Goal: Task Accomplishment & Management: Manage account settings

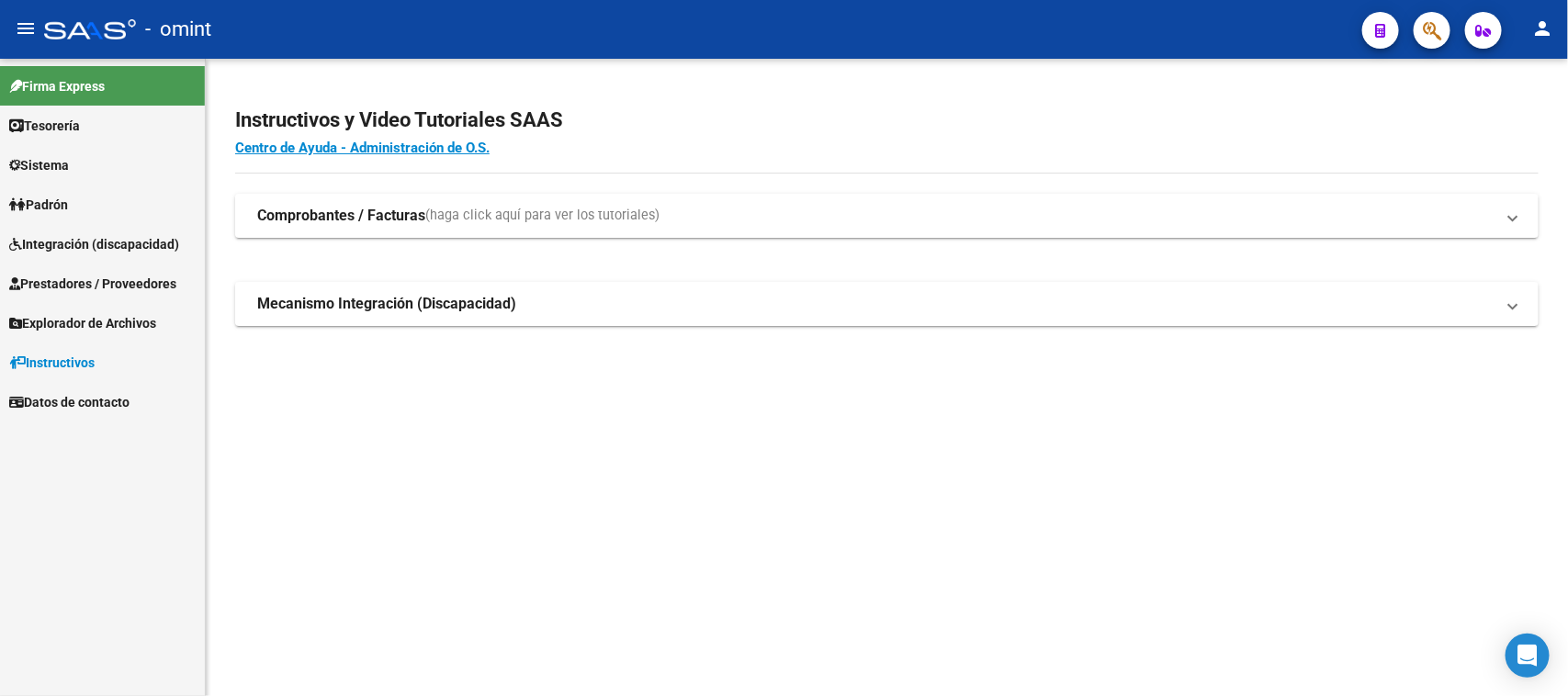
click at [47, 240] on span "Integración (discapacidad)" at bounding box center [94, 244] width 170 height 20
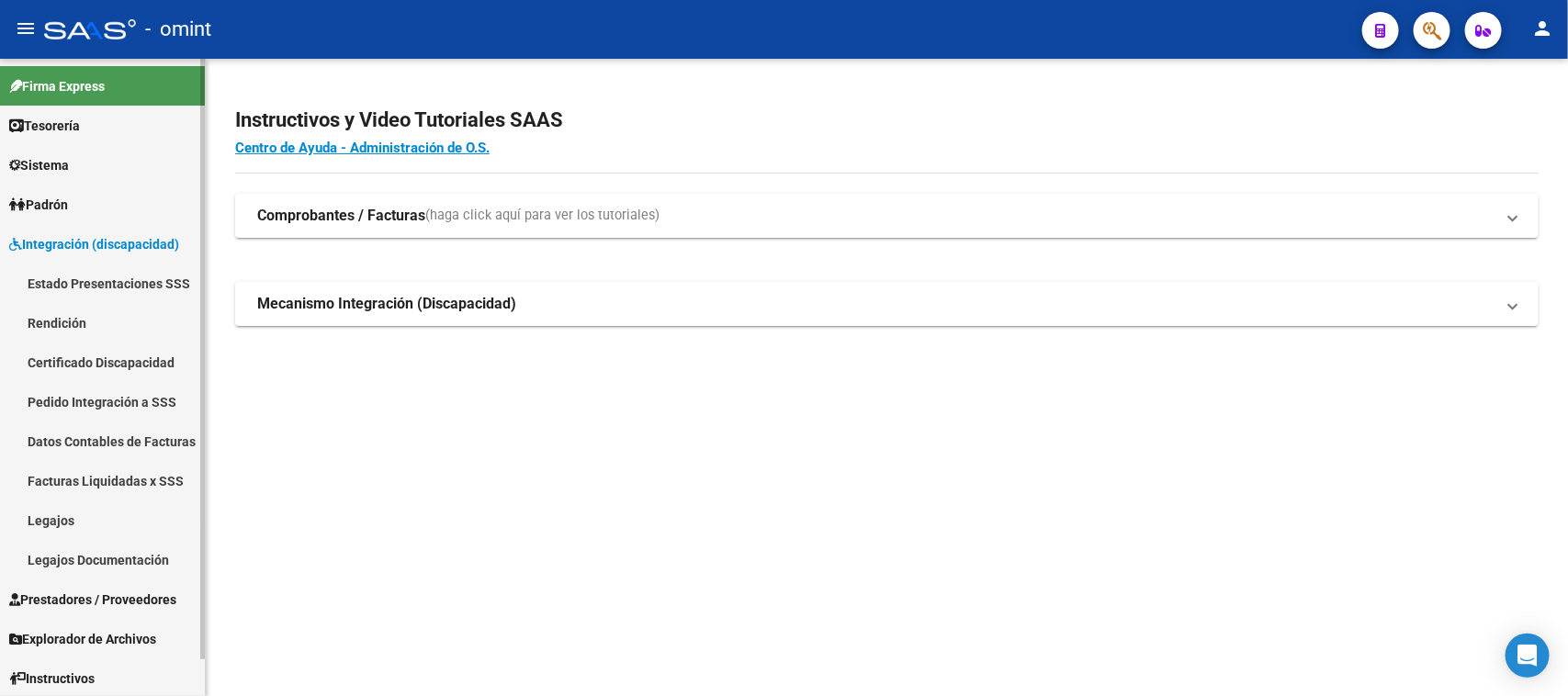
click at [48, 167] on span "Sistema" at bounding box center [39, 165] width 60 height 20
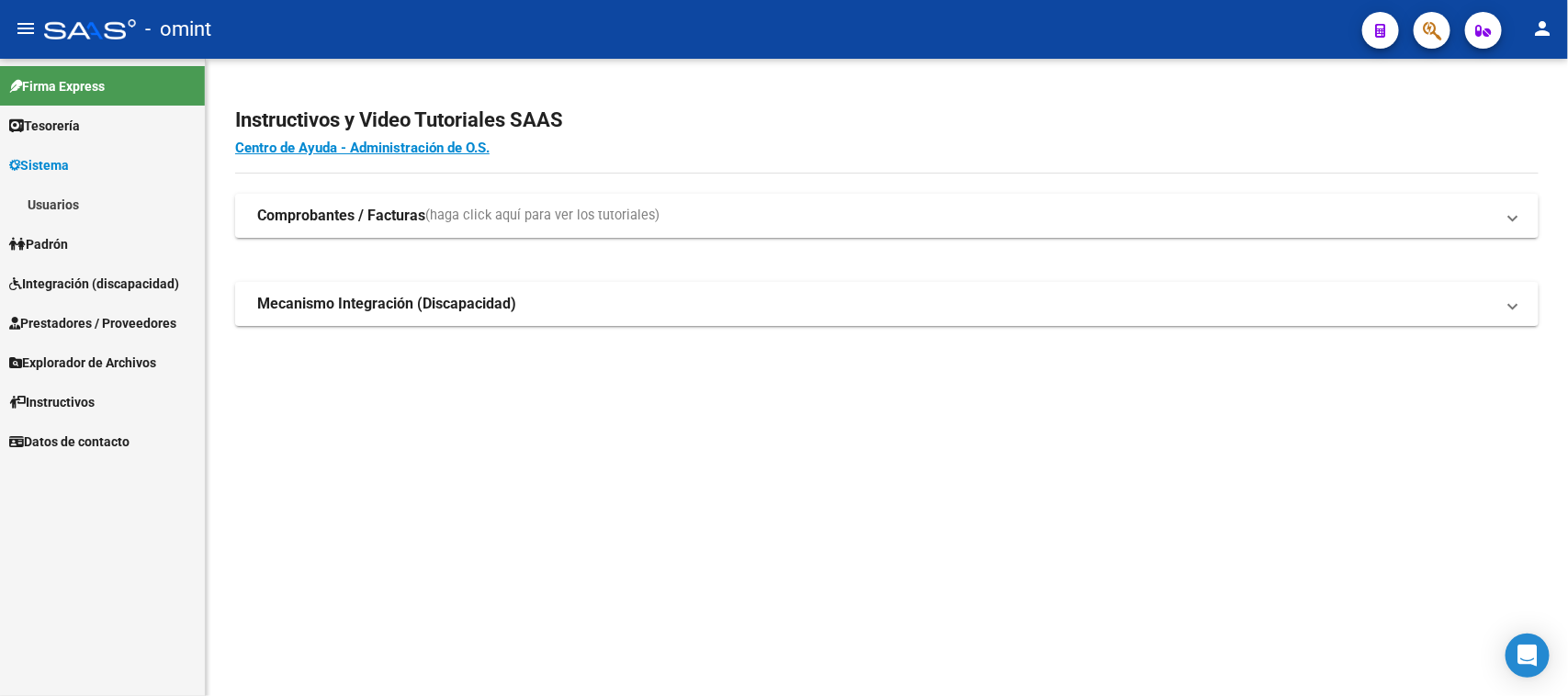
click at [44, 212] on link "Usuarios" at bounding box center [103, 204] width 205 height 40
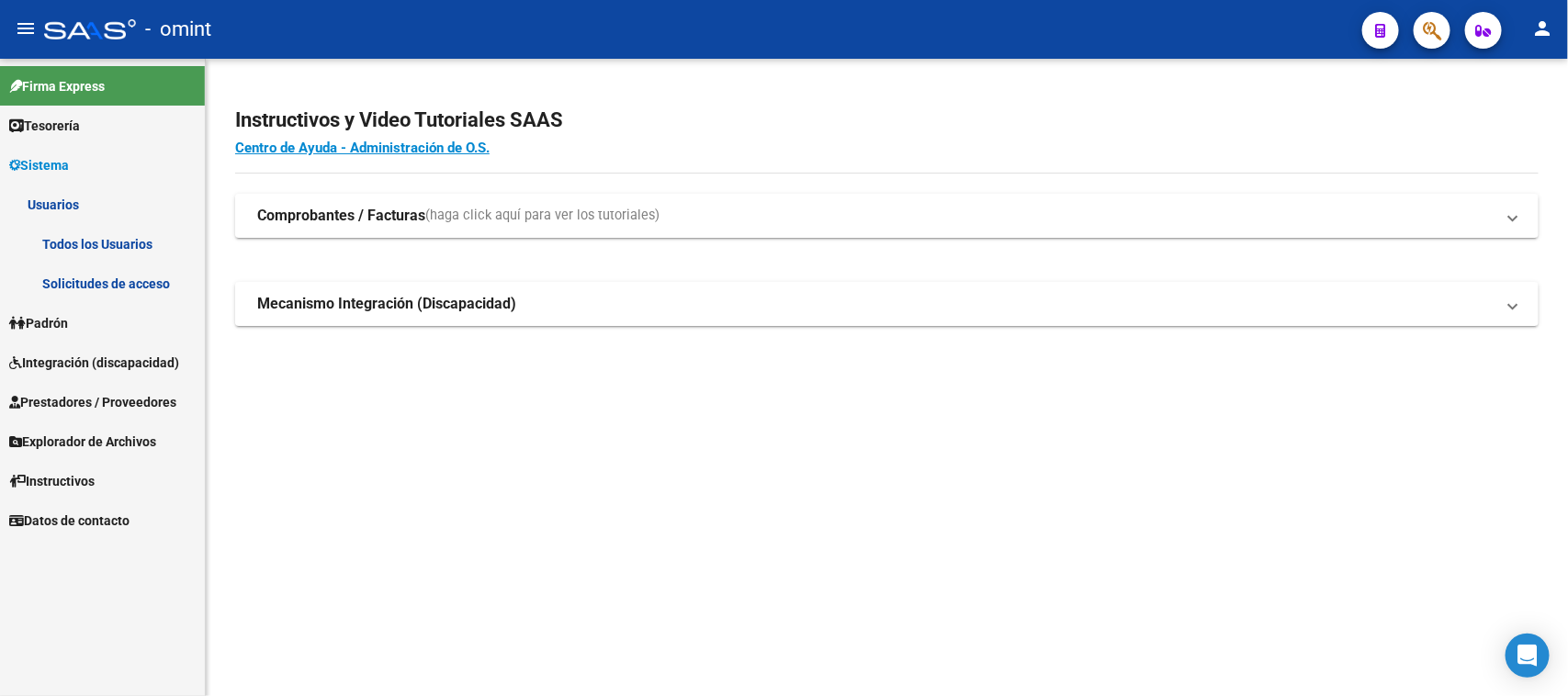
click at [56, 273] on link "Solicitudes de acceso" at bounding box center [103, 283] width 205 height 40
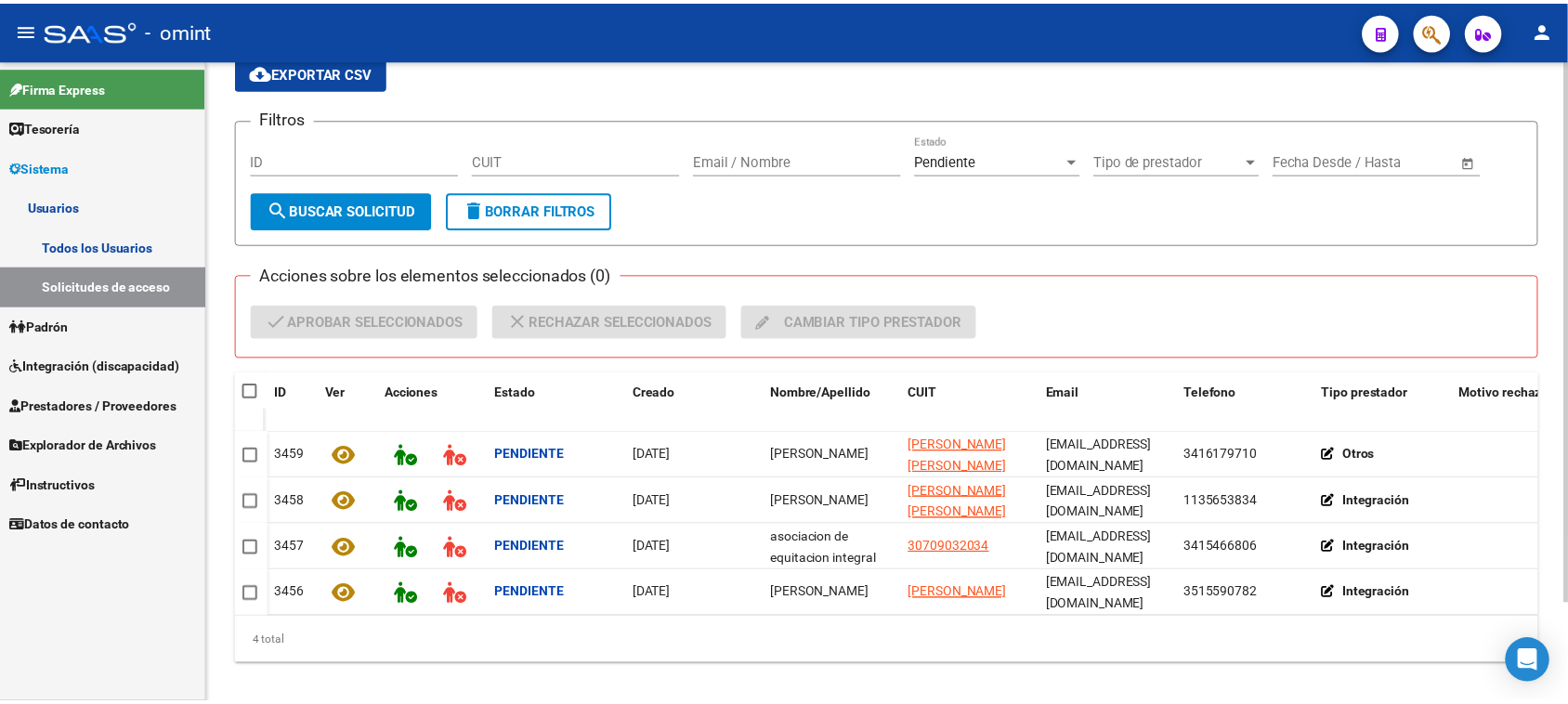
scroll to position [117, 0]
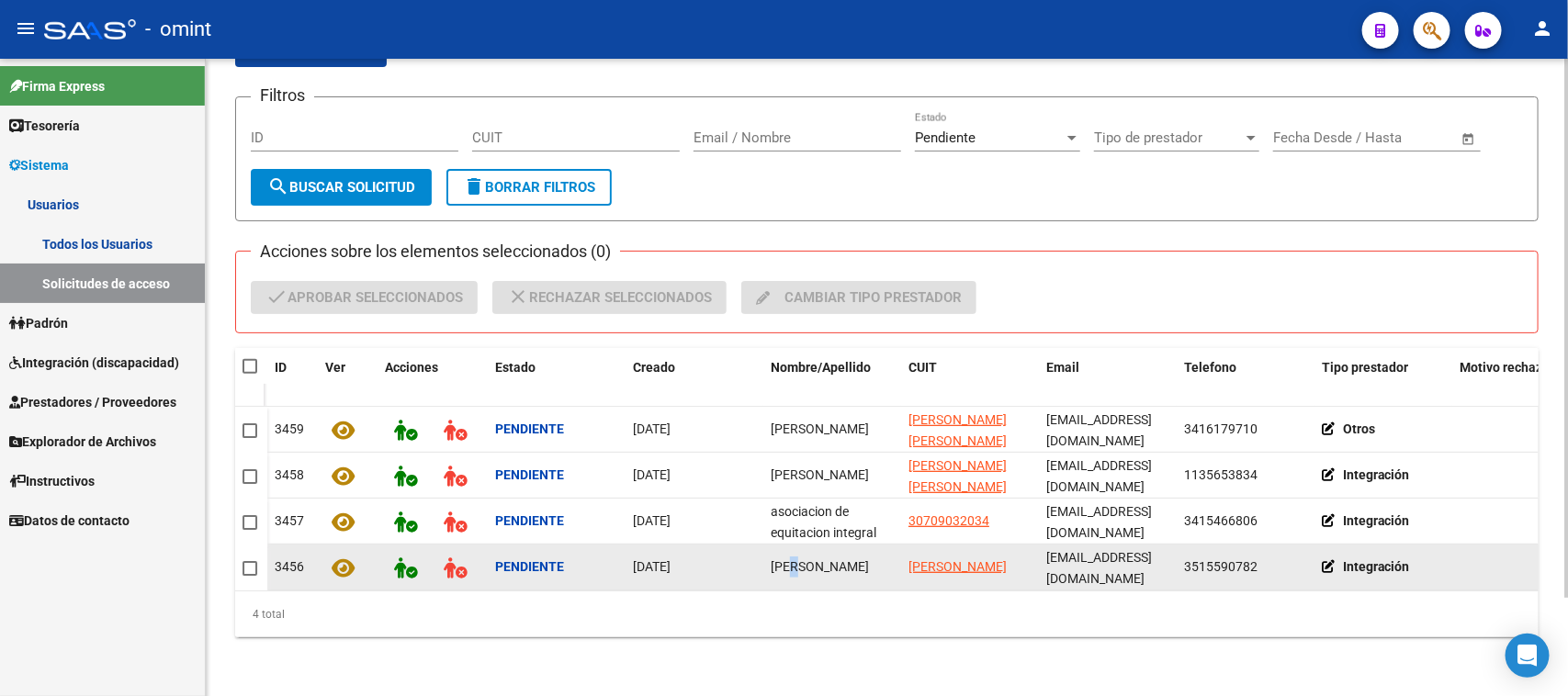
click at [800, 559] on span "magdalena tonnelier" at bounding box center [820, 567] width 98 height 15
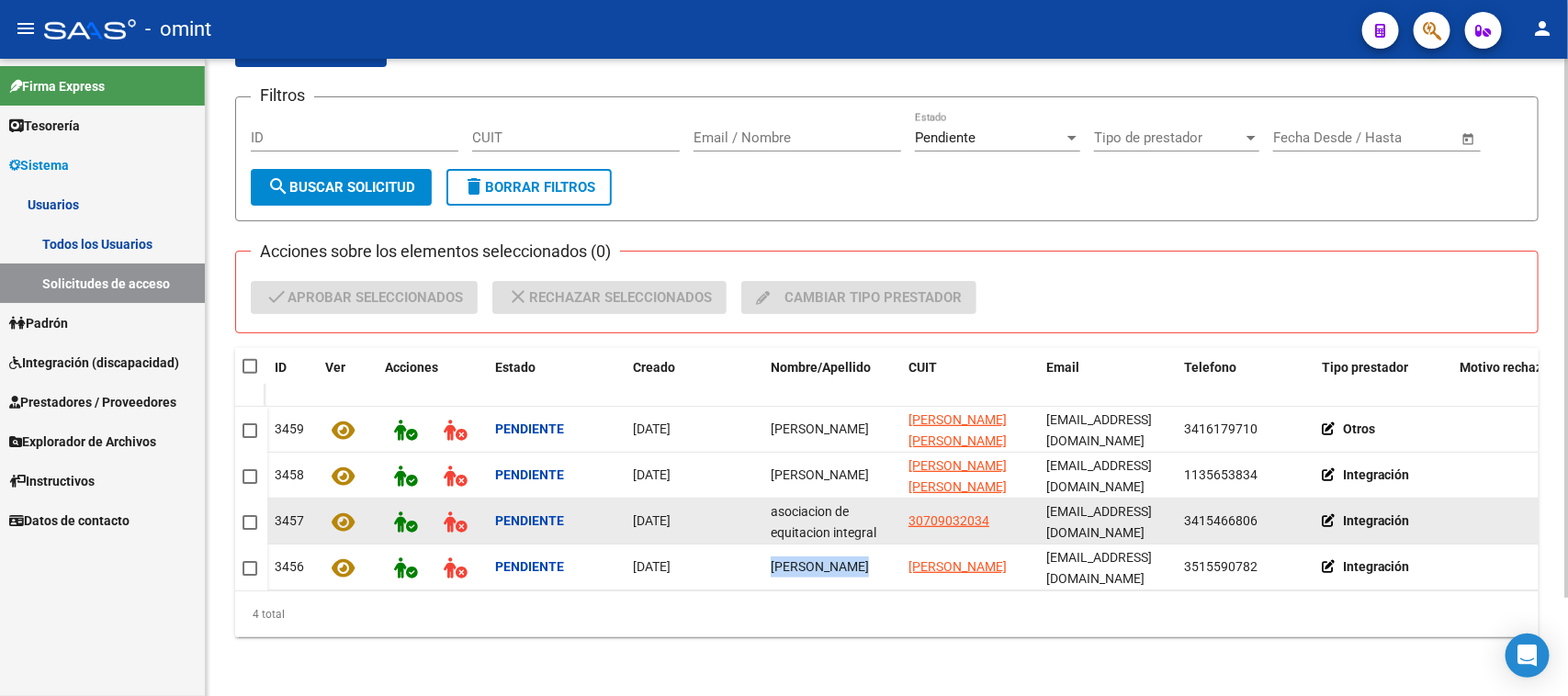
click at [799, 507] on span "asociacion de equitacion integral de rosario" at bounding box center [833, 543] width 124 height 77
copy span "asociacion de equitacion integral de rosario"
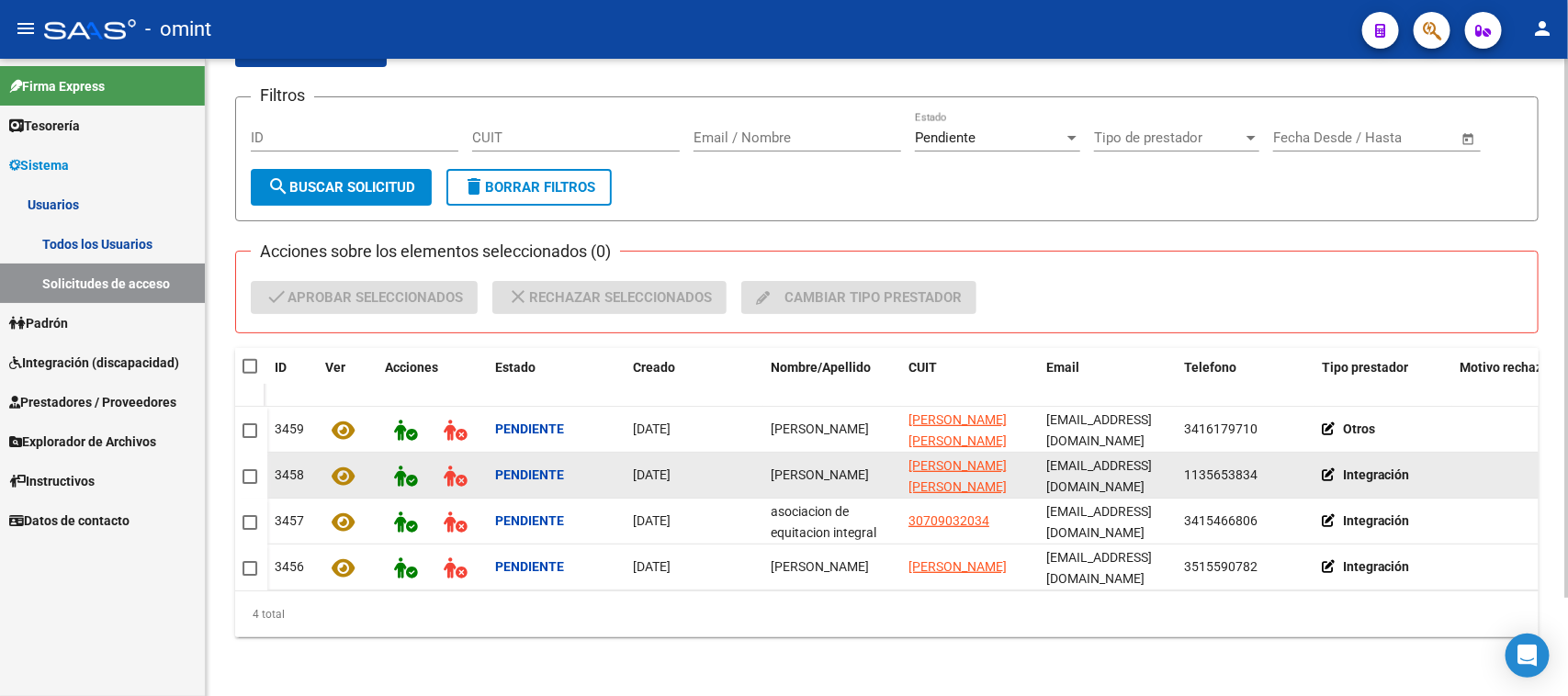
click at [822, 468] on span "Marcela Belen Toscano" at bounding box center [820, 475] width 98 height 15
copy span "Marcela Belen Toscano"
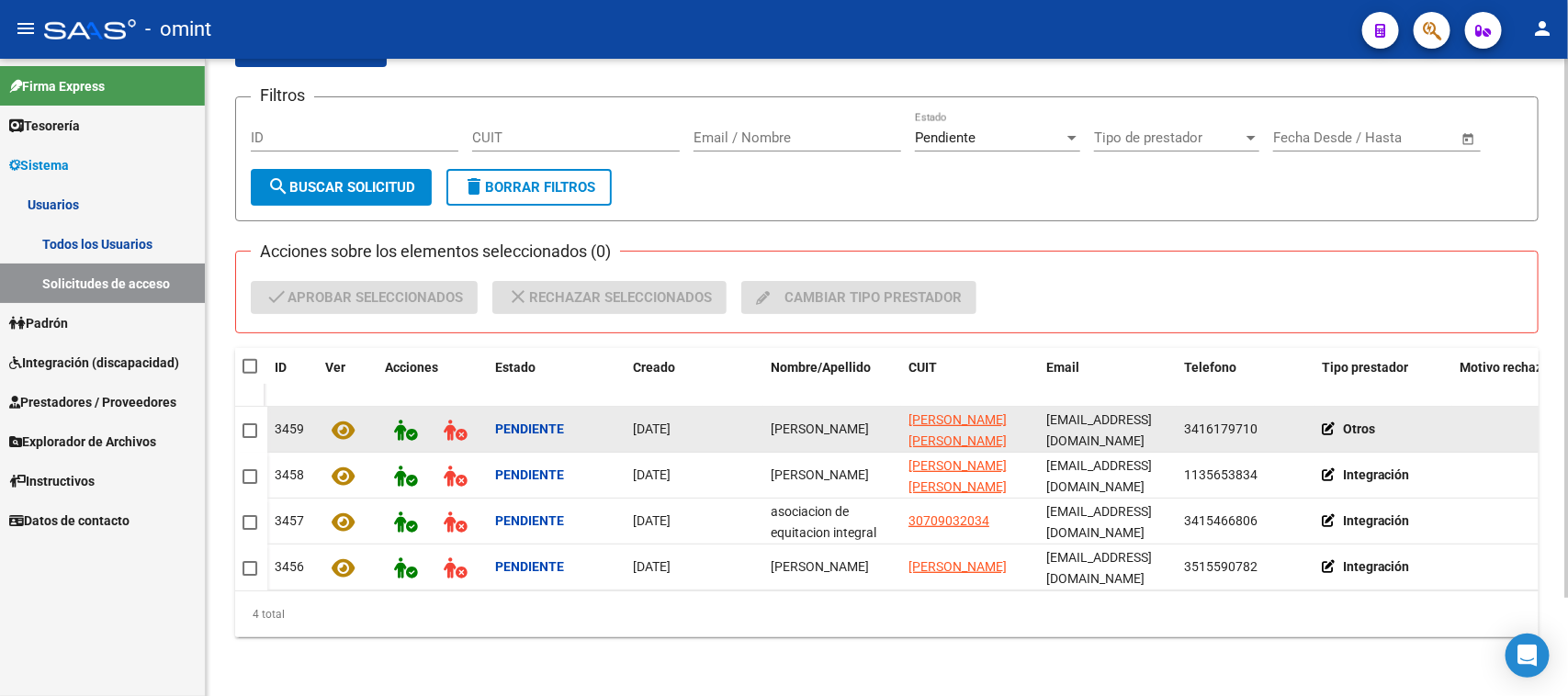
click at [795, 421] on span "María Florencia Gonzalez" at bounding box center [820, 429] width 98 height 15
copy span "María Florencia Gonzalez"
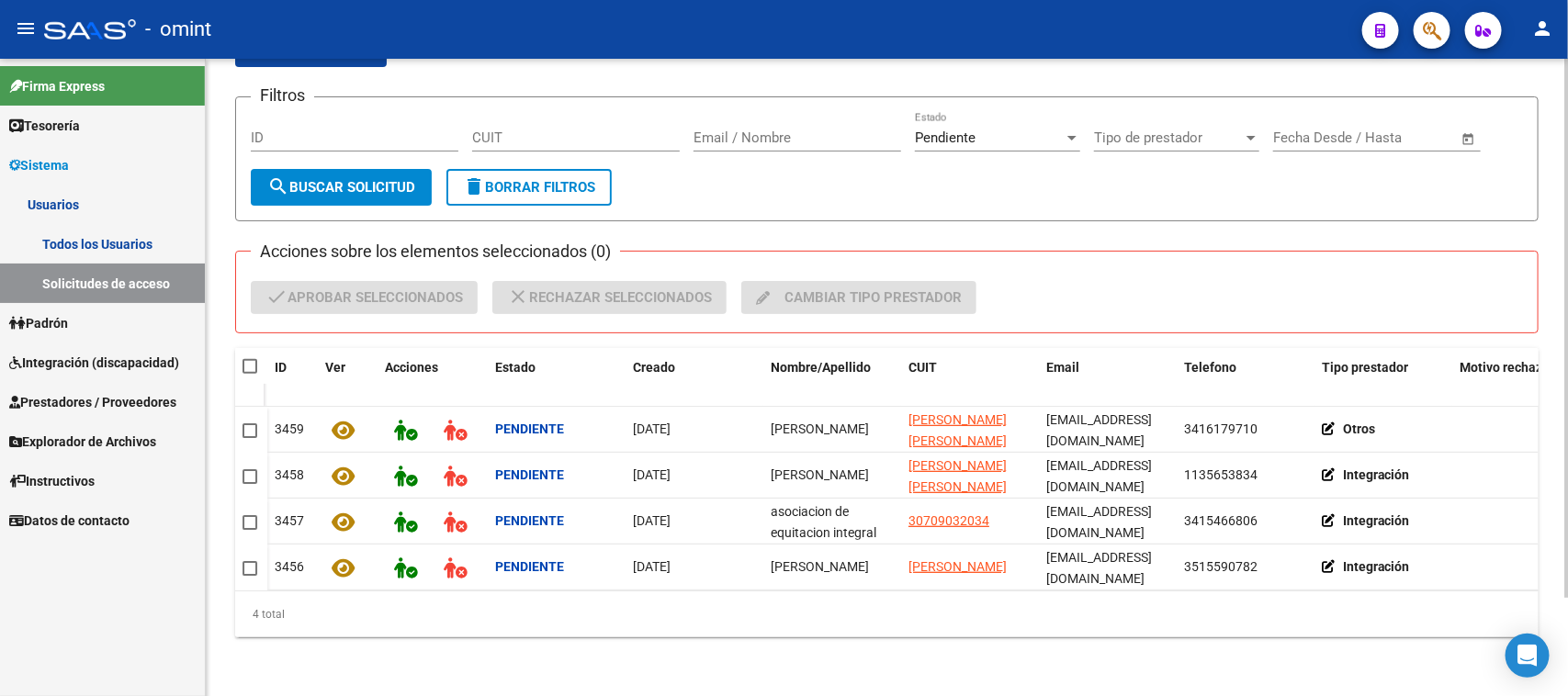
click at [245, 358] on mat-checkbox at bounding box center [249, 367] width 15 height 18
click at [252, 360] on span at bounding box center [249, 367] width 15 height 15
click at [249, 374] on input "checkbox" at bounding box center [249, 374] width 1 height 1
checkbox input "true"
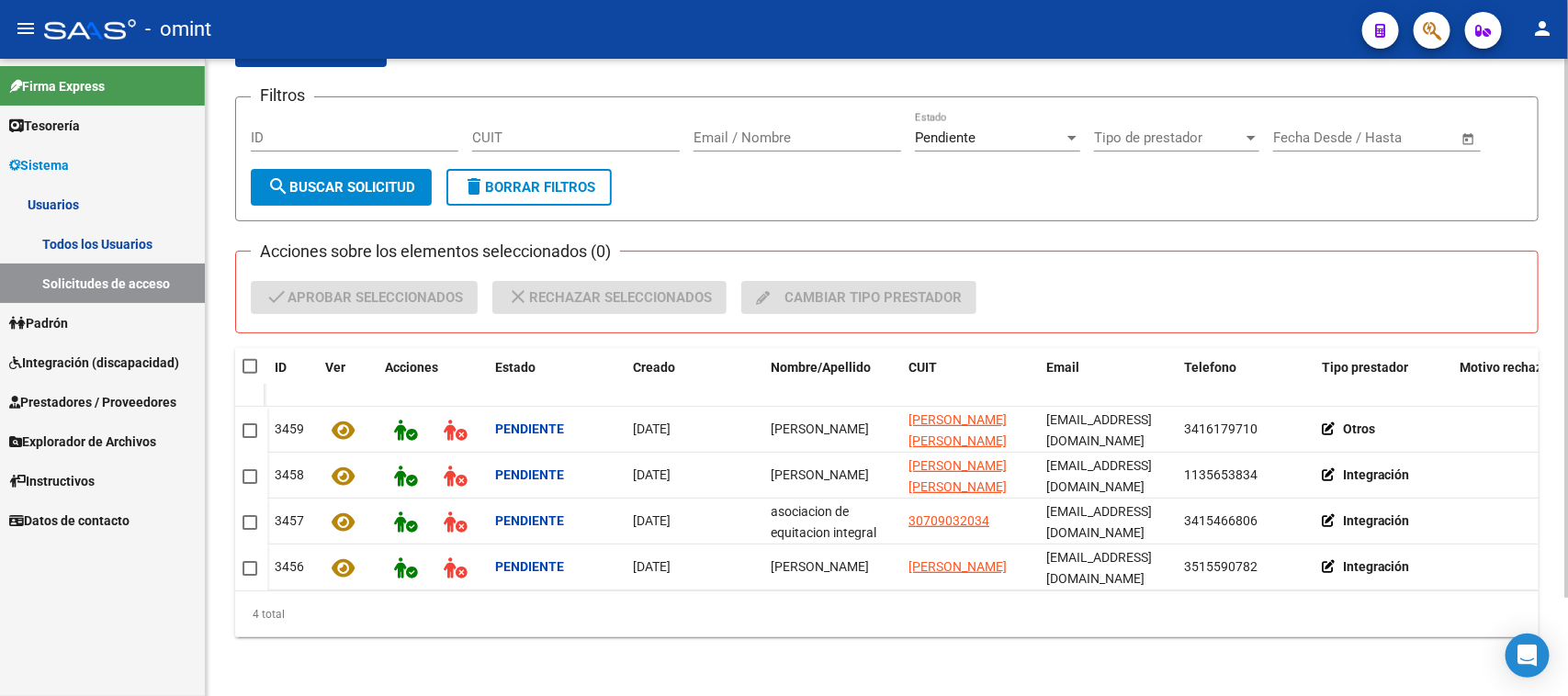
checkbox input "true"
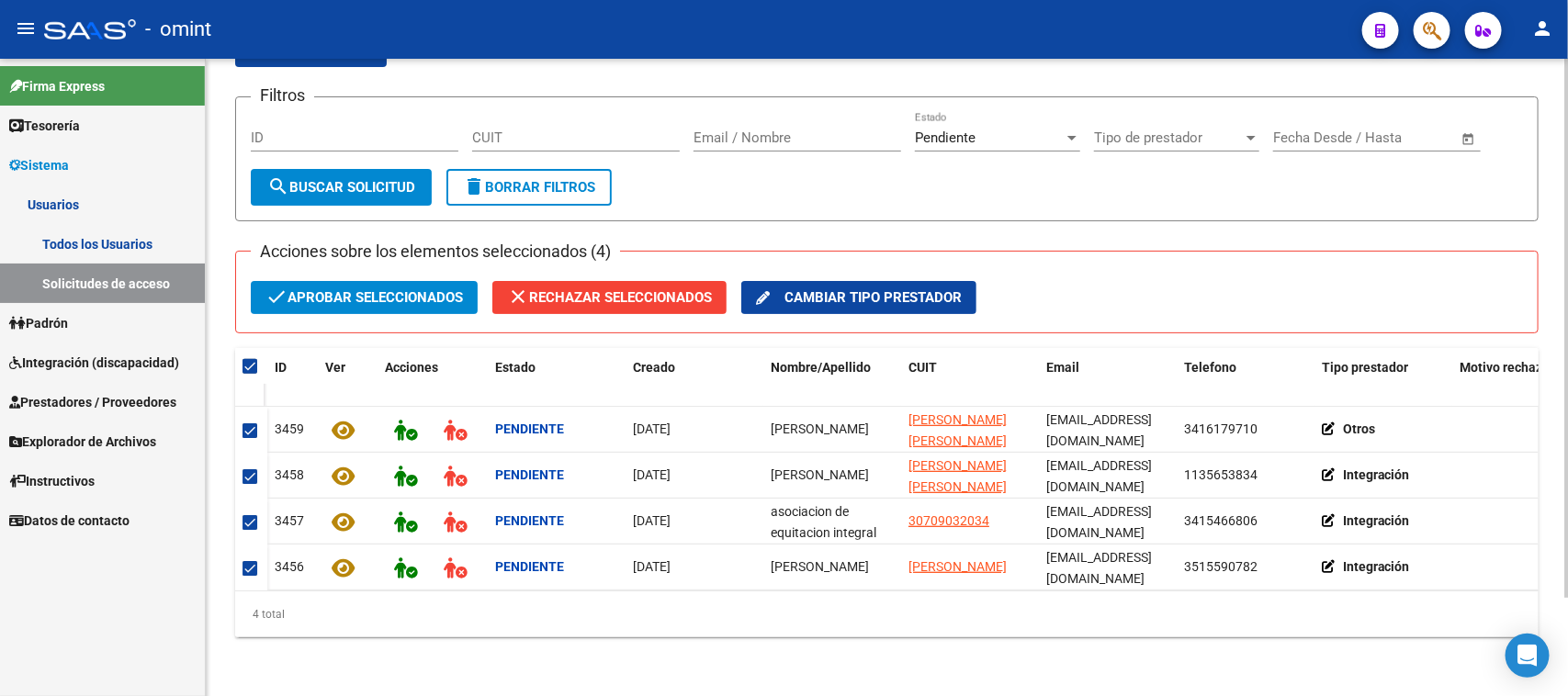
click at [340, 281] on span "check Aprobar seleccionados" at bounding box center [364, 298] width 198 height 33
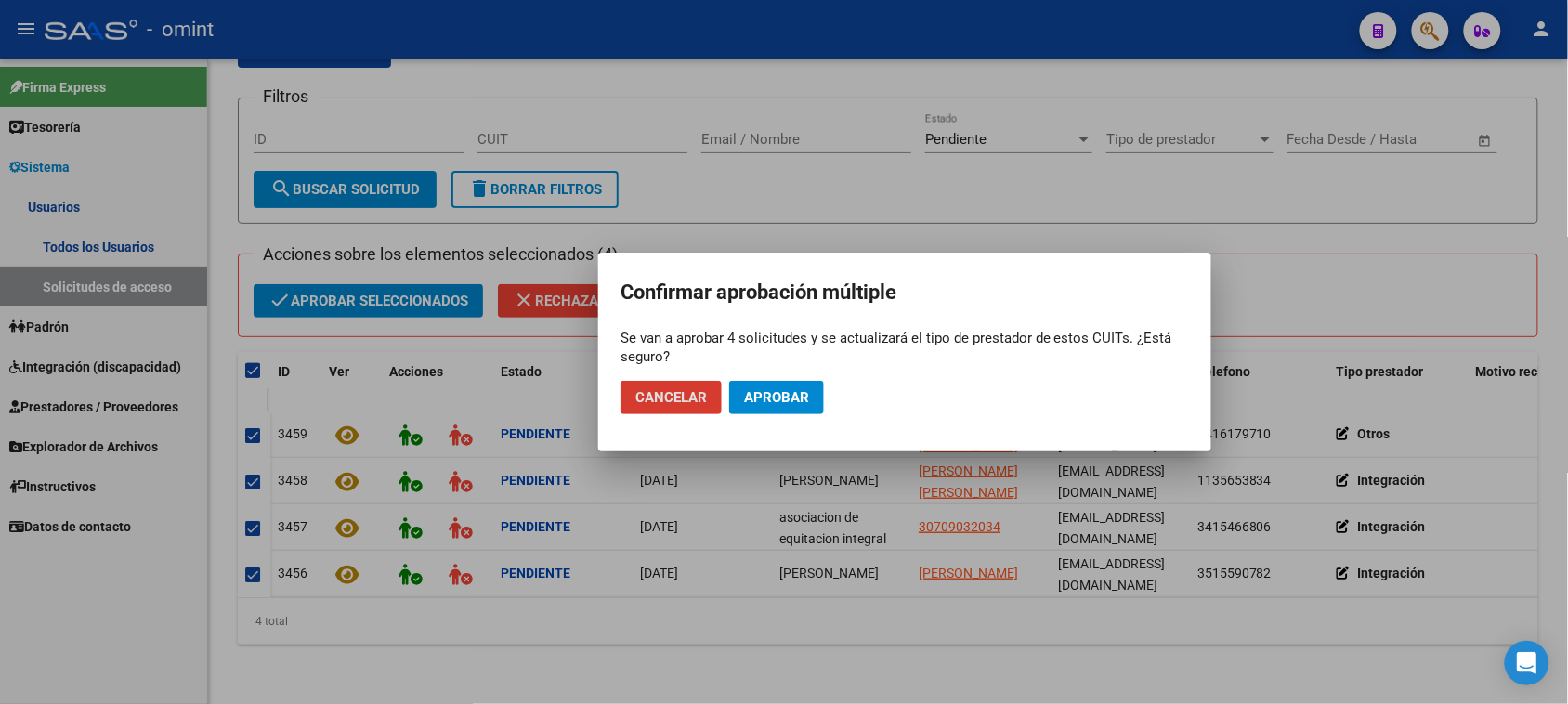
click at [795, 400] on span "Aprobar" at bounding box center [777, 397] width 65 height 17
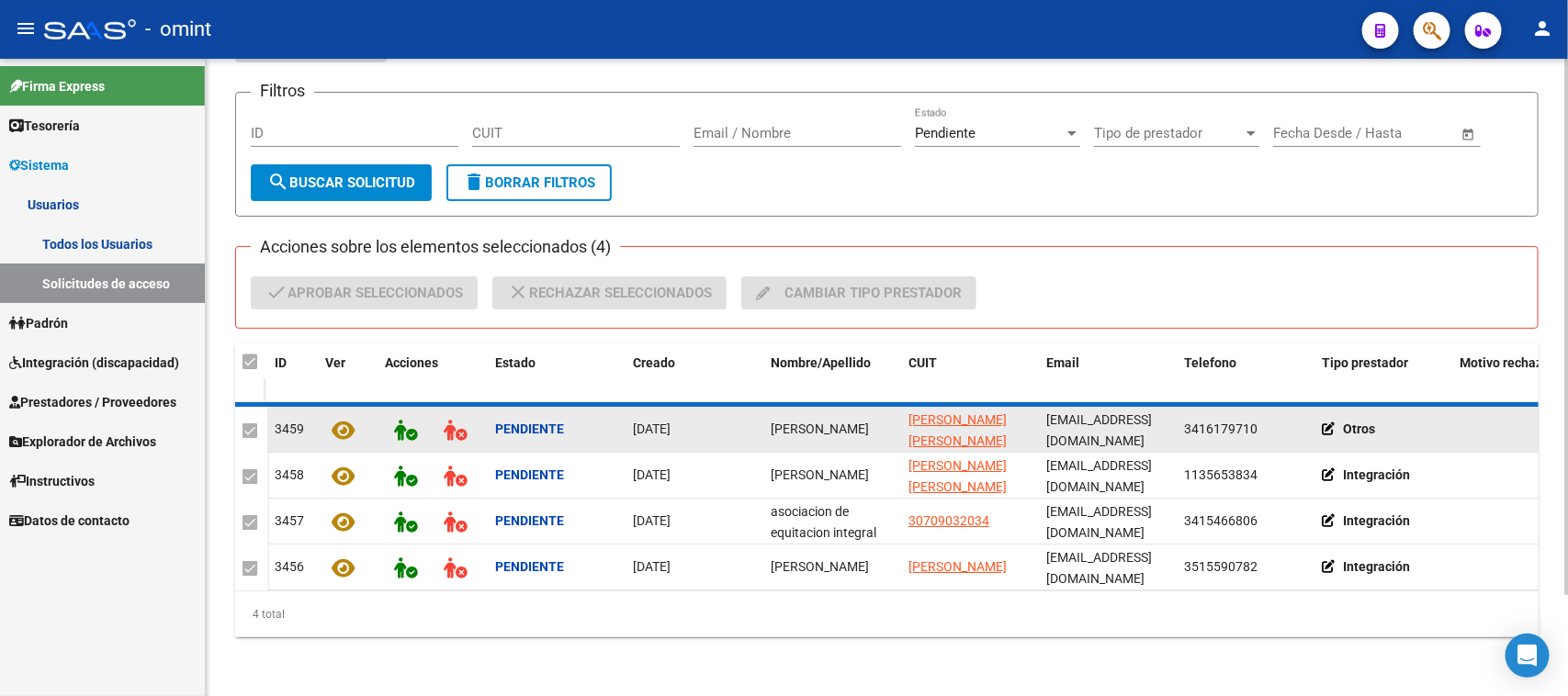
checkbox input "false"
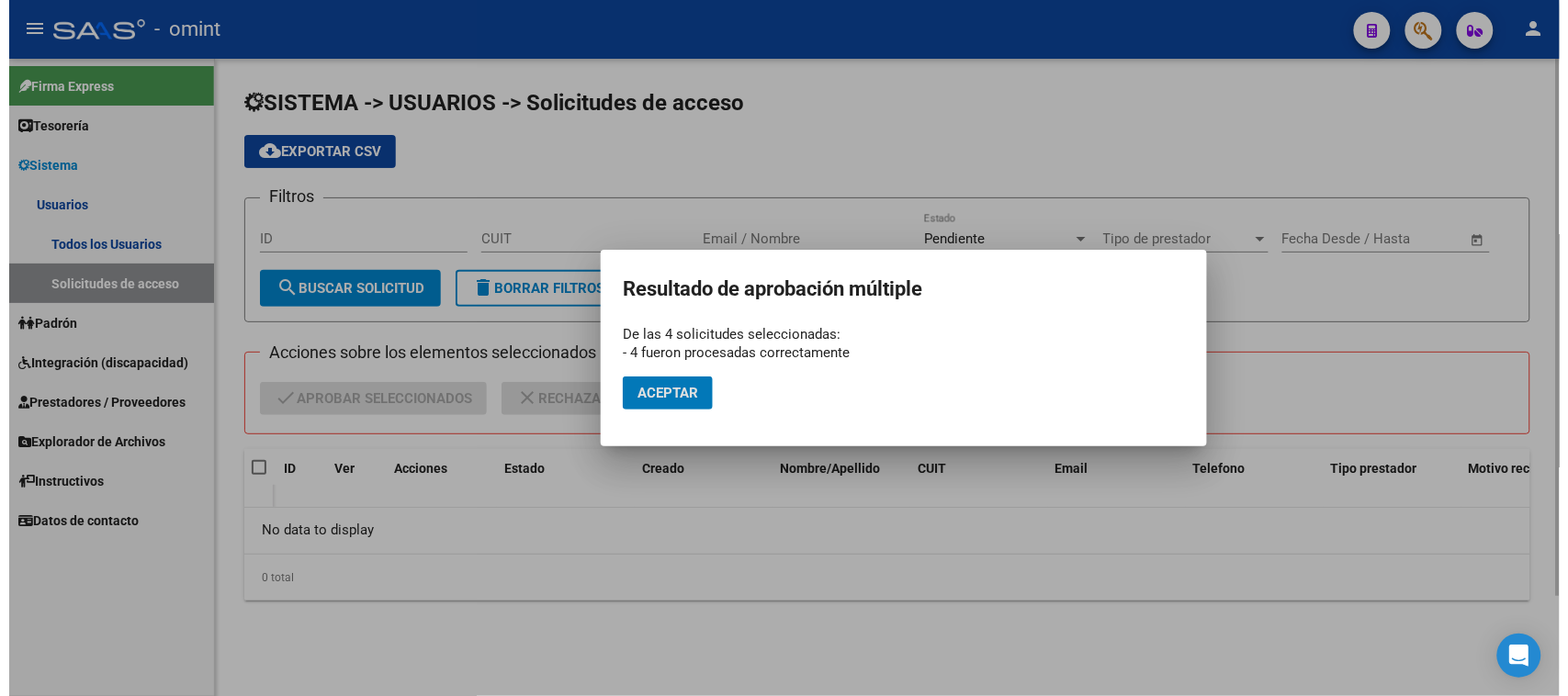
scroll to position [0, 0]
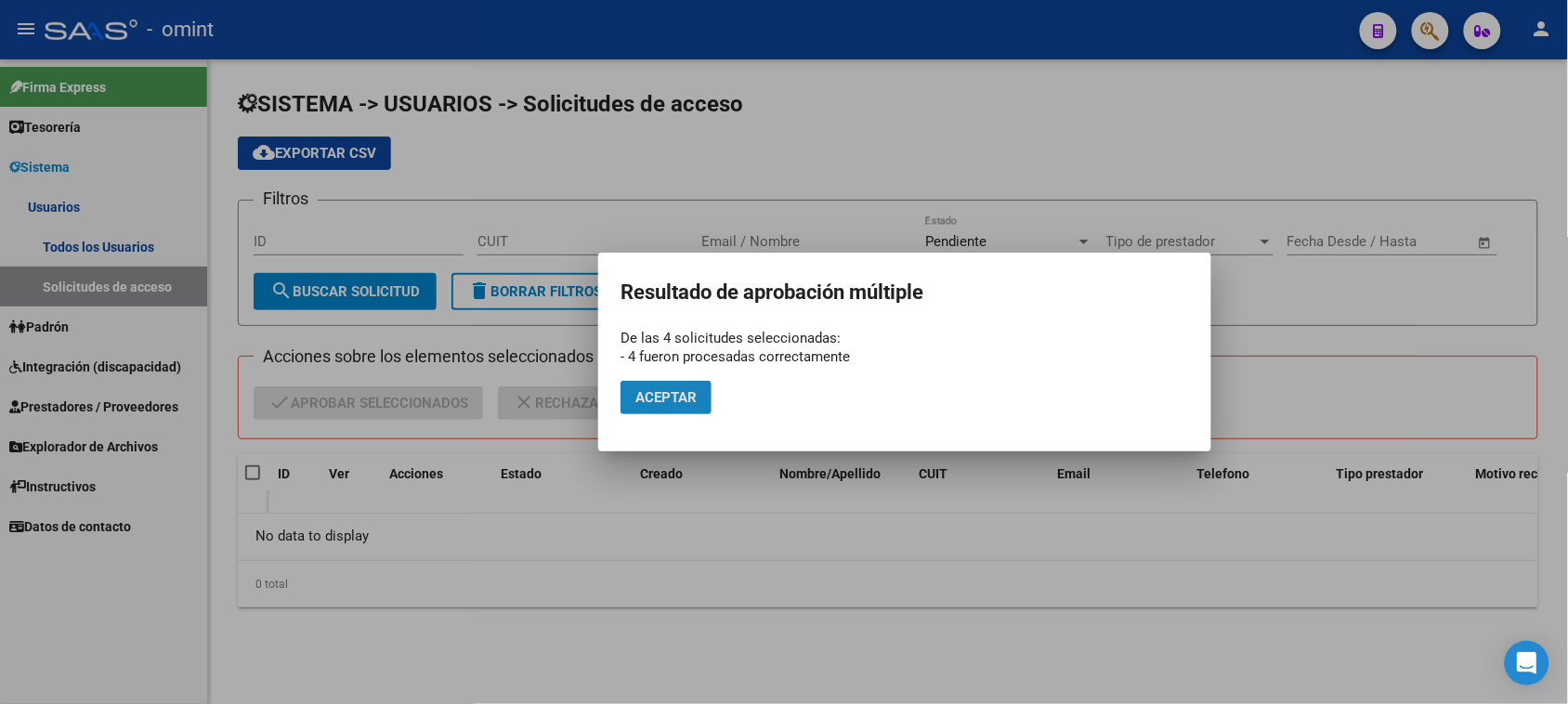
click at [655, 409] on button "Aceptar" at bounding box center [665, 398] width 91 height 34
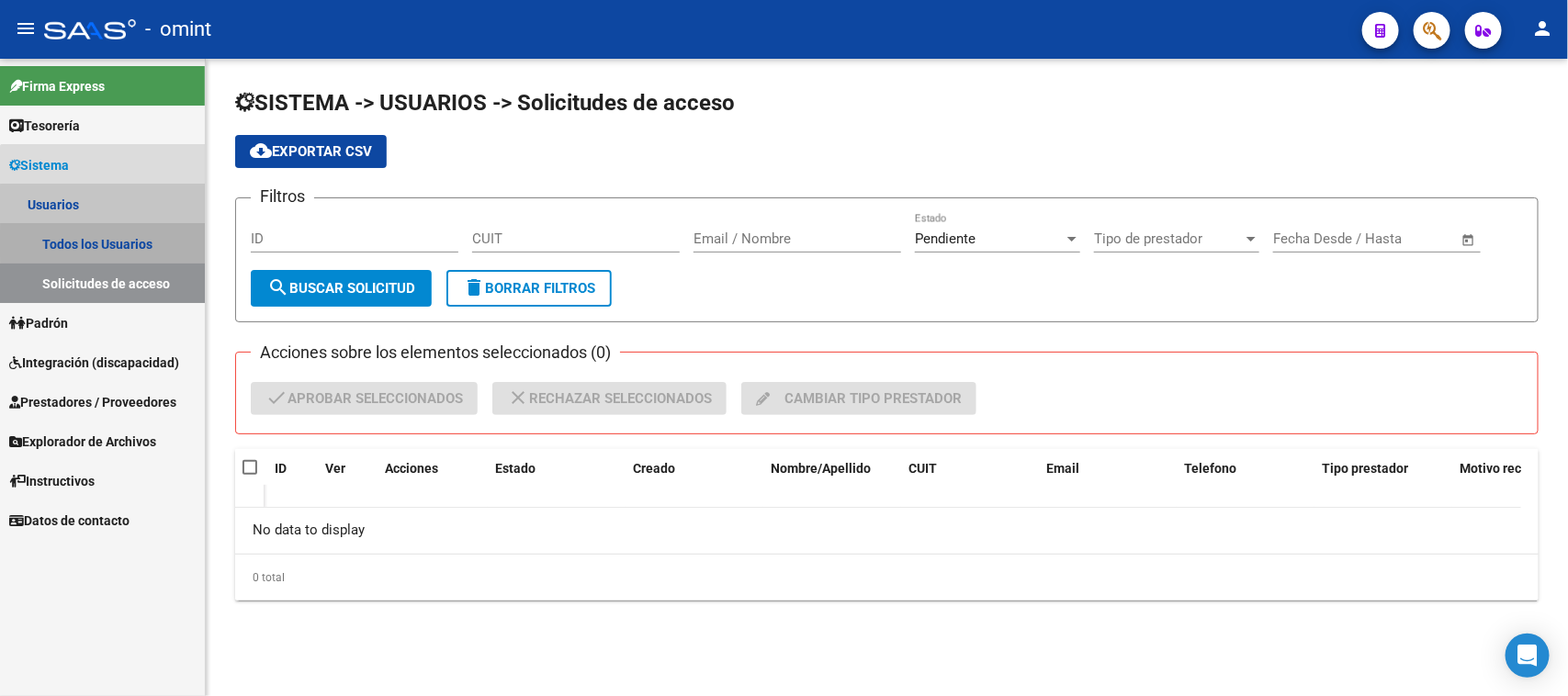
click at [113, 243] on link "Todos los Usuarios" at bounding box center [103, 244] width 205 height 40
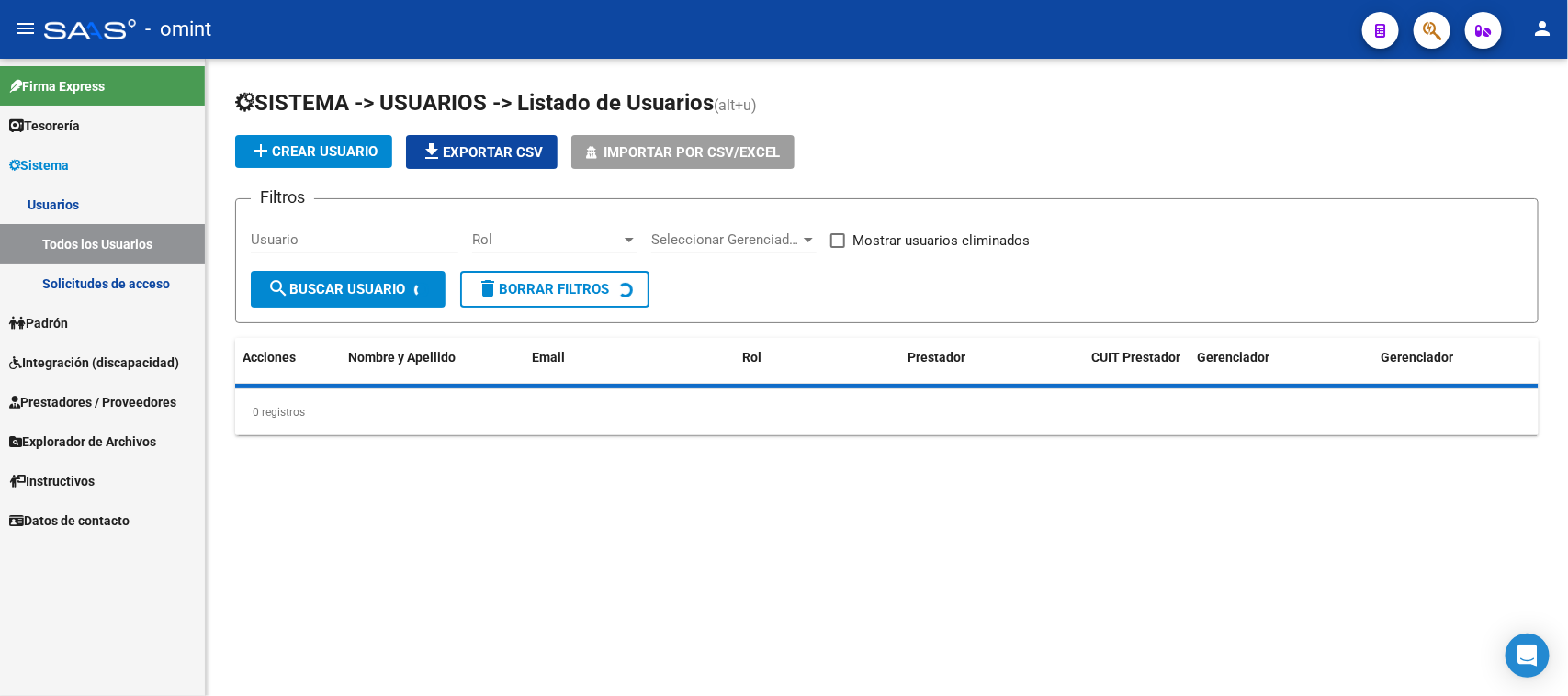
click at [346, 231] on input "Usuario" at bounding box center [354, 239] width 208 height 17
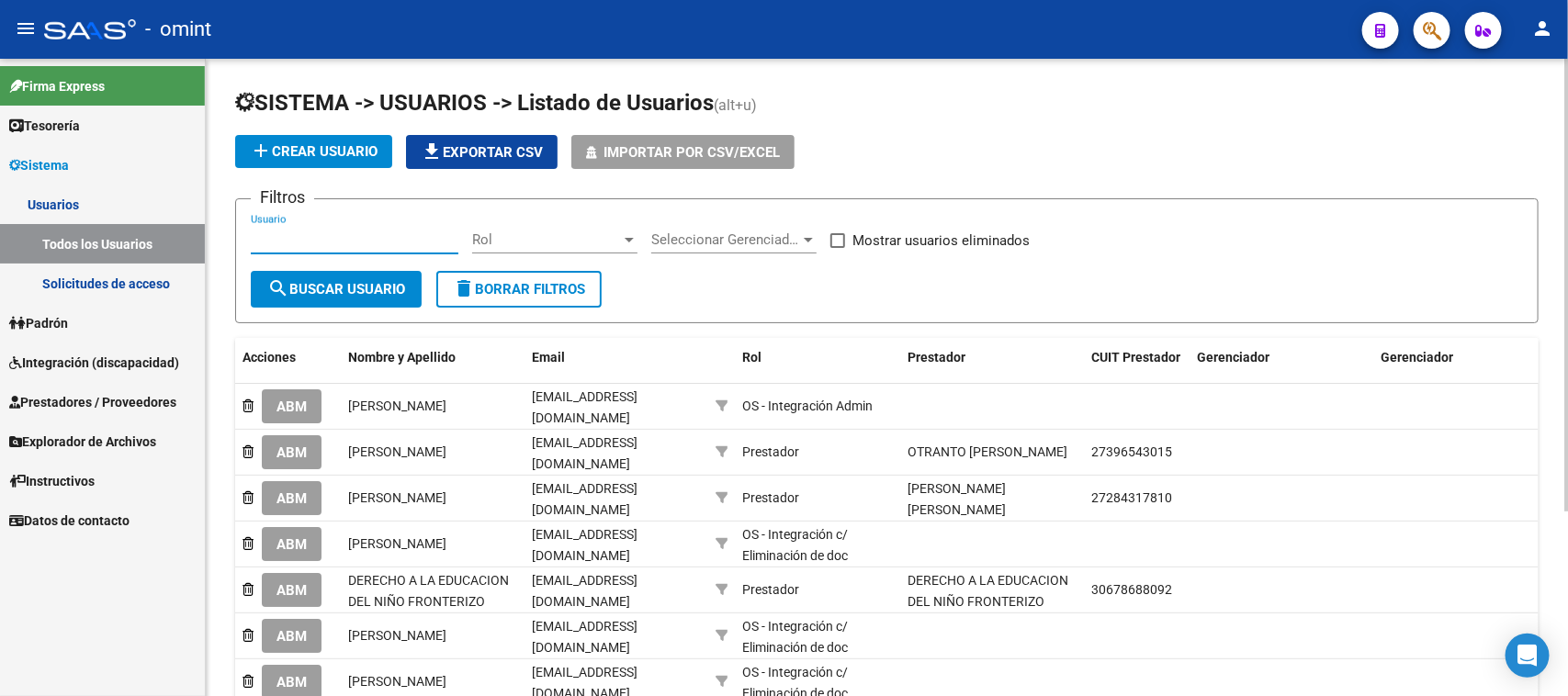
paste input "María Florencia Gonzalez"
type input "María Florencia Gonzalez"
drag, startPoint x: 340, startPoint y: 266, endPoint x: 338, endPoint y: 294, distance: 28.1
click at [338, 294] on form "Filtros María Florencia Gonzalez Usuario Rol Rol Seleccionar Gerenciador Selecc…" at bounding box center [886, 261] width 1303 height 125
click at [336, 291] on span "search Buscar Usuario" at bounding box center [335, 289] width 138 height 17
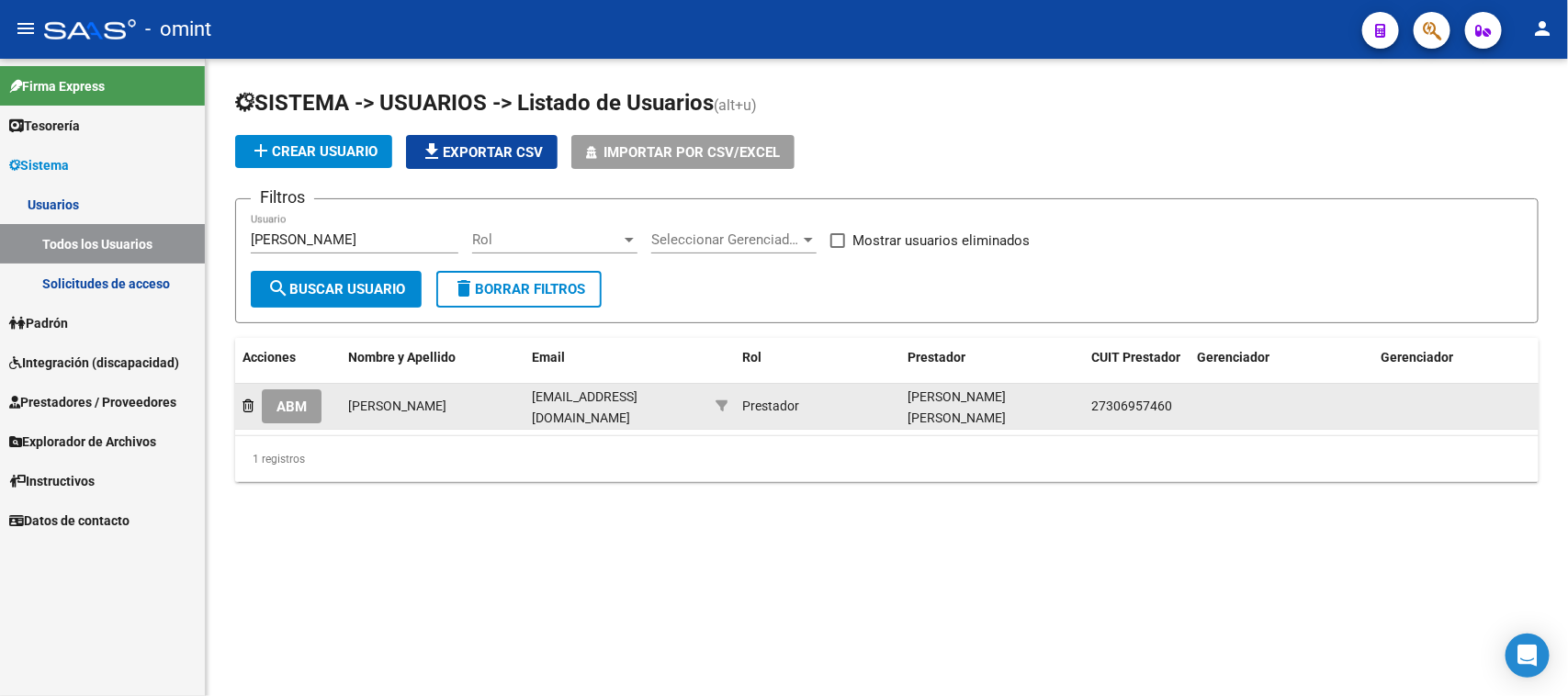
click at [291, 398] on span "ABM" at bounding box center [291, 407] width 30 height 17
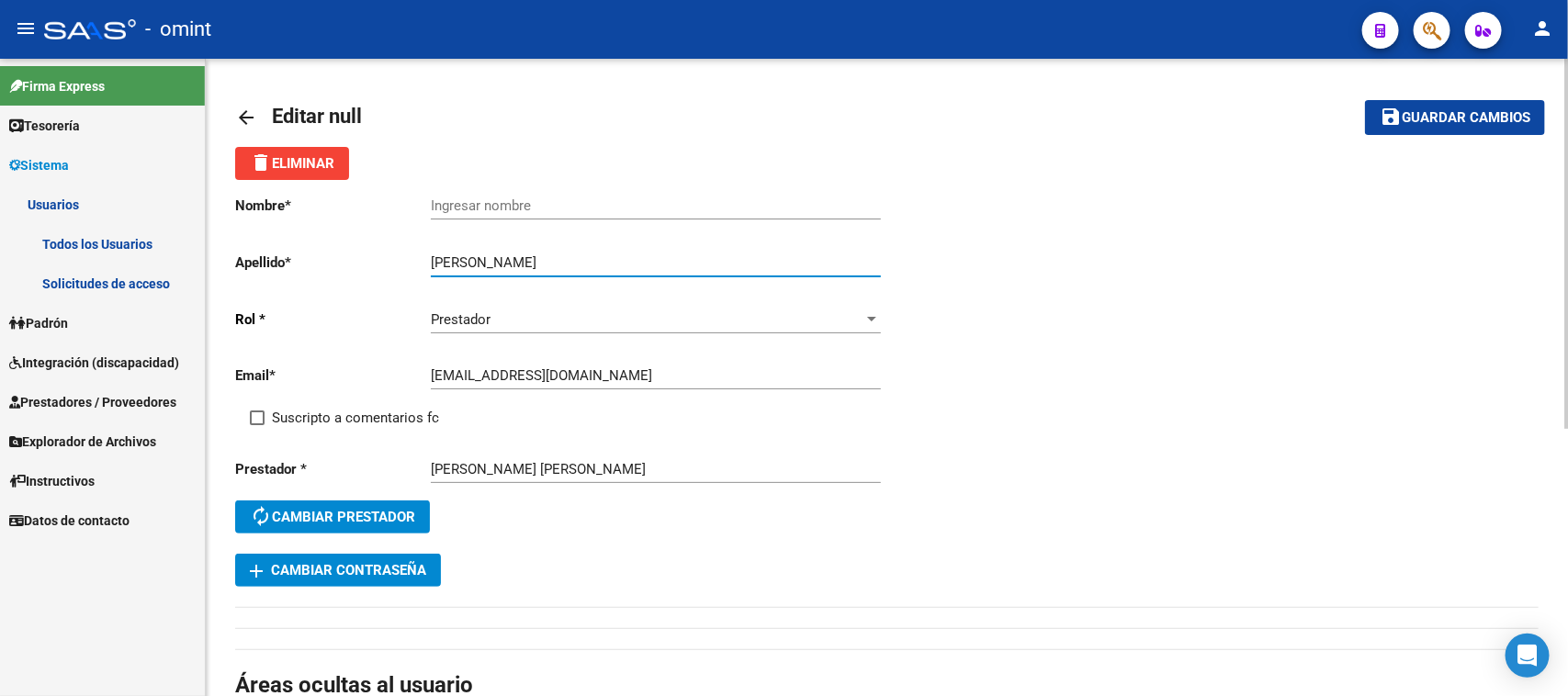
drag, startPoint x: 529, startPoint y: 263, endPoint x: 382, endPoint y: 231, distance: 150.4
click at [382, 231] on div "Nombre * Ingresar nombre Apellido * María Florencia Gonzalez Ingresar apellido …" at bounding box center [561, 367] width 652 height 374
type input "Gonzalez"
click at [445, 205] on input "Ingresar nombre" at bounding box center [655, 206] width 450 height 17
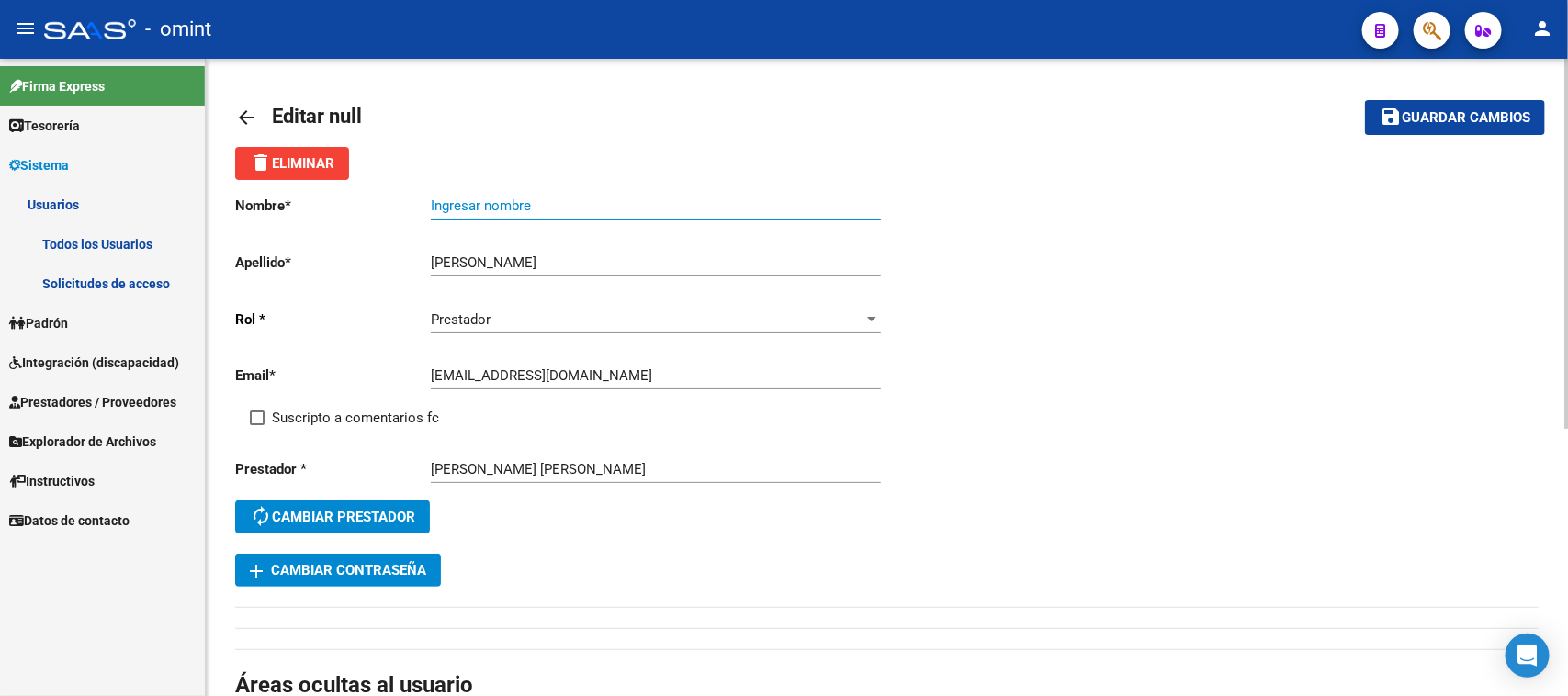
paste input "María Florencia"
type input "María Florencia"
click at [342, 414] on span "Suscripto a comentarios fc" at bounding box center [355, 418] width 167 height 22
click at [257, 425] on input "Suscripto a comentarios fc" at bounding box center [256, 425] width 1 height 1
checkbox input "true"
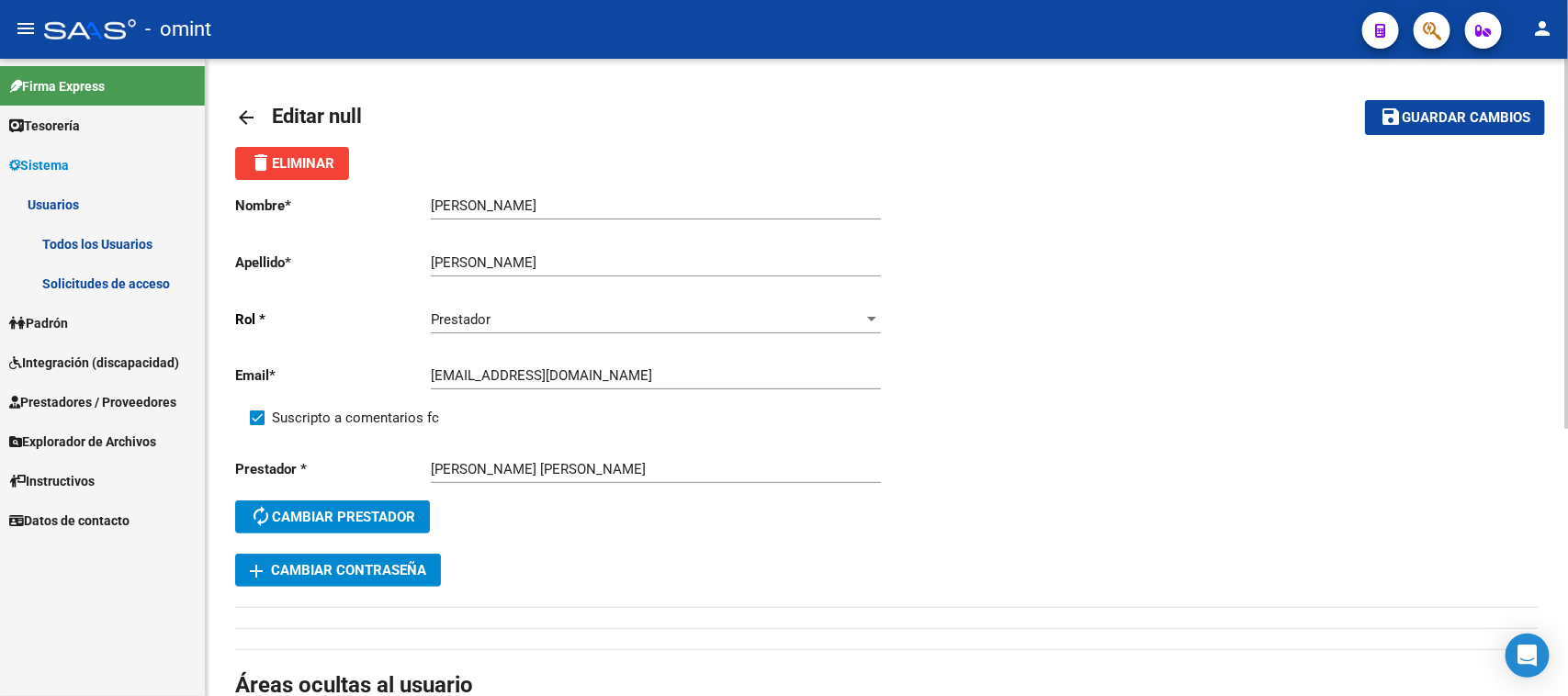
click at [1509, 111] on span "Guardar cambios" at bounding box center [1465, 118] width 128 height 17
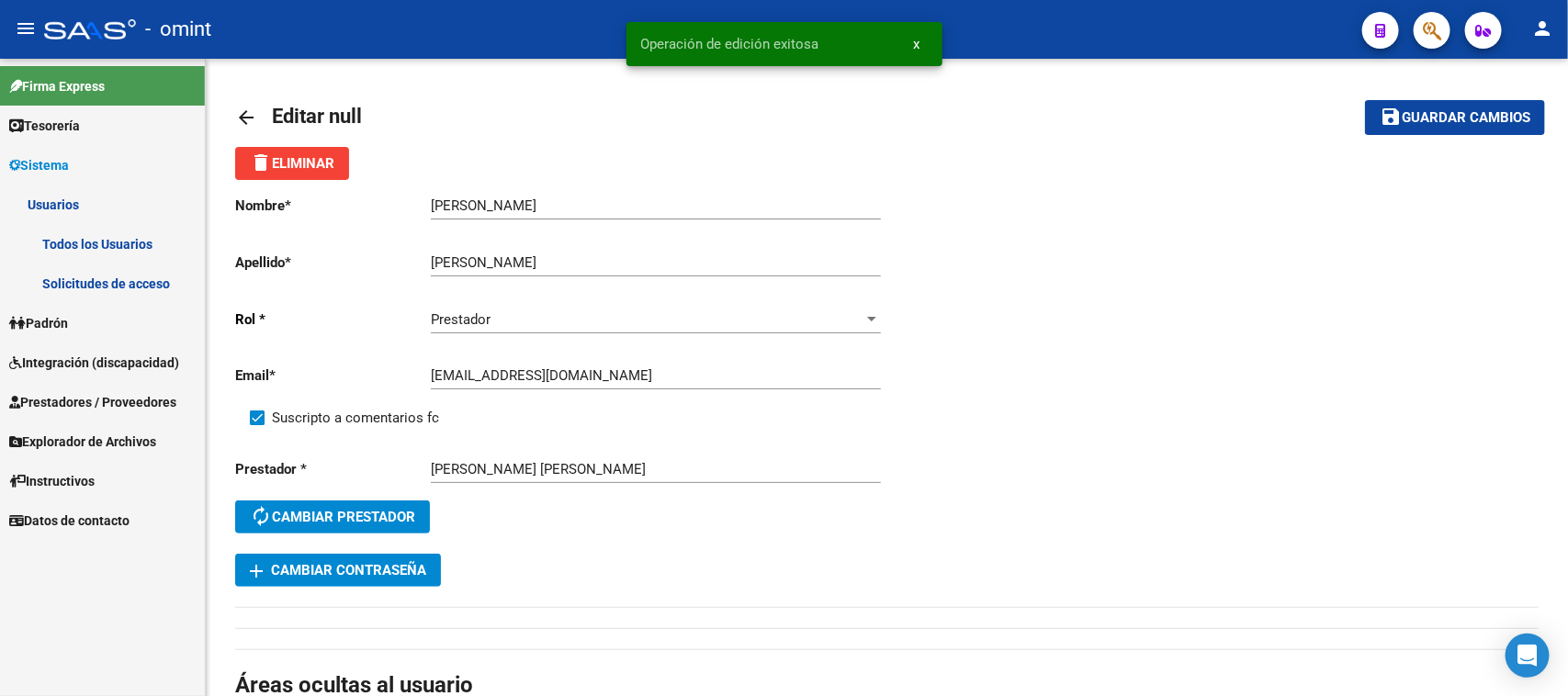
click at [131, 236] on link "Todos los Usuarios" at bounding box center [103, 244] width 205 height 40
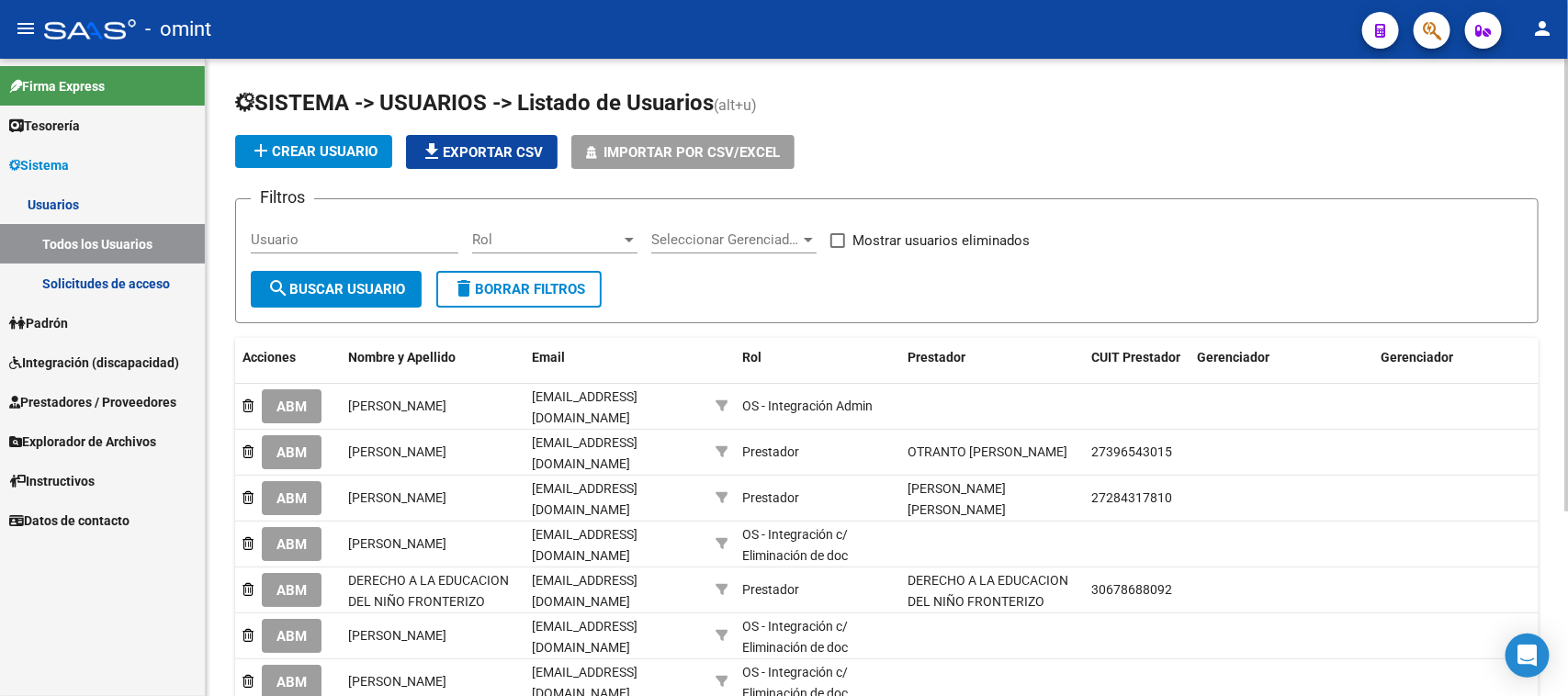
click at [402, 226] on div "Usuario" at bounding box center [354, 234] width 208 height 40
paste input "Marcela Belen Toscano"
type input "Marcela Belen Toscano"
click at [382, 272] on button "search Buscar Usuario" at bounding box center [335, 289] width 171 height 37
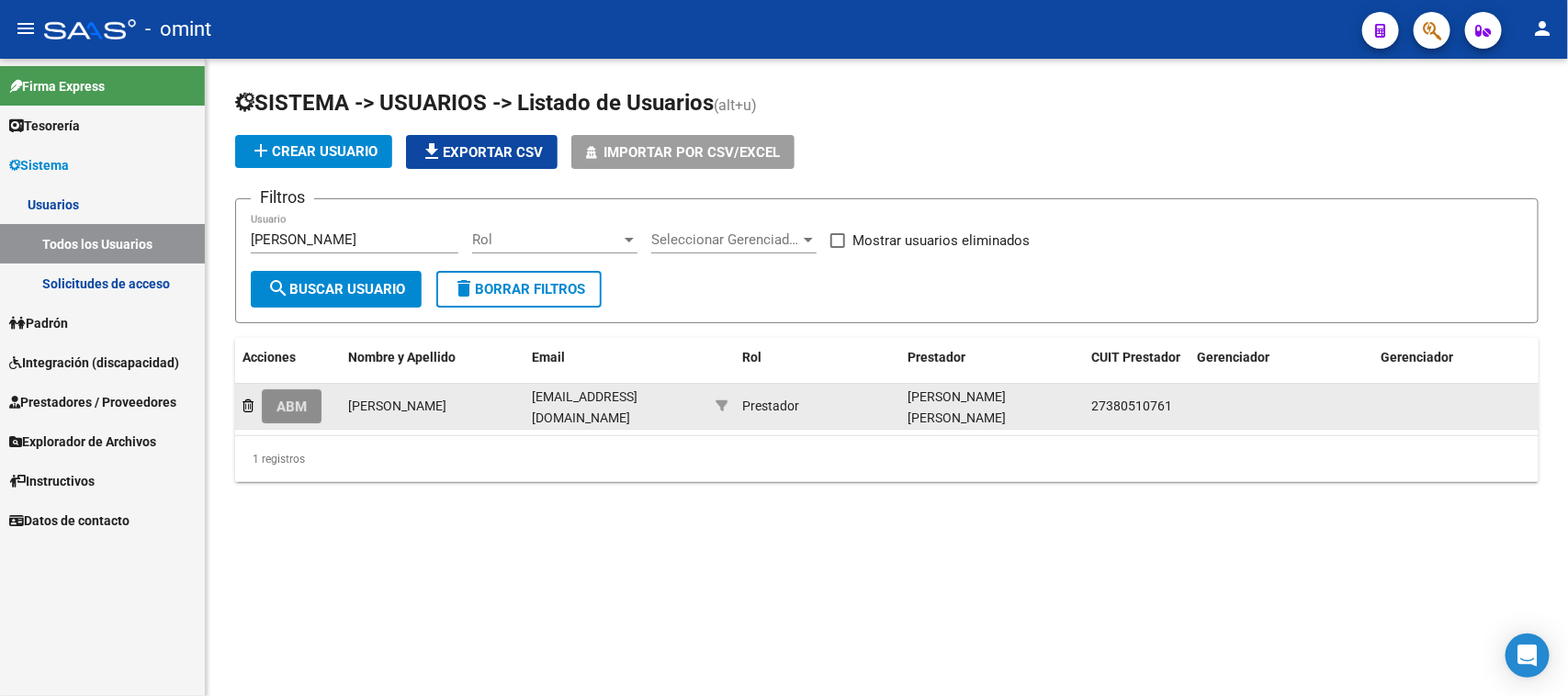
click at [315, 415] on button "ABM" at bounding box center [291, 406] width 60 height 34
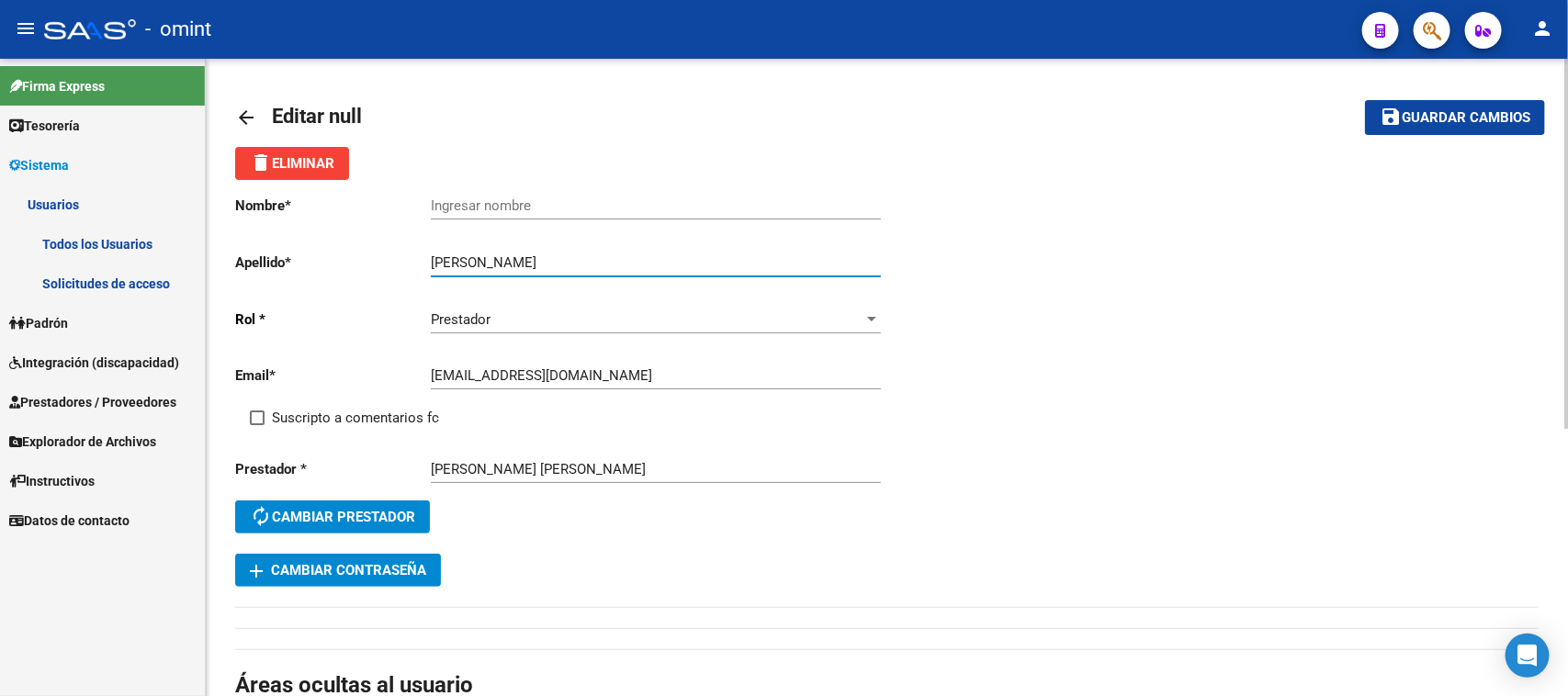
drag, startPoint x: 521, startPoint y: 255, endPoint x: 386, endPoint y: 224, distance: 138.5
click at [386, 224] on div "Nombre * Ingresar nombre Apellido * Marcela Belen Toscano Ingresar apellido Rol…" at bounding box center [561, 367] width 652 height 374
type input "Toscano"
click at [471, 187] on div "Ingresar nombre" at bounding box center [655, 200] width 450 height 40
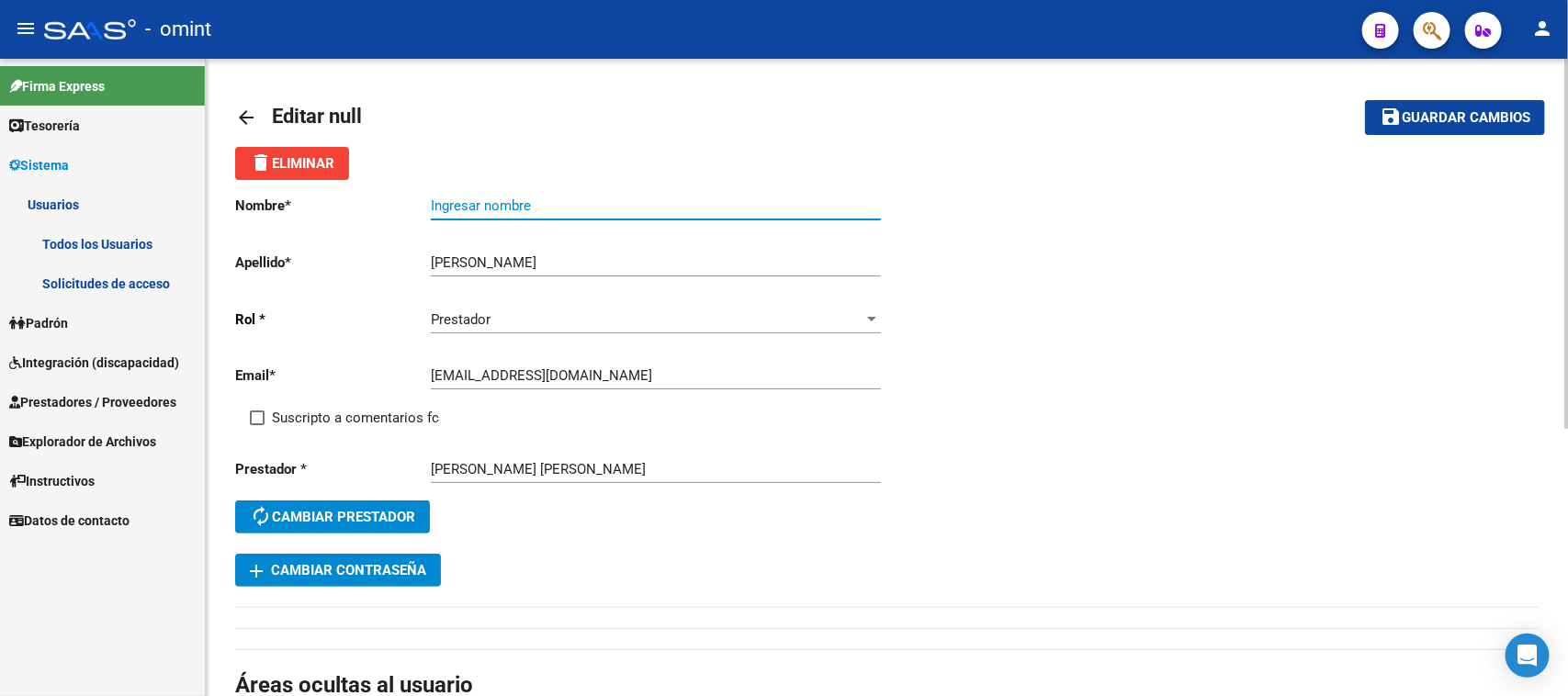
click at [473, 204] on input "Ingresar nombre" at bounding box center [655, 206] width 450 height 17
paste input "Marcela Belen"
type input "Marcela Belen"
click at [331, 407] on span "Suscripto a comentarios fc" at bounding box center [355, 418] width 167 height 22
click at [257, 425] on input "Suscripto a comentarios fc" at bounding box center [256, 425] width 1 height 1
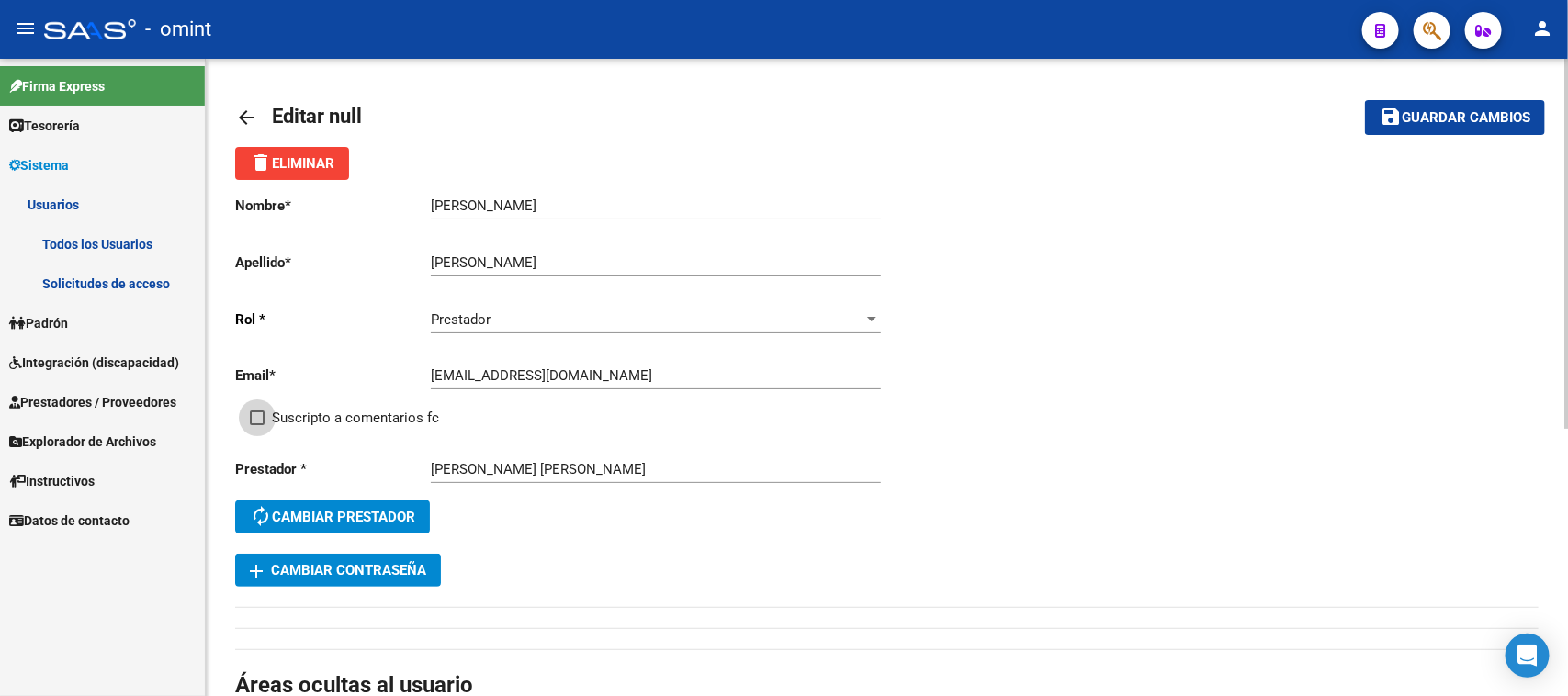
checkbox input "true"
drag, startPoint x: 1455, startPoint y: 129, endPoint x: 1421, endPoint y: 130, distance: 34.0
click at [1455, 128] on button "save Guardar cambios" at bounding box center [1454, 116] width 180 height 34
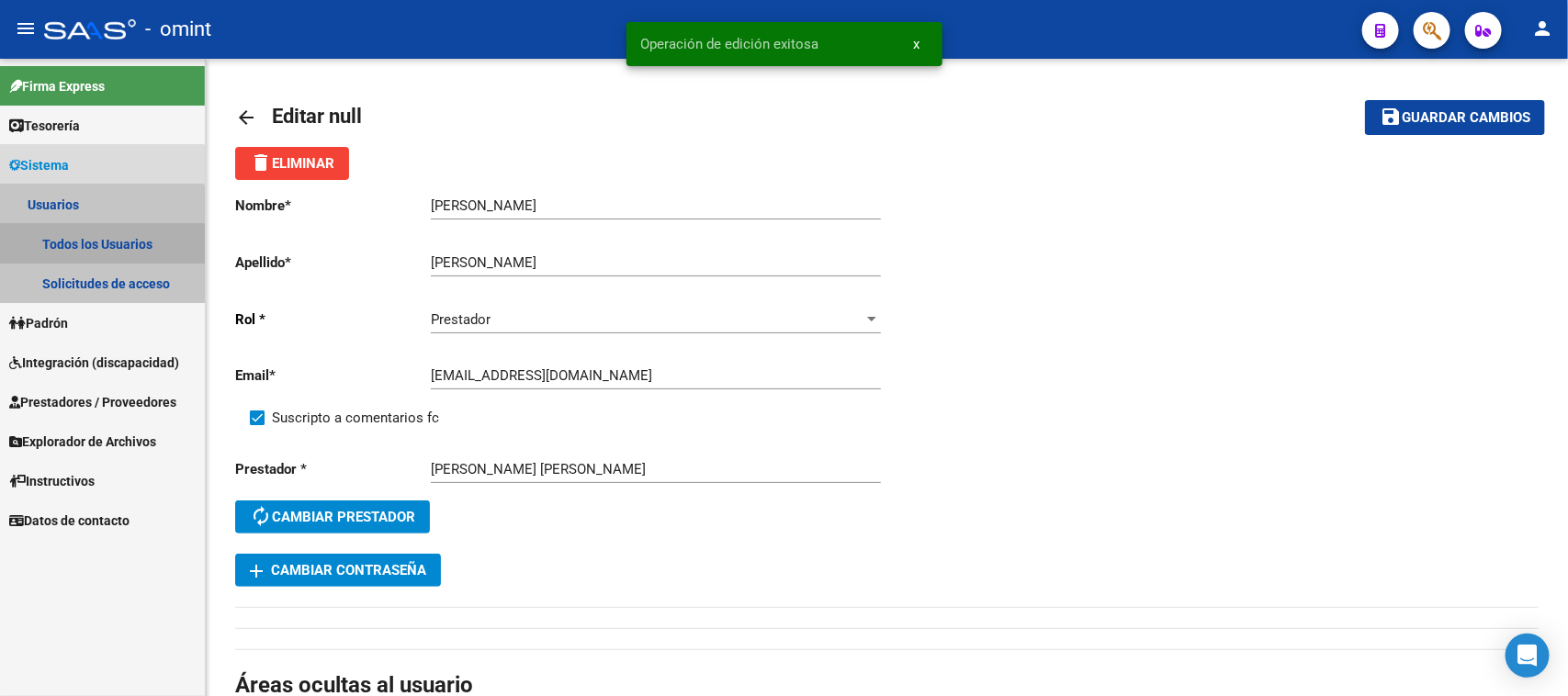
click at [80, 253] on link "Todos los Usuarios" at bounding box center [103, 244] width 205 height 40
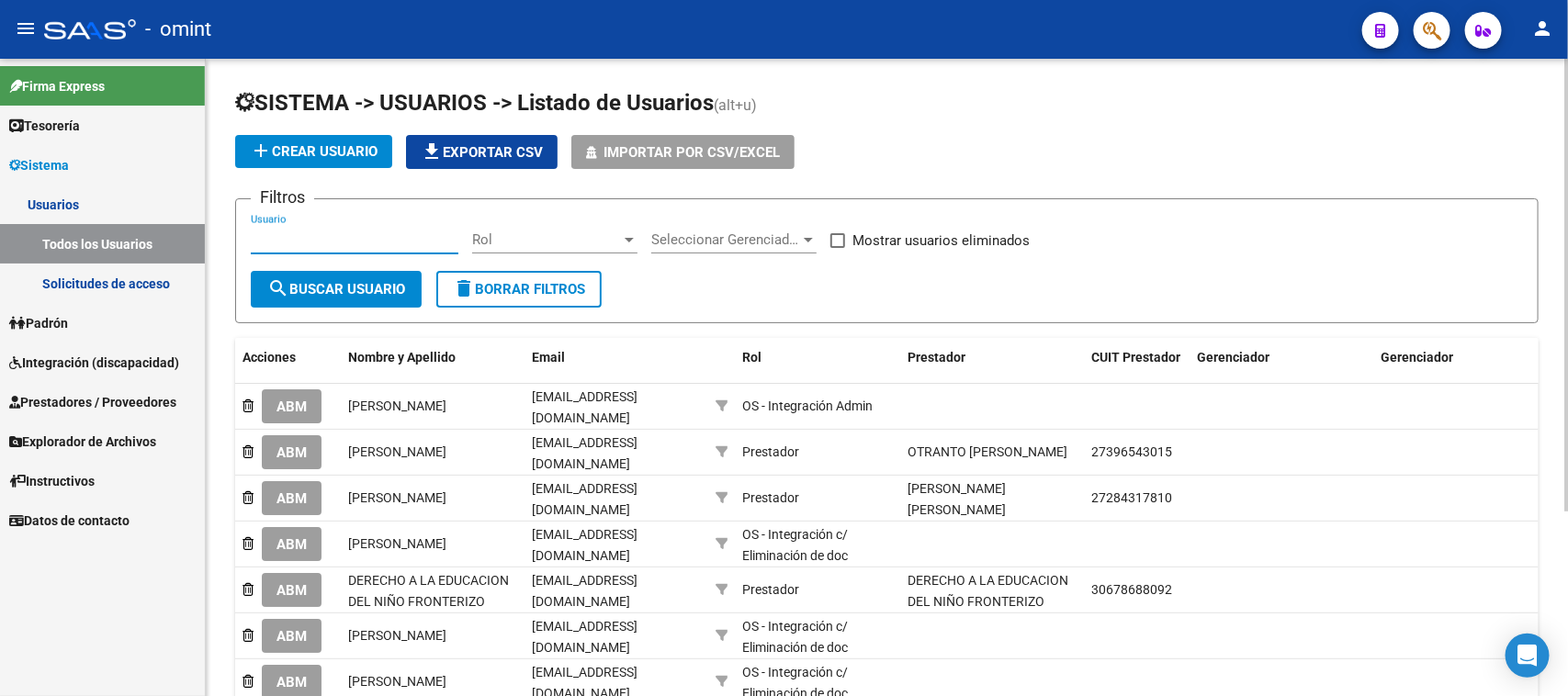
click at [340, 231] on input "Usuario" at bounding box center [354, 239] width 208 height 17
paste input "asociacion de equitacion integral de rosario"
type input "asociacion de equitacion integral de rosario"
click at [329, 281] on span "search Buscar Usuario" at bounding box center [335, 289] width 138 height 17
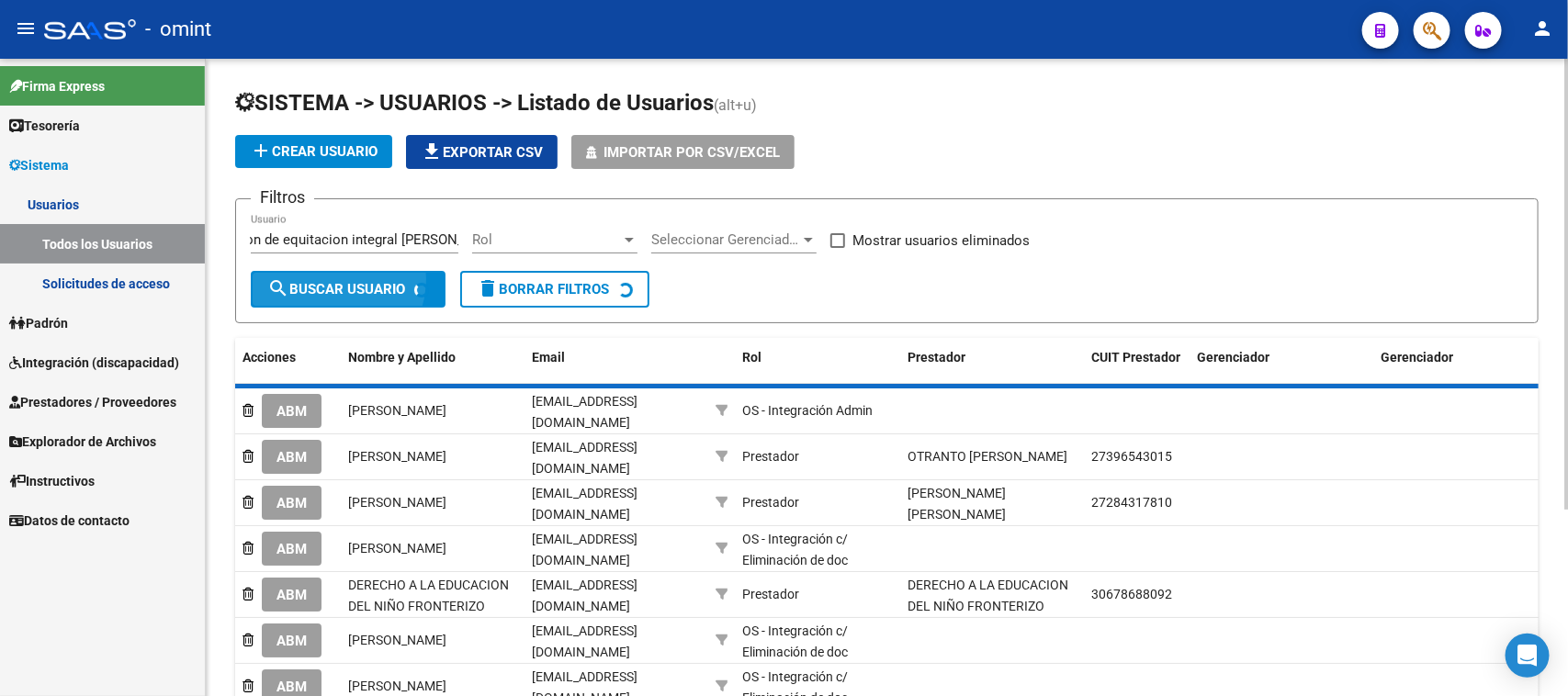
scroll to position [0, 0]
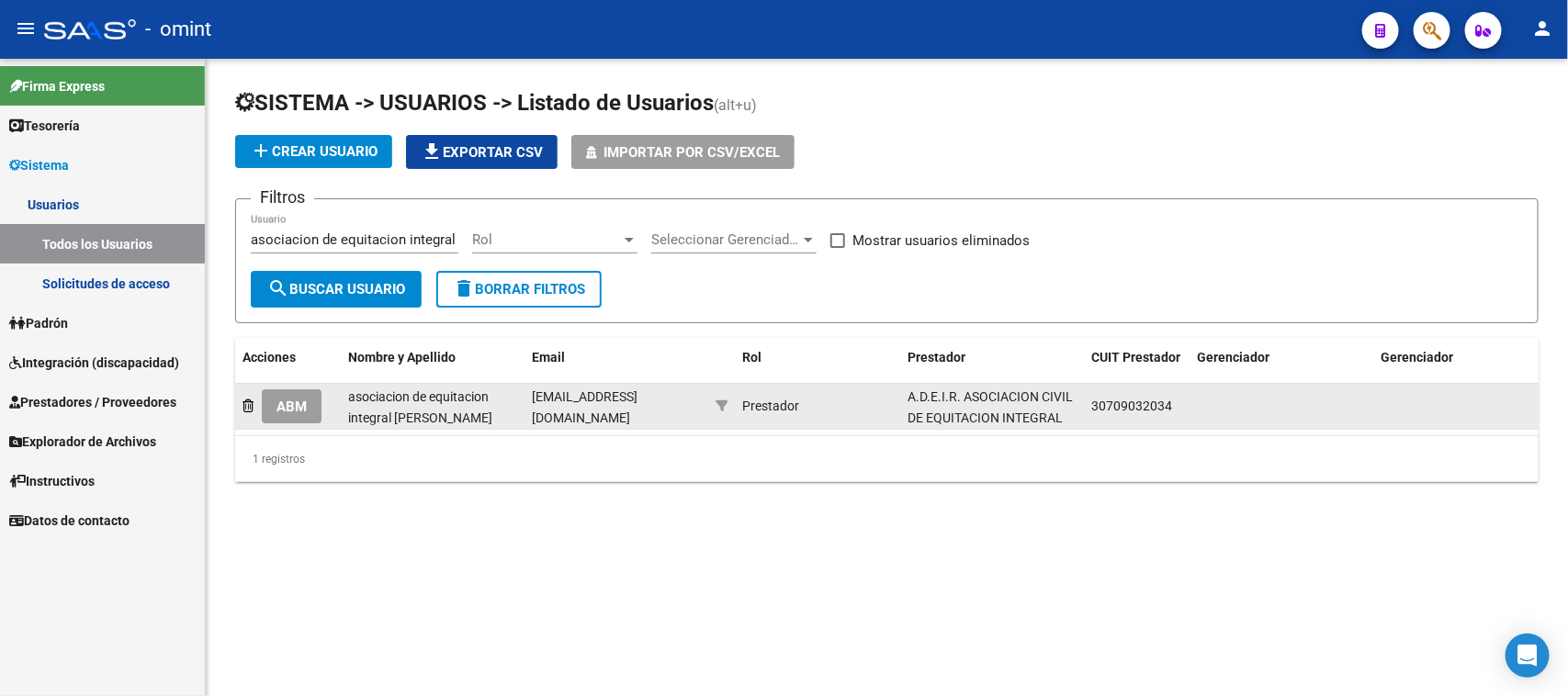
click at [319, 396] on button "ABM" at bounding box center [291, 406] width 60 height 34
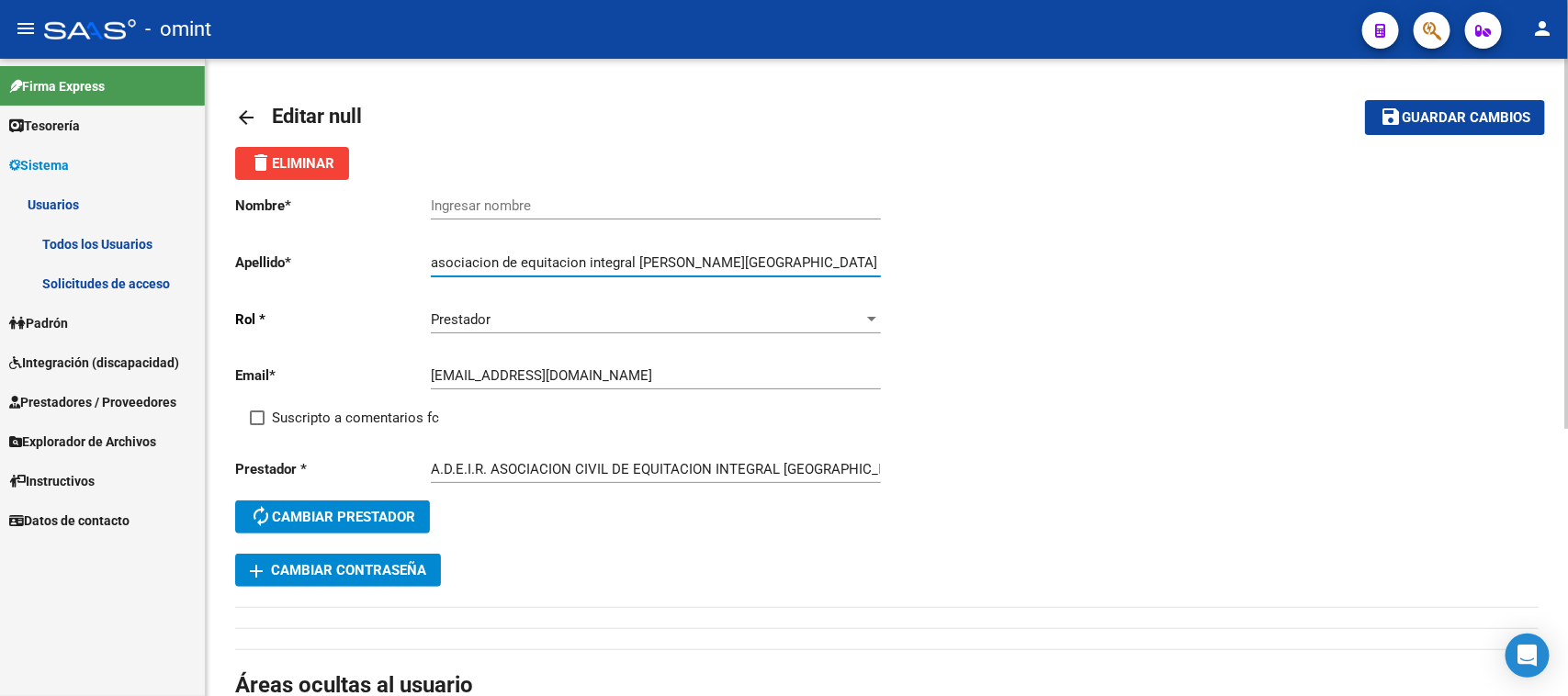
drag, startPoint x: 585, startPoint y: 258, endPoint x: 399, endPoint y: 249, distance: 186.2
click at [399, 249] on div "Nombre * Ingresar nombre Apellido * asociacion de equitacion integral de rosari…" at bounding box center [561, 367] width 652 height 374
type input "integral de rosario"
click at [492, 199] on input "Ingresar nombre" at bounding box center [655, 206] width 450 height 17
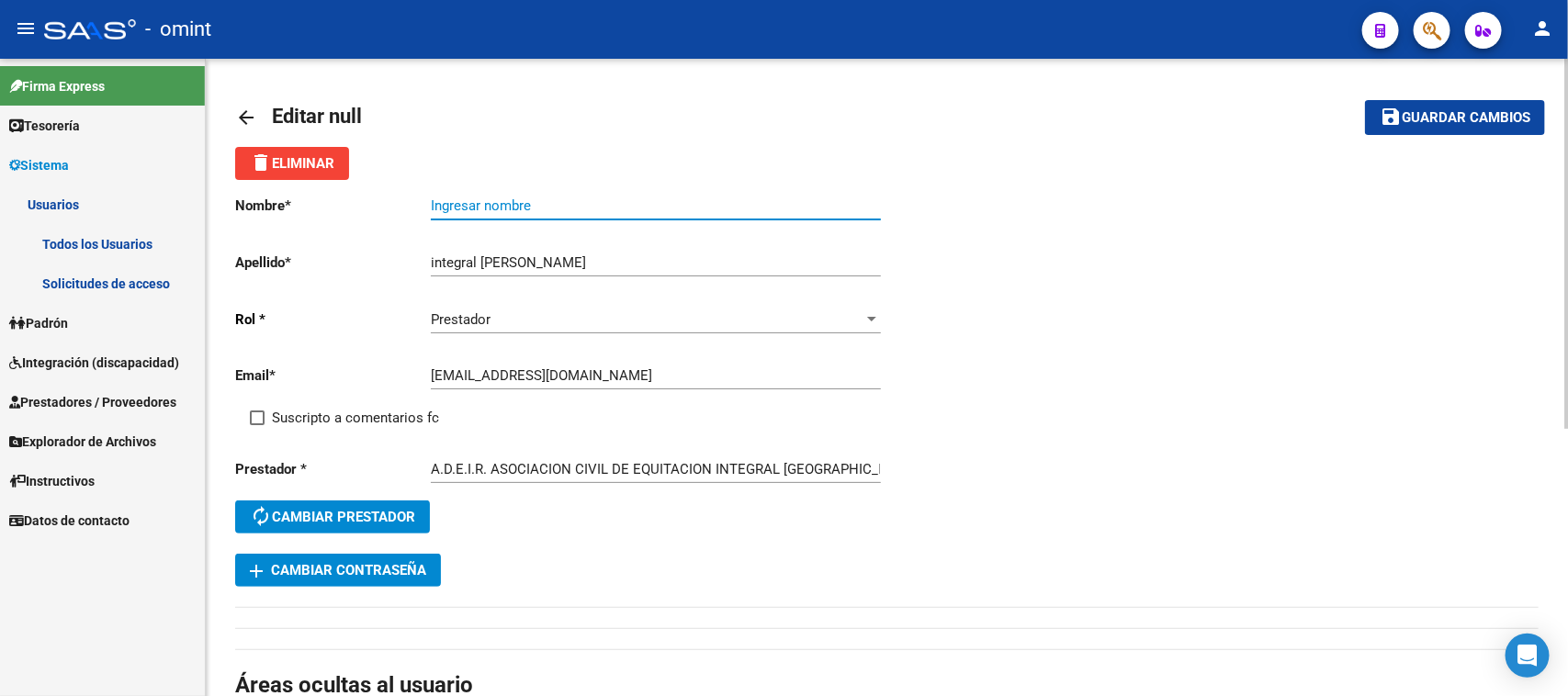
paste input "asociacion de equitacion"
type input "asociacion de equitacion"
click at [359, 424] on span "Suscripto a comentarios fc" at bounding box center [355, 418] width 167 height 22
click at [257, 425] on input "Suscripto a comentarios fc" at bounding box center [256, 425] width 1 height 1
checkbox input "true"
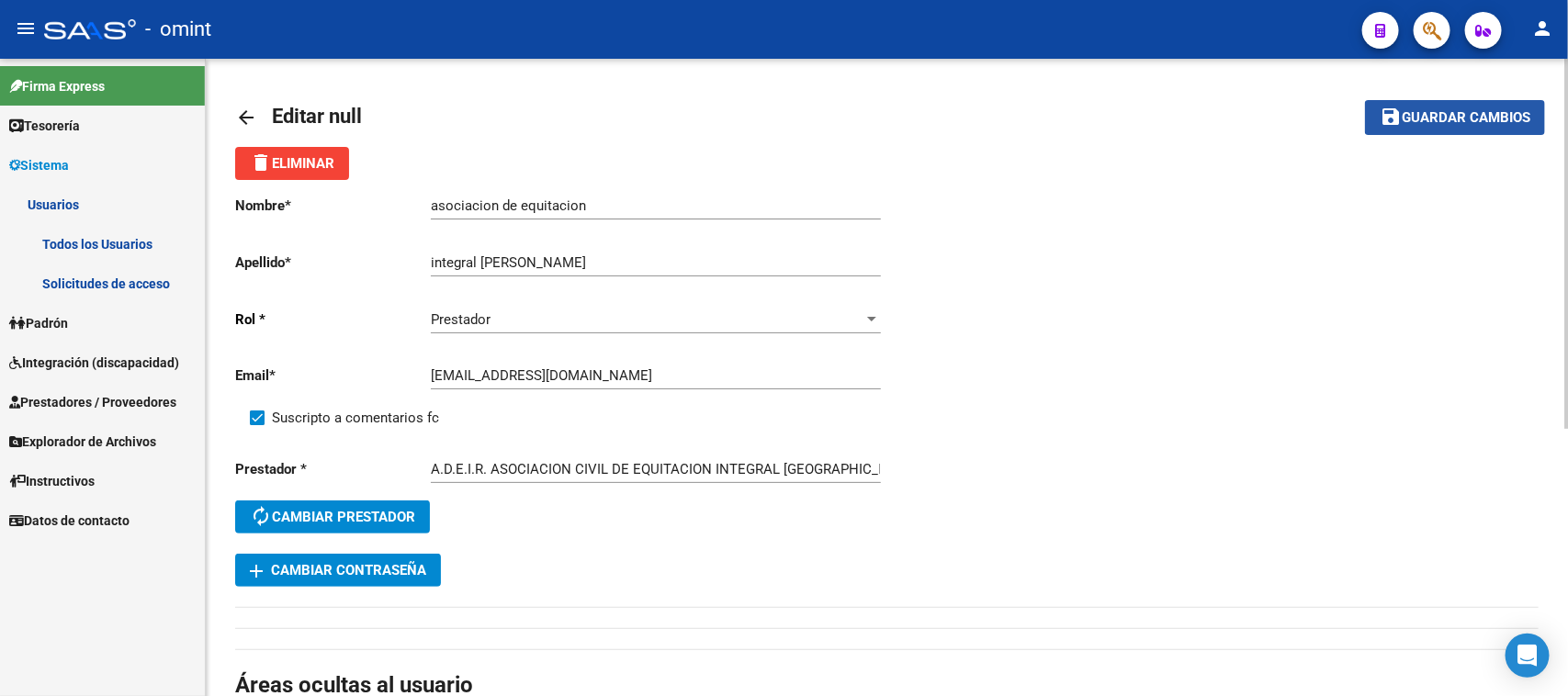
click at [1485, 115] on span "Guardar cambios" at bounding box center [1465, 118] width 128 height 17
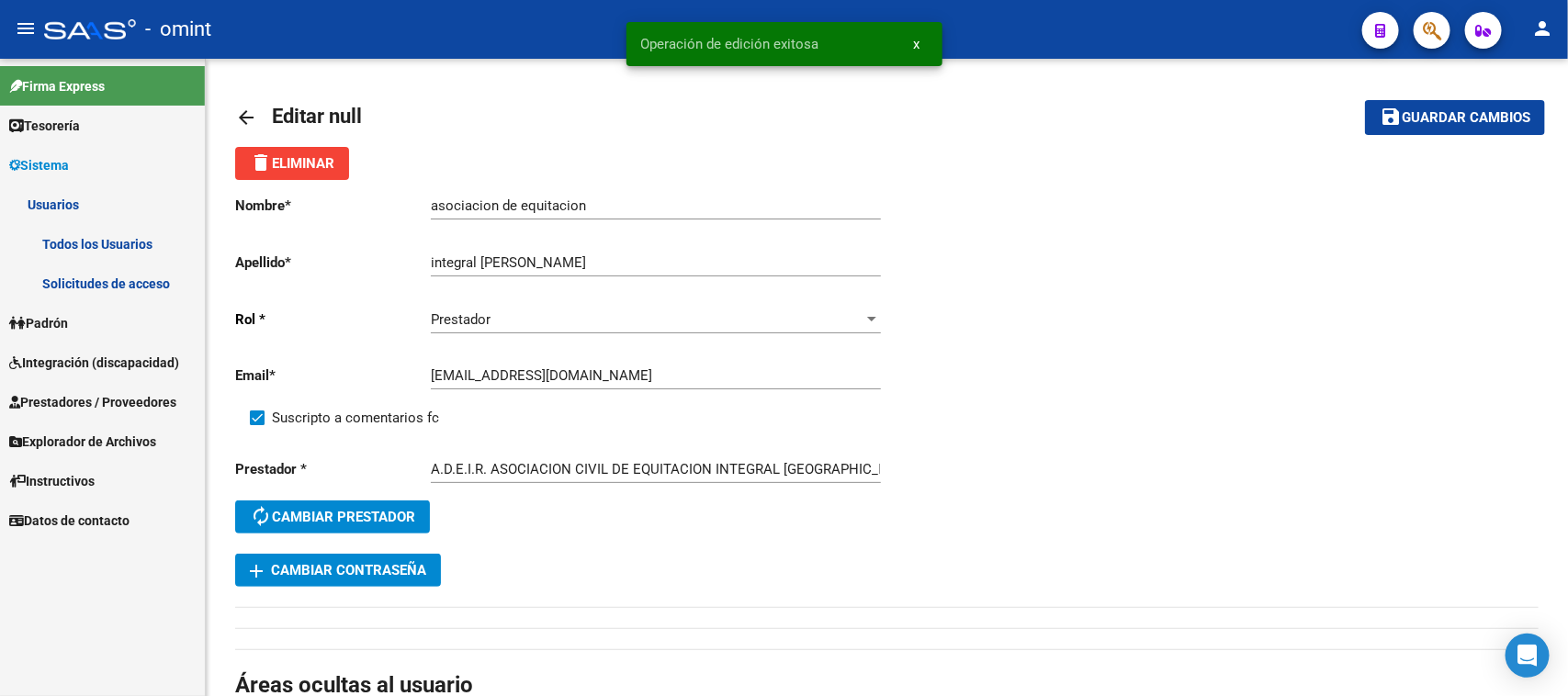
click at [172, 227] on link "Todos los Usuarios" at bounding box center [103, 244] width 205 height 40
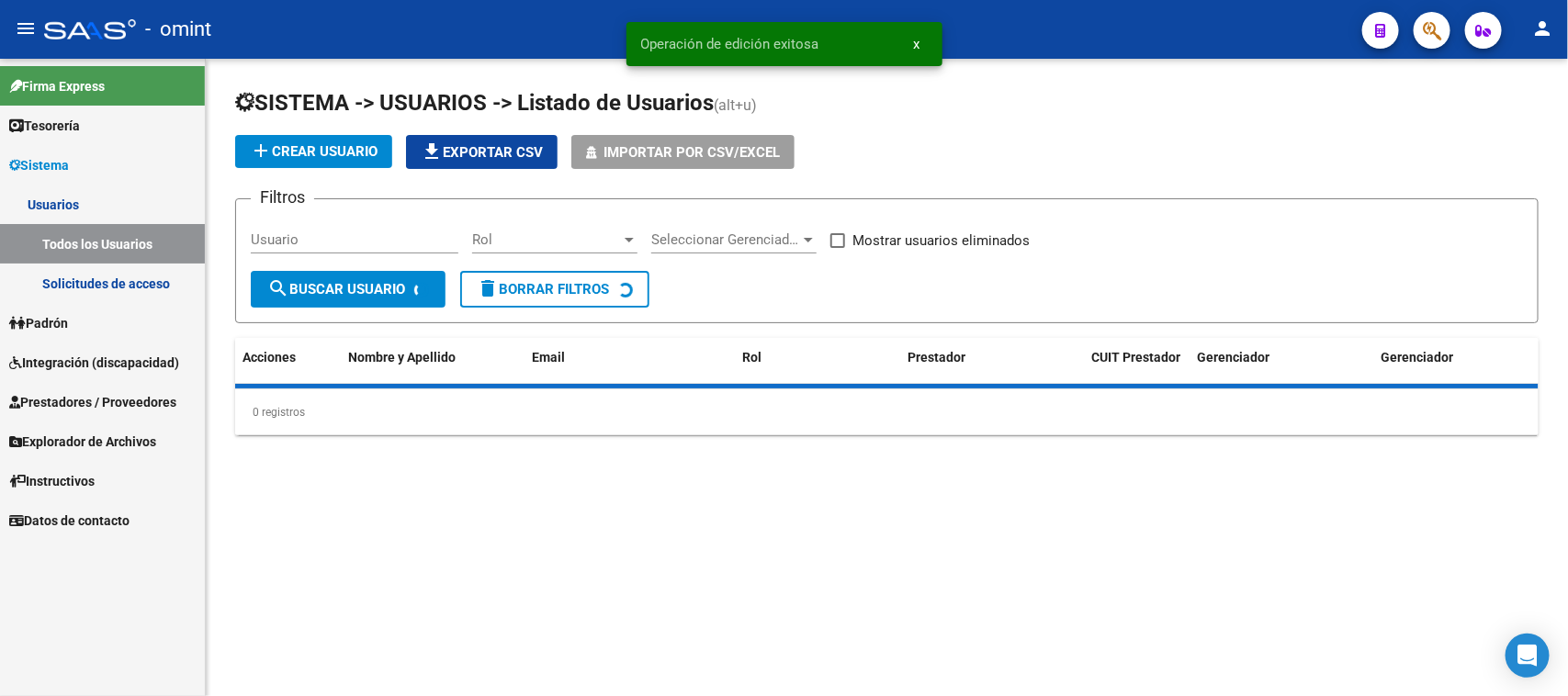
click at [347, 253] on div "Usuario" at bounding box center [354, 243] width 208 height 57
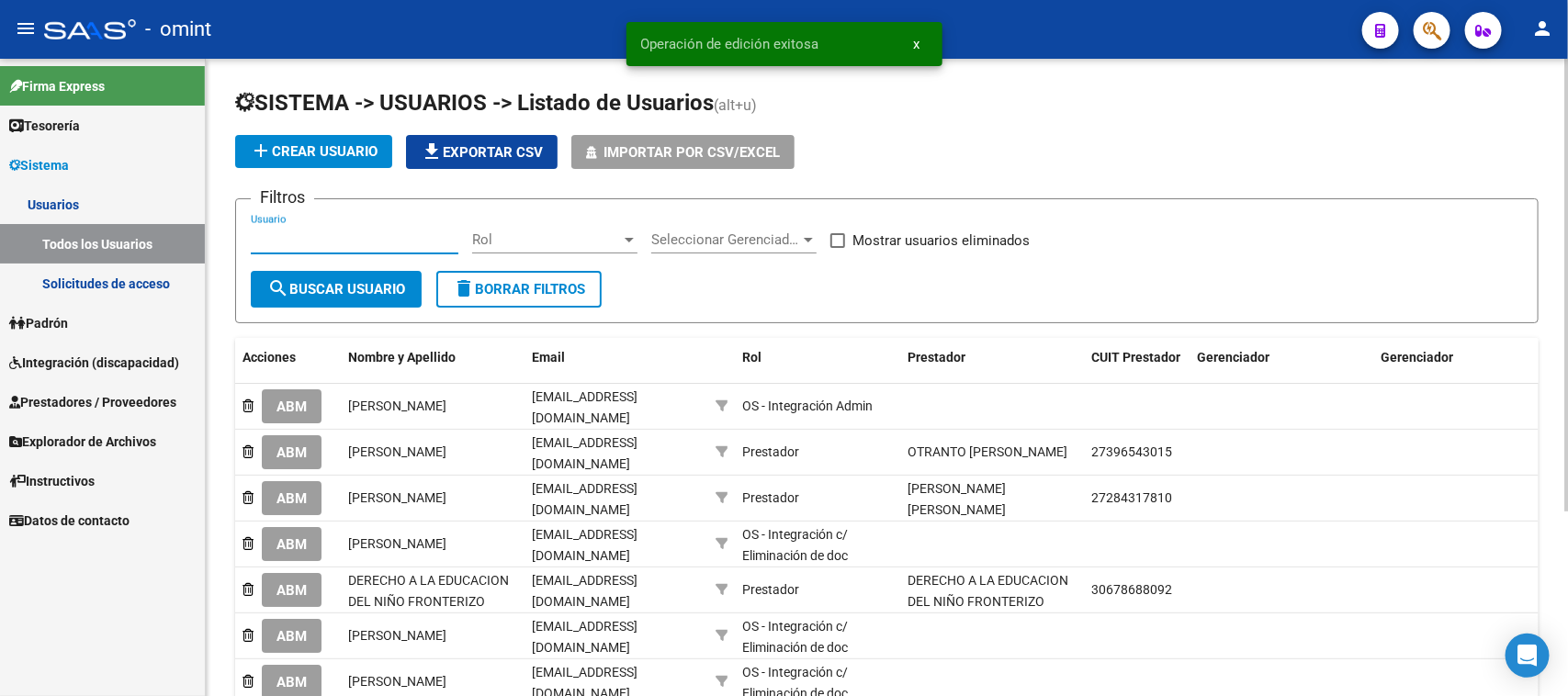
click at [346, 244] on input "Usuario" at bounding box center [354, 239] width 208 height 17
paste input "magdalena tonnelier"
type input "magdalena tonnelier"
click at [340, 272] on button "search Buscar Usuario" at bounding box center [335, 289] width 171 height 37
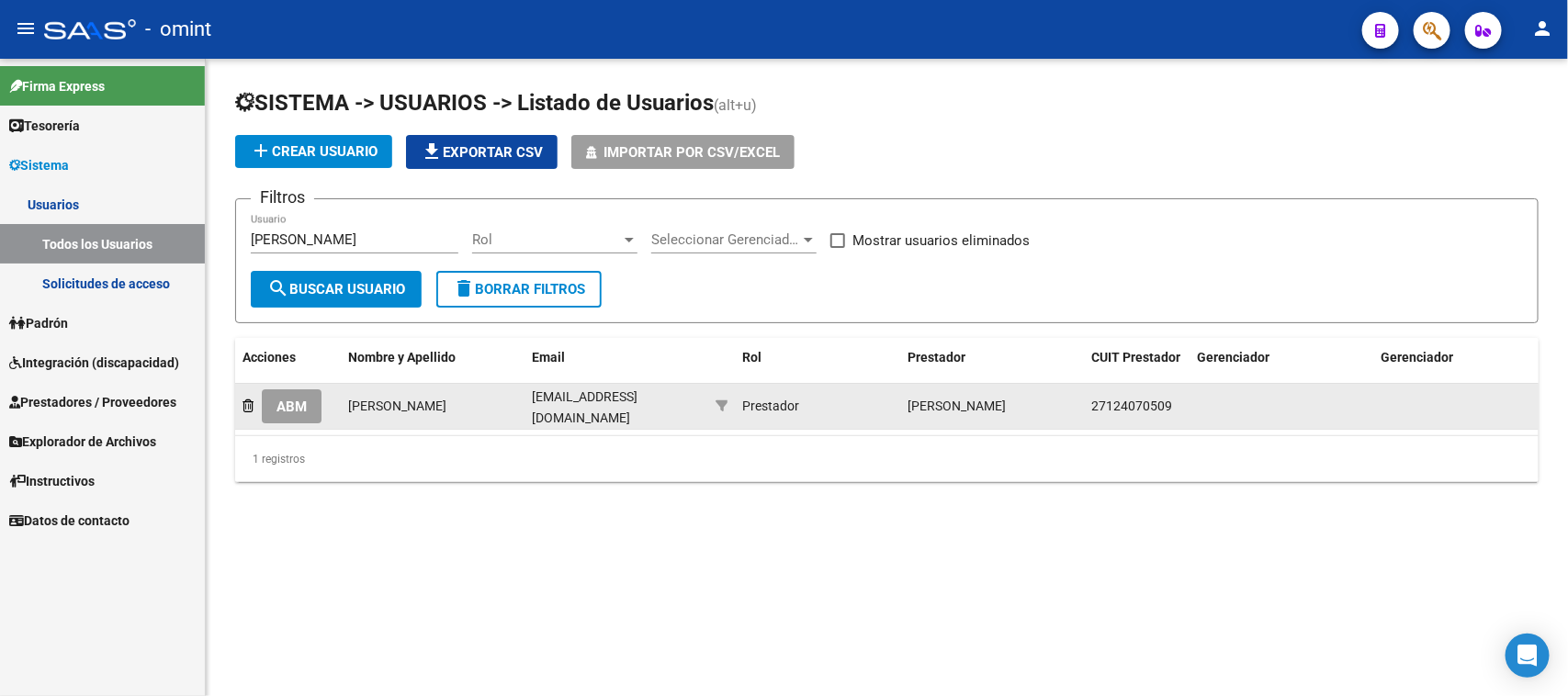
click at [310, 406] on button "ABM" at bounding box center [291, 406] width 60 height 34
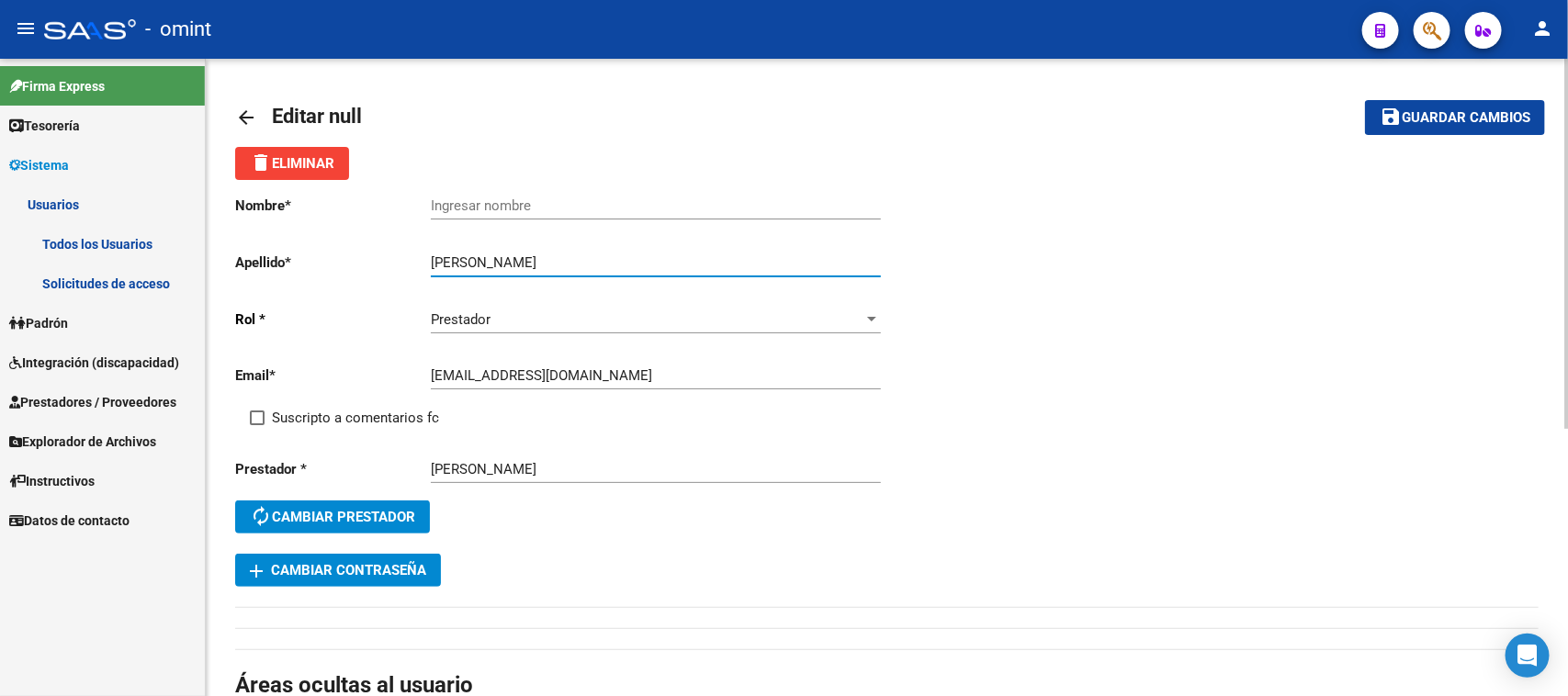
drag, startPoint x: 504, startPoint y: 257, endPoint x: 379, endPoint y: 227, distance: 128.5
click at [379, 227] on div "Nombre * Ingresar nombre Apellido * magdalena tonnelier Ingresar apellido Rol *…" at bounding box center [561, 367] width 652 height 374
type input "tonnelier"
click at [475, 204] on input "Ingresar nombre" at bounding box center [655, 206] width 450 height 17
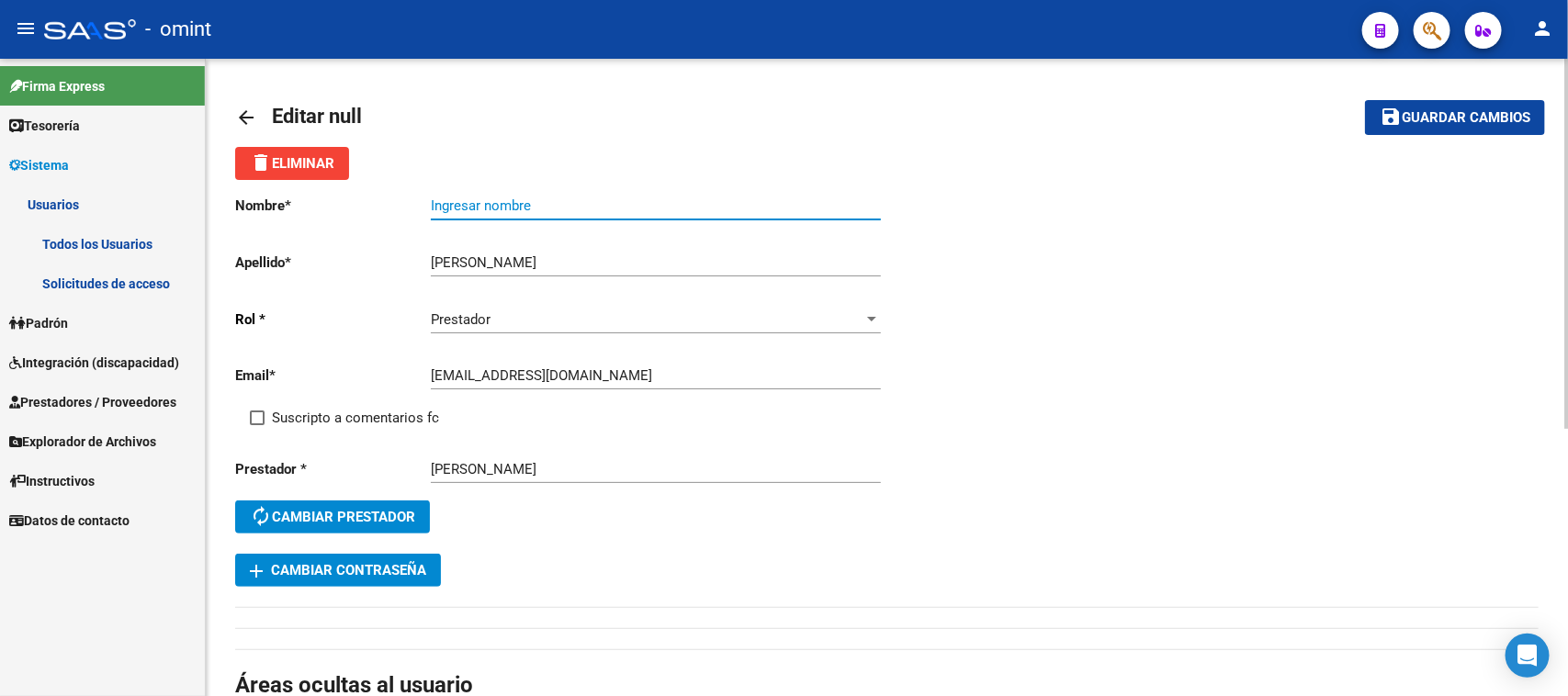
paste input "magdalena"
type input "magdalena"
click at [375, 424] on div "Suscripto a comentarios fc" at bounding box center [576, 425] width 652 height 37
click at [375, 424] on span "Suscripto a comentarios fc" at bounding box center [355, 418] width 167 height 22
click at [257, 425] on input "Suscripto a comentarios fc" at bounding box center [256, 425] width 1 height 1
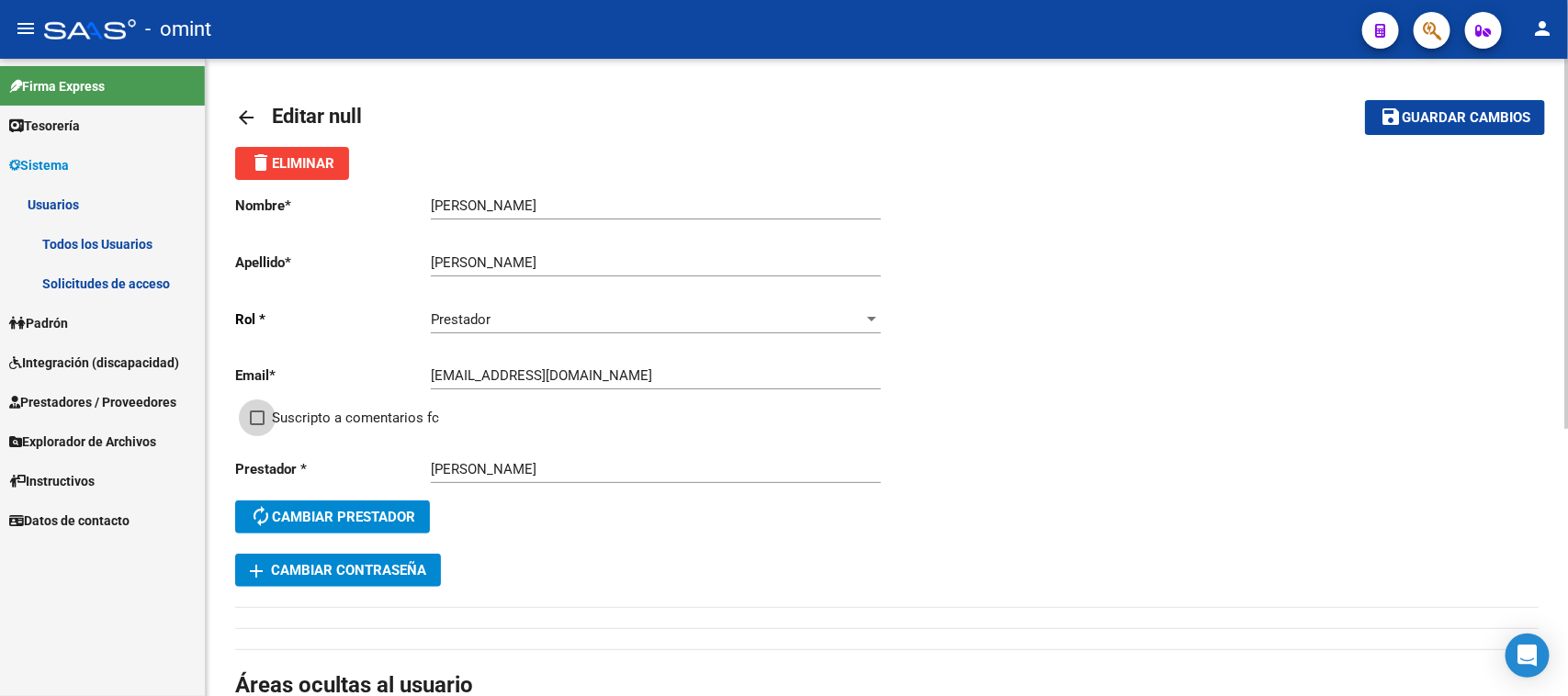
checkbox input "true"
click at [1566, 67] on div at bounding box center [1566, 244] width 5 height 371
click at [1500, 105] on button "save Guardar cambios" at bounding box center [1454, 116] width 180 height 34
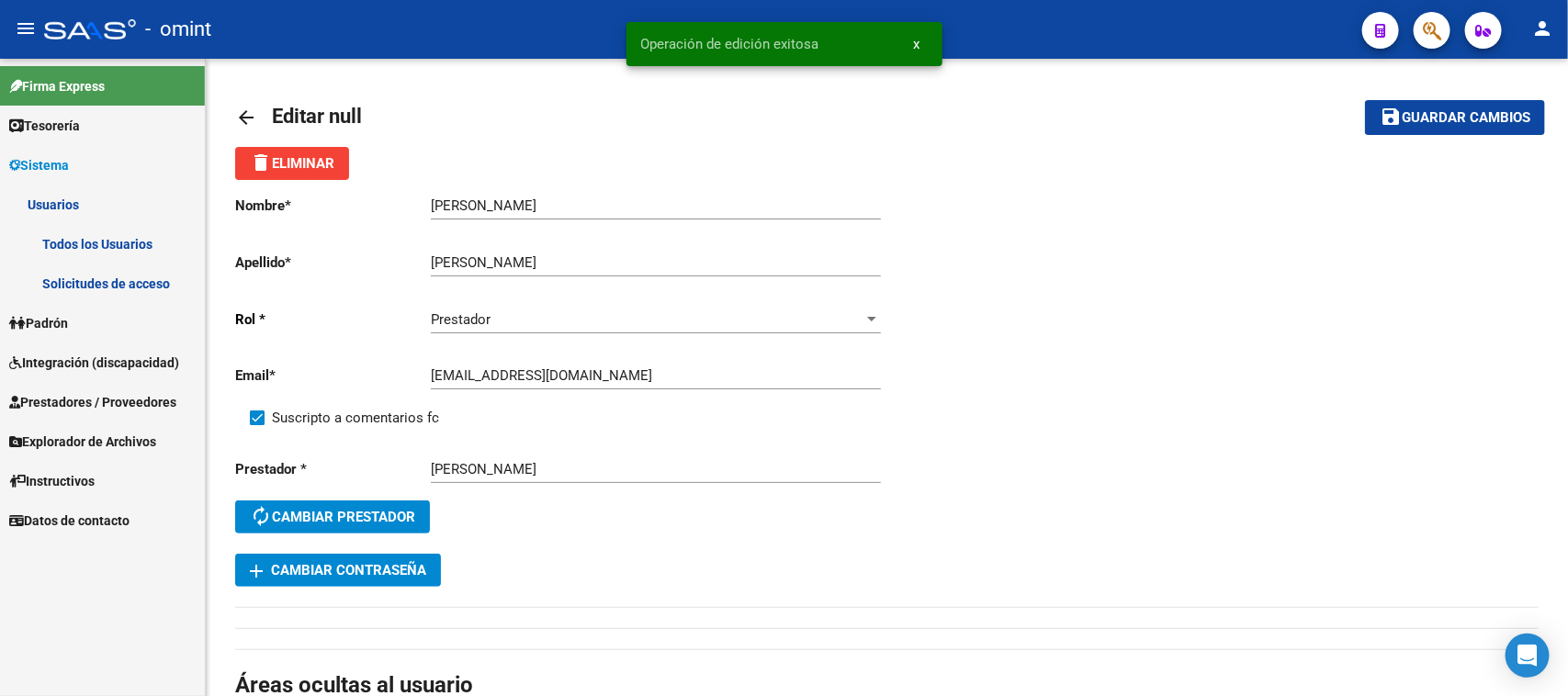
click at [85, 229] on link "Todos los Usuarios" at bounding box center [103, 244] width 205 height 40
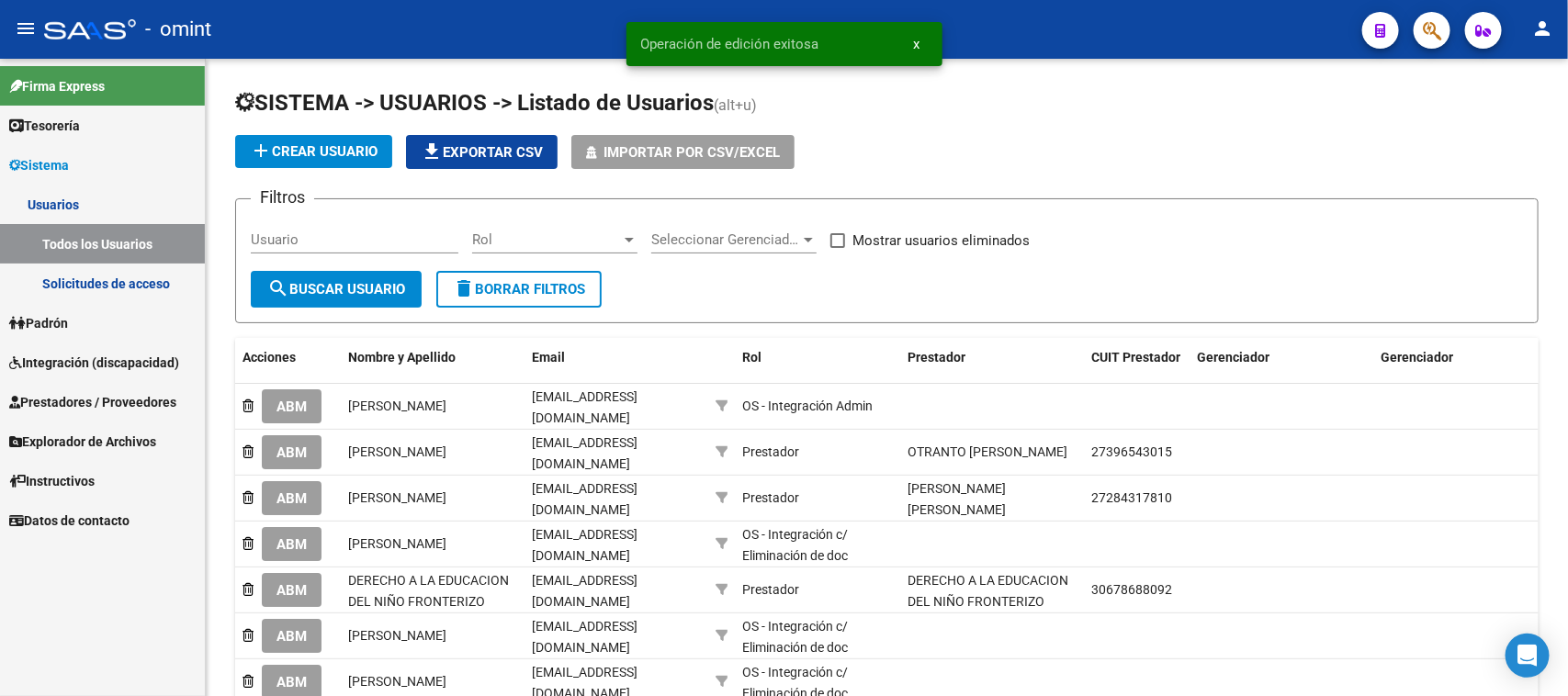
click at [131, 350] on link "Integración (discapacidad)" at bounding box center [103, 362] width 205 height 40
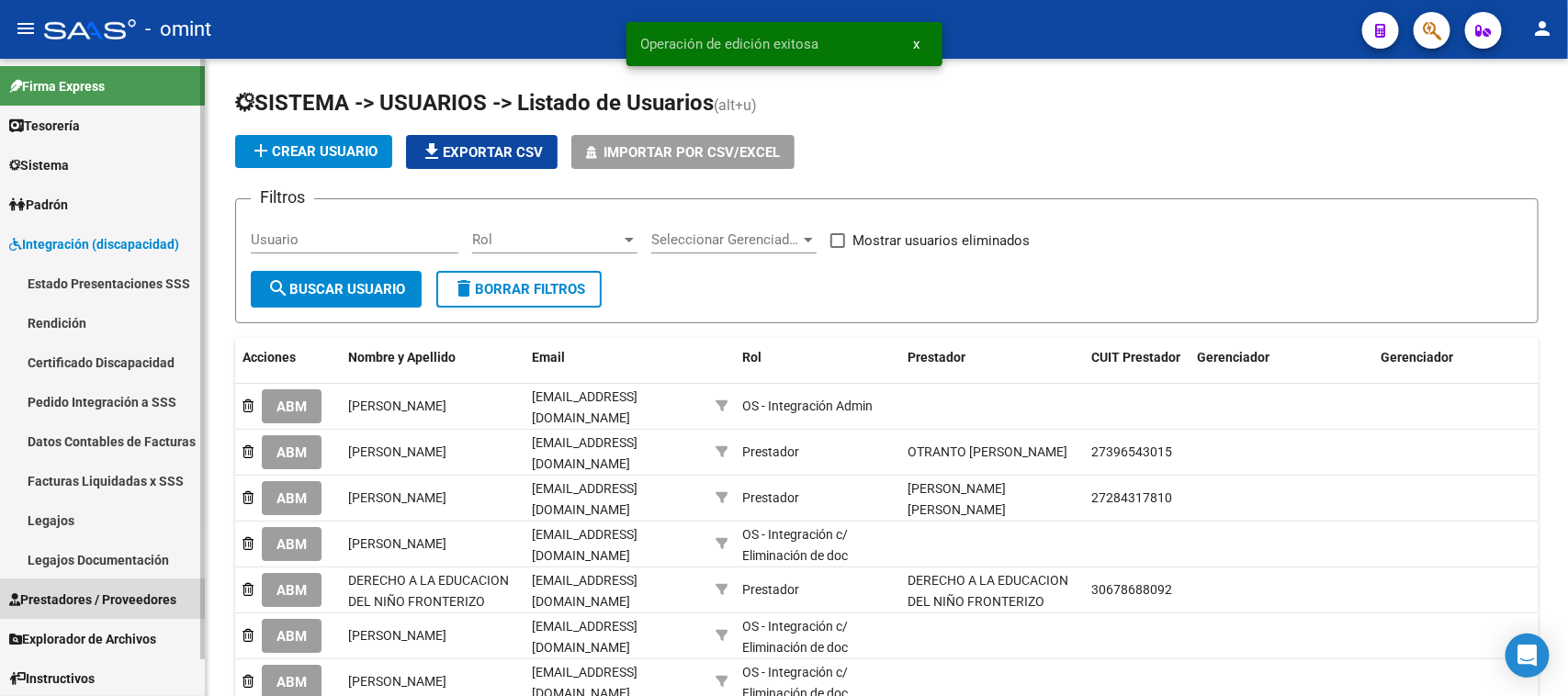
click at [88, 592] on span "Prestadores / Proveedores" at bounding box center [92, 600] width 167 height 20
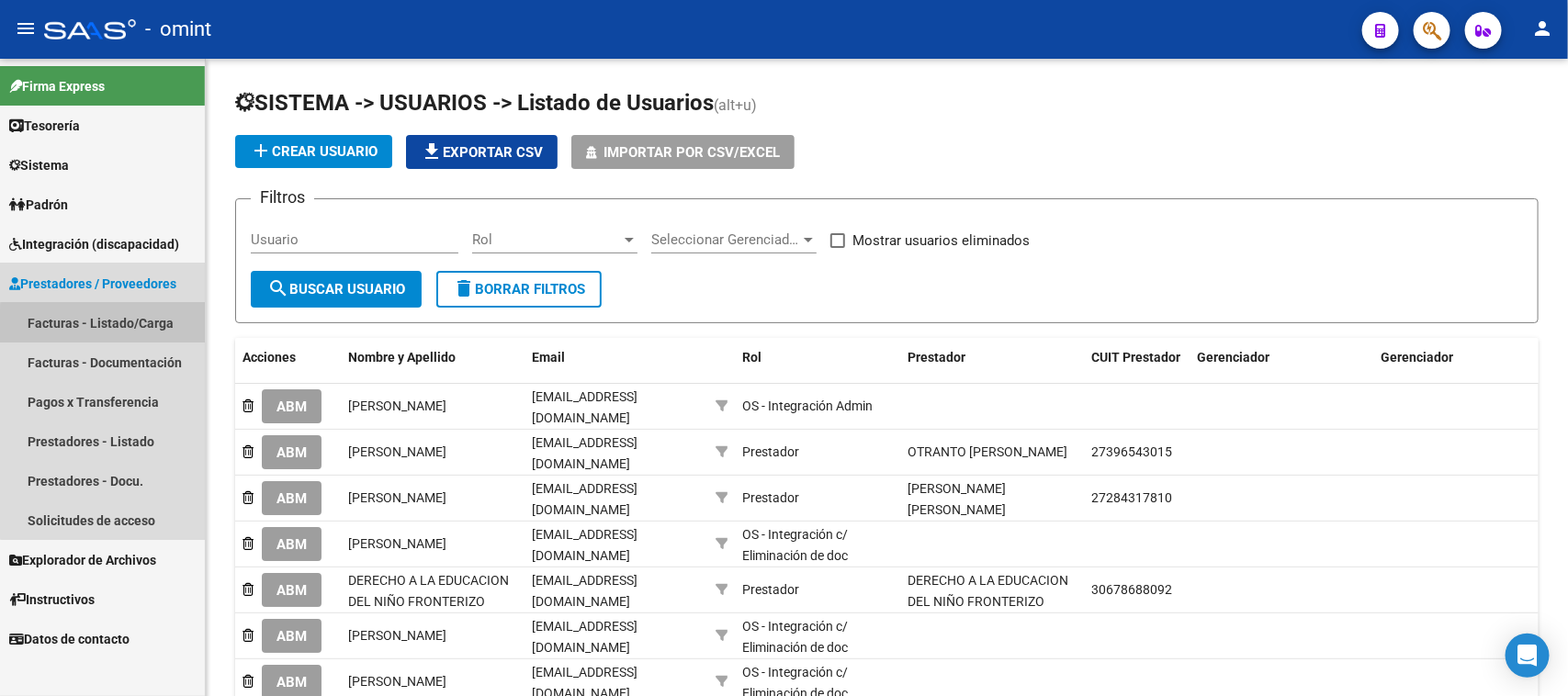
click at [119, 329] on link "Facturas - Listado/Carga" at bounding box center [103, 323] width 205 height 40
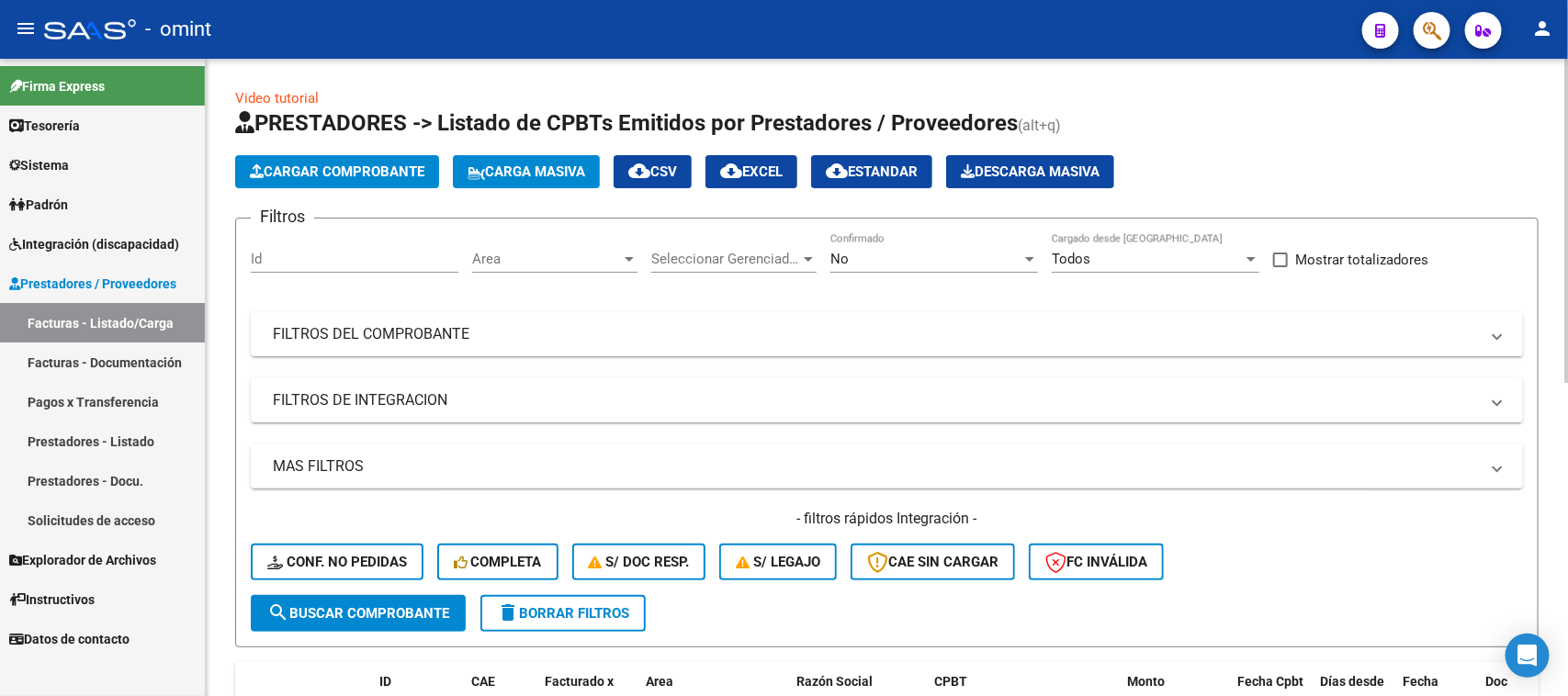
click at [580, 246] on div "Area Area" at bounding box center [554, 252] width 165 height 40
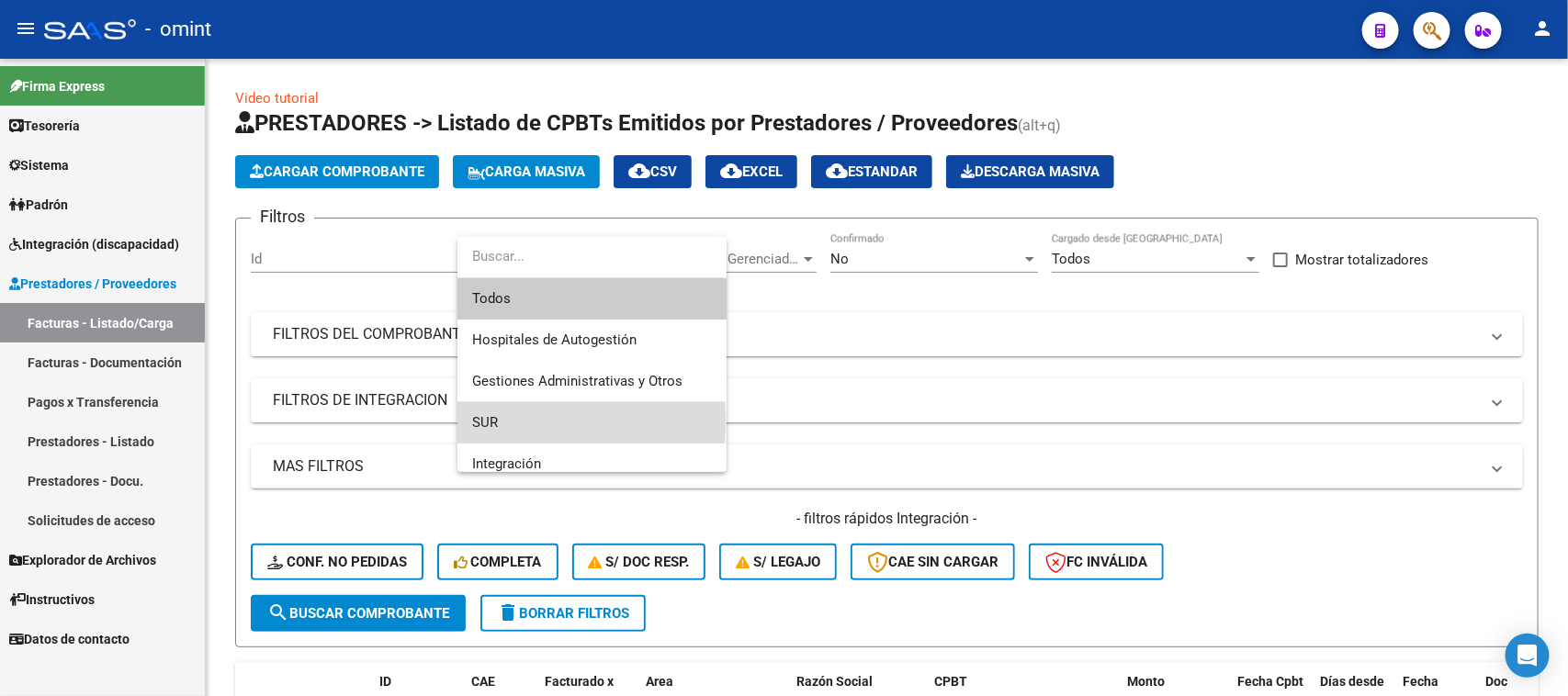
click at [530, 421] on span "SUR" at bounding box center [591, 422] width 239 height 42
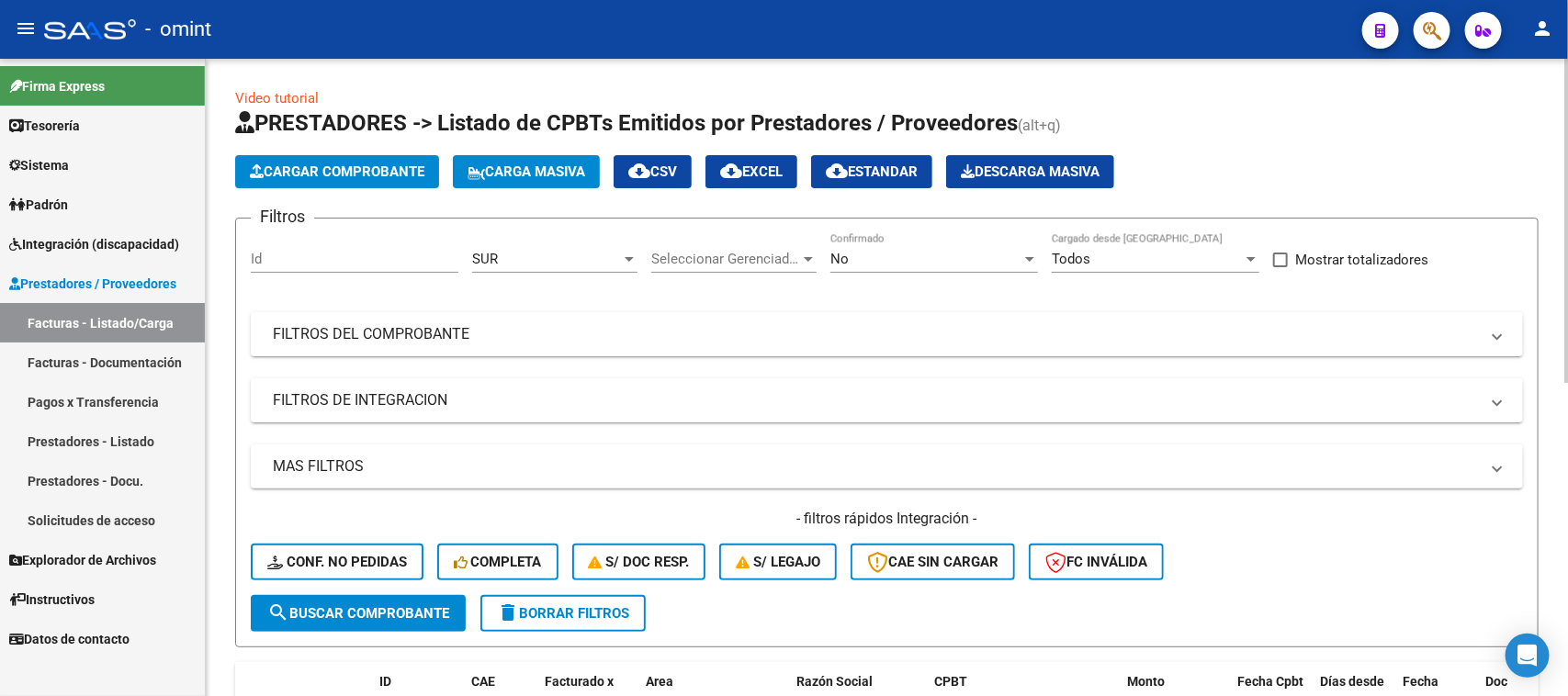
click at [369, 593] on form "Filtros Id SUR Area Seleccionar Gerenciador Seleccionar Gerenciador No Confirma…" at bounding box center [886, 433] width 1303 height 430
click at [462, 603] on button "search Buscar Comprobante" at bounding box center [358, 614] width 215 height 37
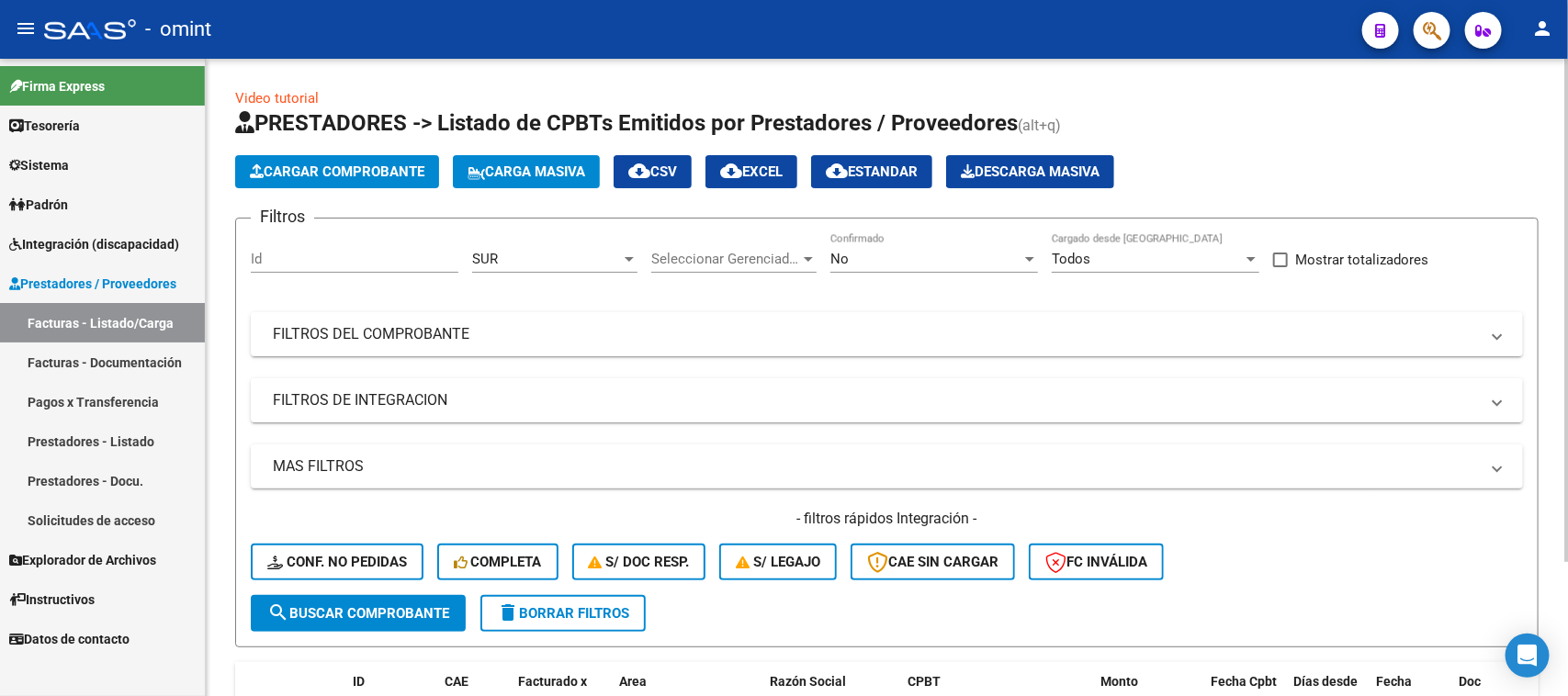
scroll to position [172, 0]
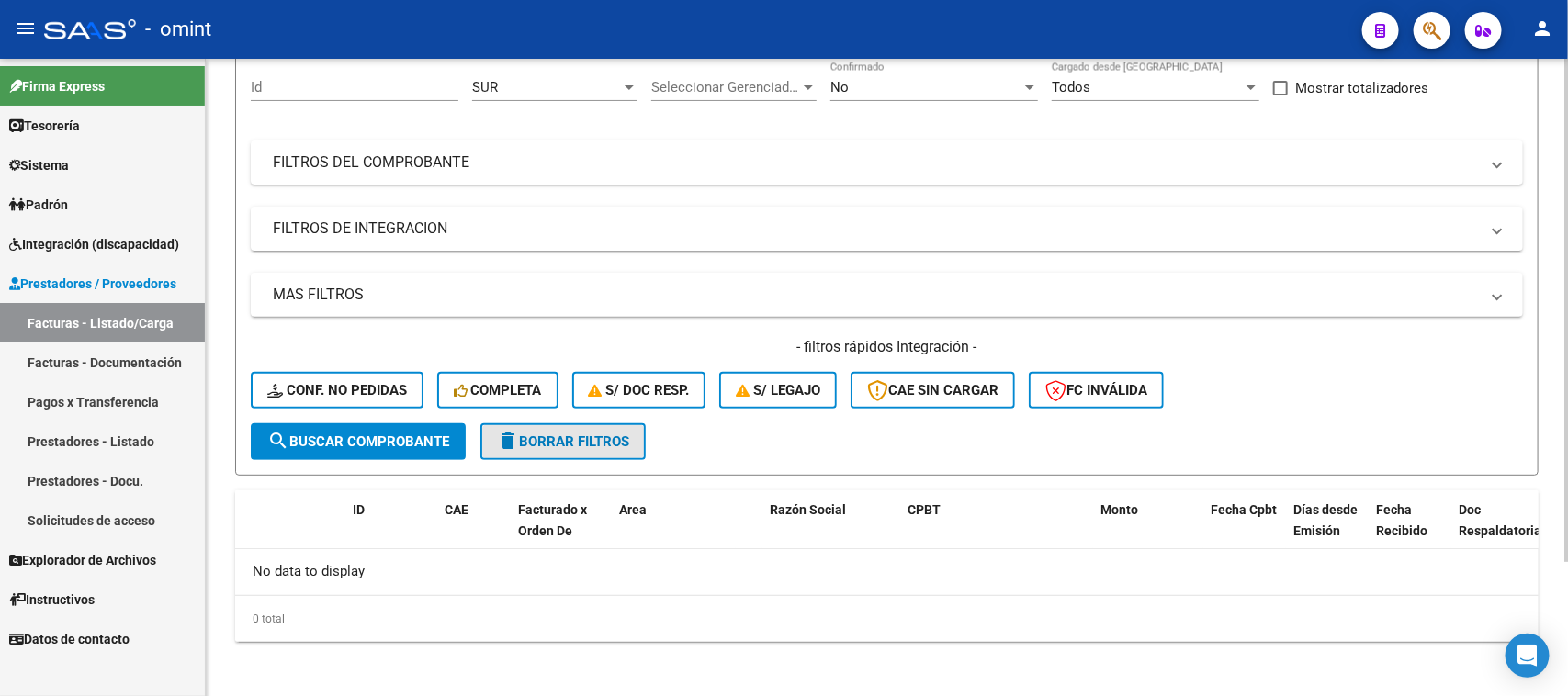
click at [565, 448] on button "delete Borrar Filtros" at bounding box center [563, 442] width 165 height 37
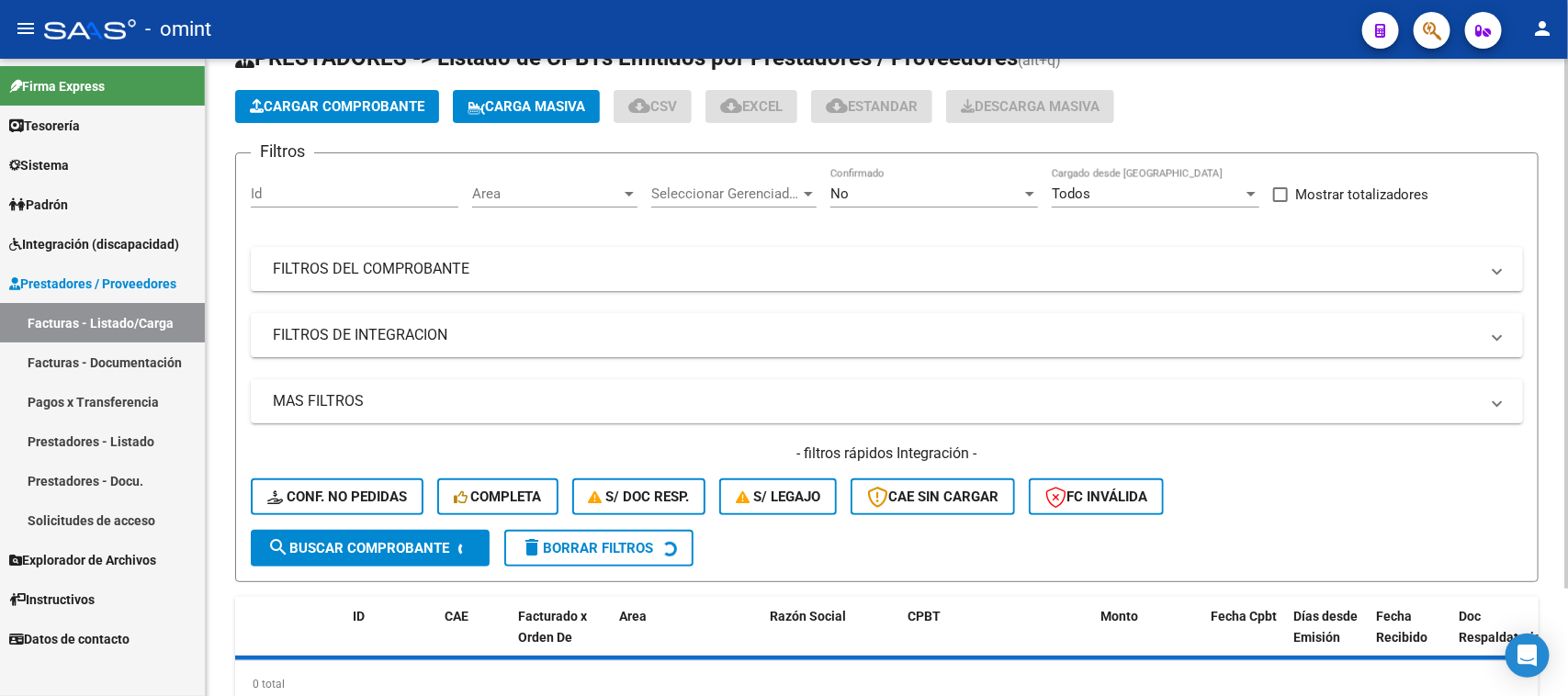
scroll to position [0, 0]
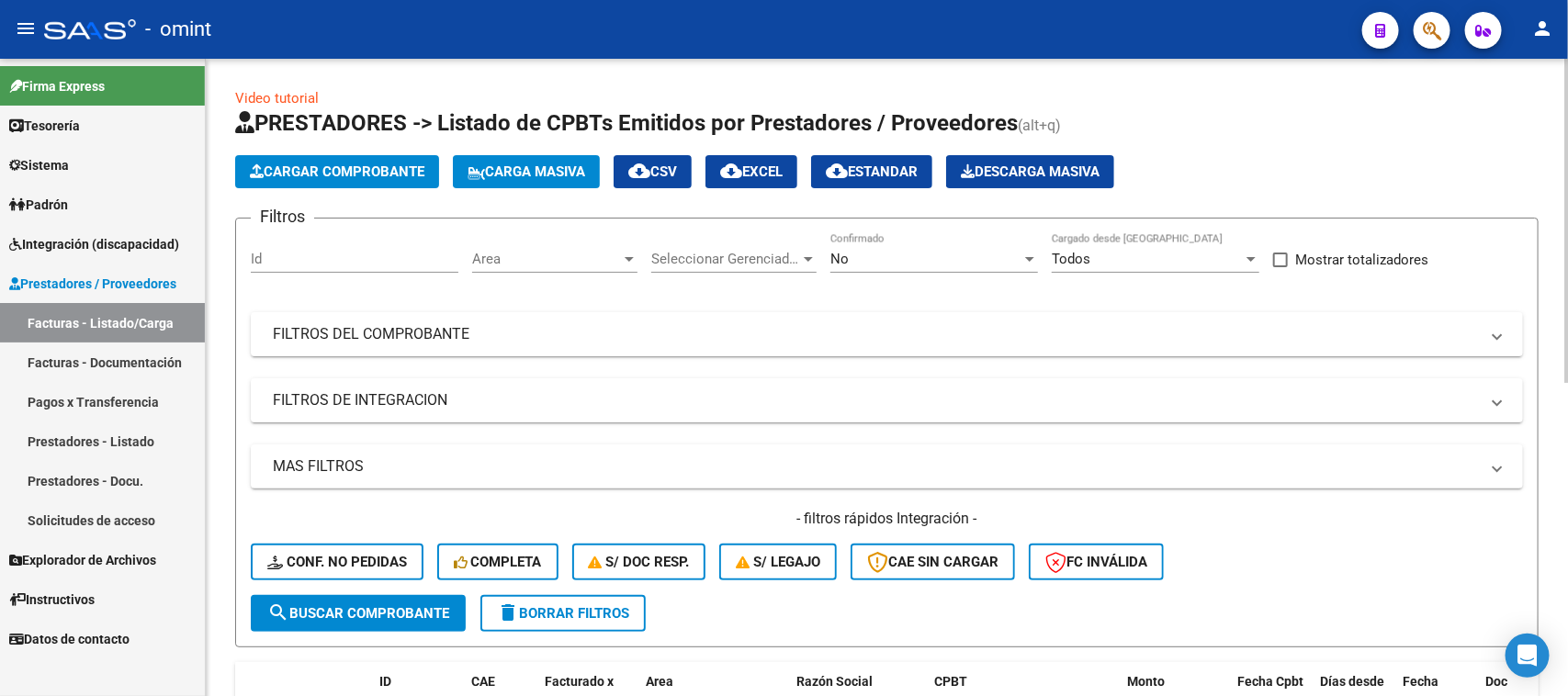
click at [529, 246] on div "Area Area" at bounding box center [554, 252] width 165 height 40
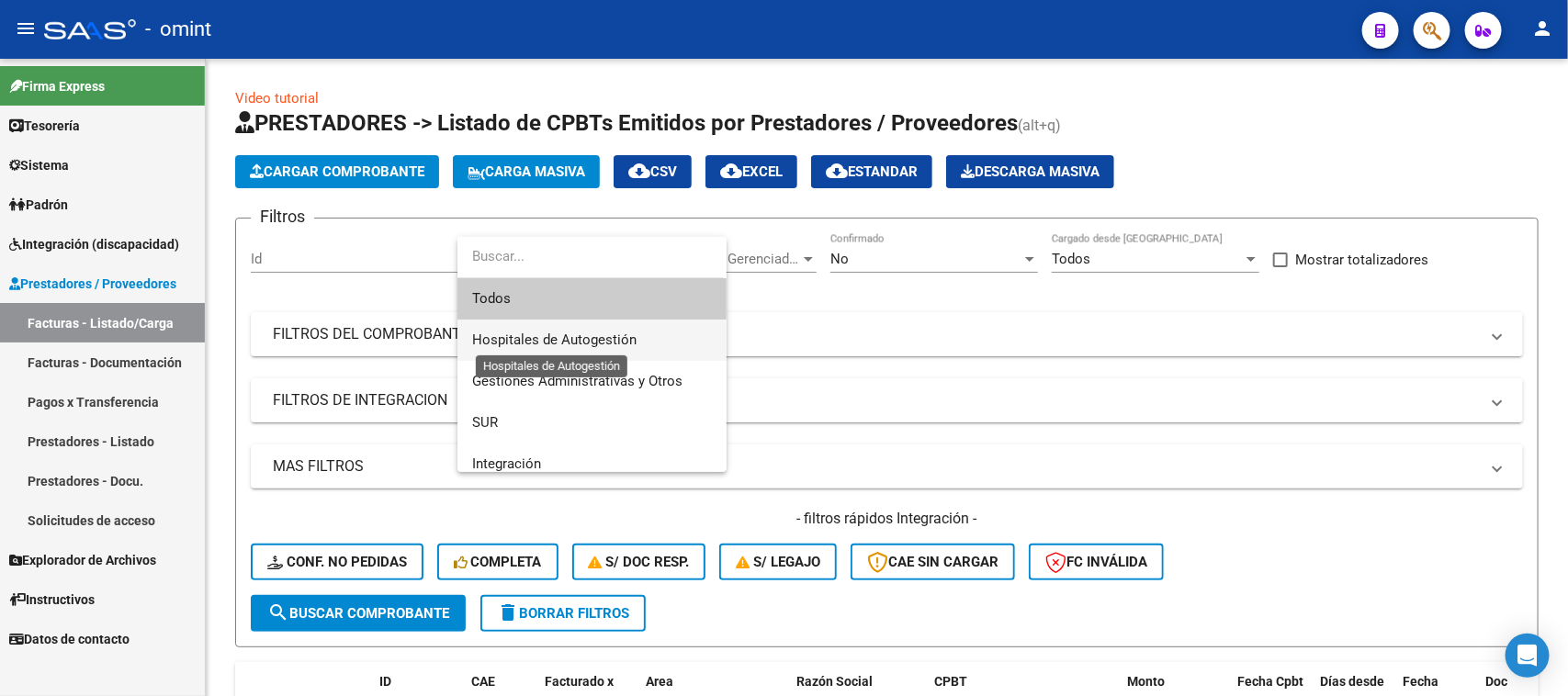
click at [543, 345] on span "Hospitales de Autogestión" at bounding box center [554, 340] width 164 height 17
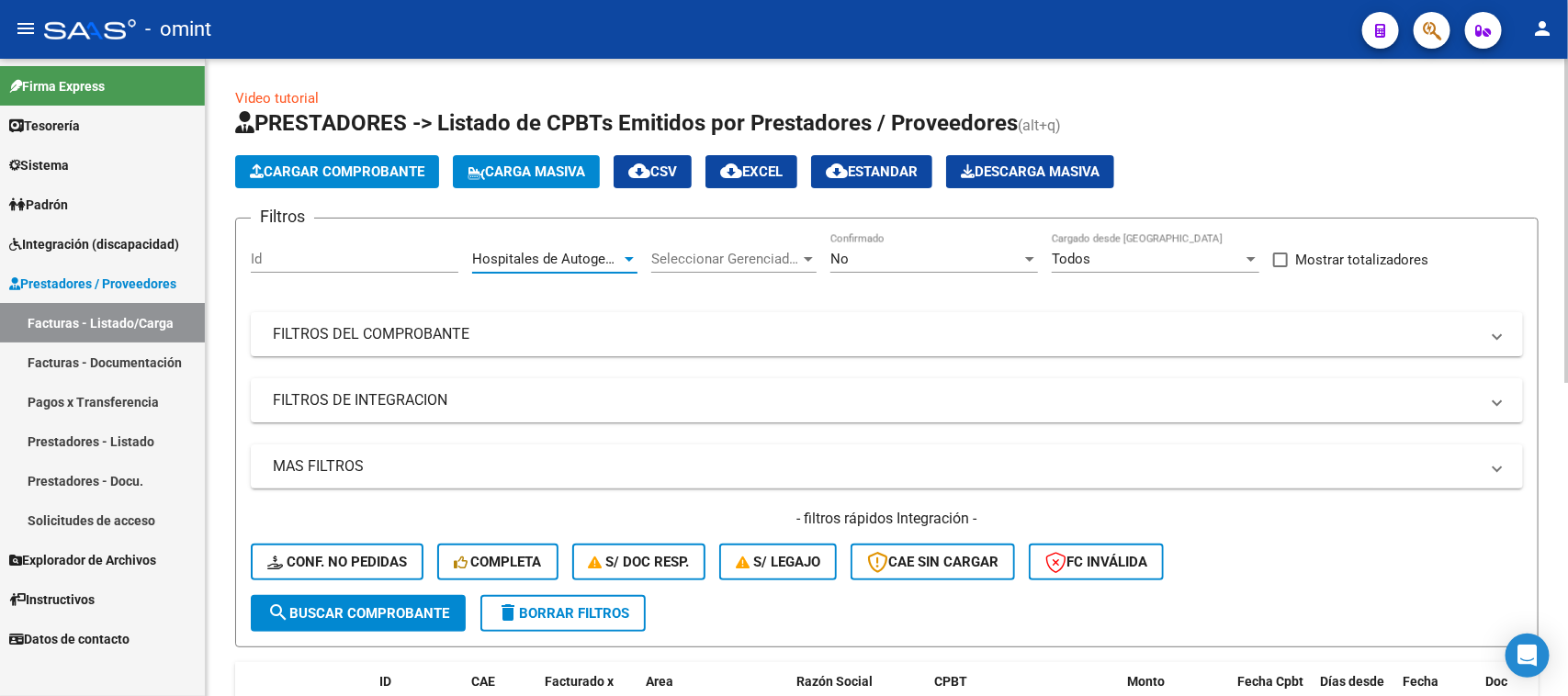
drag, startPoint x: 418, startPoint y: 600, endPoint x: 511, endPoint y: 513, distance: 127.3
click at [416, 600] on button "search Buscar Comprobante" at bounding box center [358, 614] width 215 height 37
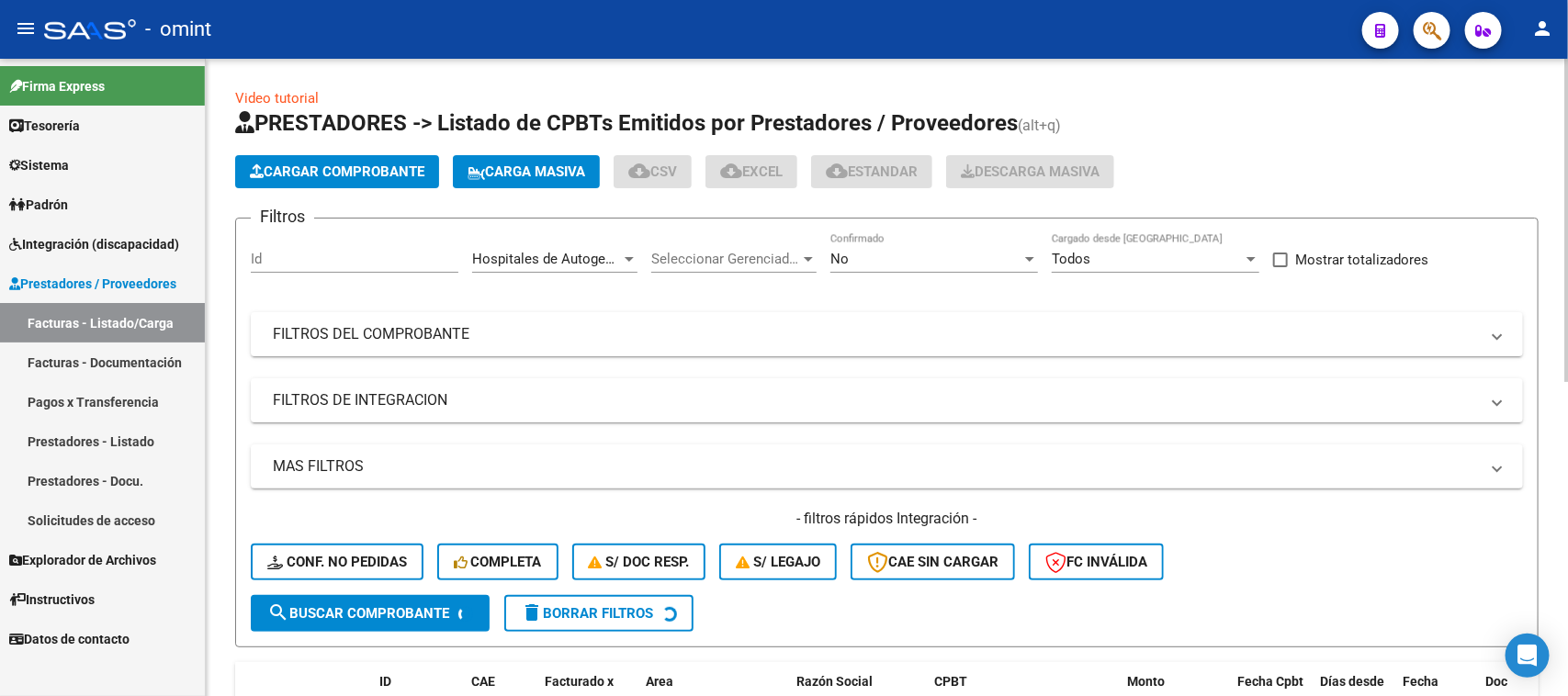
scroll to position [172, 0]
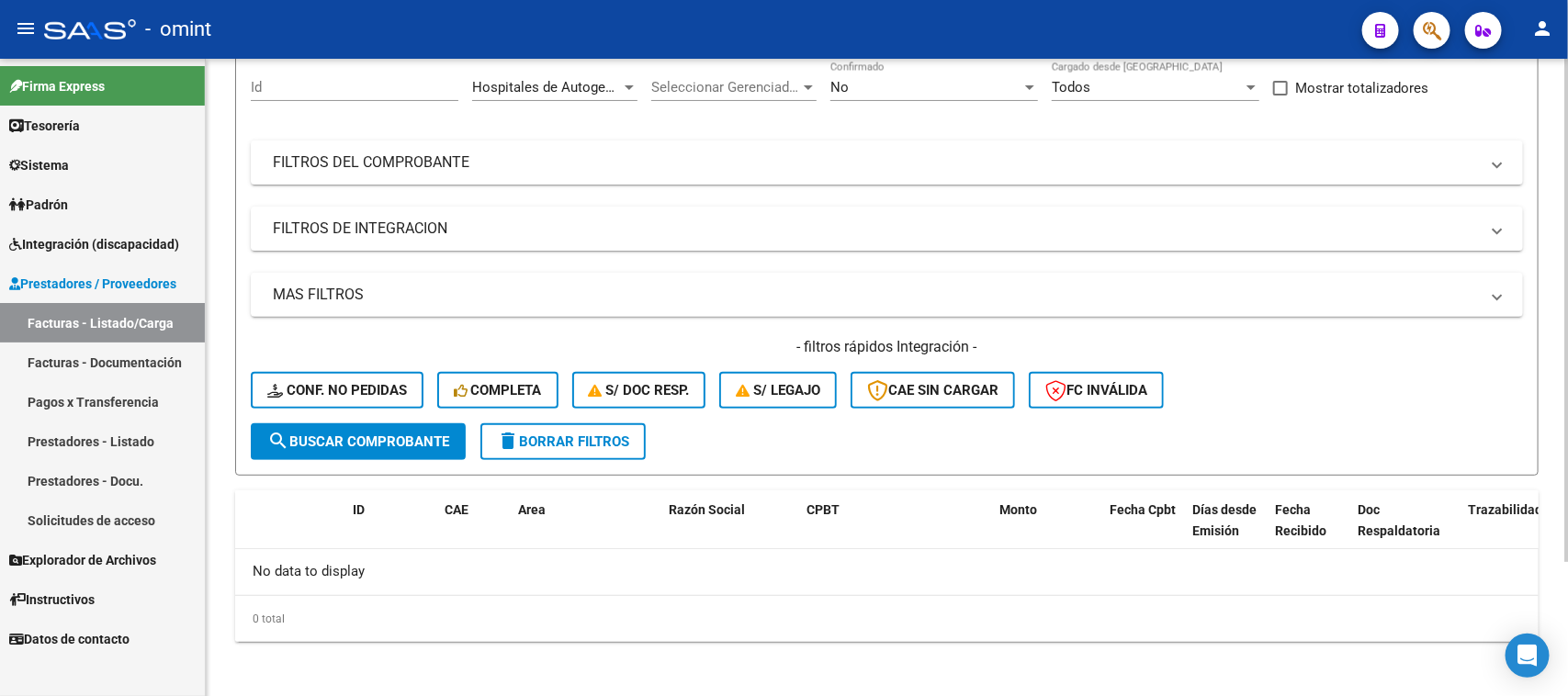
click at [517, 430] on mat-icon "delete" at bounding box center [508, 441] width 22 height 22
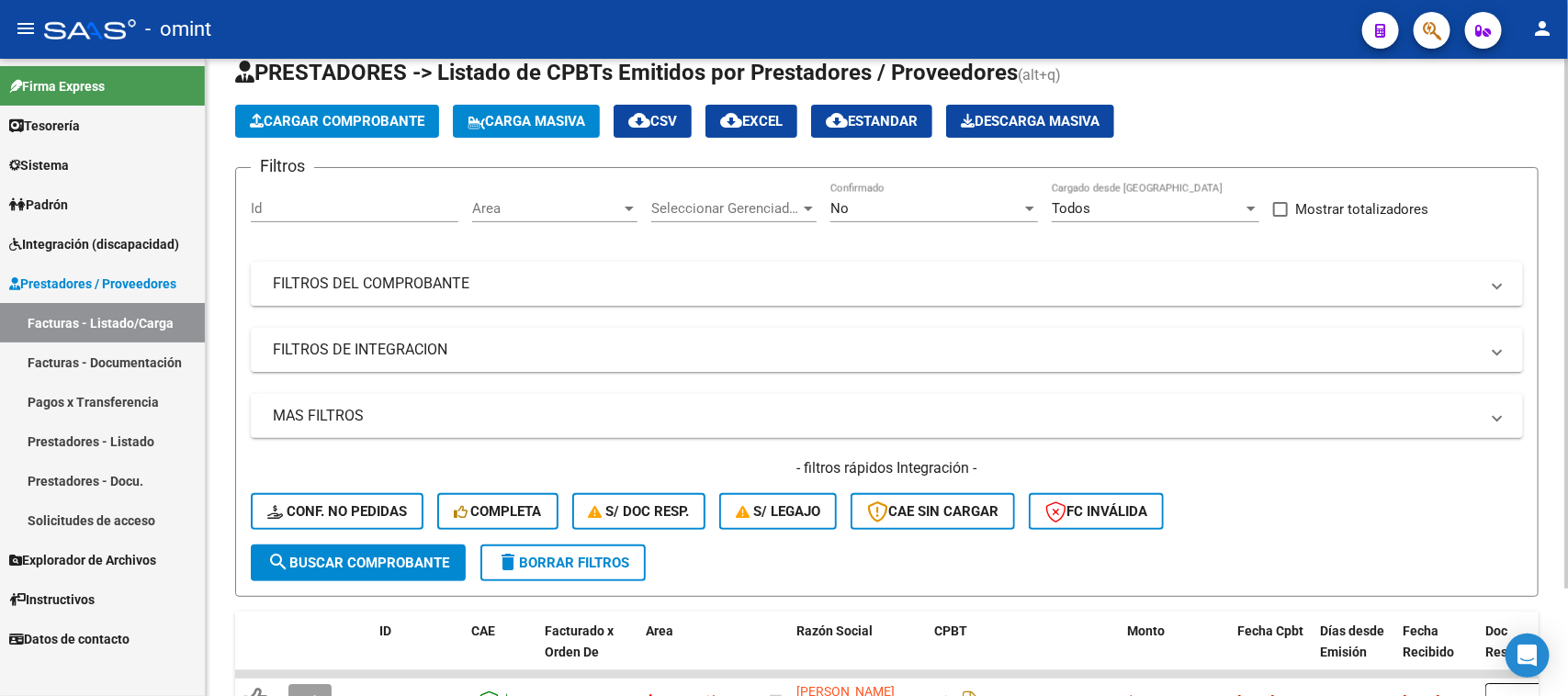
scroll to position [0, 0]
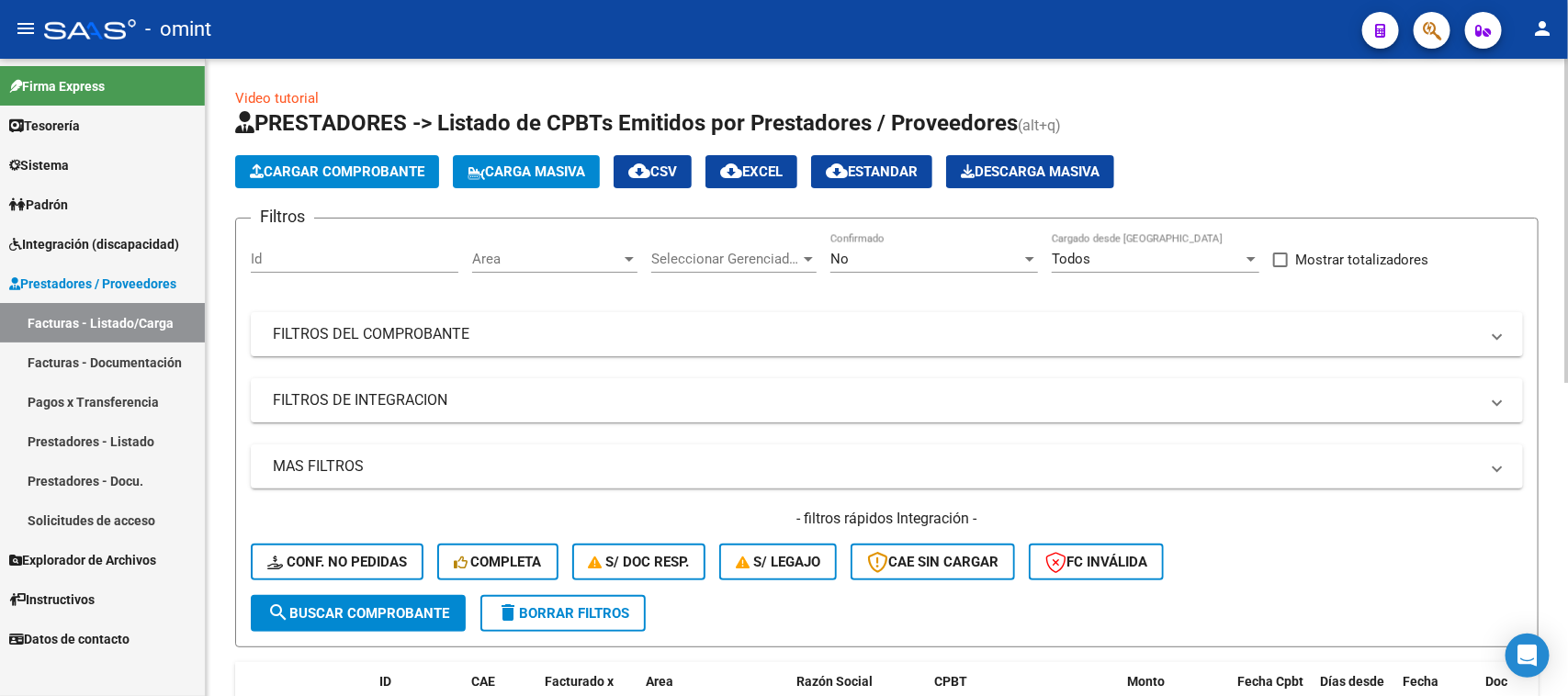
click at [512, 253] on span "Area" at bounding box center [546, 259] width 149 height 17
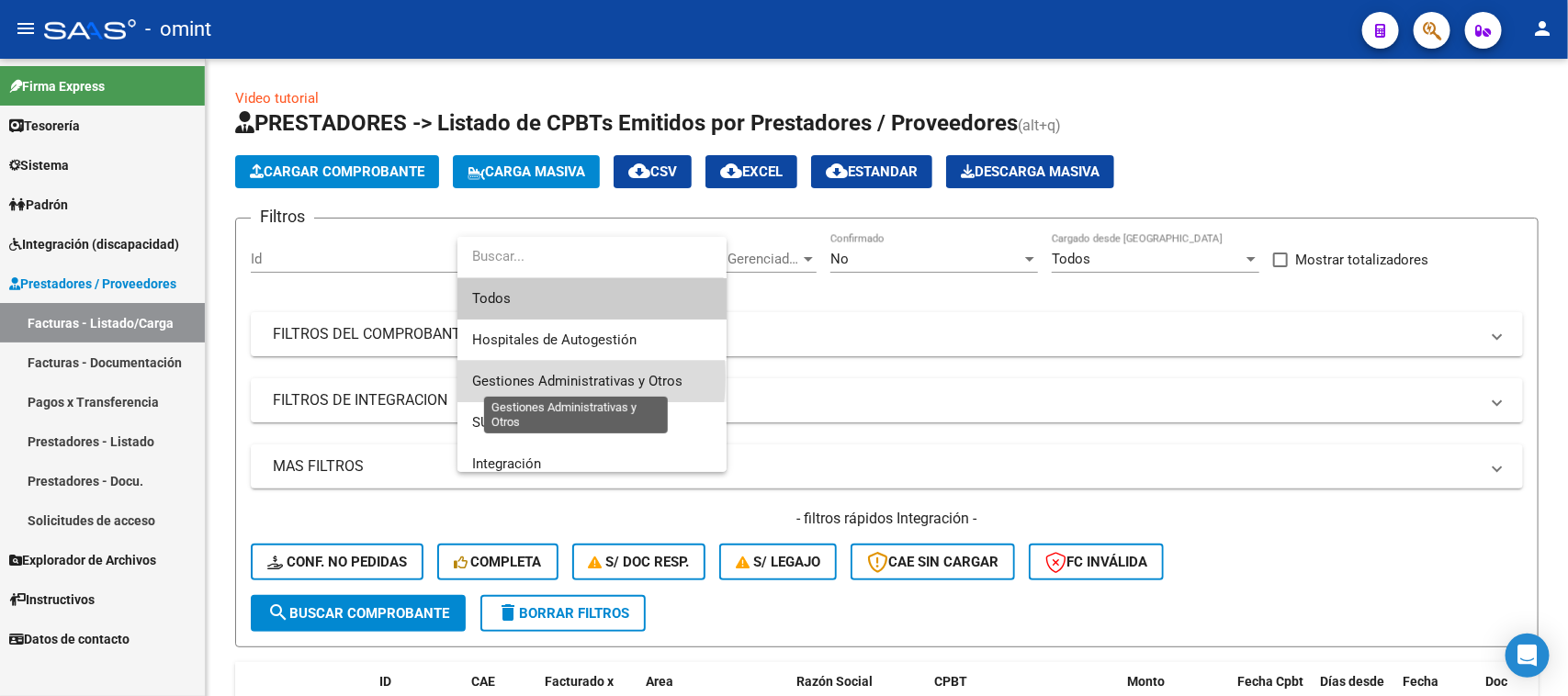
click at [510, 378] on span "Gestiones Administrativas y Otros" at bounding box center [577, 382] width 211 height 17
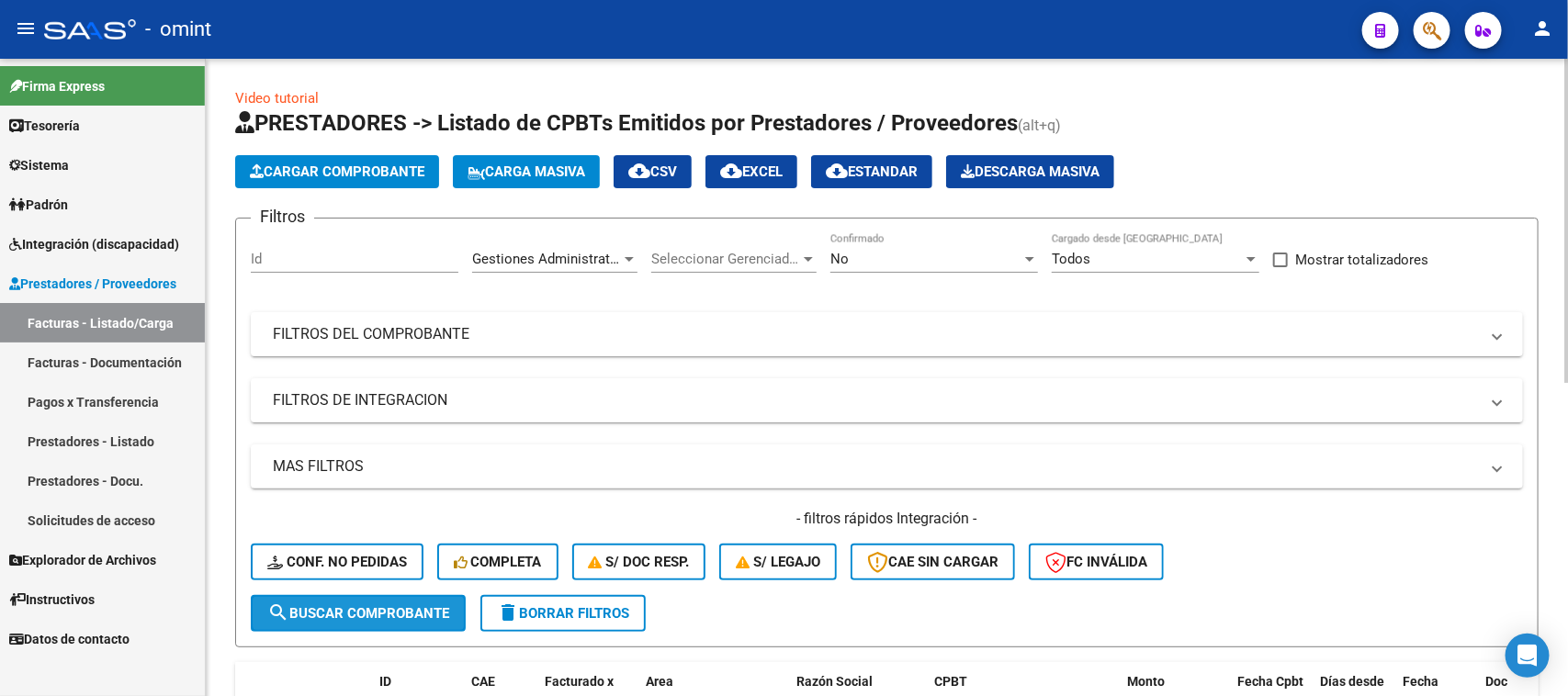
click at [392, 605] on span "search Buscar Comprobante" at bounding box center [358, 614] width 182 height 17
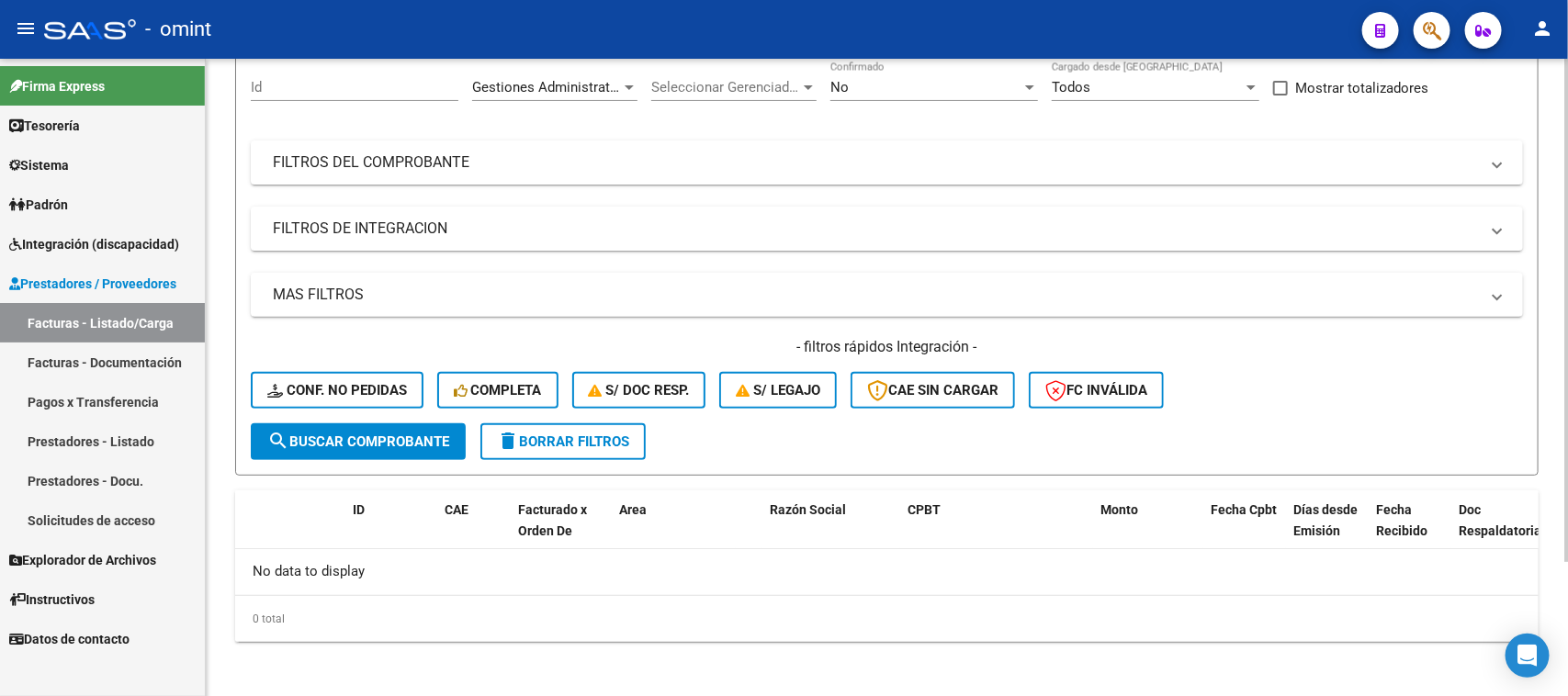
click at [546, 439] on span "delete Borrar Filtros" at bounding box center [563, 442] width 132 height 17
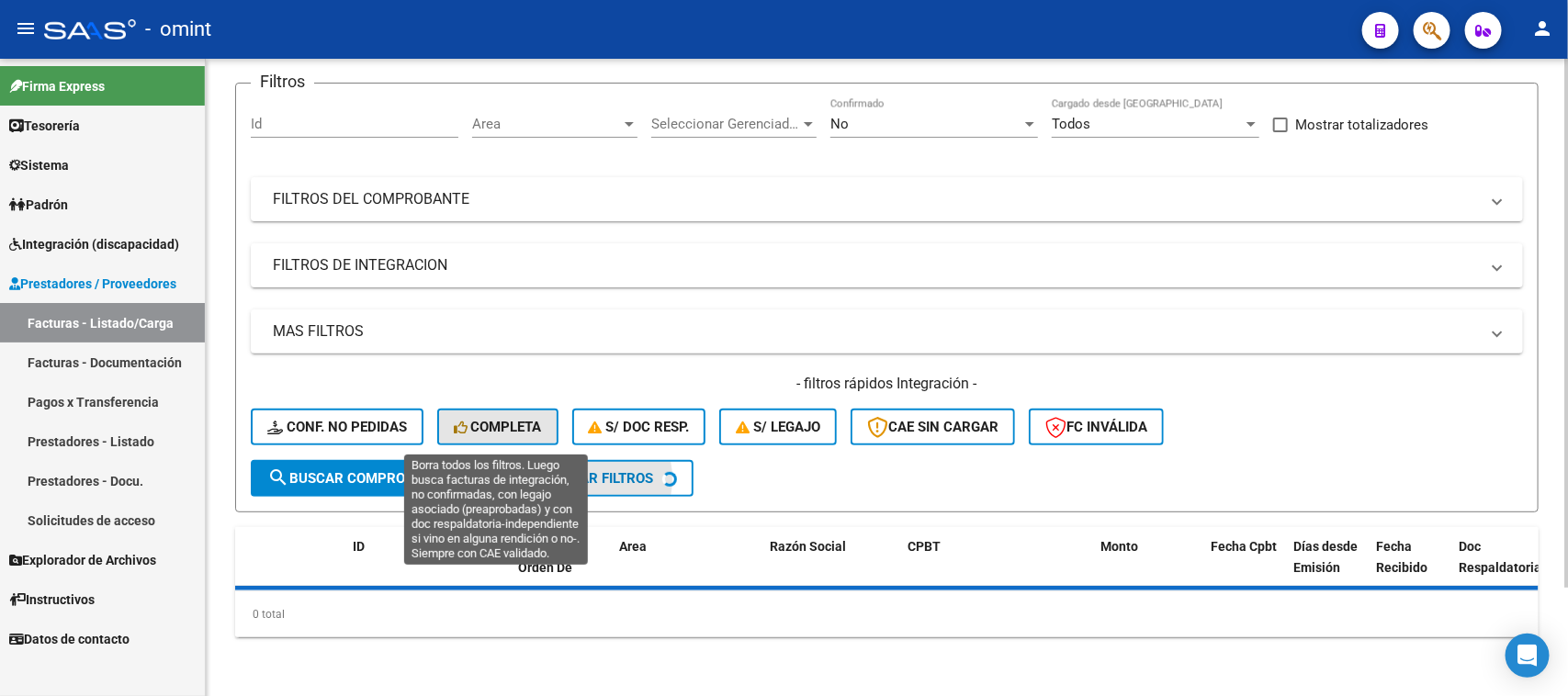
click at [546, 437] on button "Completa" at bounding box center [497, 427] width 121 height 37
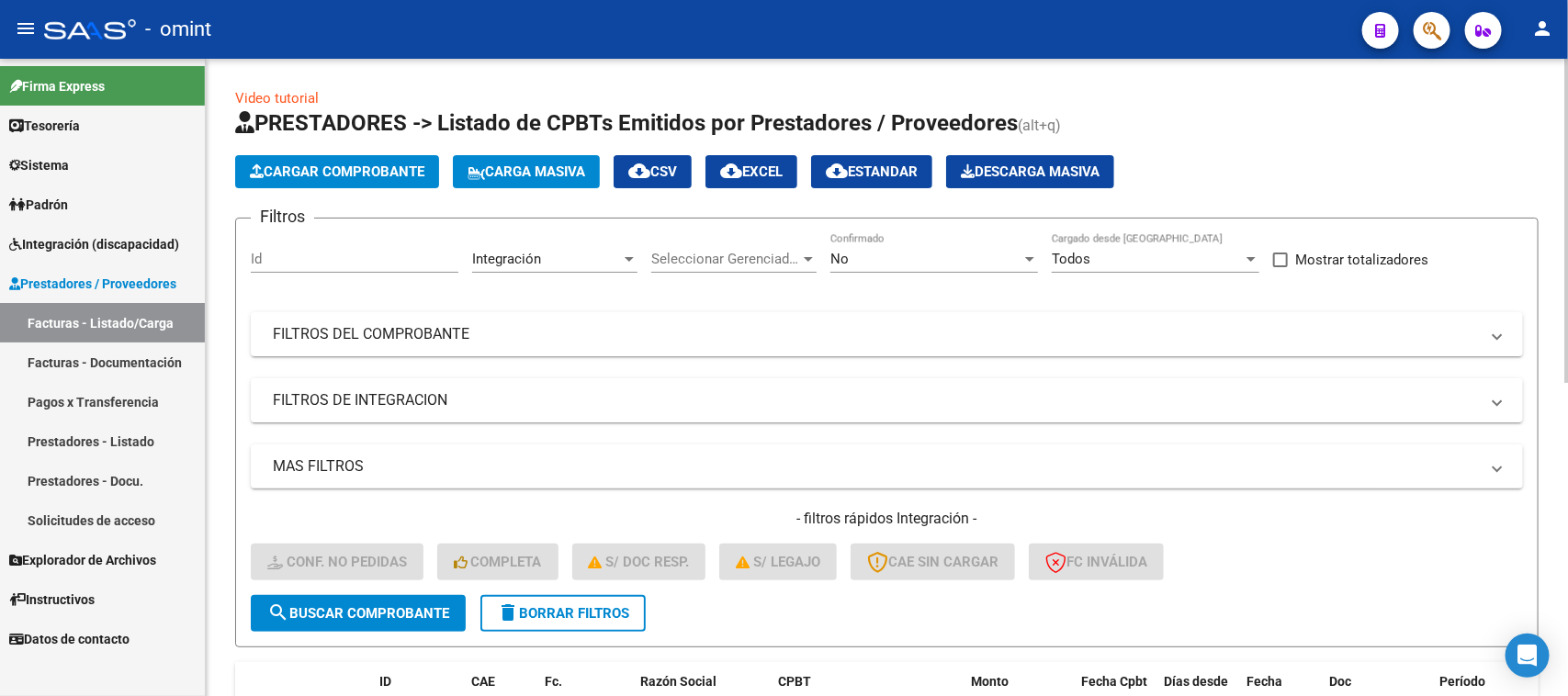
click at [526, 263] on span "Integración" at bounding box center [506, 259] width 69 height 17
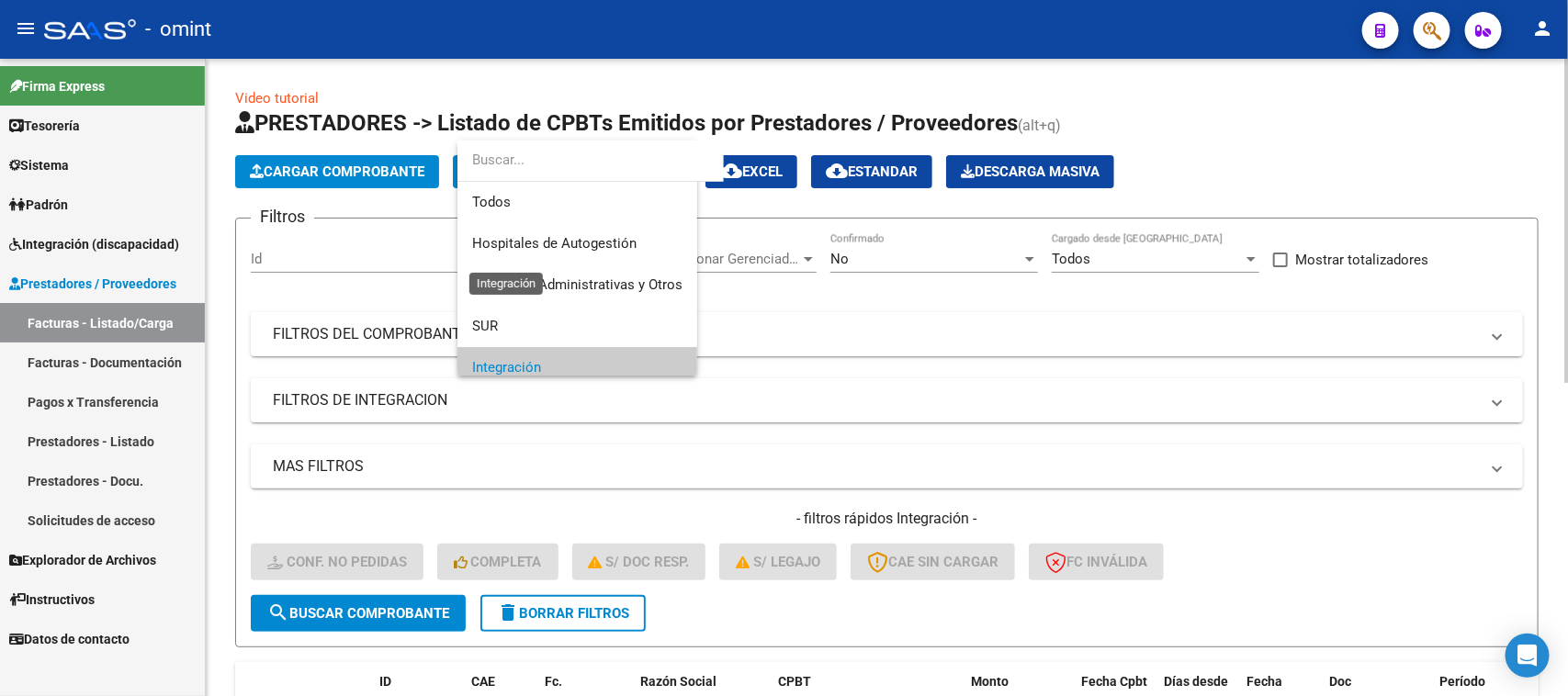
scroll to position [110, 0]
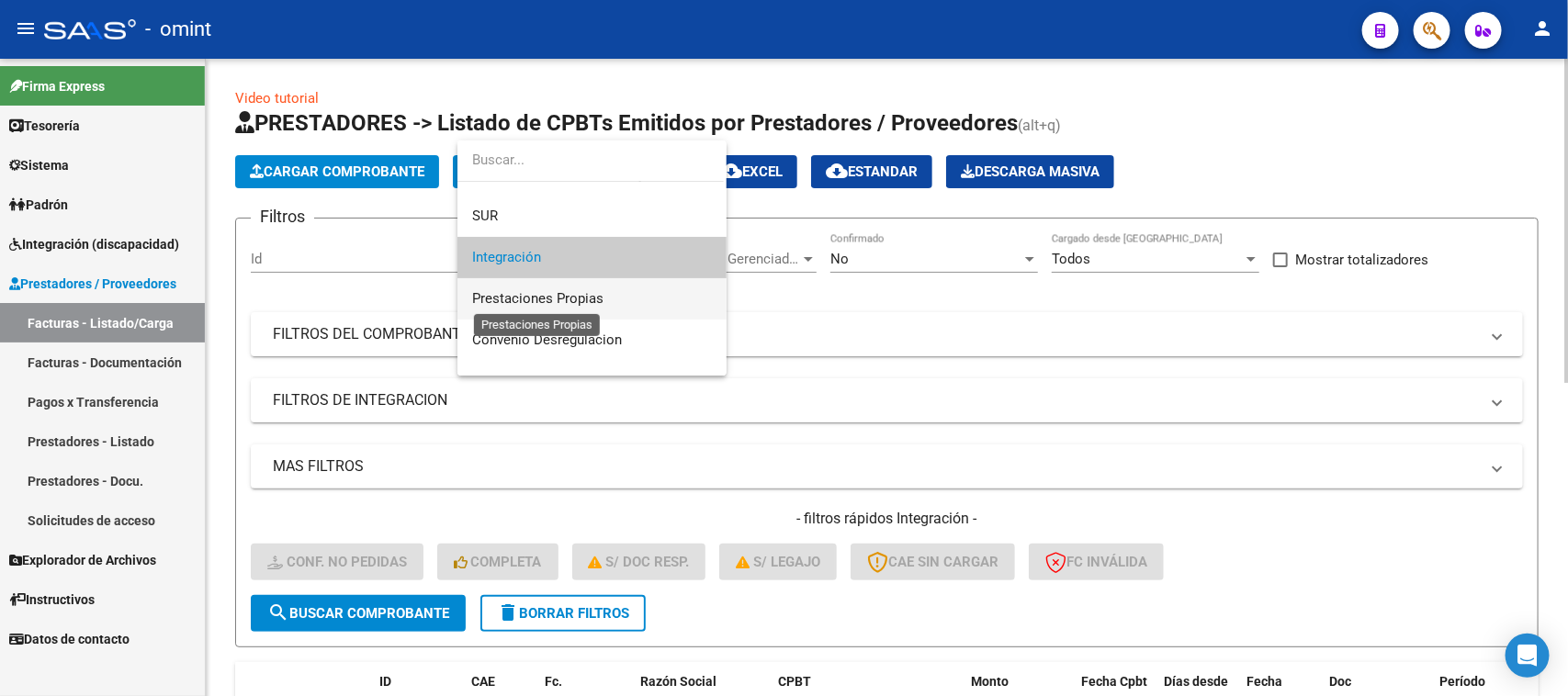
click at [527, 305] on span "Prestaciones Propias" at bounding box center [538, 299] width 131 height 17
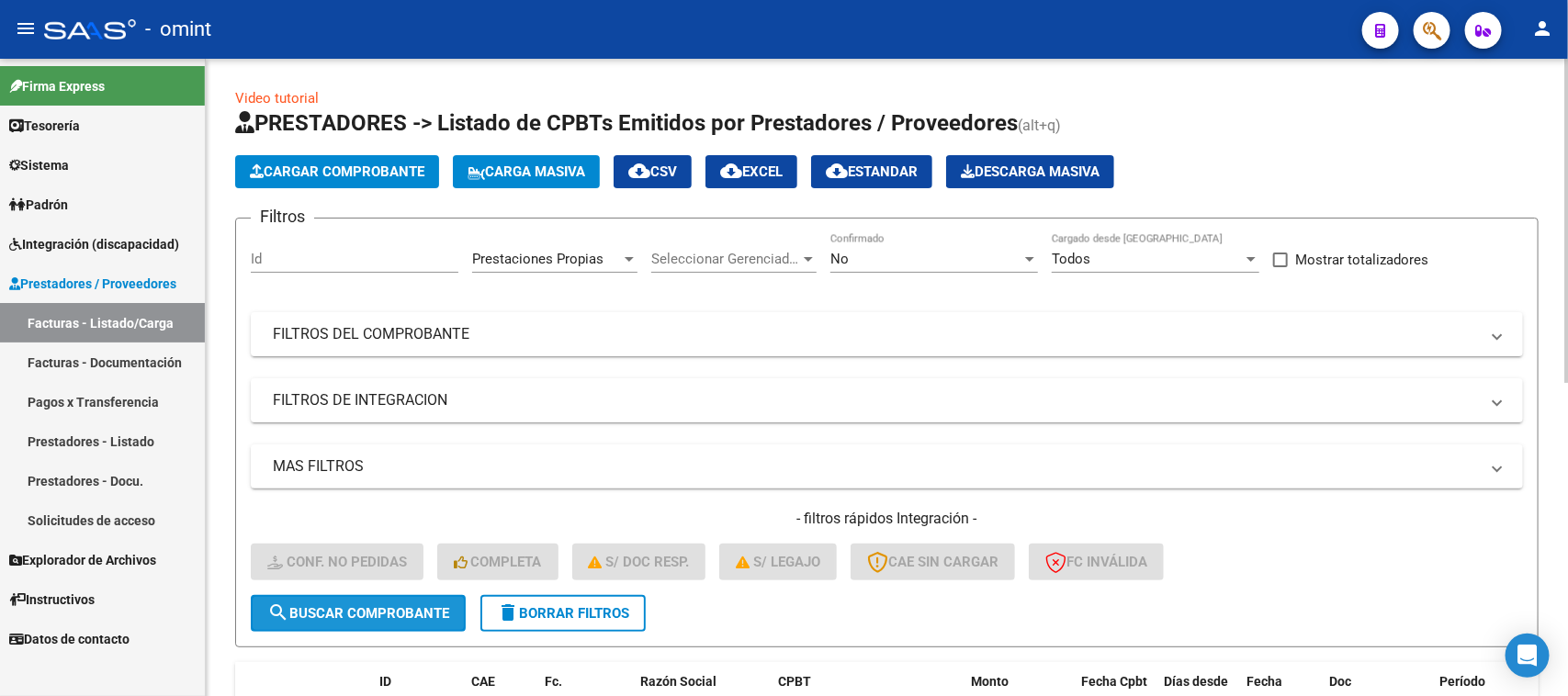
click at [387, 621] on button "search Buscar Comprobante" at bounding box center [358, 614] width 215 height 37
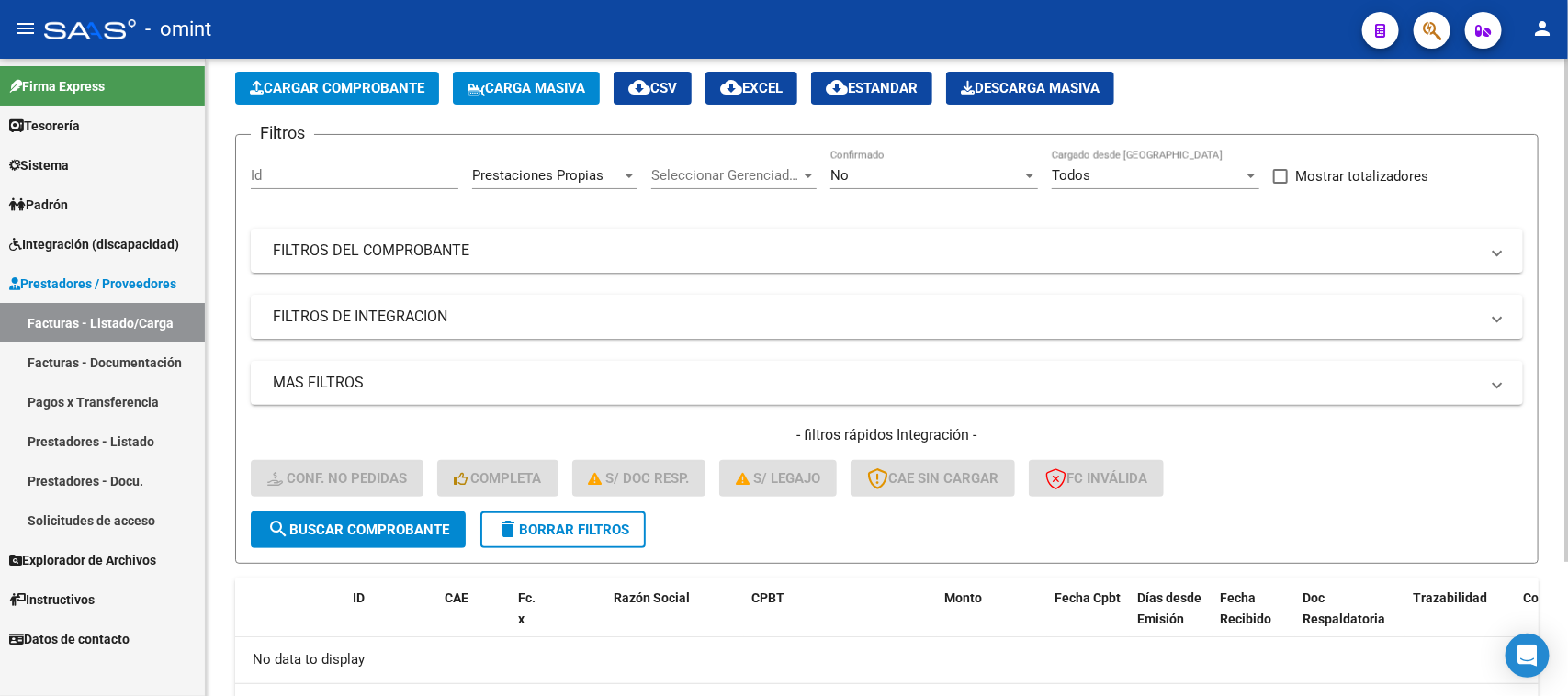
scroll to position [172, 0]
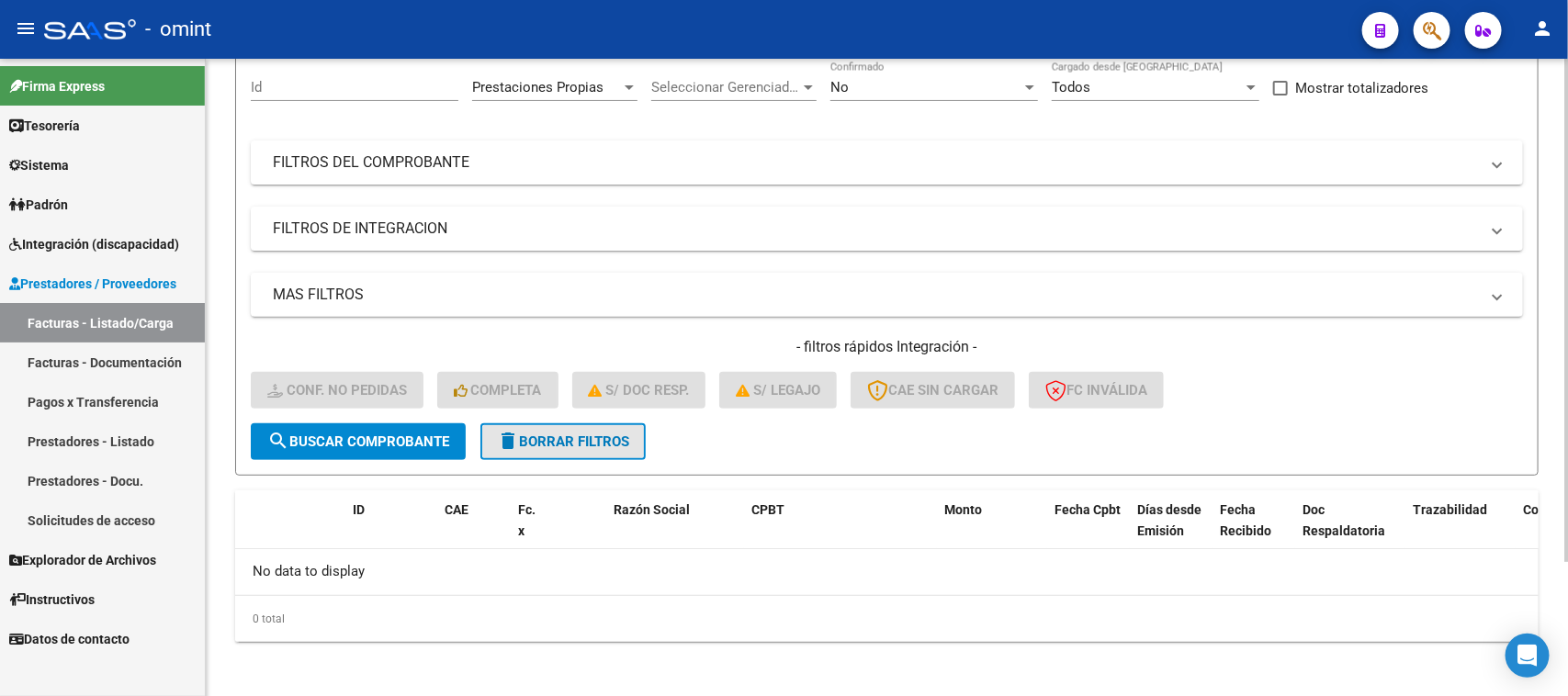
click at [616, 436] on span "delete Borrar Filtros" at bounding box center [563, 442] width 132 height 17
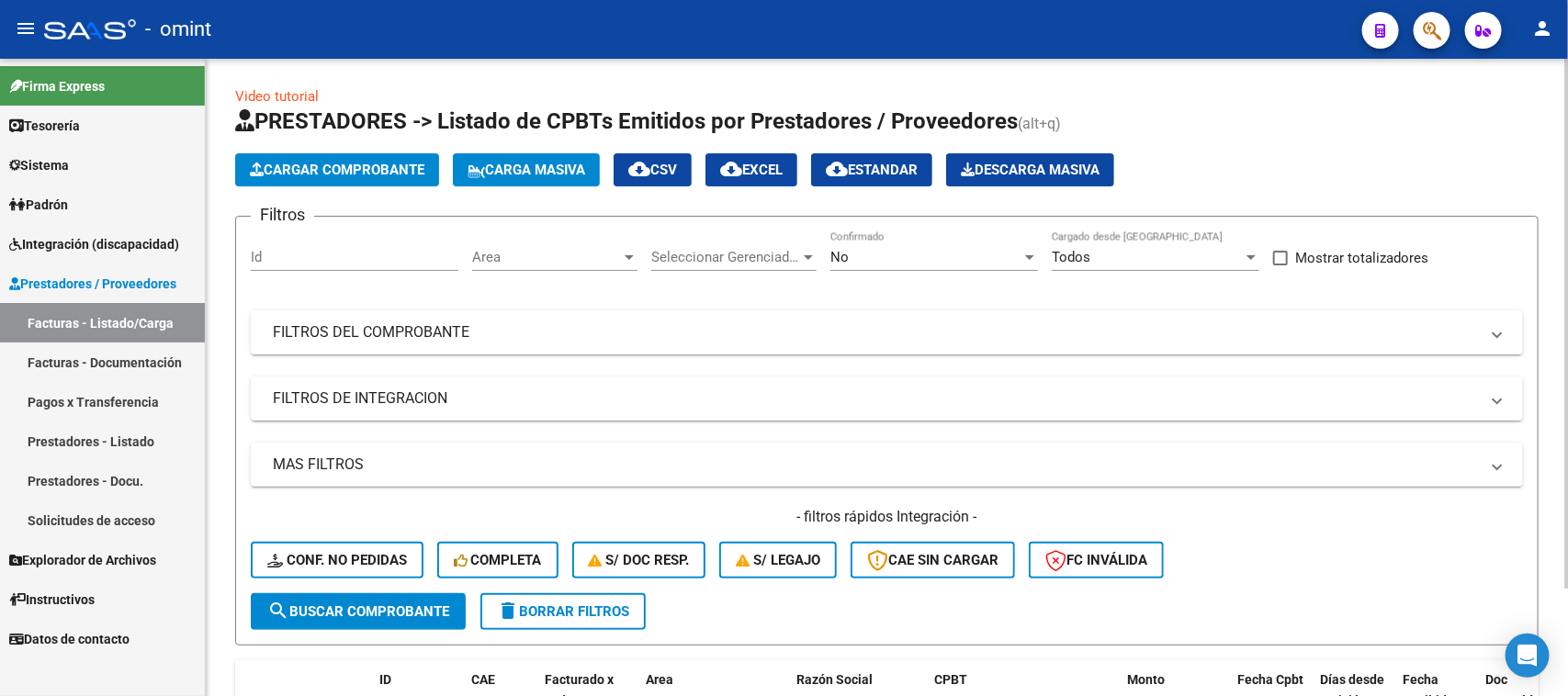
scroll to position [0, 0]
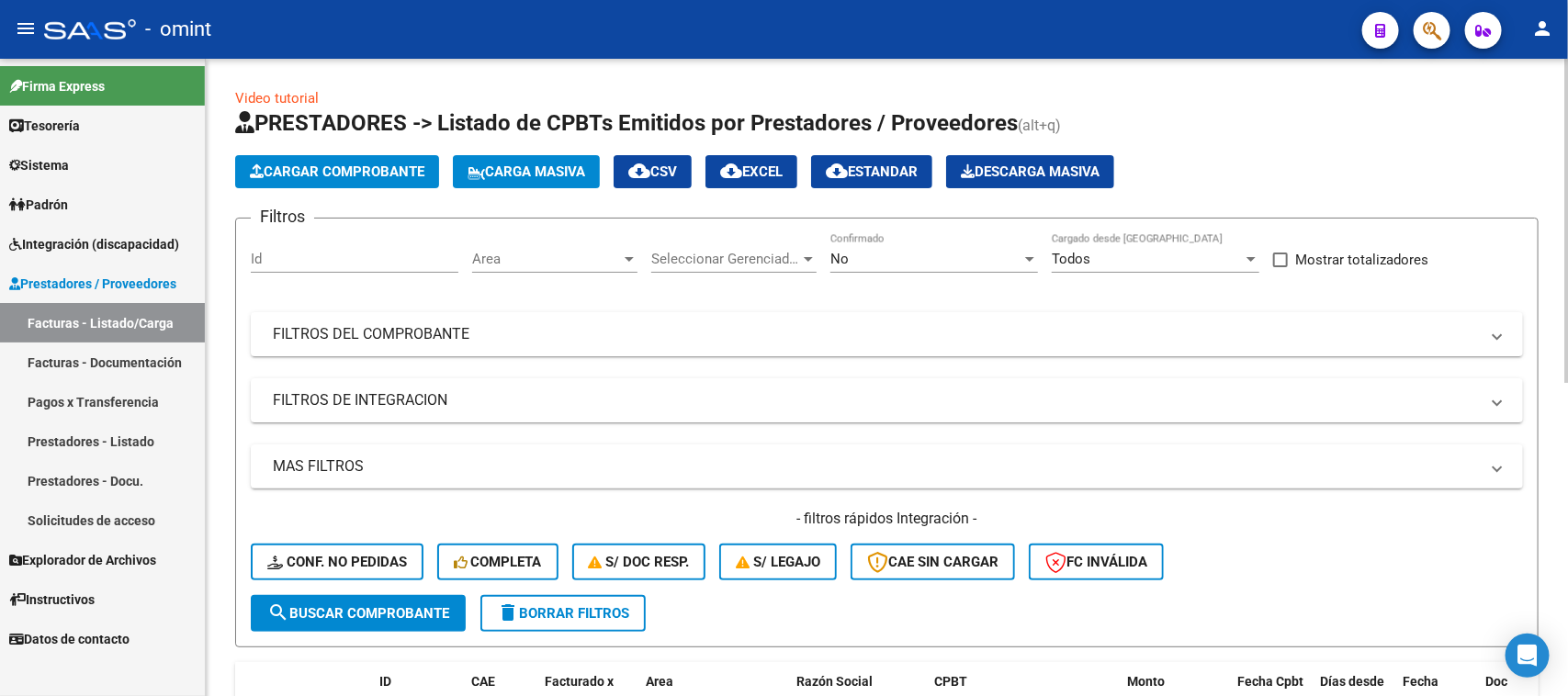
click at [540, 246] on div "Area Area" at bounding box center [554, 252] width 165 height 40
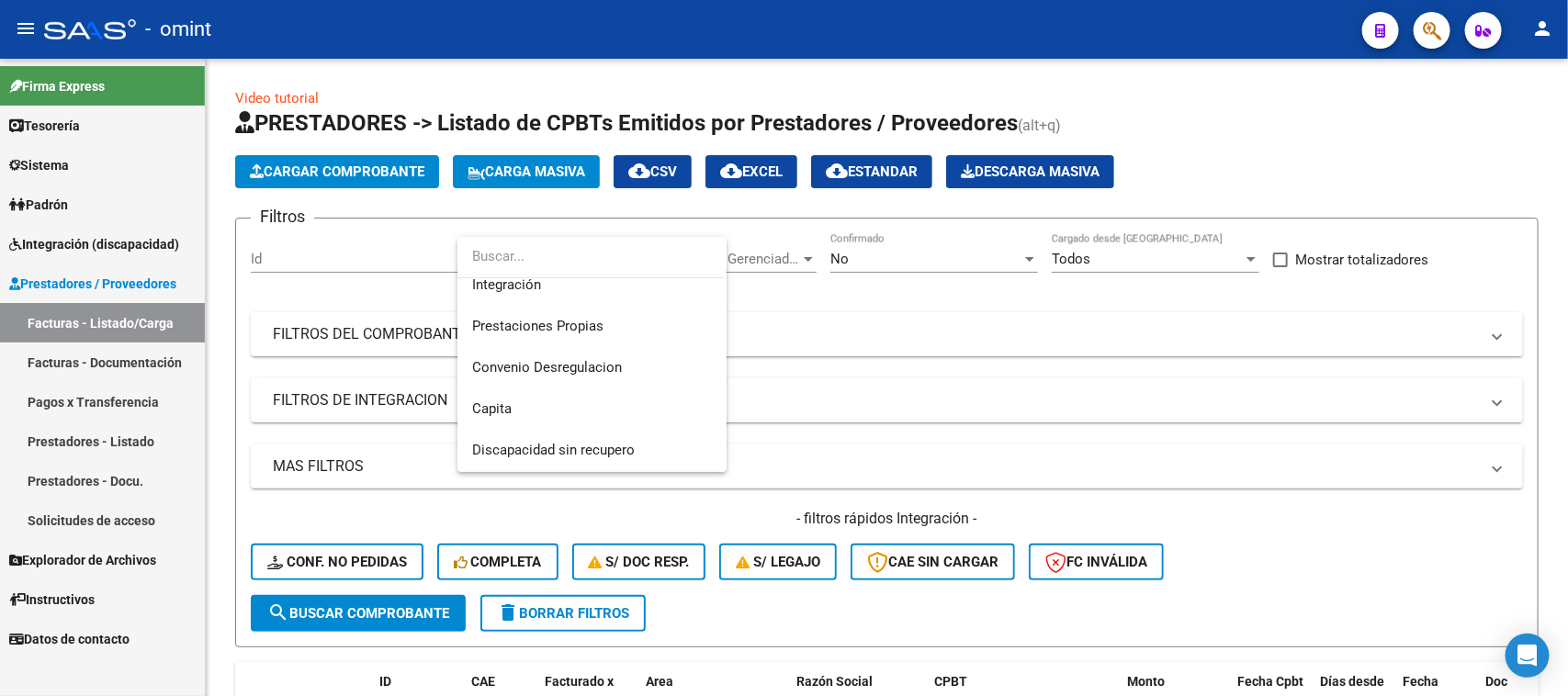
scroll to position [219, 0]
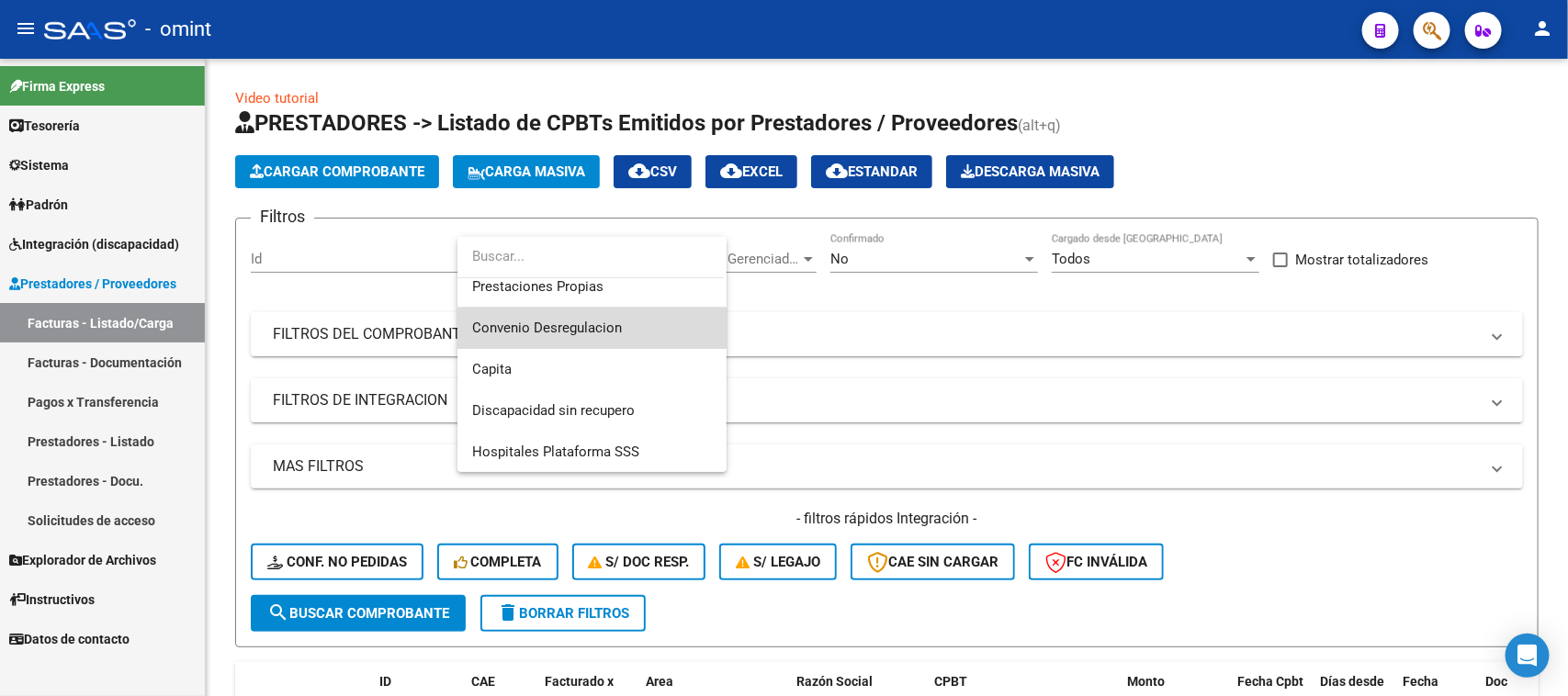
click at [636, 334] on span "Convenio Desregulacion" at bounding box center [591, 328] width 239 height 42
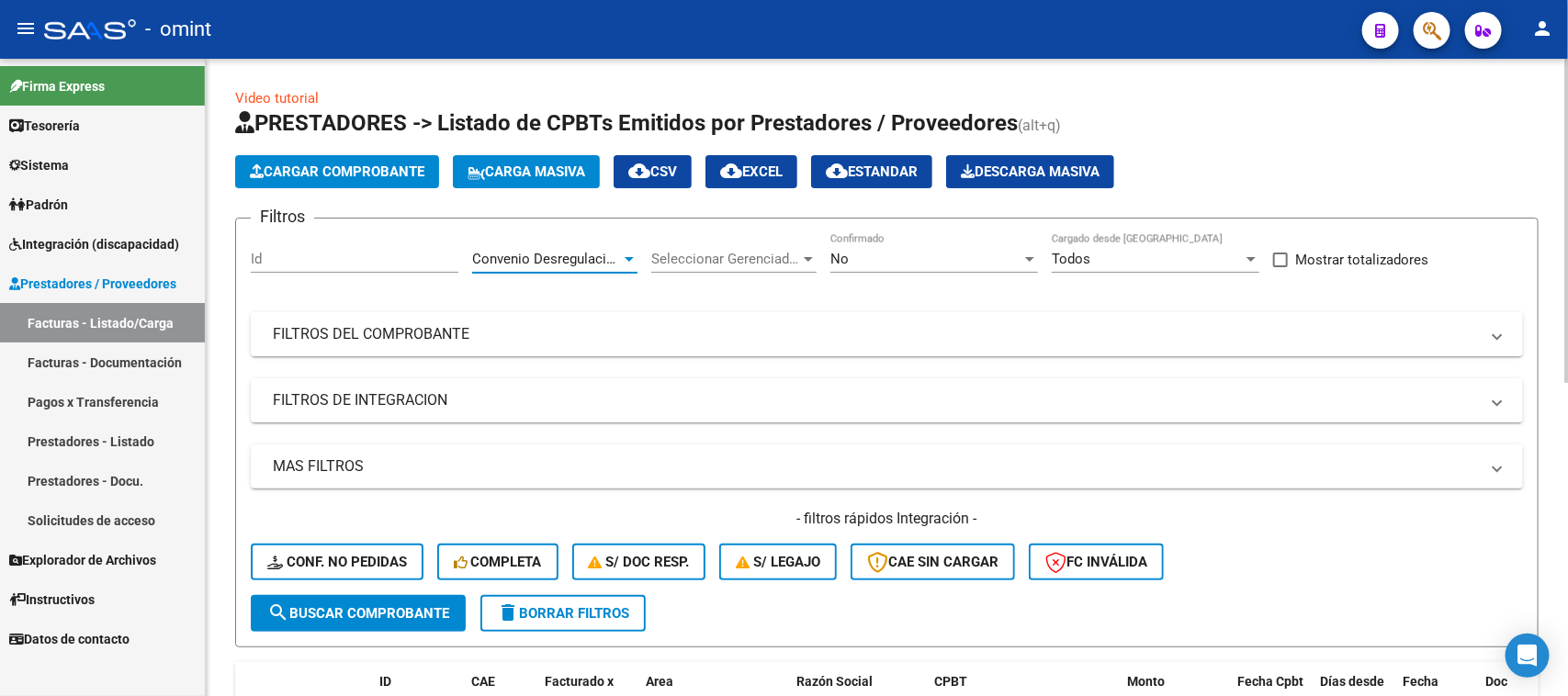
click at [444, 605] on span "search Buscar Comprobante" at bounding box center [358, 614] width 182 height 17
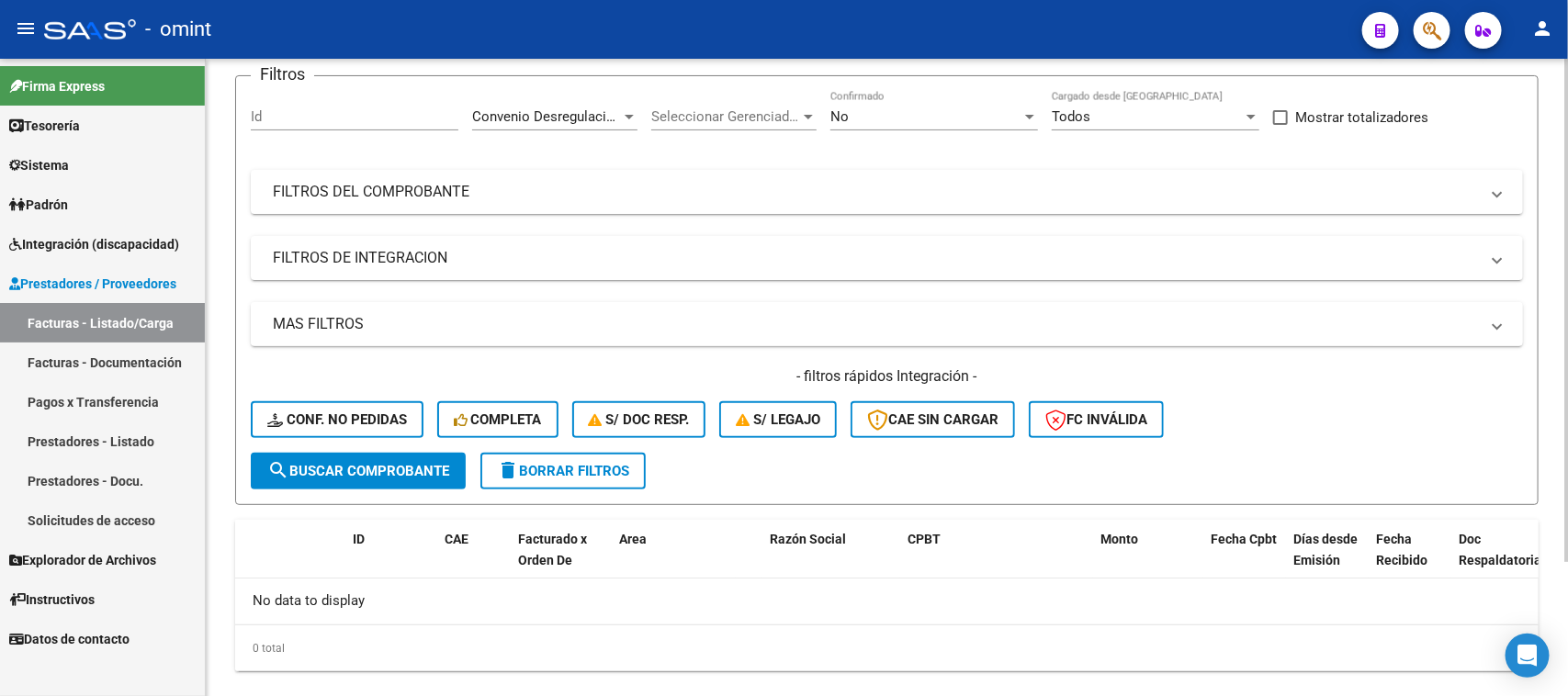
scroll to position [172, 0]
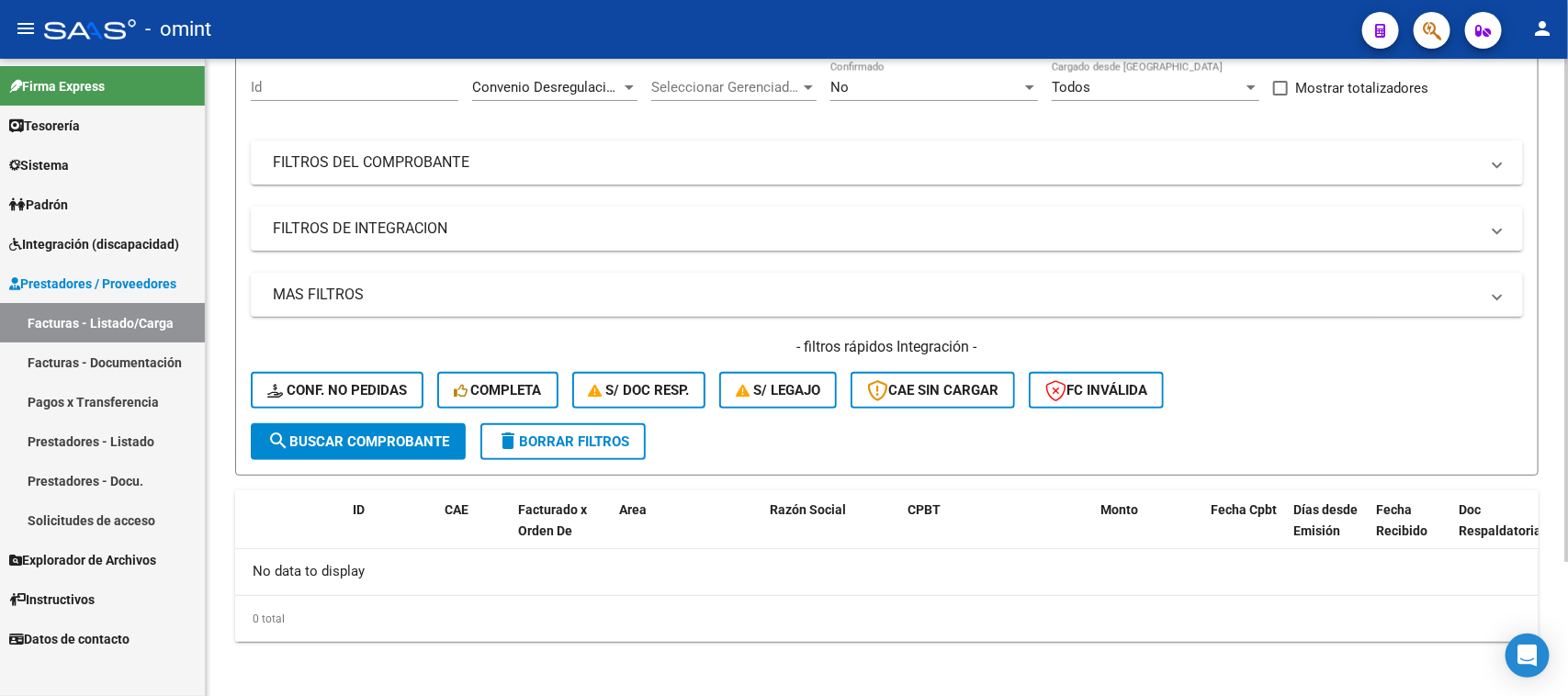
click at [616, 456] on form "Filtros Id Convenio Desregulacion Area Seleccionar Gerenciador Seleccionar Gere…" at bounding box center [886, 261] width 1303 height 430
click at [600, 442] on span "delete Borrar Filtros" at bounding box center [563, 442] width 132 height 17
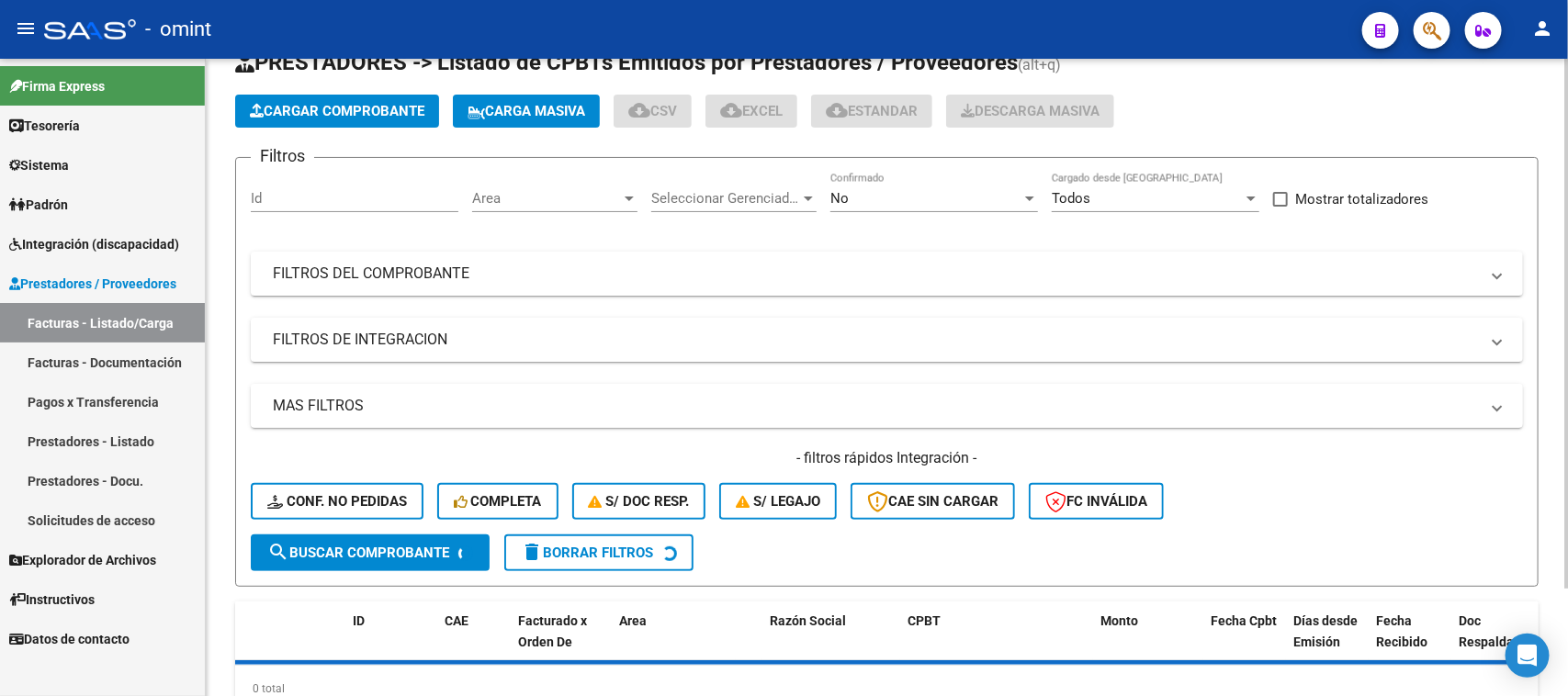
scroll to position [0, 0]
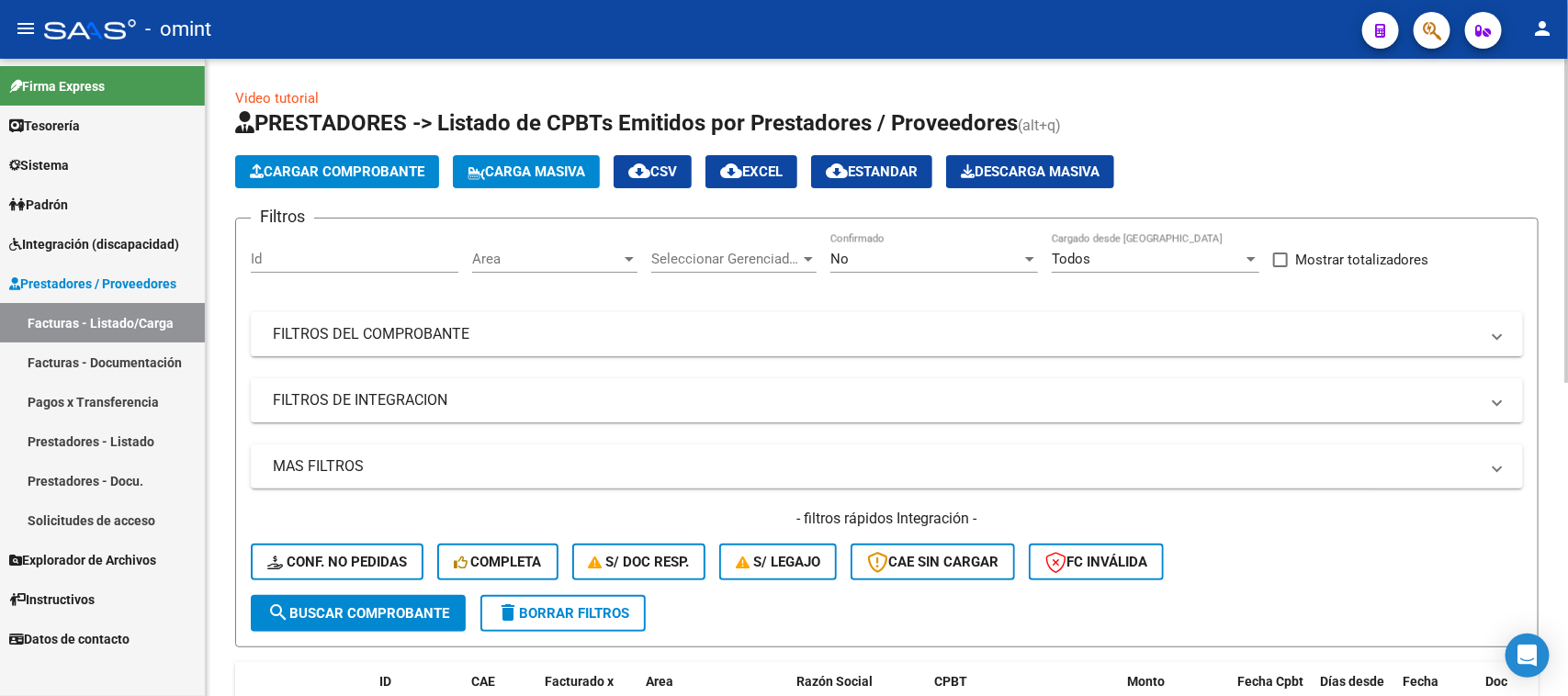
click at [538, 262] on span "Area" at bounding box center [546, 259] width 149 height 17
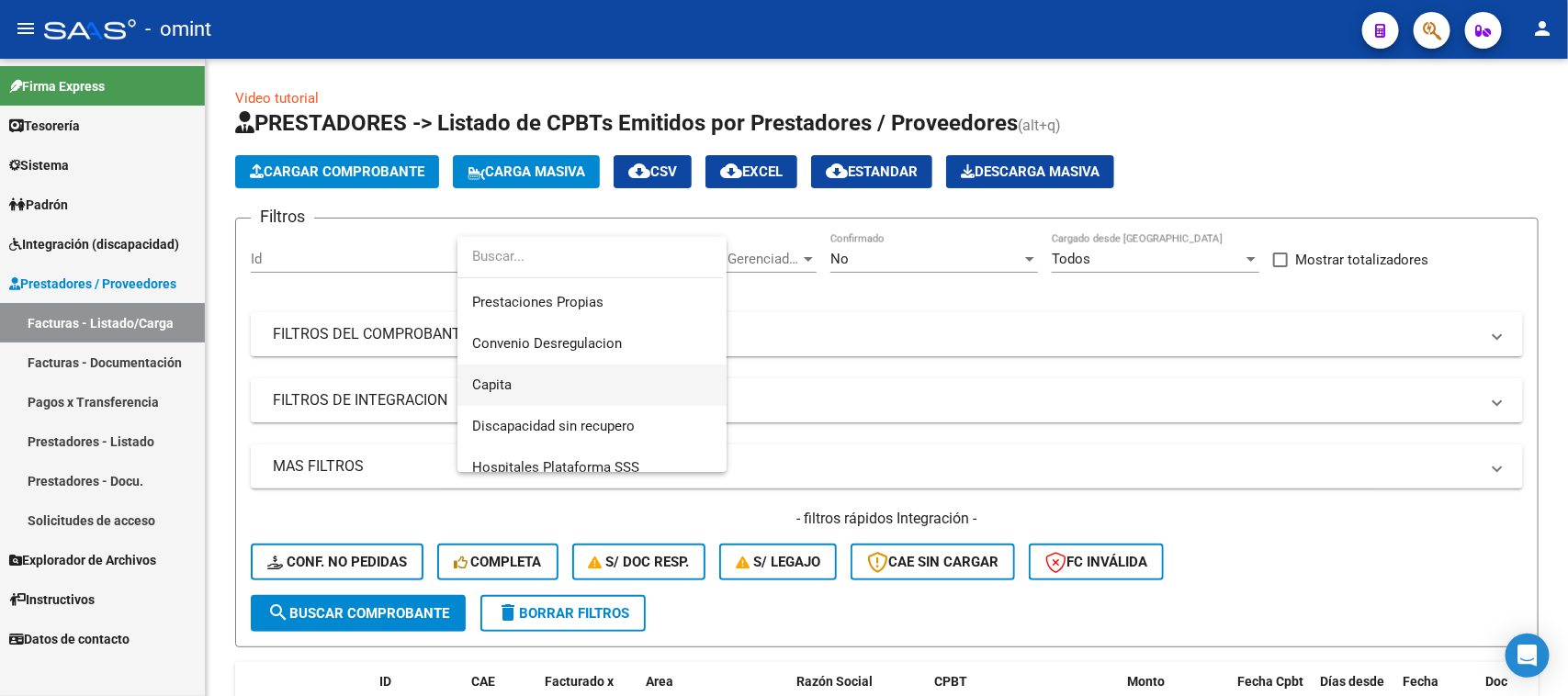
scroll to position [209, 0]
click at [595, 378] on span "Capita" at bounding box center [591, 380] width 239 height 42
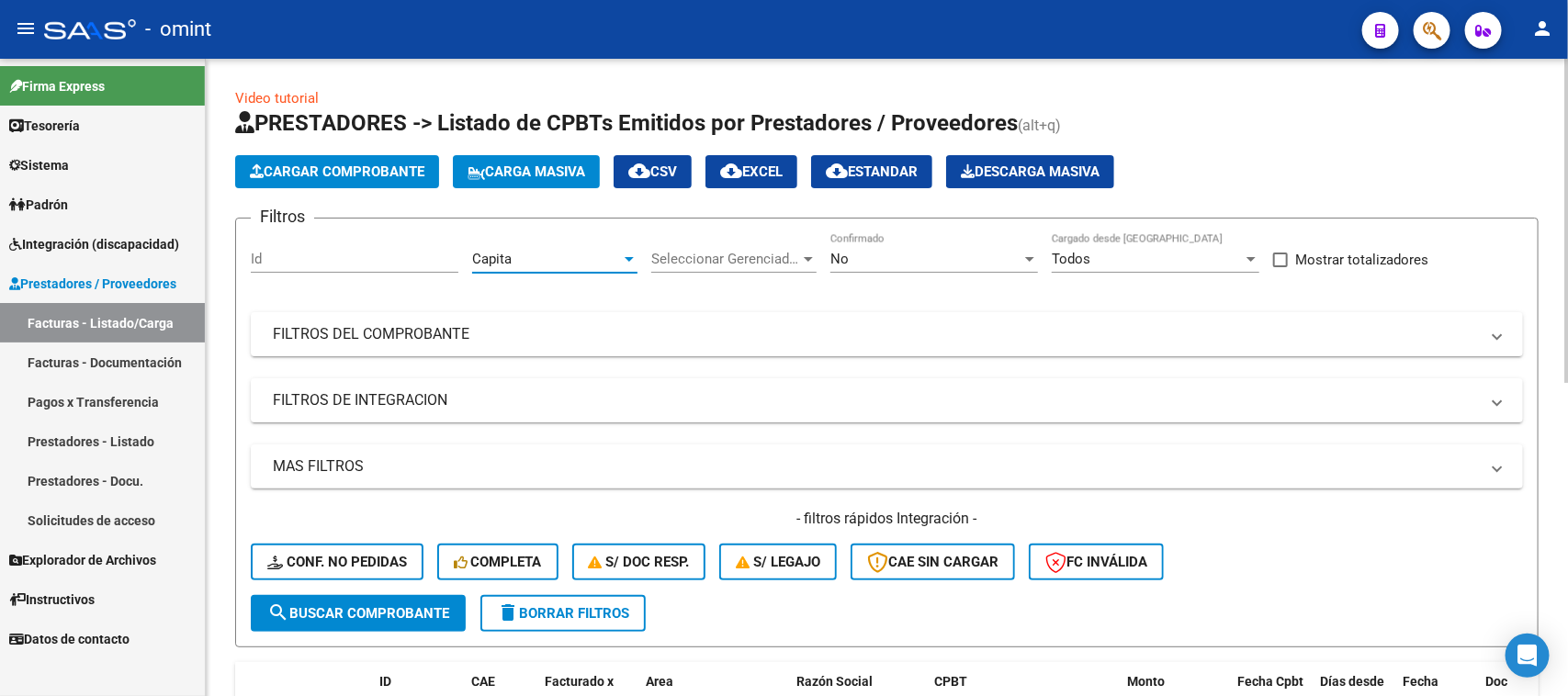
click at [374, 605] on span "search Buscar Comprobante" at bounding box center [358, 614] width 182 height 17
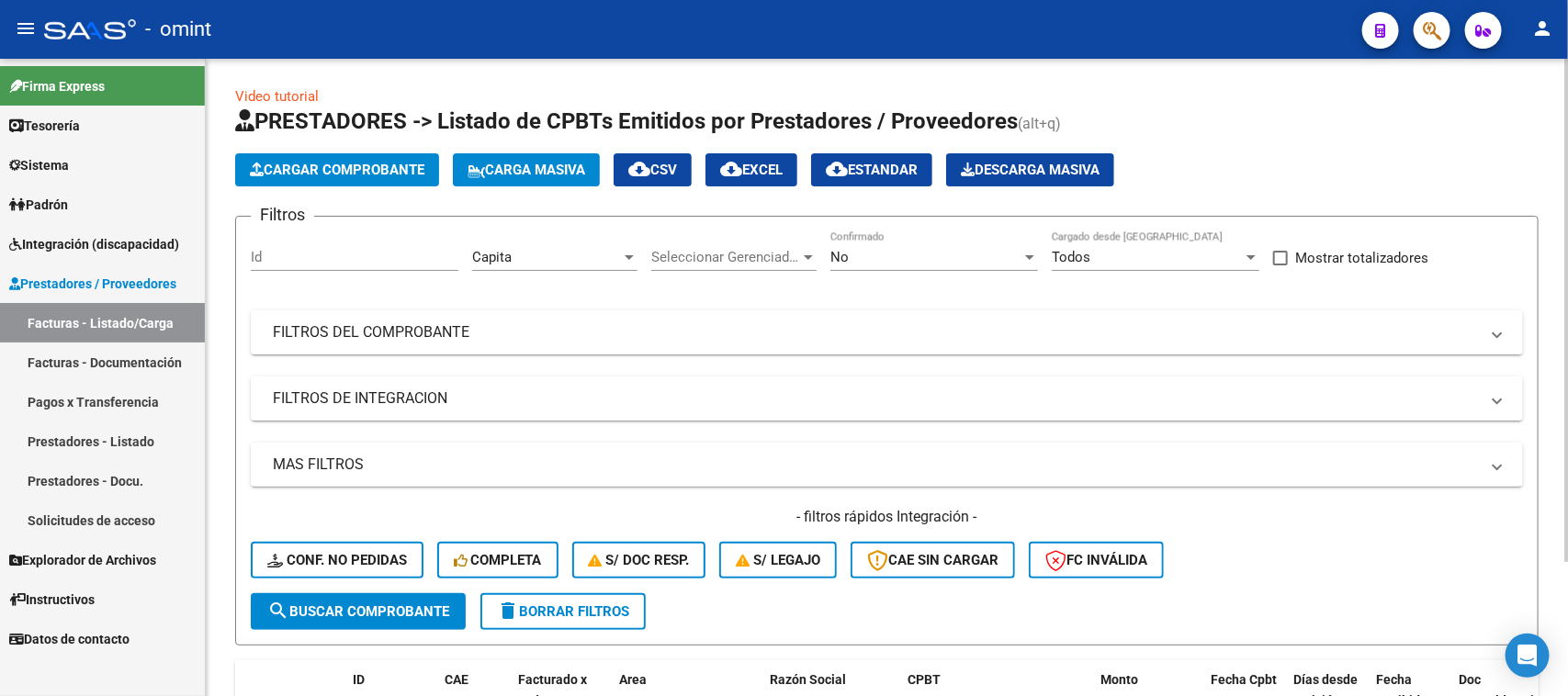
scroll to position [0, 0]
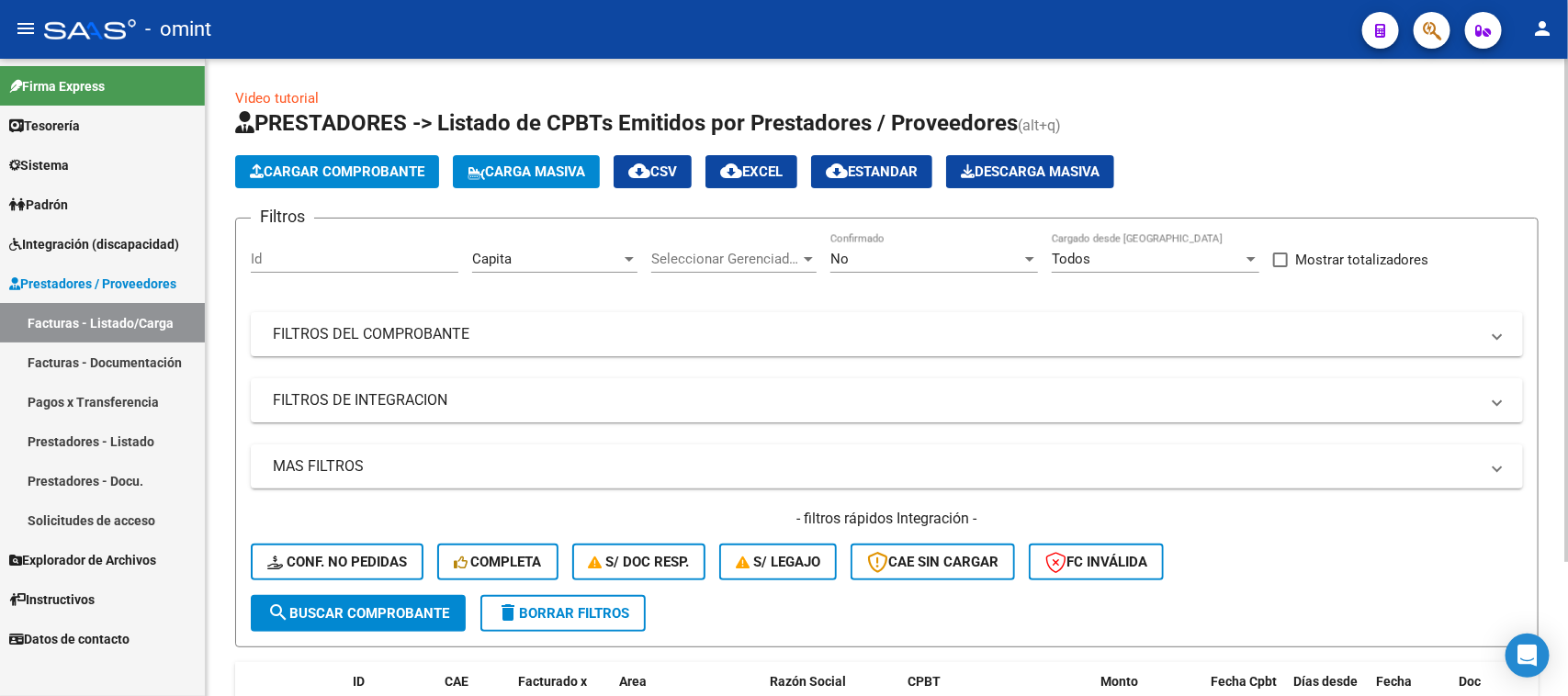
click at [570, 598] on button "delete Borrar Filtros" at bounding box center [563, 614] width 165 height 37
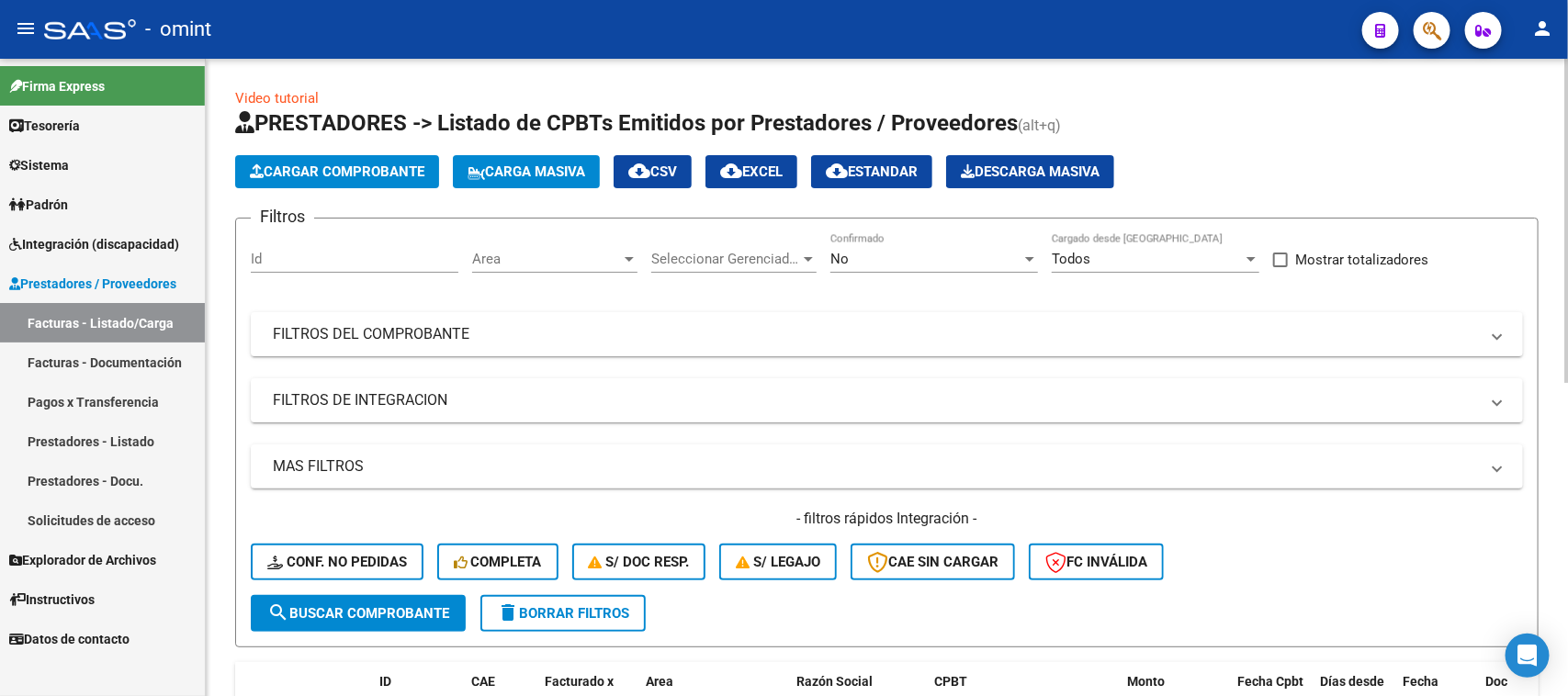
click at [556, 255] on span "Area" at bounding box center [546, 259] width 149 height 17
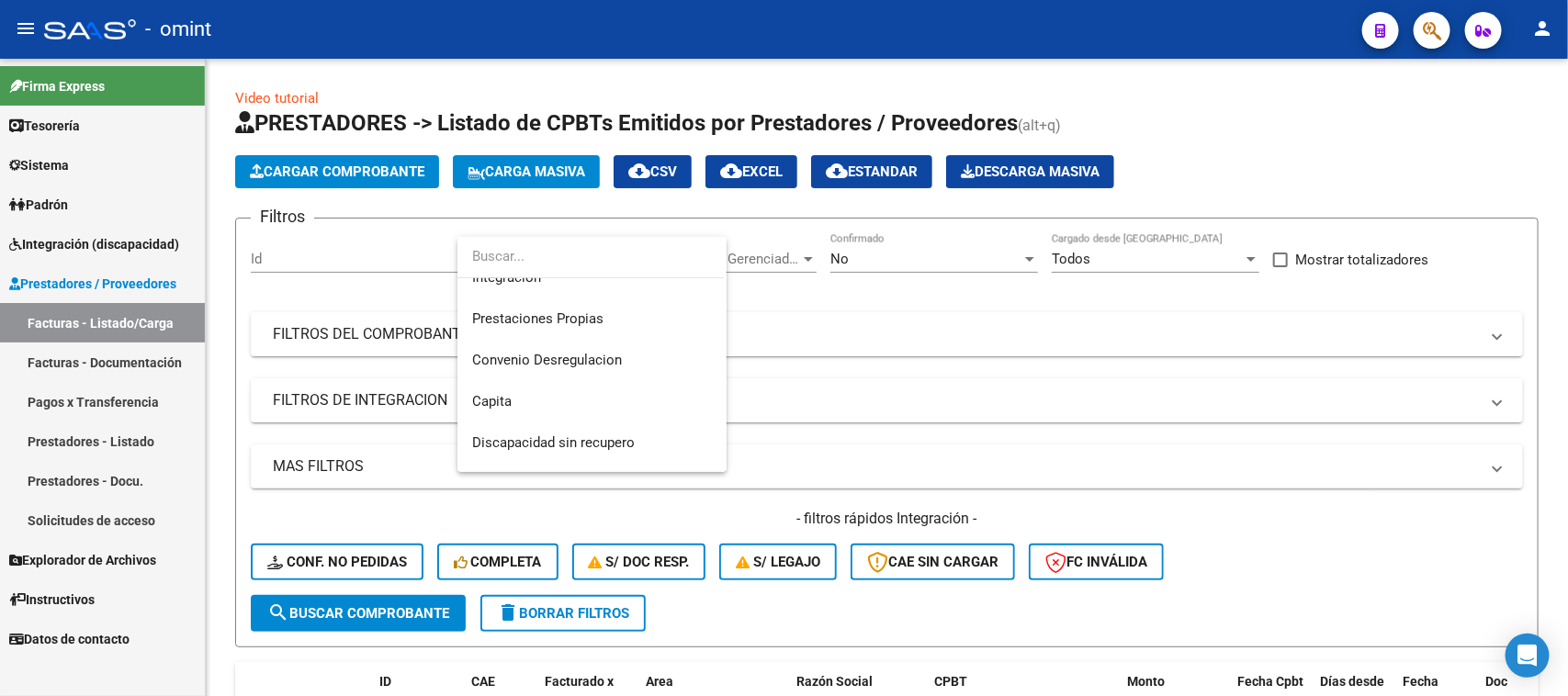
scroll to position [219, 0]
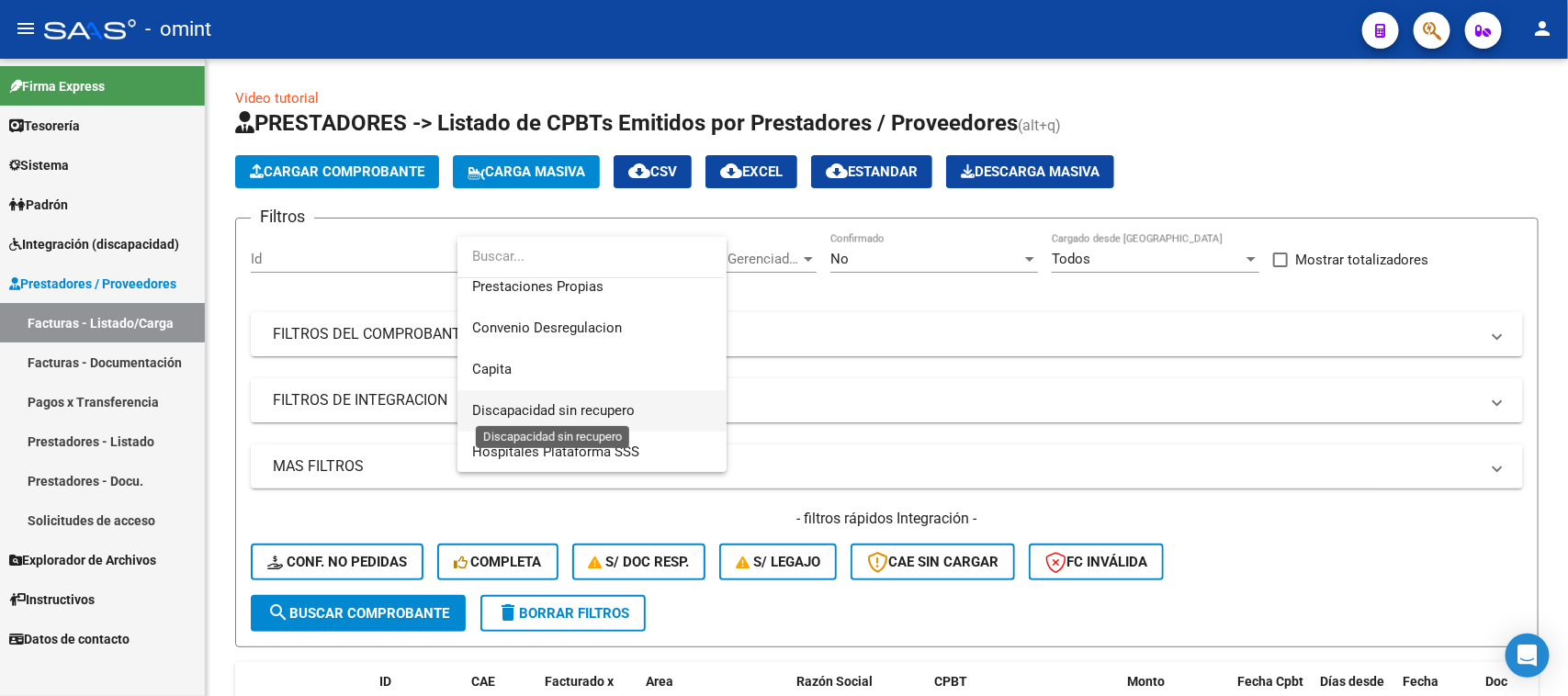
click at [517, 405] on span "Discapacidad sin recupero" at bounding box center [553, 410] width 163 height 17
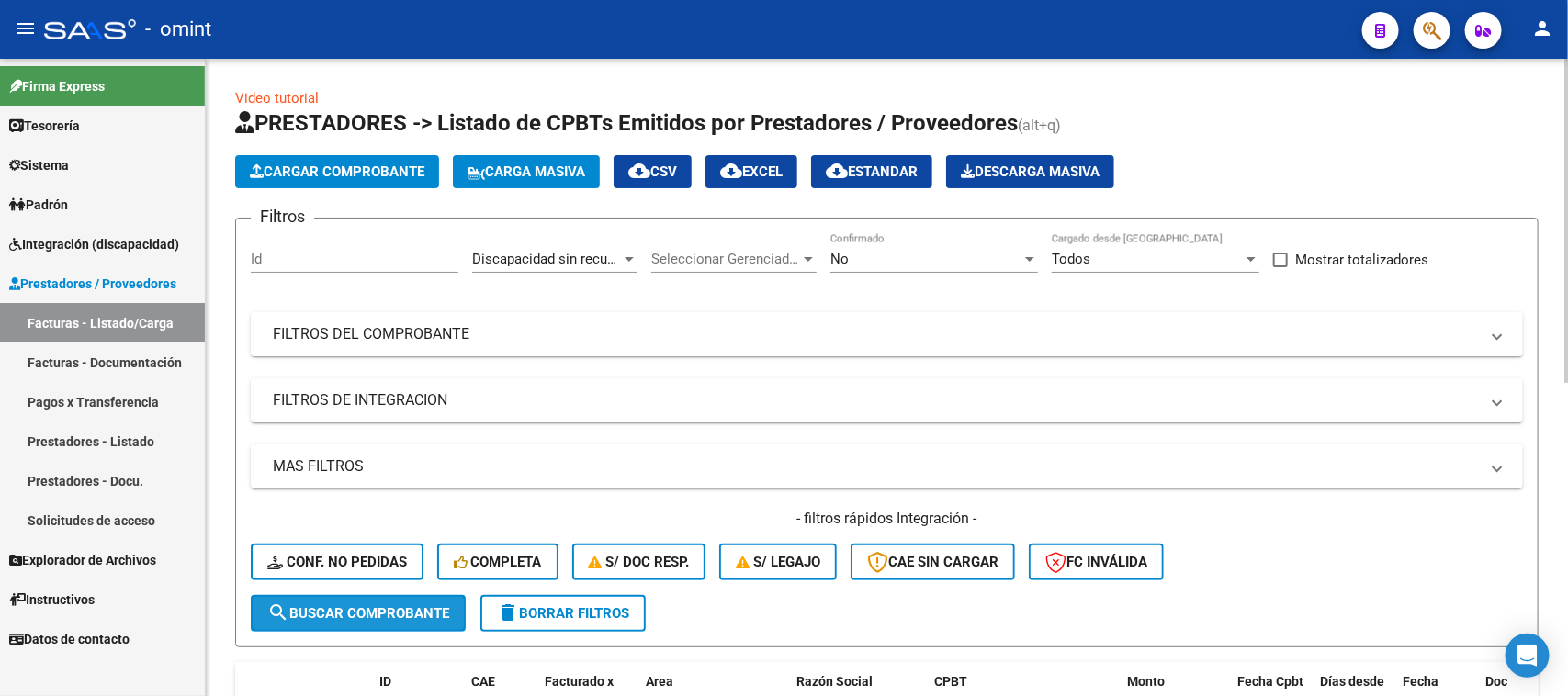
click at [395, 605] on span "search Buscar Comprobante" at bounding box center [358, 614] width 182 height 17
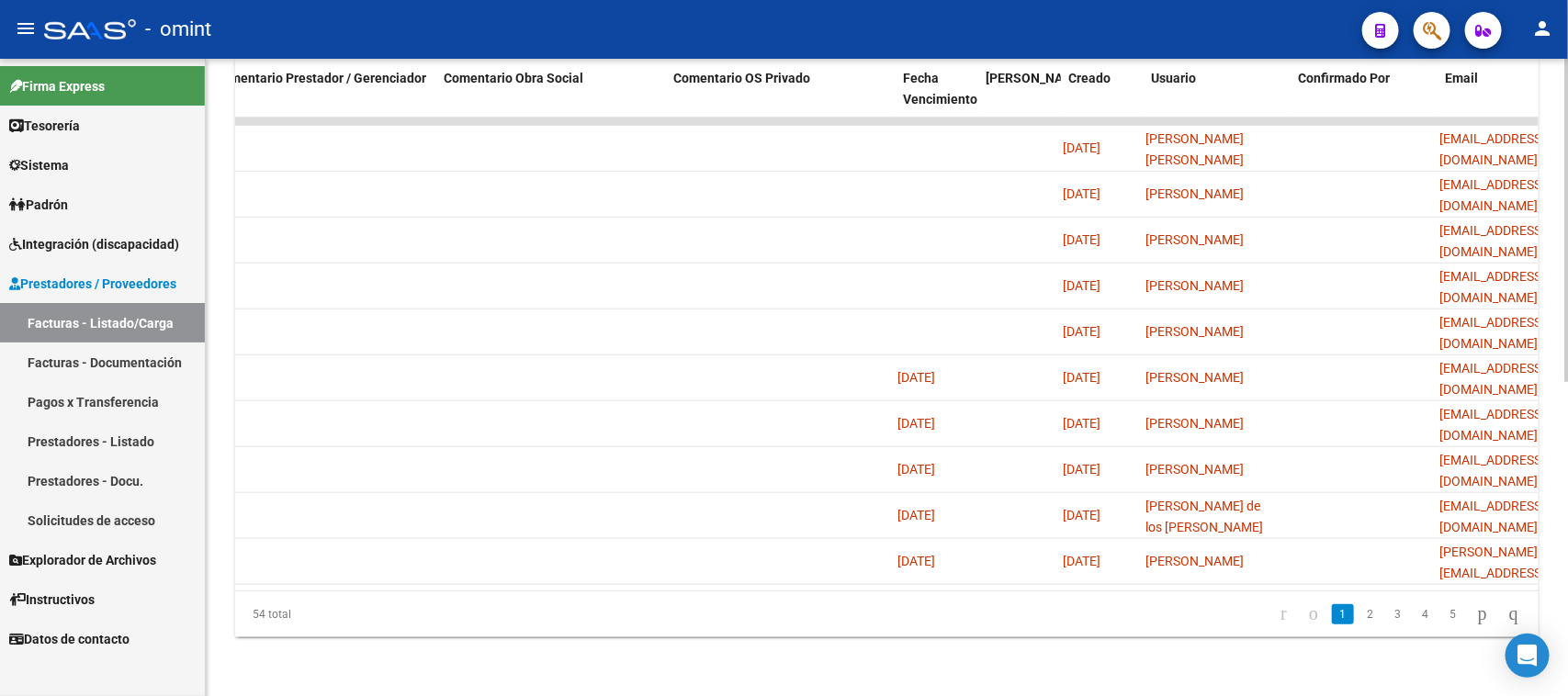
scroll to position [0, 2087]
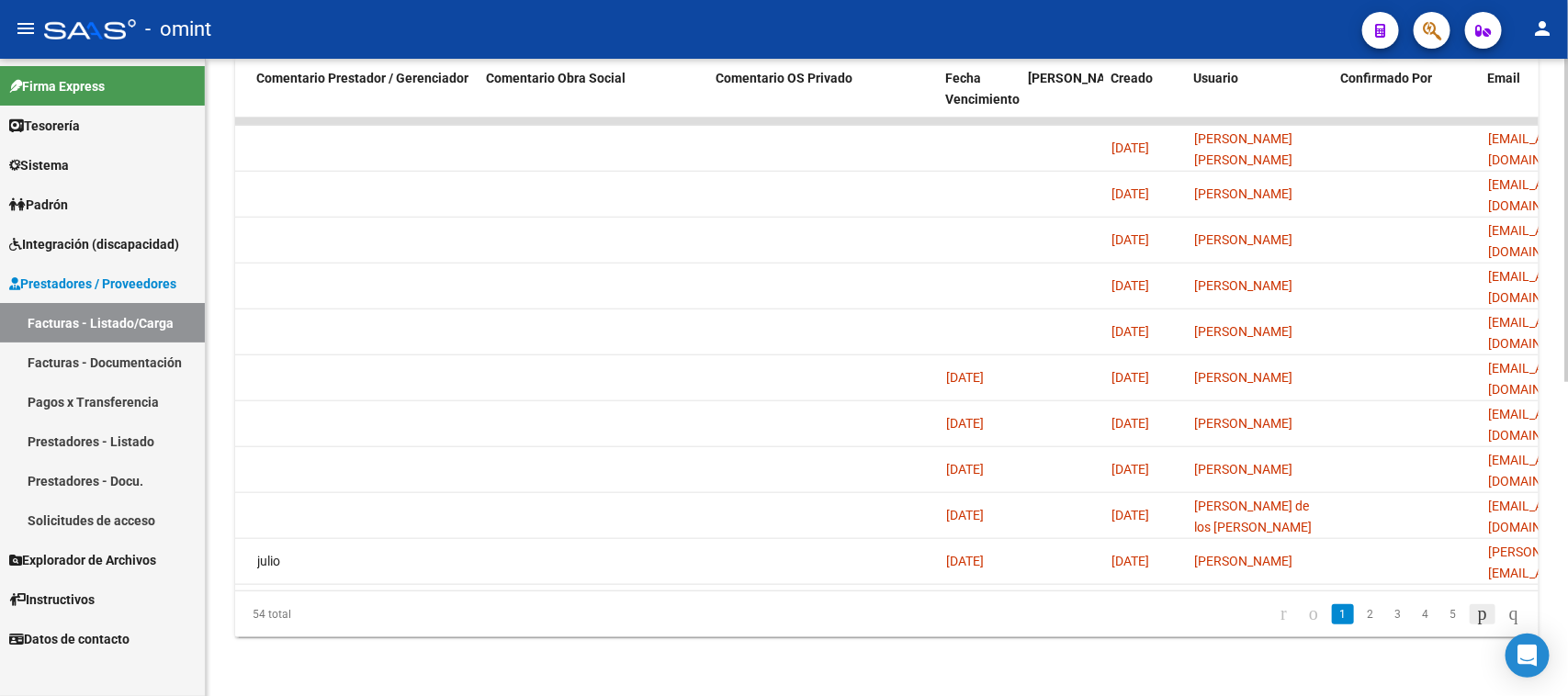
click at [1475, 608] on icon "go to next page" at bounding box center [1482, 614] width 15 height 22
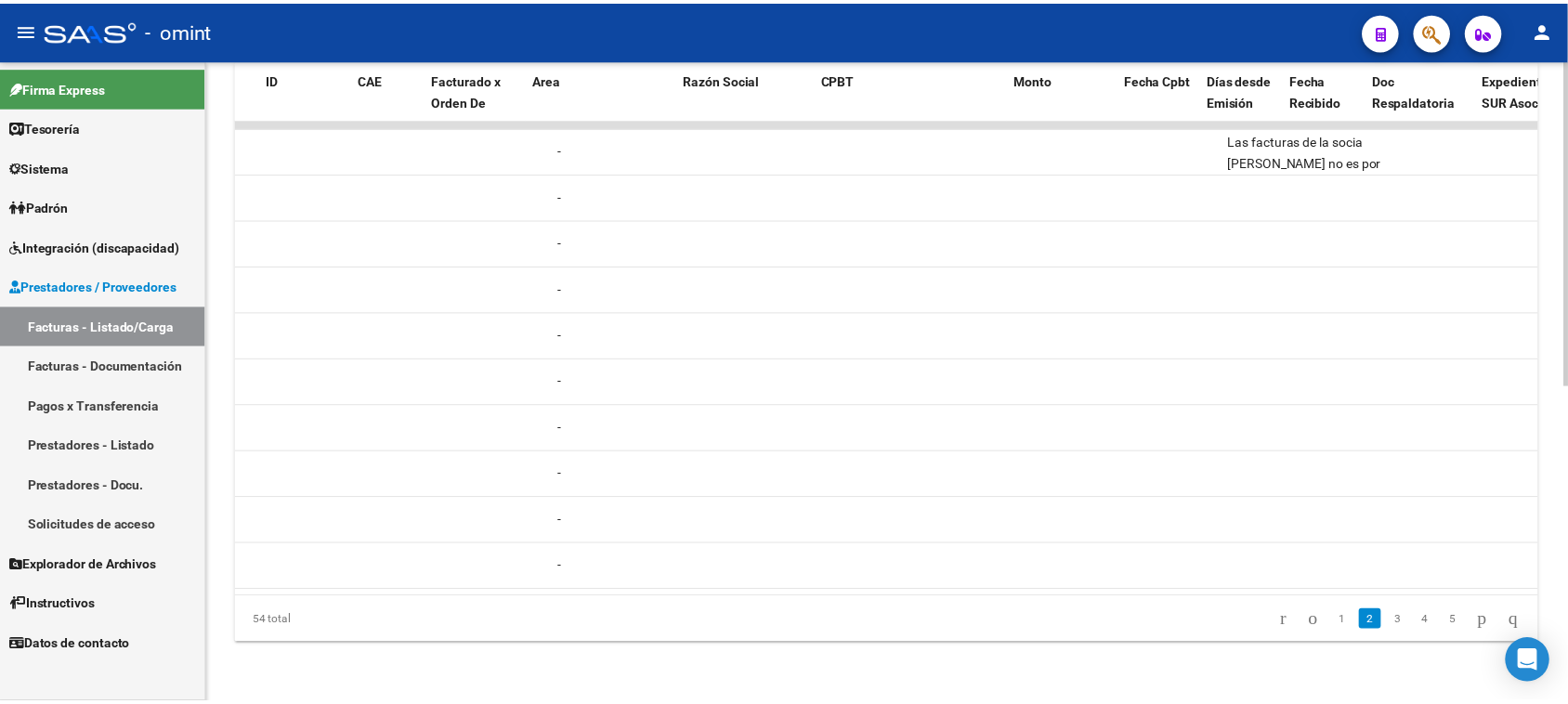
scroll to position [0, 0]
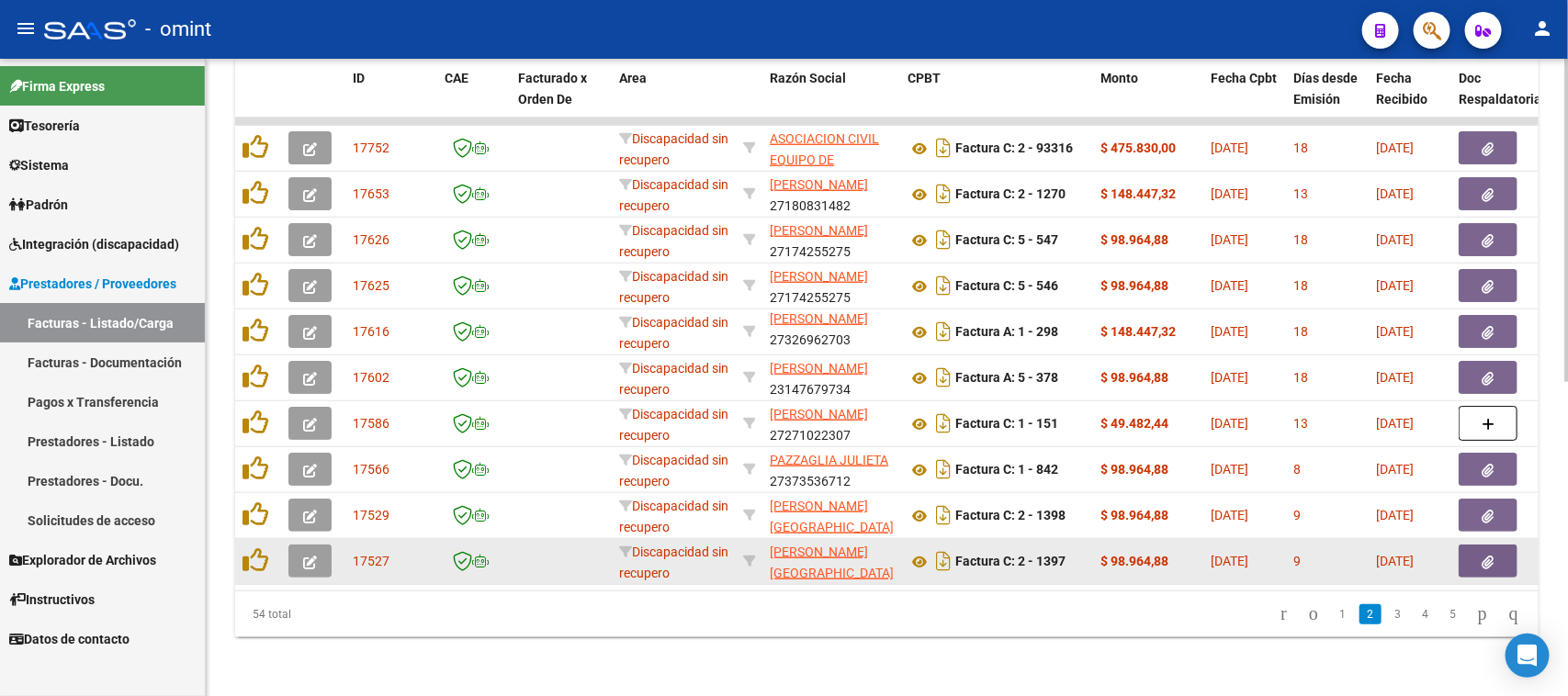
click at [297, 544] on button "button" at bounding box center [310, 561] width 43 height 33
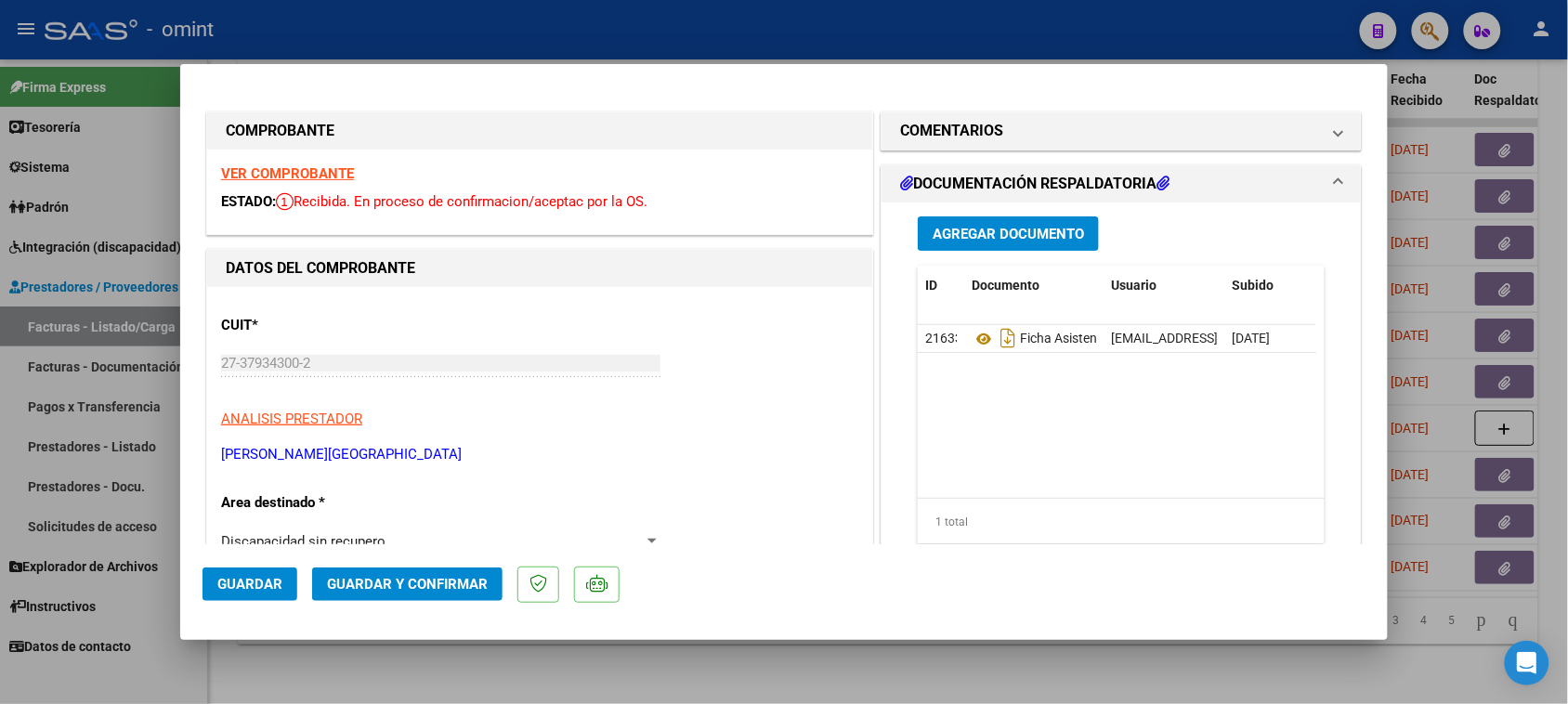
click at [336, 167] on strong "VER COMPROBANTE" at bounding box center [288, 174] width 133 height 17
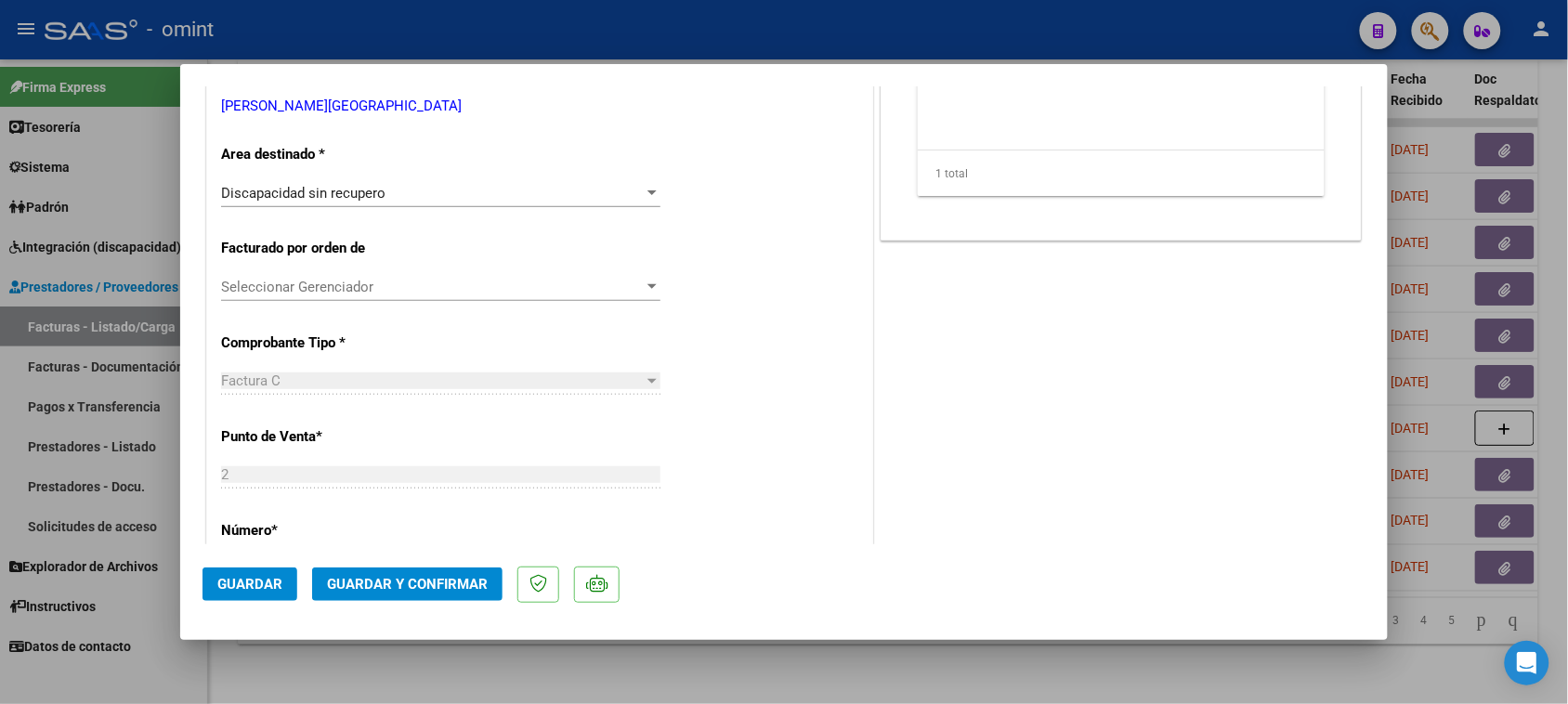
click at [408, 194] on div "Discapacidad sin recupero" at bounding box center [433, 194] width 422 height 17
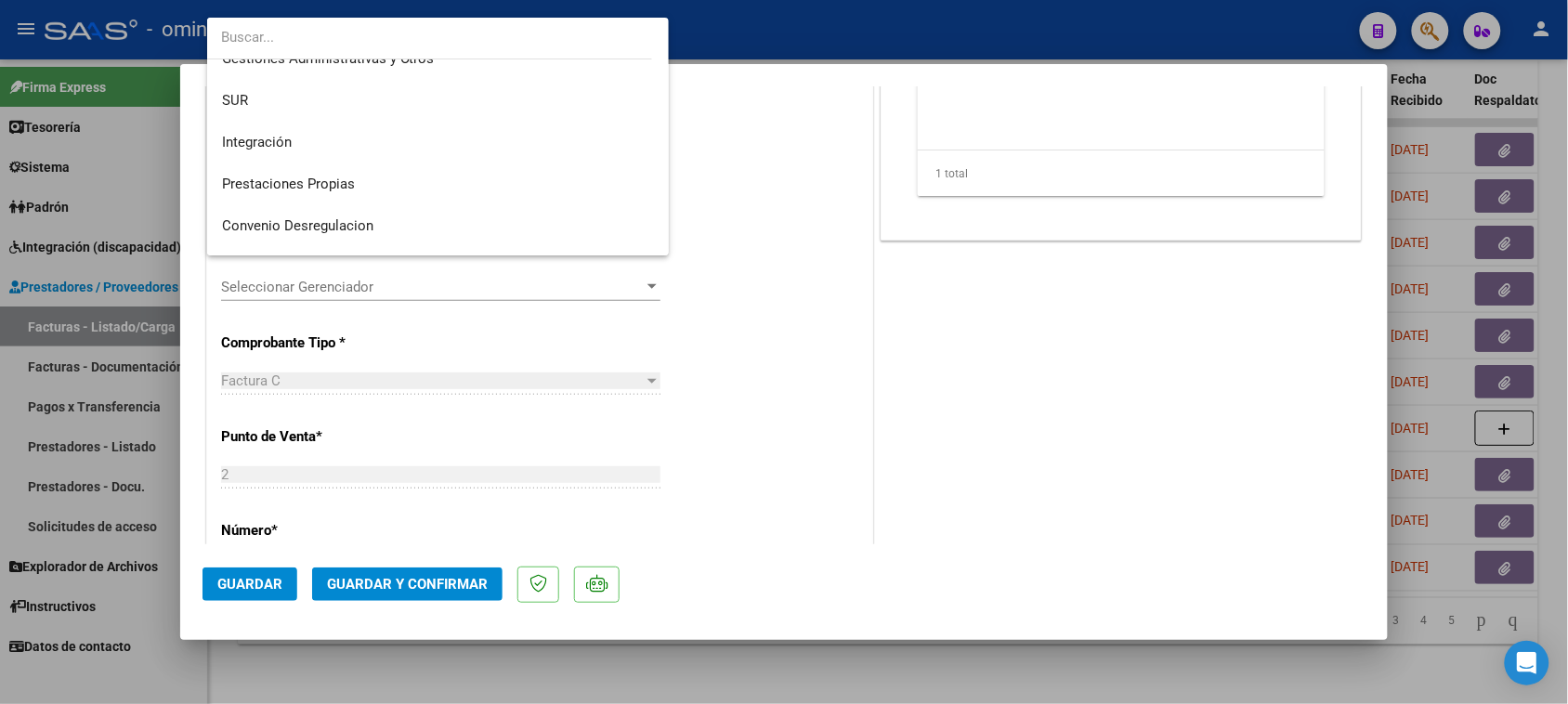
scroll to position [0, 0]
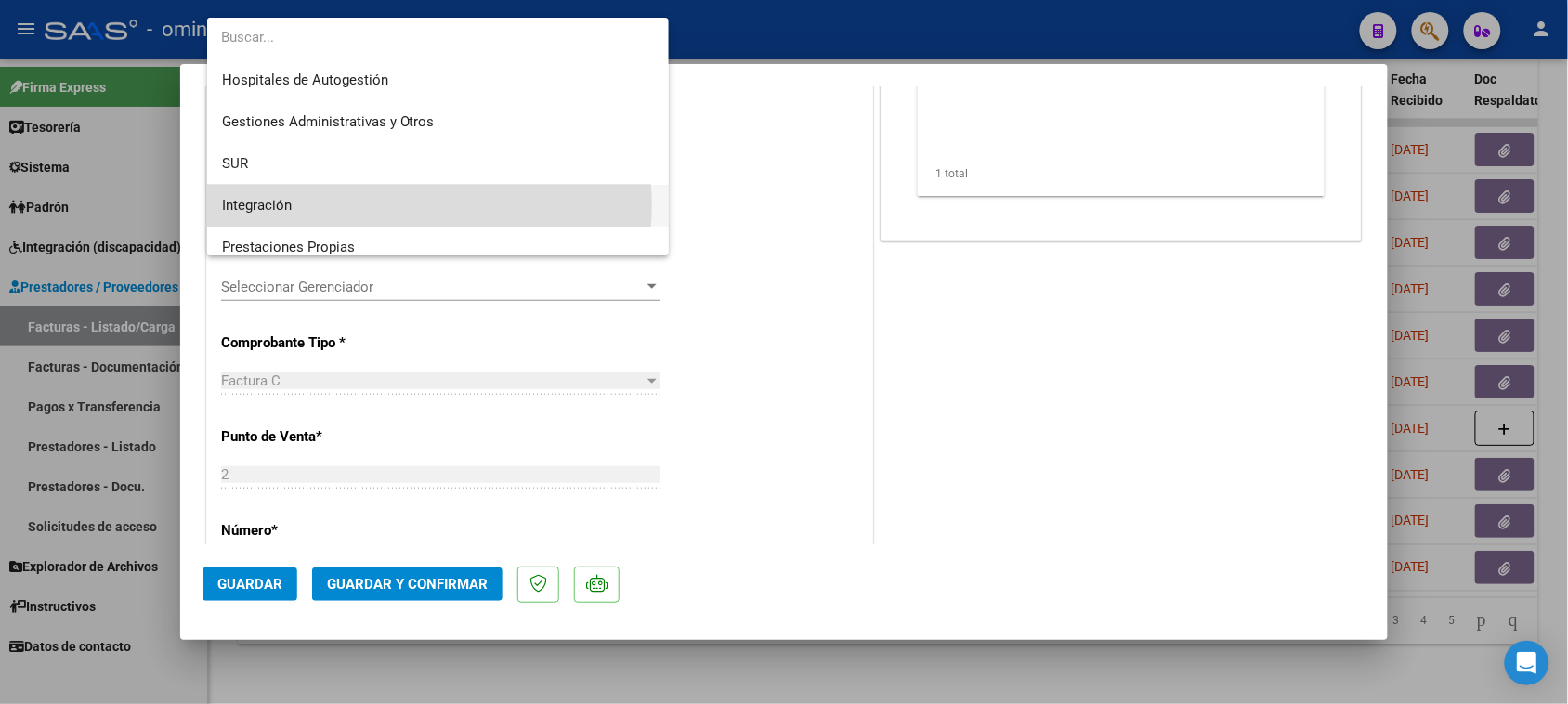
click at [405, 206] on span "Integración" at bounding box center [438, 206] width 433 height 42
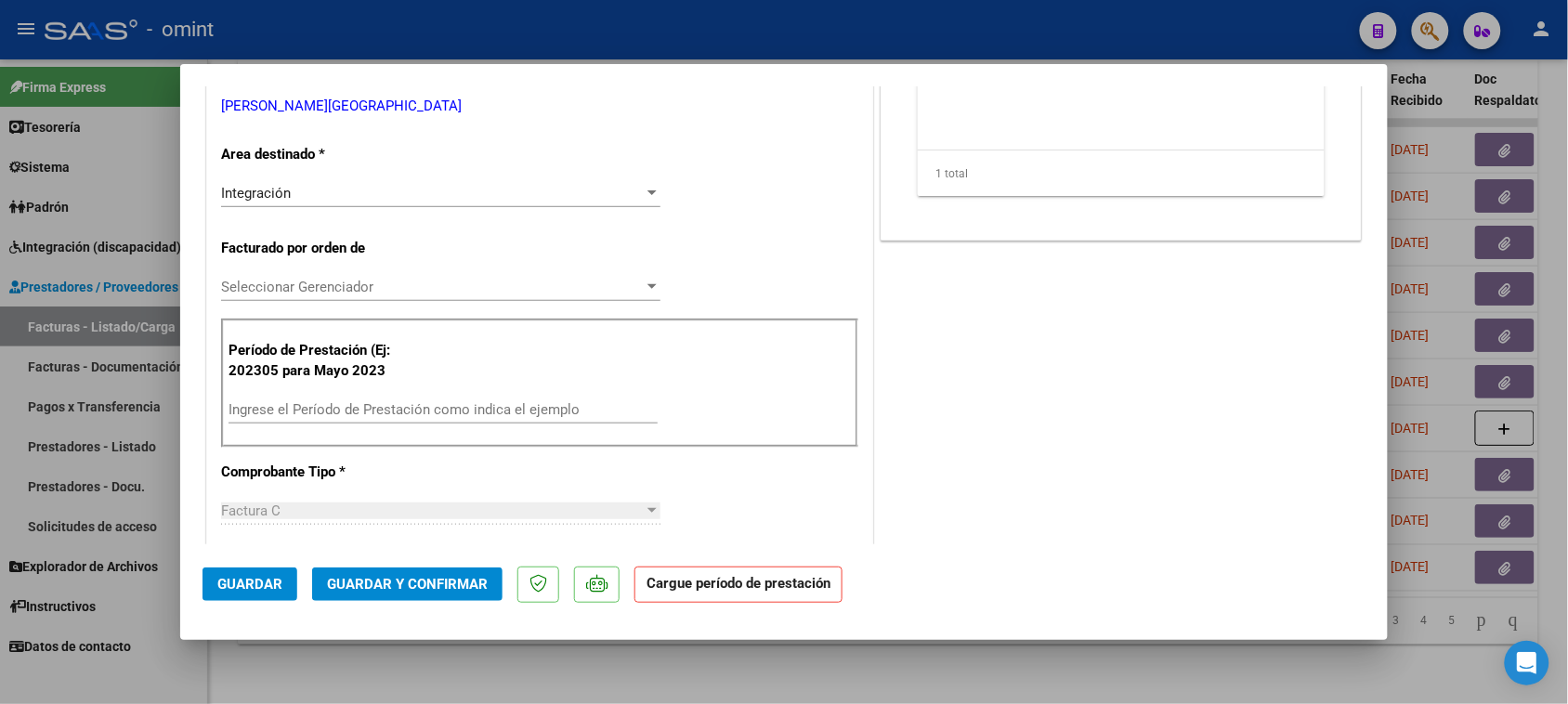
click at [370, 418] on div "Ingrese el Período de Prestación como indica el ejemplo" at bounding box center [443, 409] width 429 height 28
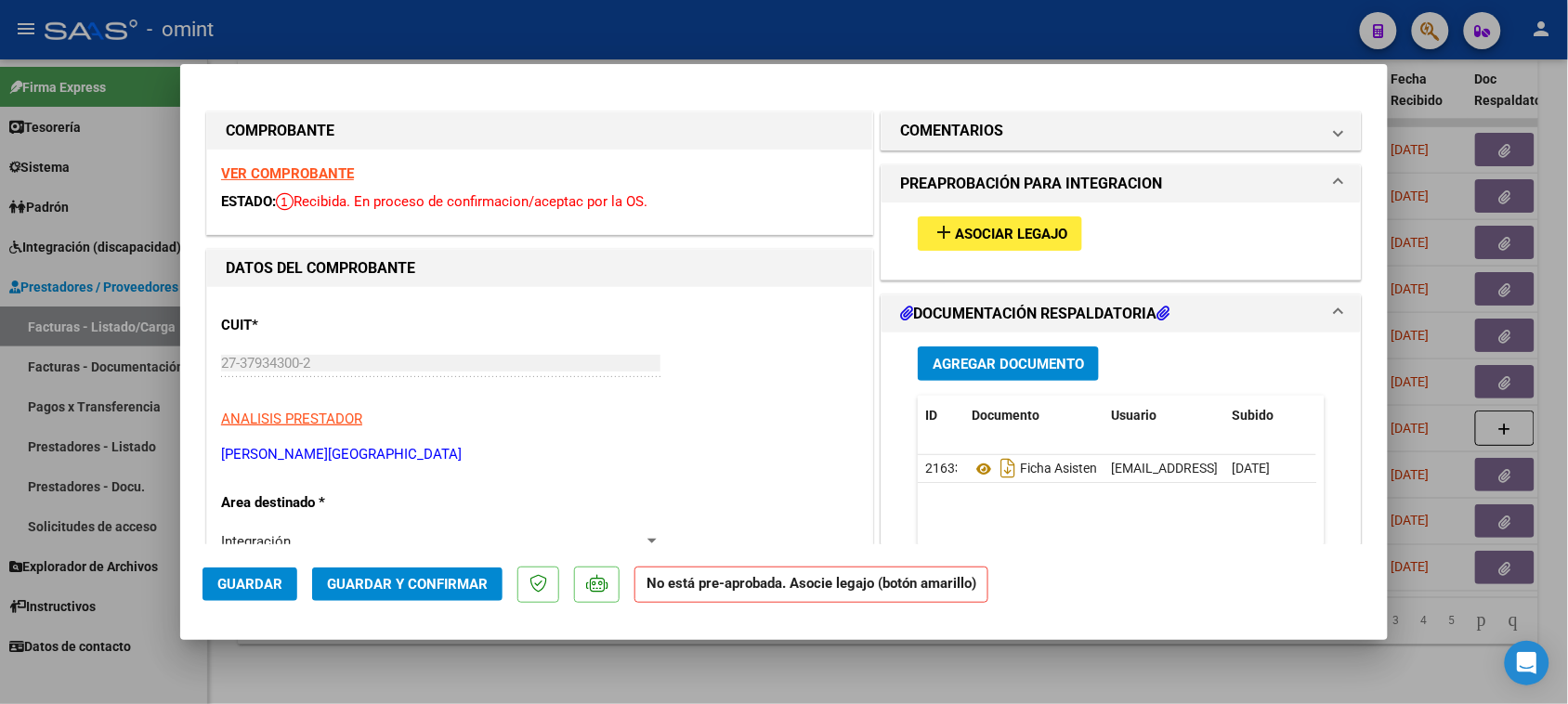
type input "202506"
click at [1000, 217] on button "add Asociar Legajo" at bounding box center [1000, 234] width 164 height 35
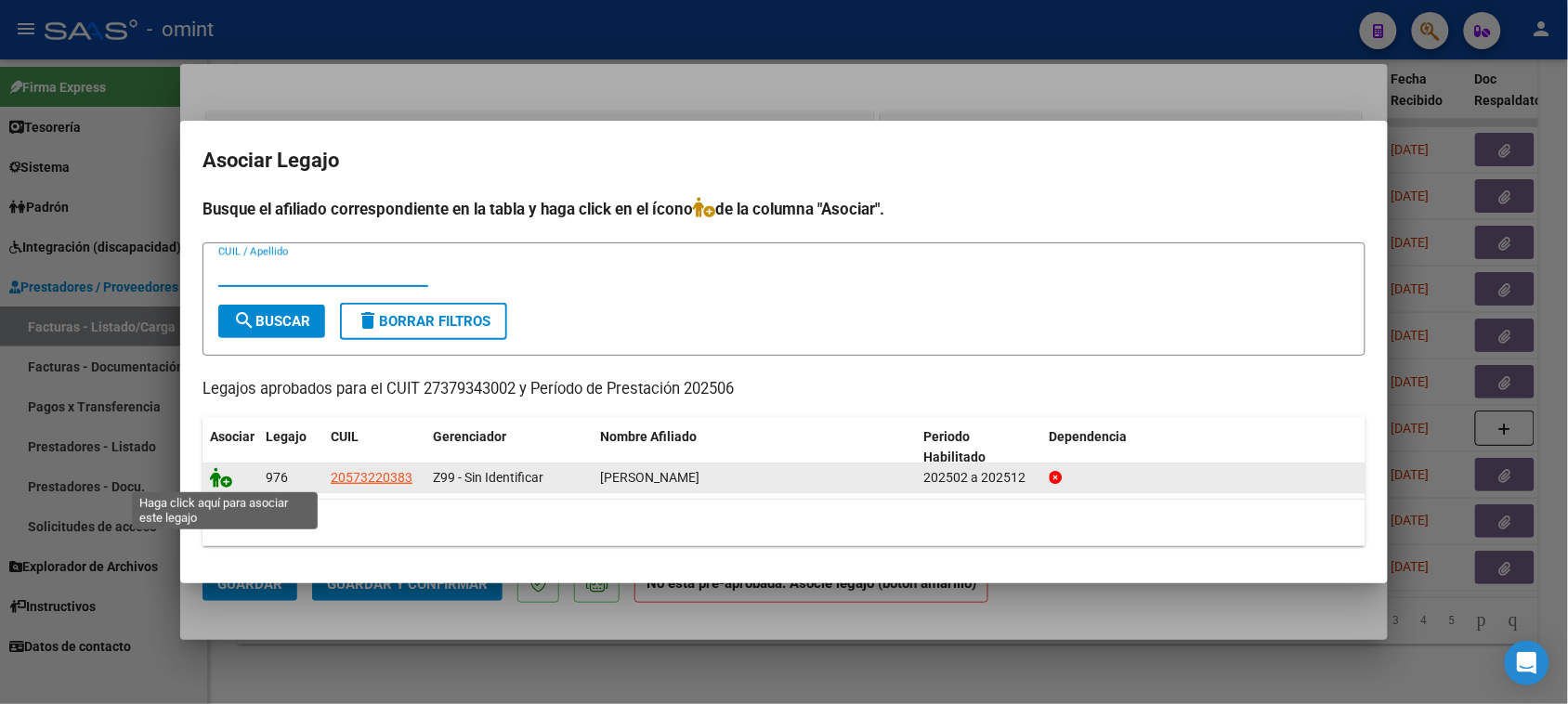
click at [229, 480] on icon at bounding box center [221, 478] width 22 height 21
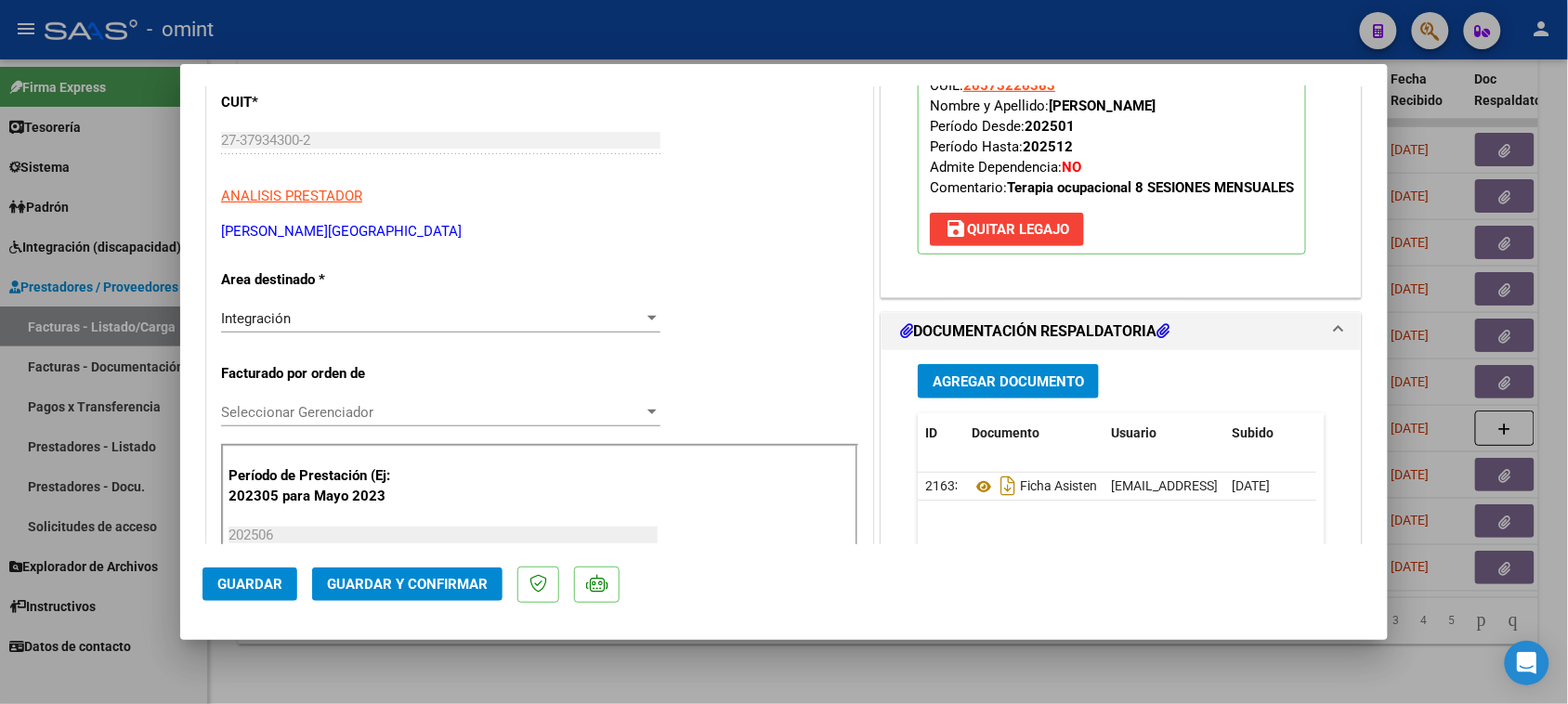
scroll to position [232, 0]
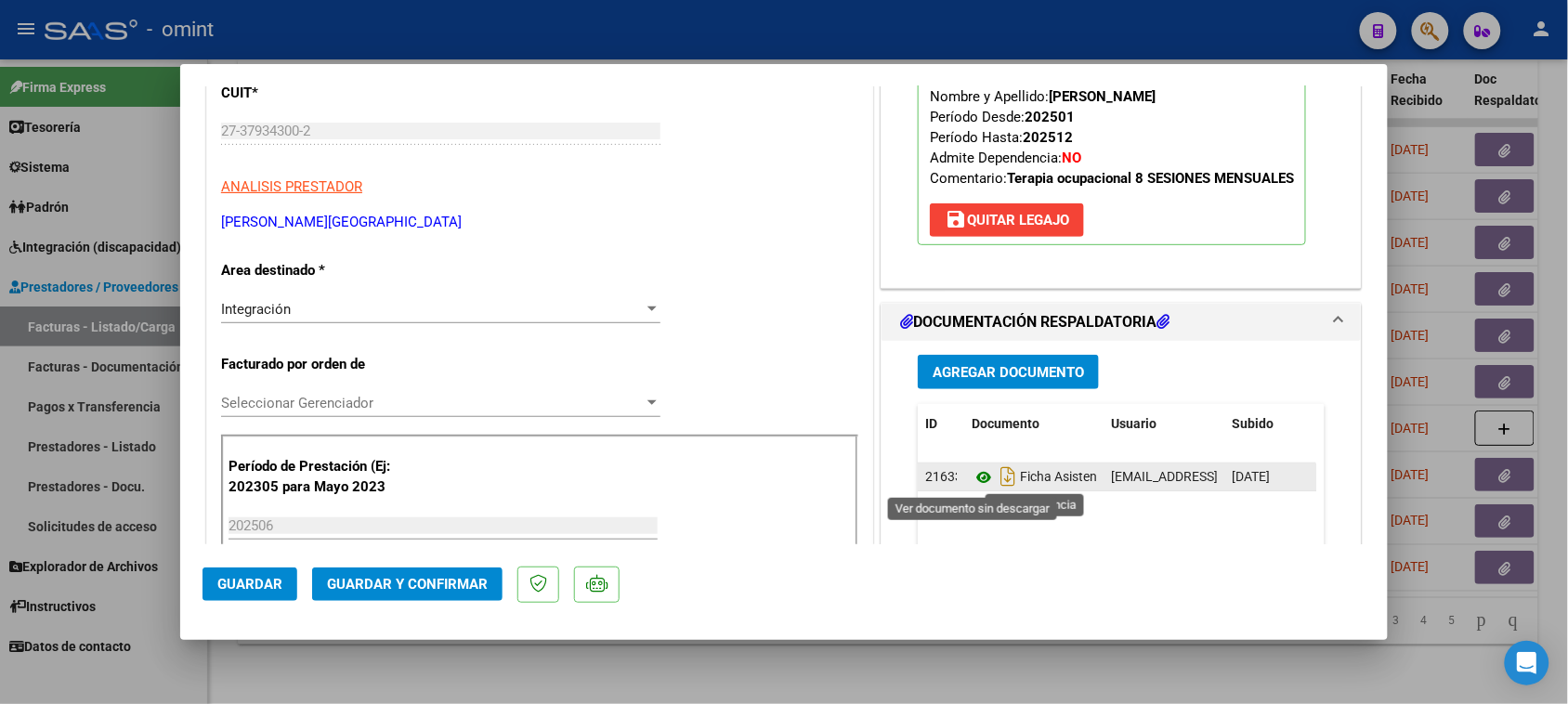
click at [973, 479] on icon at bounding box center [984, 478] width 24 height 22
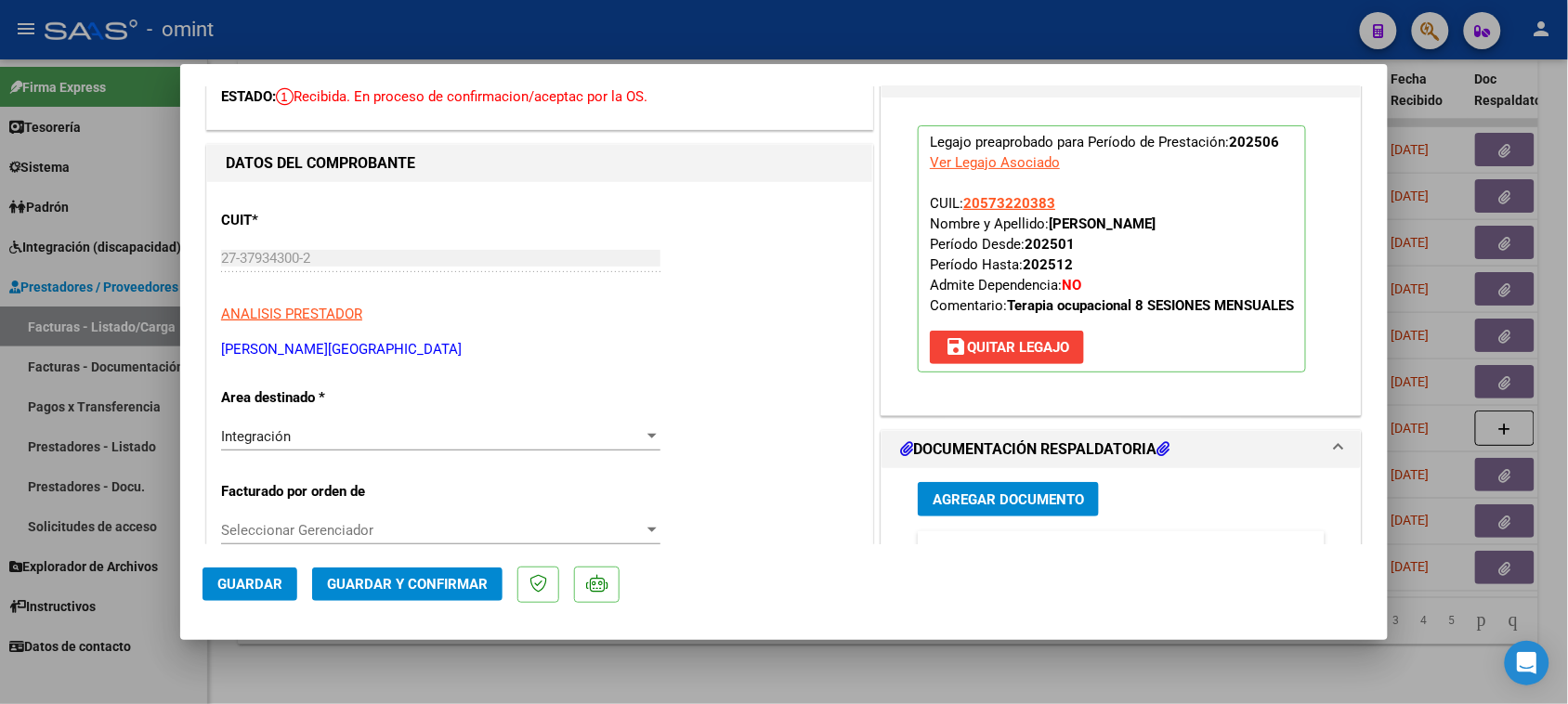
scroll to position [0, 0]
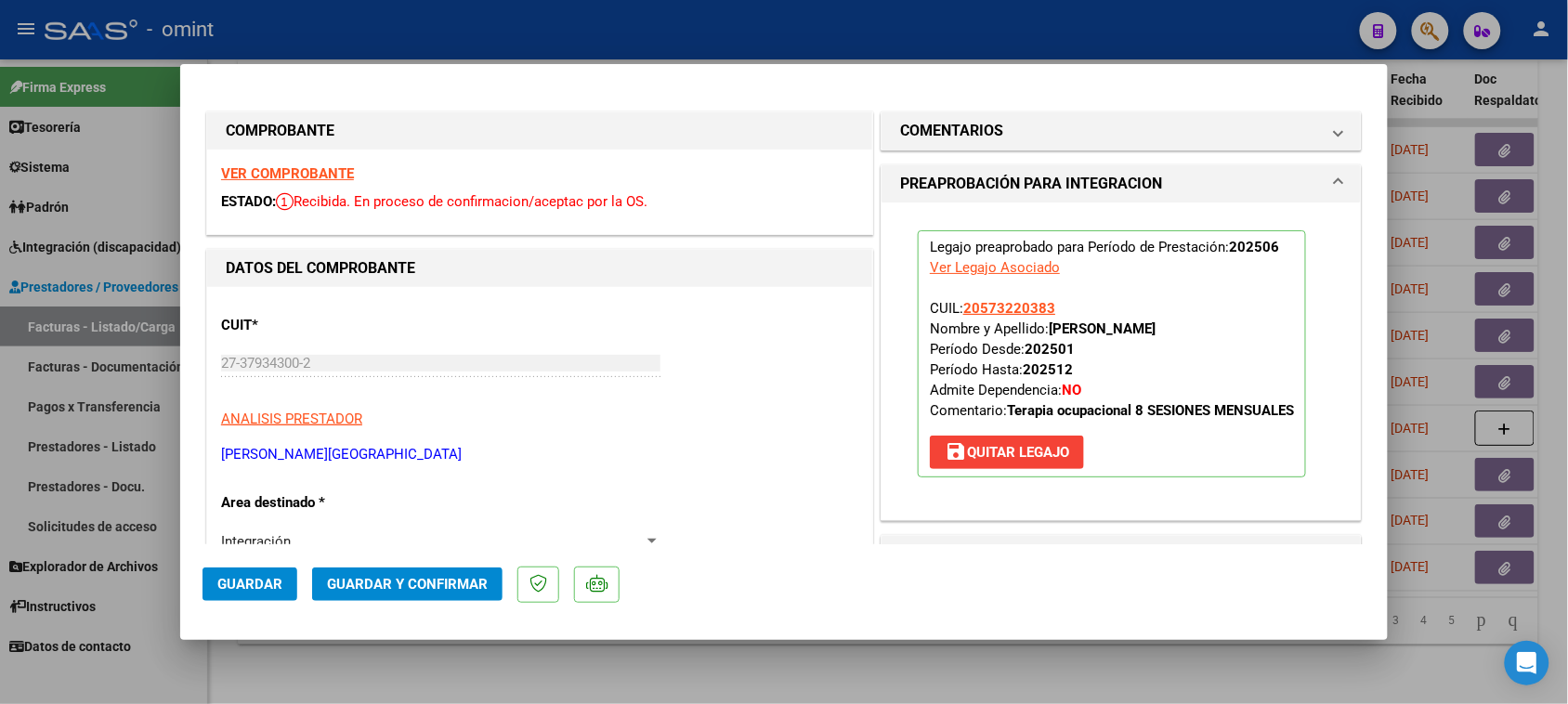
click at [253, 577] on span "Guardar" at bounding box center [250, 584] width 65 height 17
click at [475, 567] on mat-dialog-actions "Guardar Guardar y Confirmar" at bounding box center [784, 581] width 1162 height 74
click at [472, 572] on button "Guardar y Confirmar" at bounding box center [407, 584] width 191 height 34
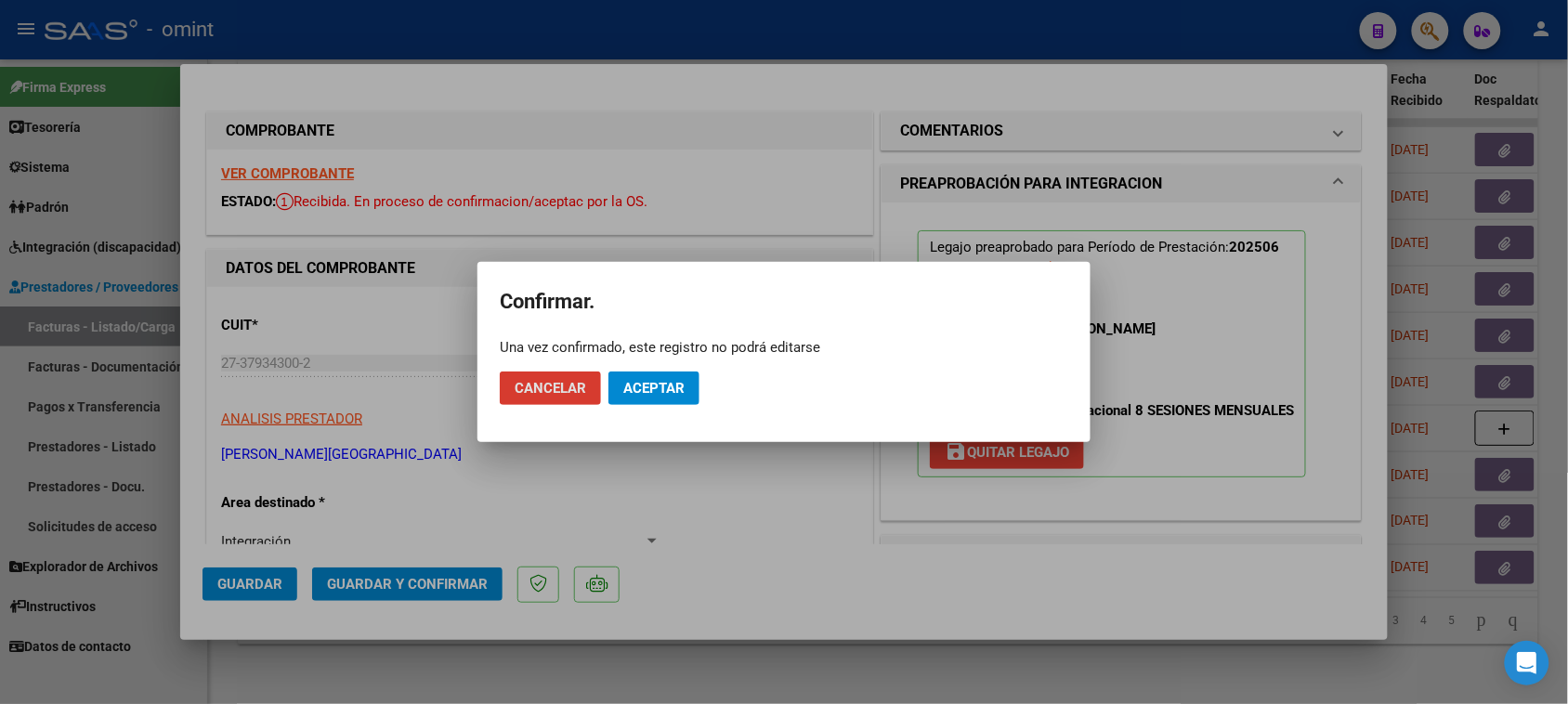
click at [684, 386] on span "Aceptar" at bounding box center [654, 389] width 62 height 17
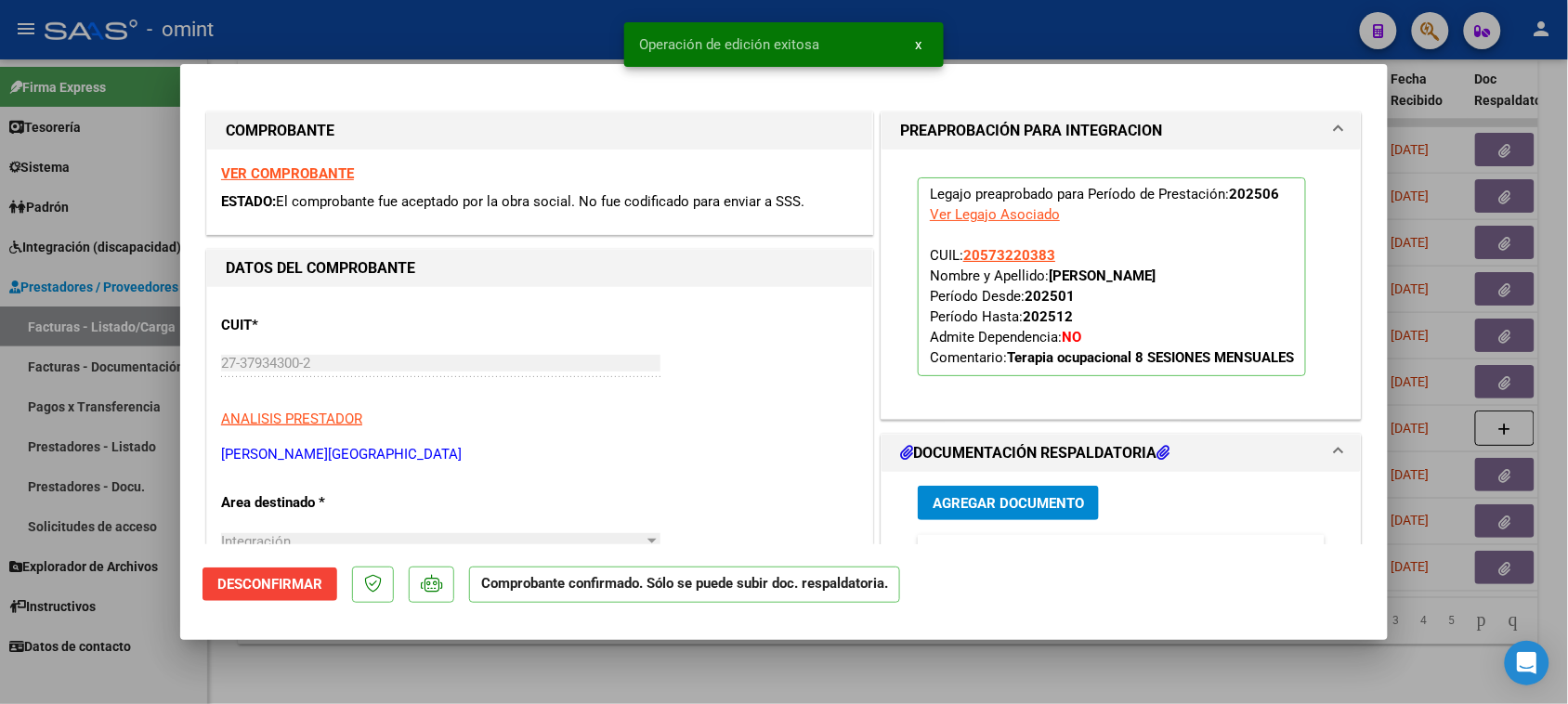
type input "$ 0,00"
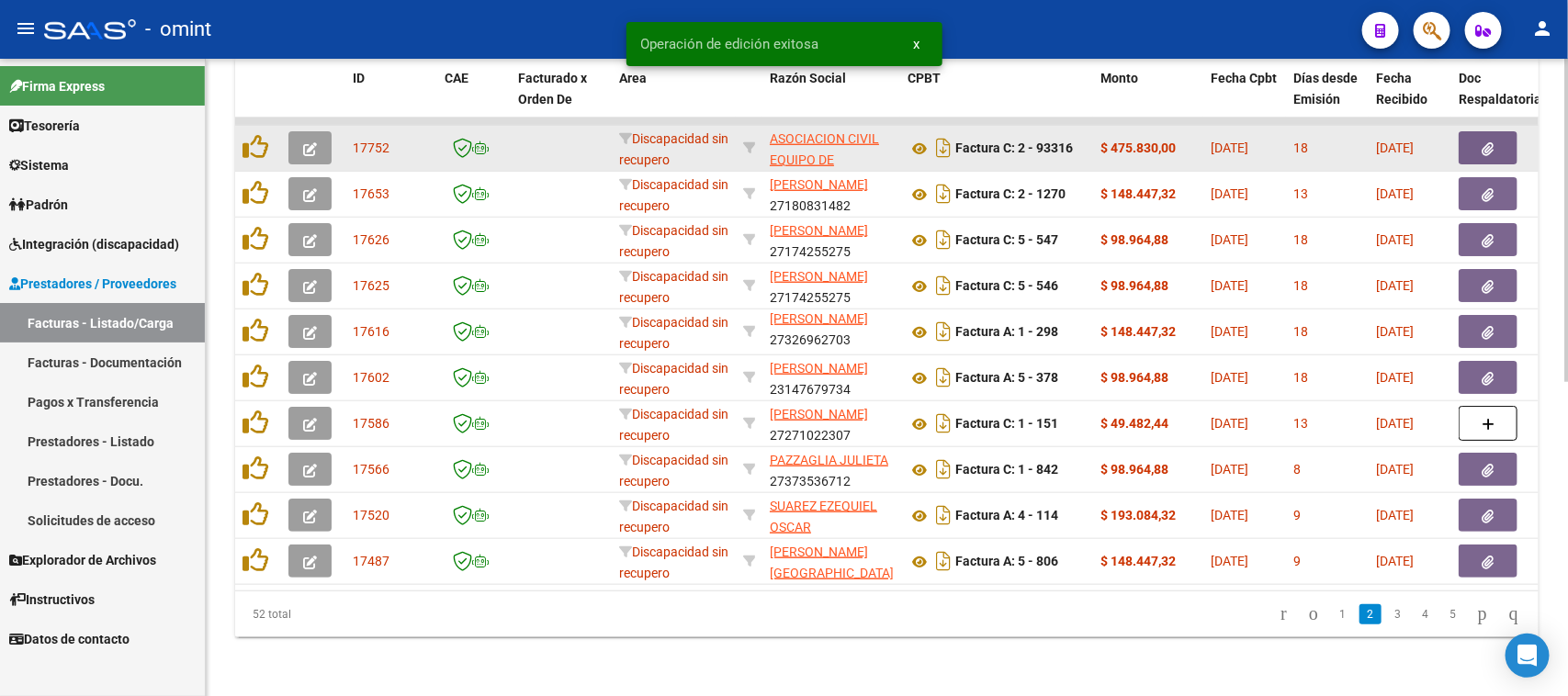
click at [300, 131] on button "button" at bounding box center [310, 148] width 43 height 33
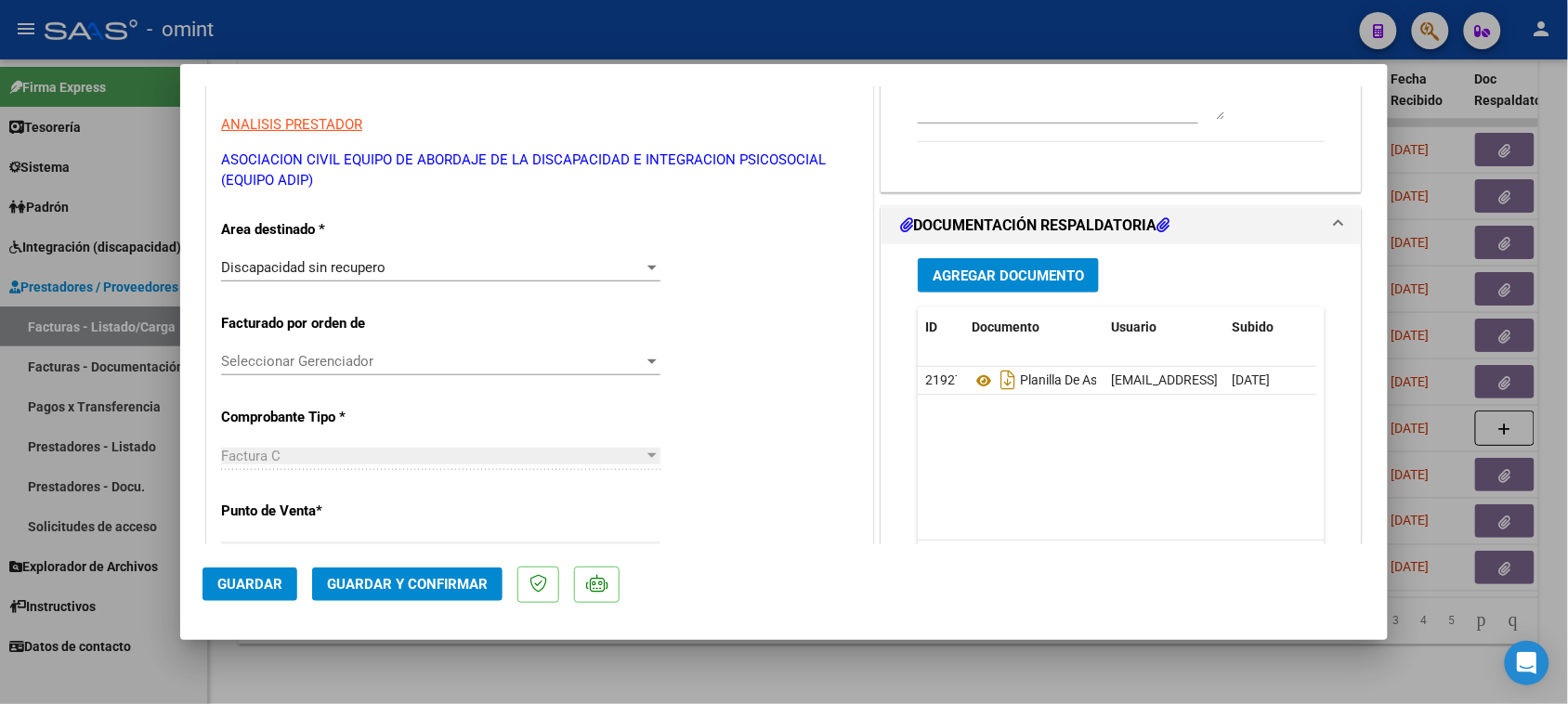
scroll to position [349, 0]
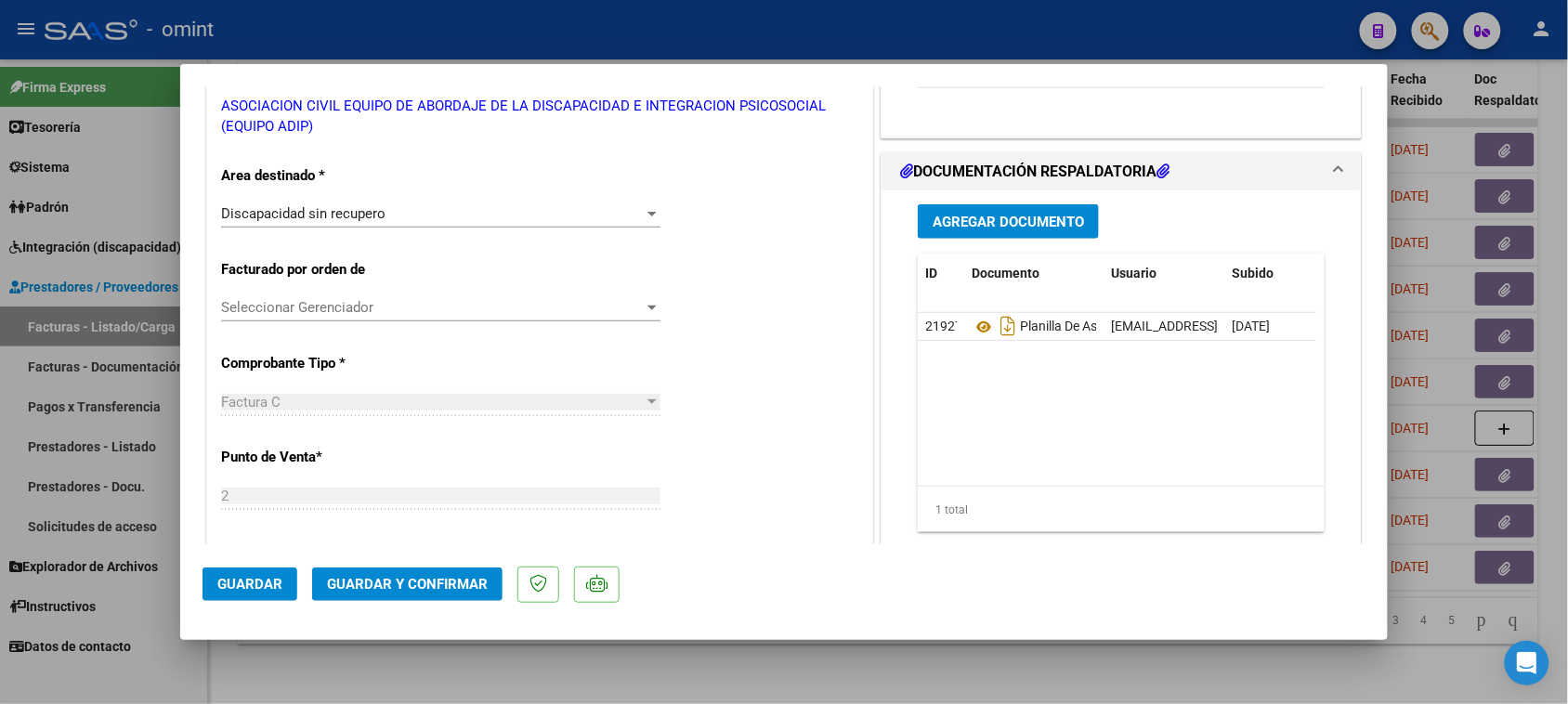
click at [441, 590] on span "Guardar y Confirmar" at bounding box center [407, 584] width 161 height 17
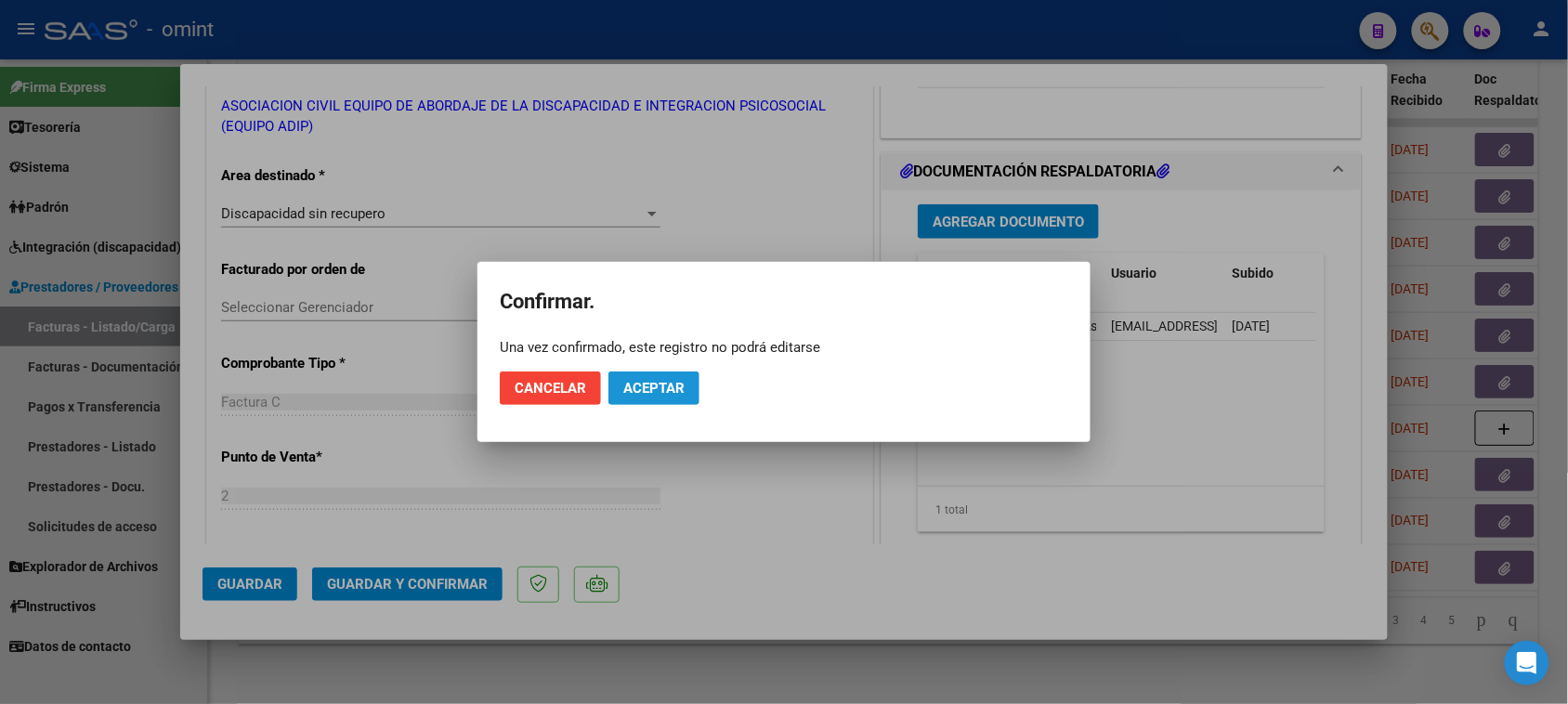
click at [672, 390] on span "Aceptar" at bounding box center [654, 389] width 62 height 17
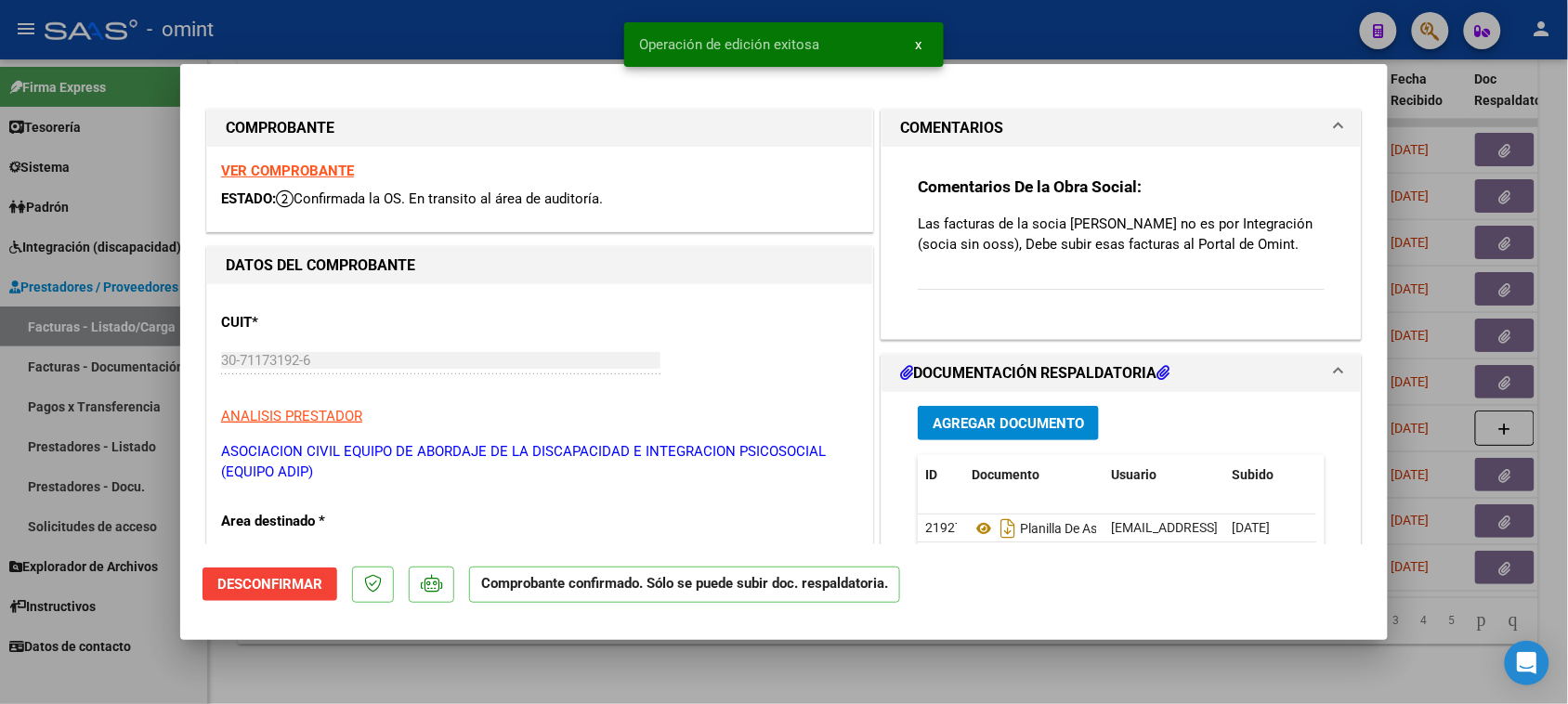
scroll to position [0, 0]
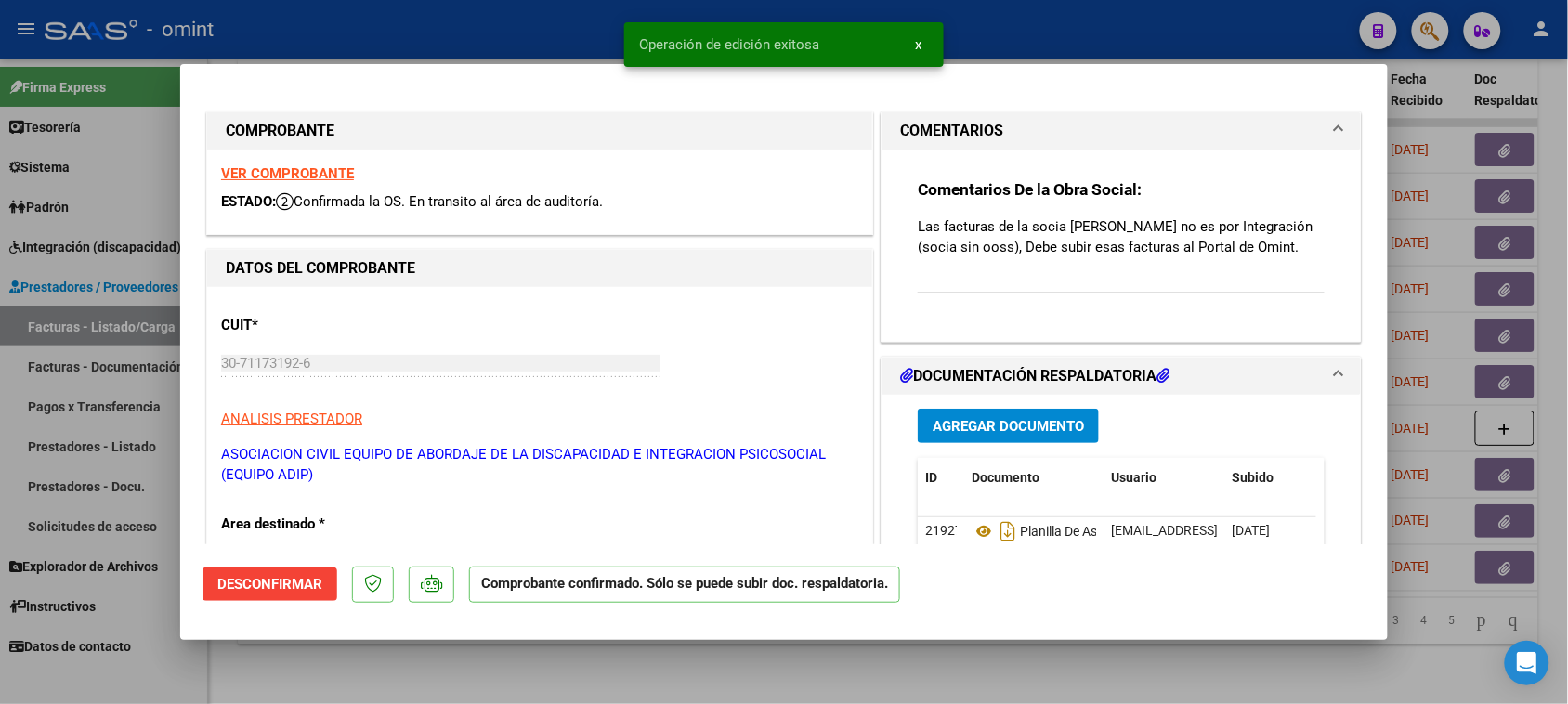
click at [314, 173] on strong "VER COMPROBANTE" at bounding box center [288, 174] width 133 height 17
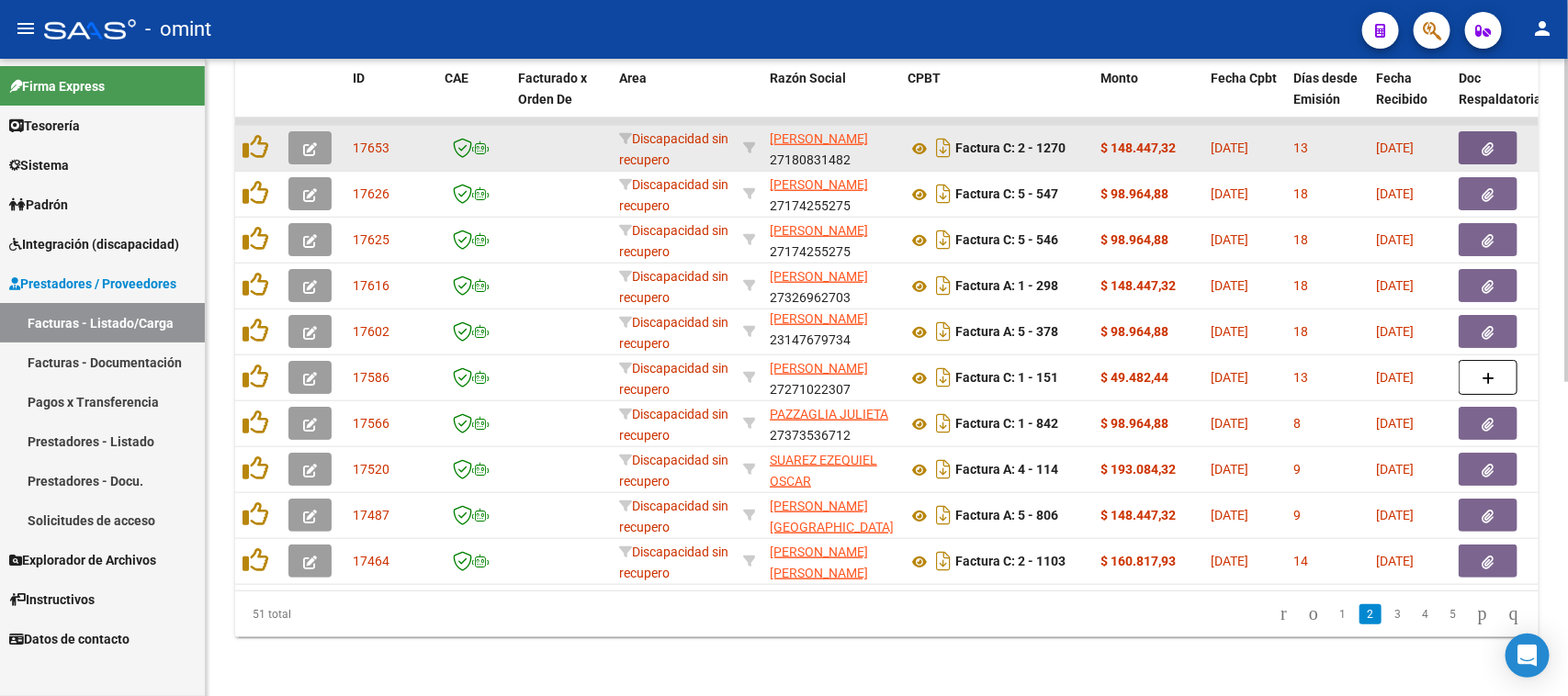
click at [303, 142] on icon "button" at bounding box center [310, 149] width 14 height 14
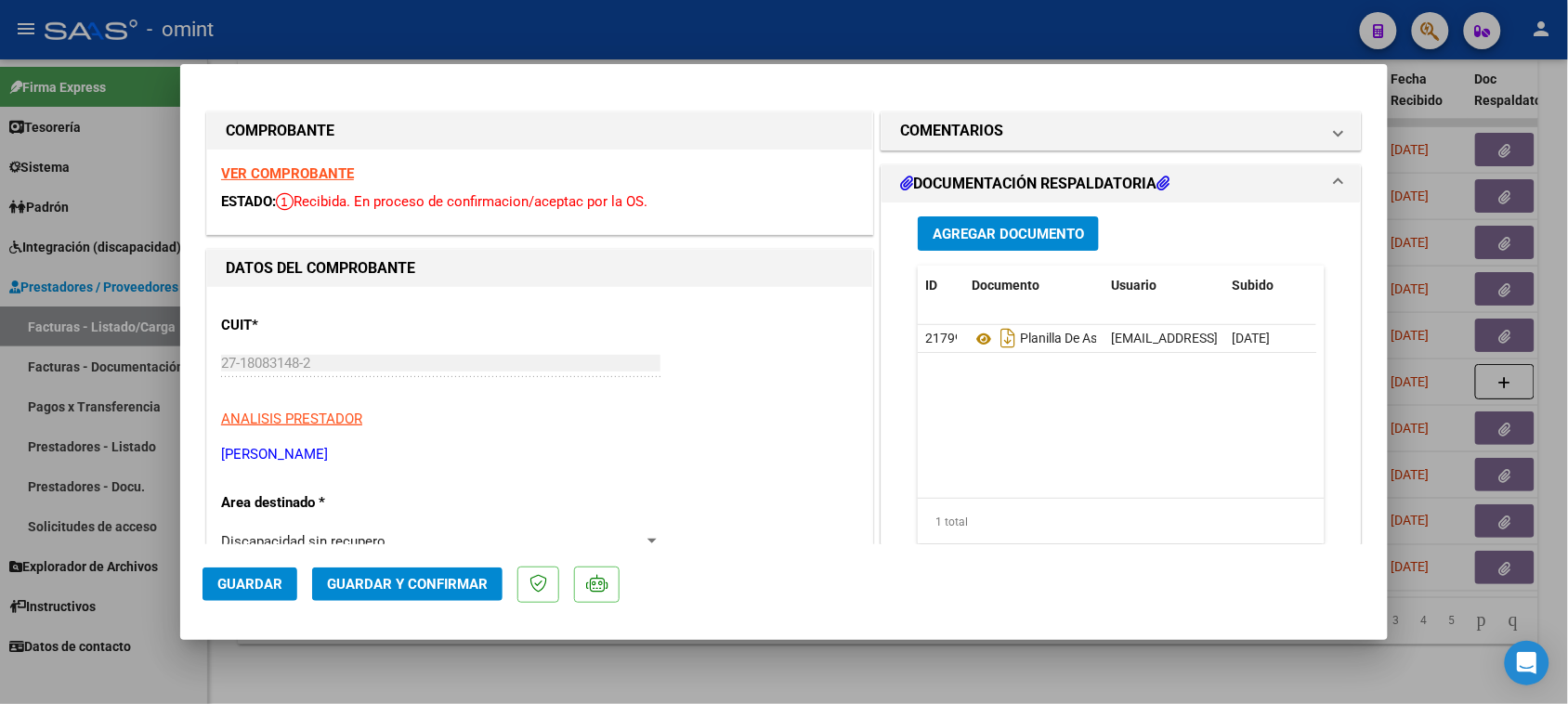
click at [332, 165] on strong "VER COMPROBANTE" at bounding box center [288, 174] width 133 height 17
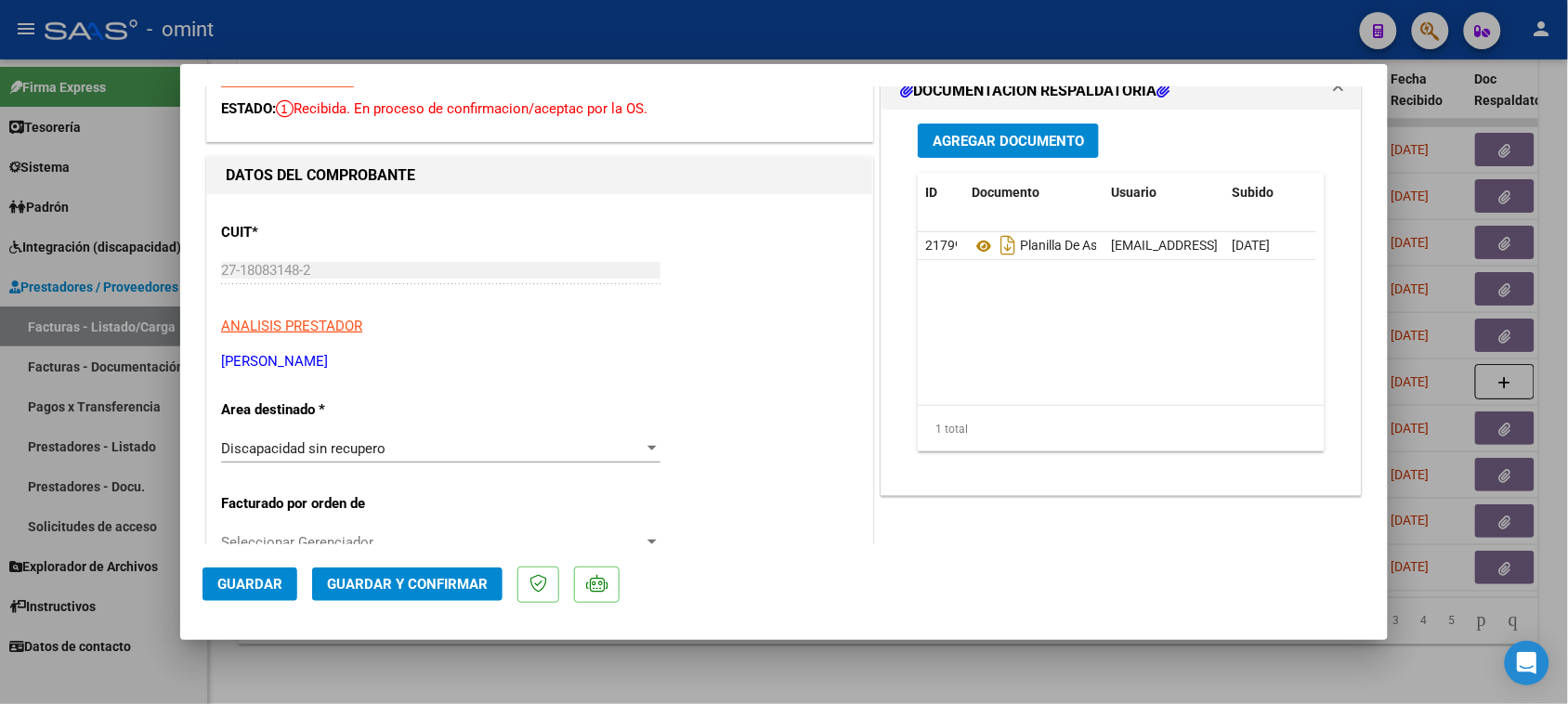
scroll to position [349, 0]
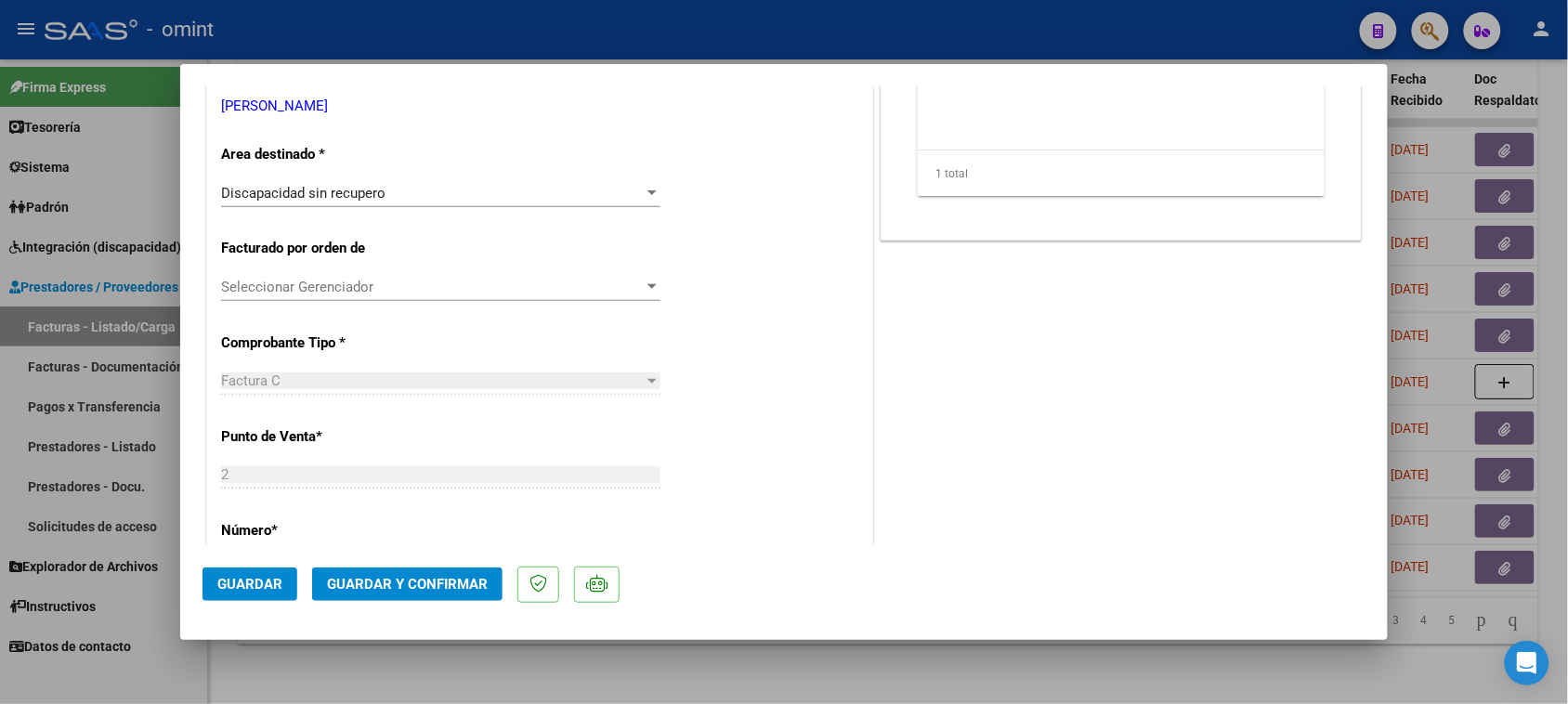
click at [447, 198] on div "Discapacidad sin recupero" at bounding box center [433, 194] width 422 height 17
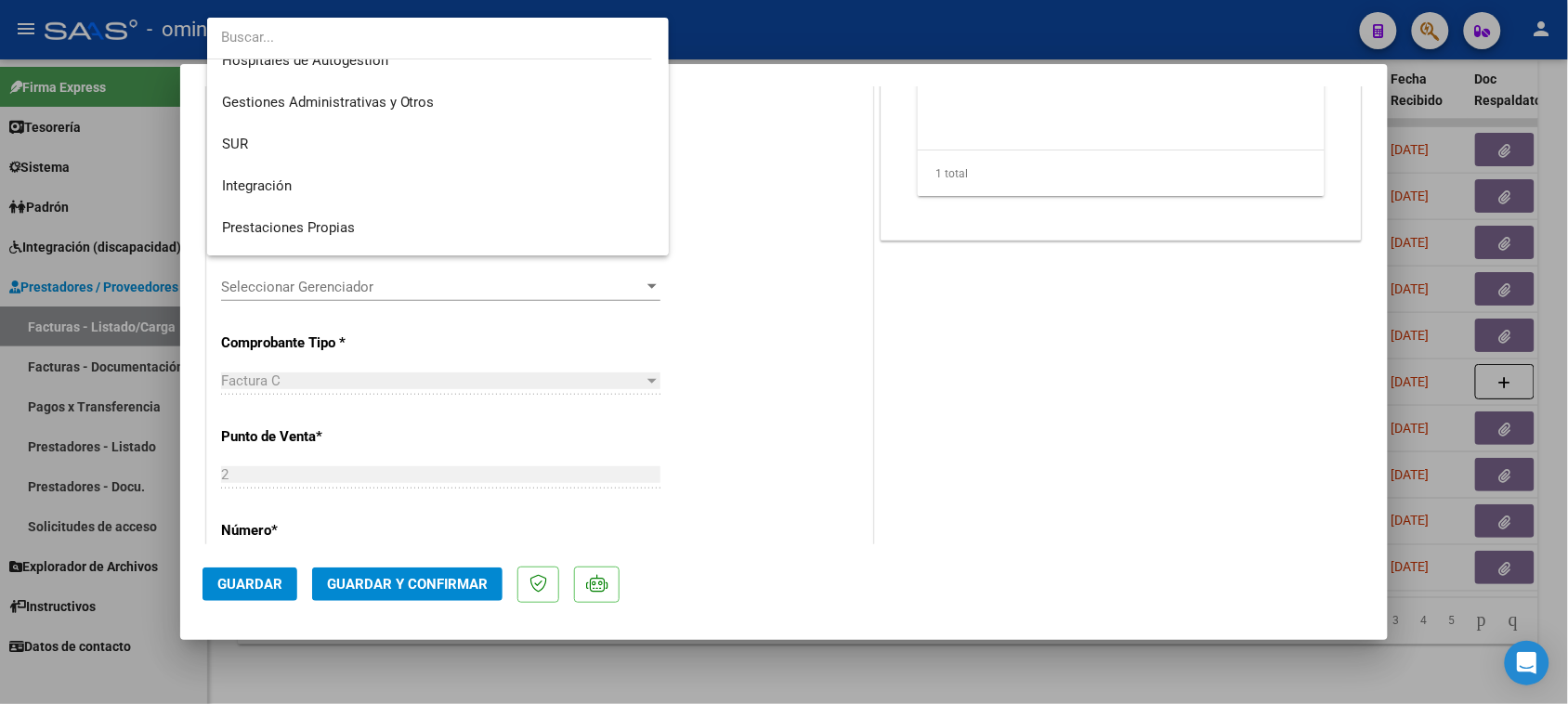
scroll to position [0, 0]
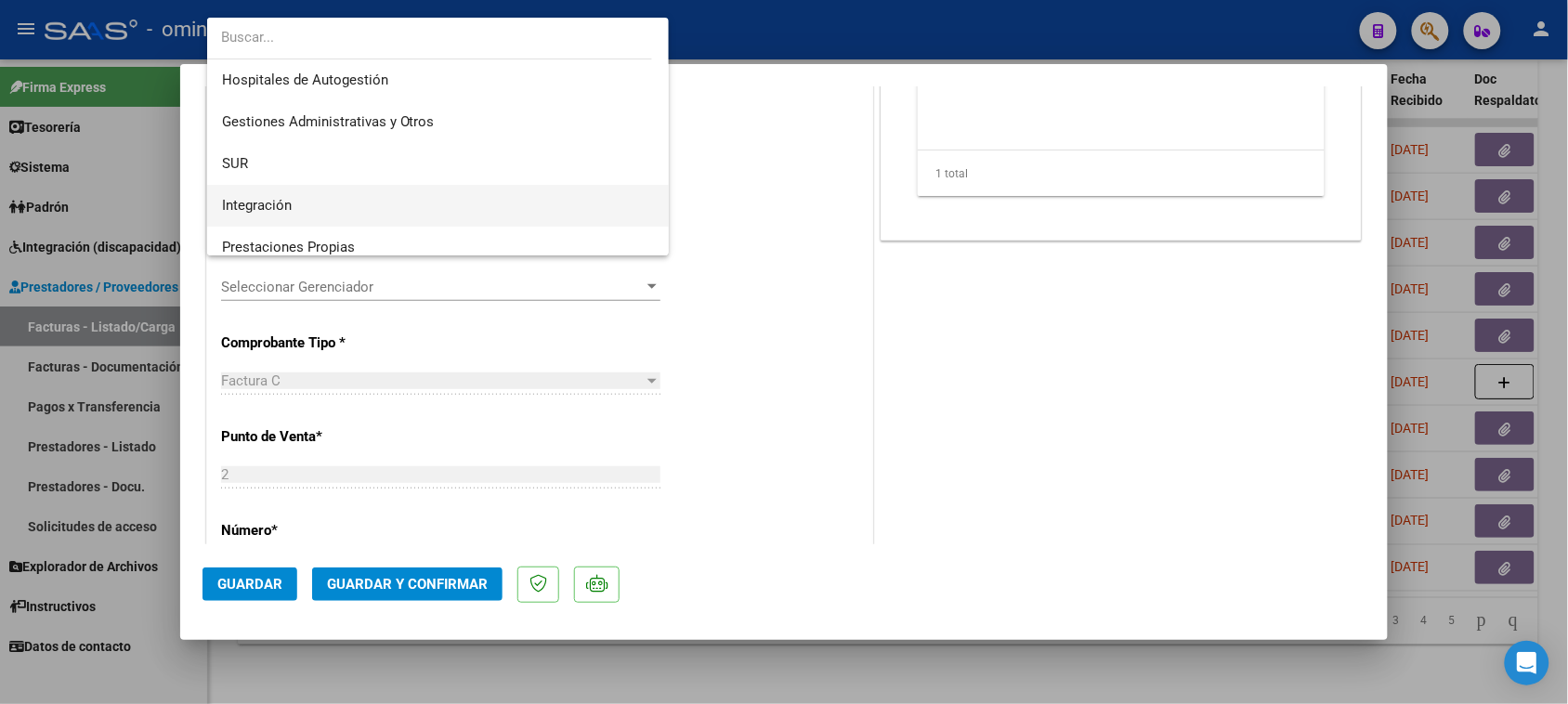
click at [420, 206] on span "Integración" at bounding box center [438, 206] width 433 height 42
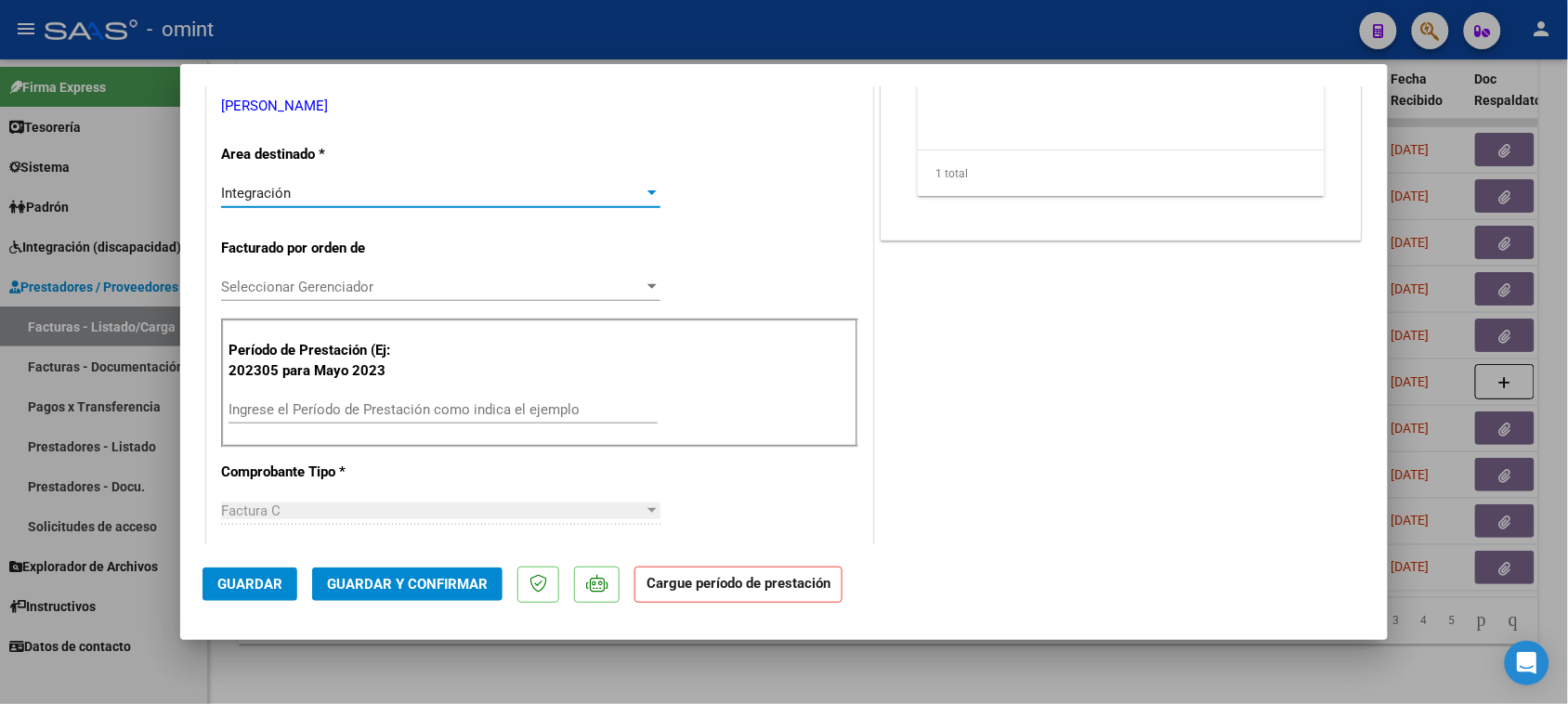
click at [414, 407] on input "Ingrese el Período de Prestación como indica el ejemplo" at bounding box center [443, 409] width 429 height 17
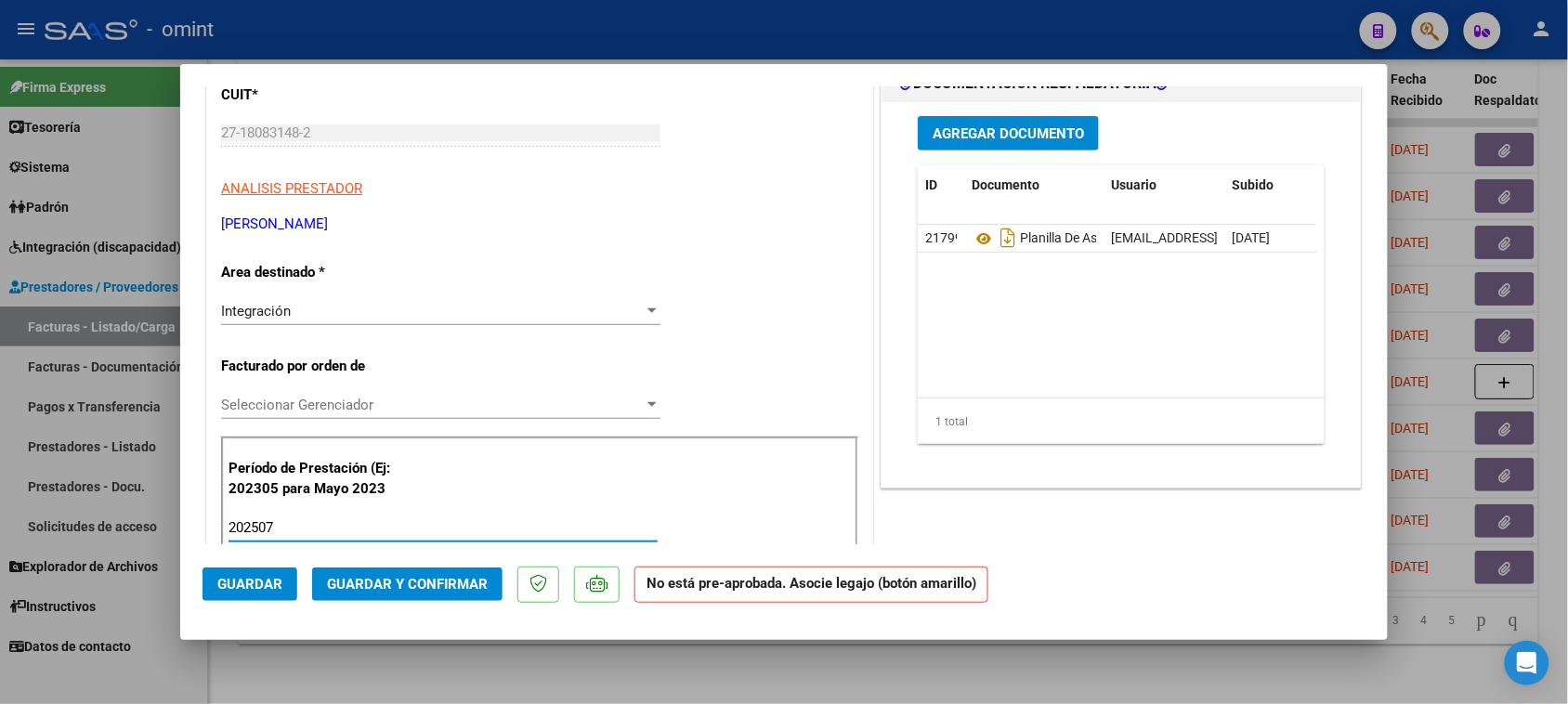
scroll to position [116, 0]
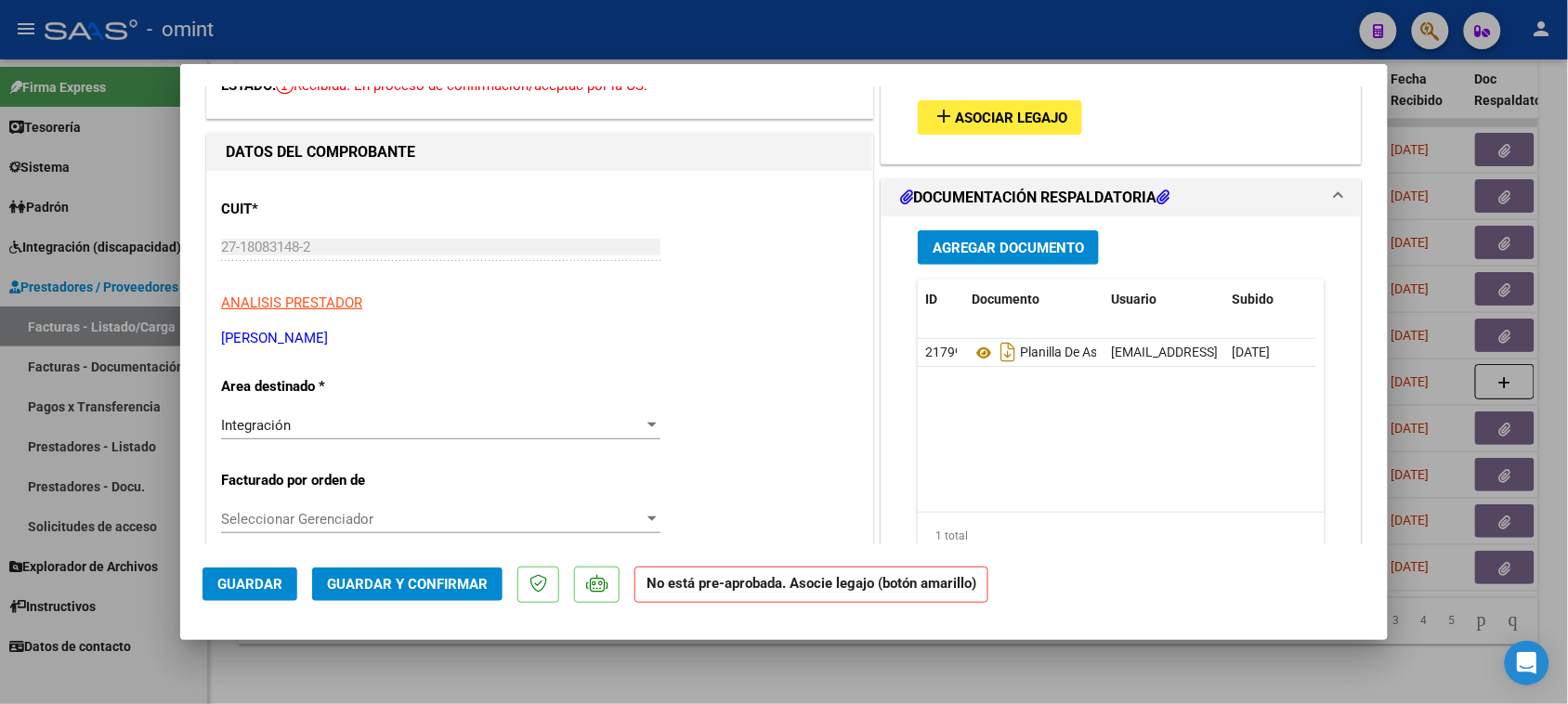
type input "202507"
click at [973, 123] on span "Asociar Legajo" at bounding box center [1011, 118] width 112 height 17
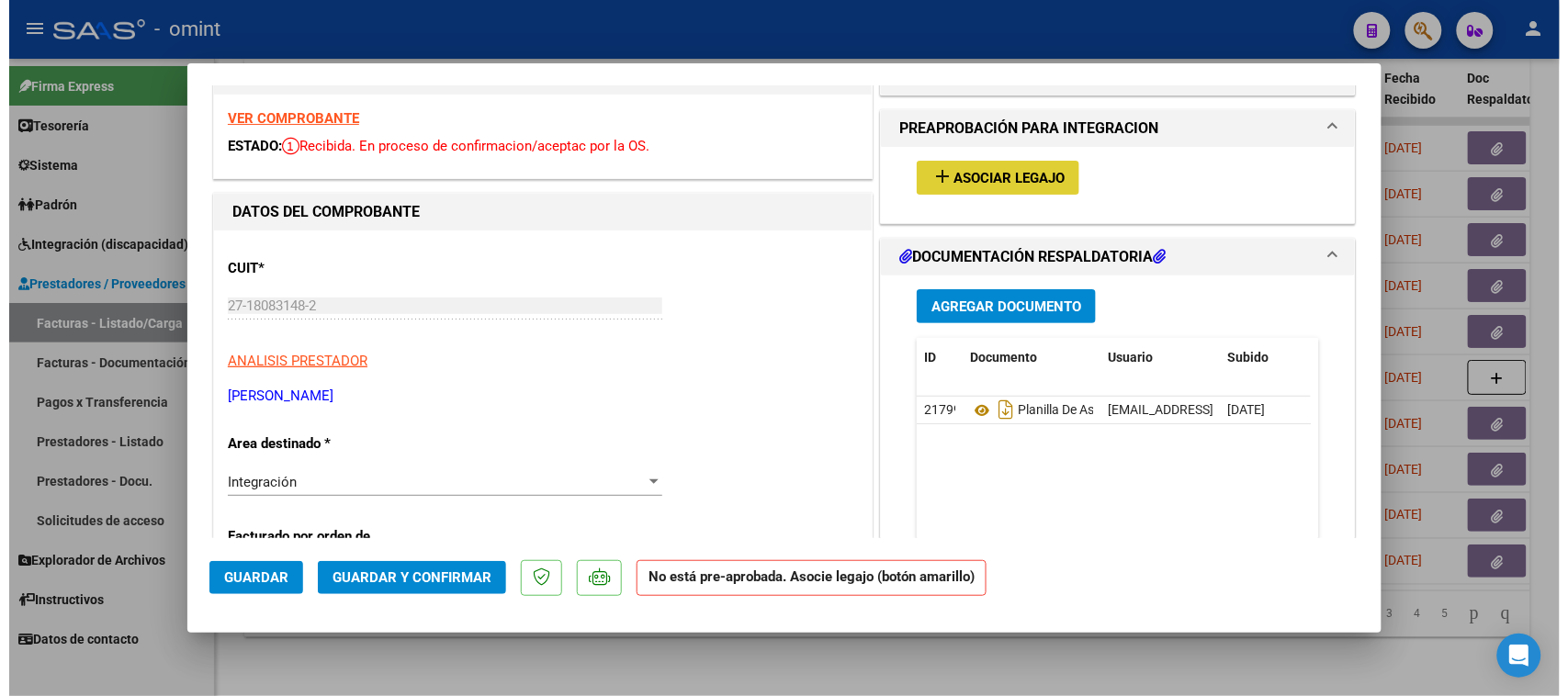
scroll to position [0, 0]
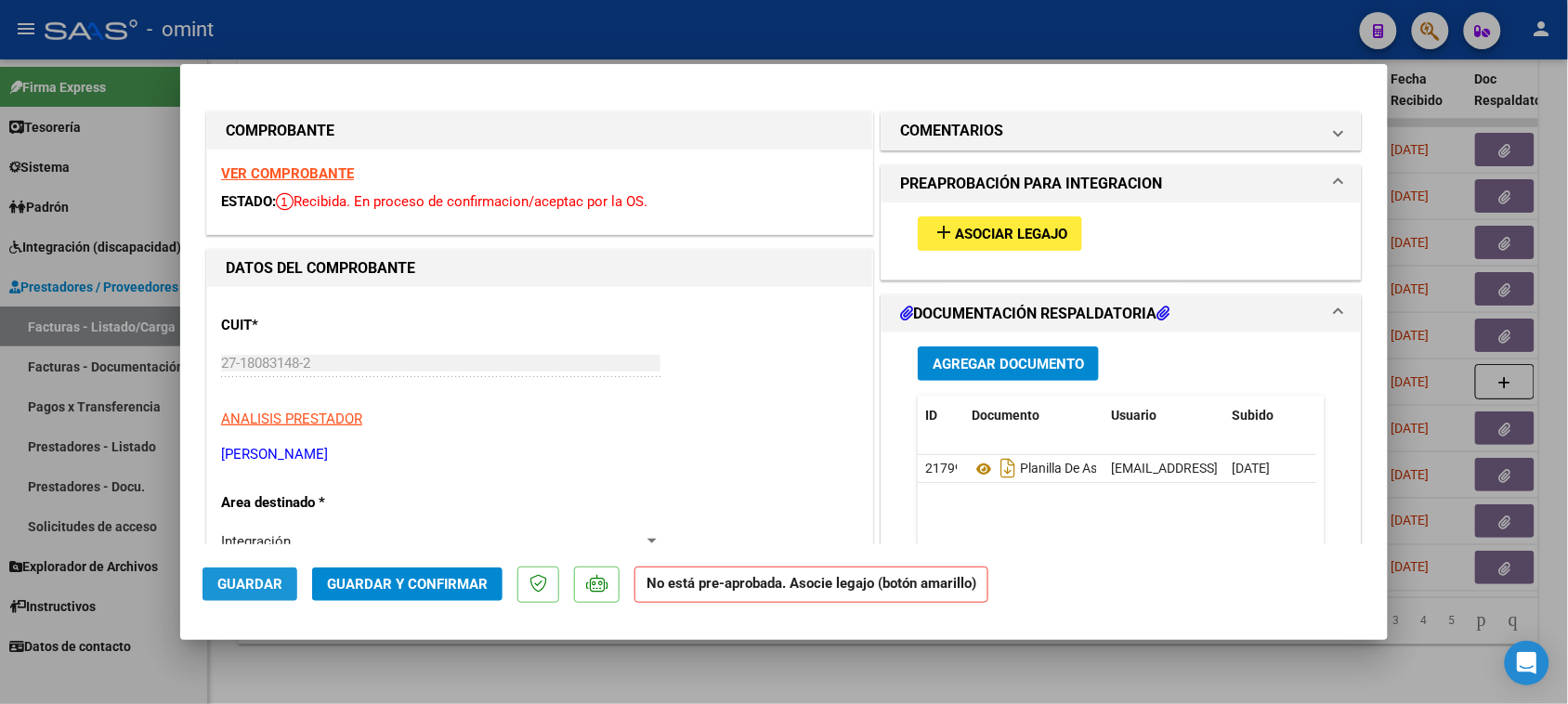
click at [228, 579] on span "Guardar" at bounding box center [250, 584] width 65 height 17
type input "$ 0,00"
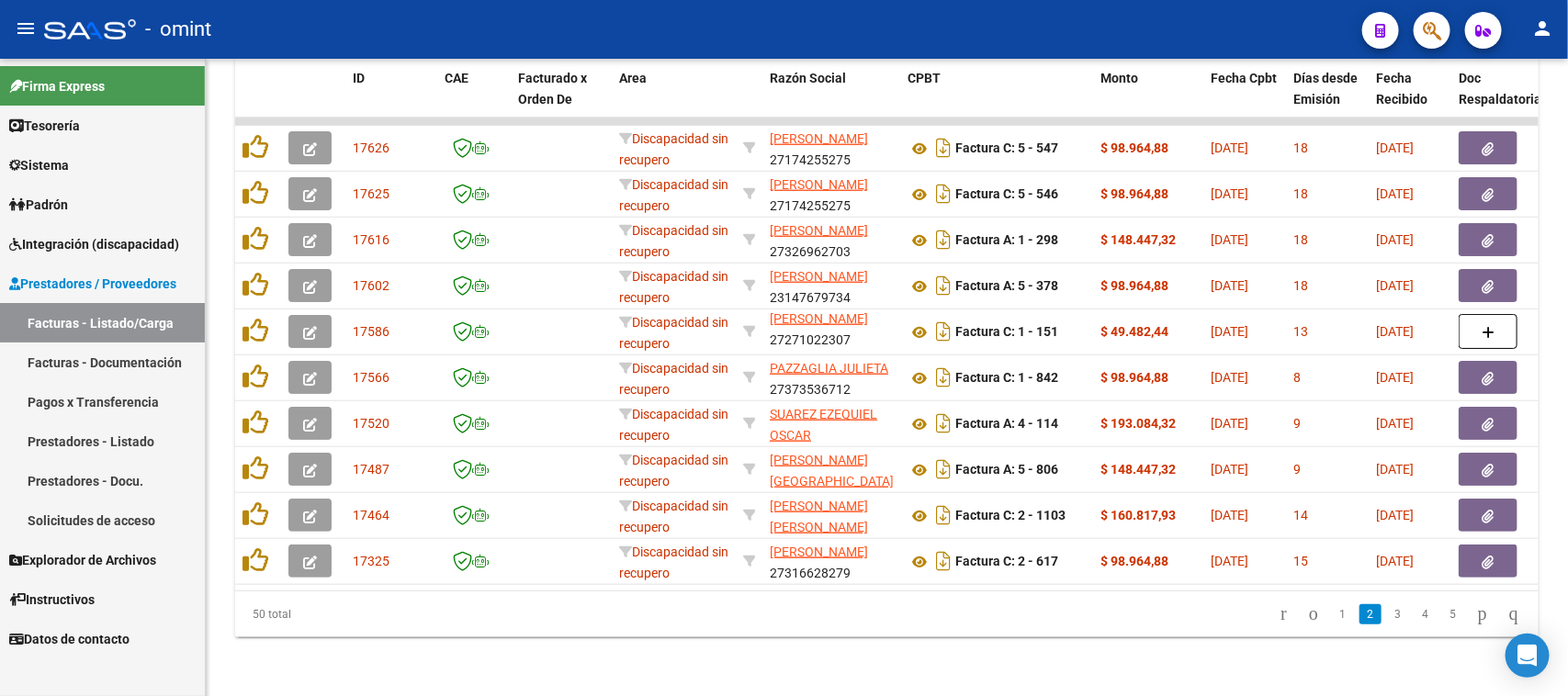
click at [120, 235] on span "Integración (discapacidad)" at bounding box center [94, 244] width 170 height 20
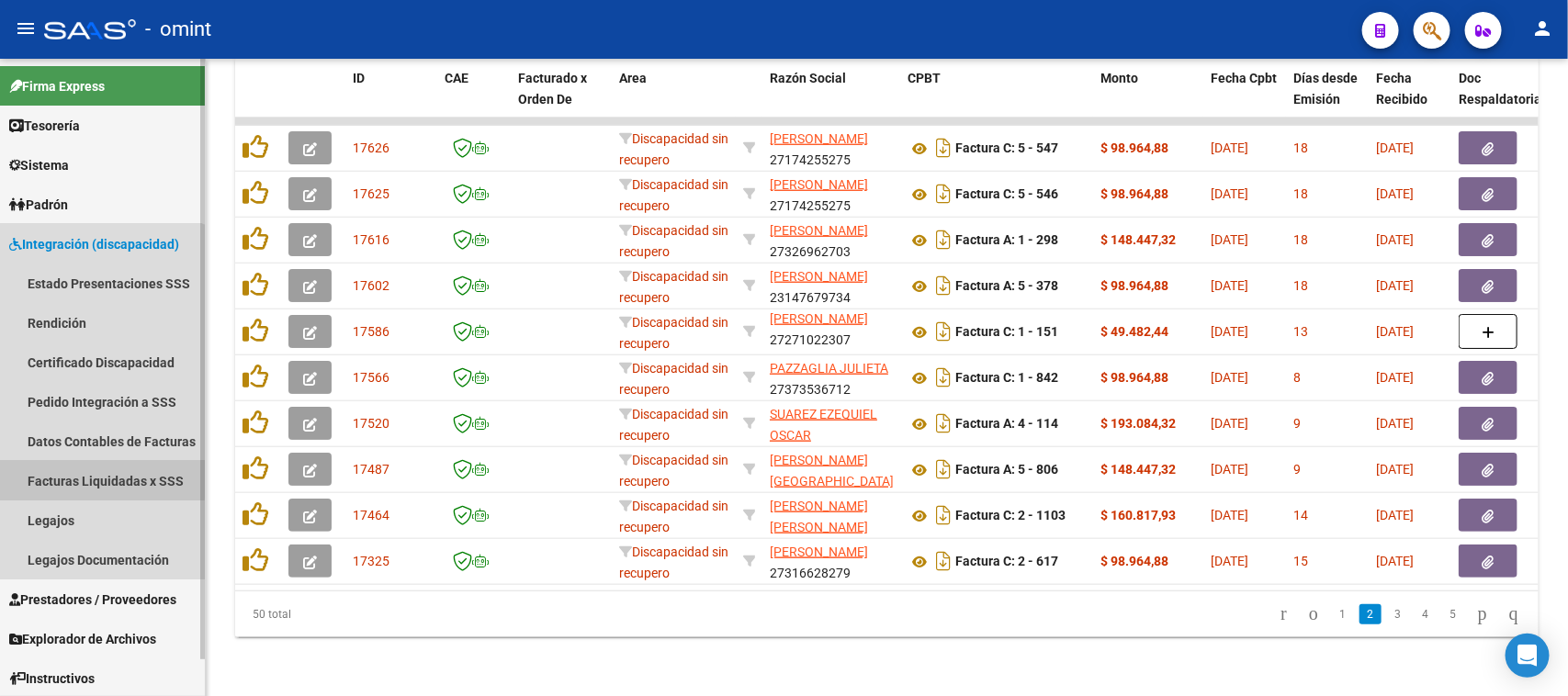
click at [96, 471] on link "Facturas Liquidadas x SSS" at bounding box center [103, 481] width 205 height 40
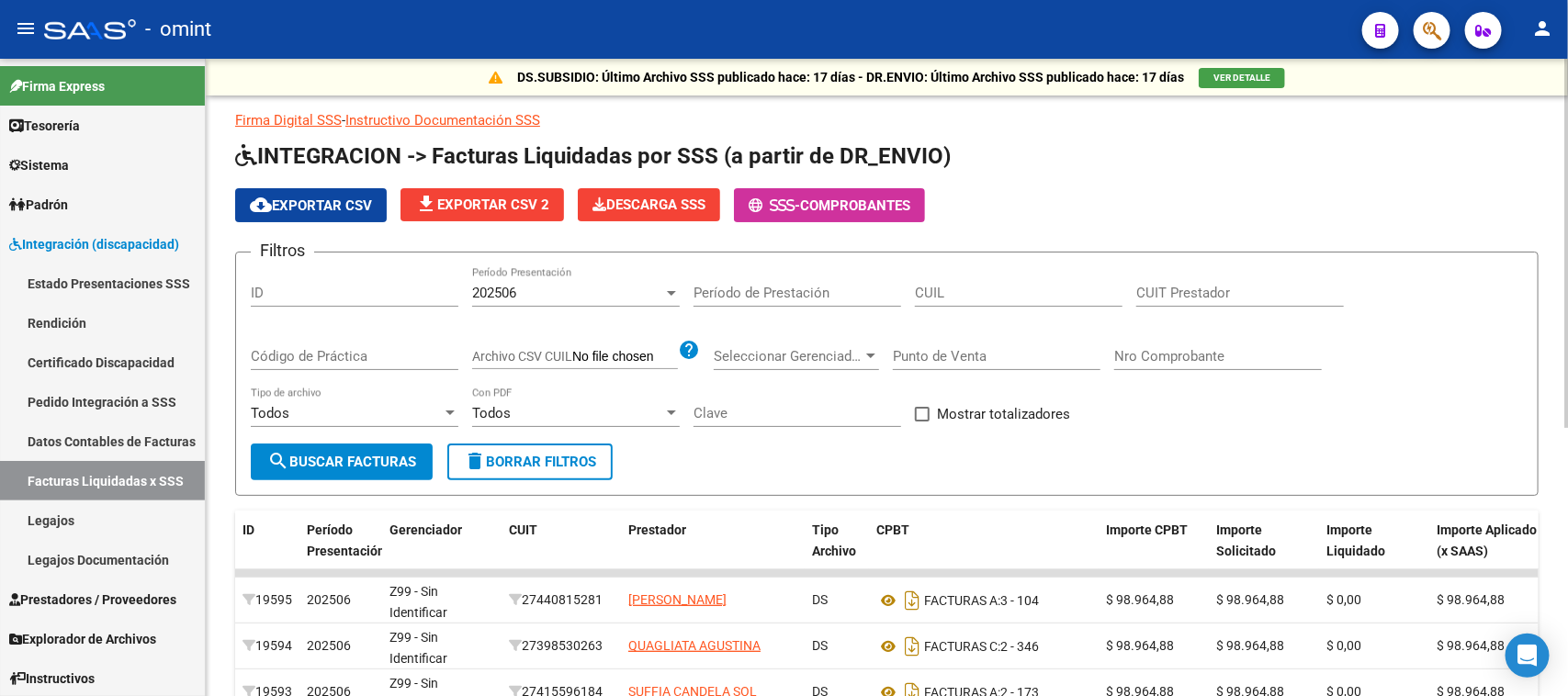
click at [595, 297] on div "202506 Período Presentación" at bounding box center [576, 287] width 208 height 40
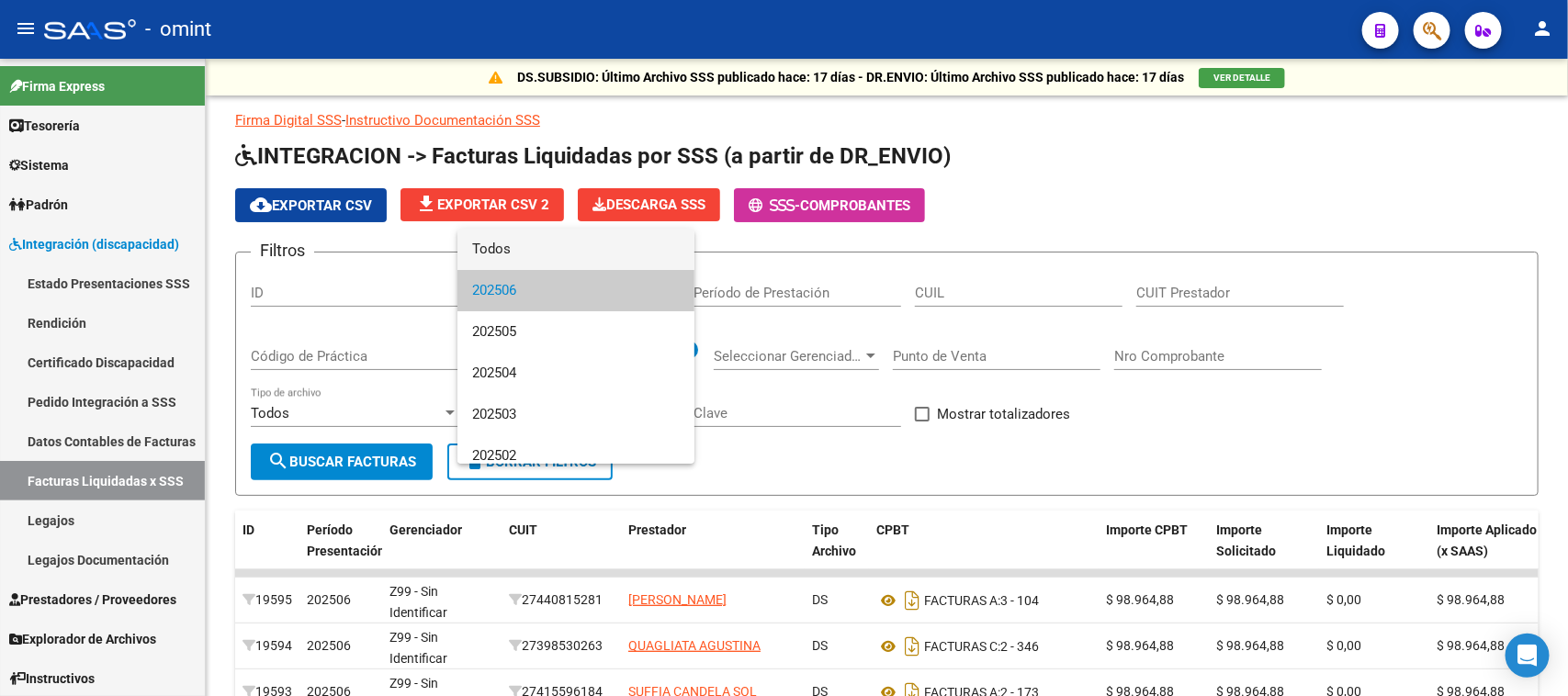
click at [575, 249] on span "Todos" at bounding box center [576, 249] width 208 height 42
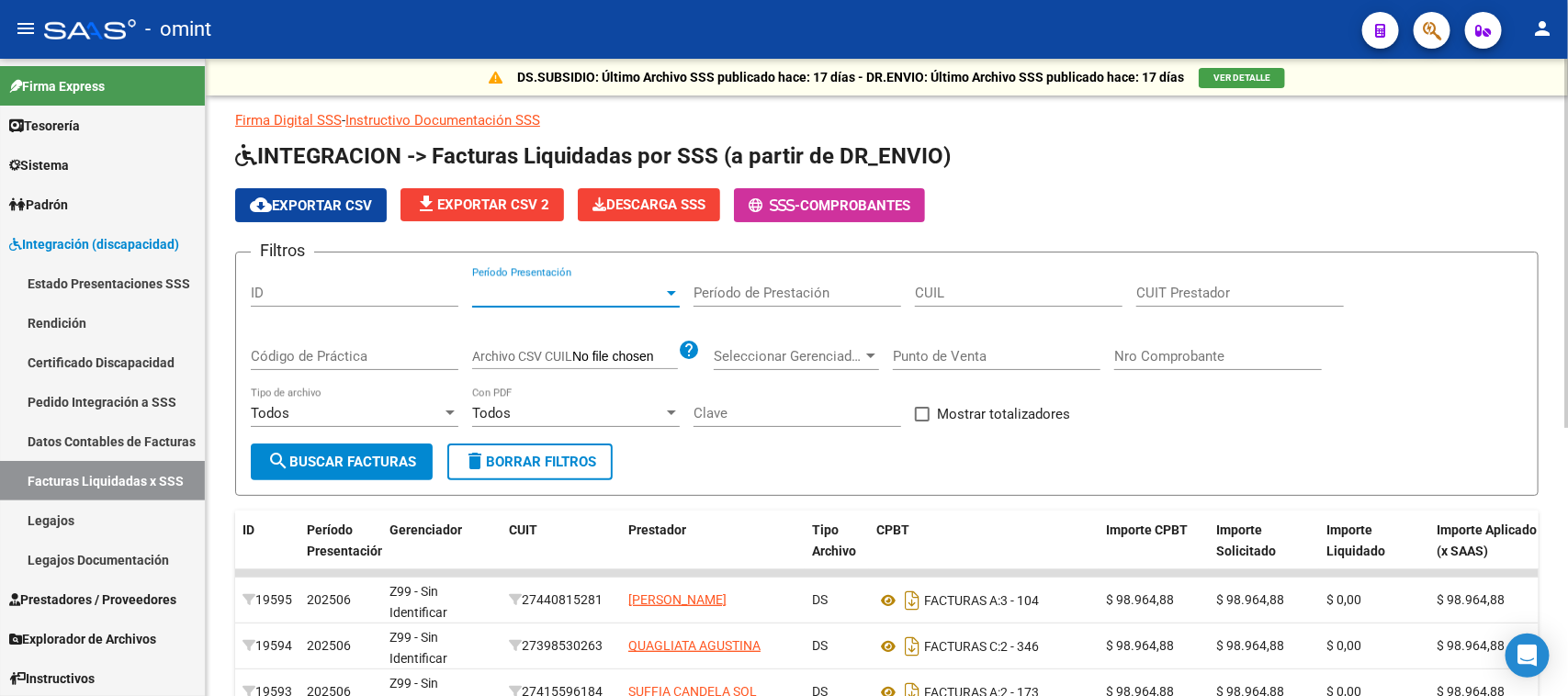
click at [1191, 287] on input "CUIT Prestador" at bounding box center [1239, 293] width 208 height 17
paste input "27-24495526-1"
type input "27-24495526-1"
click at [387, 444] on button "search Buscar Facturas" at bounding box center [341, 462] width 182 height 37
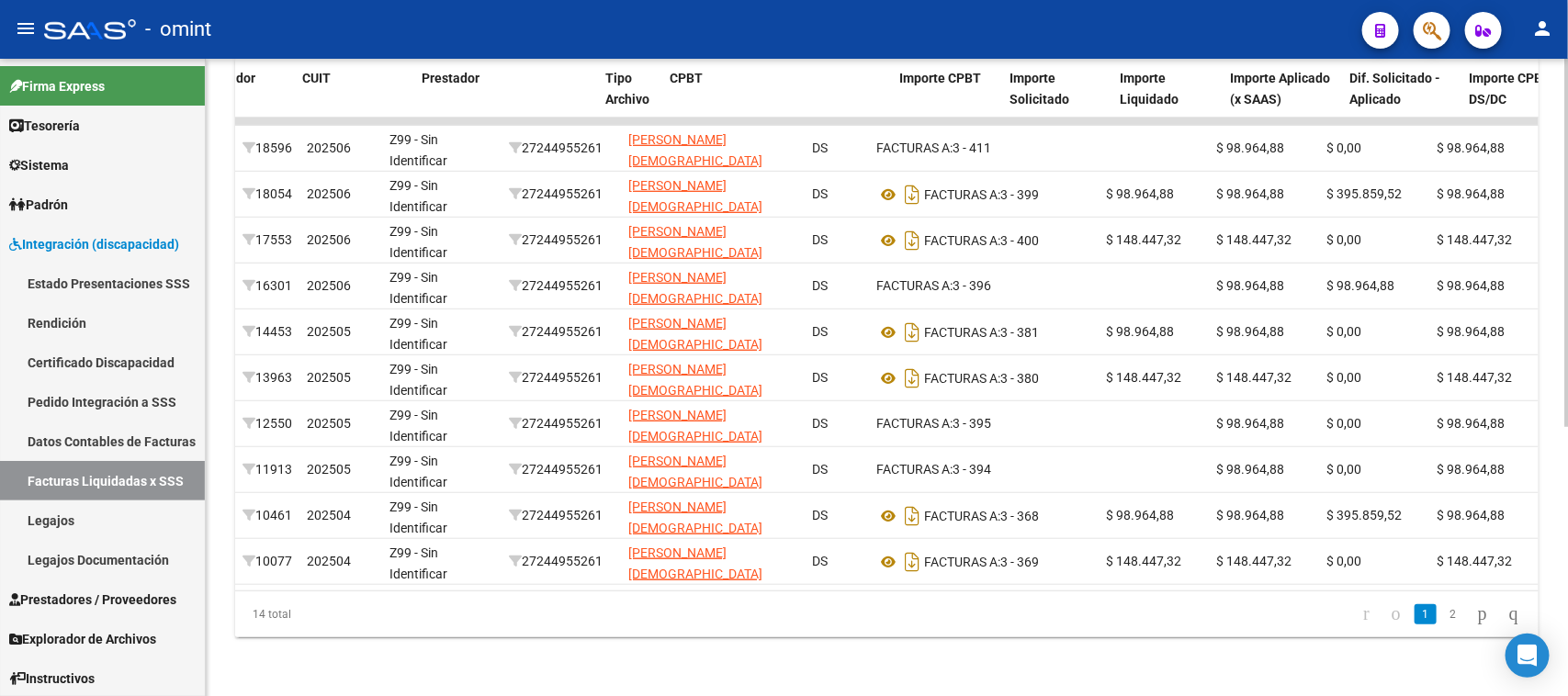
scroll to position [0, 763]
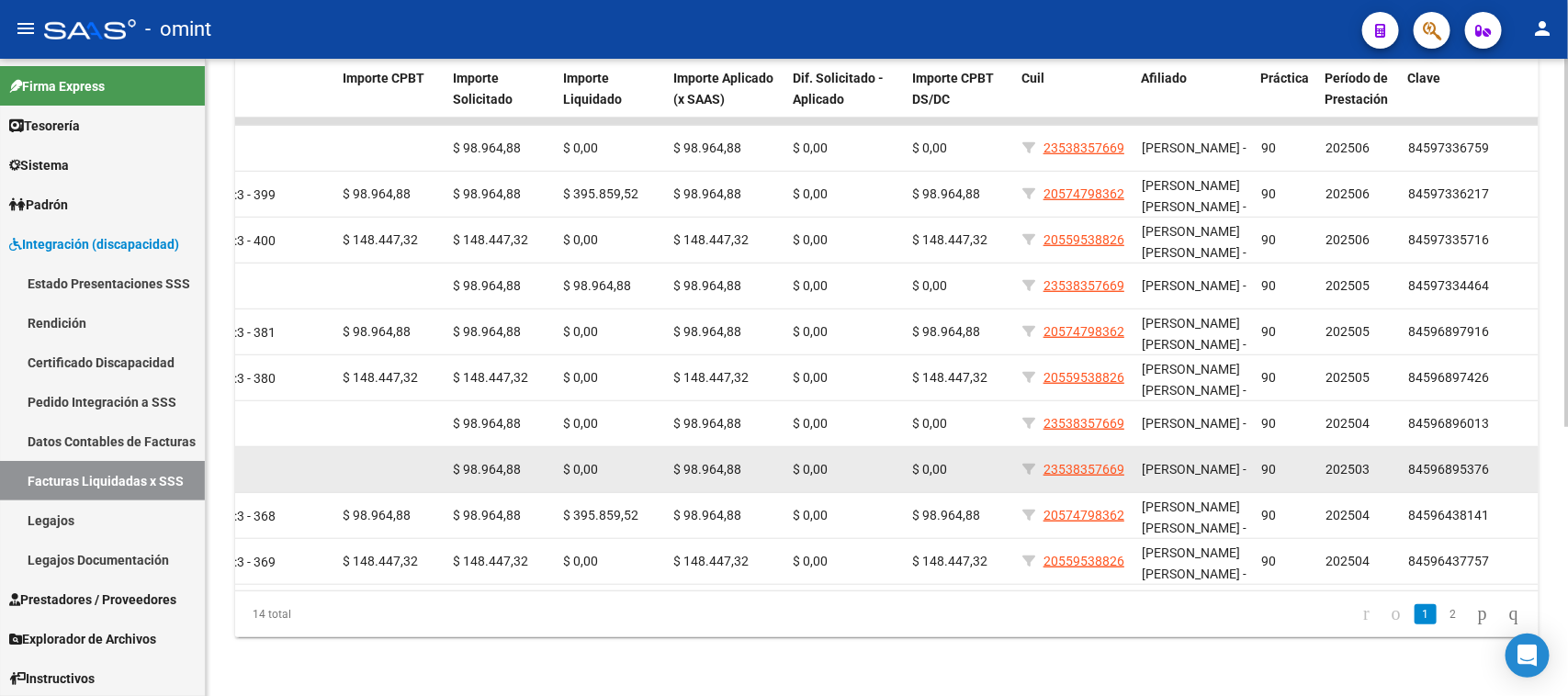
drag, startPoint x: 1045, startPoint y: 470, endPoint x: 1100, endPoint y: 473, distance: 55.1
click at [1100, 473] on datatable-body-cell "23538357669" at bounding box center [1074, 470] width 119 height 45
copy span "23538357669"
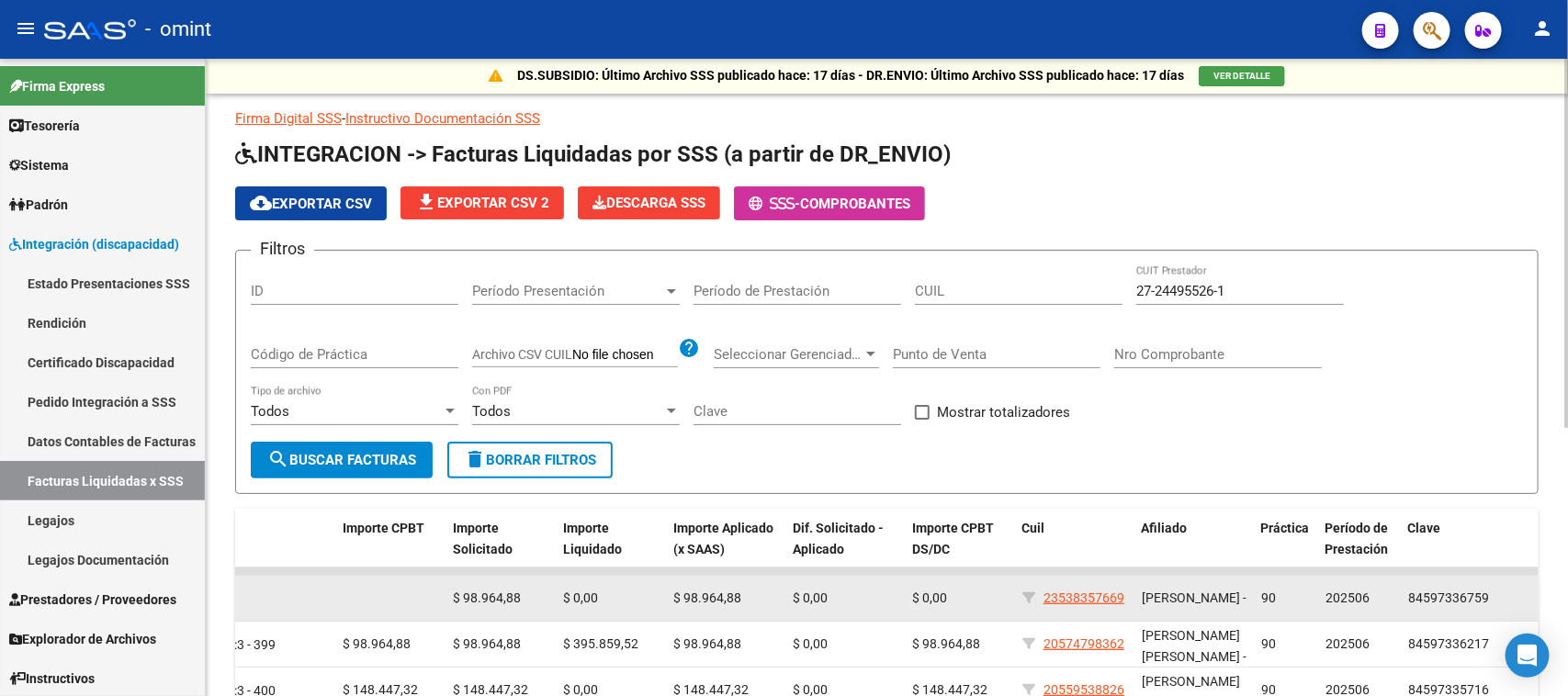
scroll to position [0, 0]
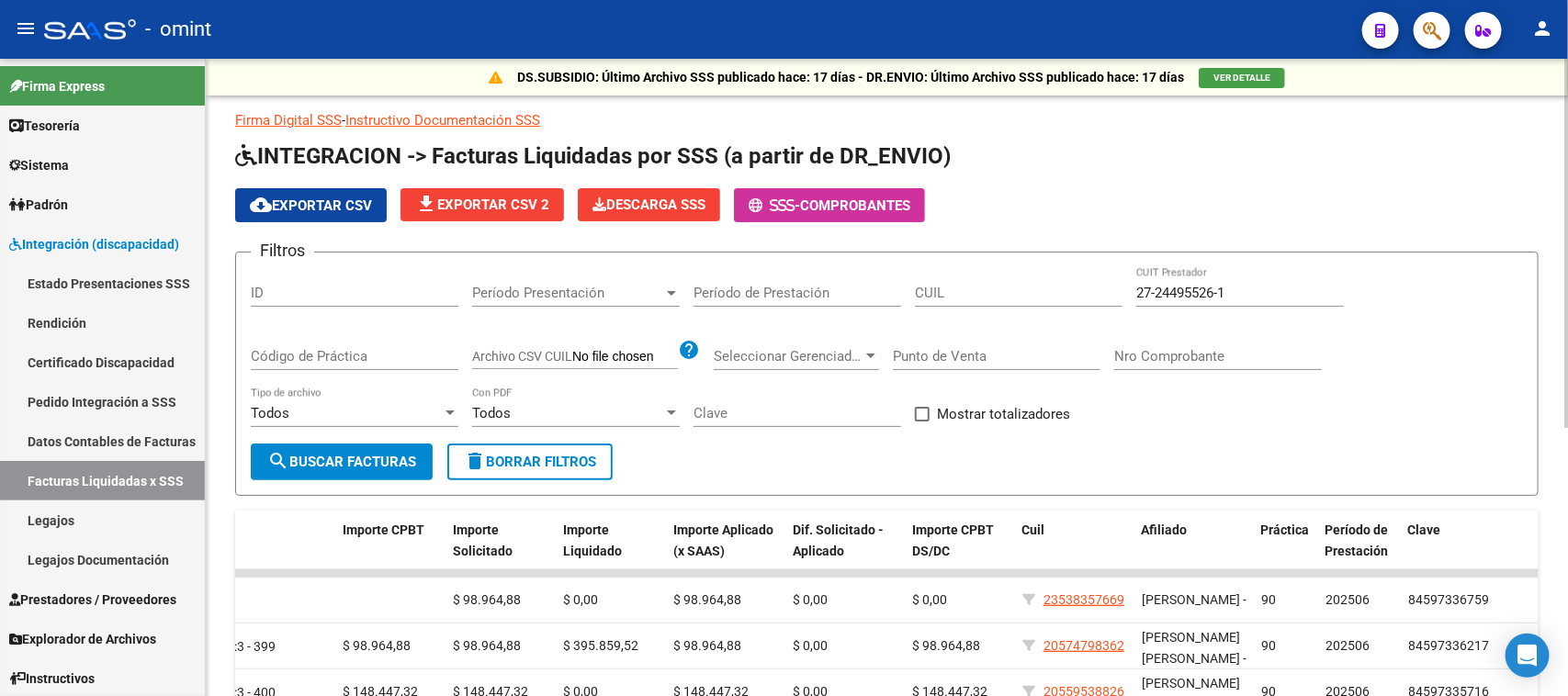
click at [952, 294] on input "CUIL" at bounding box center [1018, 293] width 208 height 17
paste input "23-53835766-9"
type input "23-53835766-9"
click at [354, 469] on button "search Buscar Facturas" at bounding box center [341, 462] width 182 height 37
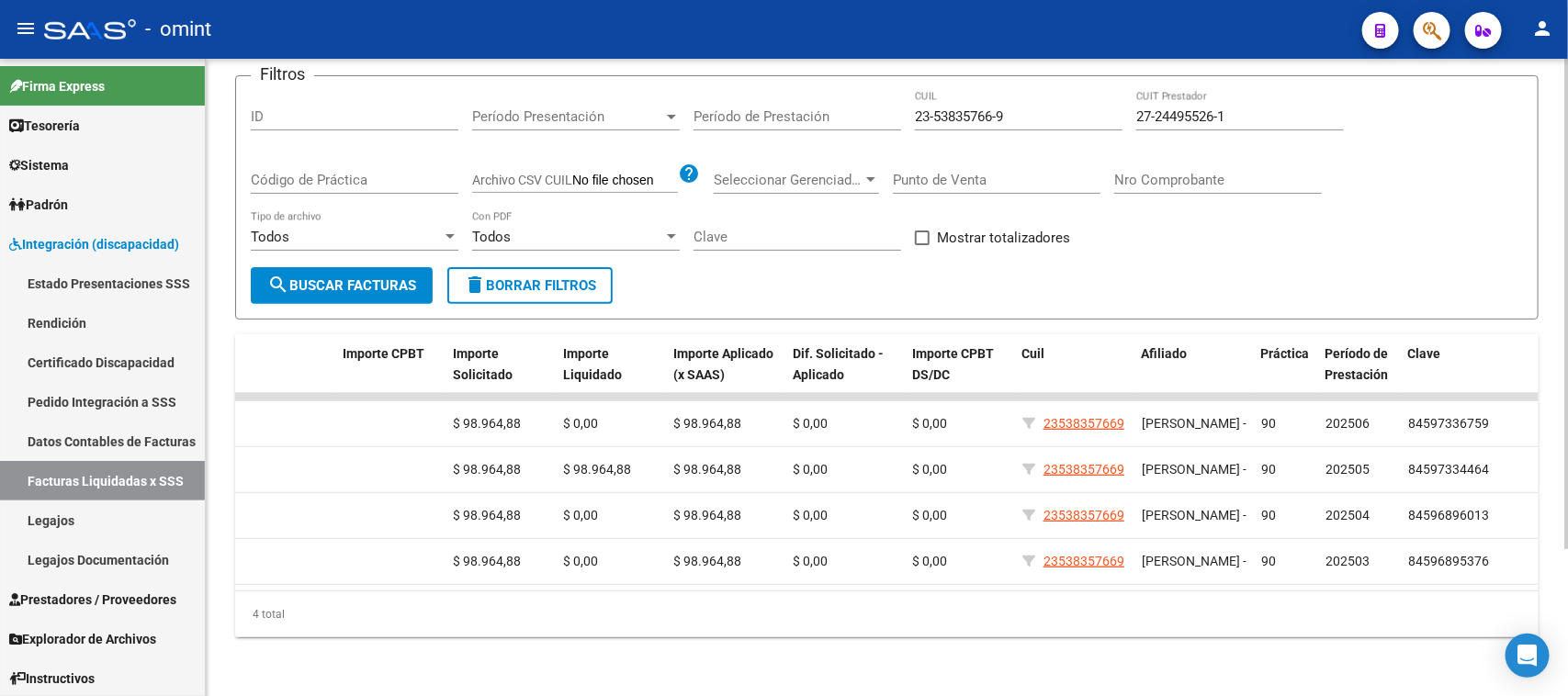
scroll to position [190, 0]
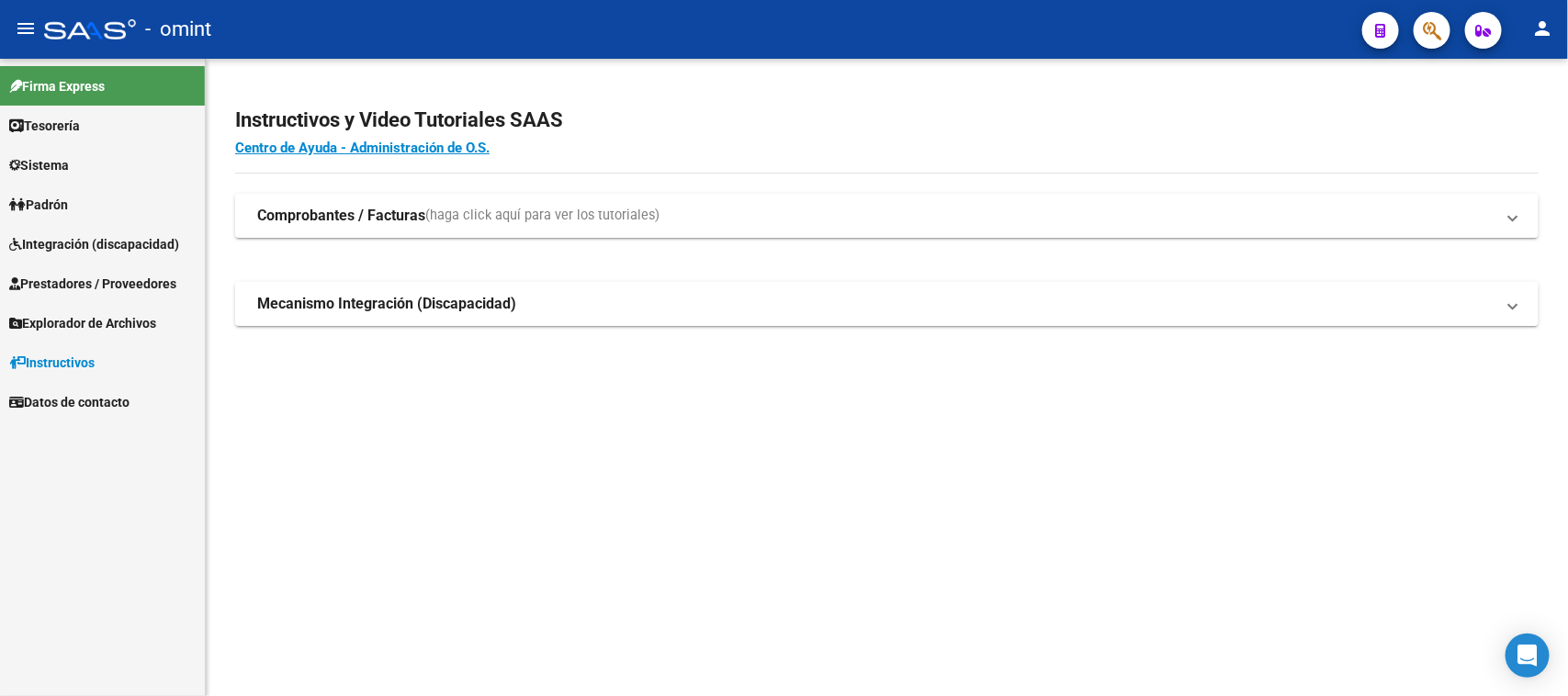
click at [148, 250] on span "Integración (discapacidad)" at bounding box center [94, 244] width 170 height 20
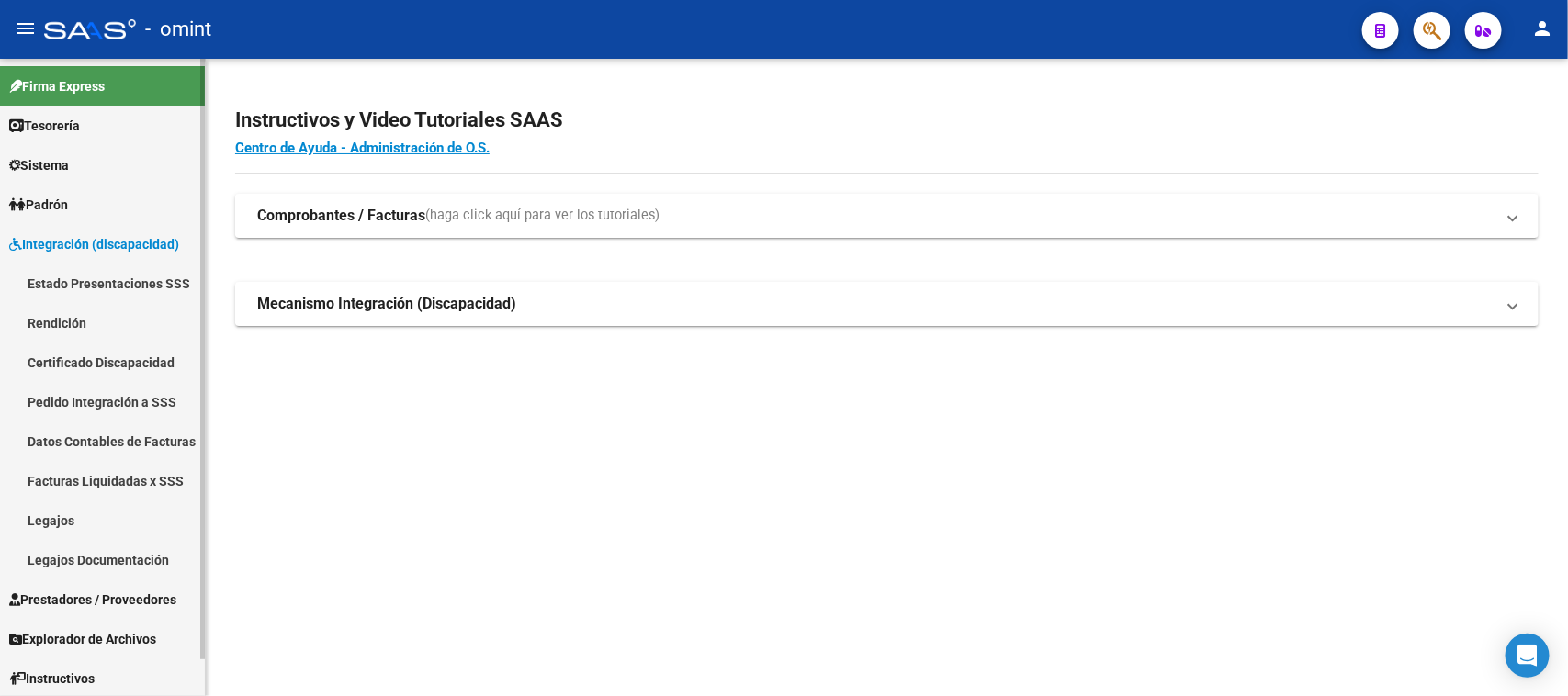
click at [79, 524] on link "Legajos" at bounding box center [103, 520] width 205 height 40
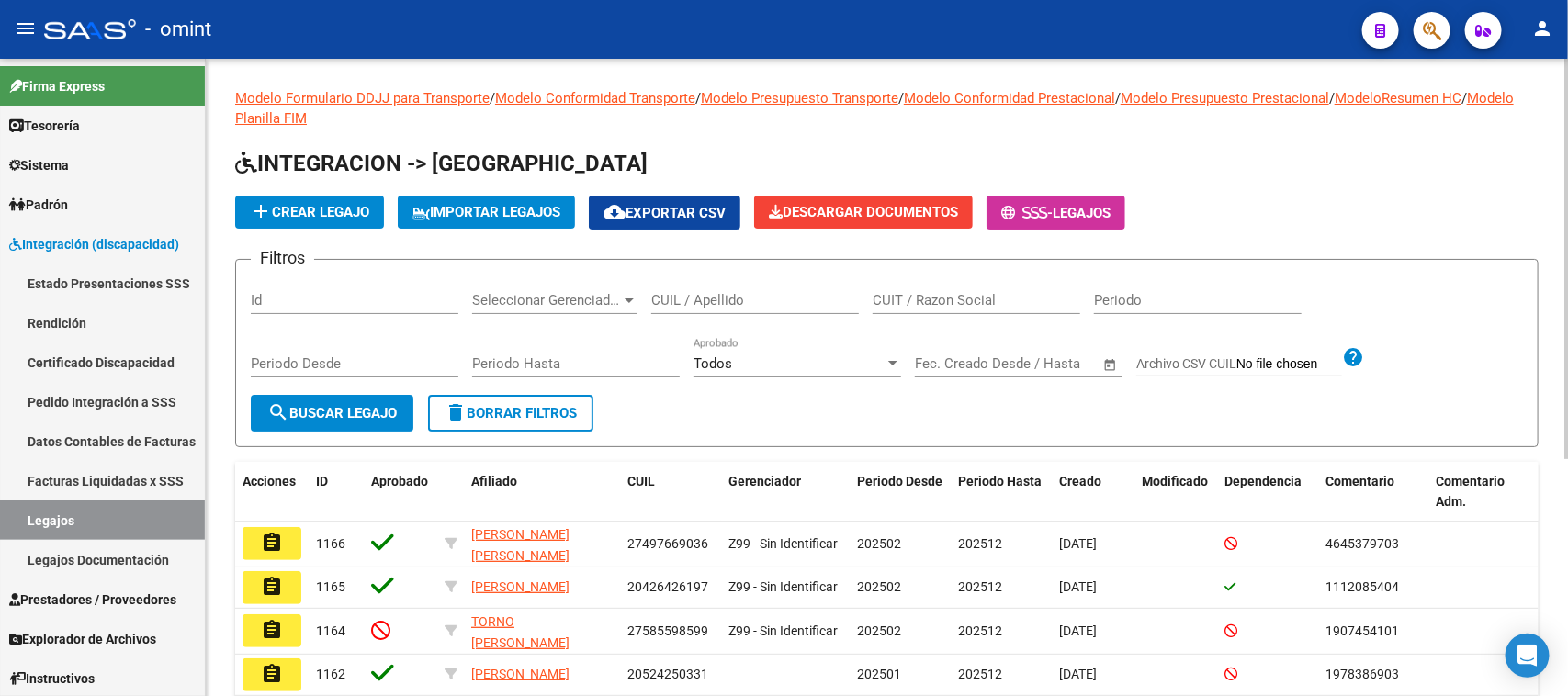
click at [745, 296] on input "CUIL / Apellido" at bounding box center [755, 300] width 208 height 17
type input "tolent"
click at [289, 409] on span "search Buscar Legajo" at bounding box center [332, 413] width 129 height 17
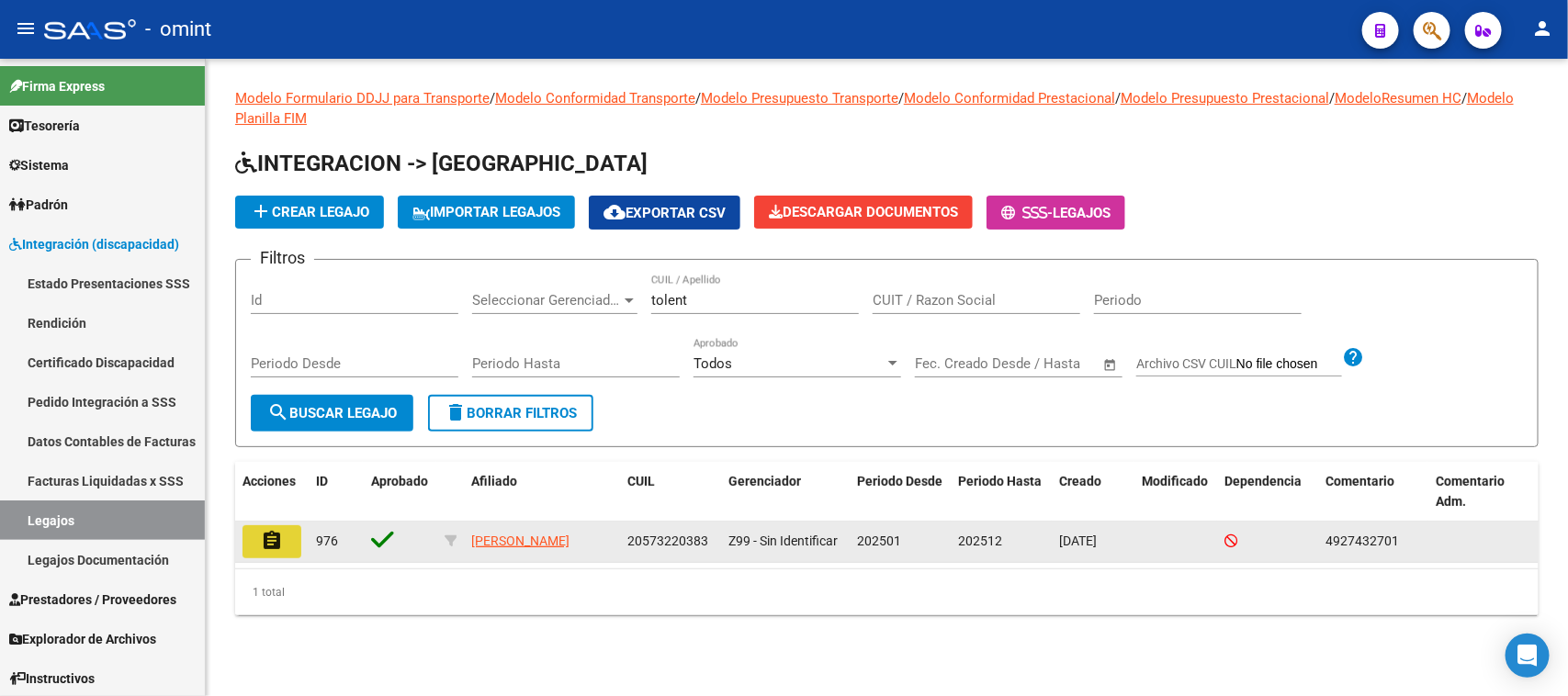
click at [298, 537] on button "assignment" at bounding box center [272, 543] width 59 height 33
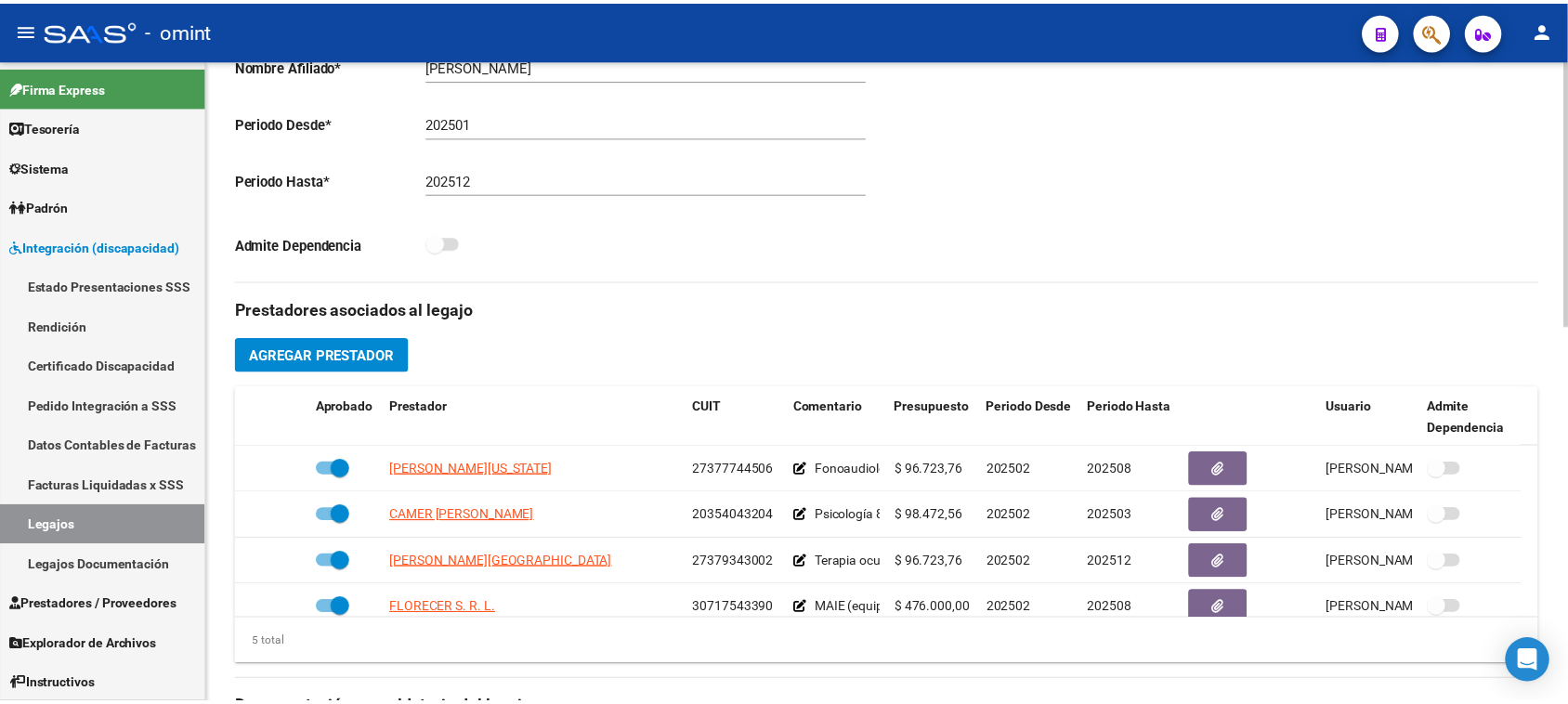
scroll to position [465, 0]
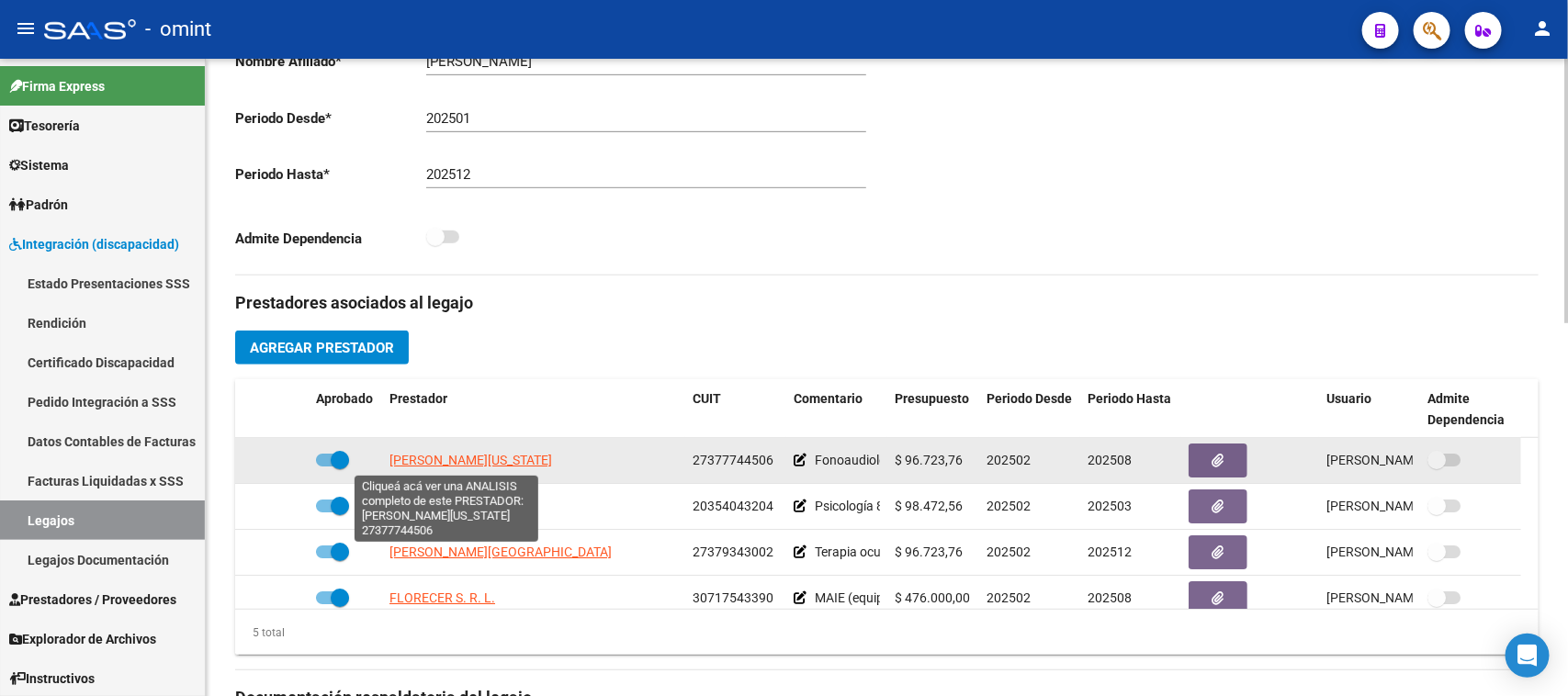
click at [432, 464] on span "CASTILLO VIRGINIA" at bounding box center [470, 460] width 163 height 15
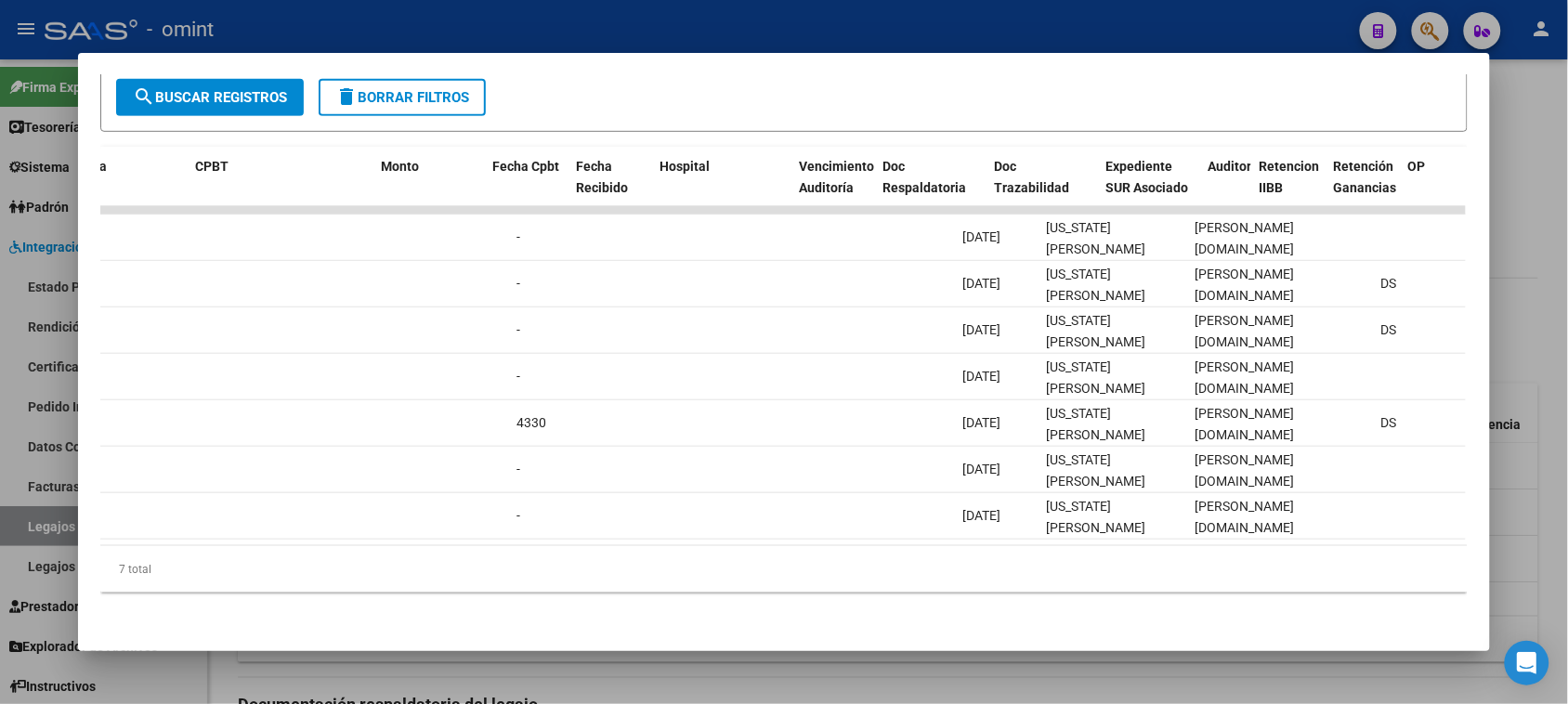
scroll to position [0, 0]
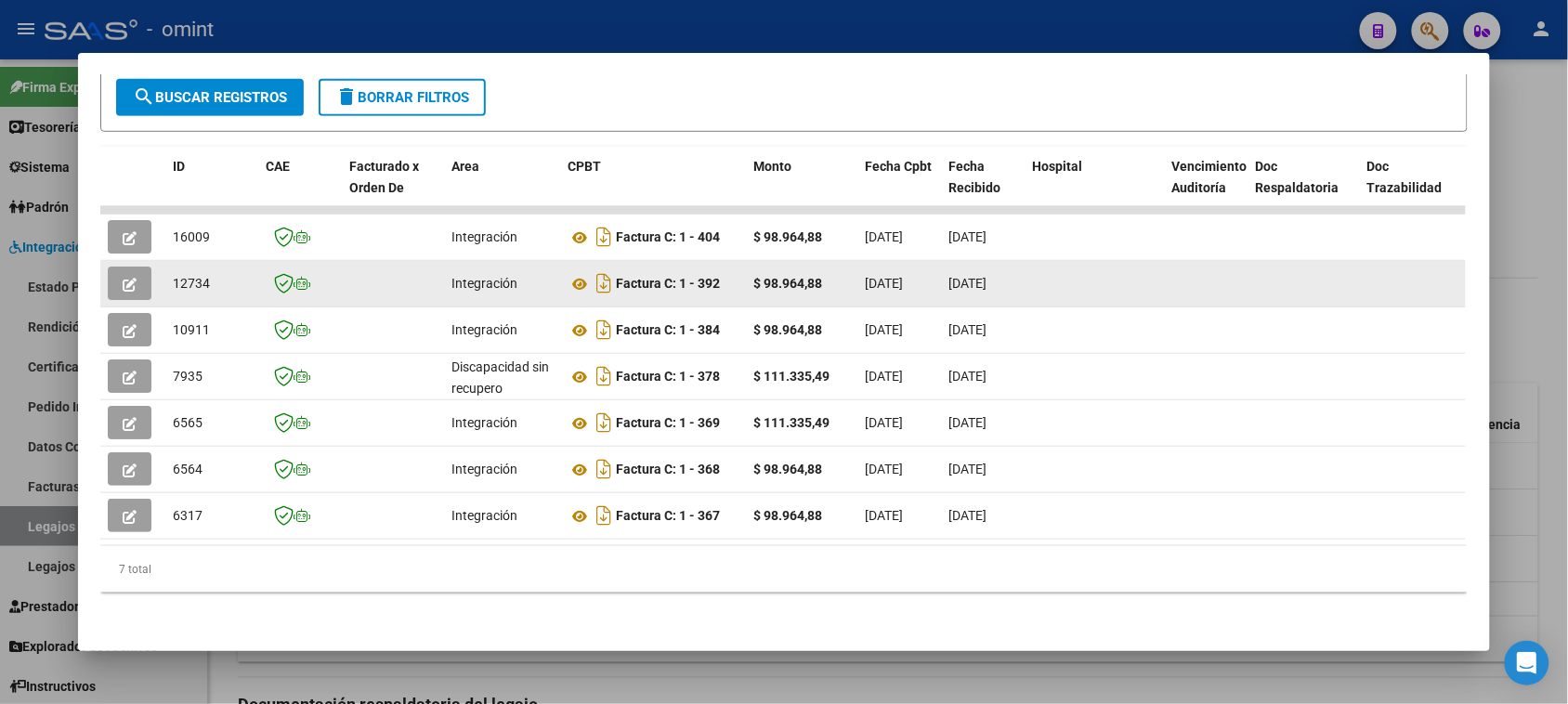
click at [114, 266] on button "button" at bounding box center [129, 283] width 44 height 34
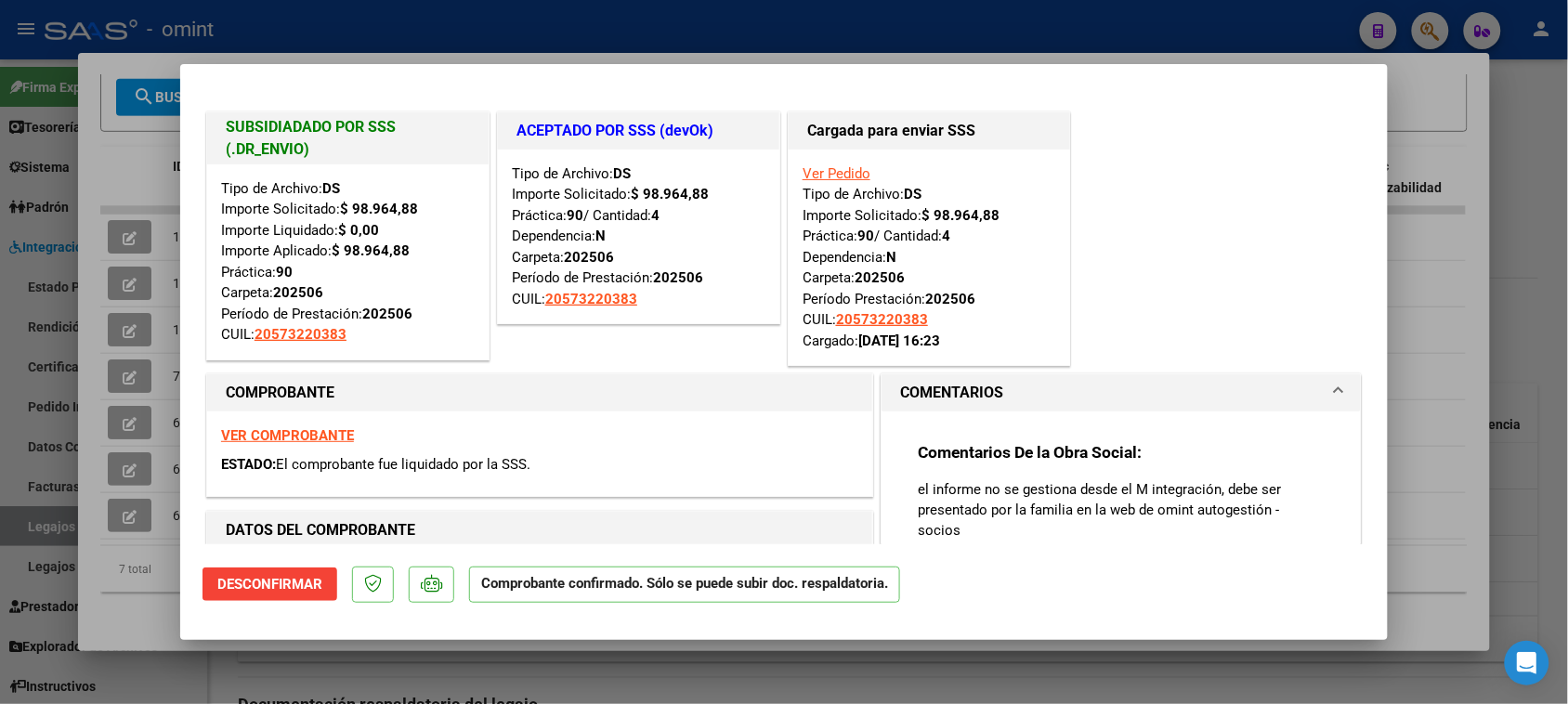
type input "$ 0,00"
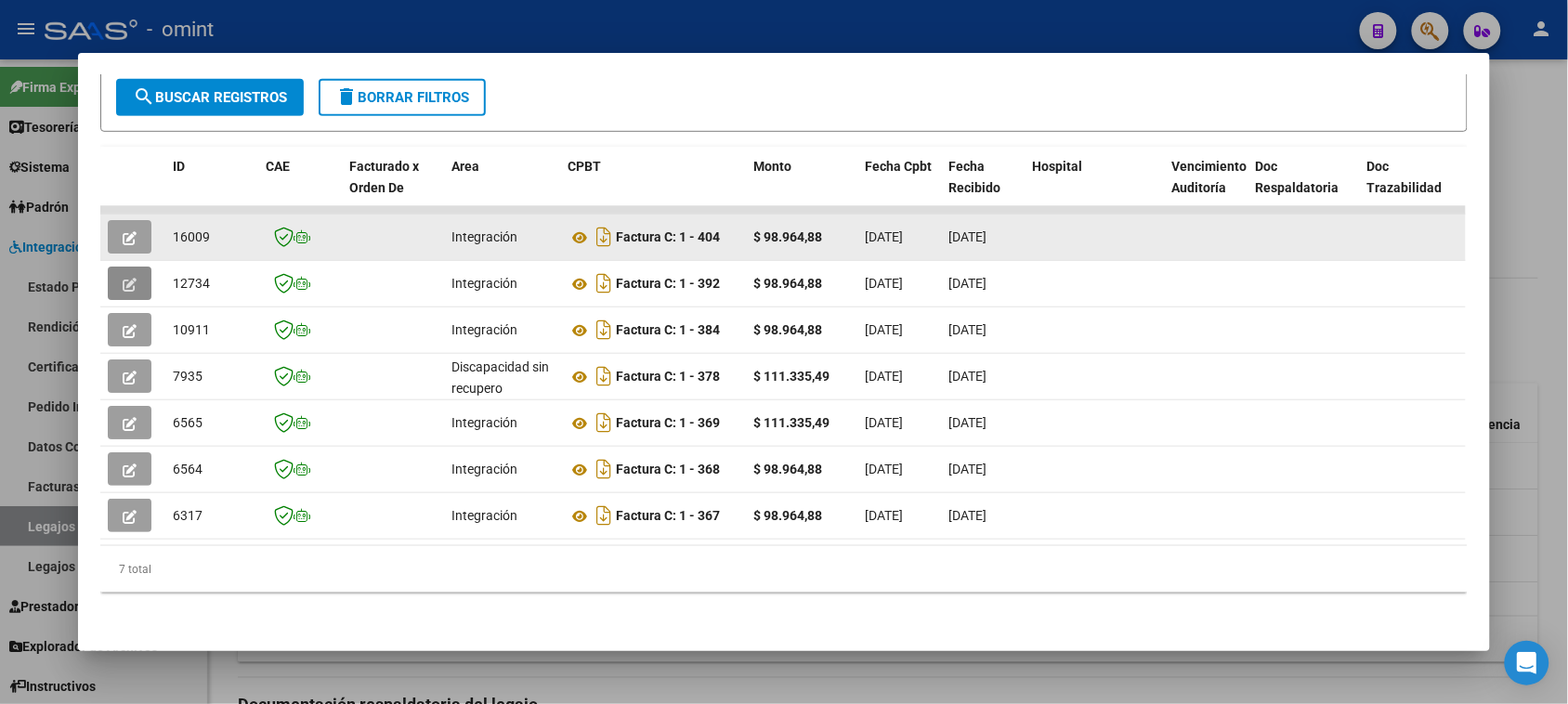
click at [109, 229] on button "button" at bounding box center [129, 237] width 44 height 34
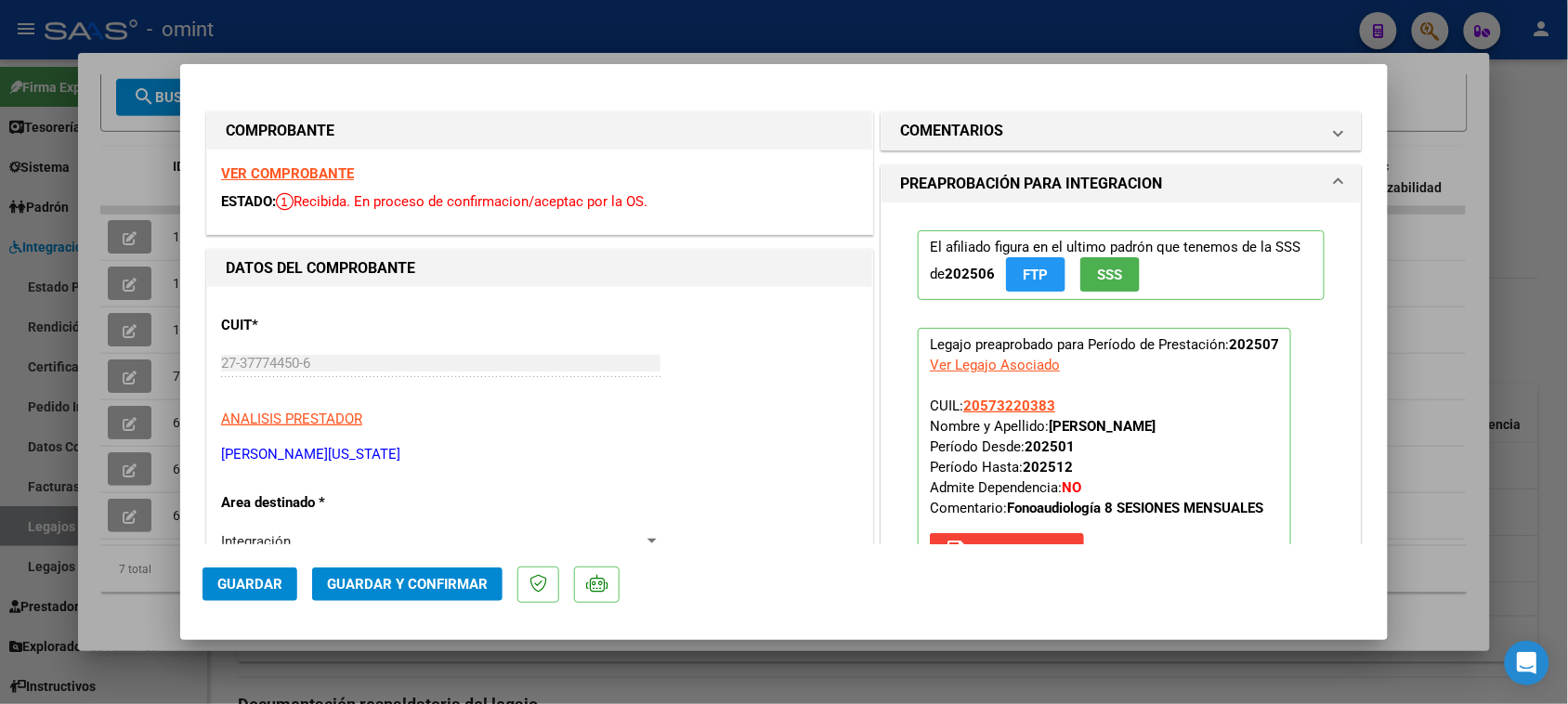
click at [333, 165] on strong "VER COMPROBANTE" at bounding box center [288, 174] width 133 height 17
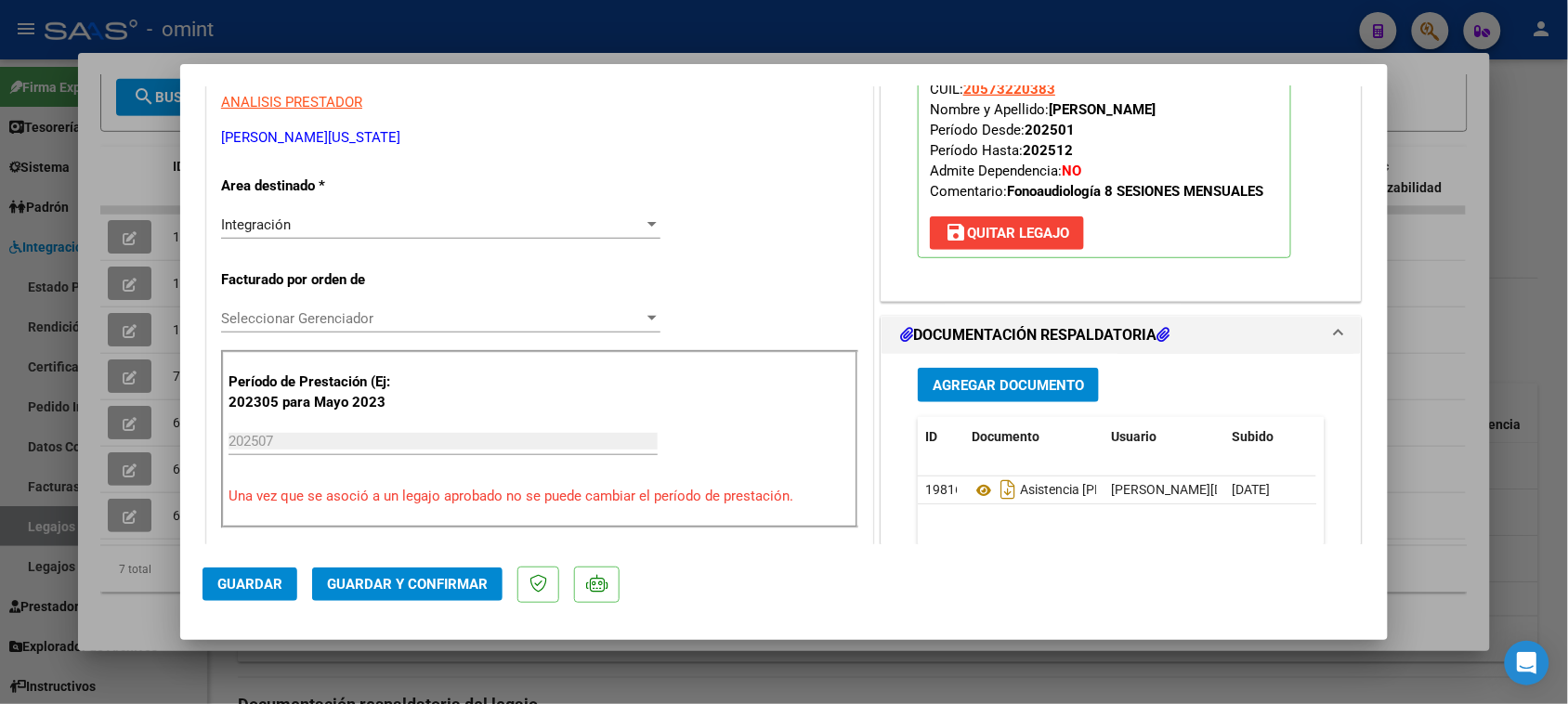
scroll to position [349, 0]
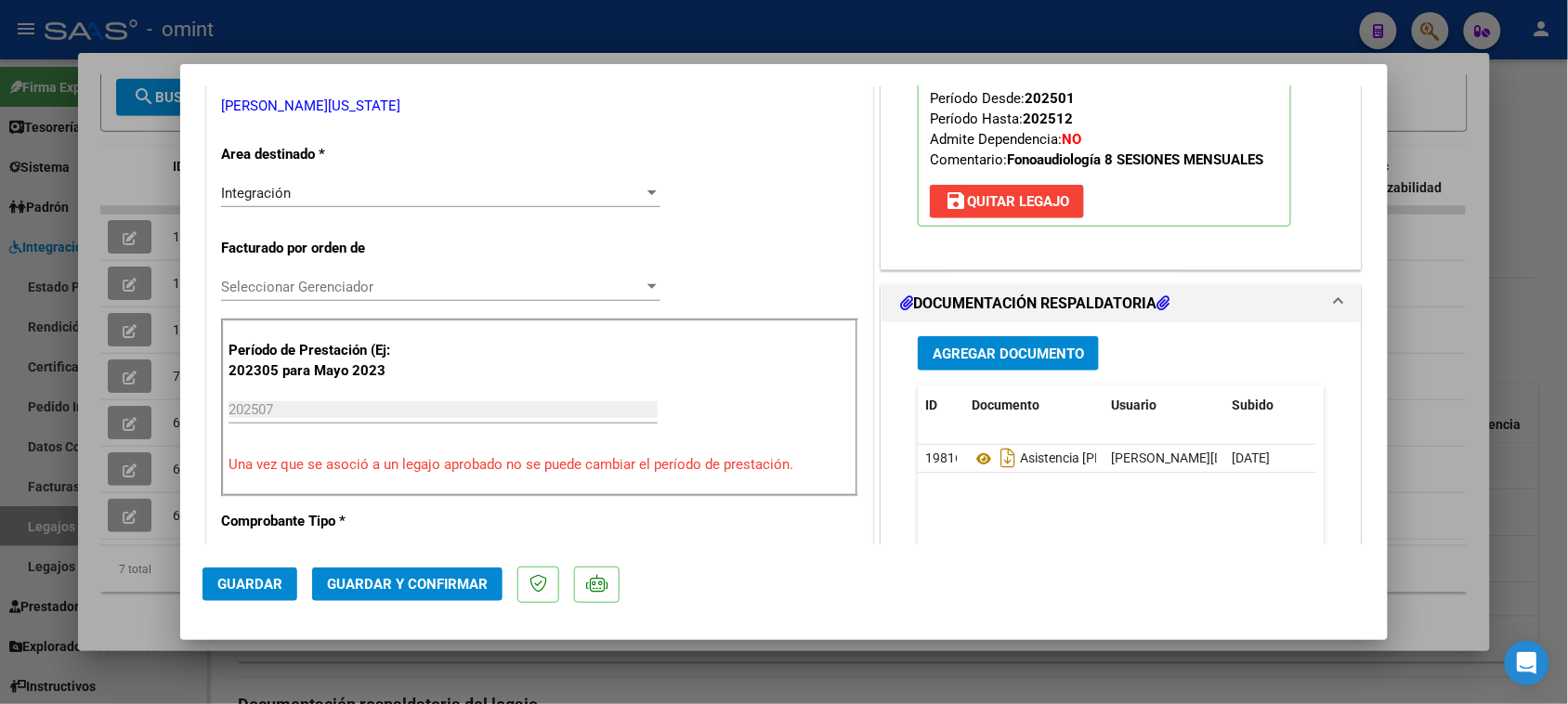
click at [432, 567] on mat-dialog-actions "Guardar Guardar y Confirmar" at bounding box center [784, 581] width 1162 height 74
click at [428, 569] on button "Guardar y Confirmar" at bounding box center [407, 584] width 191 height 34
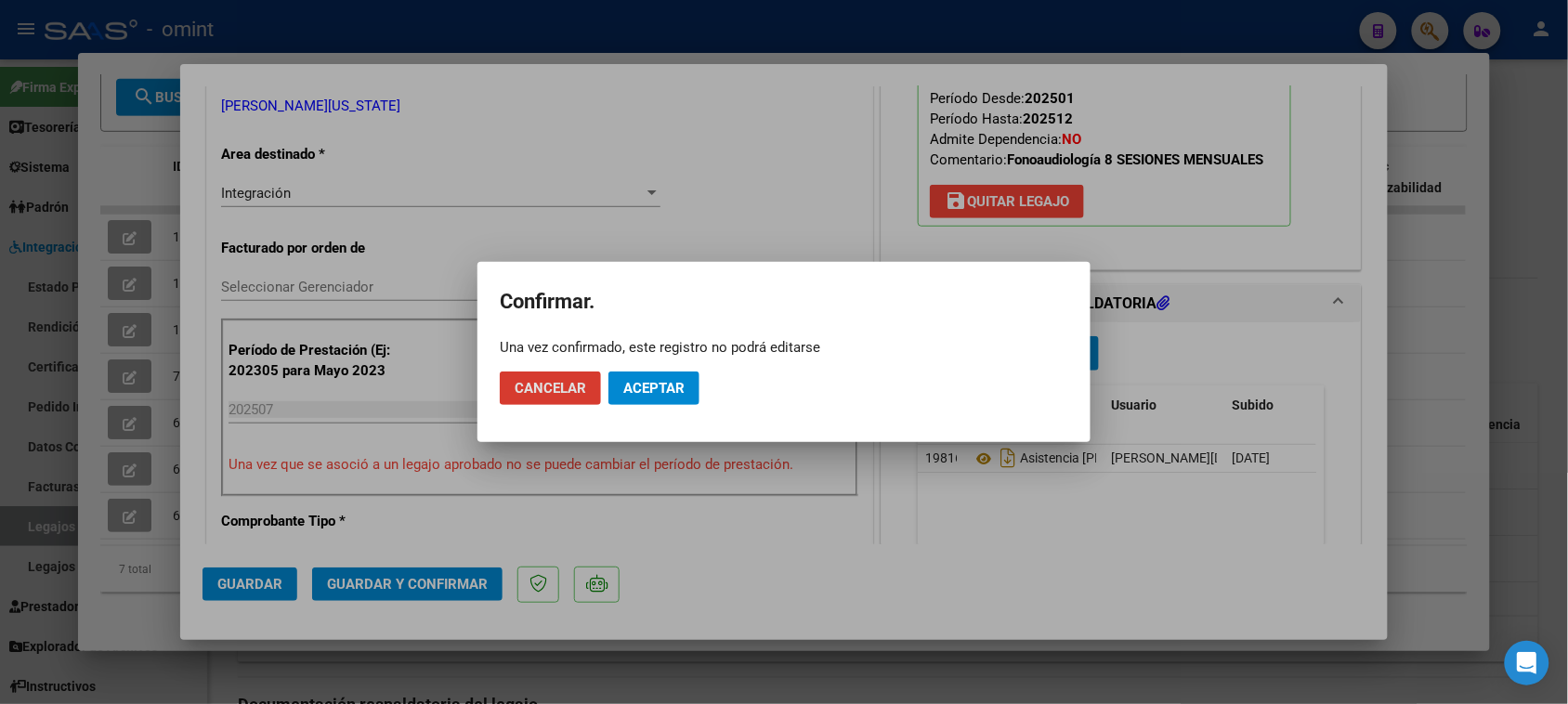
click at [689, 361] on mat-dialog-actions "Cancelar Aceptar" at bounding box center [784, 389] width 568 height 64
click at [666, 395] on span "Aceptar" at bounding box center [654, 389] width 62 height 17
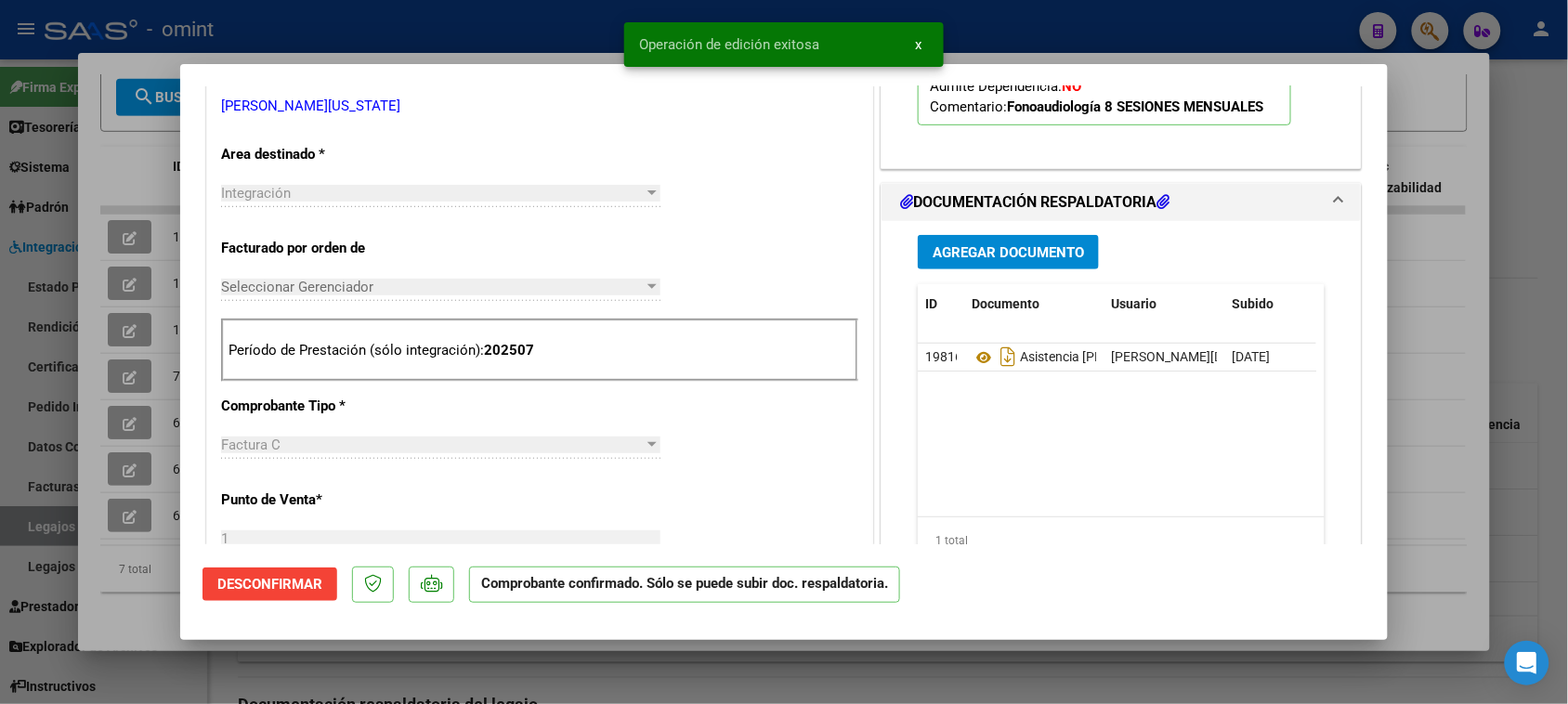
type input "$ 0,00"
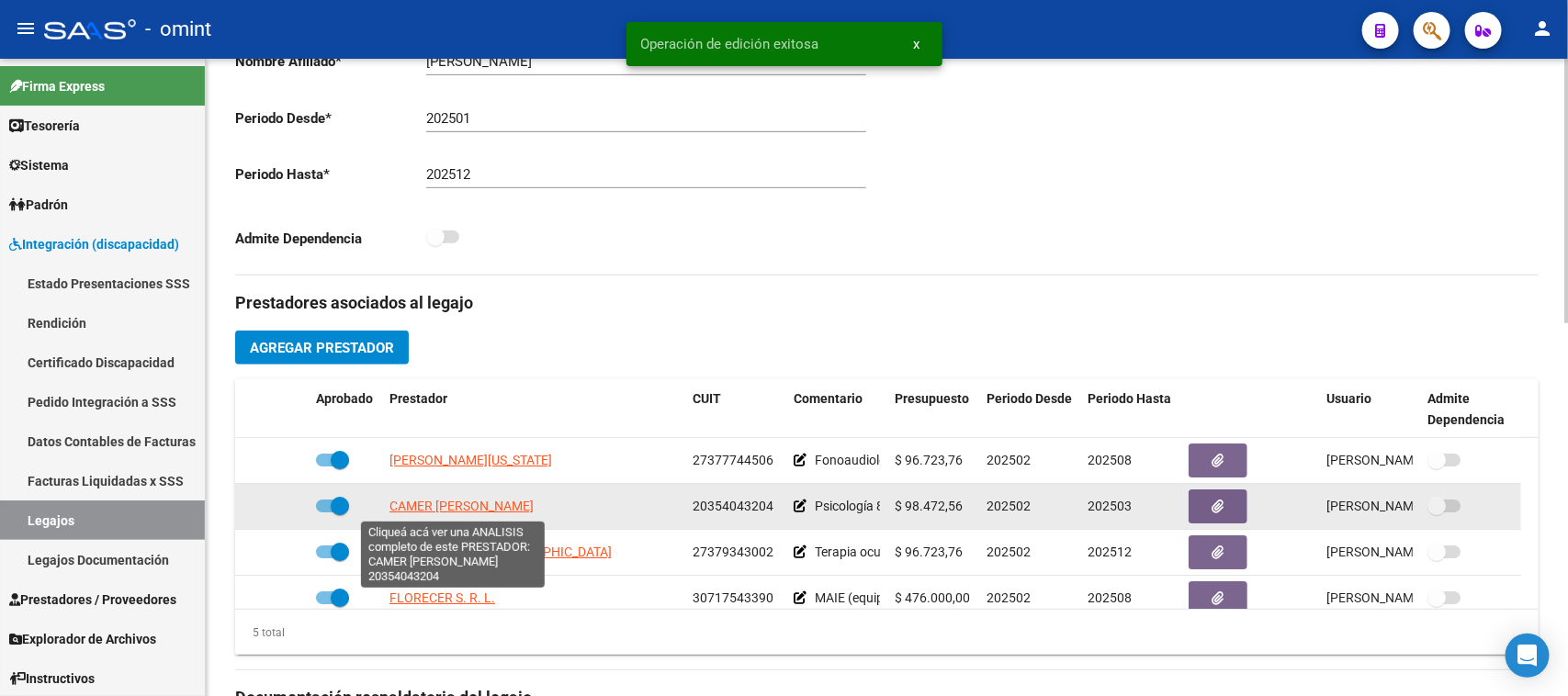
click at [462, 512] on span "CAMER AARON UCIEL" at bounding box center [461, 507] width 144 height 15
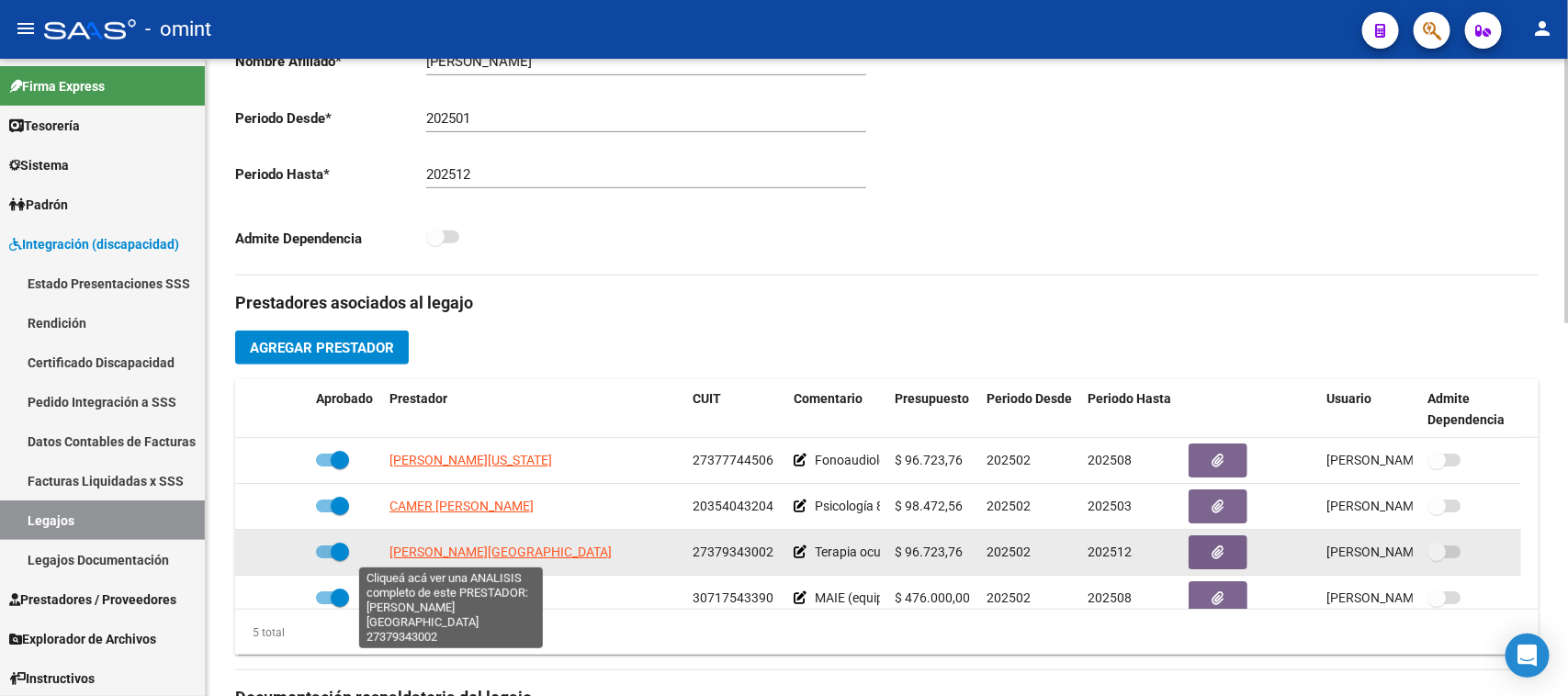
click at [459, 549] on span "ZANOTTI FLORENCIA" at bounding box center [500, 552] width 223 height 15
type textarea "27379343002"
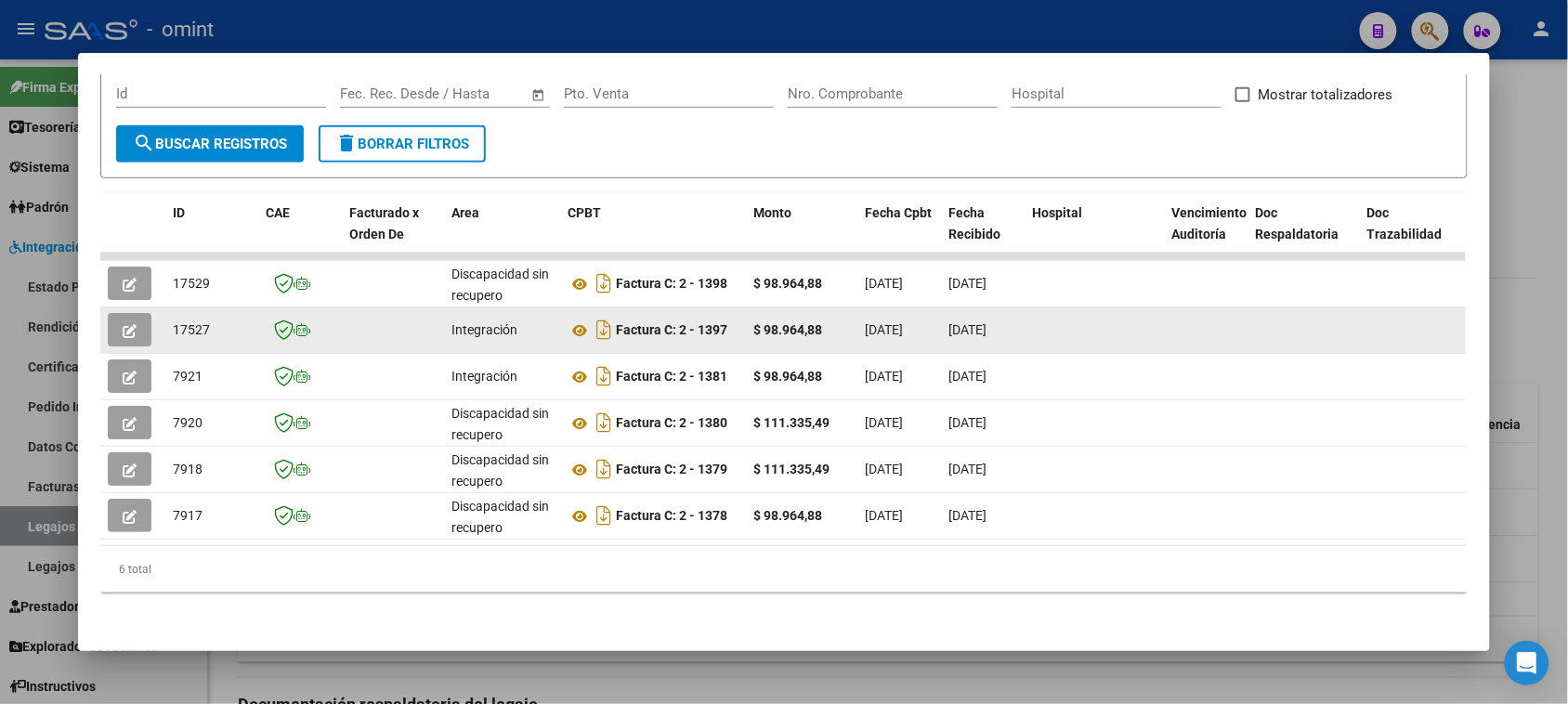
click at [125, 324] on icon "button" at bounding box center [129, 331] width 14 height 14
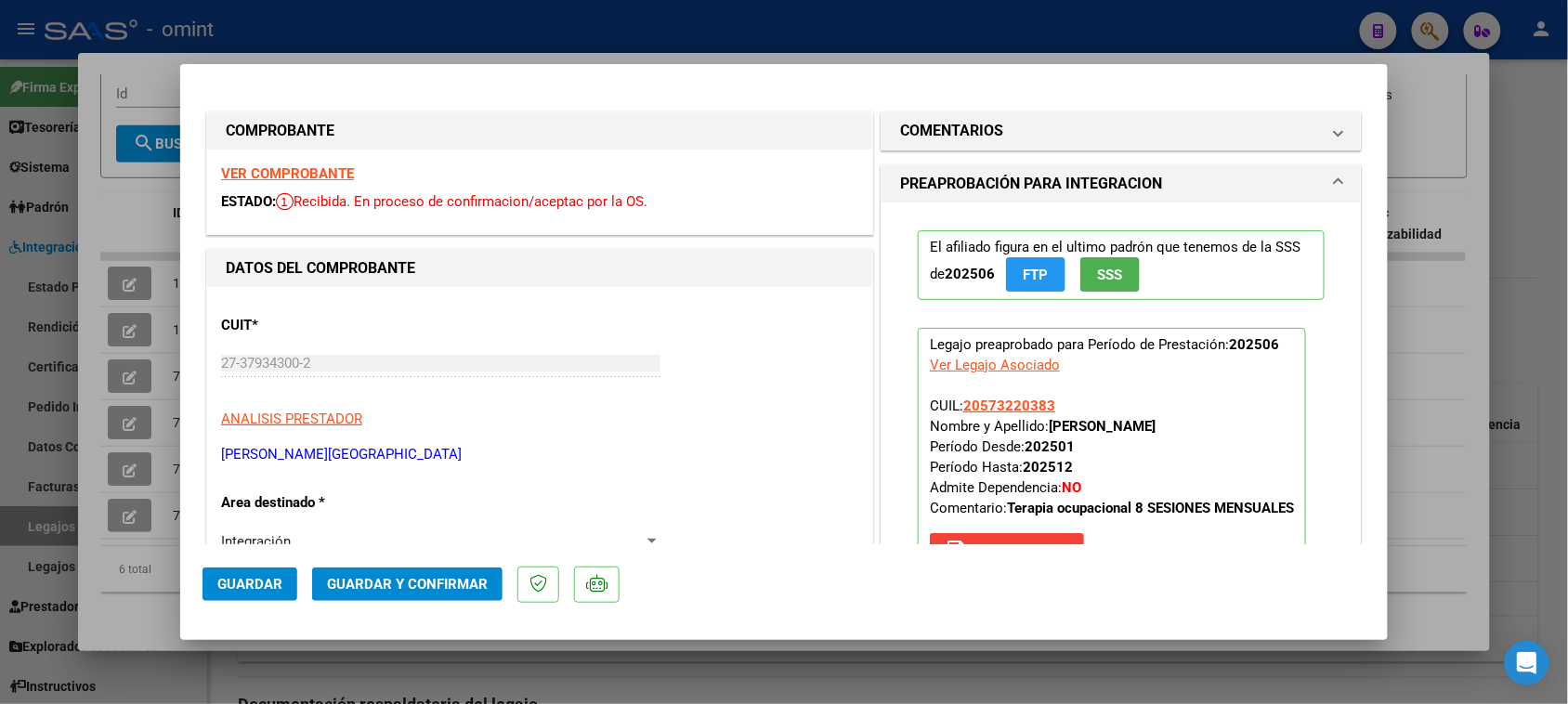
type input "$ 0,00"
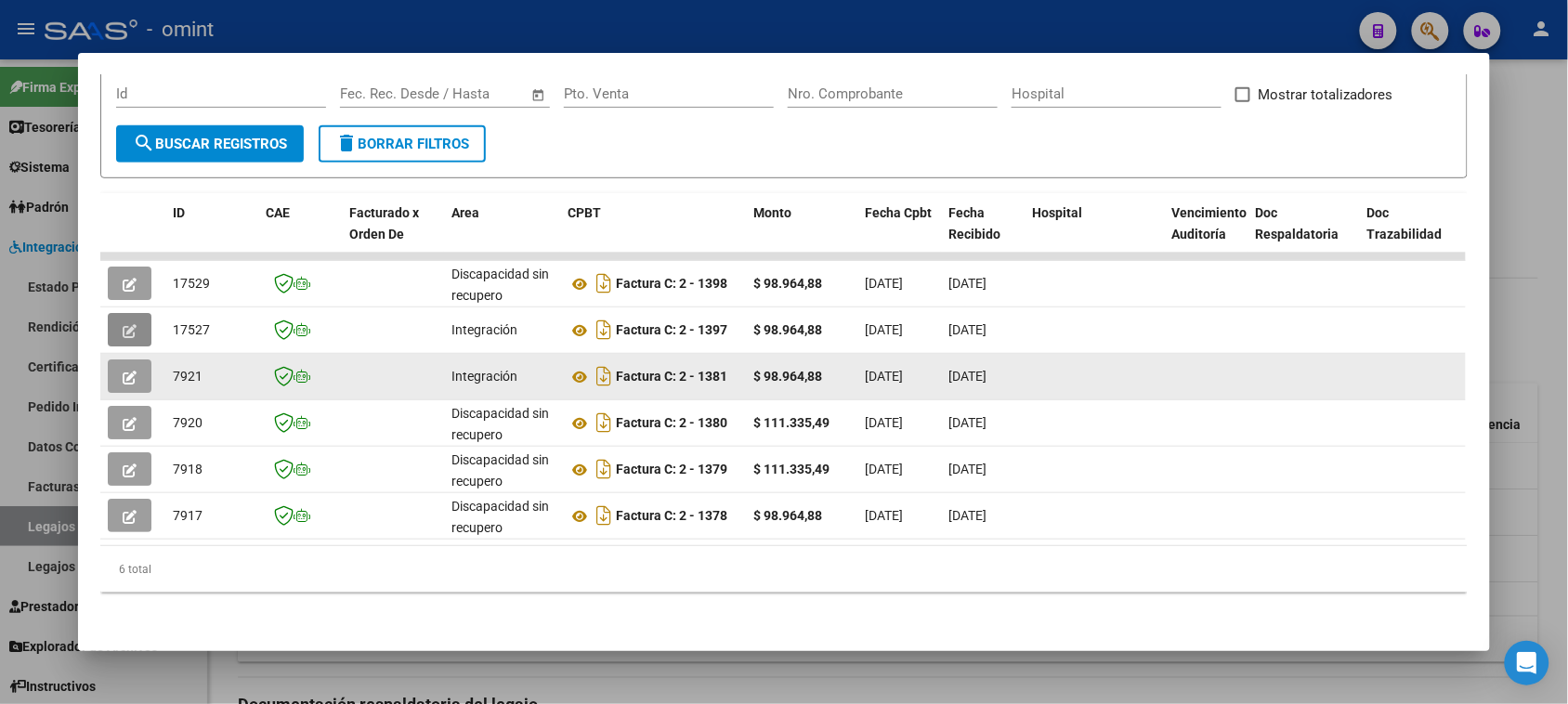
click at [117, 360] on button "button" at bounding box center [129, 377] width 44 height 34
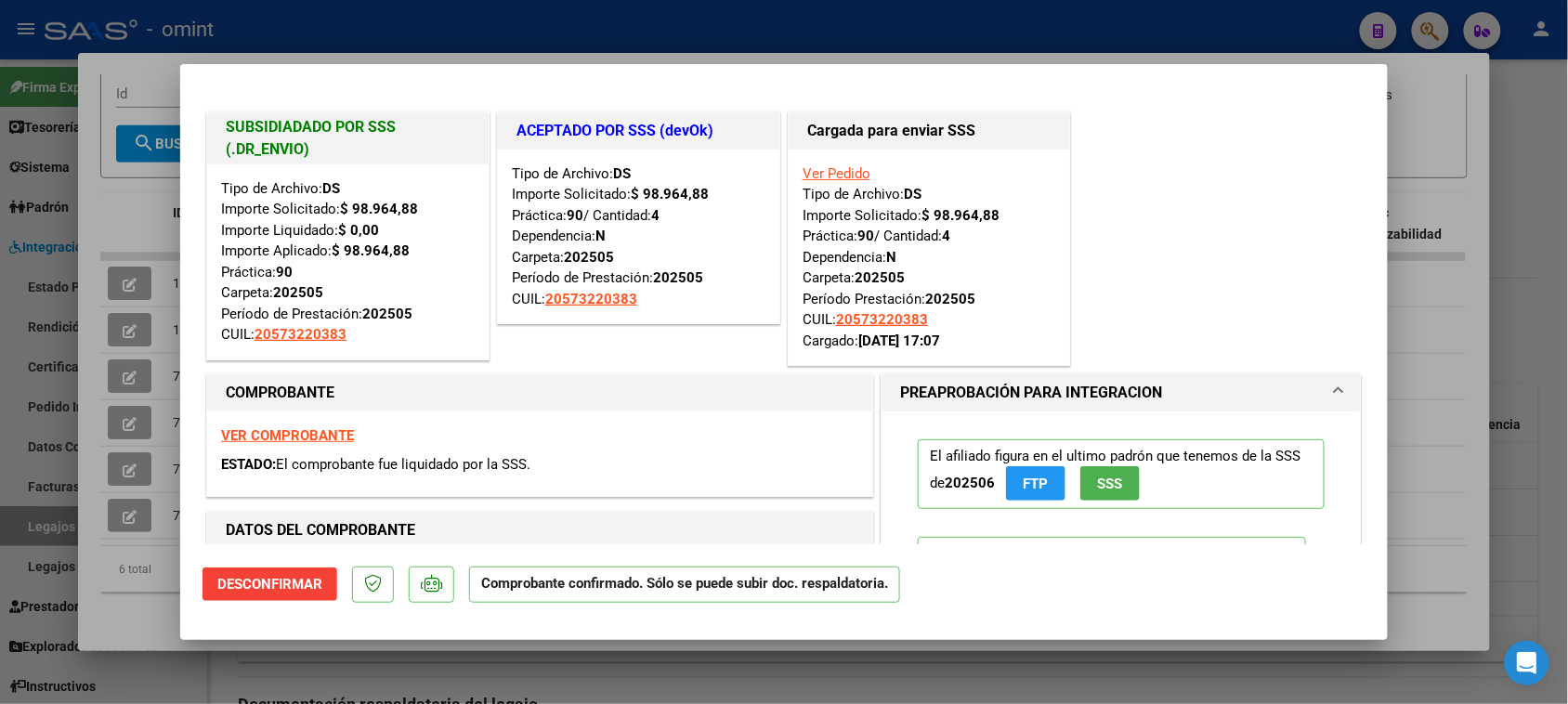
type input "$ 0,00"
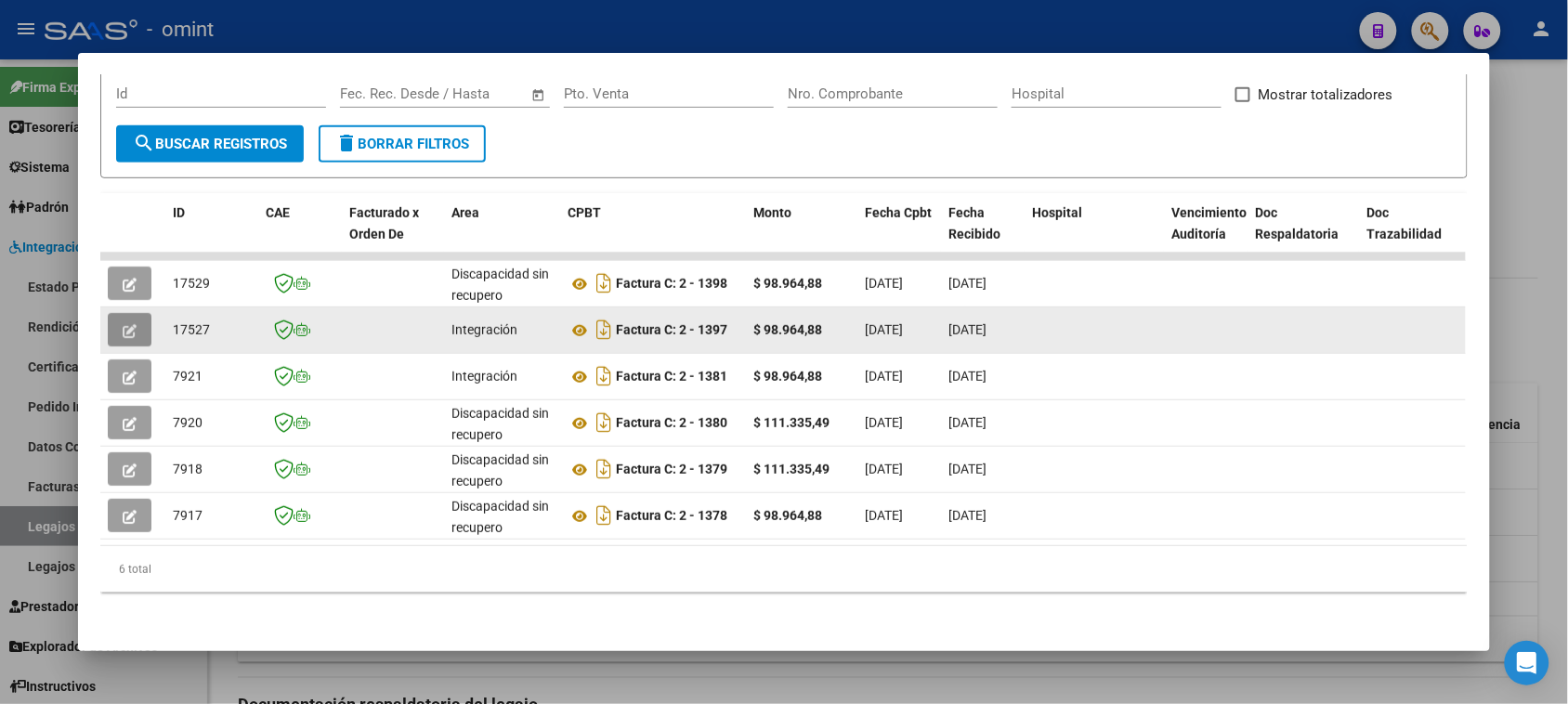
click at [111, 318] on button "button" at bounding box center [129, 330] width 44 height 34
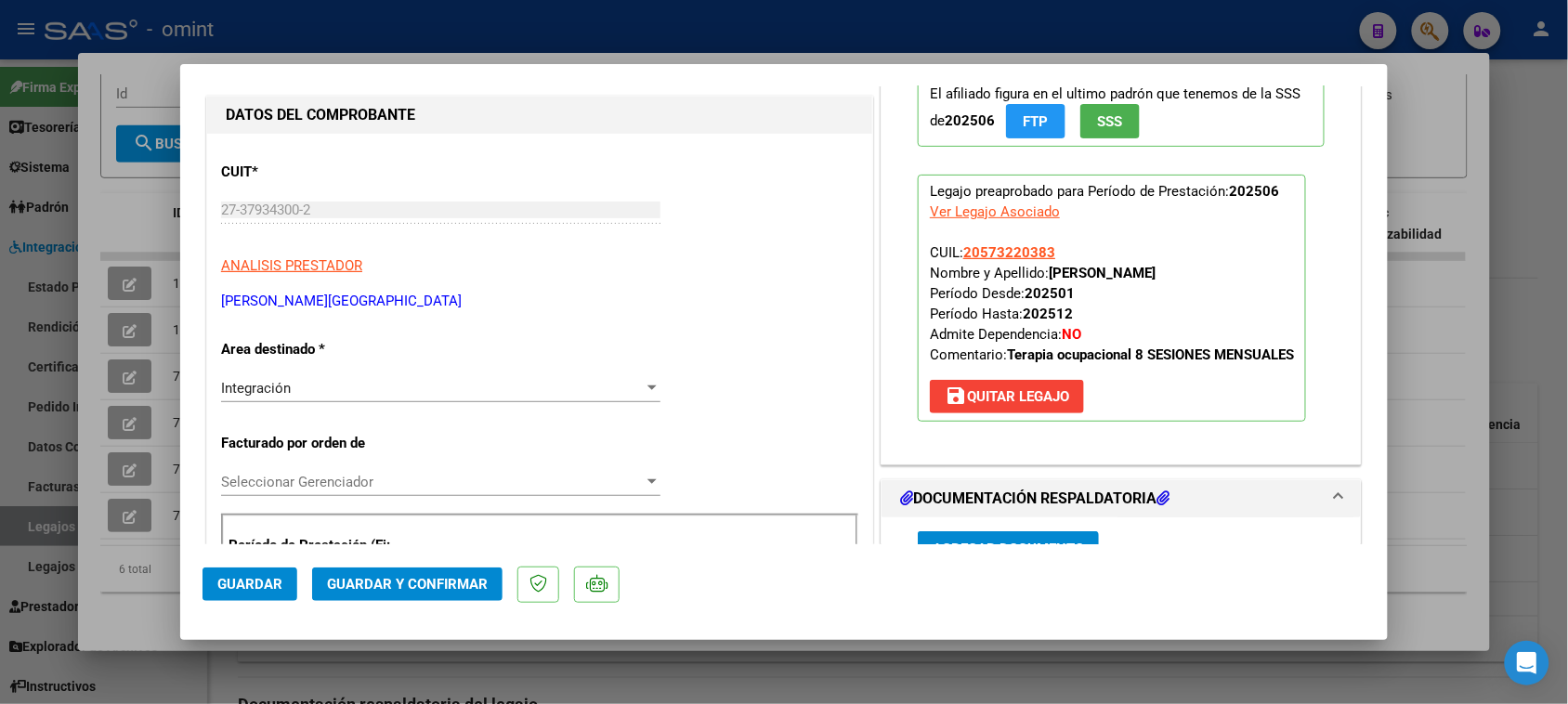
scroll to position [116, 0]
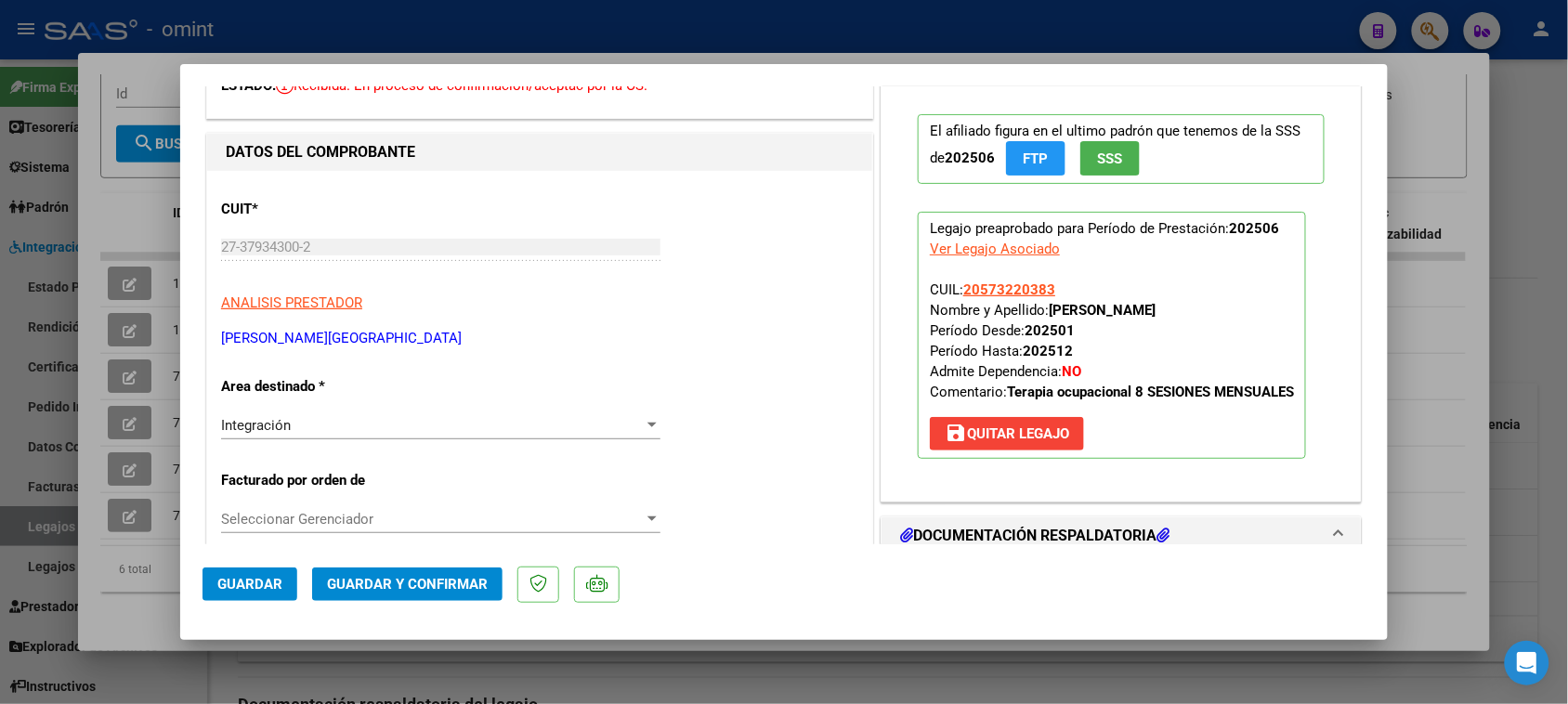
click at [365, 591] on span "Guardar y Confirmar" at bounding box center [407, 584] width 161 height 17
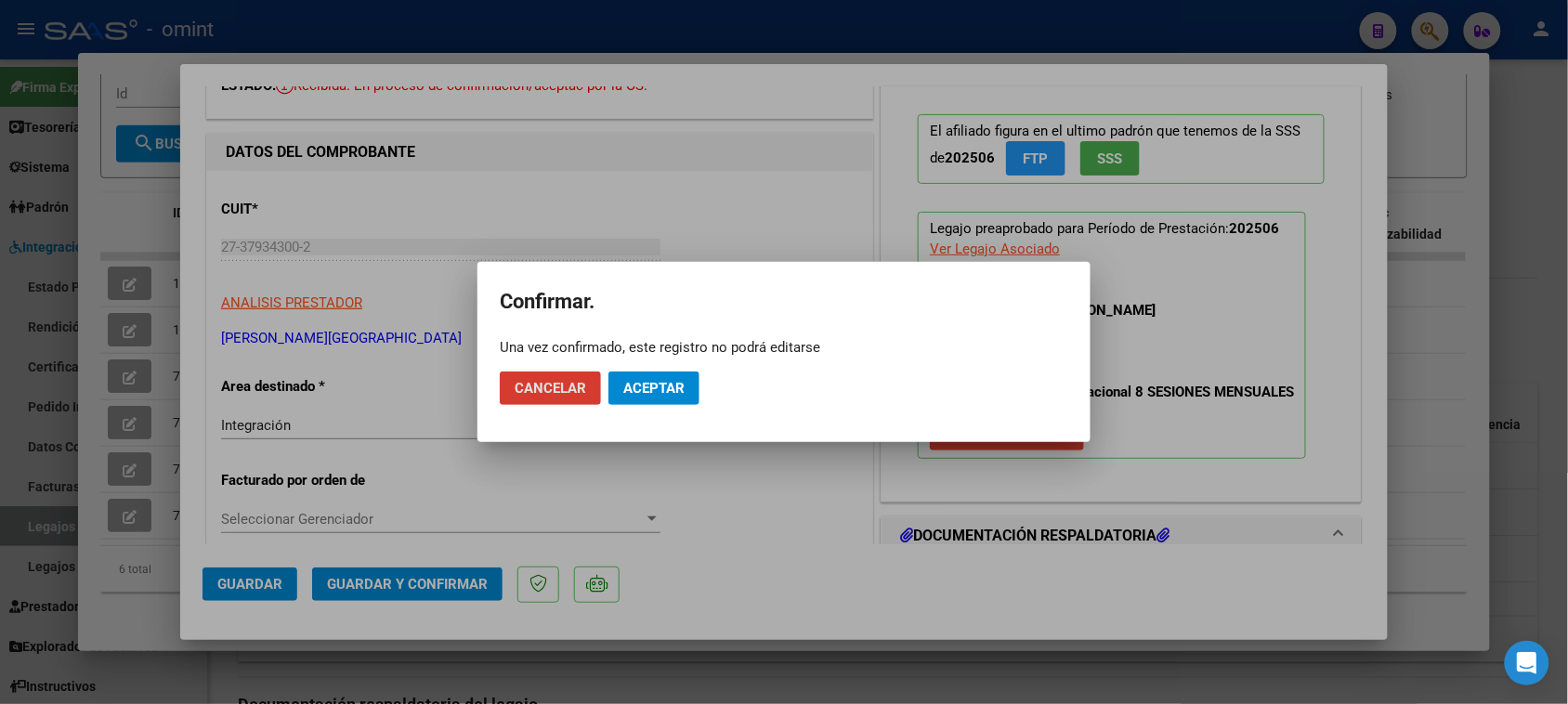
click at [681, 390] on span "Aceptar" at bounding box center [654, 389] width 62 height 17
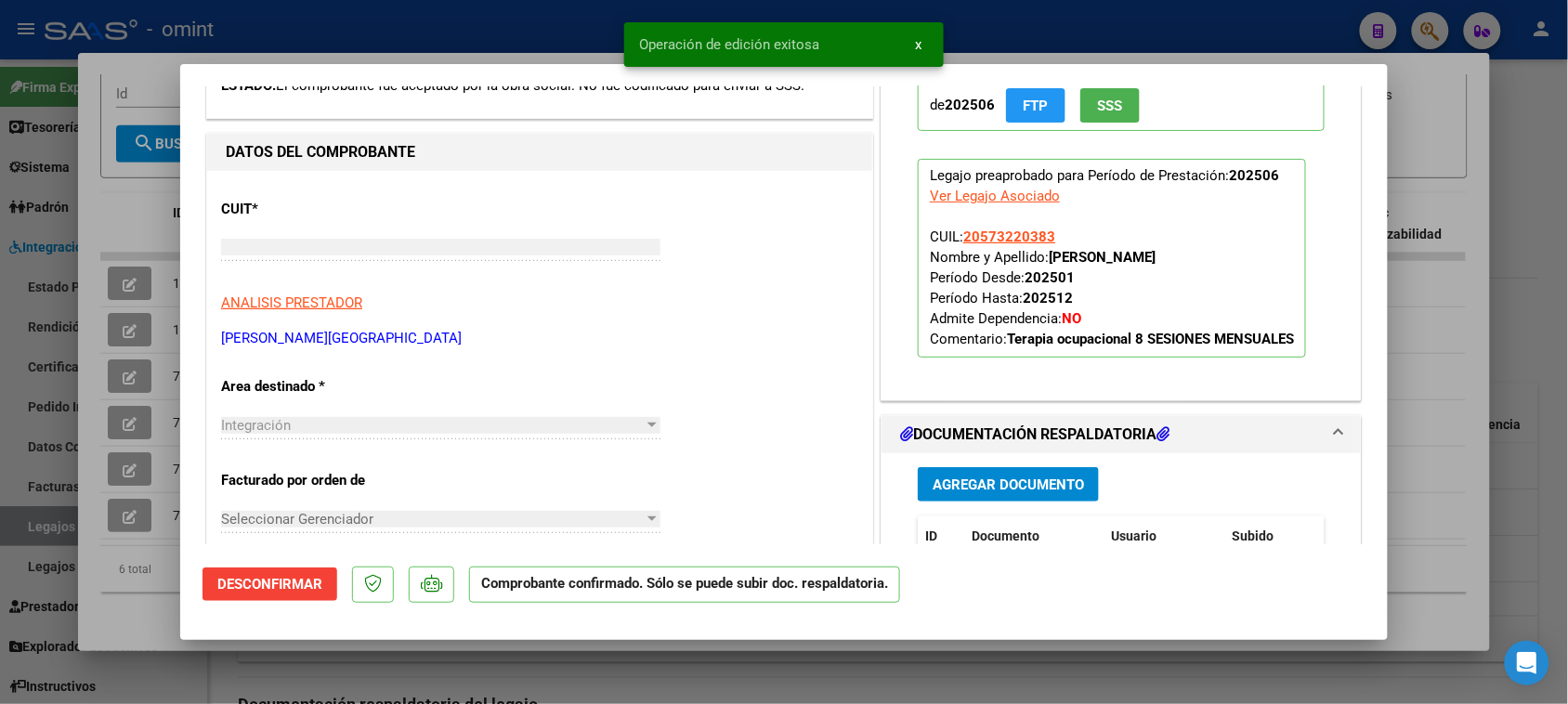
type input "$ 0,00"
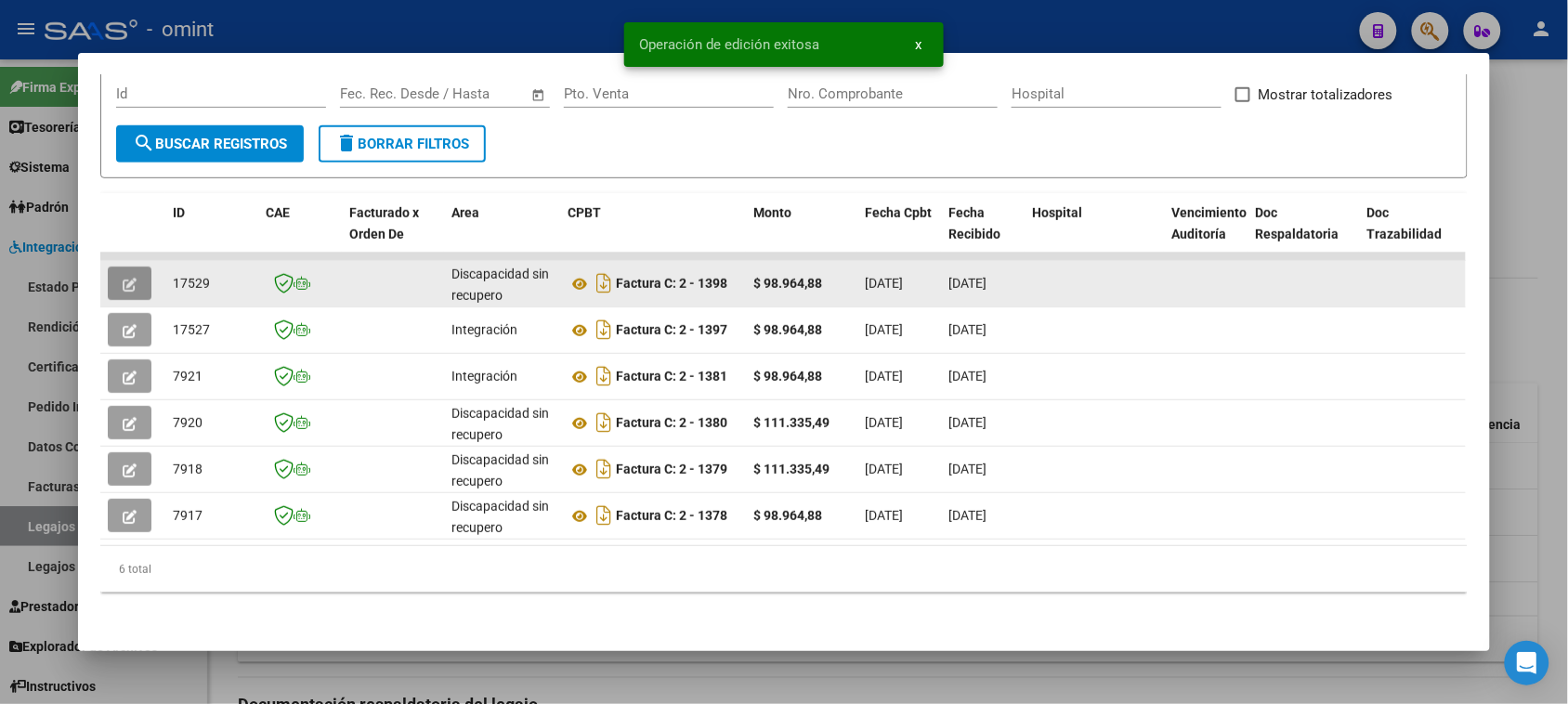
click at [133, 266] on button "button" at bounding box center [129, 283] width 44 height 34
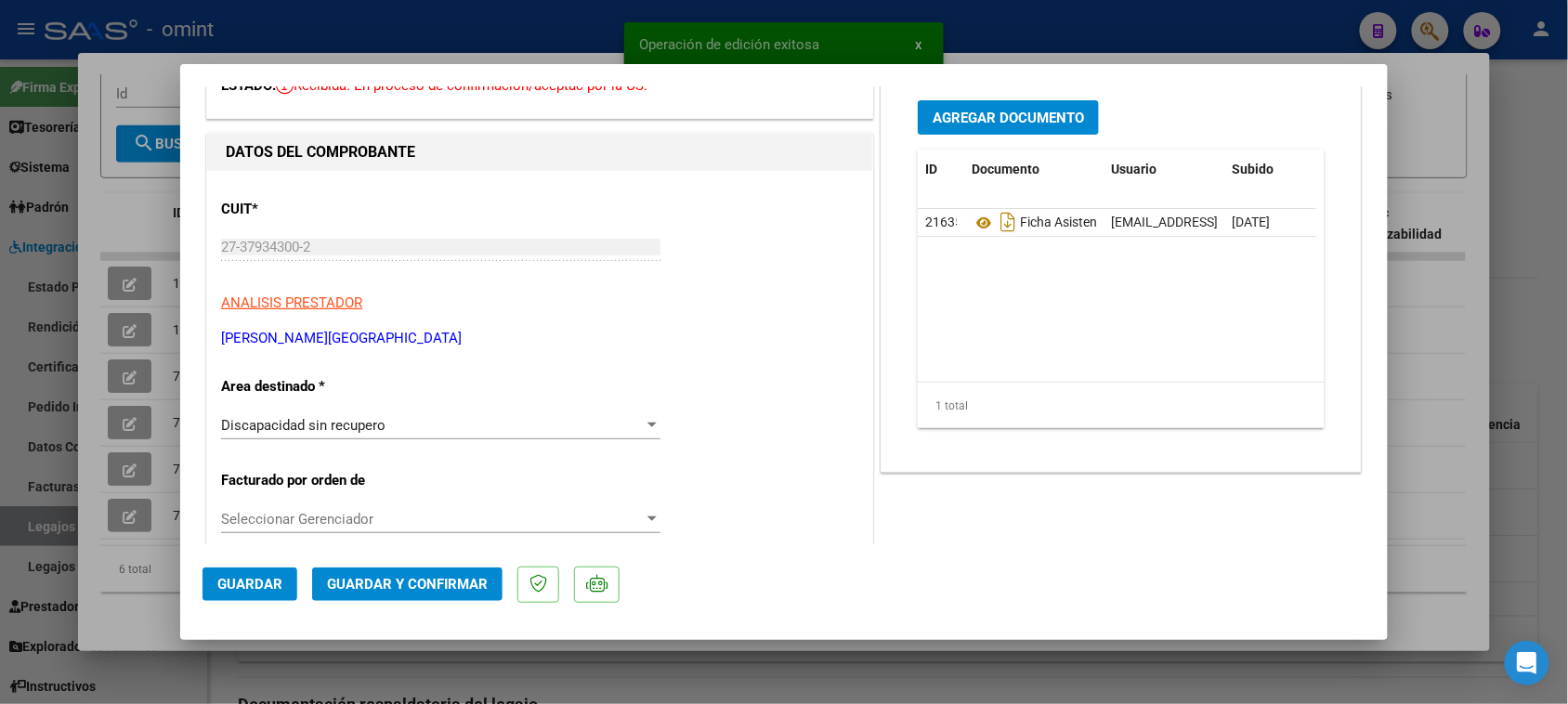
click at [437, 428] on div "Discapacidad sin recupero" at bounding box center [433, 425] width 422 height 17
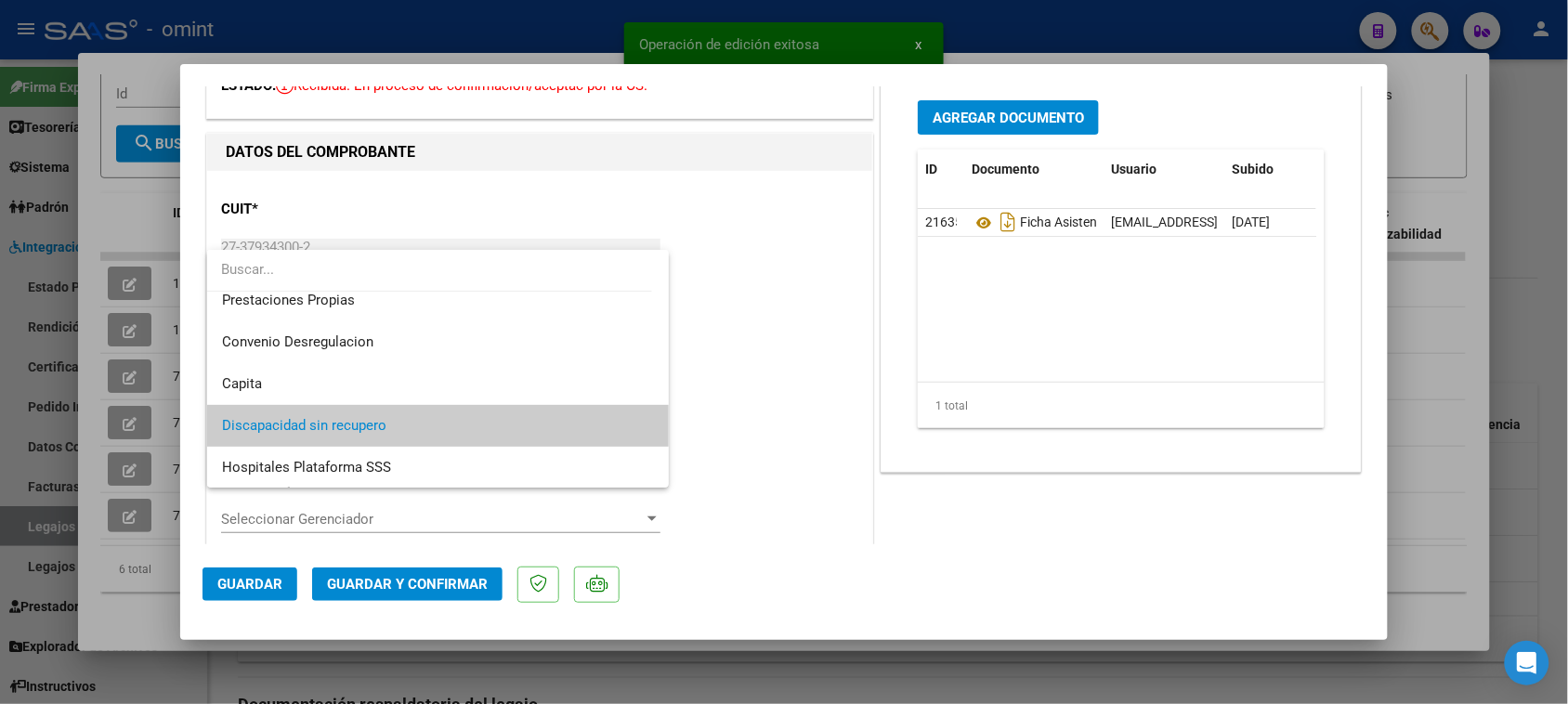
scroll to position [64, 0]
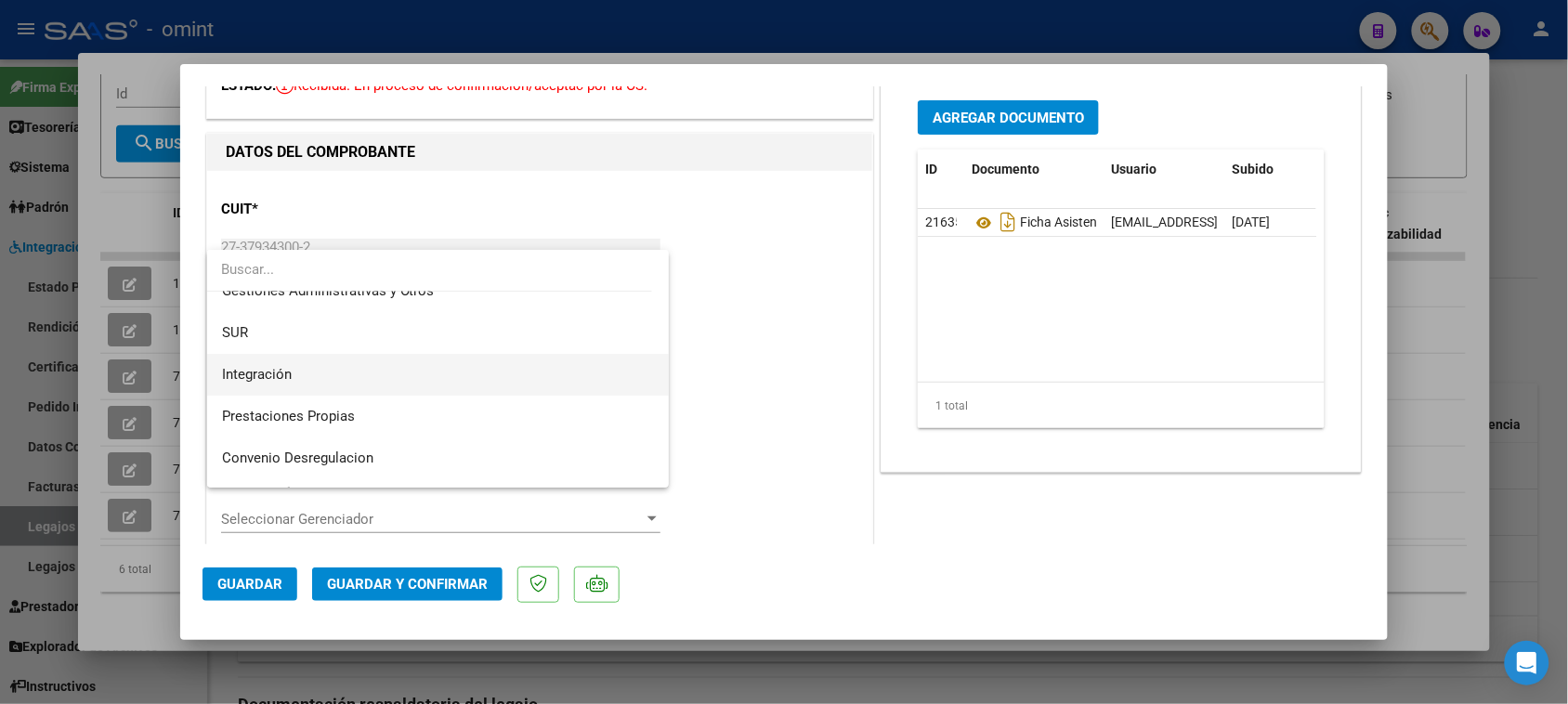
click at [446, 390] on span "Integración" at bounding box center [438, 375] width 433 height 42
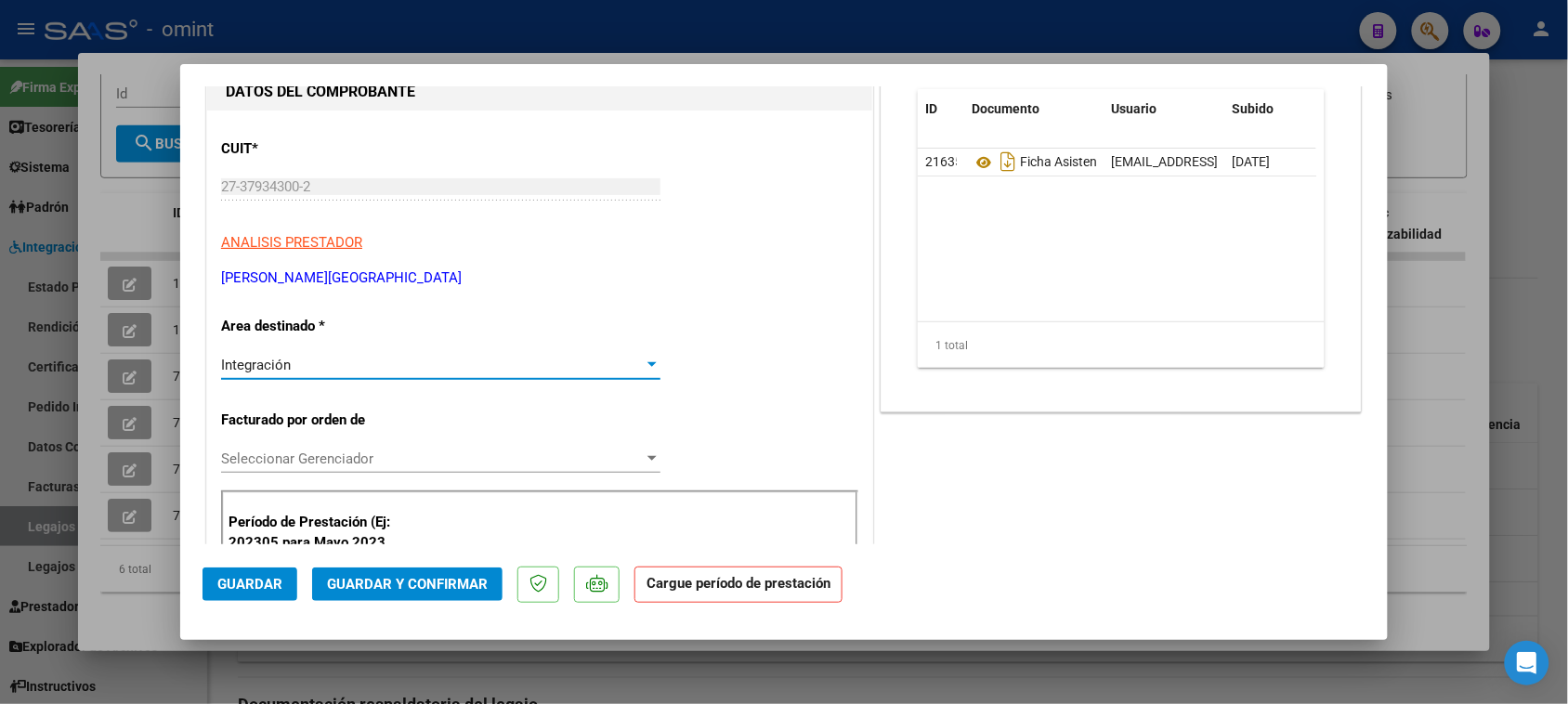
scroll to position [232, 0]
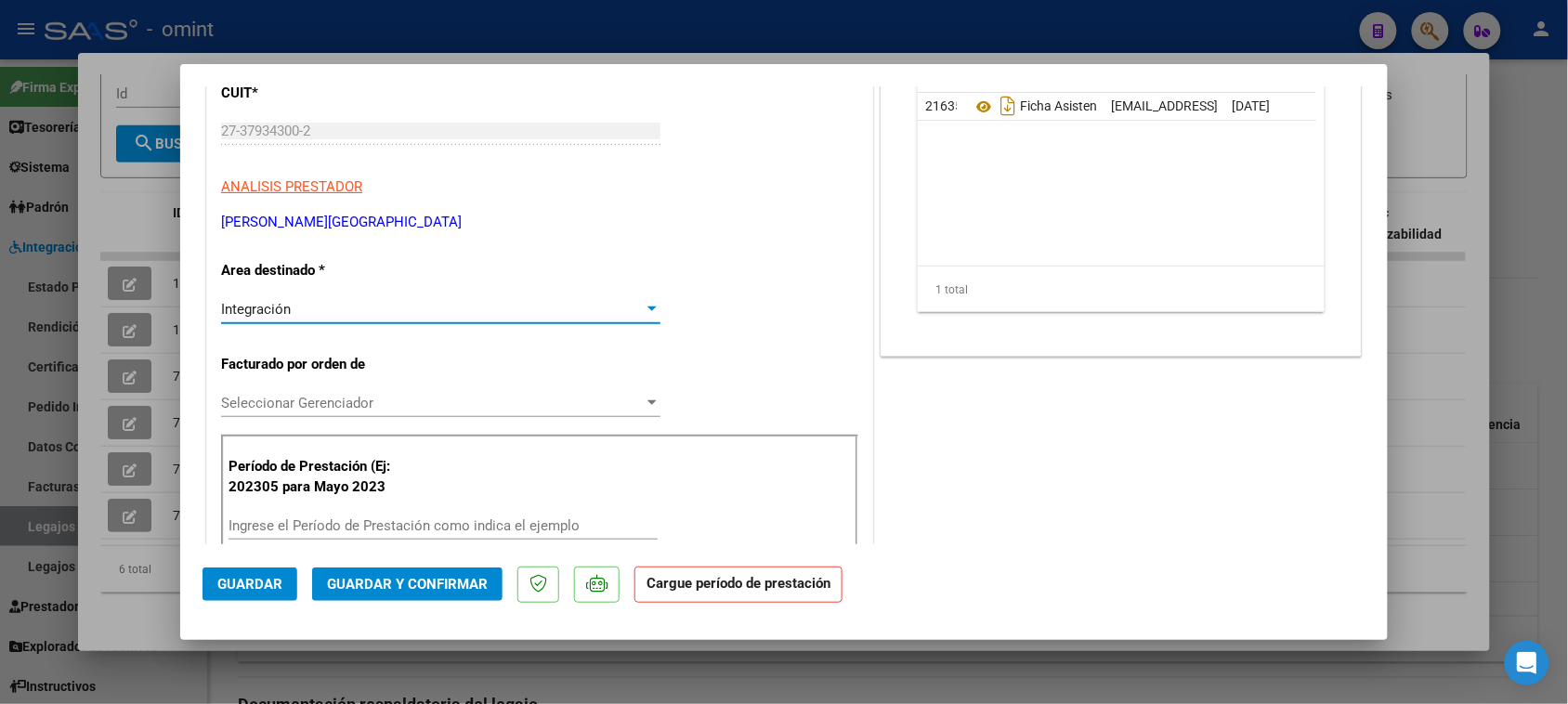
click at [424, 514] on div "Ingrese el Período de Prestación como indica el ejemplo" at bounding box center [443, 526] width 429 height 28
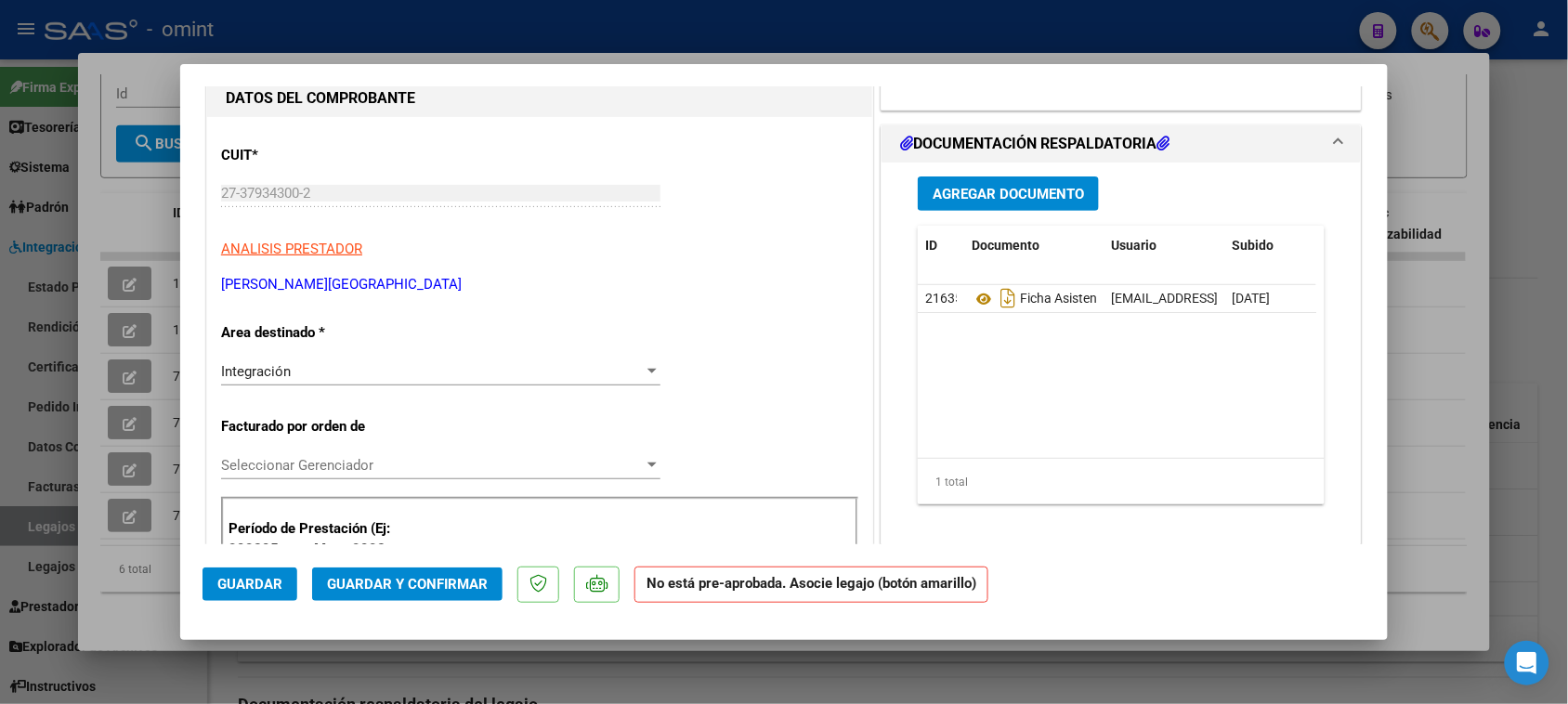
scroll to position [0, 0]
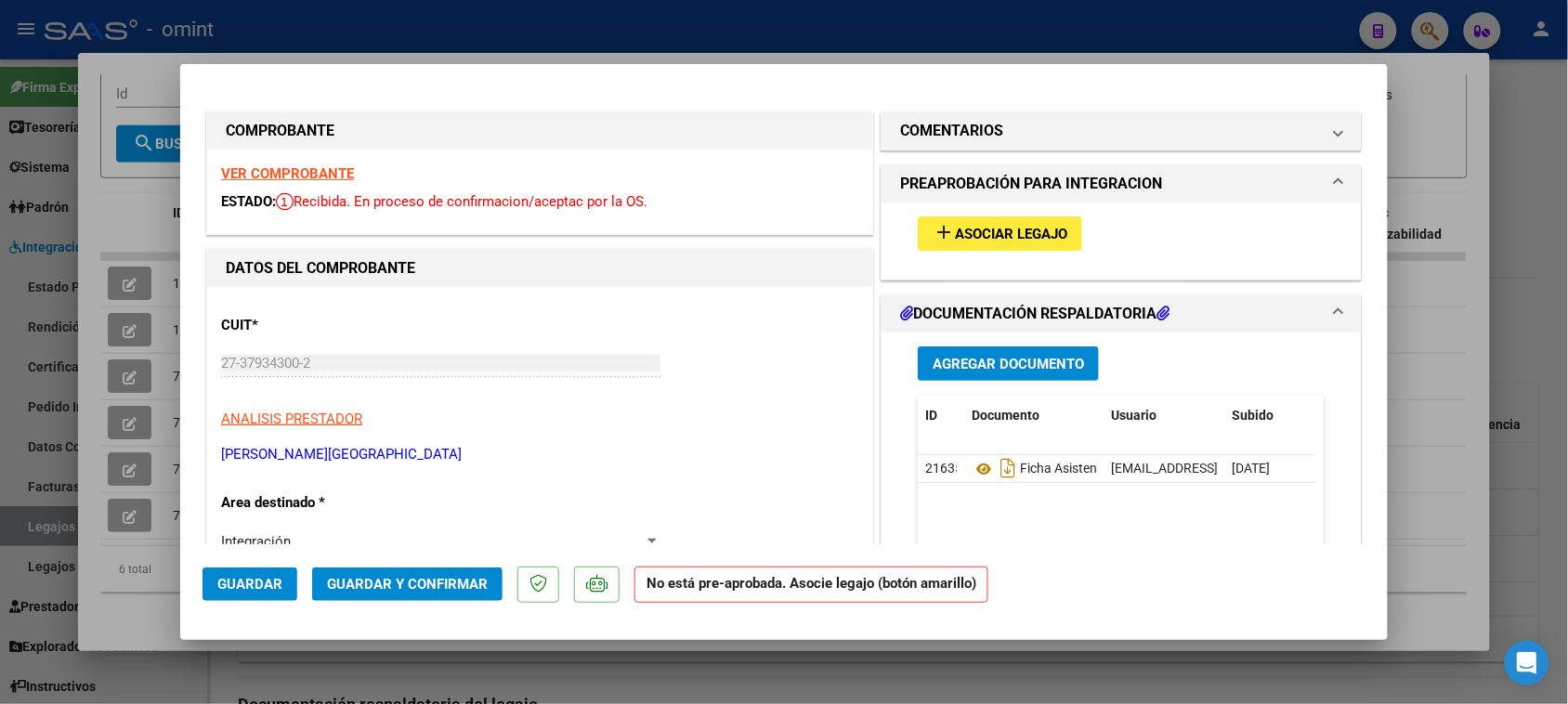
type input "202507"
click at [326, 161] on div "VER COMPROBANTE ESTADO: Recibida. En proceso de confirmacion/aceptac por la OS." at bounding box center [540, 192] width 665 height 84
click at [319, 172] on strong "VER COMPROBANTE" at bounding box center [288, 174] width 133 height 17
click at [918, 222] on button "add Asociar Legajo" at bounding box center [1000, 234] width 164 height 35
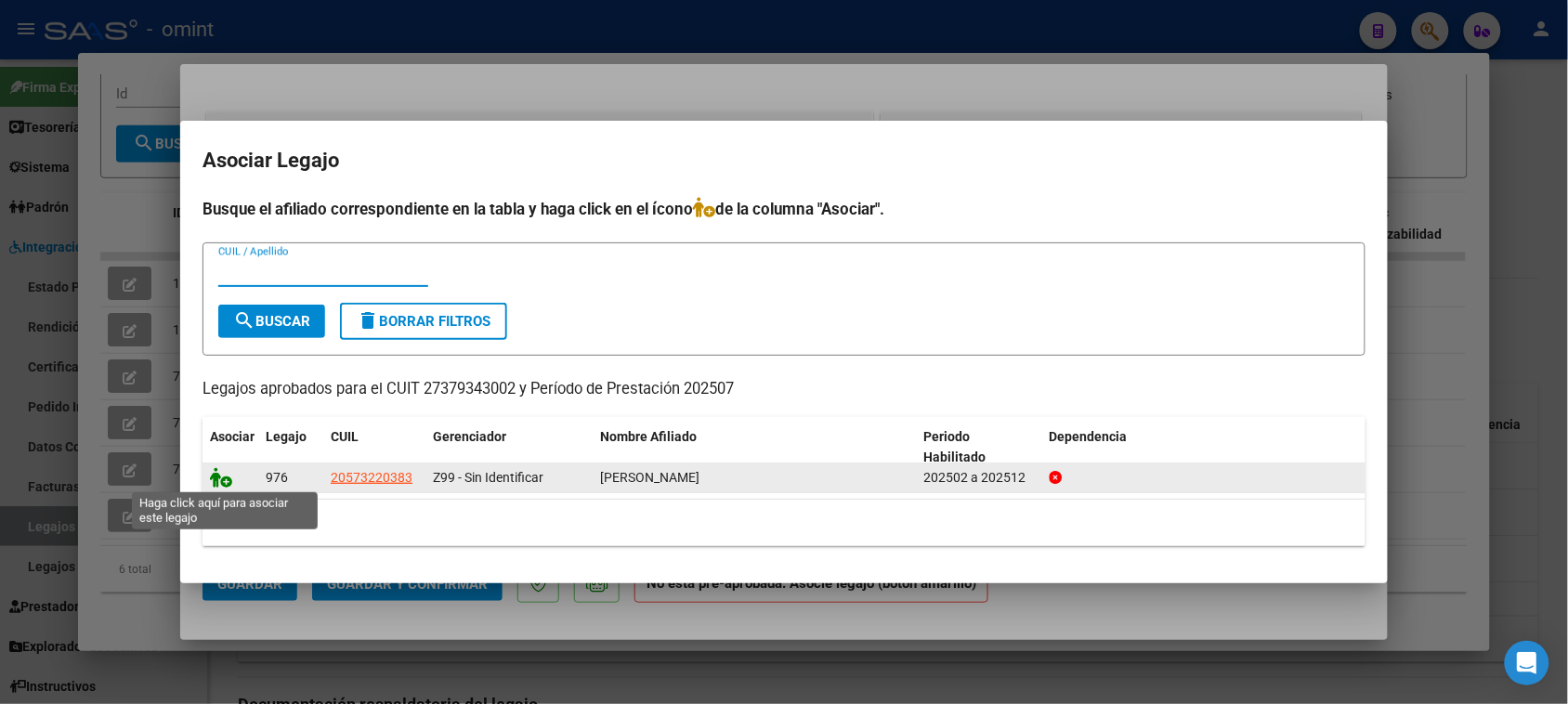
click at [214, 474] on icon at bounding box center [221, 478] width 22 height 21
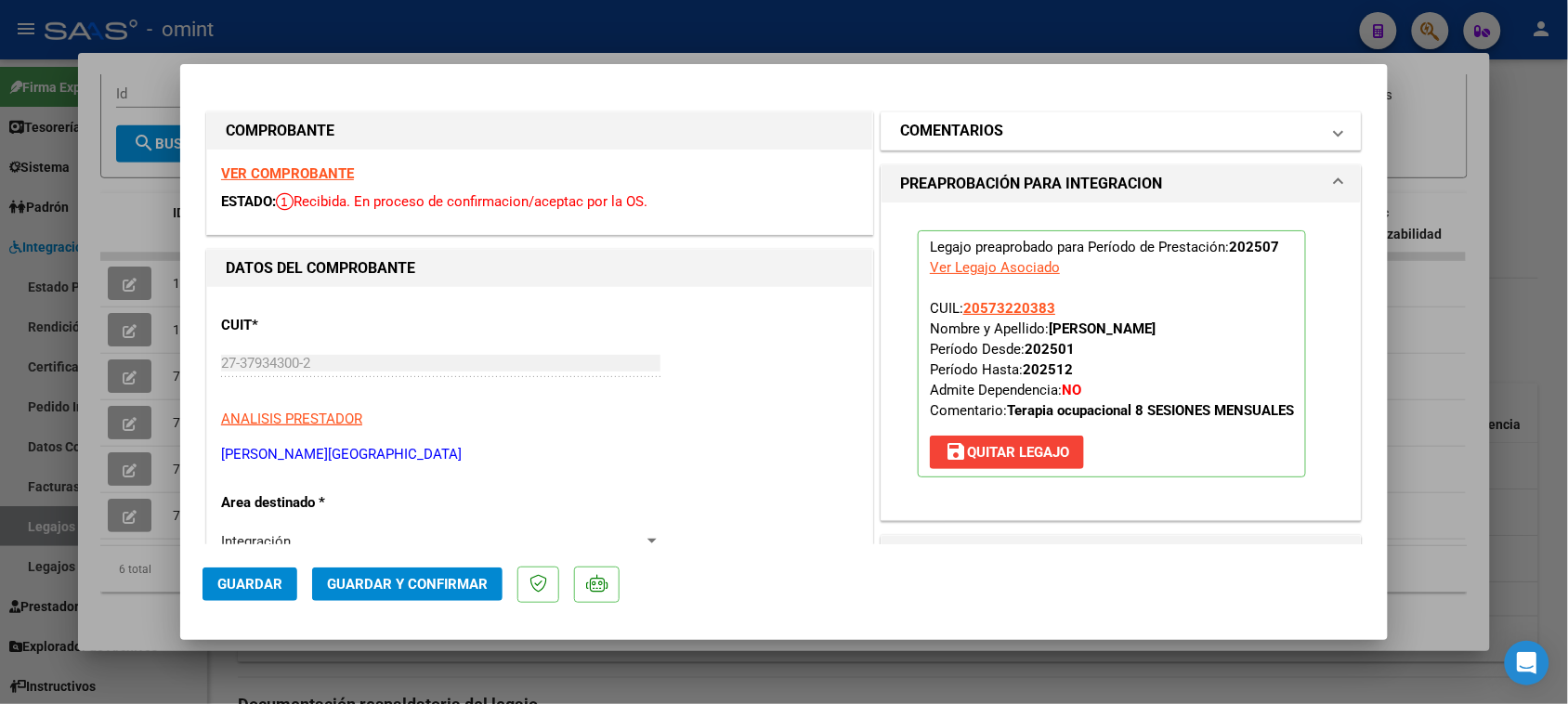
click at [1040, 139] on mat-panel-title "COMENTARIOS" at bounding box center [1109, 131] width 420 height 22
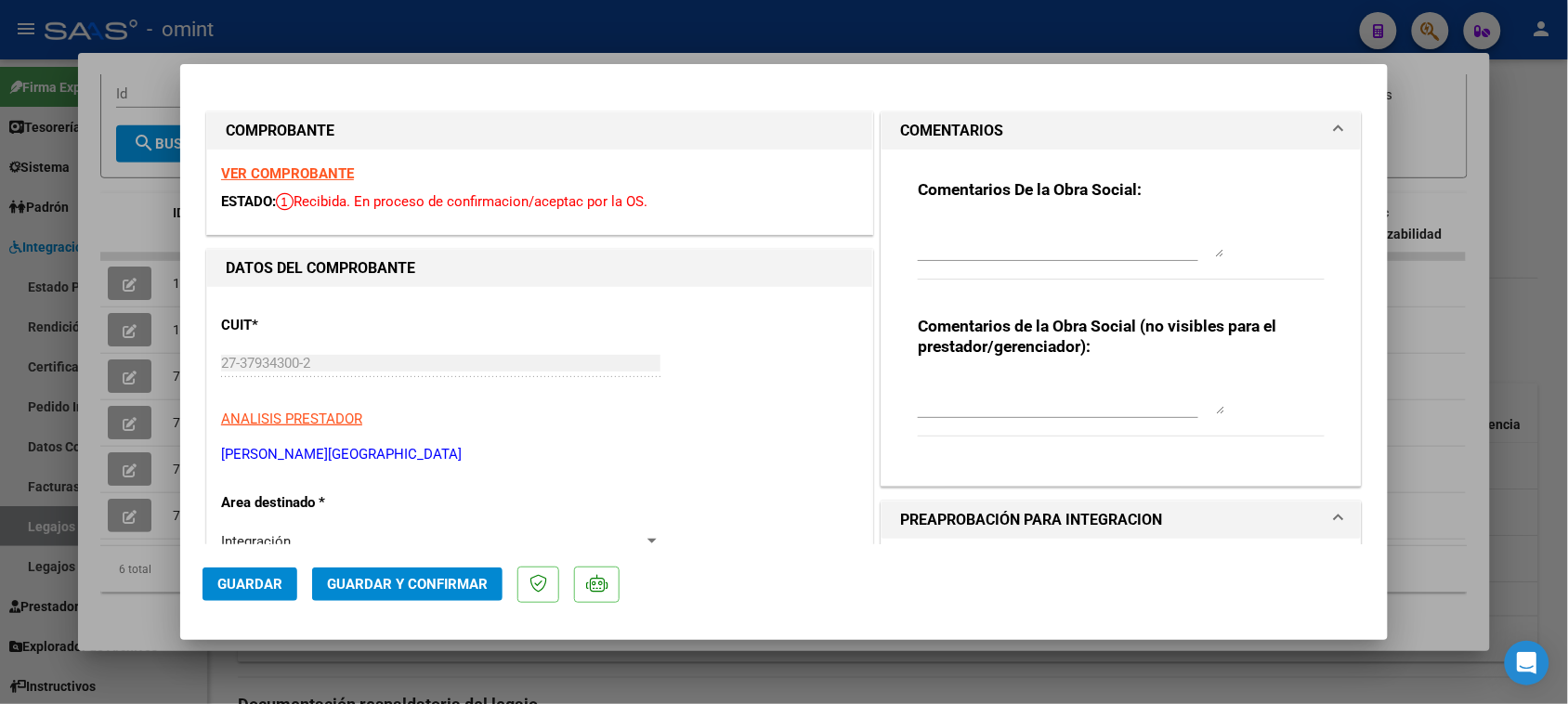
click at [1009, 235] on textarea at bounding box center [1071, 239] width 306 height 37
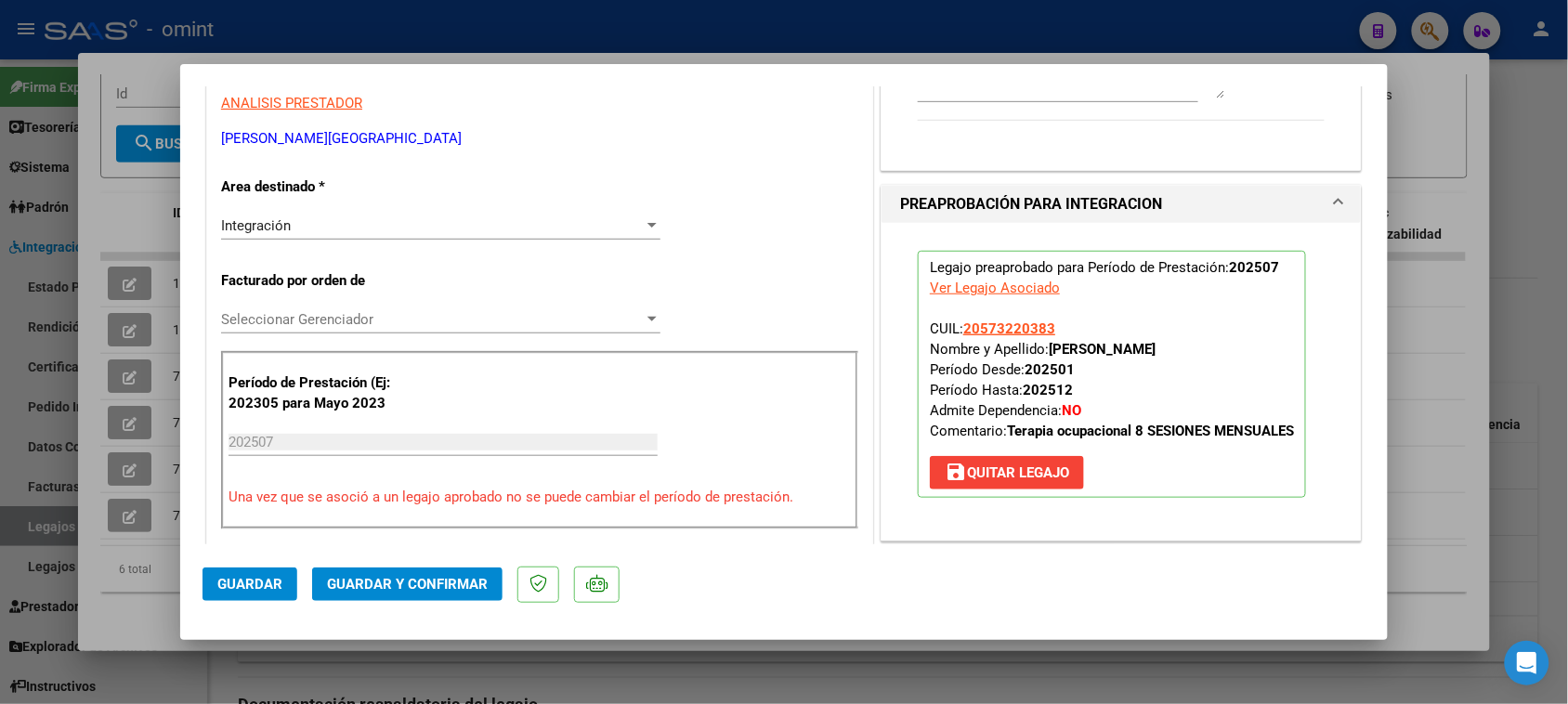
scroll to position [349, 0]
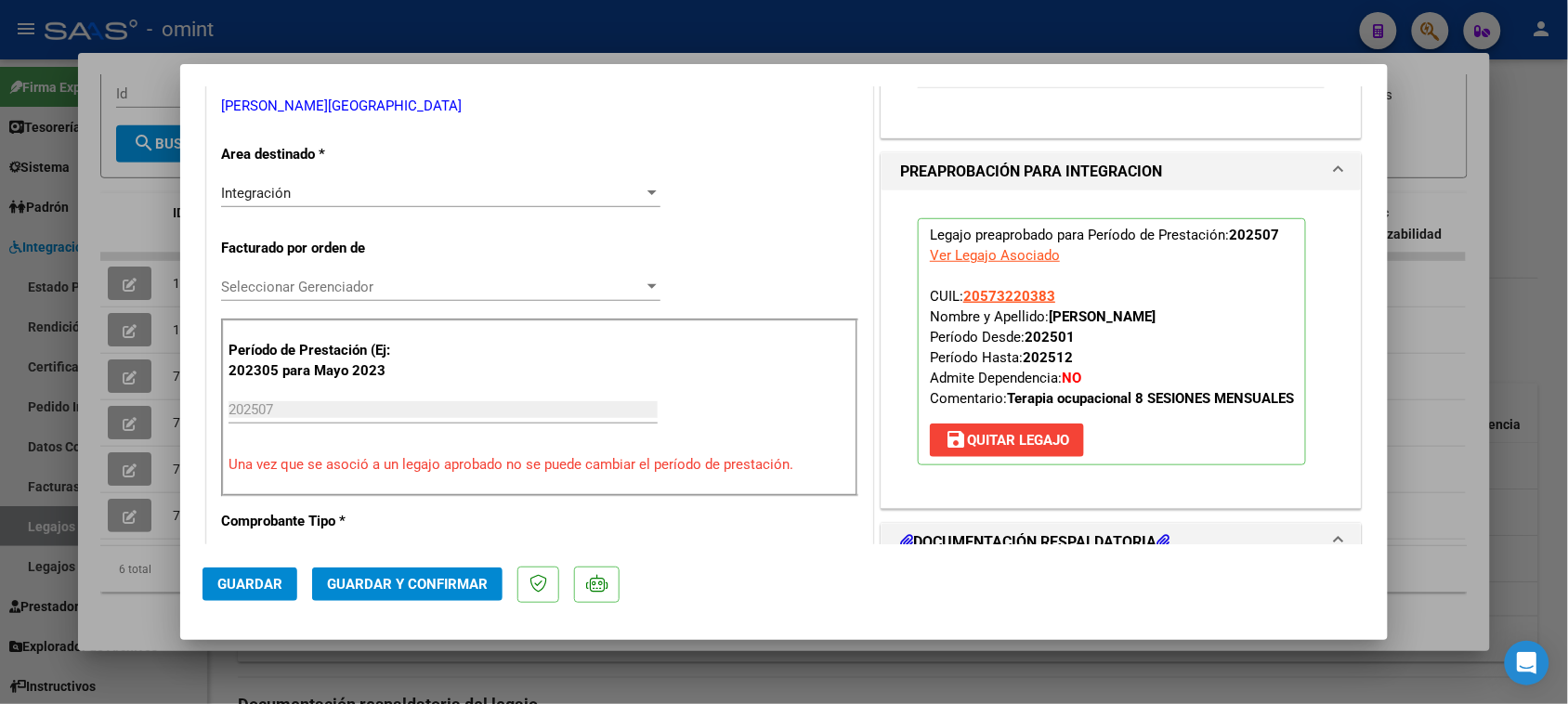
click at [416, 599] on button "Guardar y Confirmar" at bounding box center [407, 584] width 191 height 34
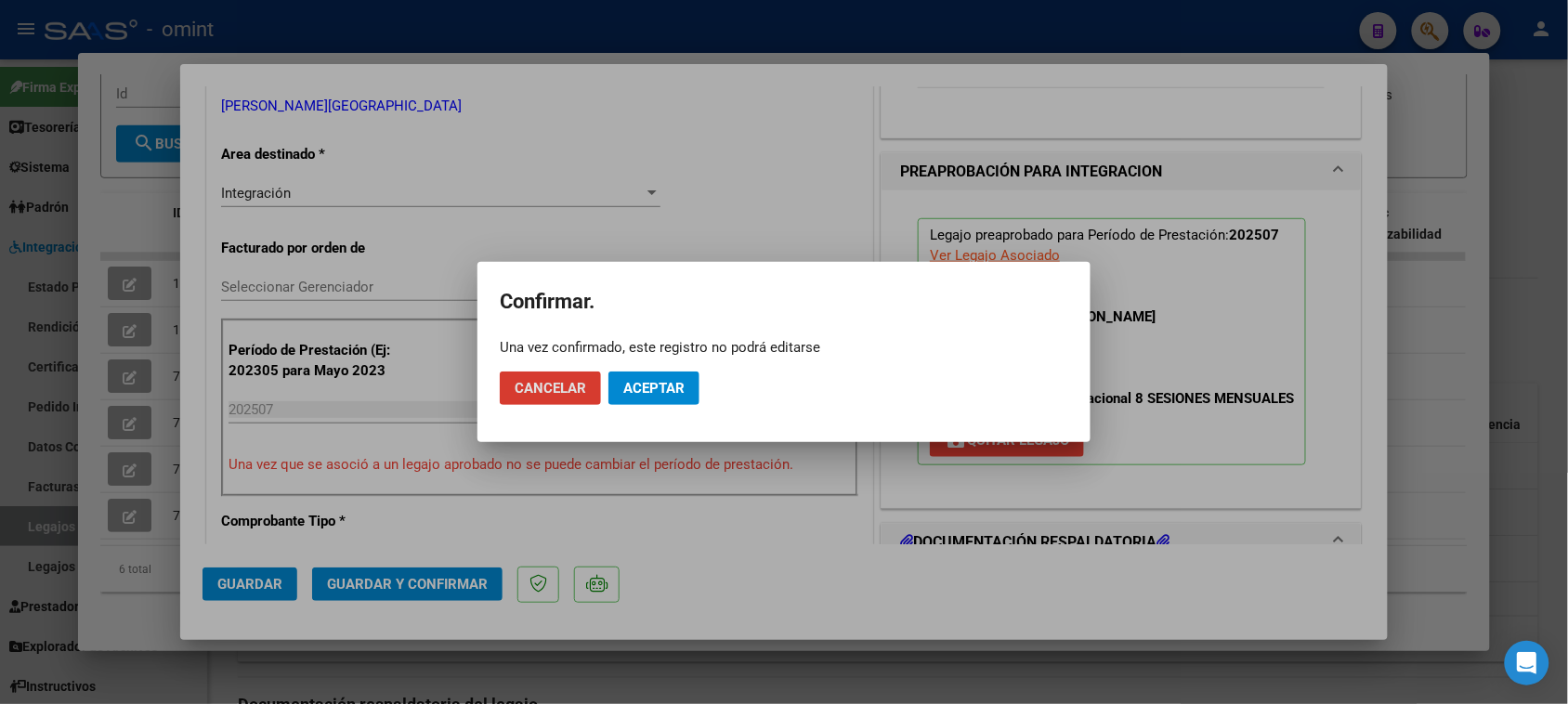
click at [657, 381] on span "Aceptar" at bounding box center [654, 389] width 62 height 17
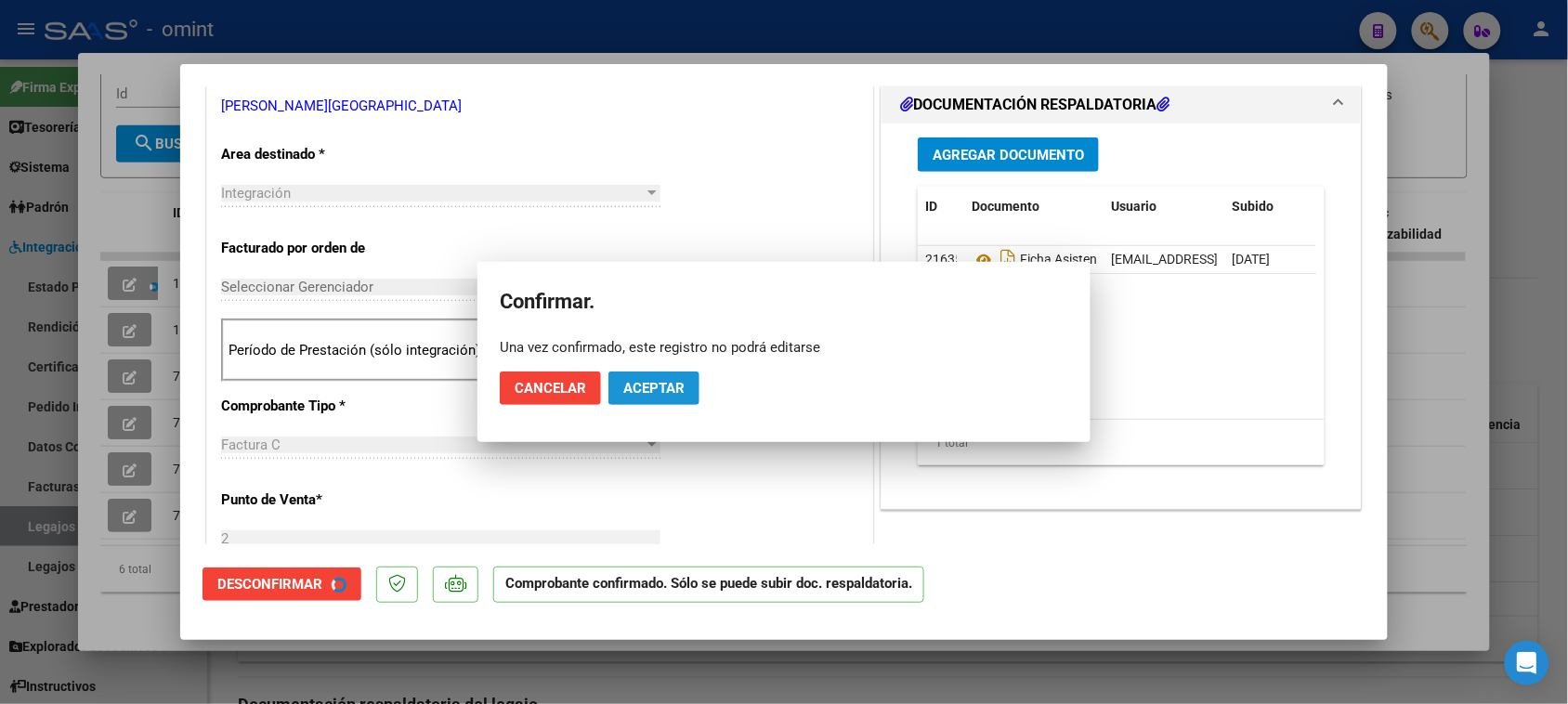
click at [521, 397] on div "CUIT * 27-37934300-2 Ingresar CUIT ANALISIS PRESTADOR ZANOTTI FLORENCIA ARCA Pa…" at bounding box center [540, 675] width 665 height 1474
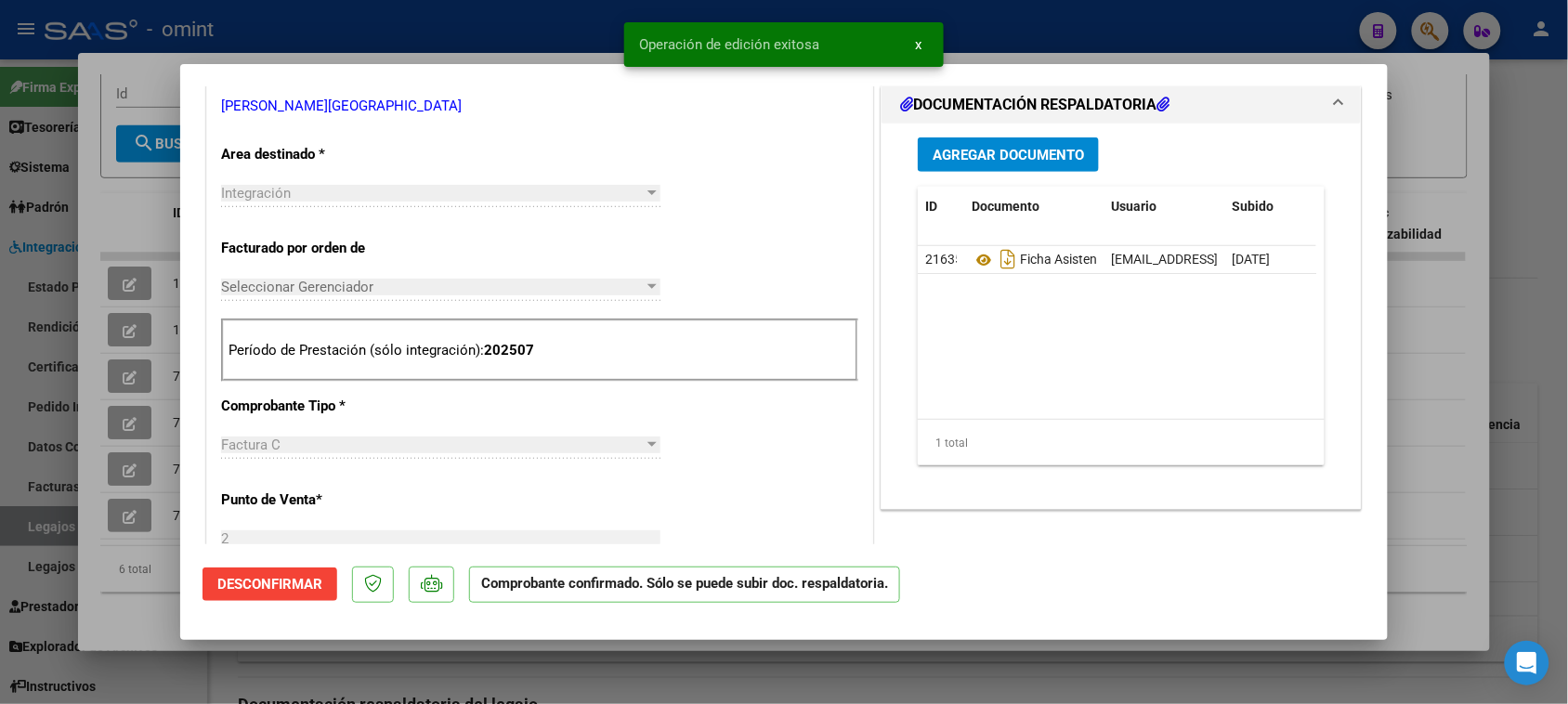
type input "$ 0,00"
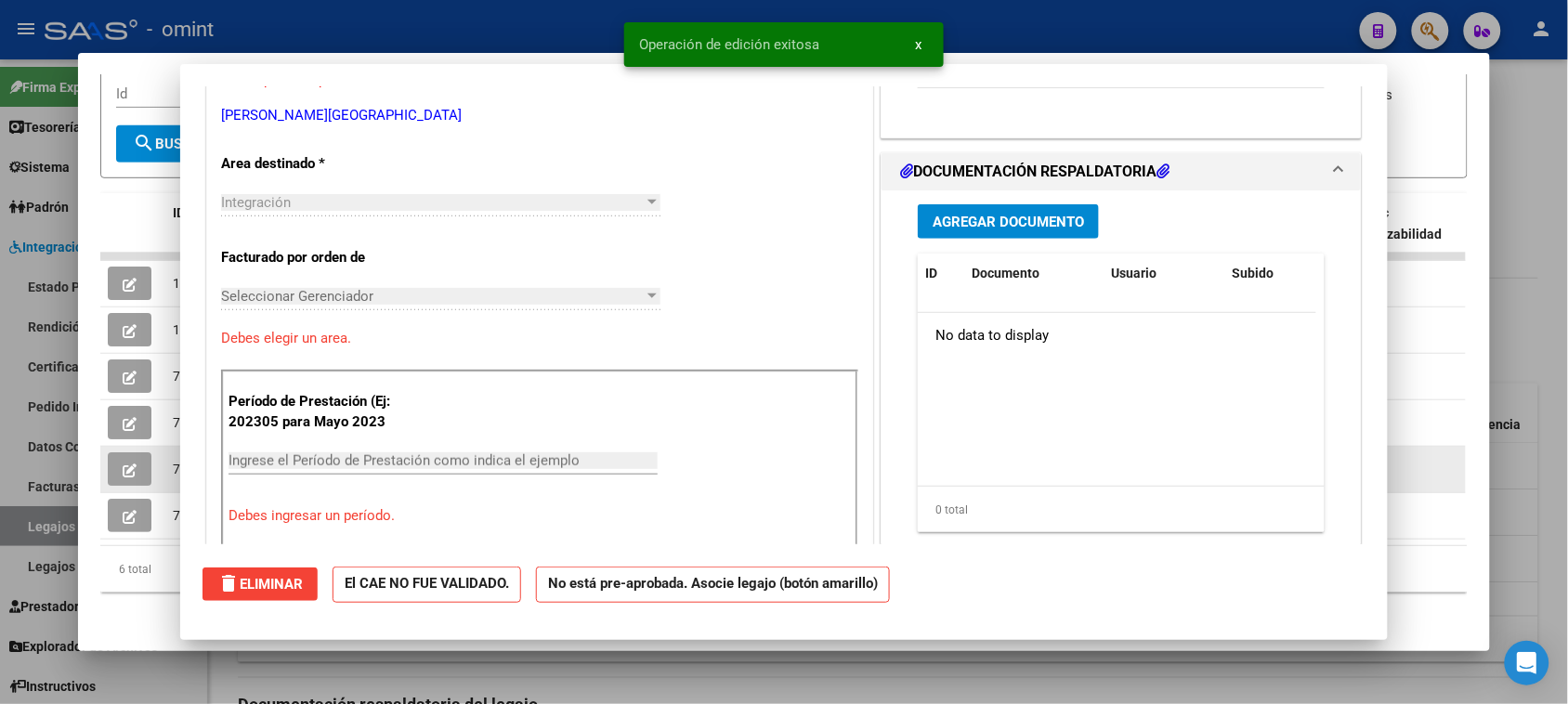
scroll to position [358, 0]
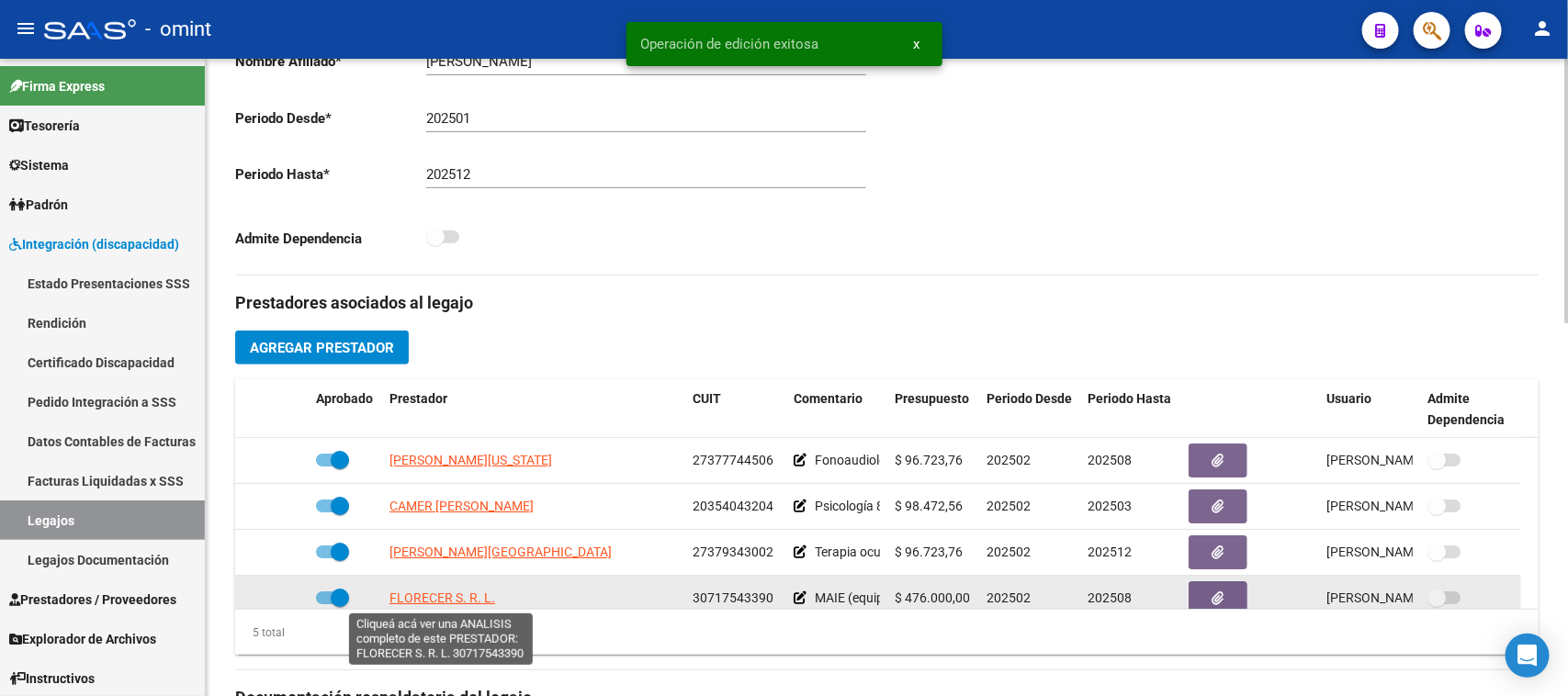
click at [462, 597] on span "FLORECER S. R. L." at bounding box center [442, 598] width 105 height 15
type textarea "30717543390"
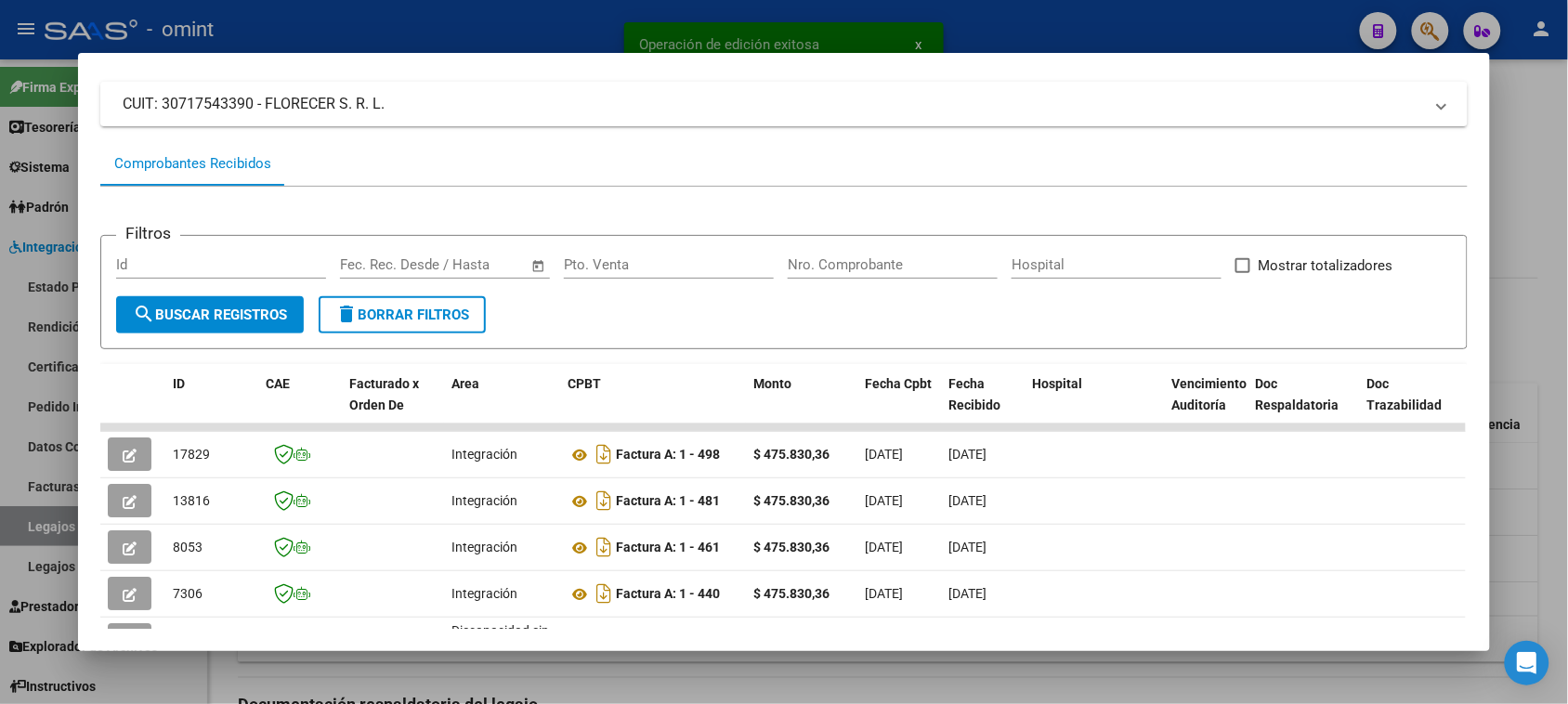
scroll to position [232, 0]
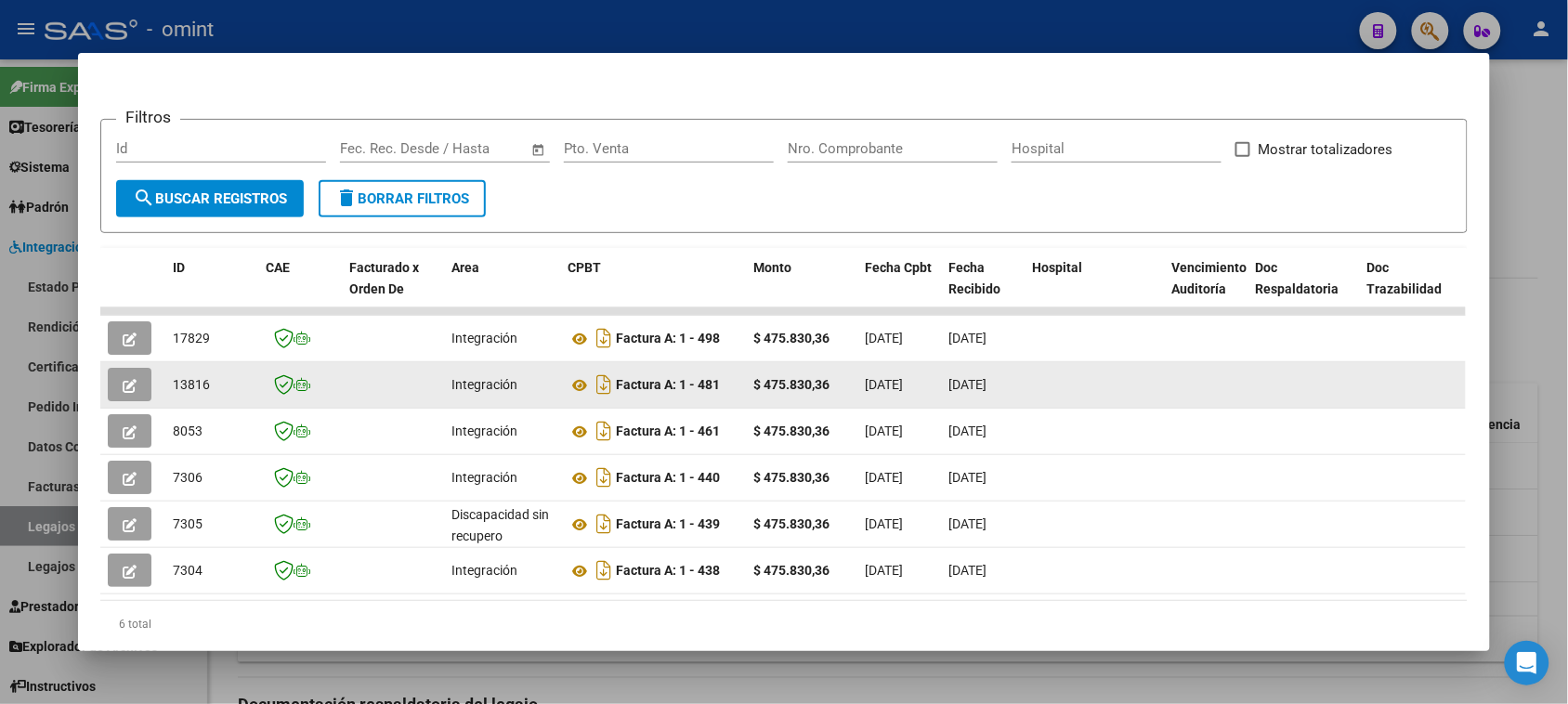
click at [123, 388] on icon "button" at bounding box center [129, 386] width 14 height 14
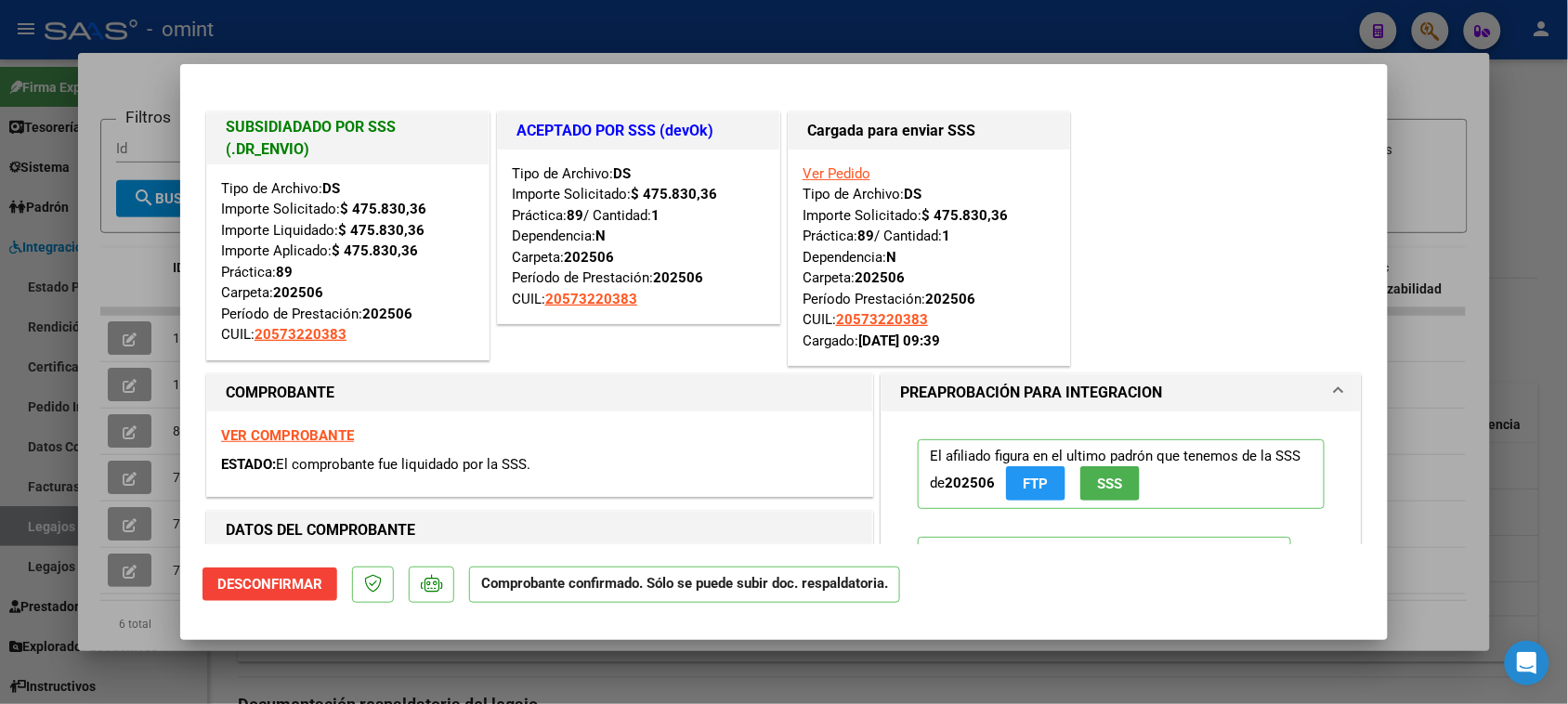
type input "$ 0,00"
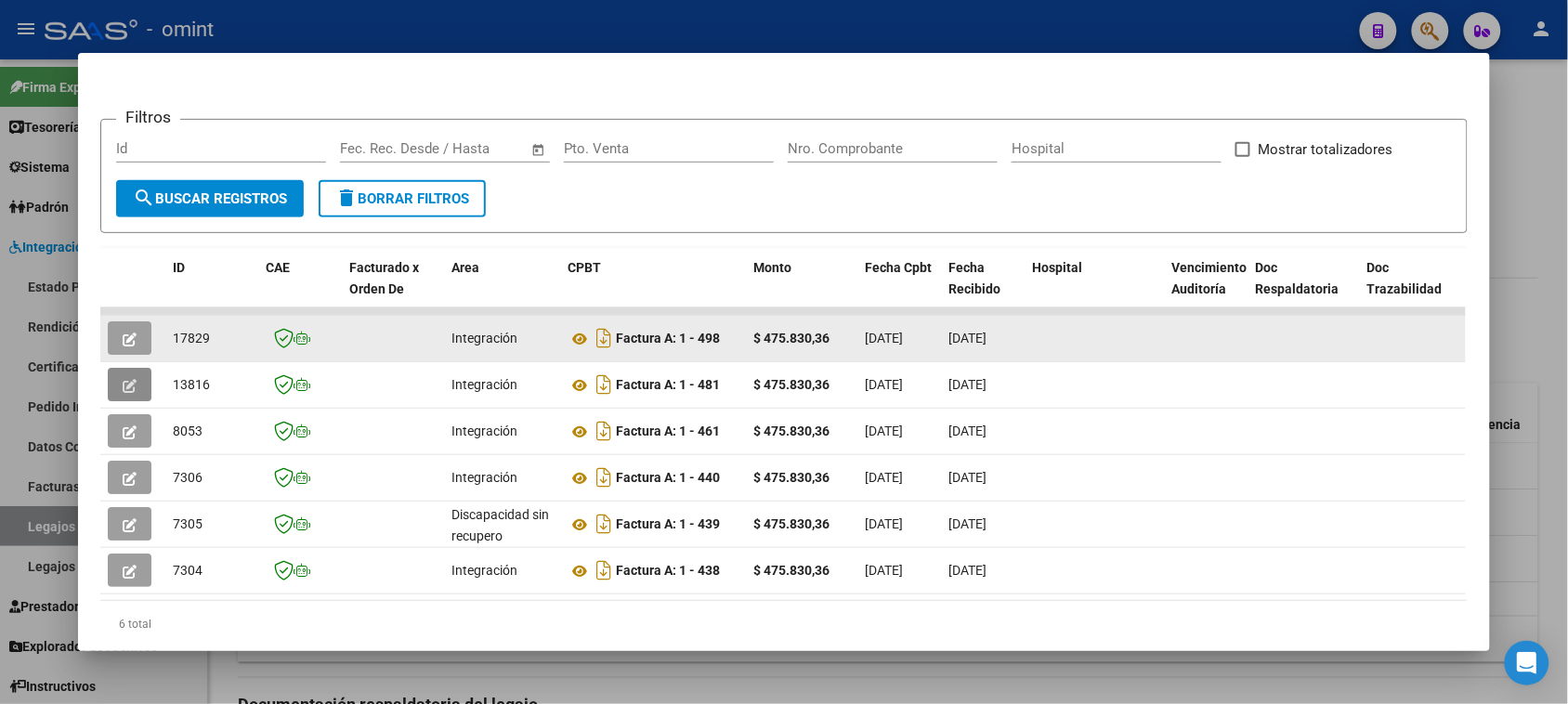
click at [107, 340] on button "button" at bounding box center [129, 338] width 44 height 34
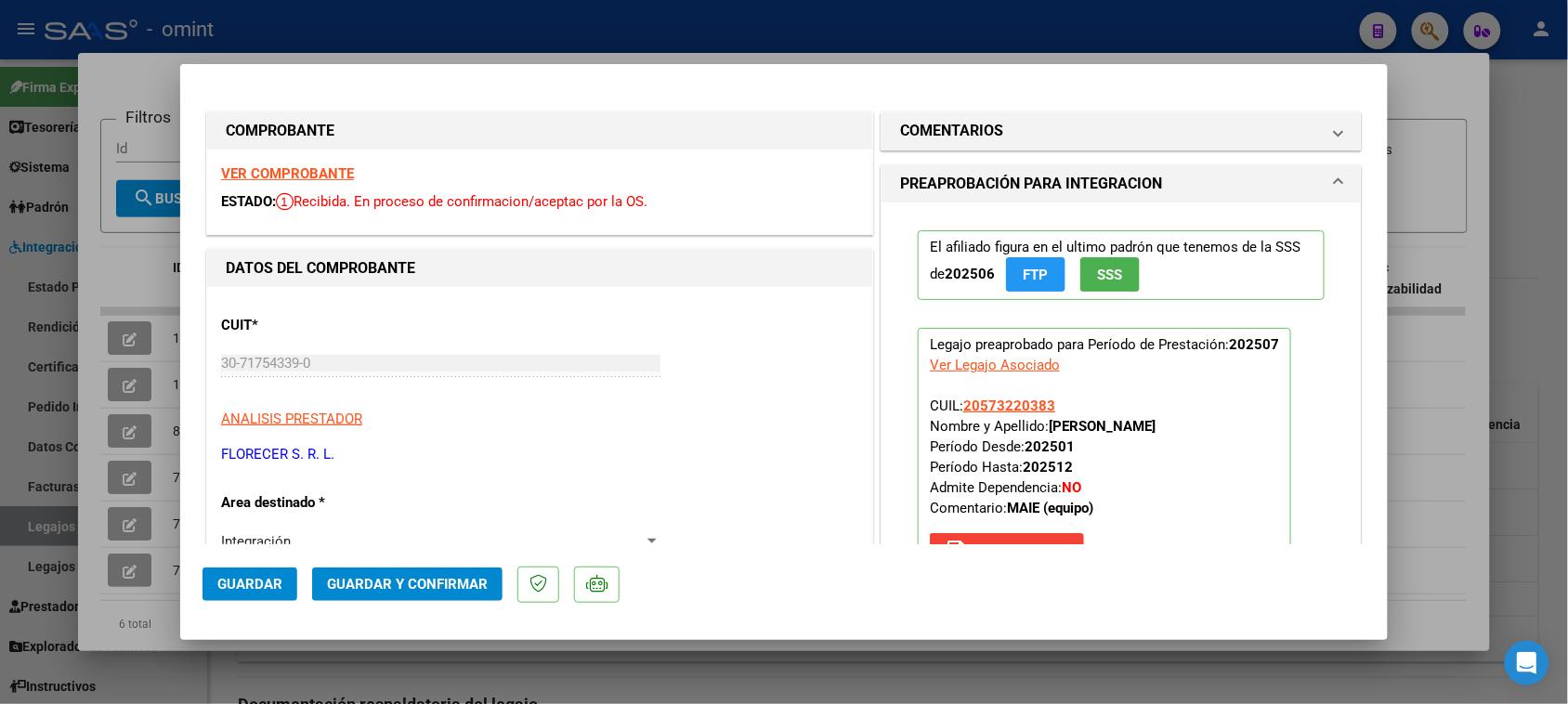
click at [292, 175] on strong "VER COMPROBANTE" at bounding box center [288, 174] width 133 height 17
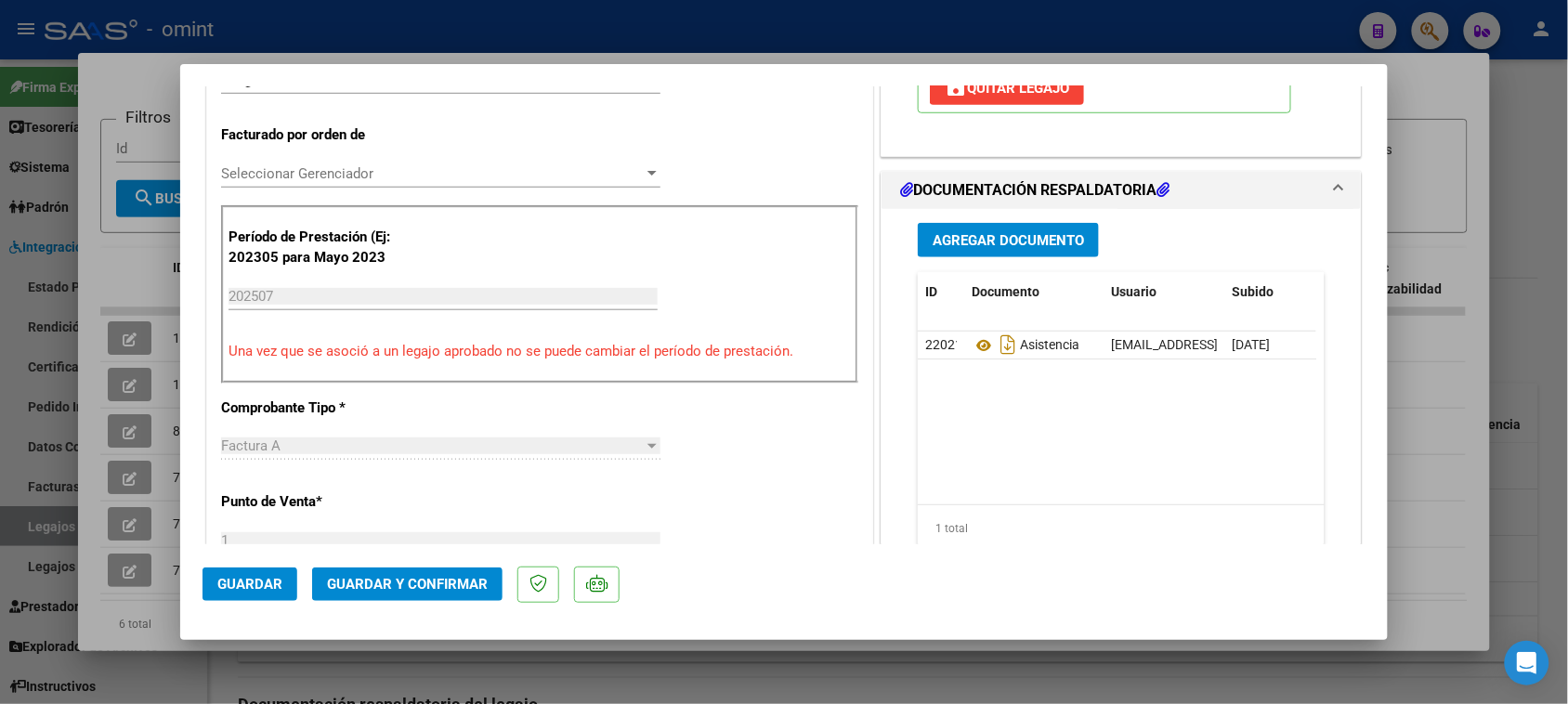
scroll to position [465, 0]
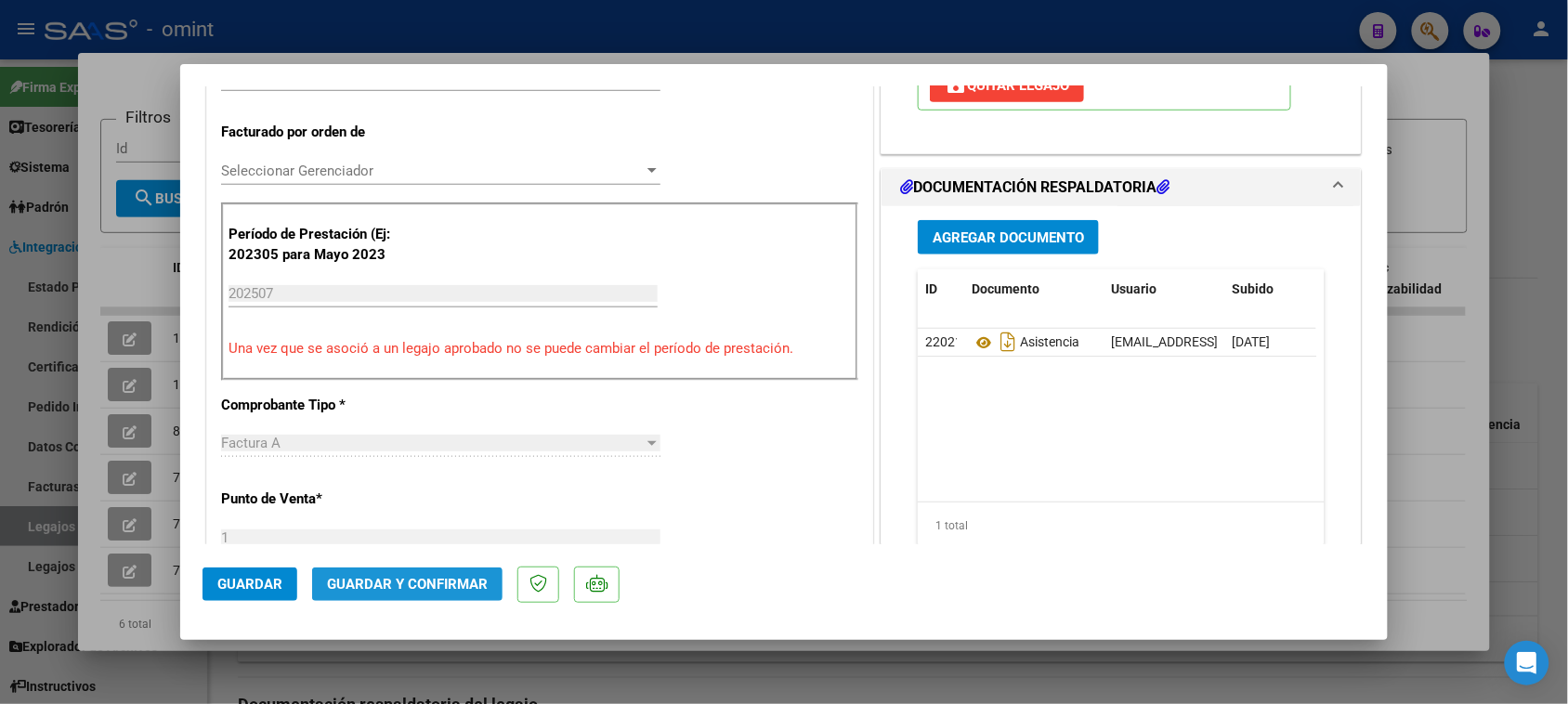
click at [406, 581] on span "Guardar y Confirmar" at bounding box center [407, 584] width 161 height 17
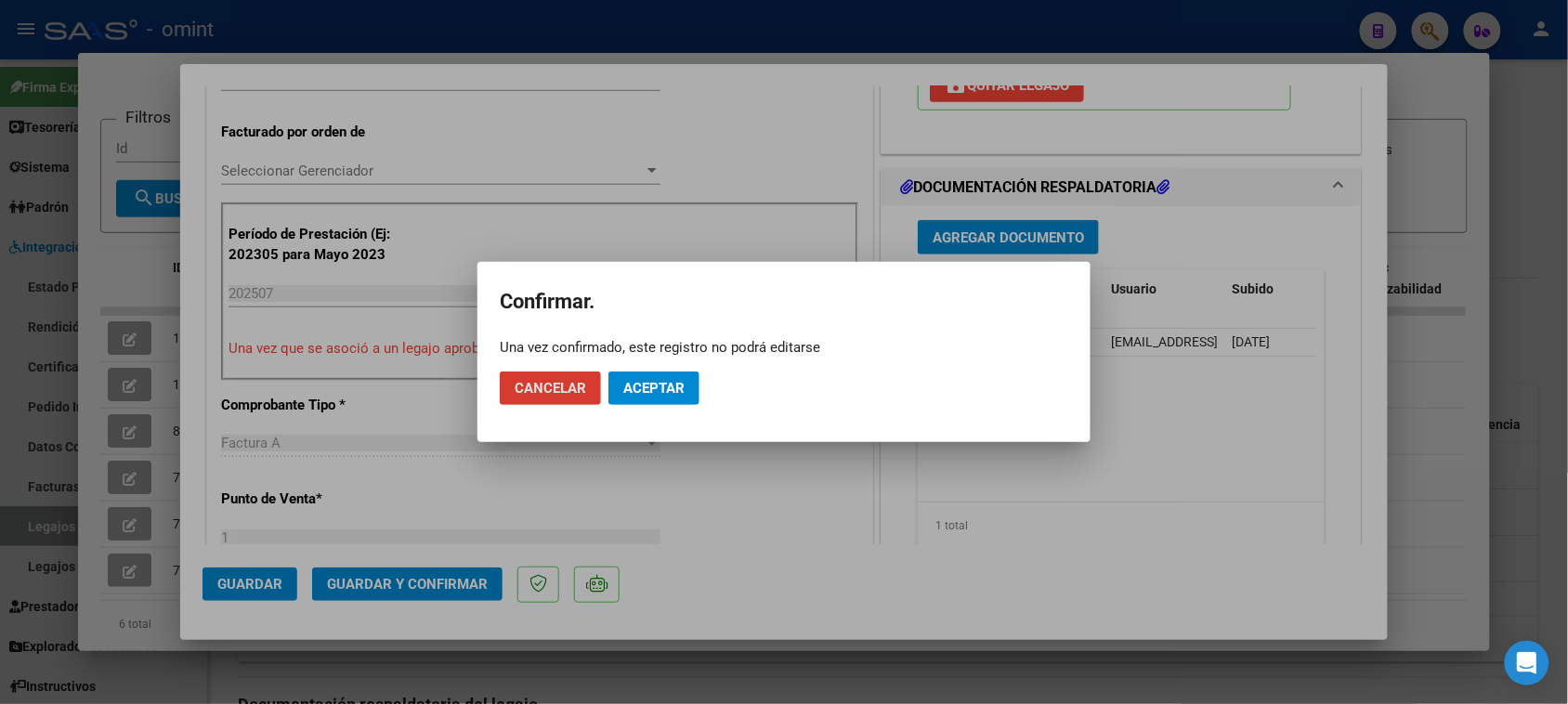
click at [679, 395] on button "Aceptar" at bounding box center [653, 389] width 91 height 34
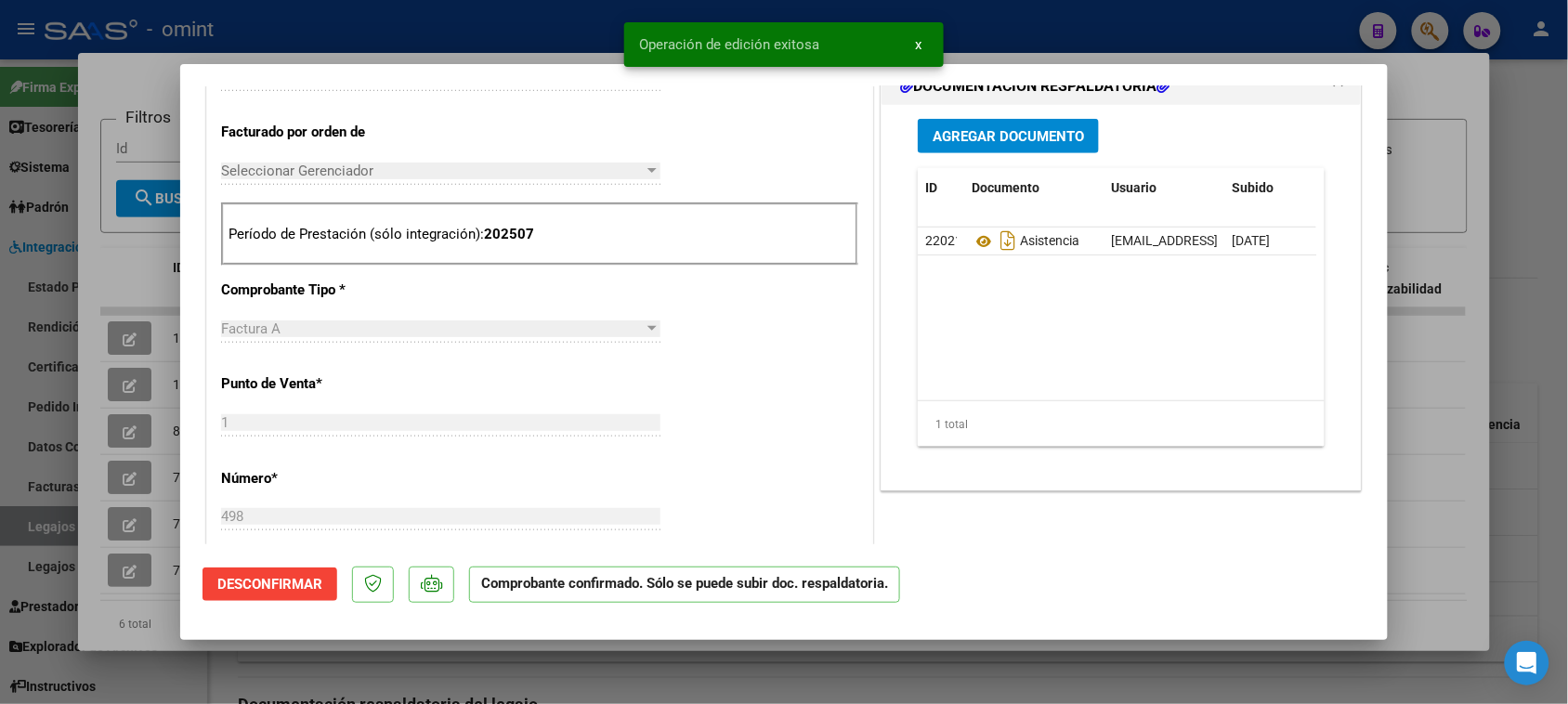
type input "$ 0,00"
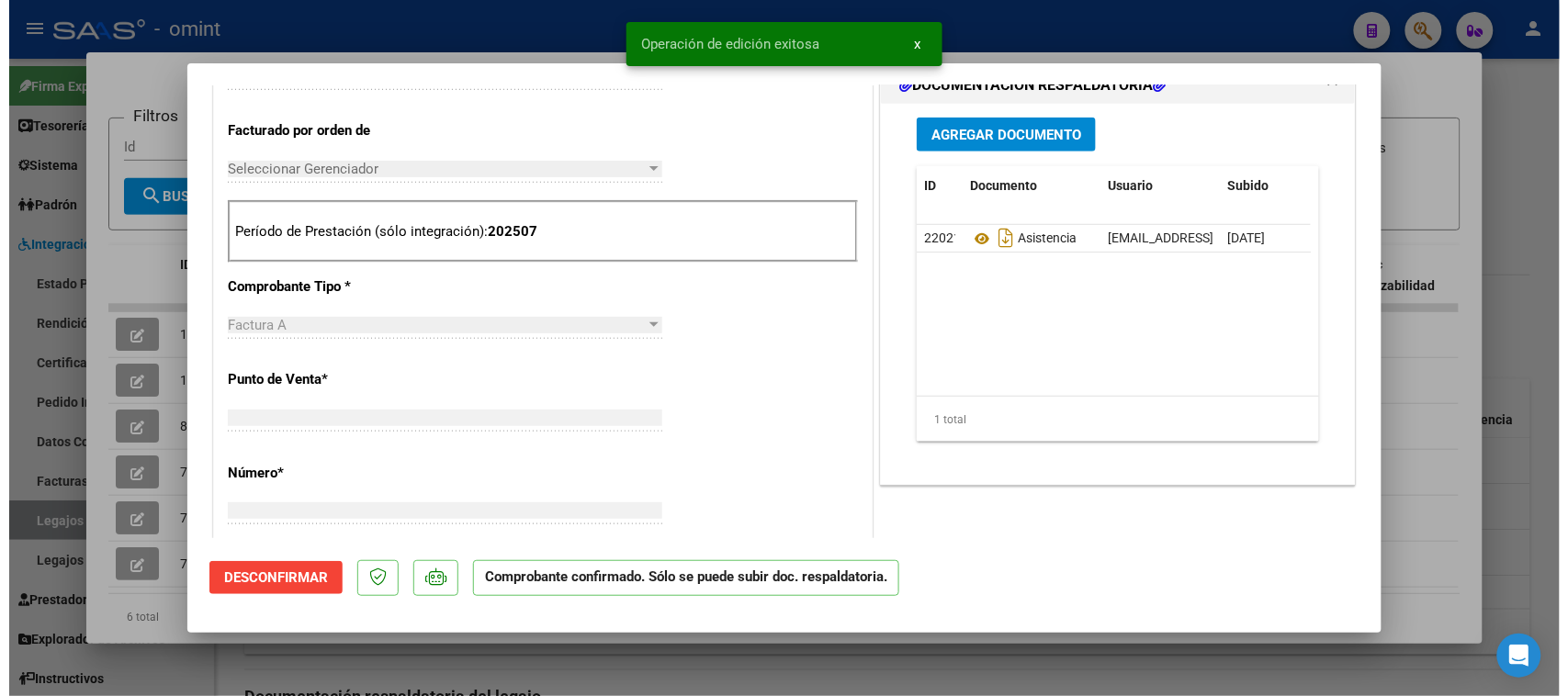
scroll to position [0, 0]
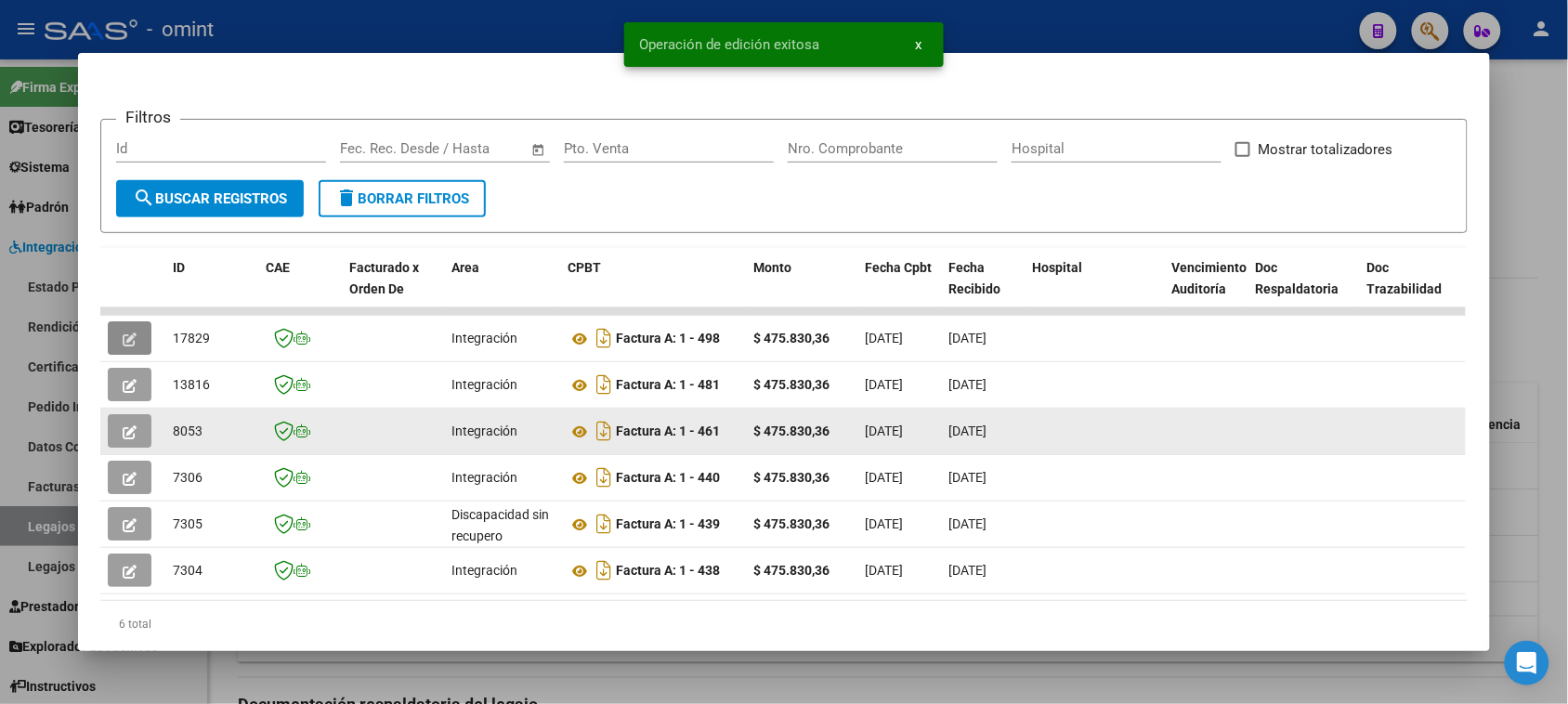
click at [125, 435] on icon "button" at bounding box center [129, 432] width 14 height 14
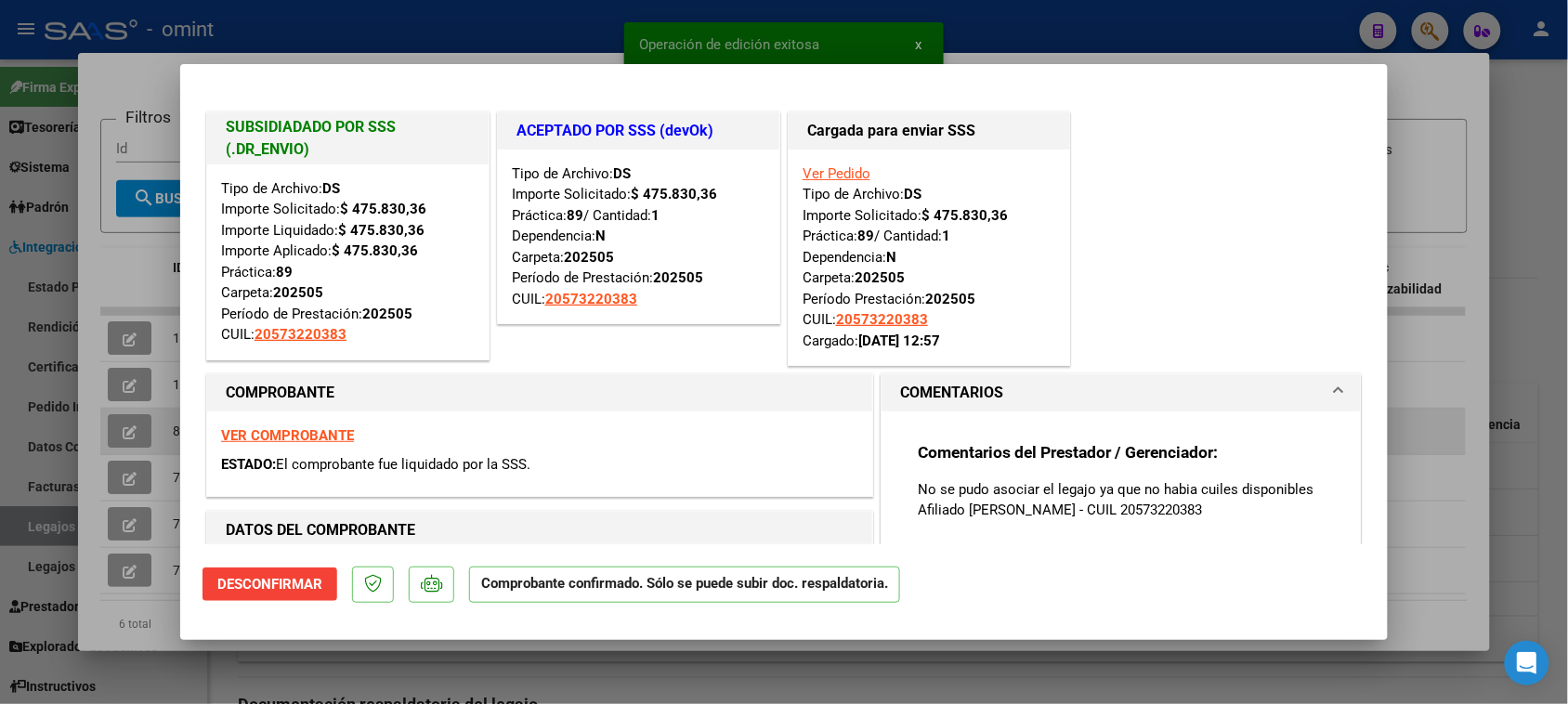
type input "$ 0,00"
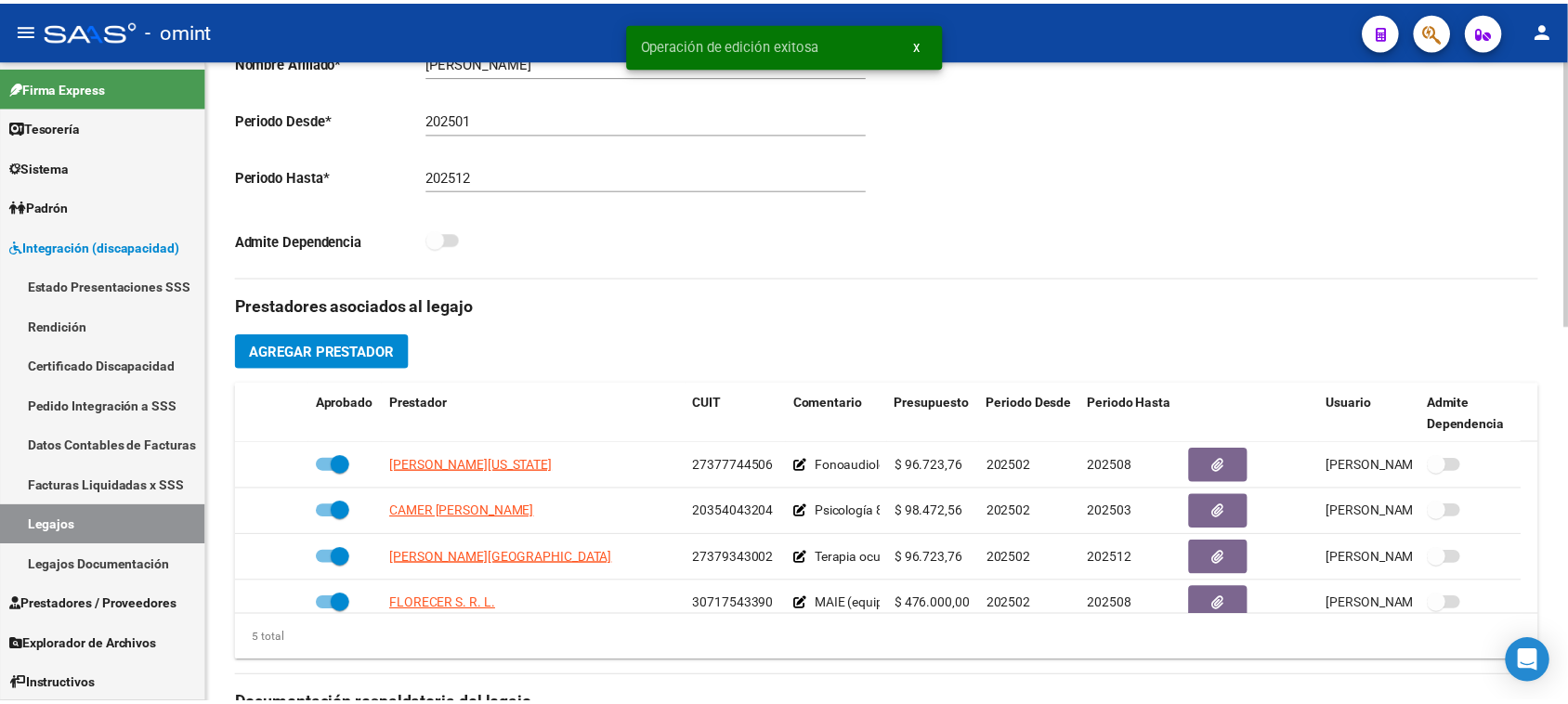
scroll to position [66, 0]
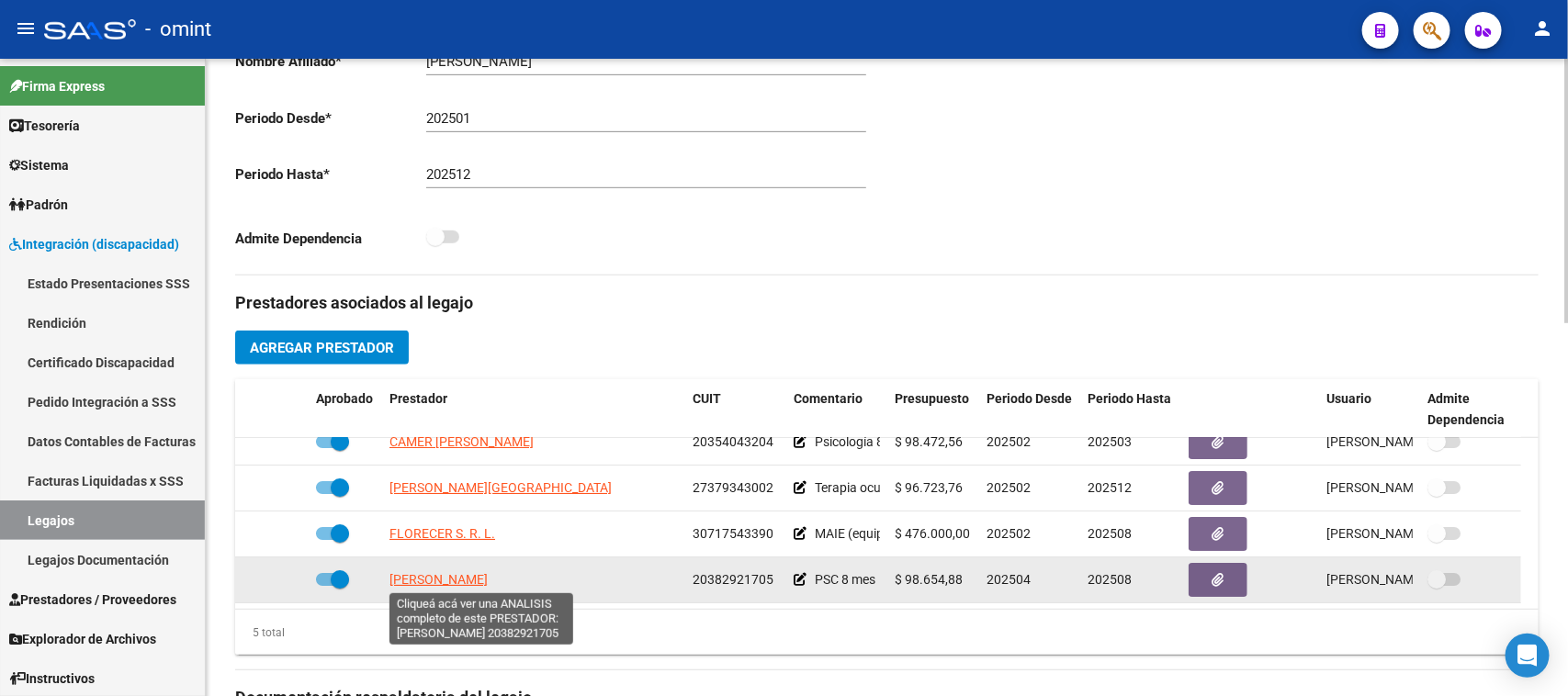
click at [488, 583] on span "CHIARALUCE MATEO EMILIANO" at bounding box center [438, 580] width 98 height 15
type textarea "20382921705"
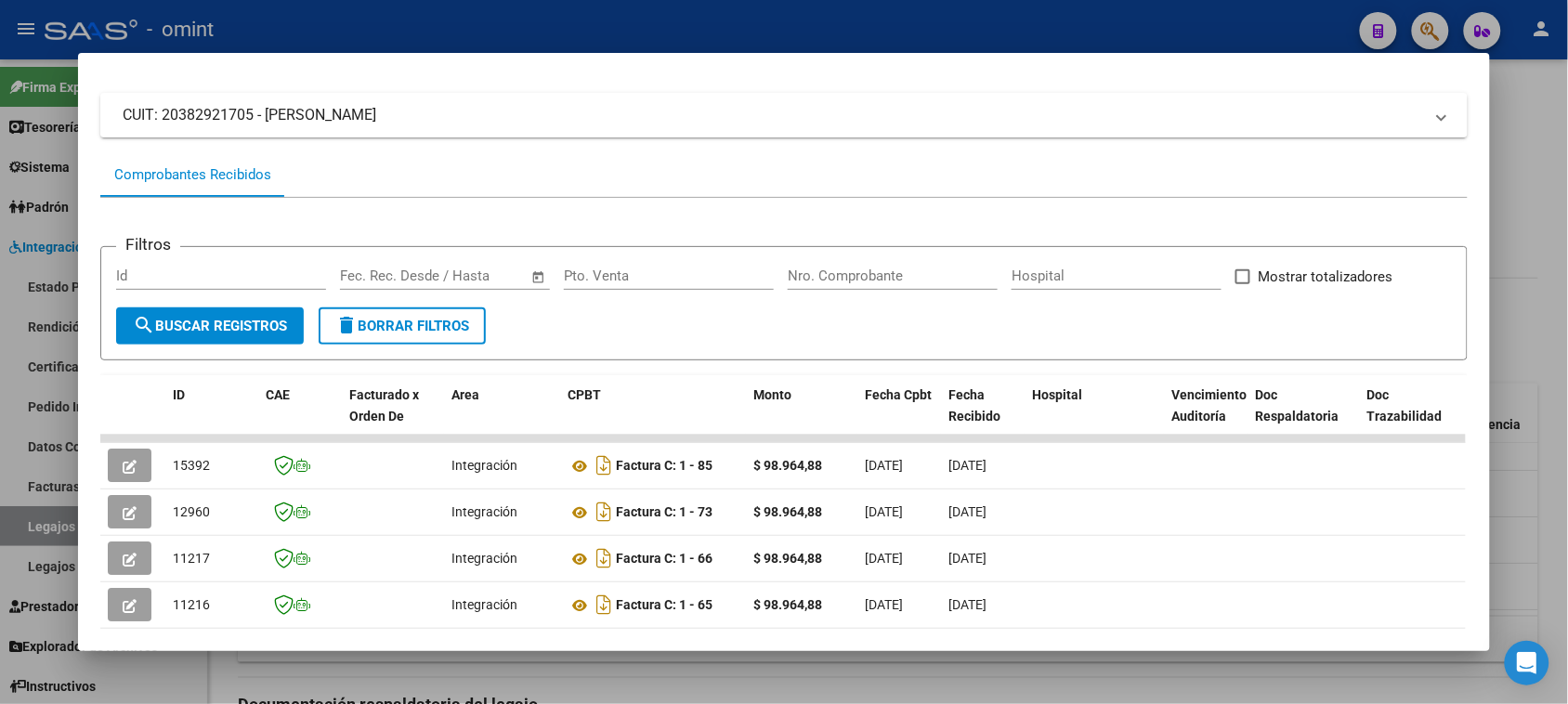
scroll to position [209, 0]
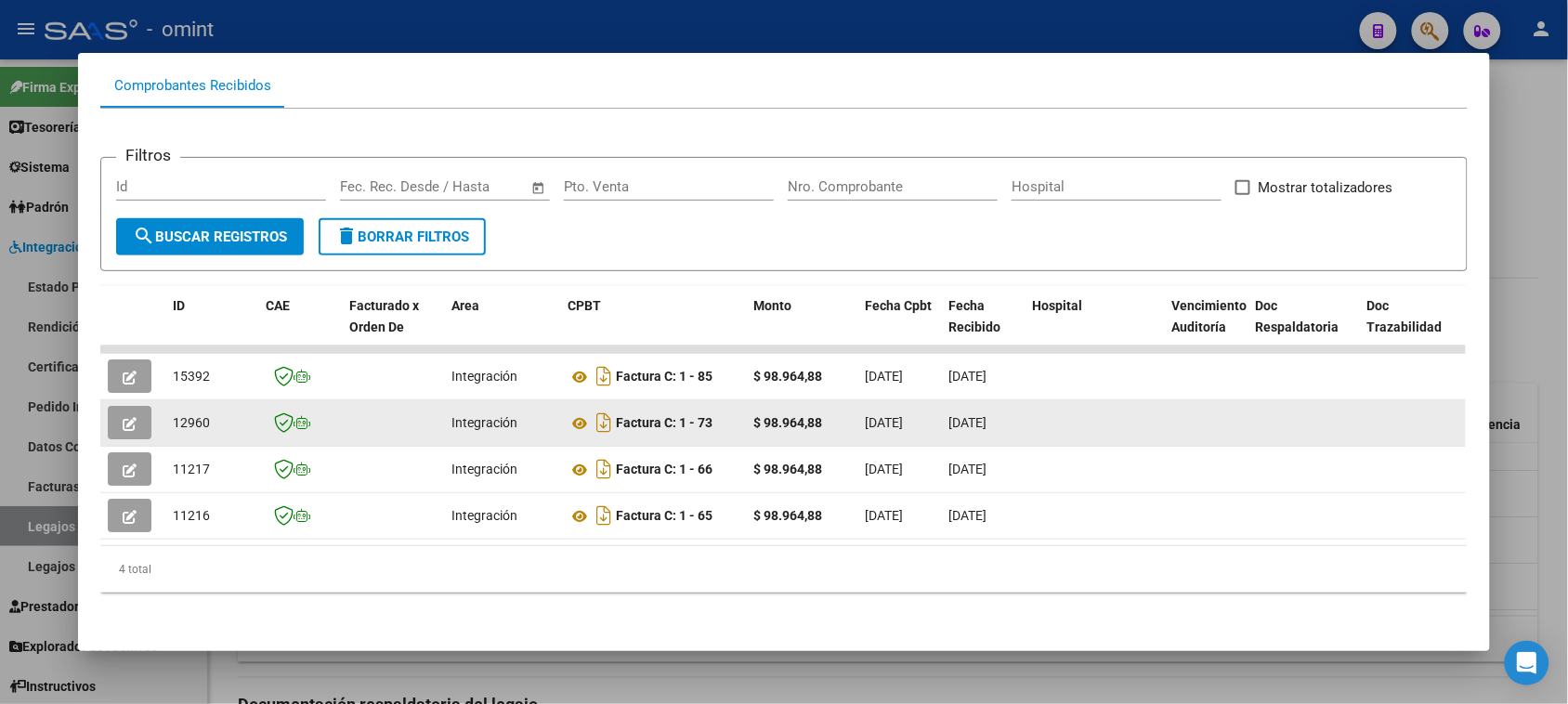
click at [135, 420] on button "button" at bounding box center [129, 423] width 44 height 34
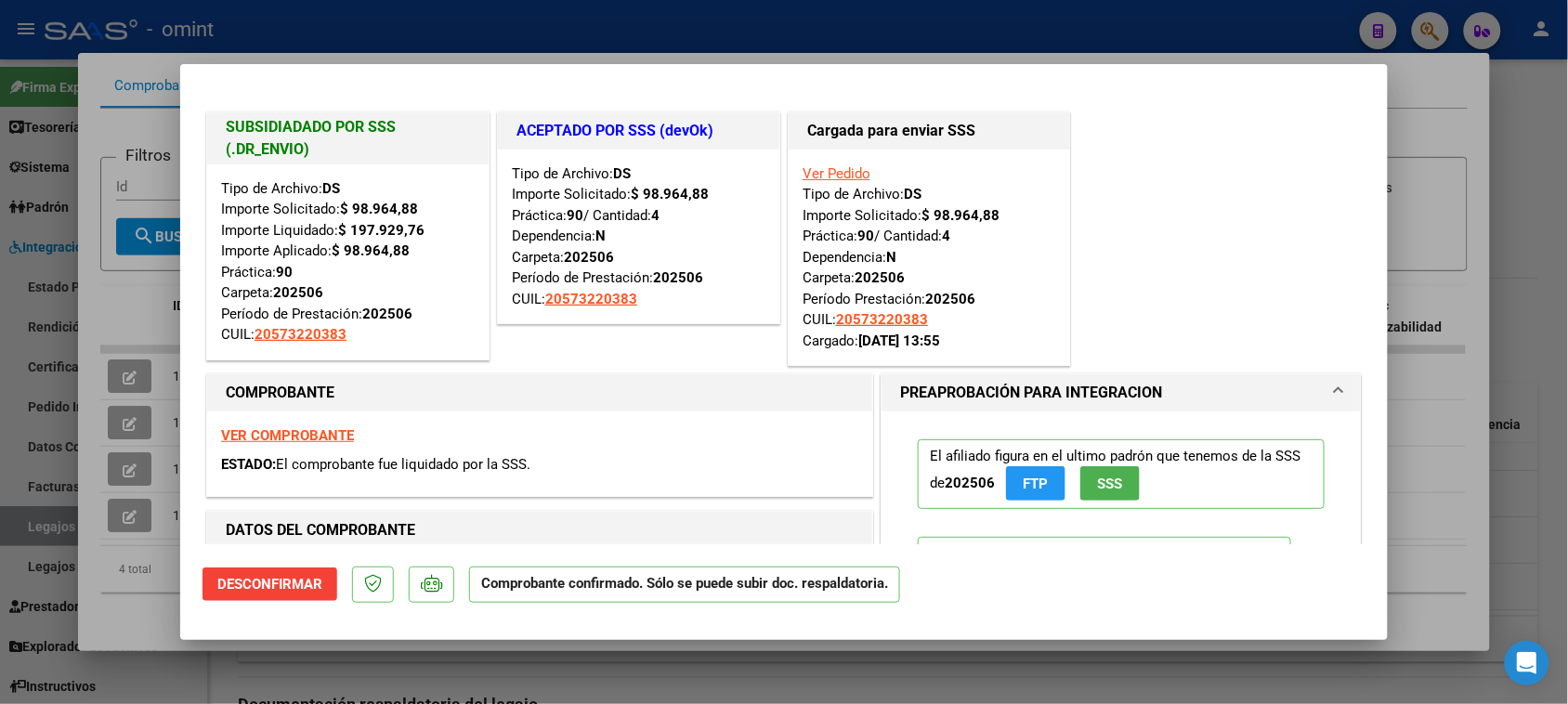
type input "$ 0,00"
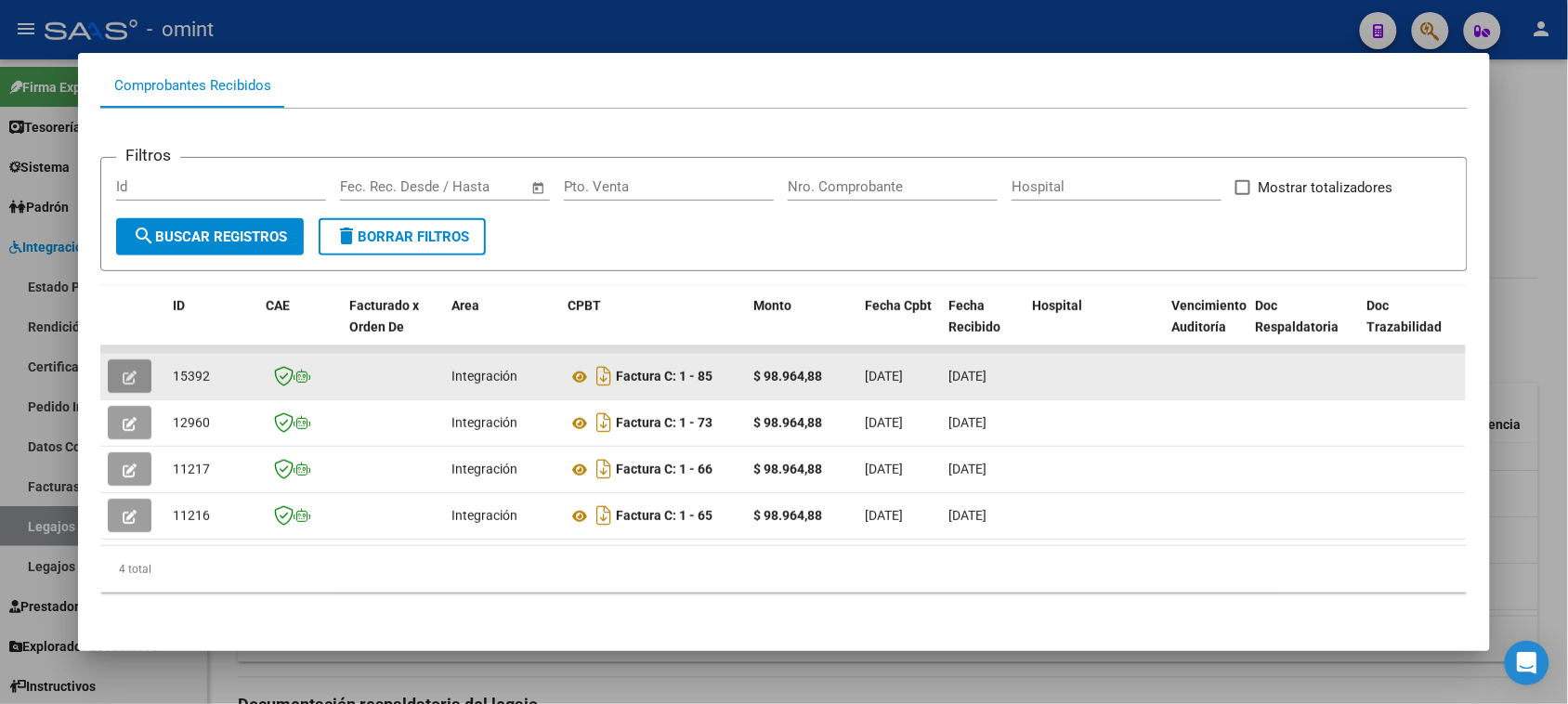
click at [137, 360] on button "button" at bounding box center [129, 377] width 44 height 34
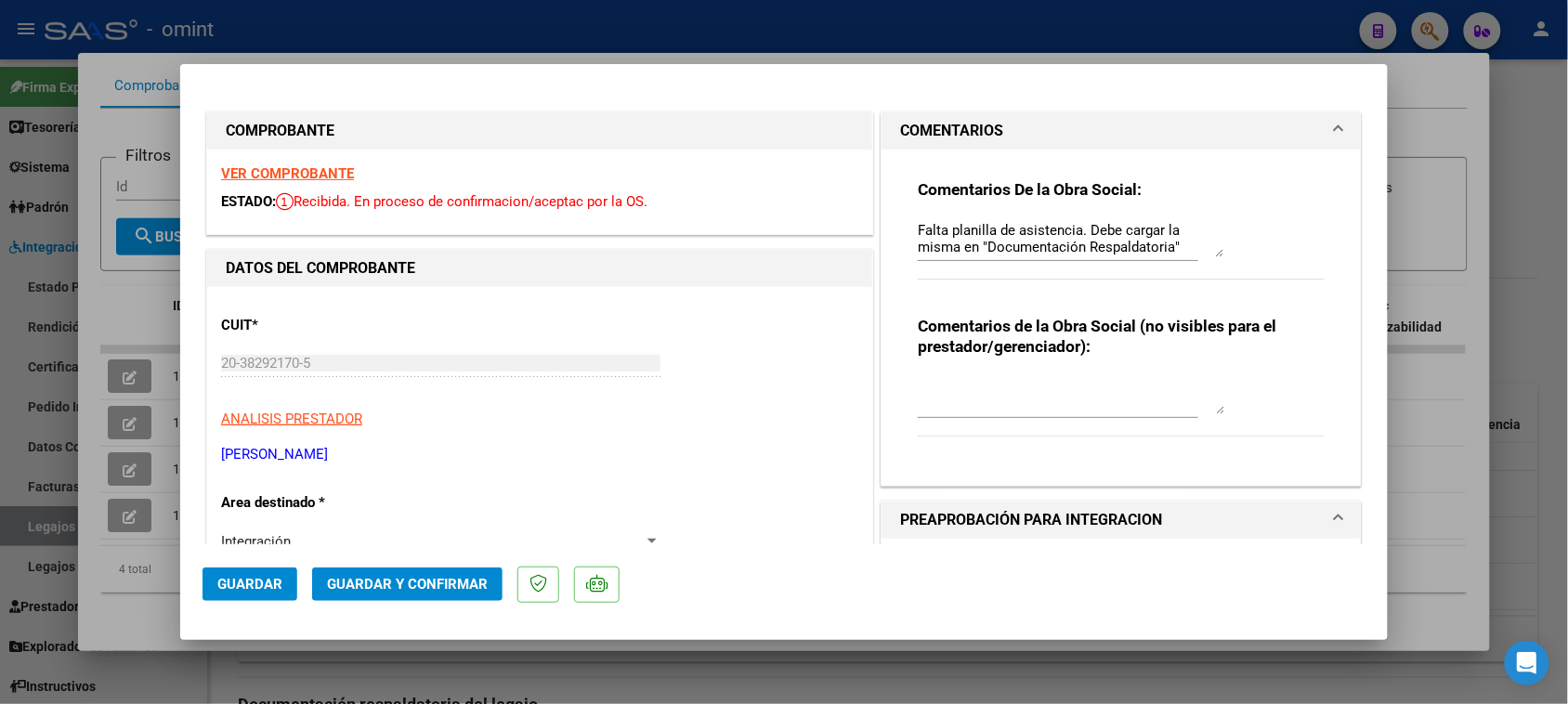
click at [325, 179] on strong "VER COMPROBANTE" at bounding box center [288, 174] width 133 height 17
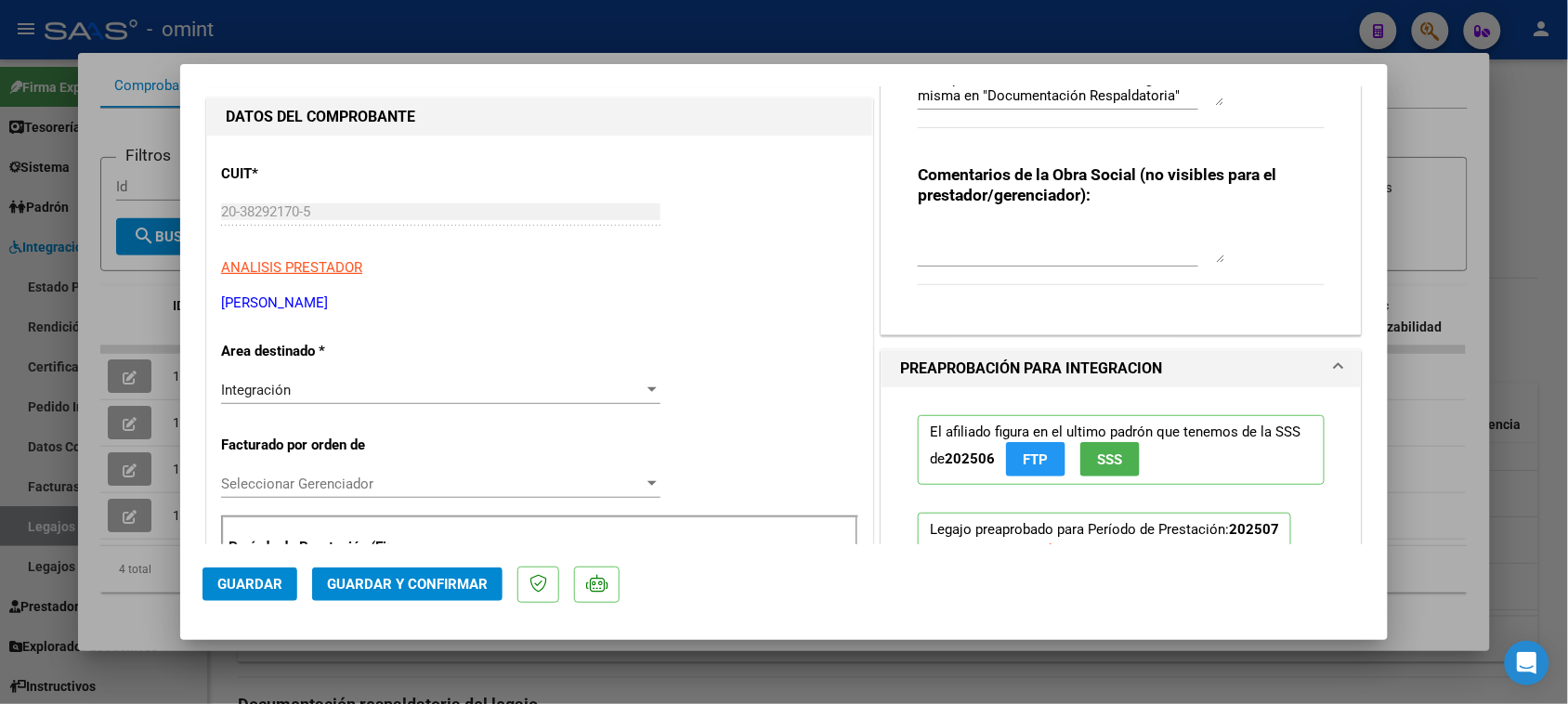
scroll to position [0, 0]
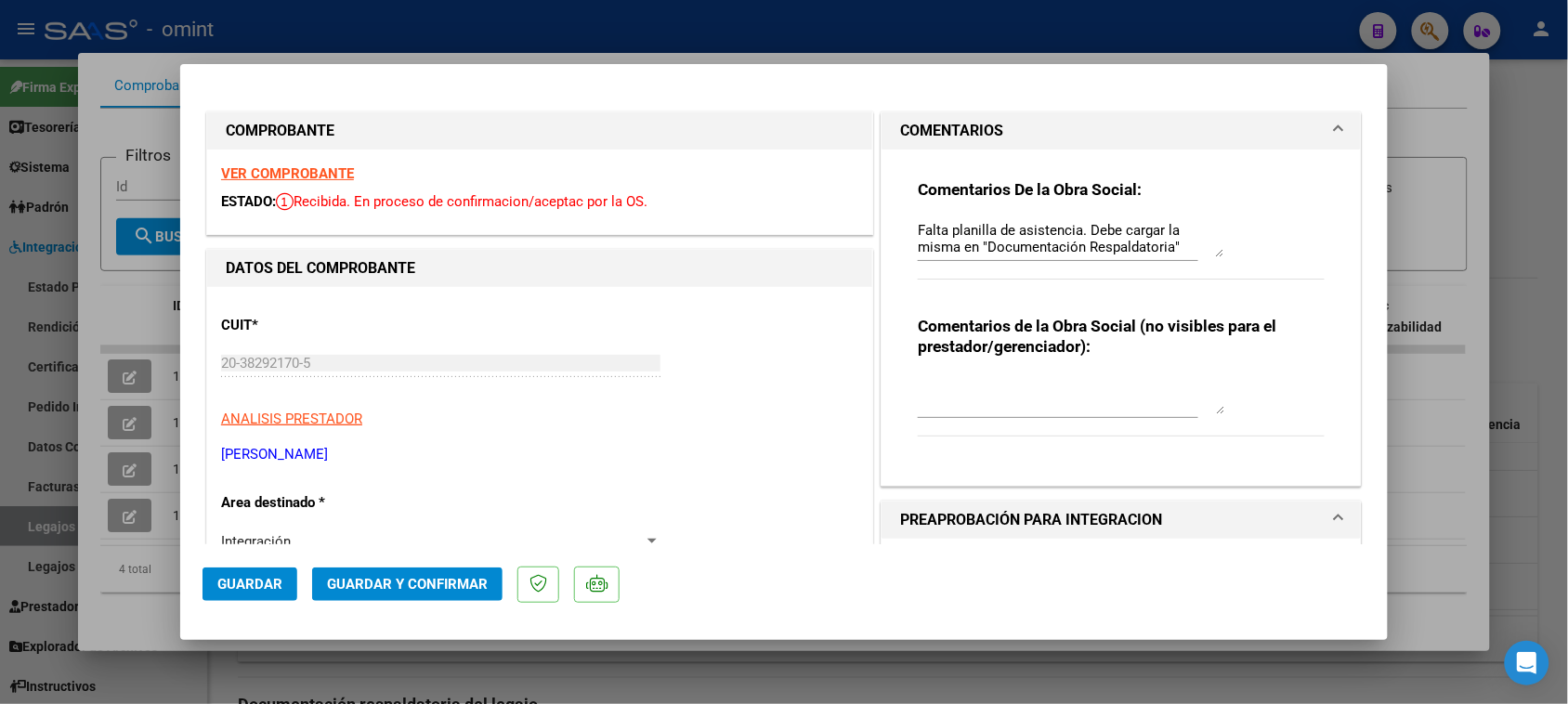
drag, startPoint x: 903, startPoint y: 229, endPoint x: 907, endPoint y: 243, distance: 14.6
click at [906, 249] on div "Comentarios De la Obra Social: Falta planilla de asistencia. Debe cargar la mis…" at bounding box center [1120, 310] width 435 height 322
drag, startPoint x: 910, startPoint y: 230, endPoint x: 1195, endPoint y: 249, distance: 285.6
click at [1195, 249] on textarea "Falta planilla de asistencia. Debe cargar la misma en "Documentación Respaldato…" at bounding box center [1071, 239] width 306 height 37
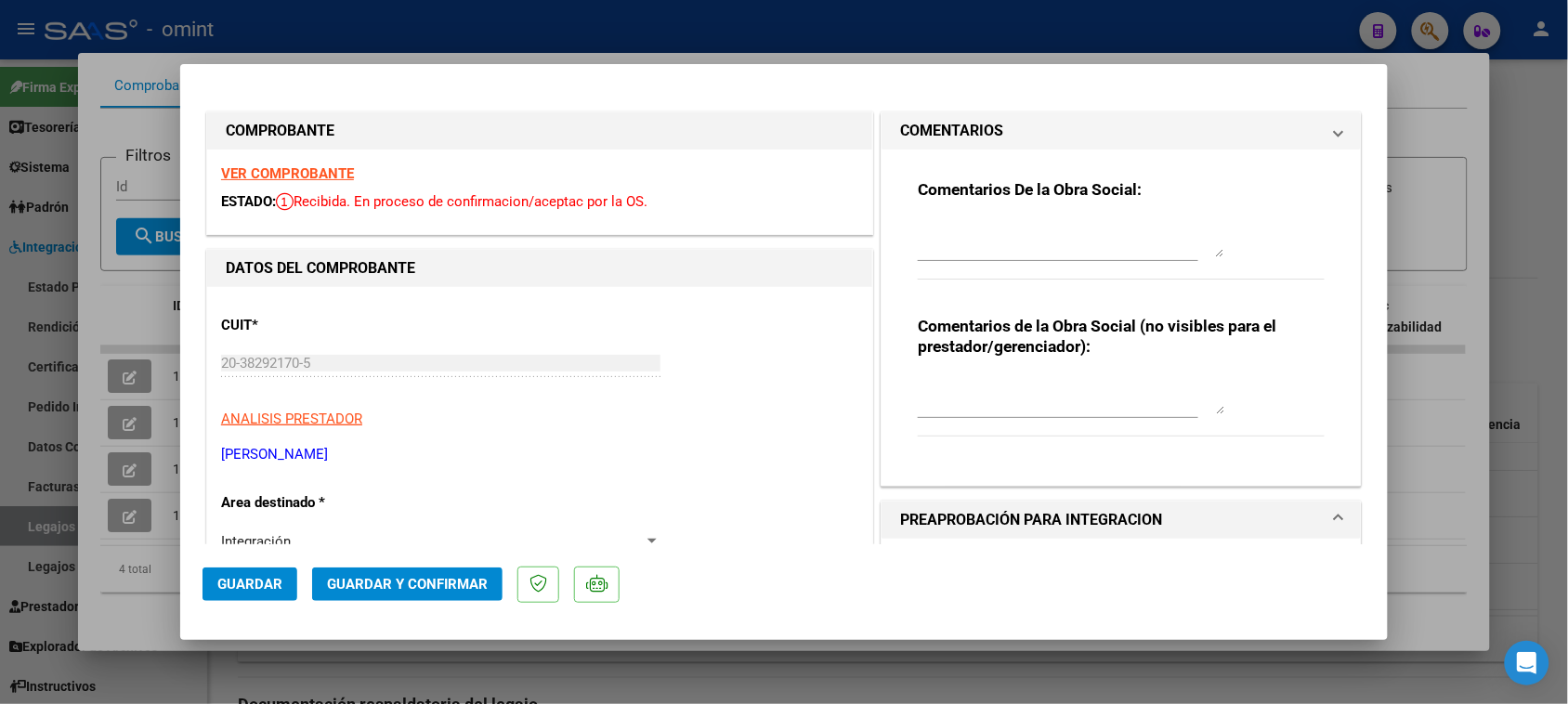
scroll to position [0, 0]
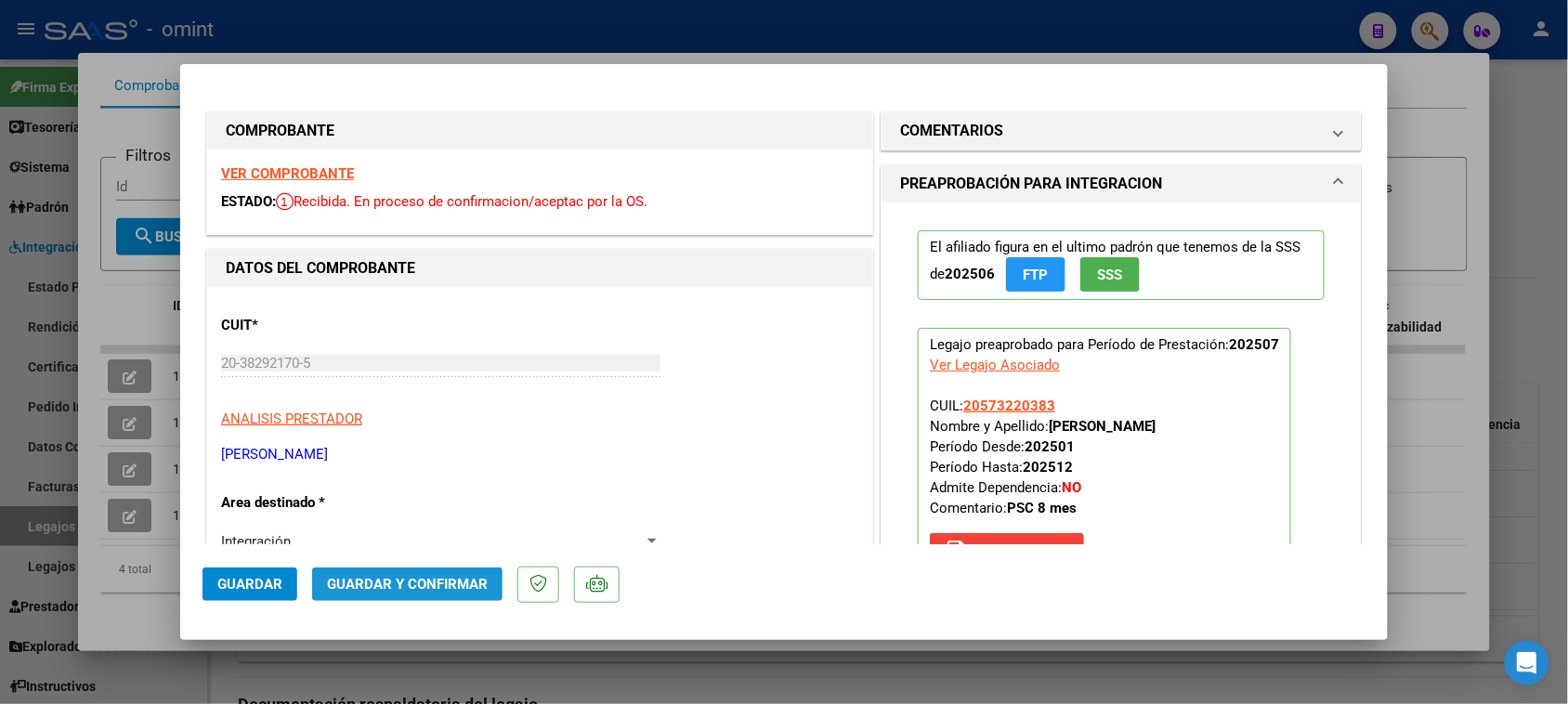
click at [387, 587] on span "Guardar y Confirmar" at bounding box center [407, 584] width 161 height 17
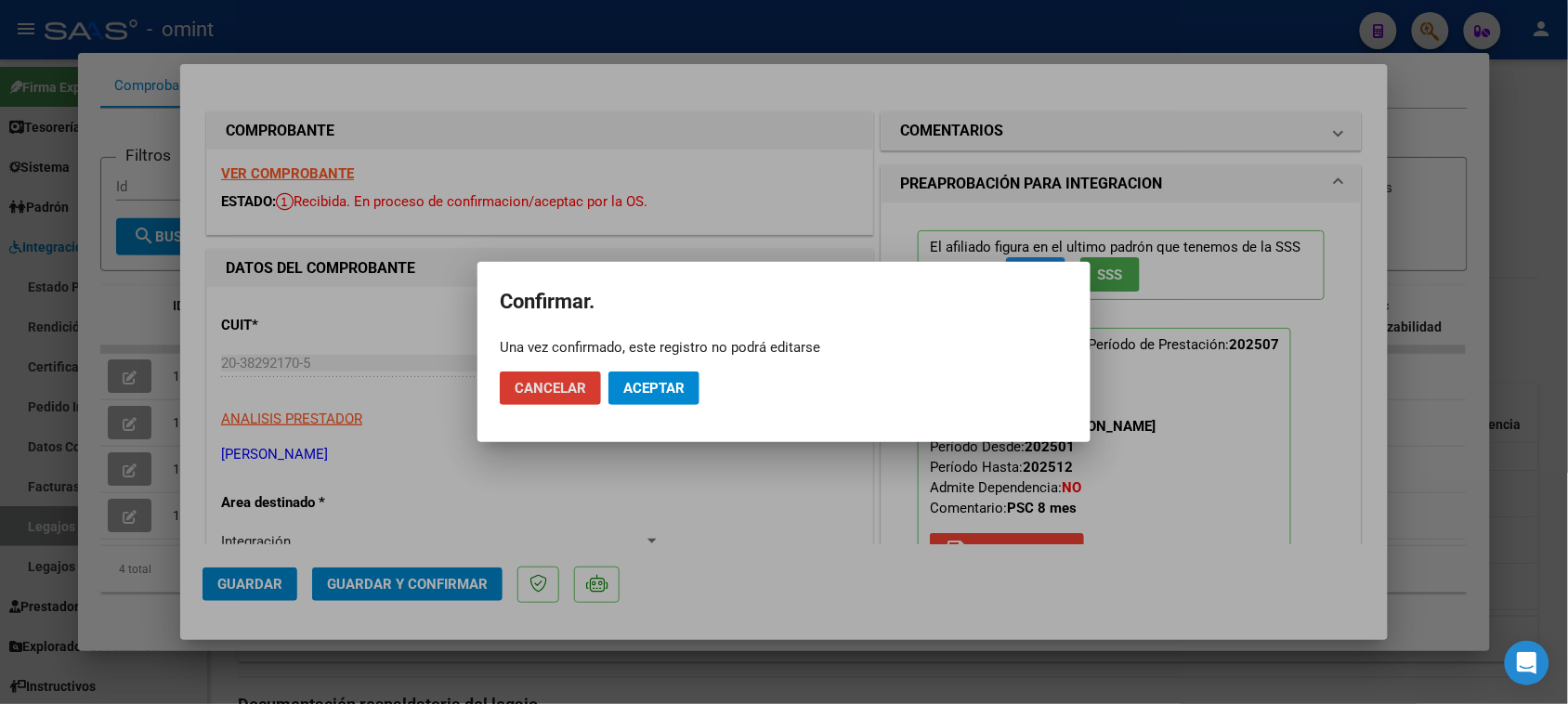
click at [657, 391] on span "Aceptar" at bounding box center [654, 389] width 62 height 17
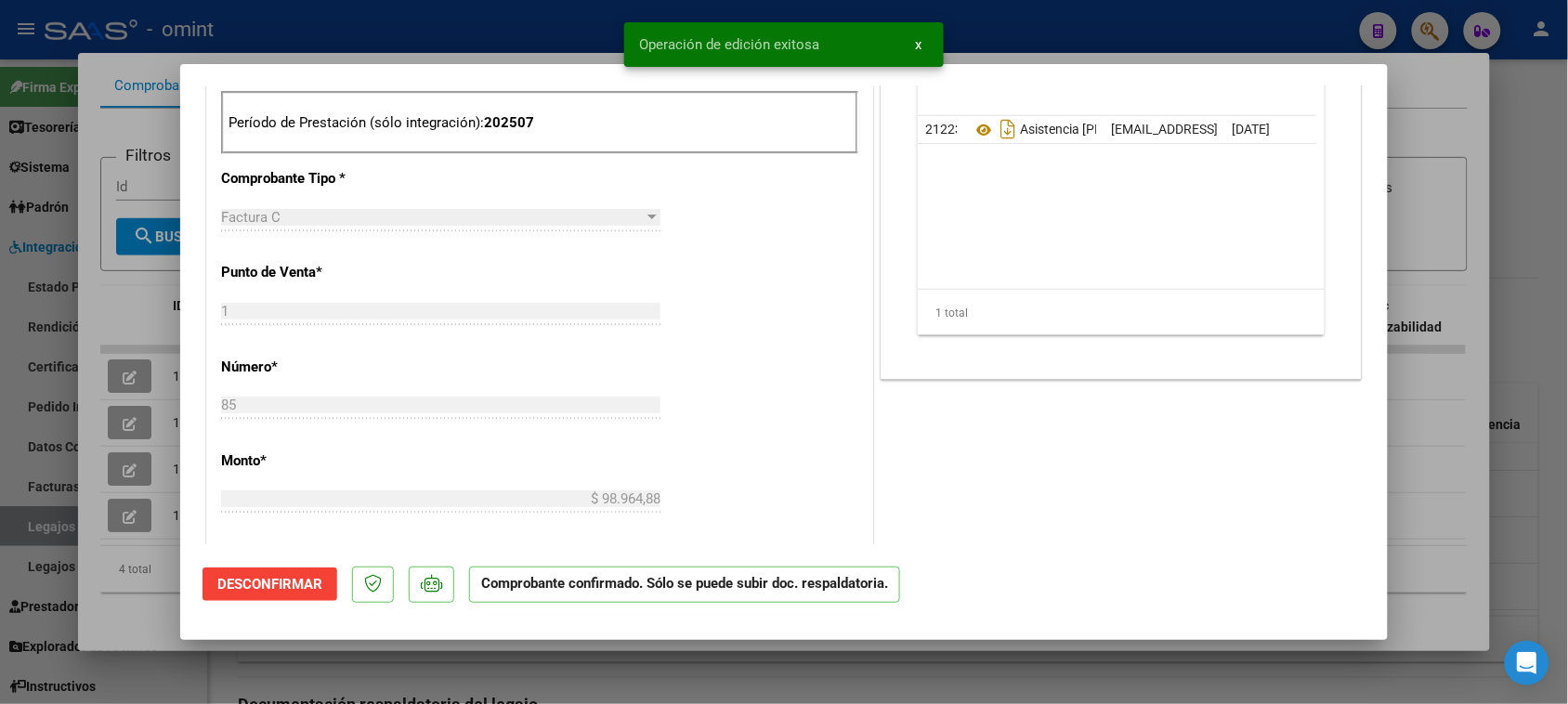
scroll to position [581, 0]
type input "$ 0,00"
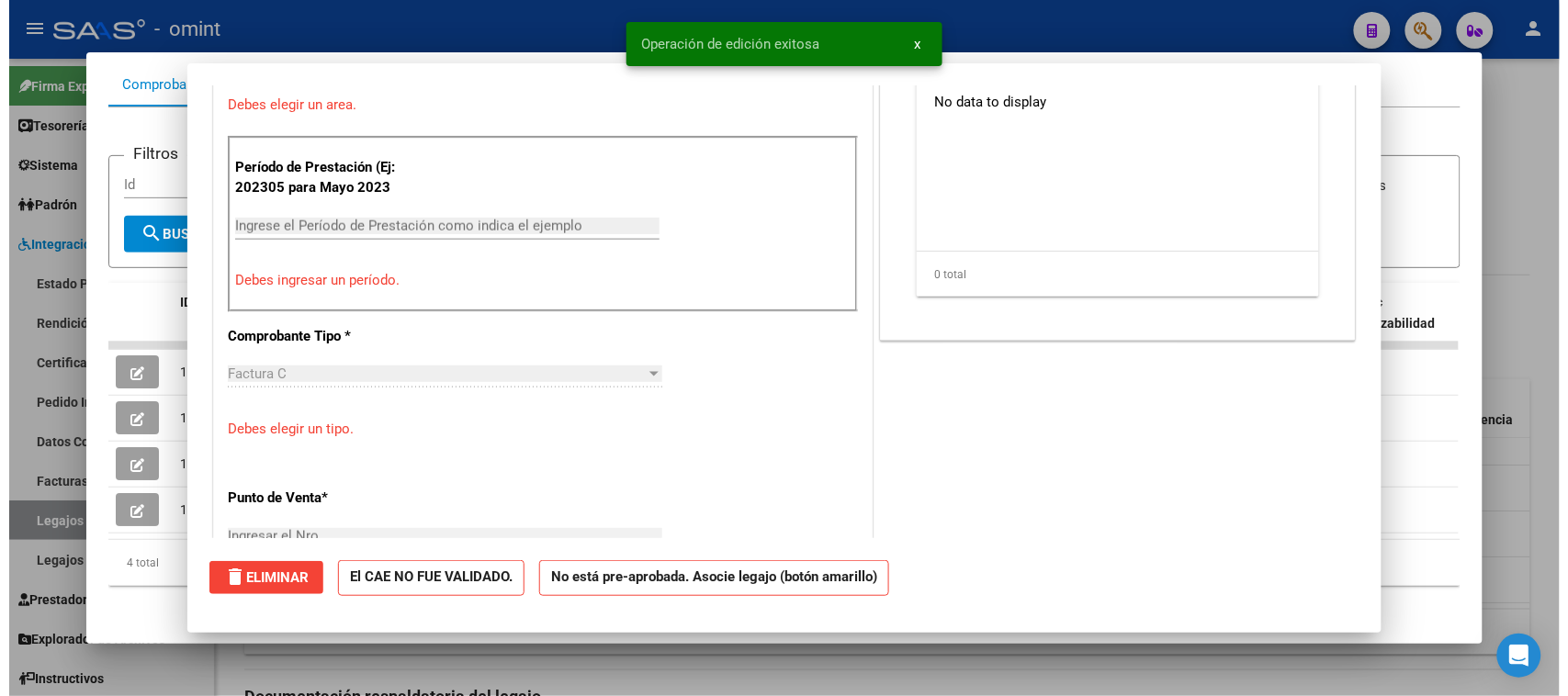
scroll to position [0, 0]
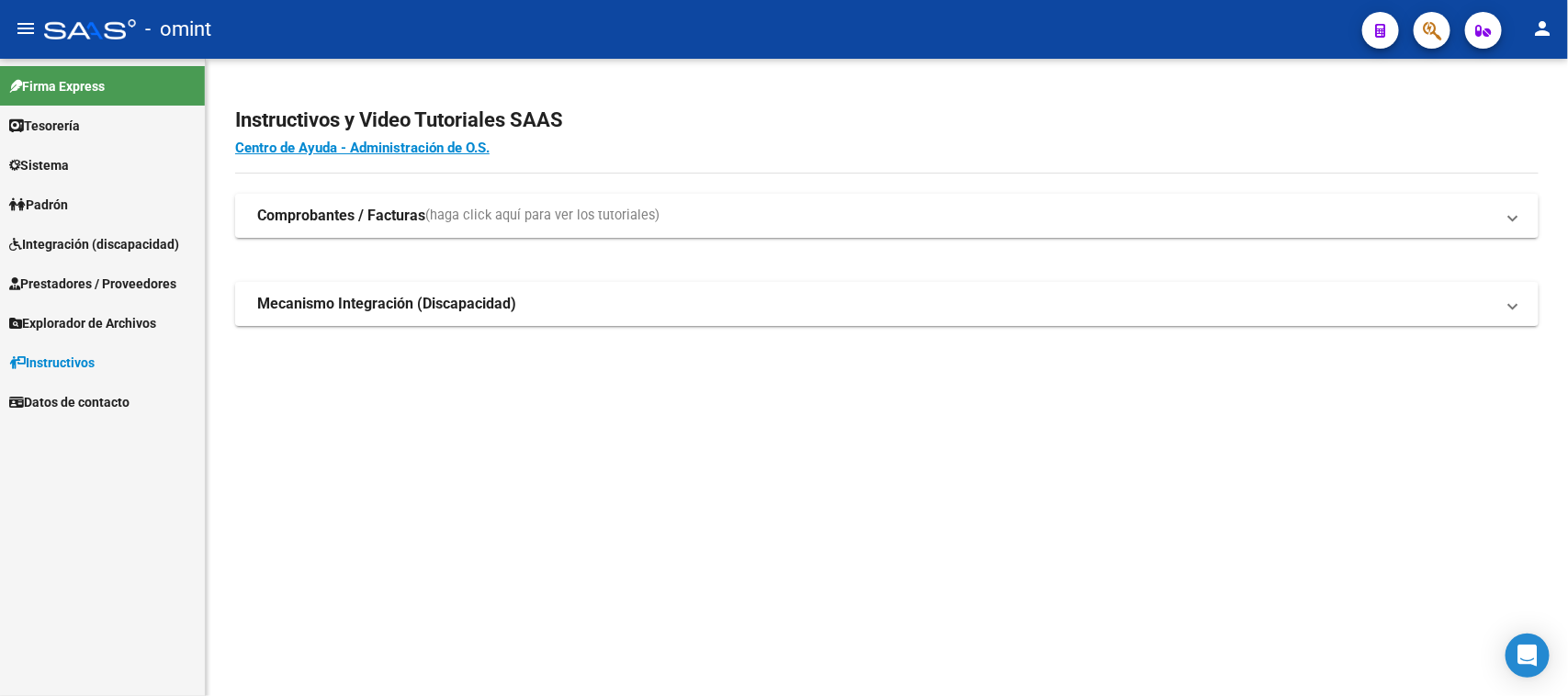
click at [76, 248] on span "Integración (discapacidad)" at bounding box center [94, 244] width 170 height 20
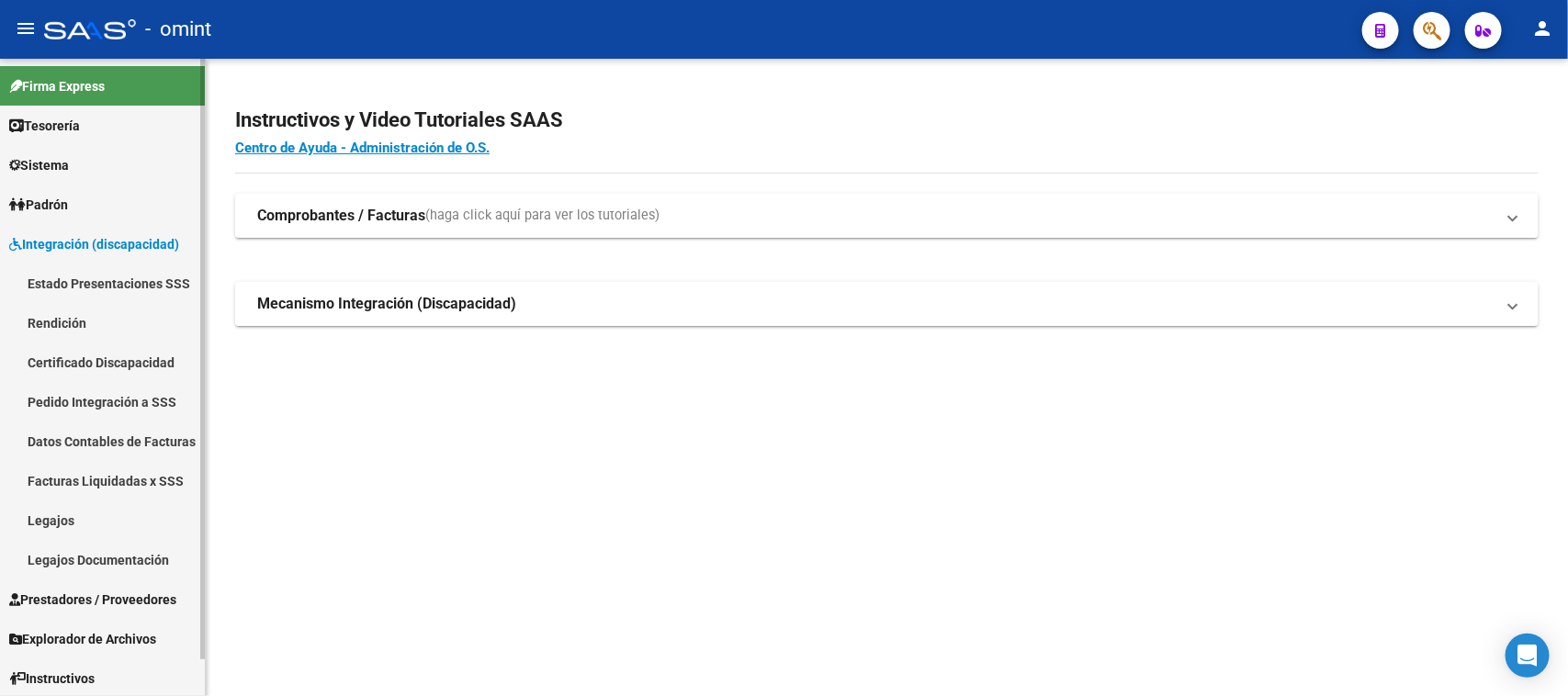
click at [76, 516] on link "Legajos" at bounding box center [103, 520] width 205 height 40
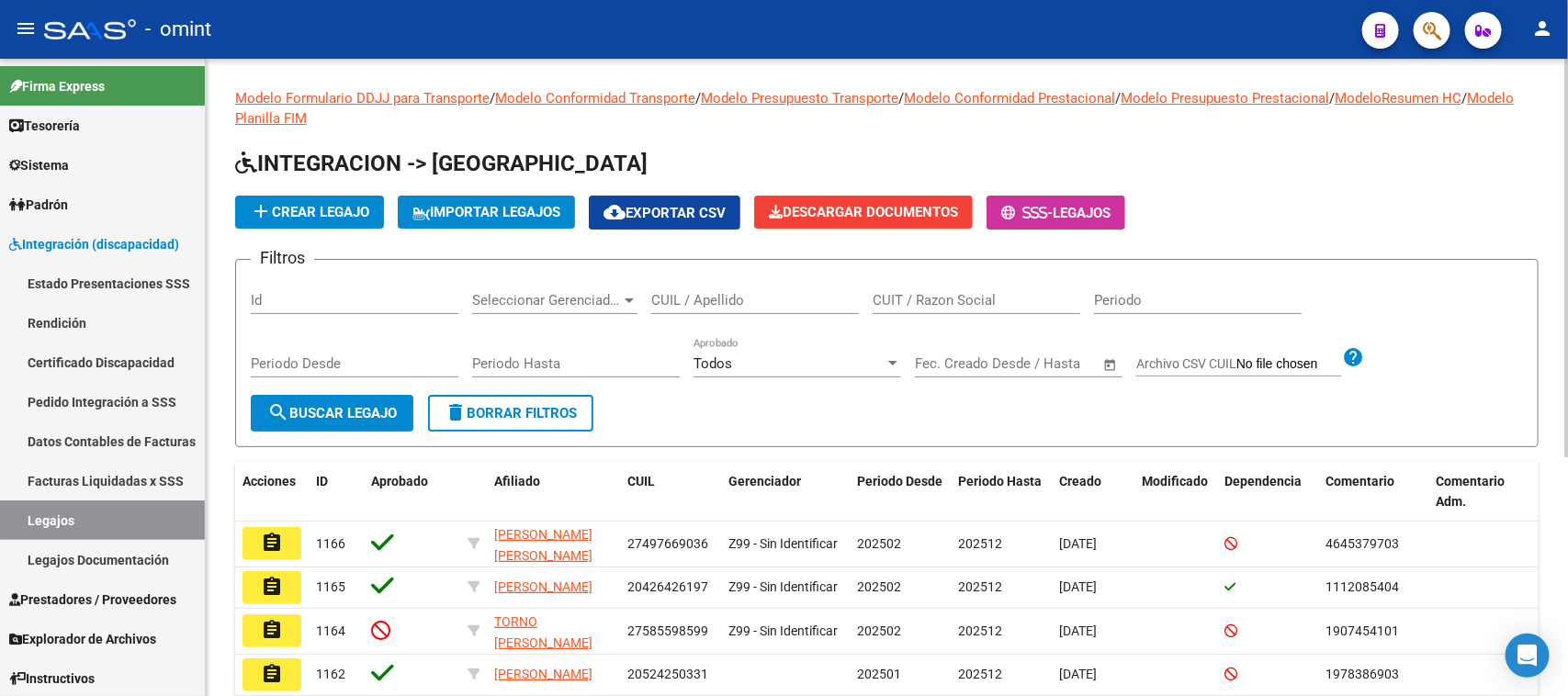
click at [770, 304] on input "CUIL / Apellido" at bounding box center [755, 300] width 208 height 17
type input "herrera"
click at [361, 411] on span "search Buscar Legajo" at bounding box center [332, 413] width 129 height 17
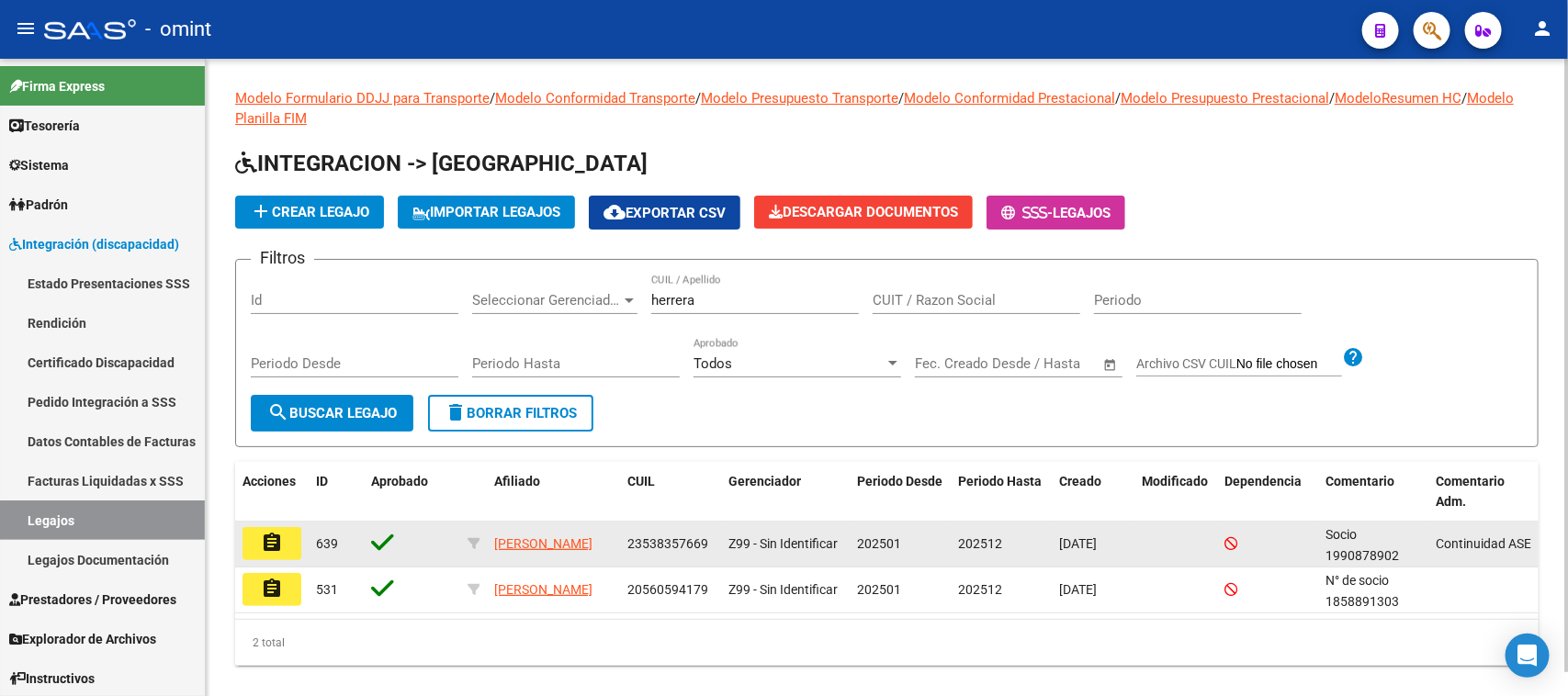
click at [296, 551] on button "assignment" at bounding box center [272, 544] width 59 height 33
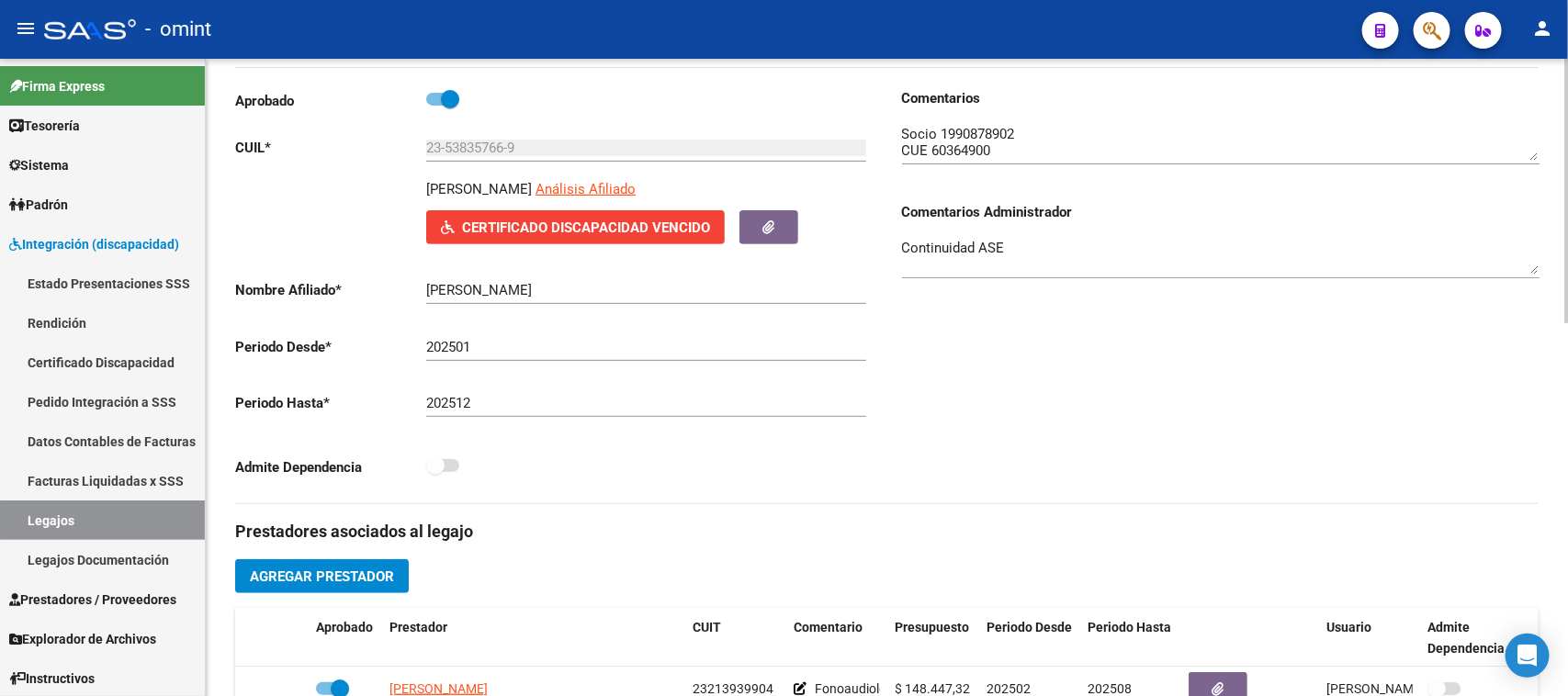
scroll to position [229, 0]
click at [955, 127] on textarea at bounding box center [1221, 143] width 638 height 37
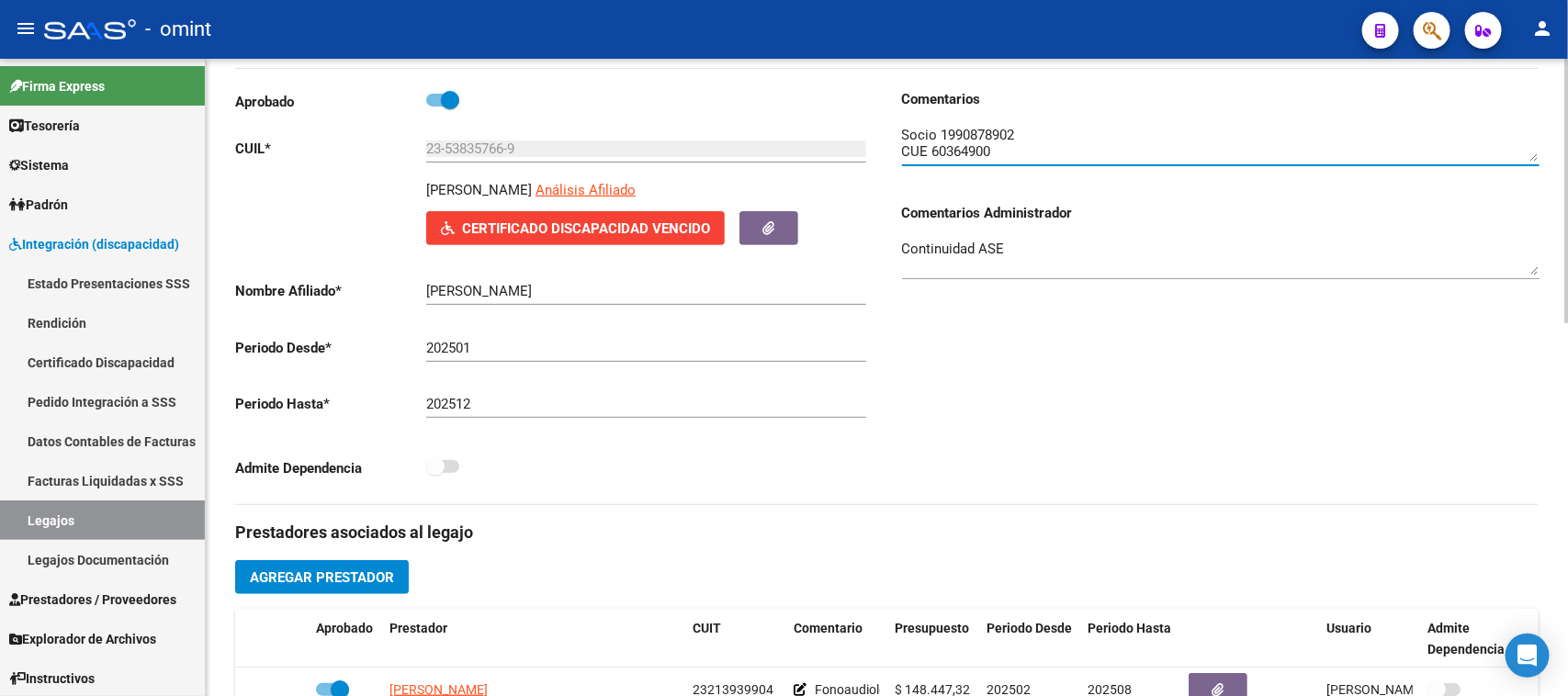
click at [955, 127] on textarea at bounding box center [1221, 143] width 638 height 37
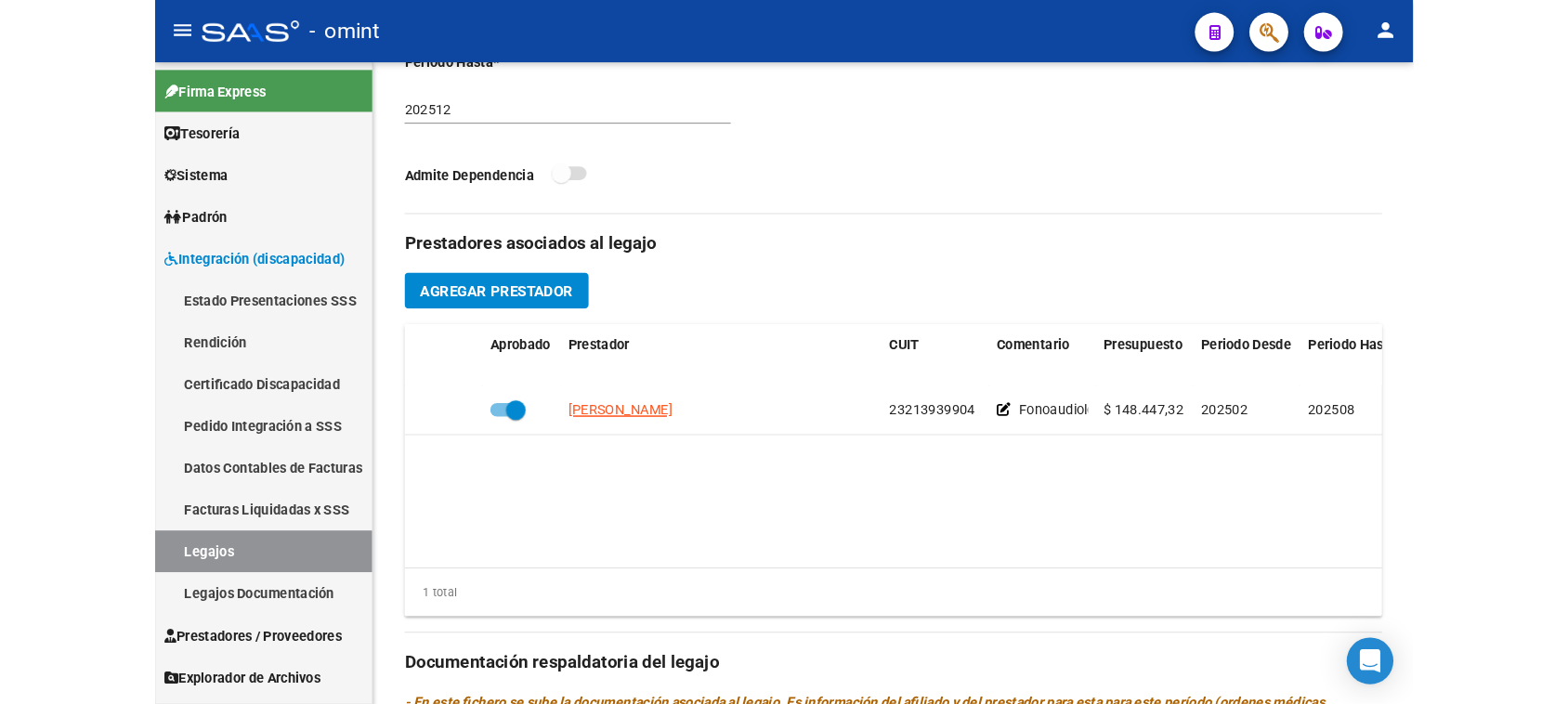
scroll to position [581, 0]
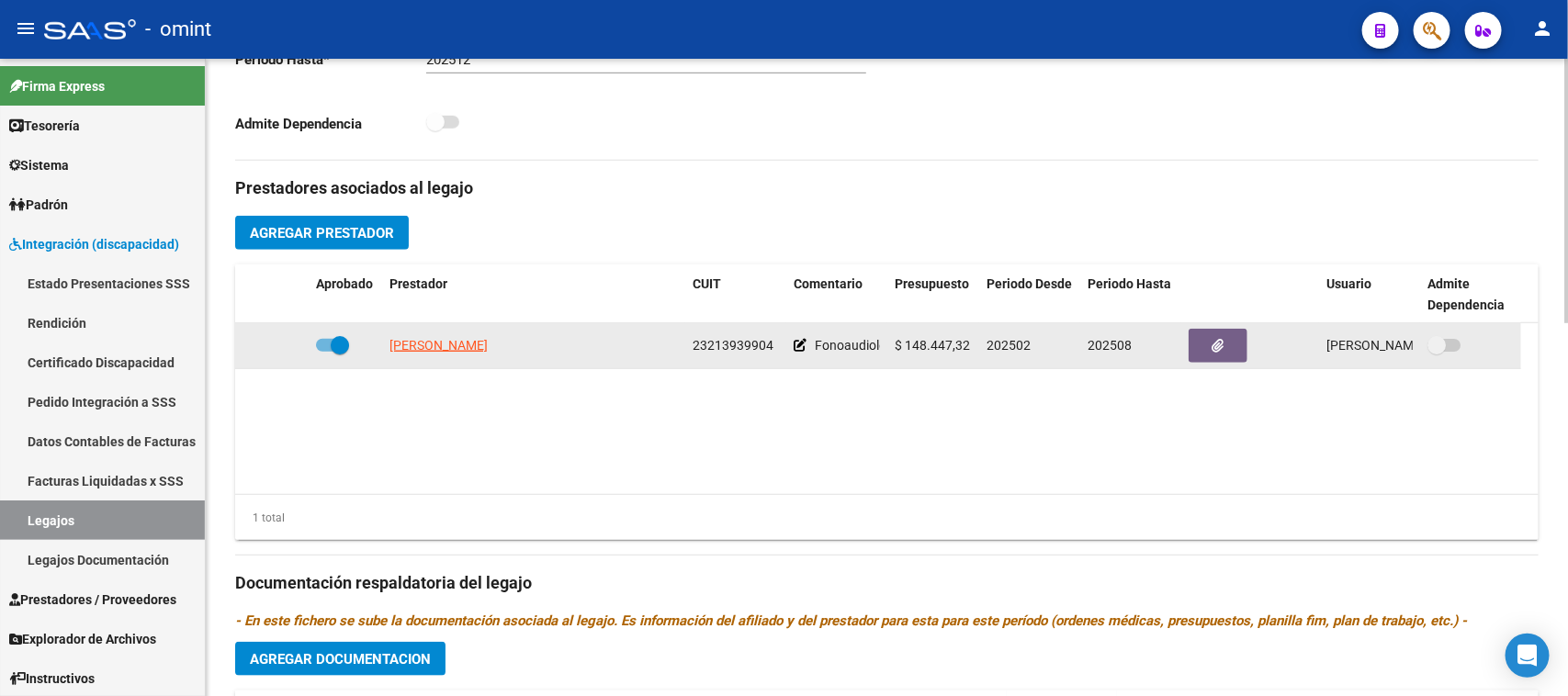
click at [327, 343] on span at bounding box center [333, 346] width 33 height 13
click at [325, 352] on input "checkbox" at bounding box center [324, 352] width 1 height 1
checkbox input "false"
click at [286, 350] on icon at bounding box center [282, 346] width 13 height 13
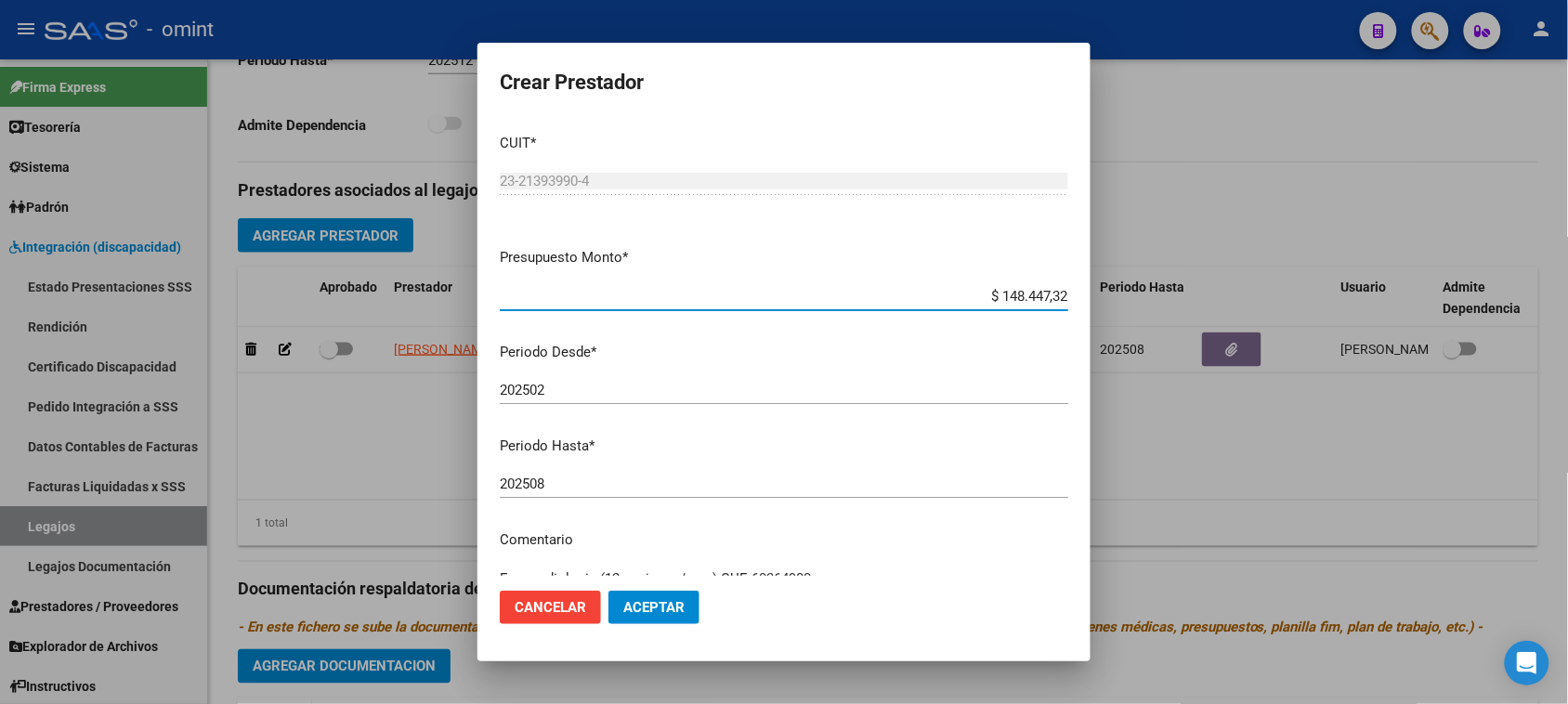
click at [650, 484] on input "202508" at bounding box center [784, 484] width 568 height 17
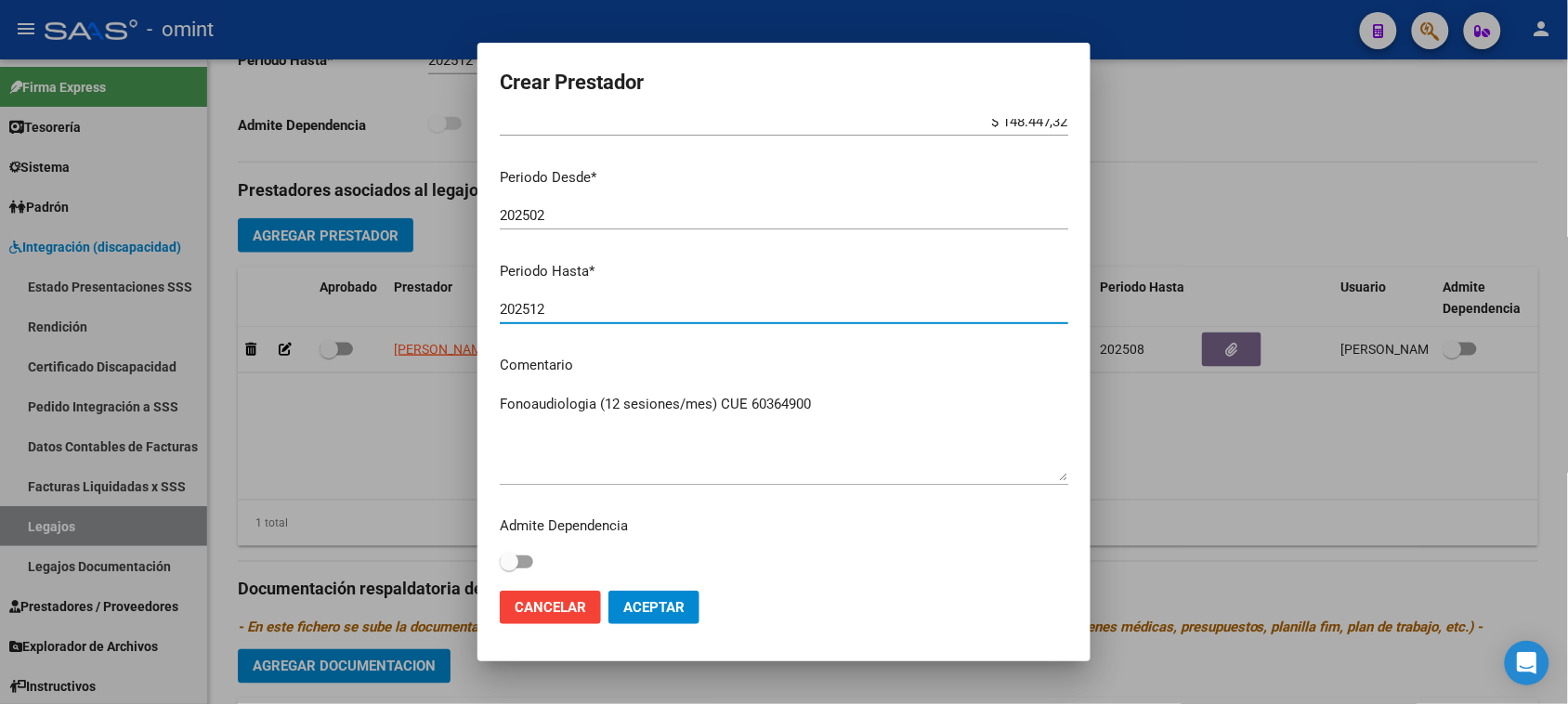
scroll to position [178, 0]
type input "202512"
click at [662, 602] on span "Aceptar" at bounding box center [654, 608] width 62 height 17
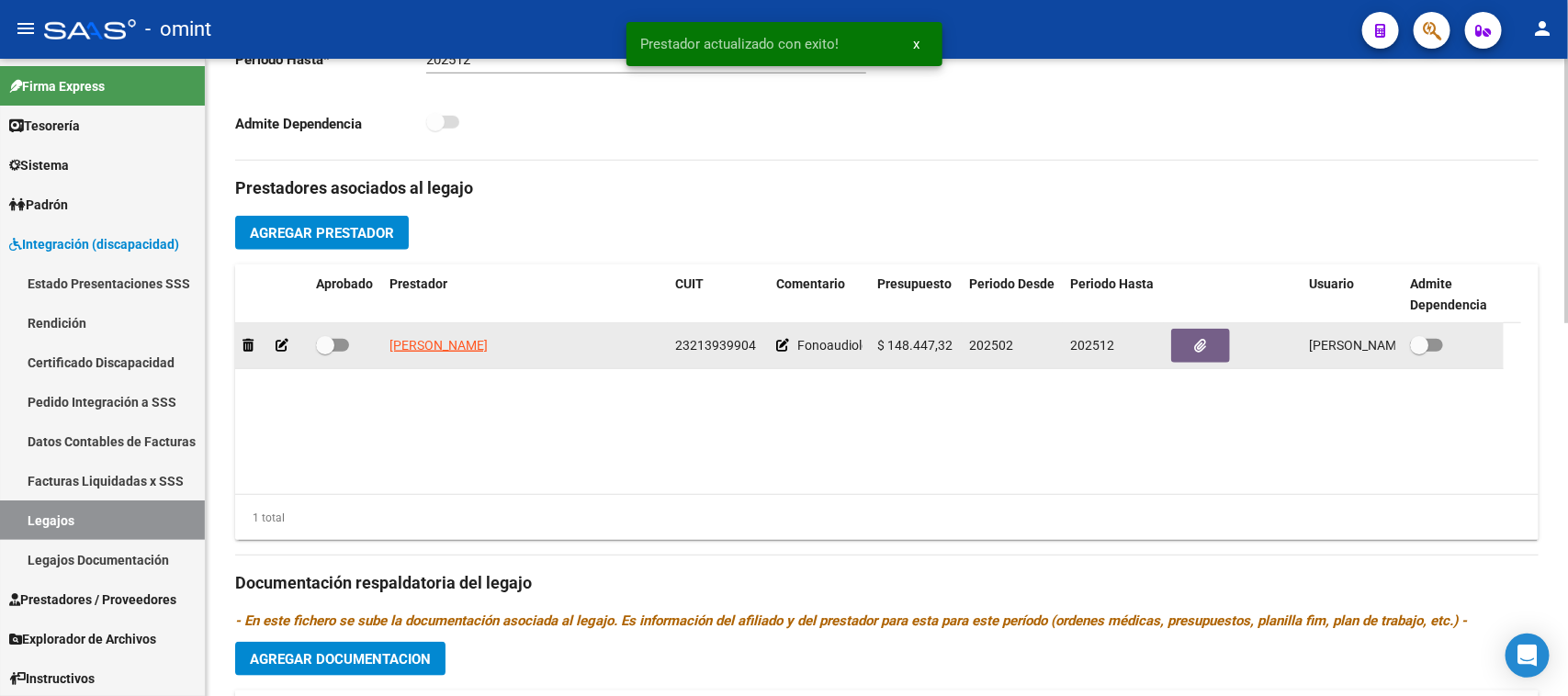
click at [289, 338] on div at bounding box center [272, 346] width 59 height 21
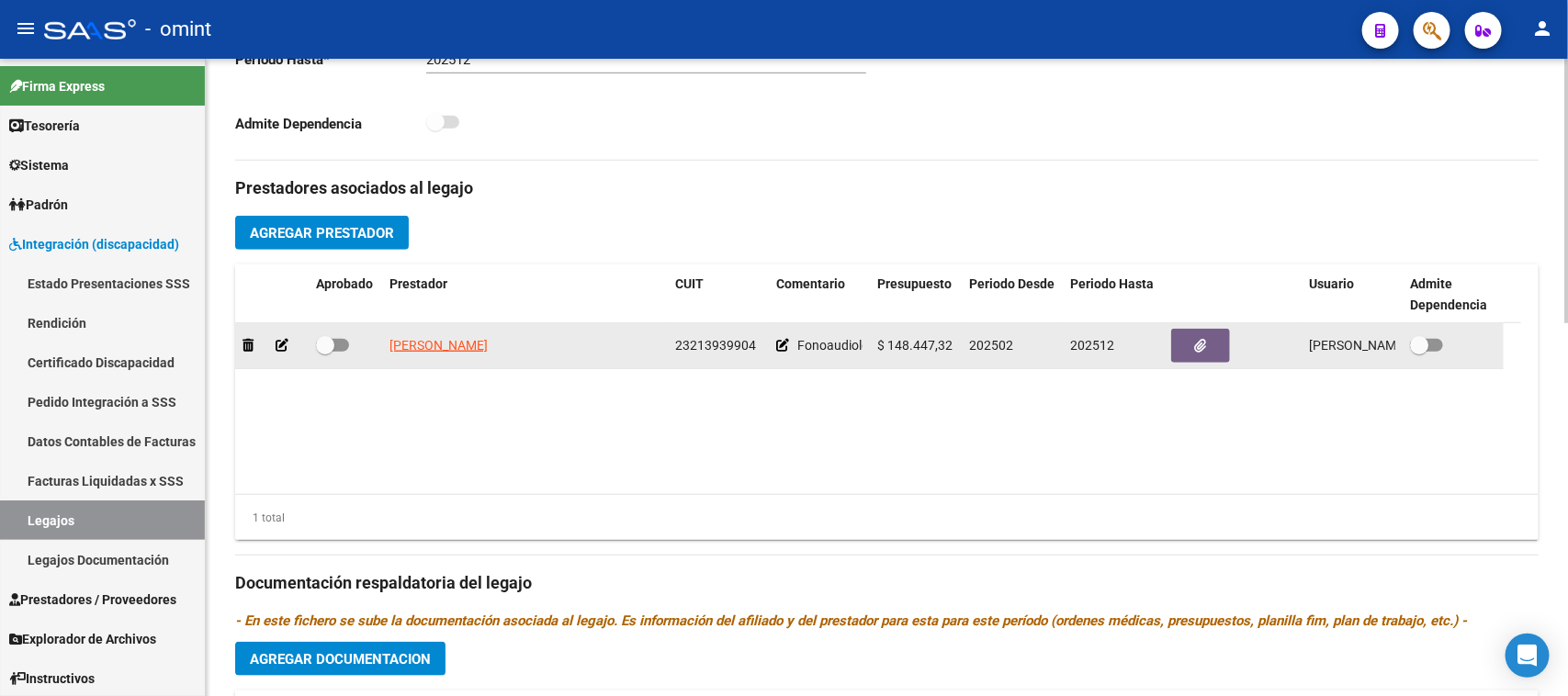
click at [277, 336] on div at bounding box center [272, 346] width 59 height 21
click at [275, 347] on icon at bounding box center [282, 346] width 13 height 13
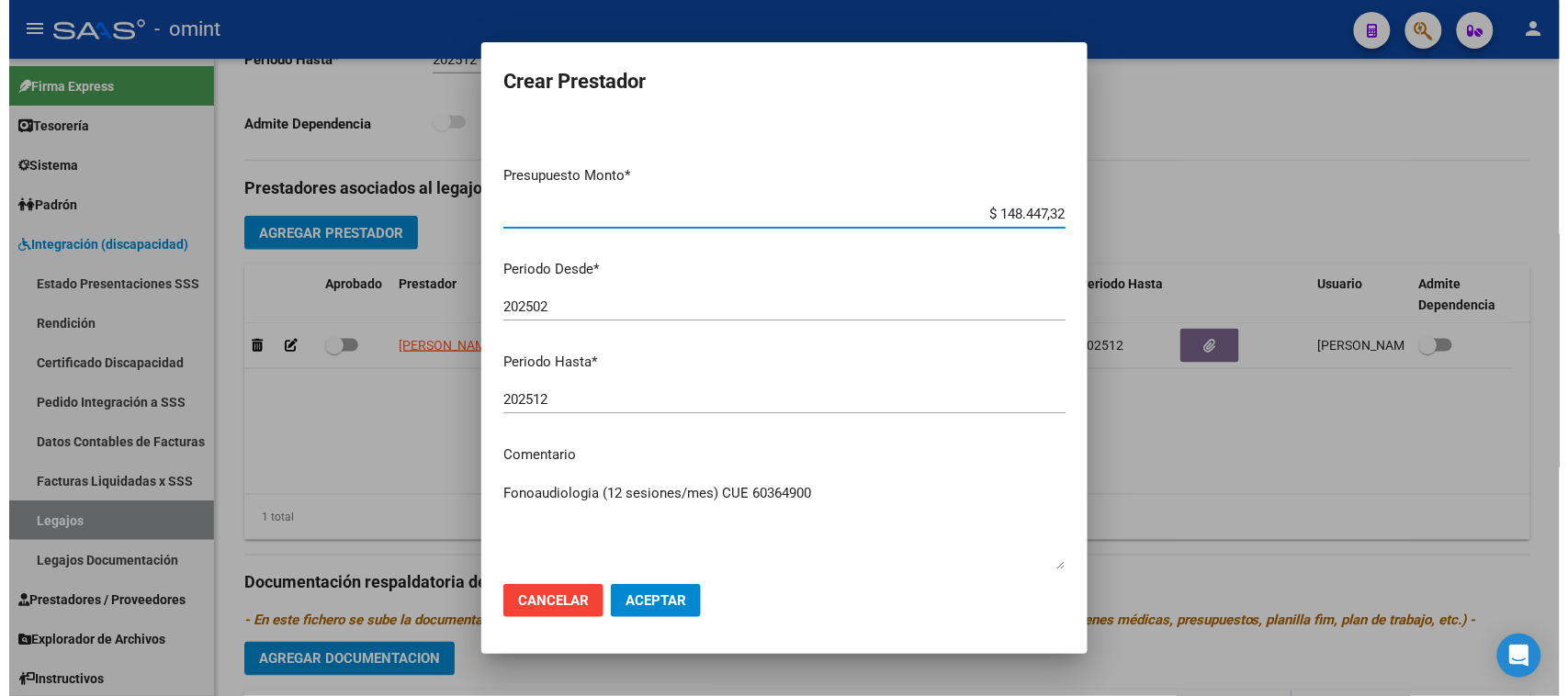
scroll to position [61, 0]
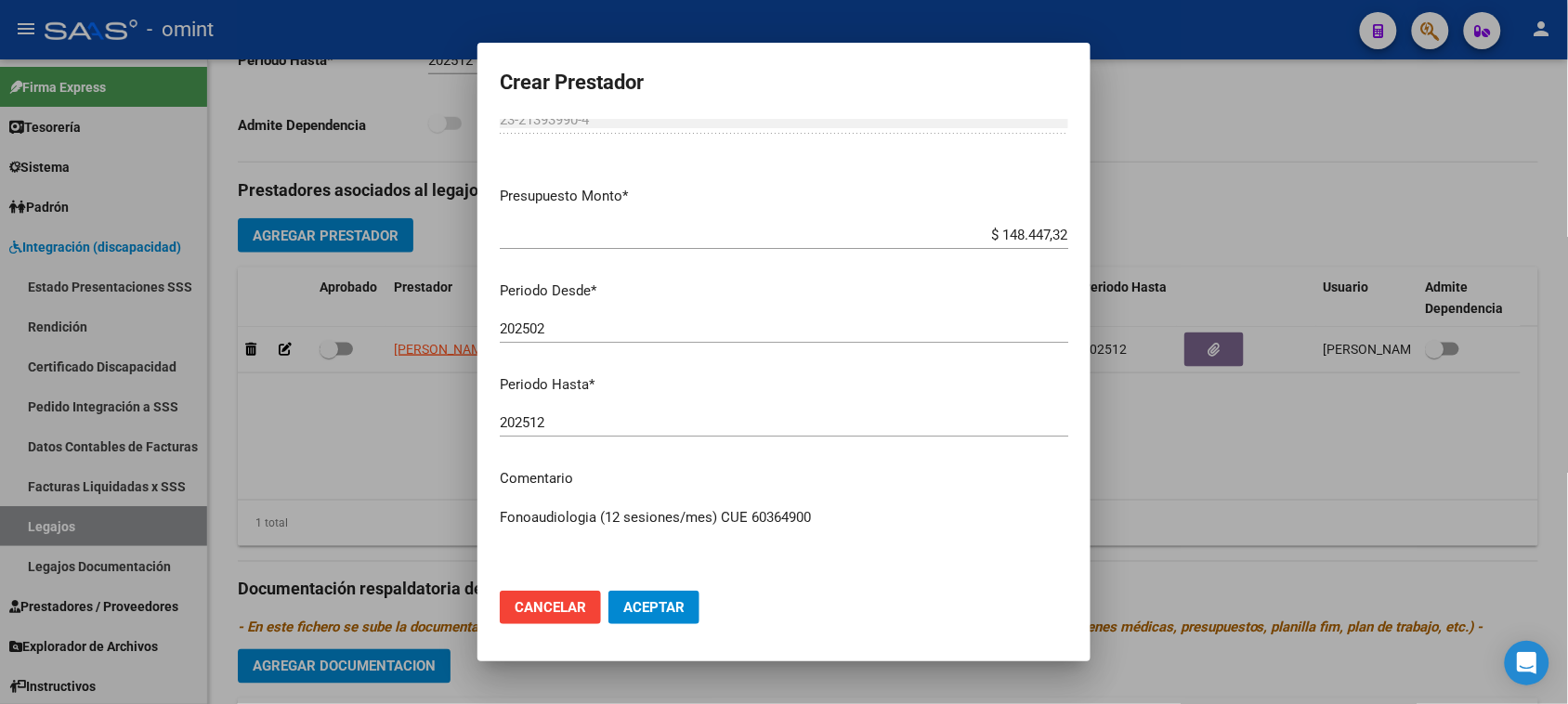
drag, startPoint x: 720, startPoint y: 510, endPoint x: 982, endPoint y: 512, distance: 262.0
click at [982, 512] on textarea "Fonoaudiologia (12 sesiones/mes) CUE 60364900" at bounding box center [784, 551] width 568 height 87
type textarea "Fonoaudiologia (12 sesiones/mes)"
click at [642, 634] on mat-dialog-actions "Cancelar Aceptar" at bounding box center [784, 608] width 568 height 64
click at [658, 611] on span "Aceptar" at bounding box center [654, 608] width 62 height 17
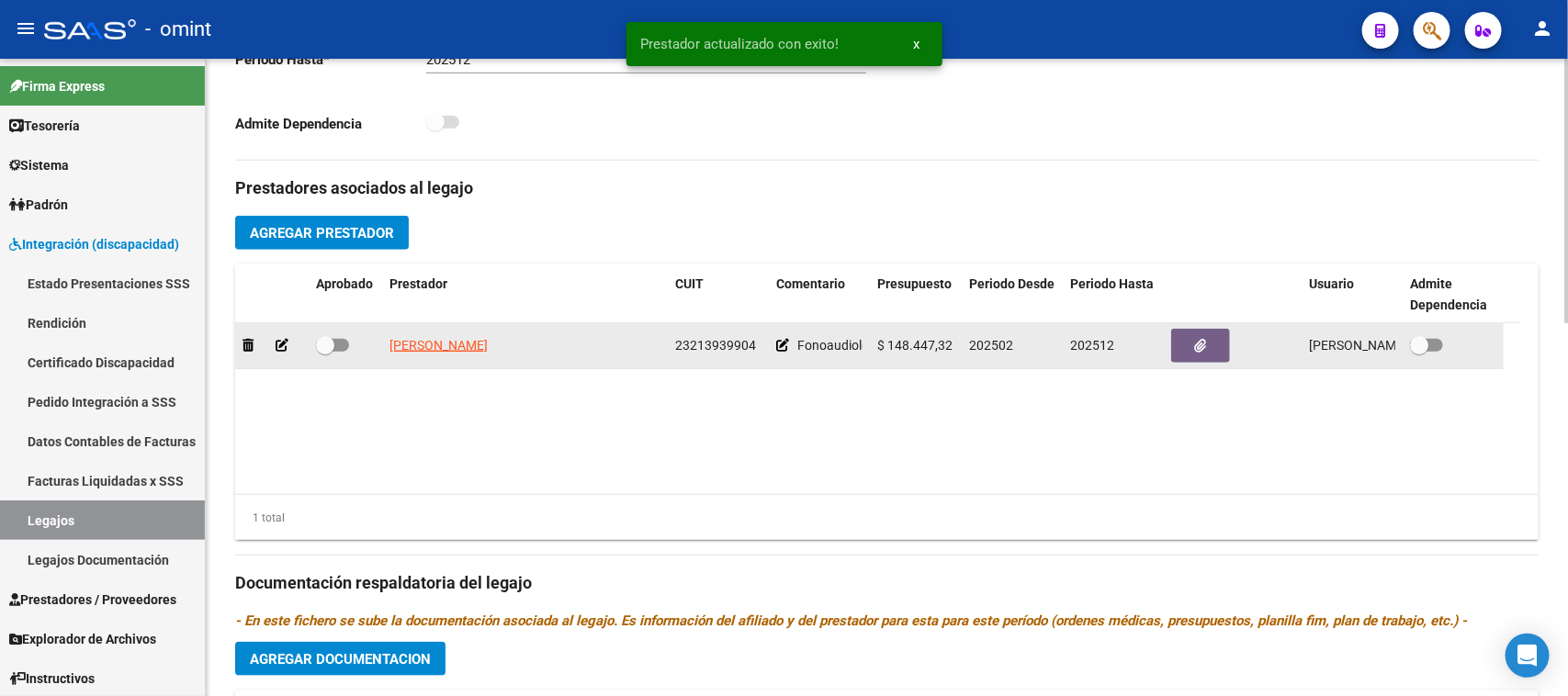
click at [316, 354] on span at bounding box center [325, 346] width 18 height 18
click at [324, 353] on input "checkbox" at bounding box center [324, 352] width 1 height 1
checkbox input "true"
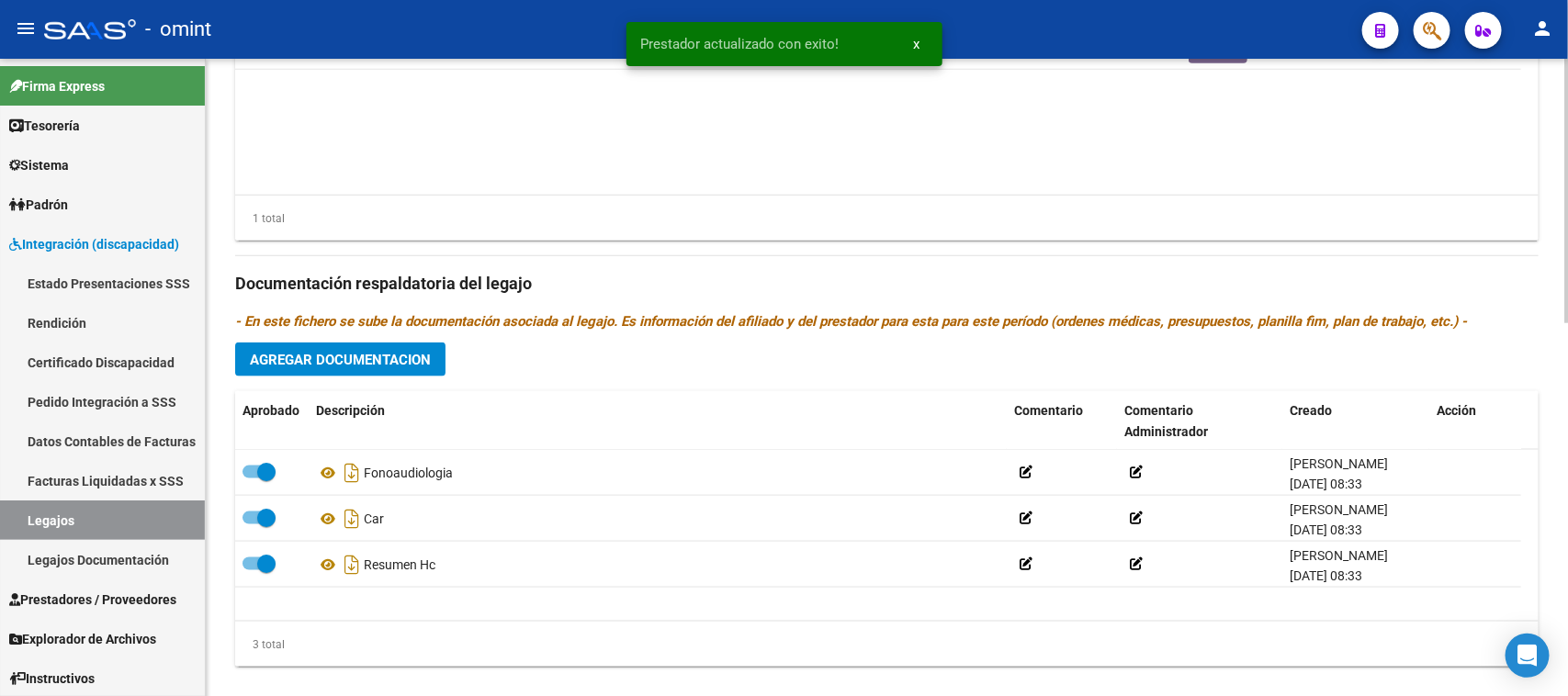
scroll to position [901, 0]
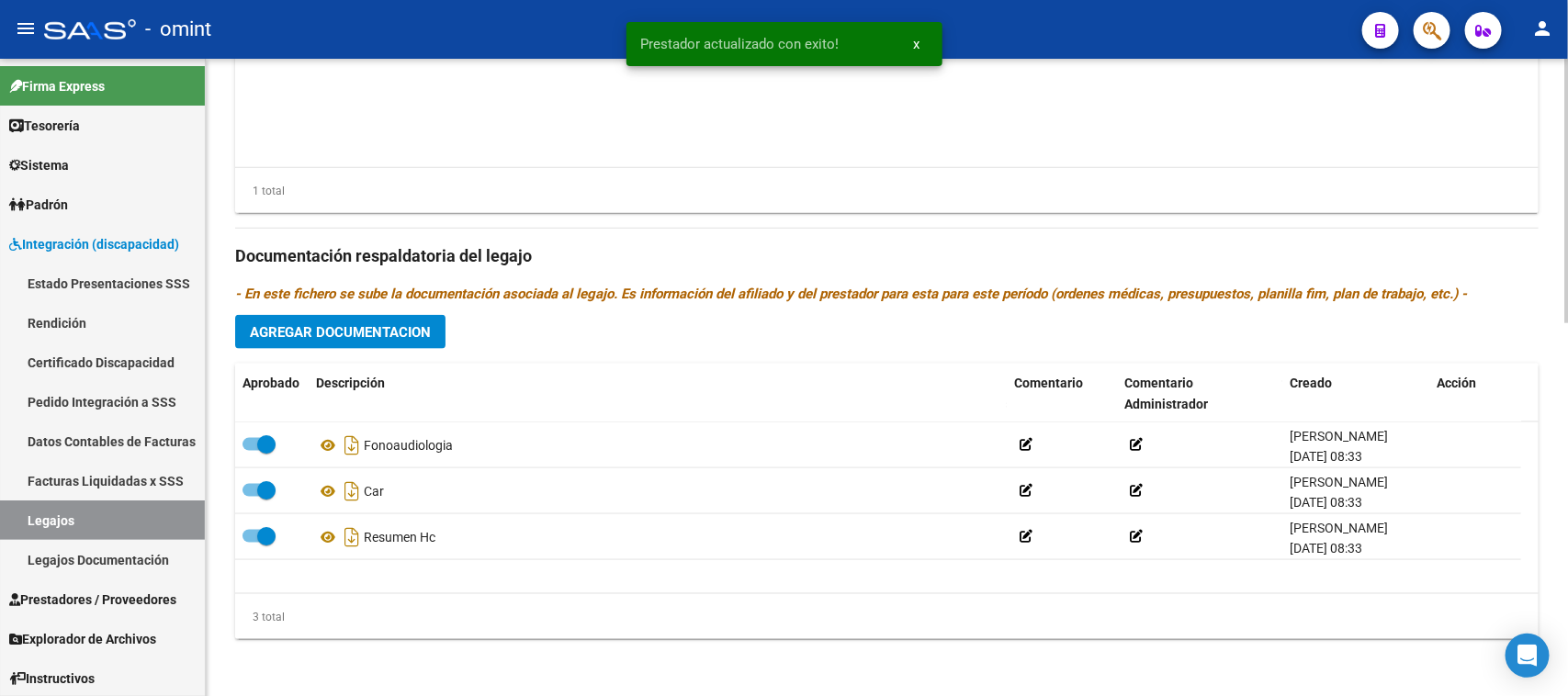
click at [407, 318] on button "Agregar Documentacion" at bounding box center [340, 332] width 211 height 34
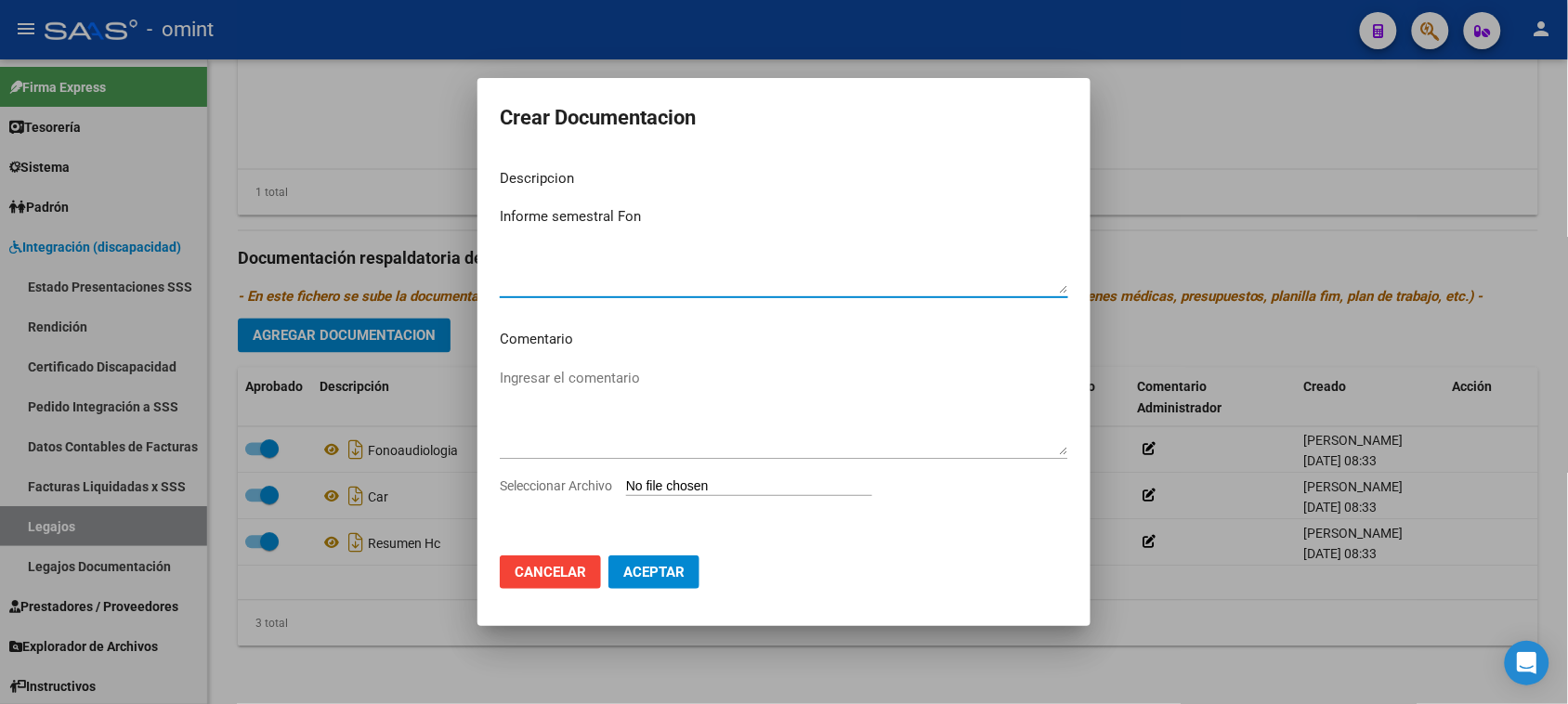
type textarea "Informe semestral Fono"
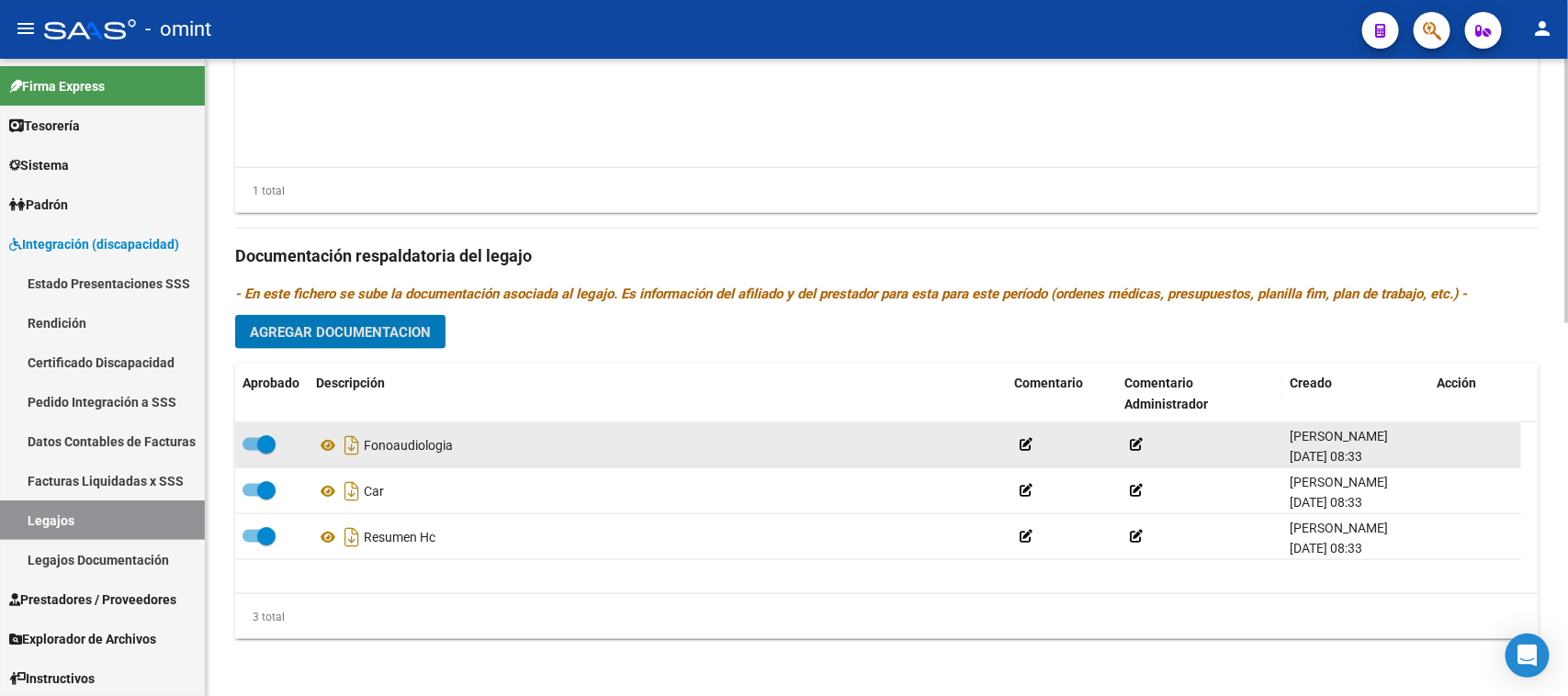
click at [245, 447] on span at bounding box center [259, 445] width 33 height 13
click at [250, 451] on input "checkbox" at bounding box center [250, 451] width 1 height 1
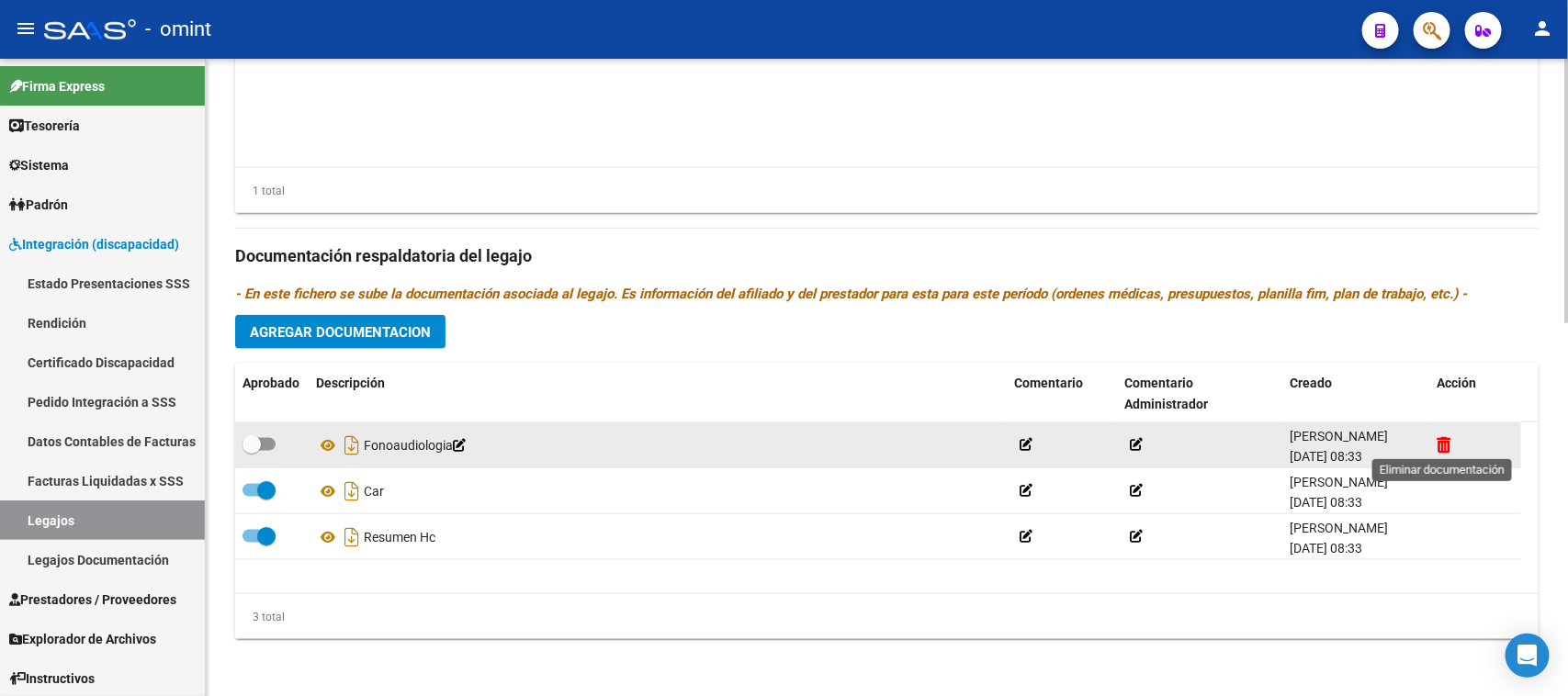
click at [1439, 450] on icon at bounding box center [1443, 445] width 14 height 18
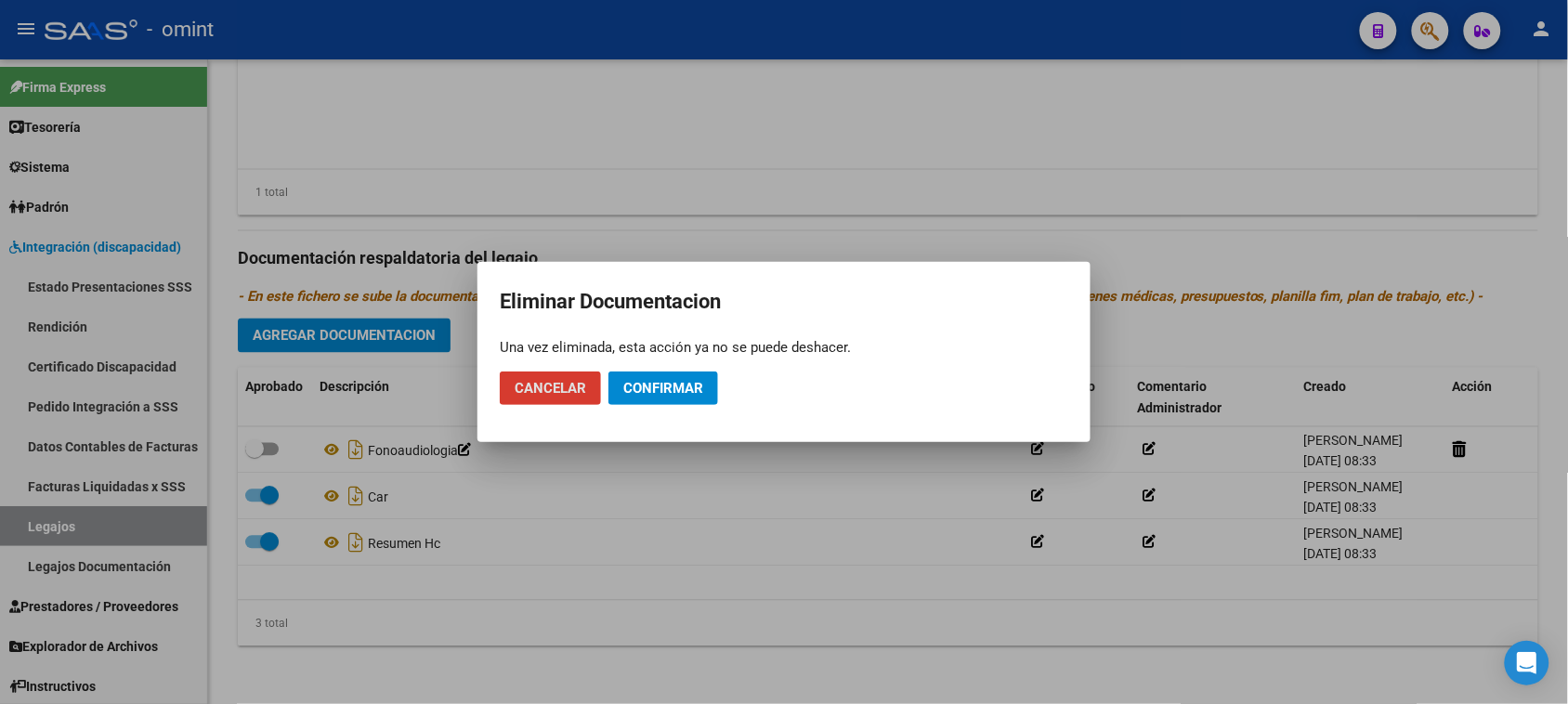
click at [643, 400] on button "Confirmar" at bounding box center [663, 389] width 109 height 34
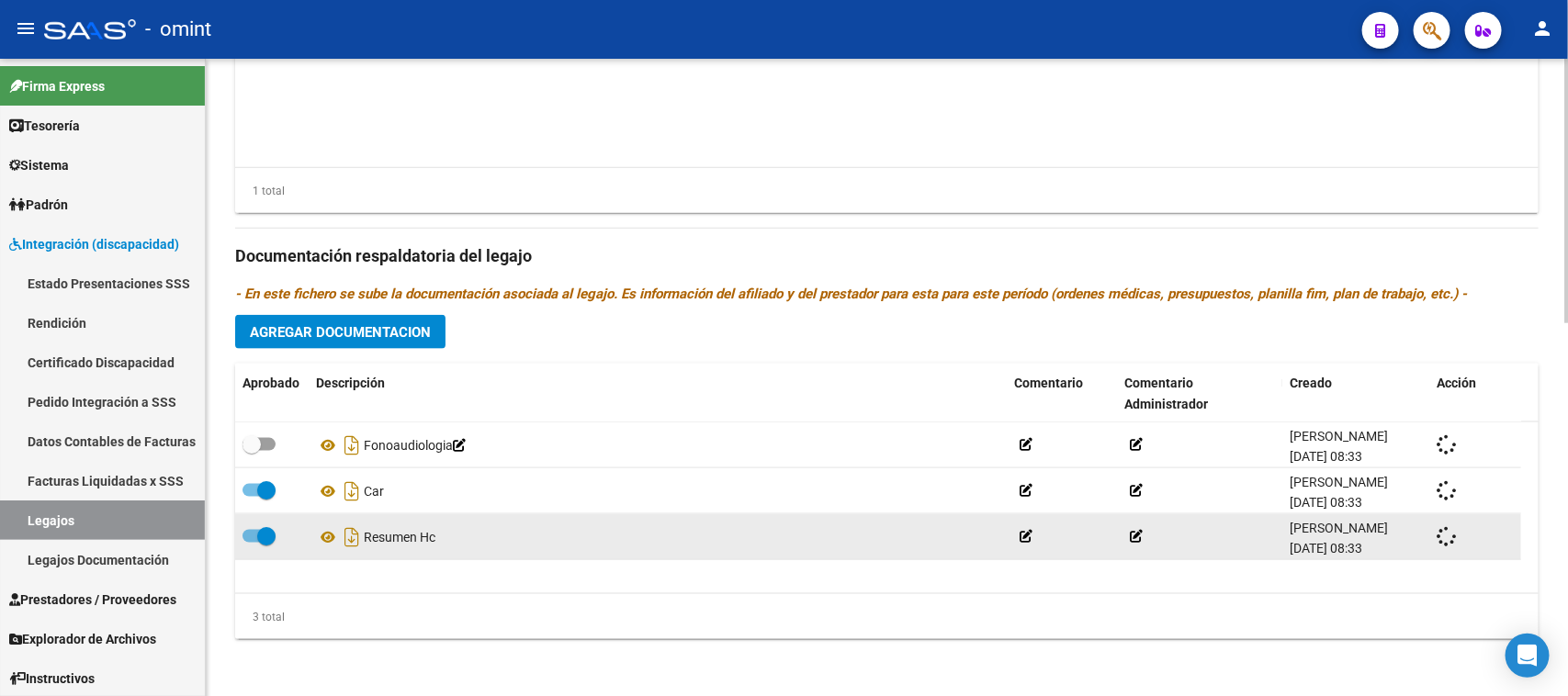
checkbox input "true"
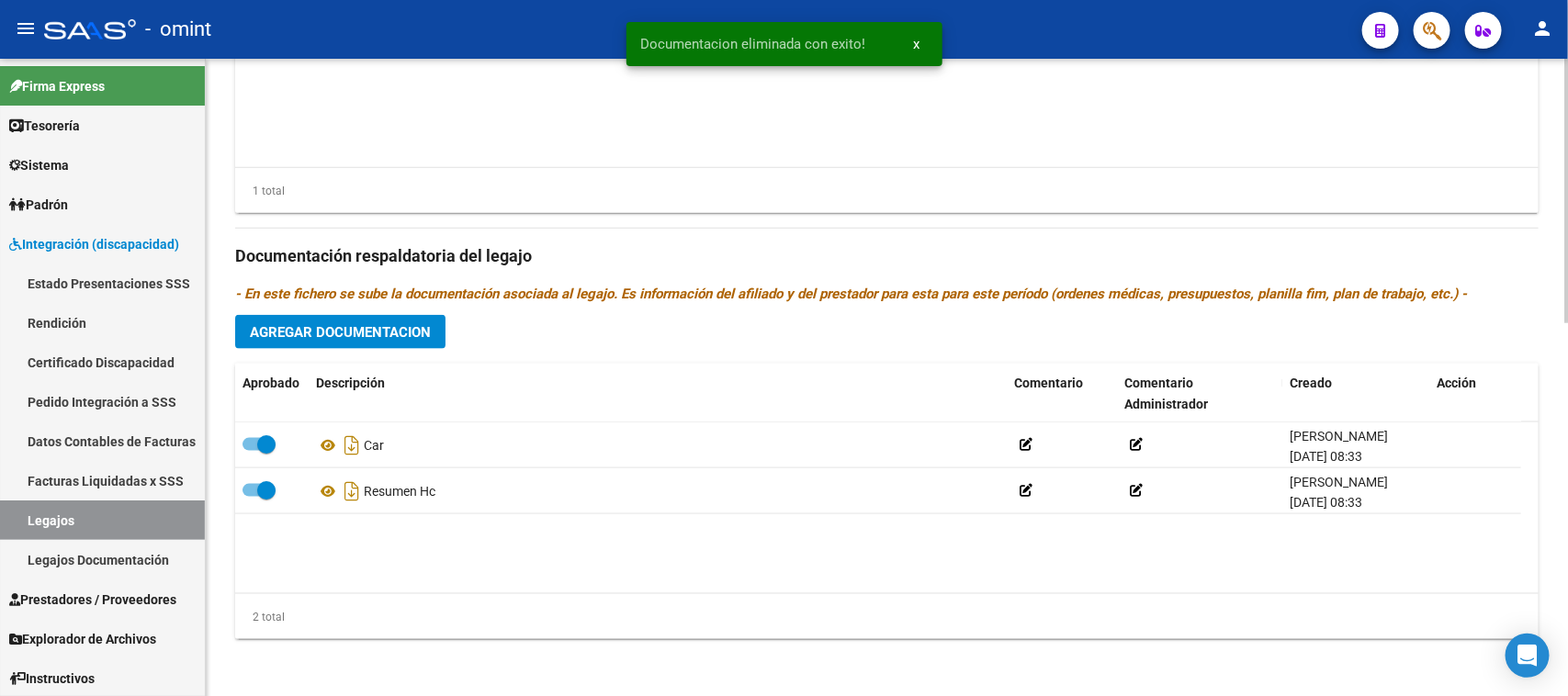
click at [379, 332] on span "Agregar Documentacion" at bounding box center [340, 333] width 181 height 17
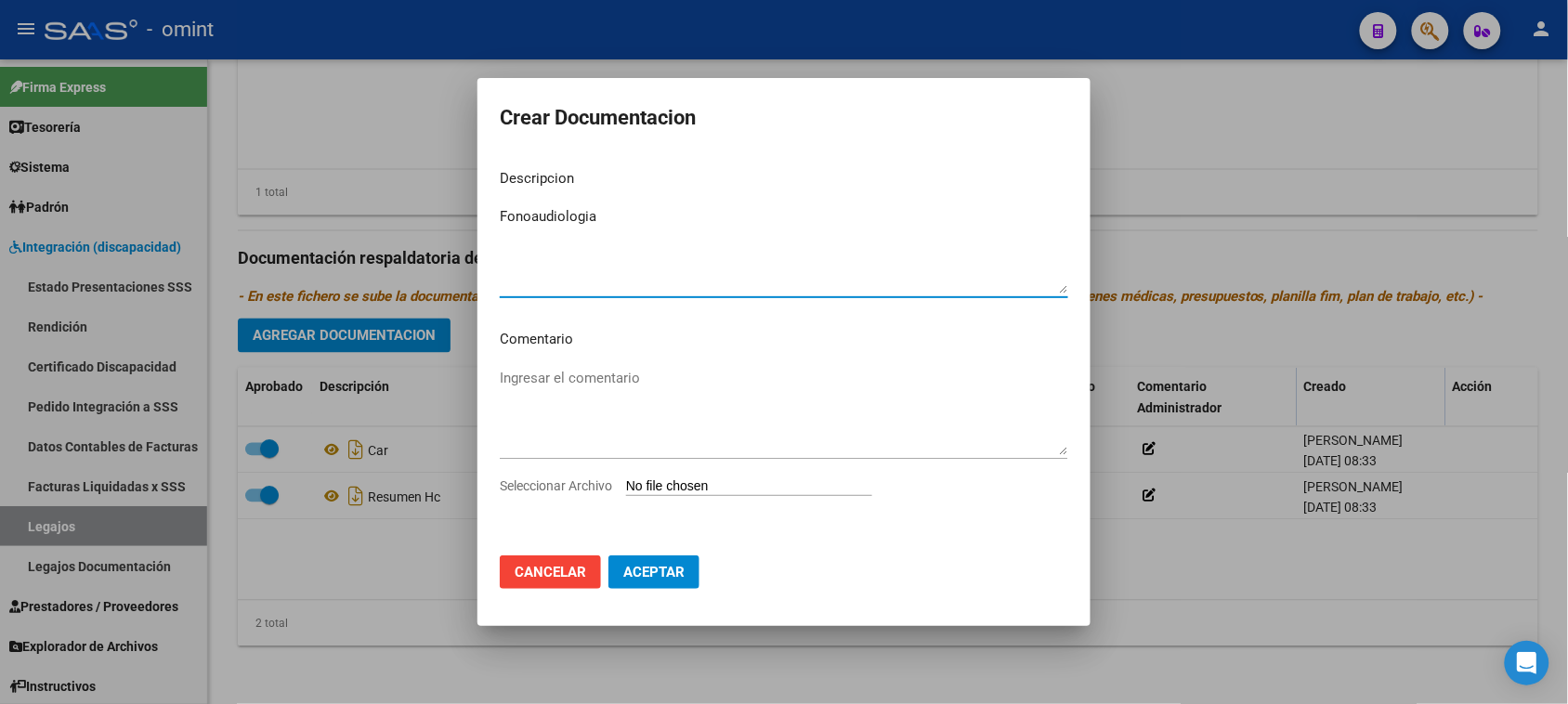
type textarea "Fonoaudiologia"
type input "C:\fakepath\FONOAUDIOLOGIA - PRESTACIONAL.pdf"
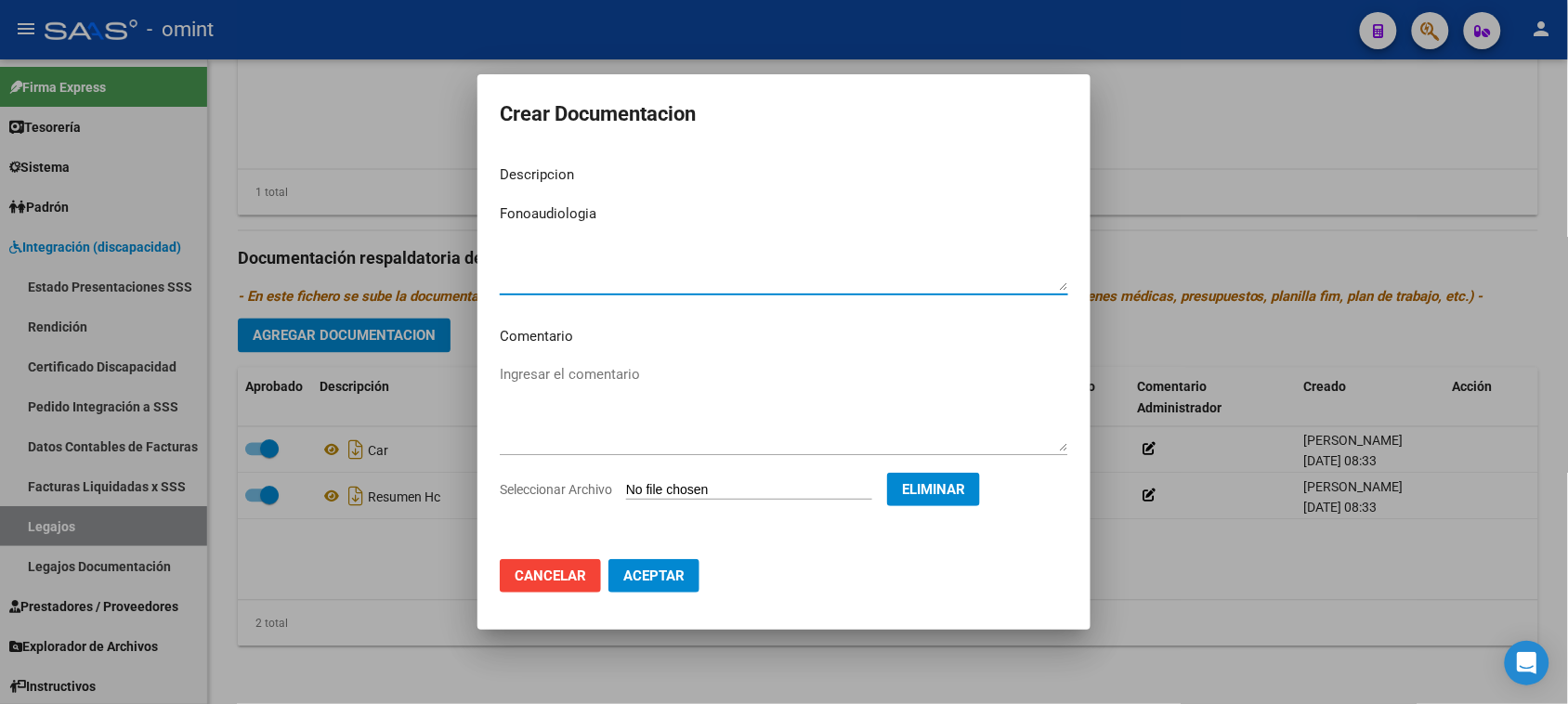
click at [639, 596] on mat-dialog-actions "Cancelar Aceptar" at bounding box center [784, 576] width 568 height 64
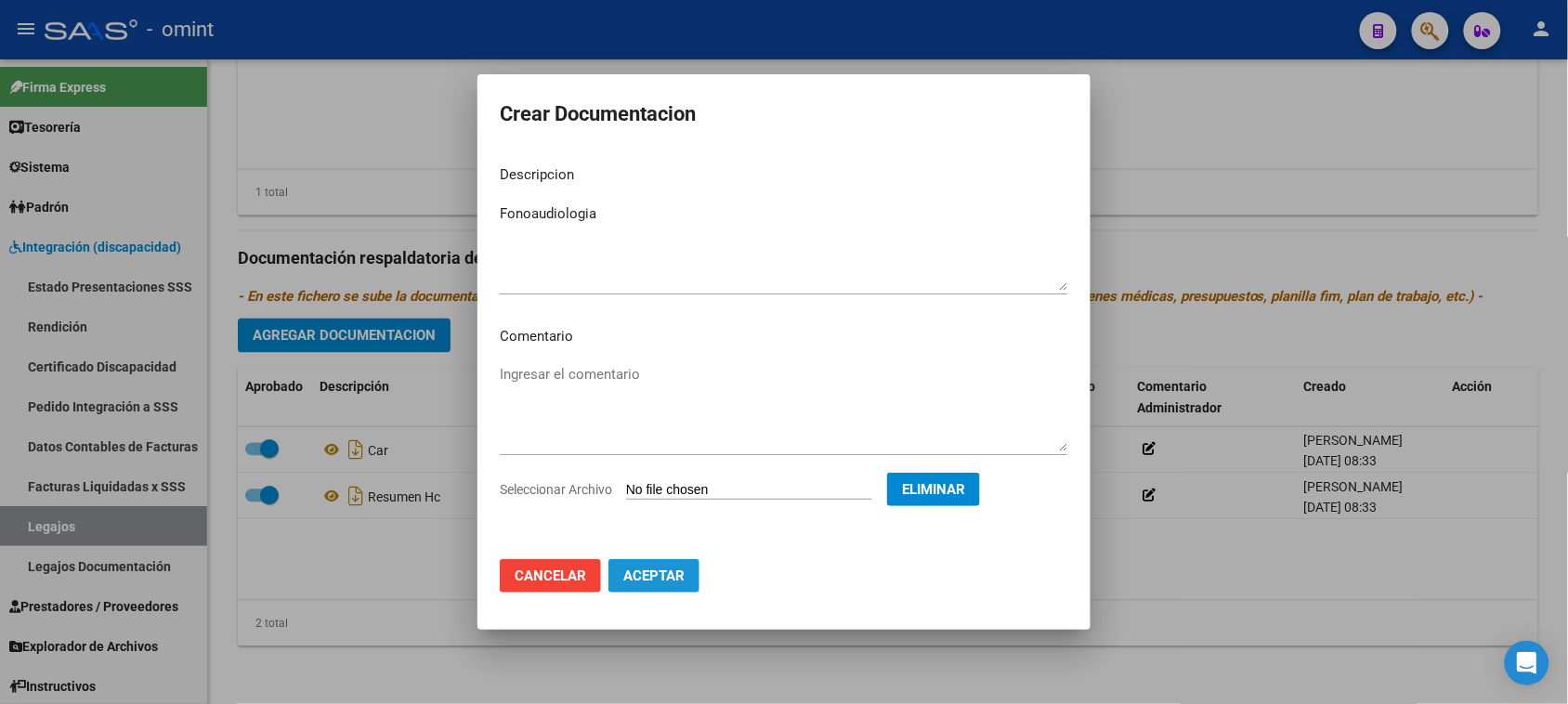
click at [646, 587] on button "Aceptar" at bounding box center [653, 576] width 91 height 34
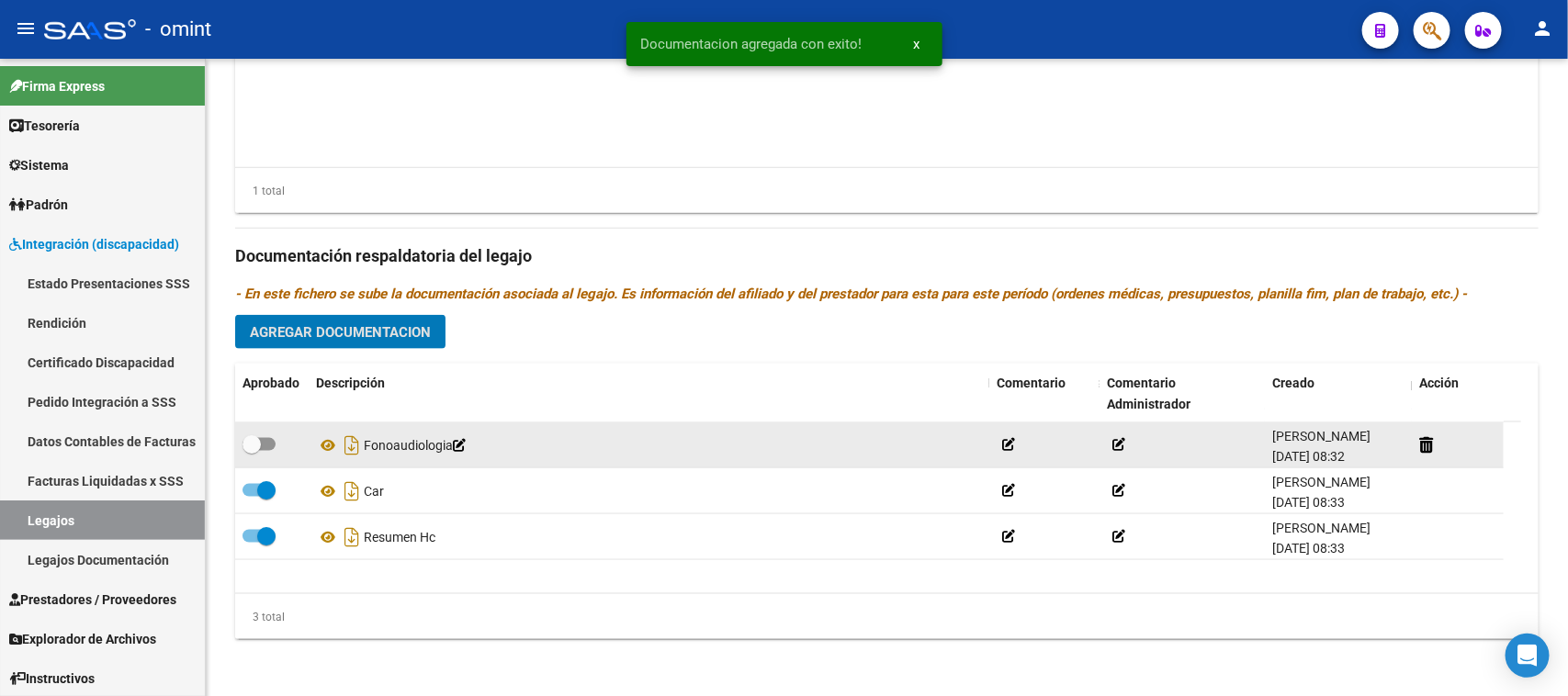
click at [252, 450] on span at bounding box center [251, 445] width 18 height 18
click at [251, 451] on input "checkbox" at bounding box center [250, 451] width 1 height 1
checkbox input "true"
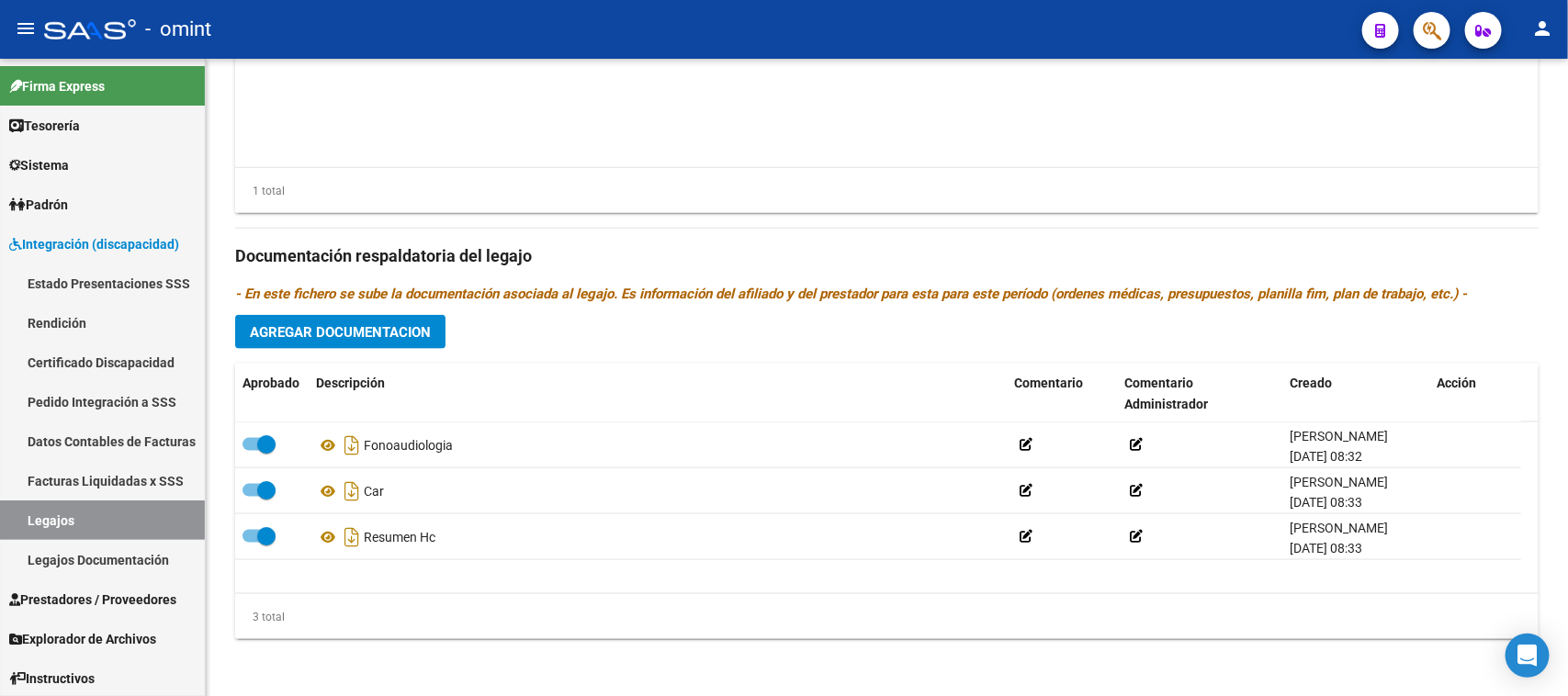
click at [365, 311] on div "Prestadores asociados al legajo Agregar Prestador Aprobado Prestador CUIT Comen…" at bounding box center [886, 244] width 1303 height 821
click at [365, 328] on span "Agregar Documentacion" at bounding box center [340, 333] width 181 height 17
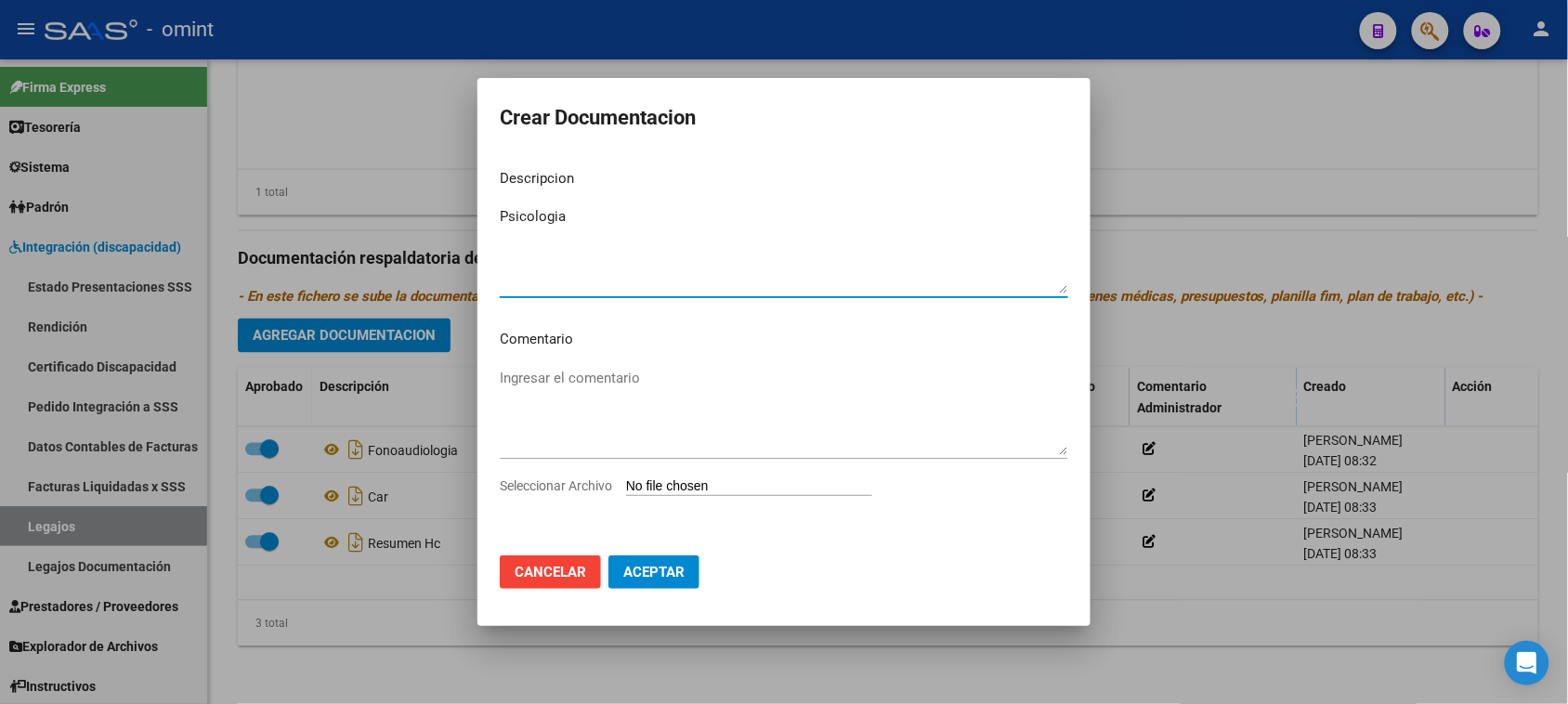
type textarea "Psicologia"
type input "C:\fakepath\PSICOLOGIA - PRESTACIONAL.pdf"
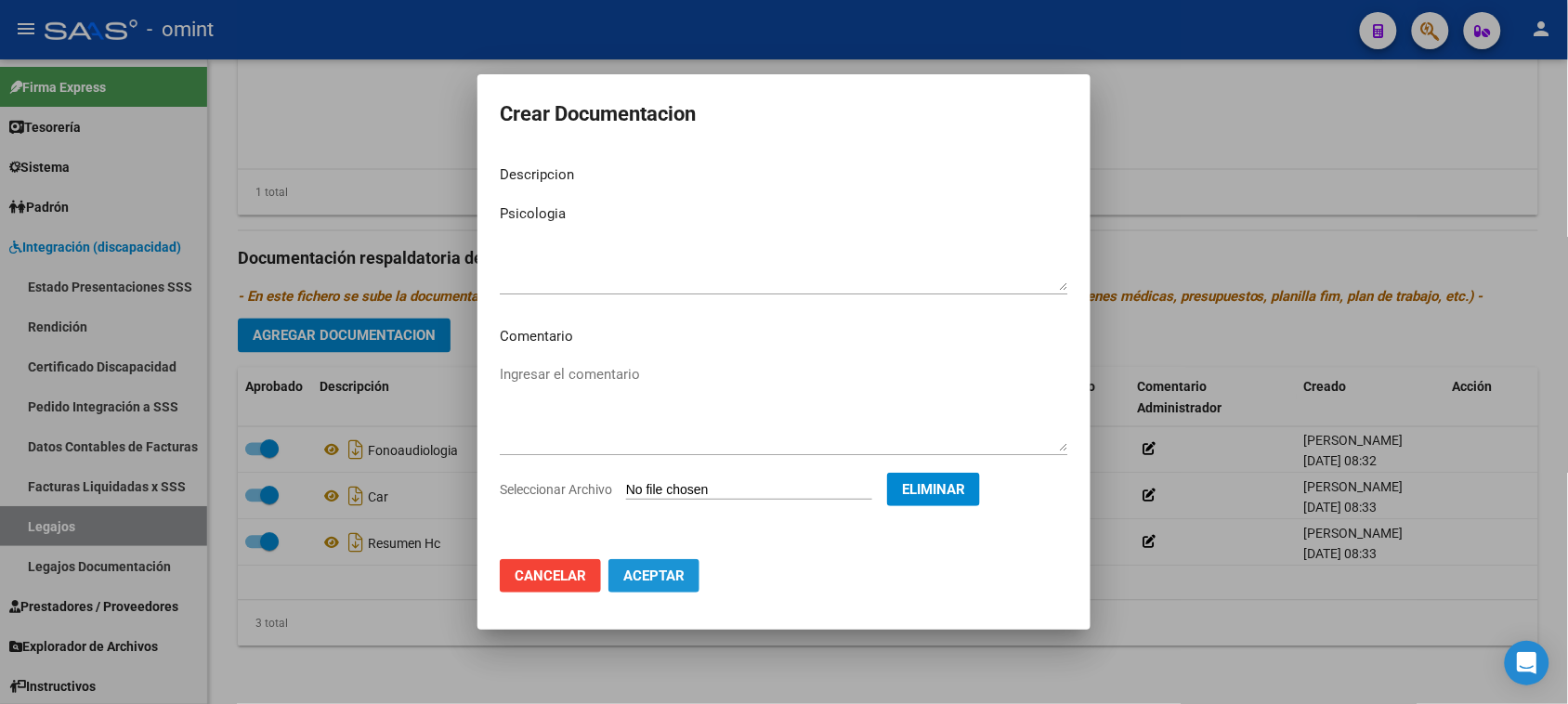
click at [676, 592] on button "Aceptar" at bounding box center [653, 576] width 91 height 34
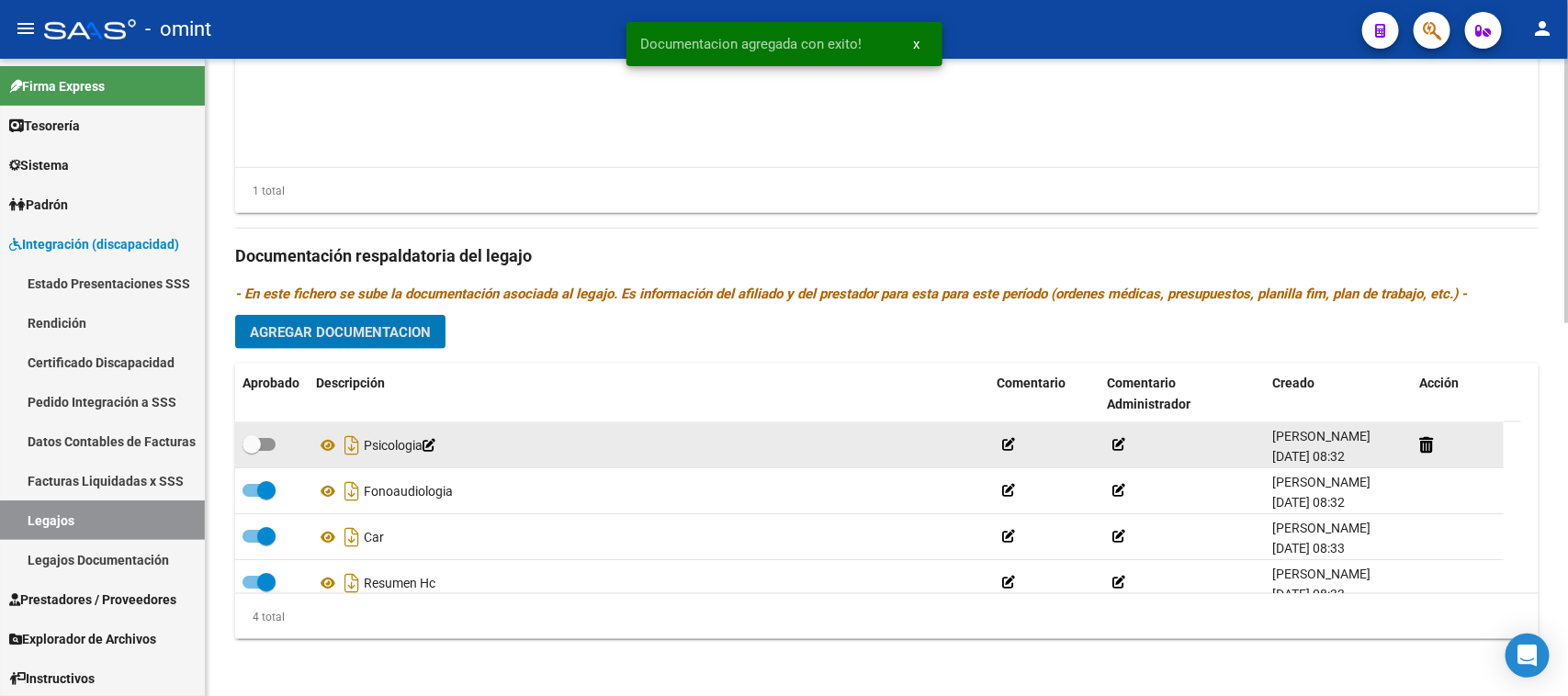
click at [266, 452] on label at bounding box center [259, 445] width 33 height 22
click at [251, 452] on input "checkbox" at bounding box center [250, 451] width 1 height 1
checkbox input "true"
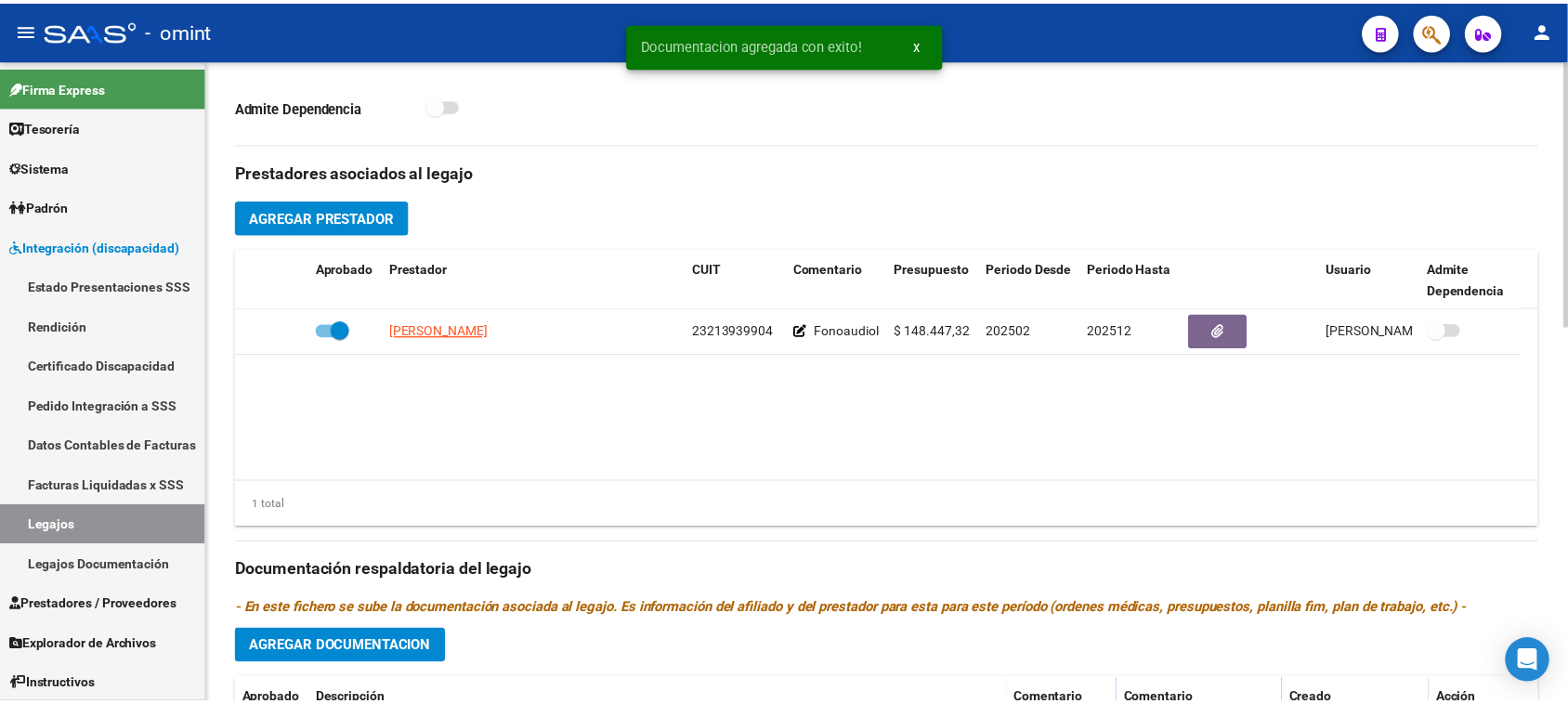
scroll to position [563, 0]
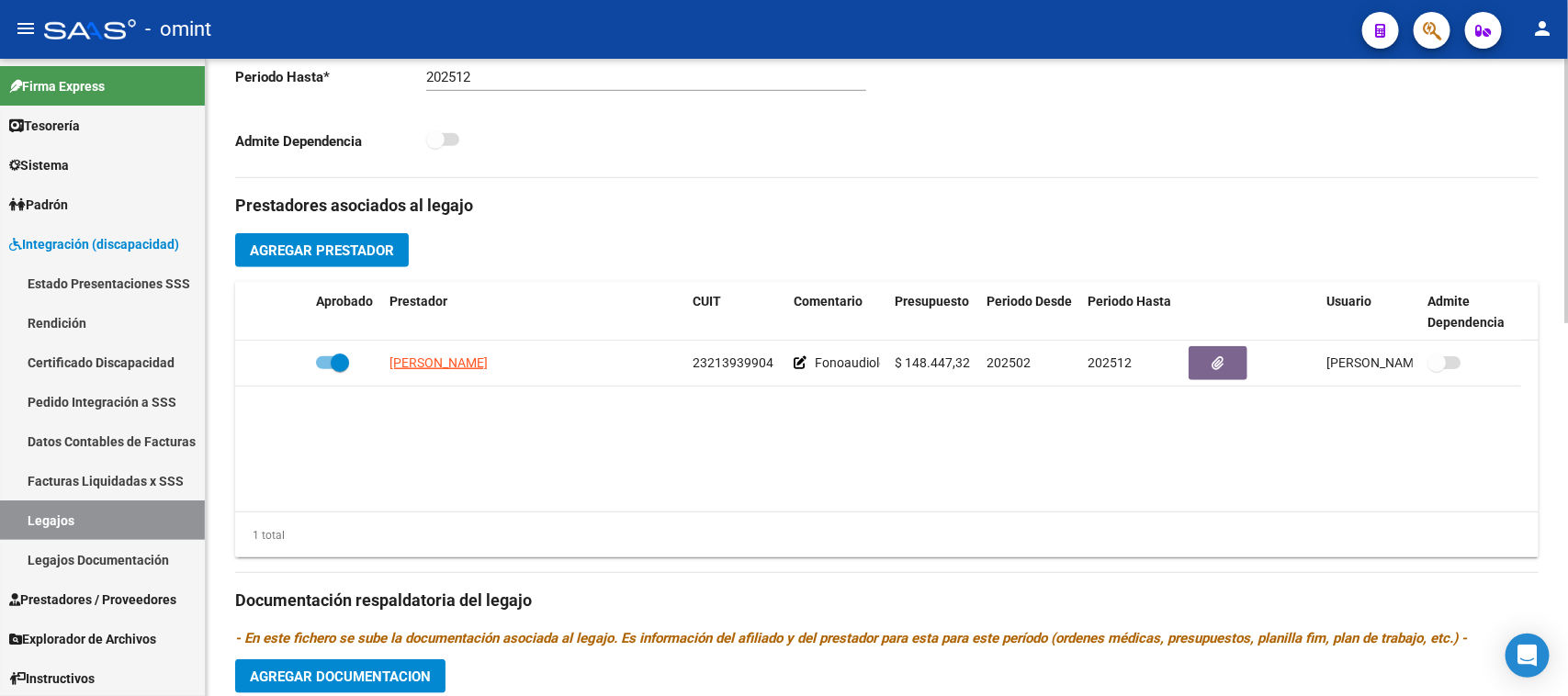
click at [310, 253] on span "Agregar Prestador" at bounding box center [322, 250] width 144 height 17
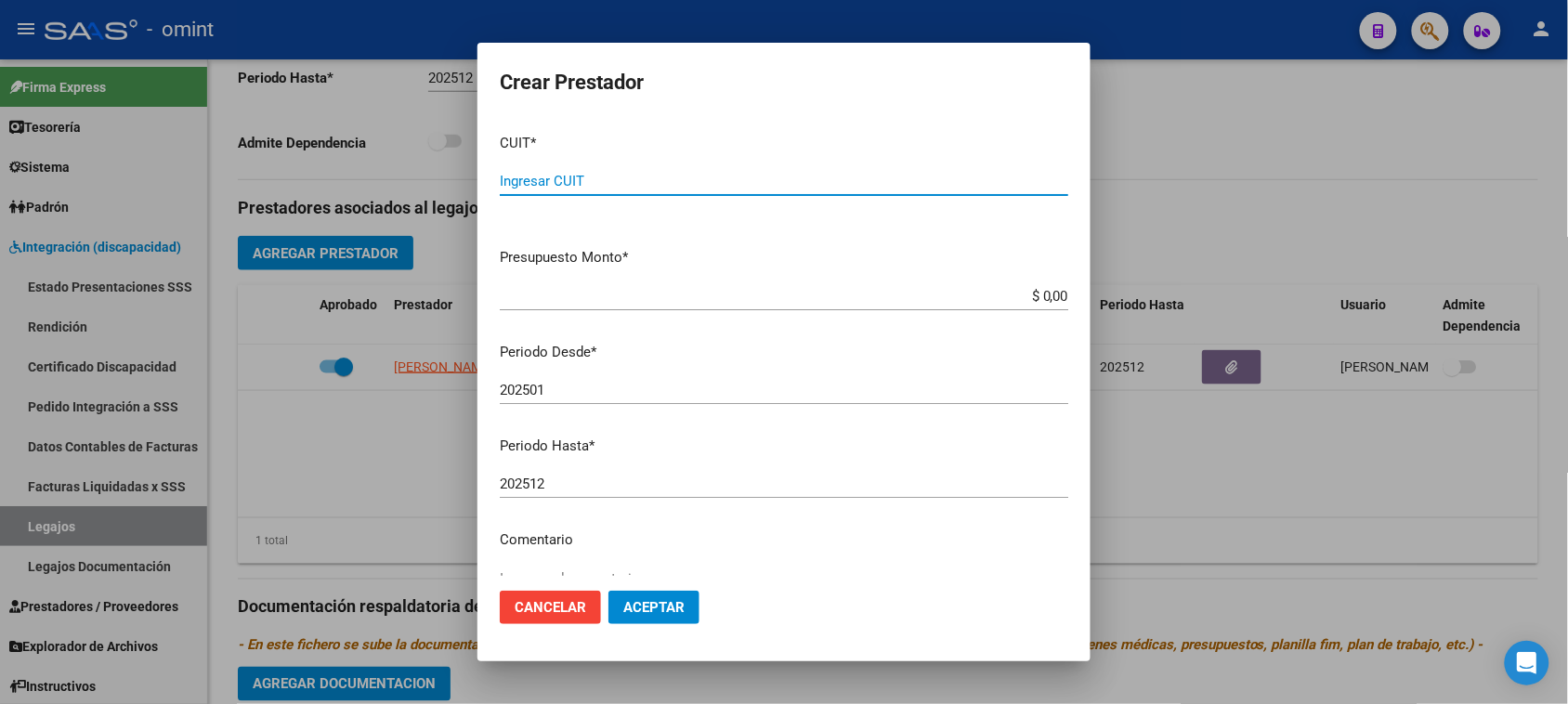
paste input "27-18083148-2"
type input "27-18083148-2"
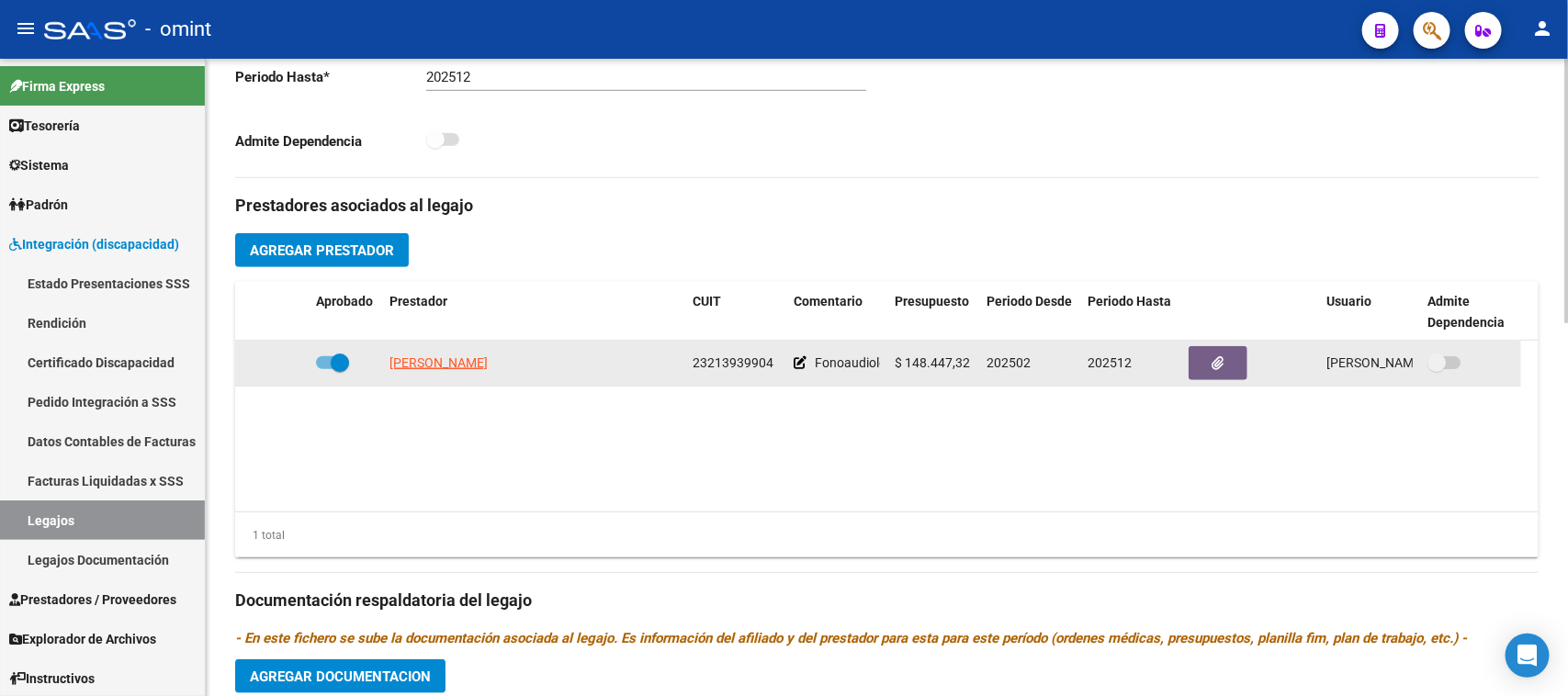
drag, startPoint x: 905, startPoint y: 361, endPoint x: 975, endPoint y: 366, distance: 70.2
click at [975, 366] on datatable-body-cell "$ 148.447,32" at bounding box center [932, 363] width 91 height 45
copy span "$ 148.447,32"
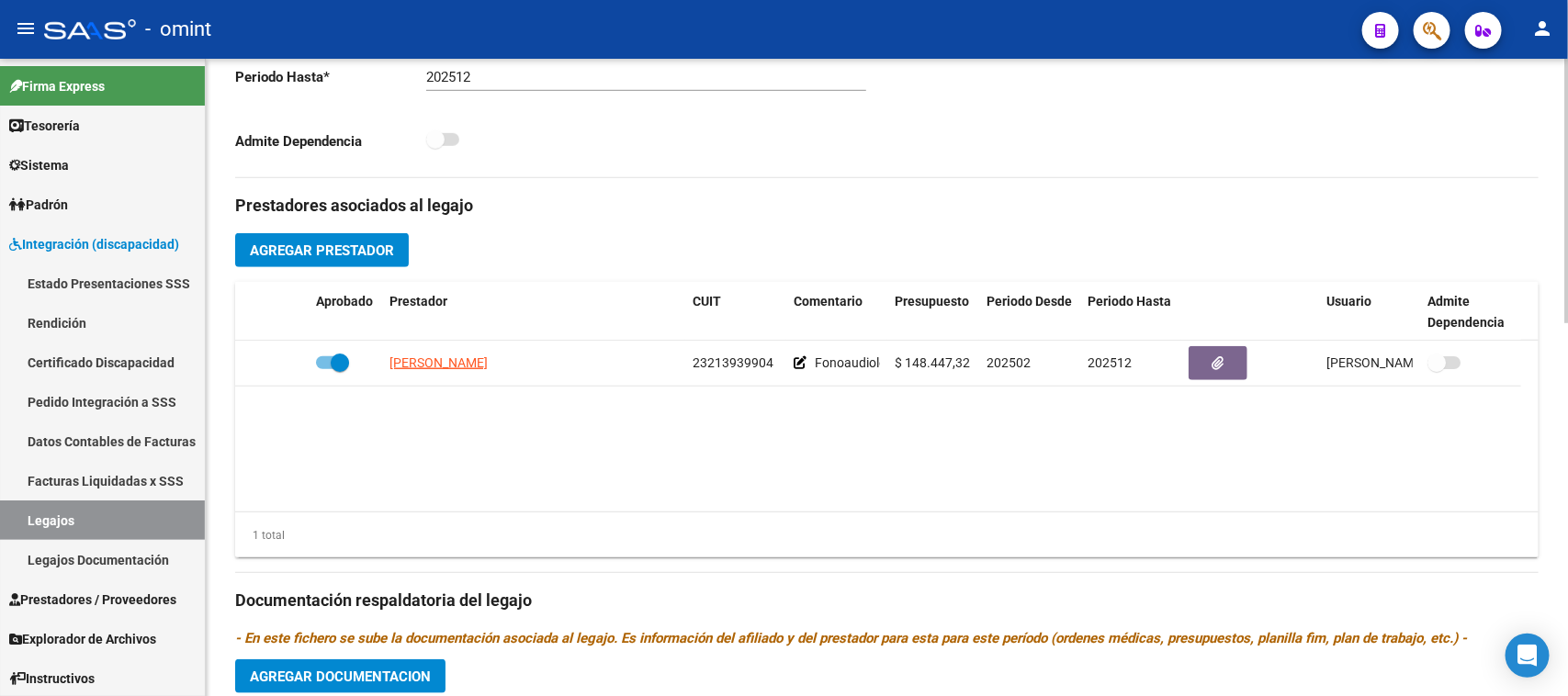
click at [372, 260] on button "Agregar Prestador" at bounding box center [322, 250] width 174 height 34
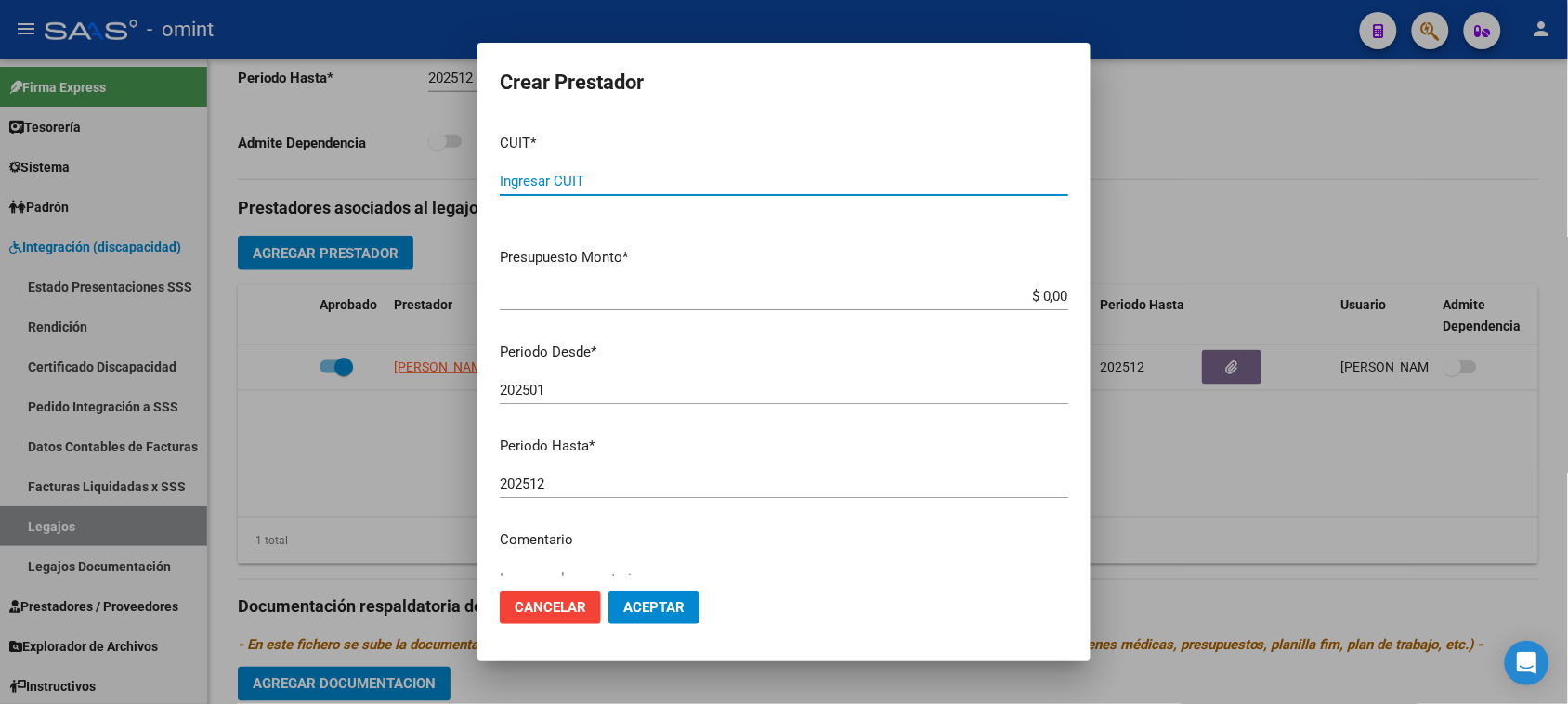
paste input "27-18083148-2"
type input "27-18083148-2"
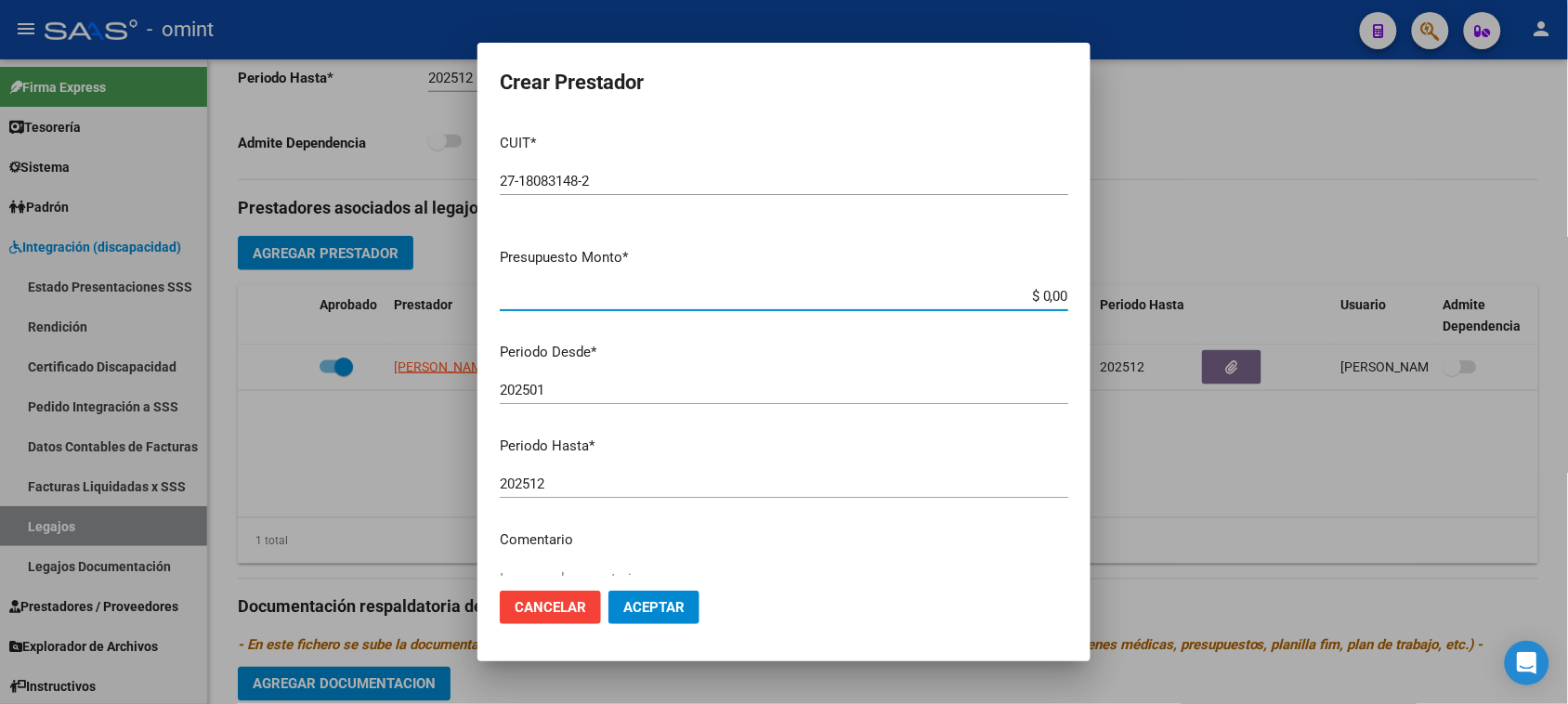
paste input "148.447,32"
type input "$ 148.447,32"
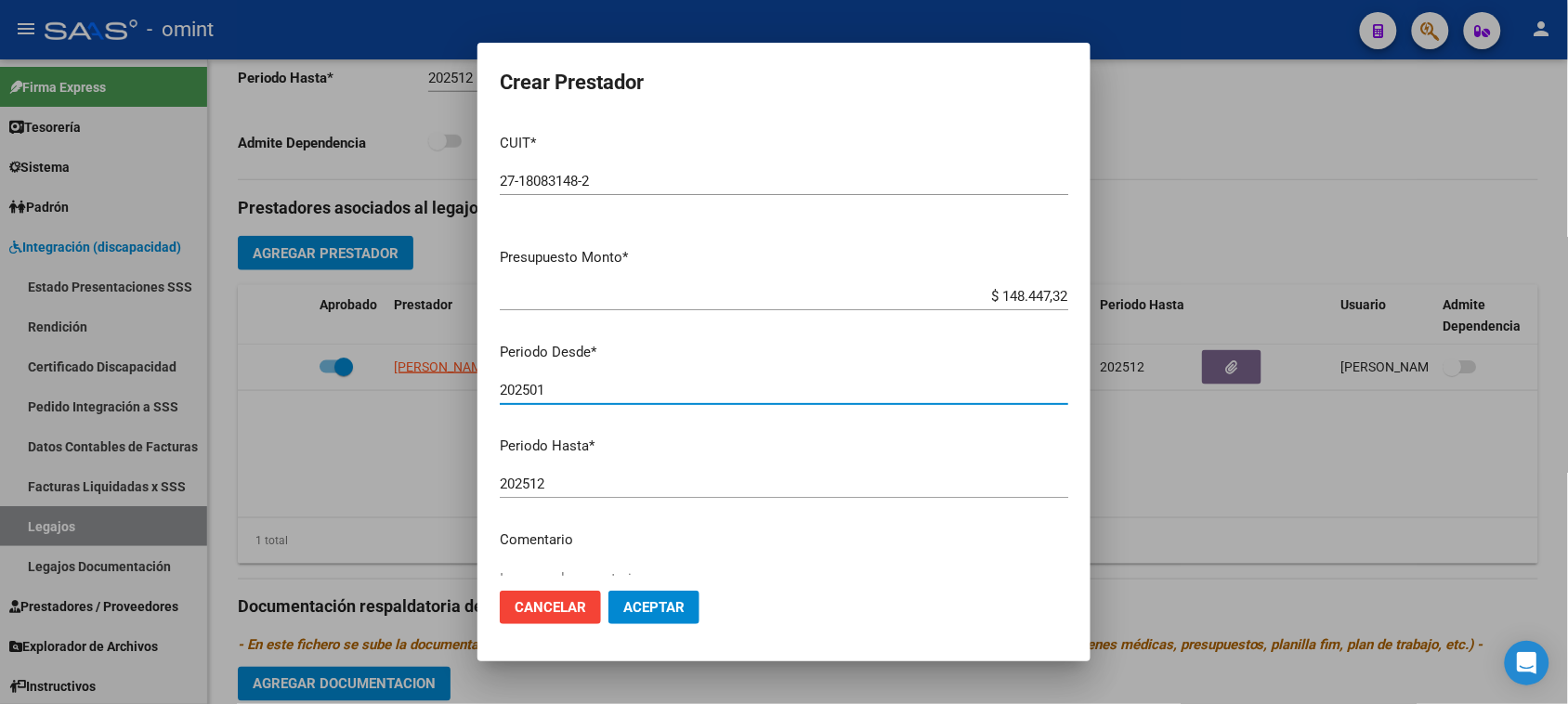
click at [615, 392] on input "202501" at bounding box center [784, 391] width 568 height 17
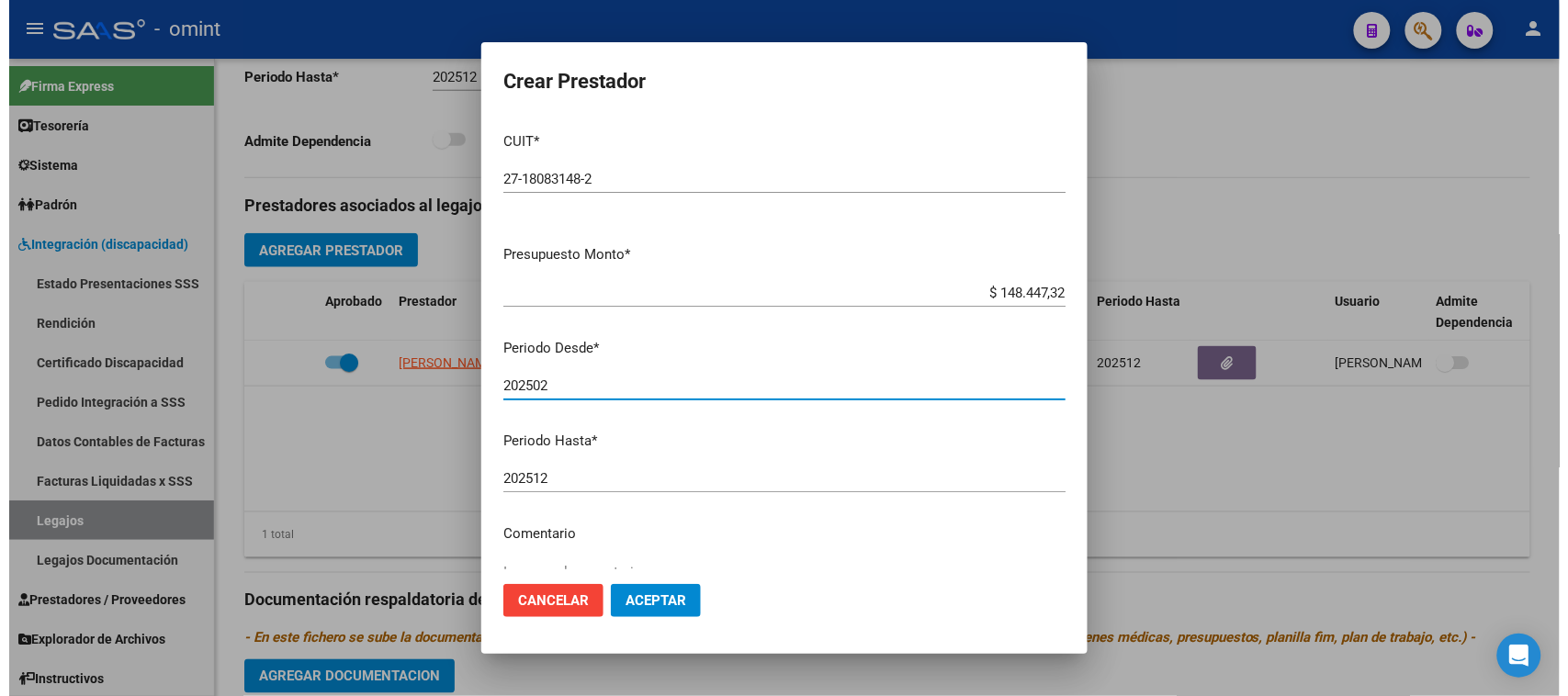
scroll to position [115, 0]
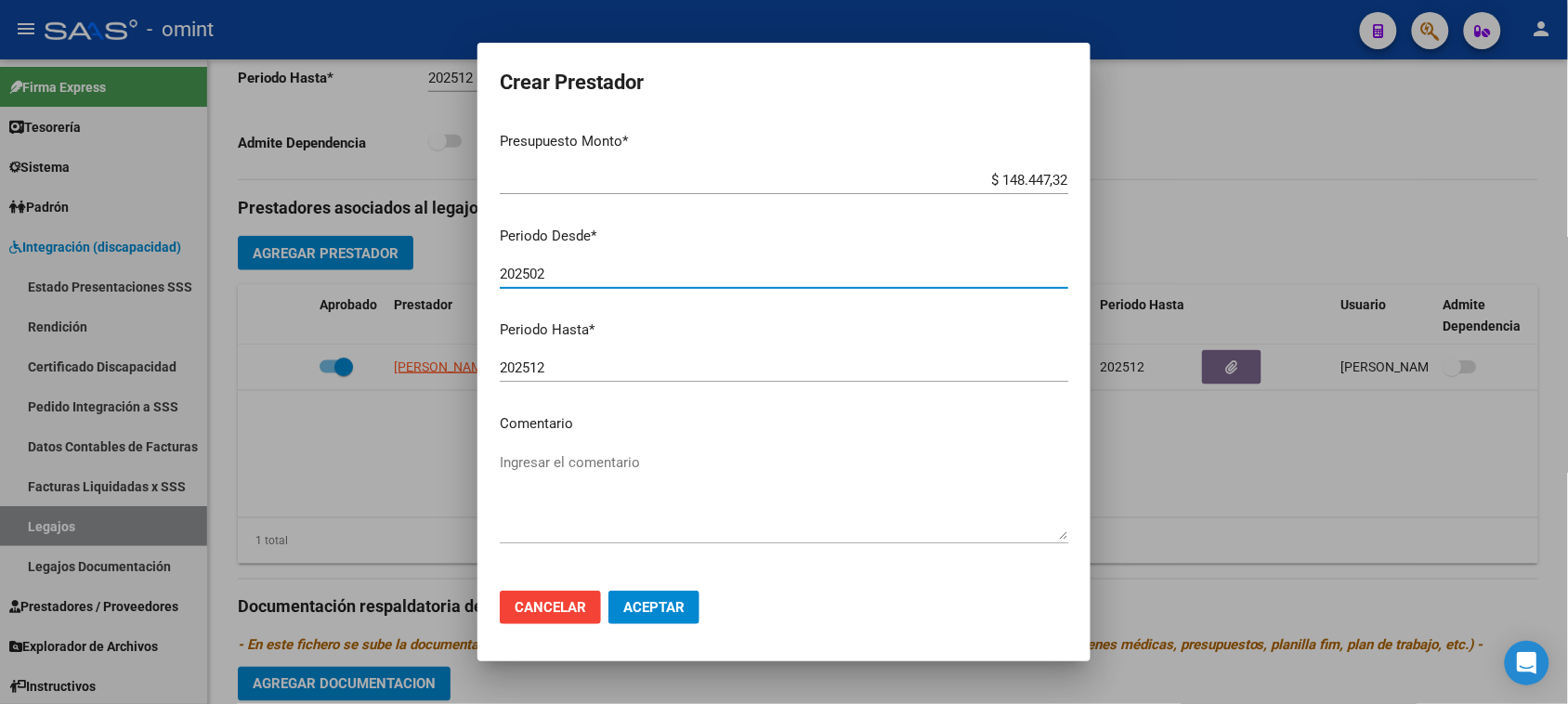
type input "202502"
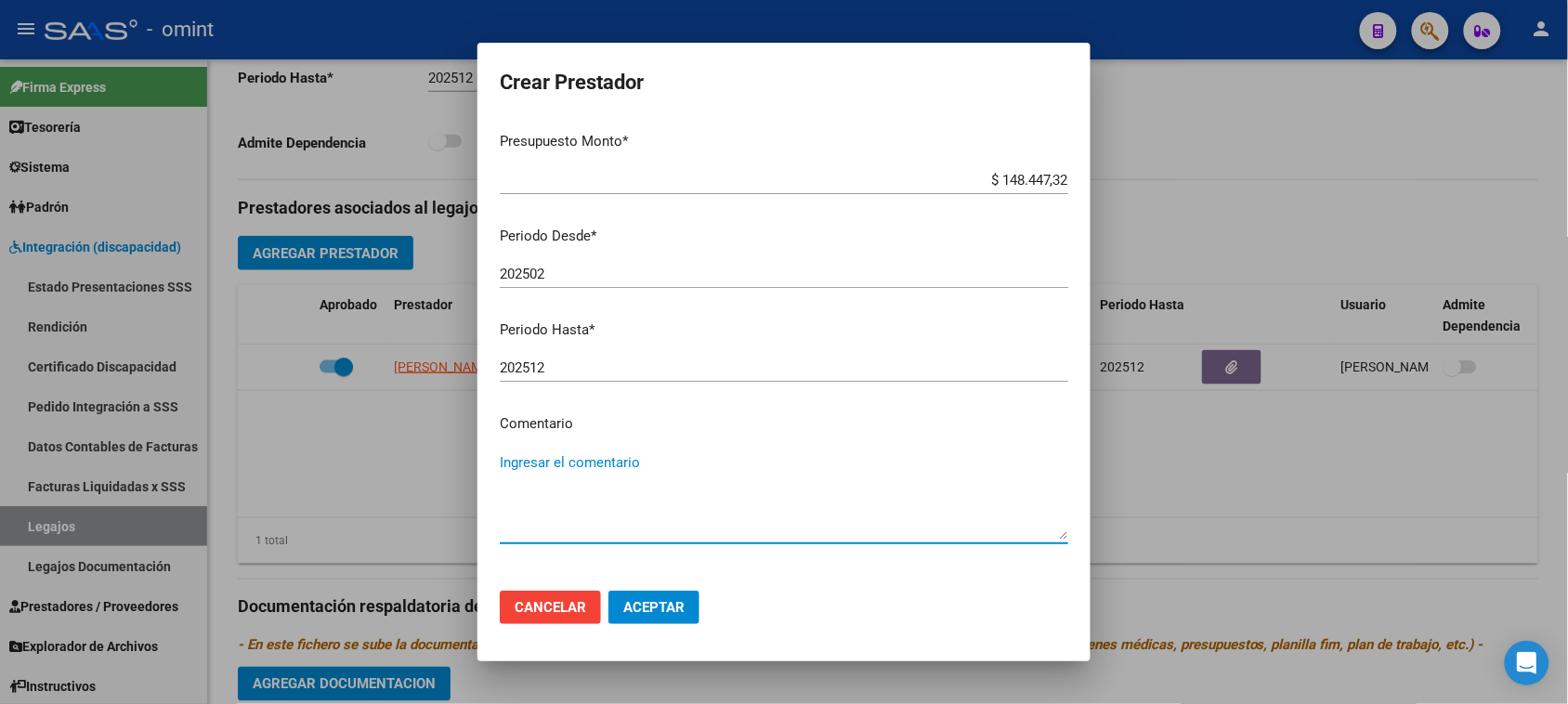
click at [634, 479] on textarea "Ingresar el comentario" at bounding box center [784, 496] width 568 height 87
type textarea "Psicología (12 sesiones/mes)"
click at [653, 602] on span "Aceptar" at bounding box center [654, 608] width 62 height 17
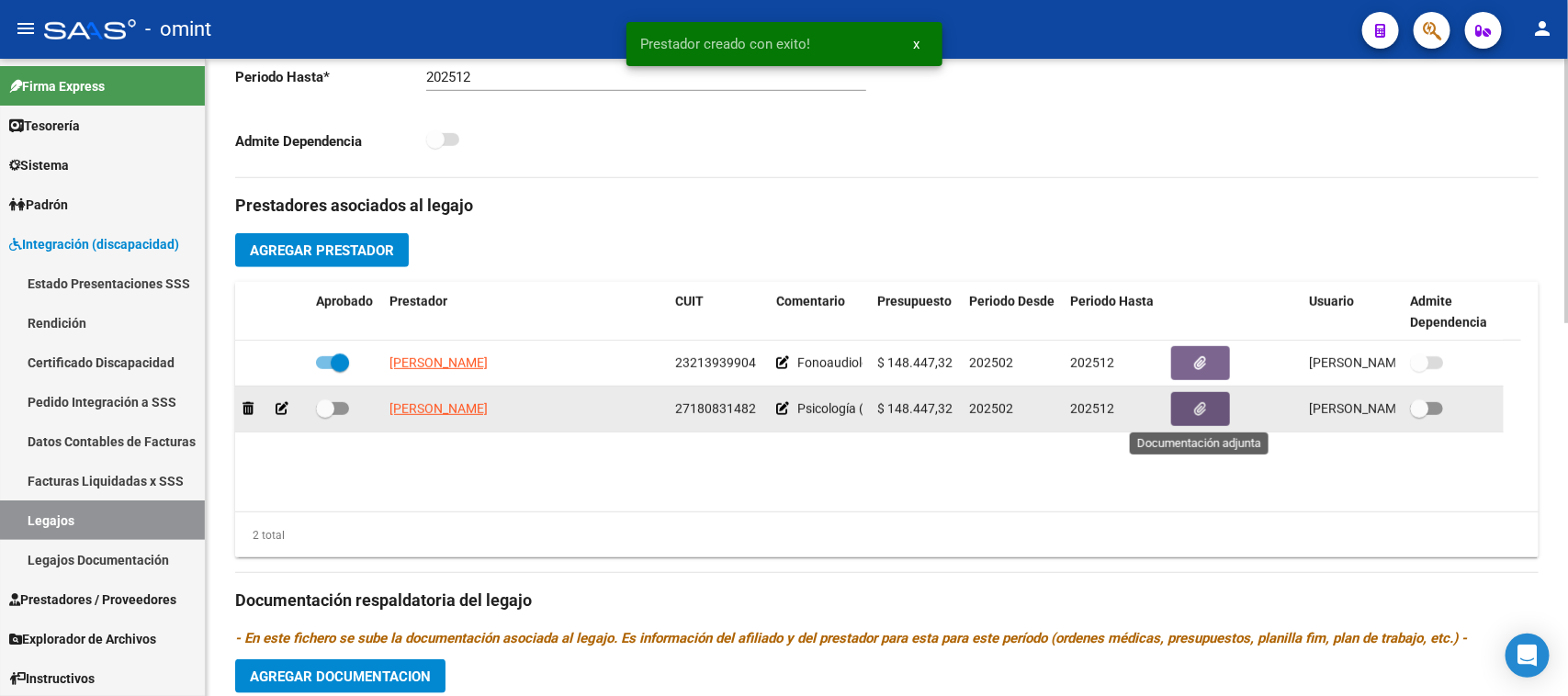
click at [1222, 409] on button "button" at bounding box center [1200, 409] width 59 height 34
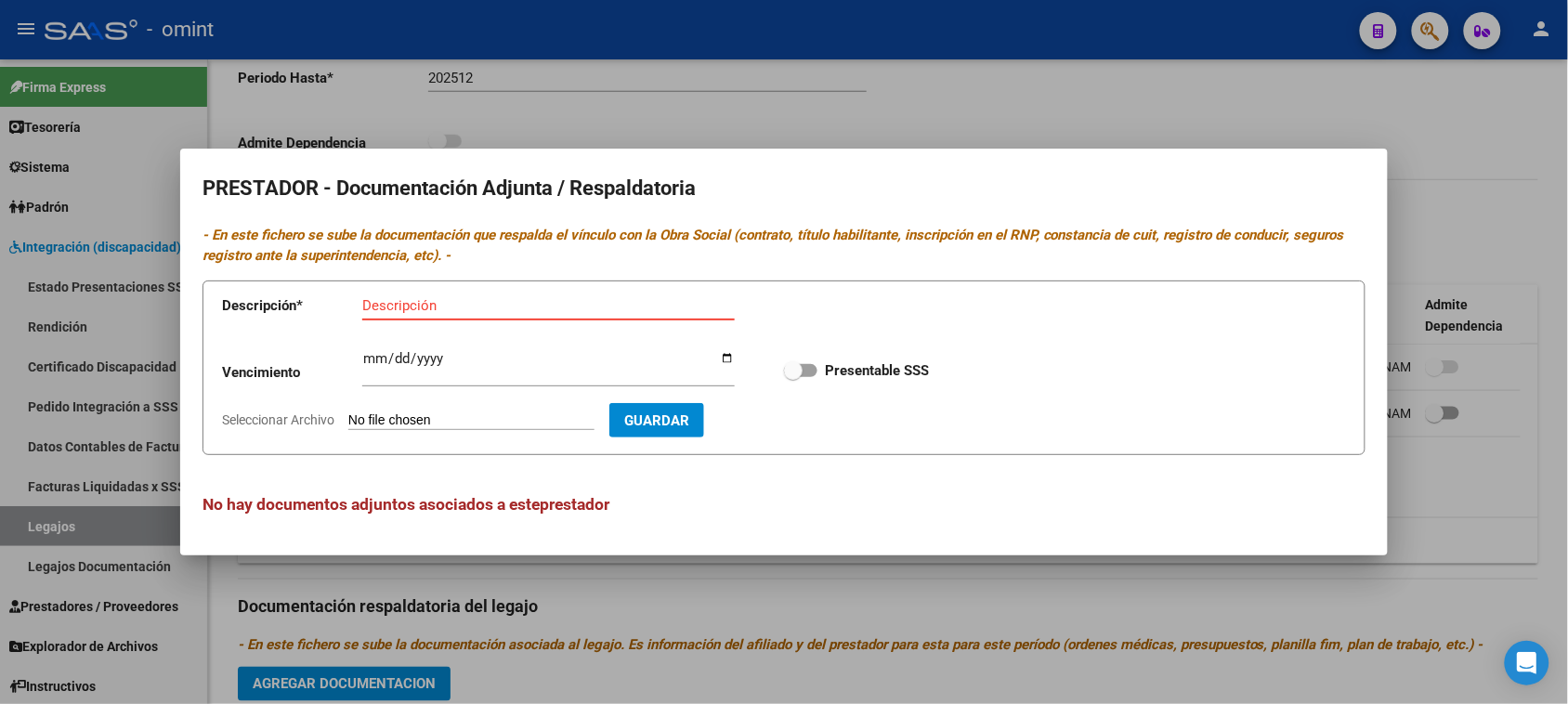
paste input "Título/RNP/CBU/ARCA"
type input "Título/RNP/CBU/ARCA"
type input "[DATE]"
click at [792, 378] on input "Presentable SSS" at bounding box center [792, 378] width 1 height 1
checkbox input "true"
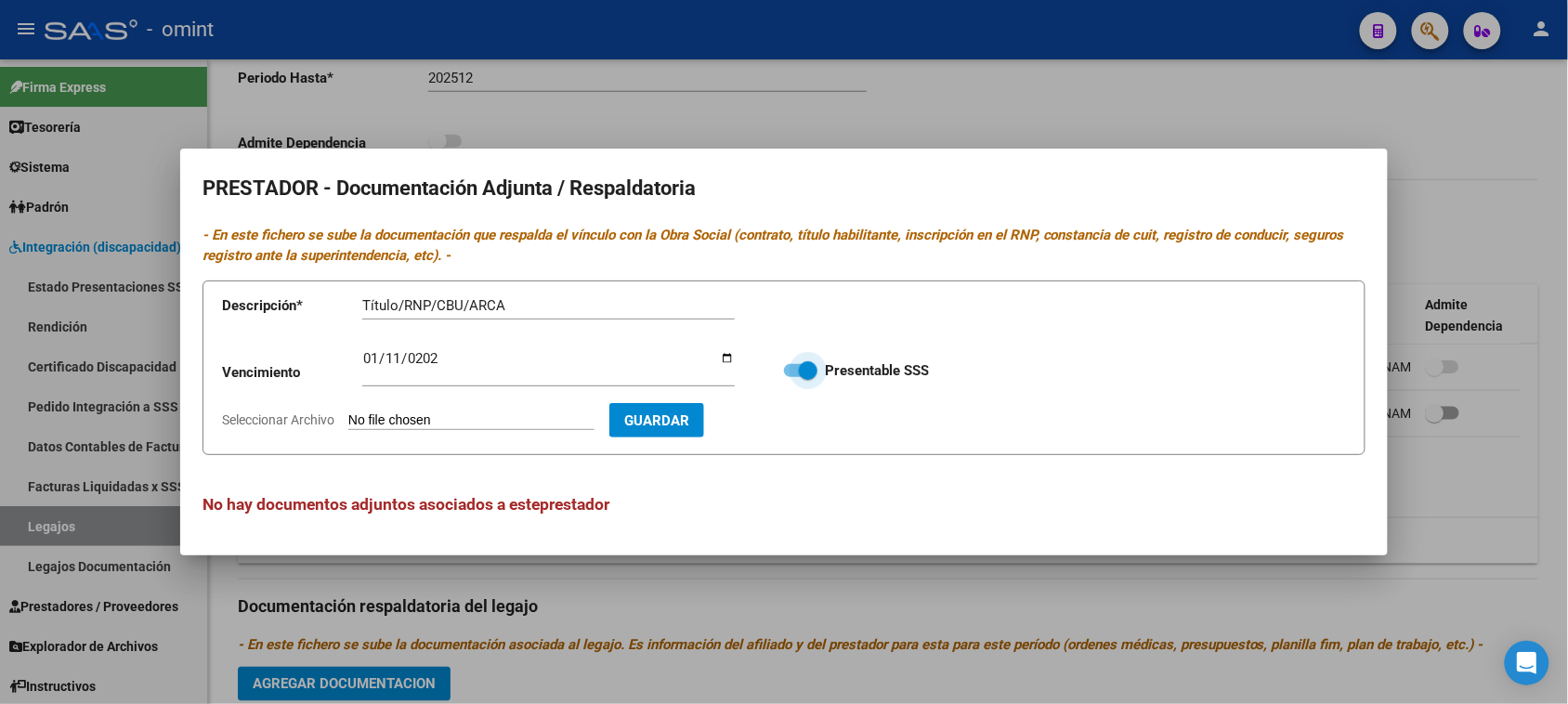
type input "C:\fakepath\PSICOLOGIA - PRESTADOR.pdf"
click at [797, 424] on span "Guardar" at bounding box center [764, 421] width 65 height 17
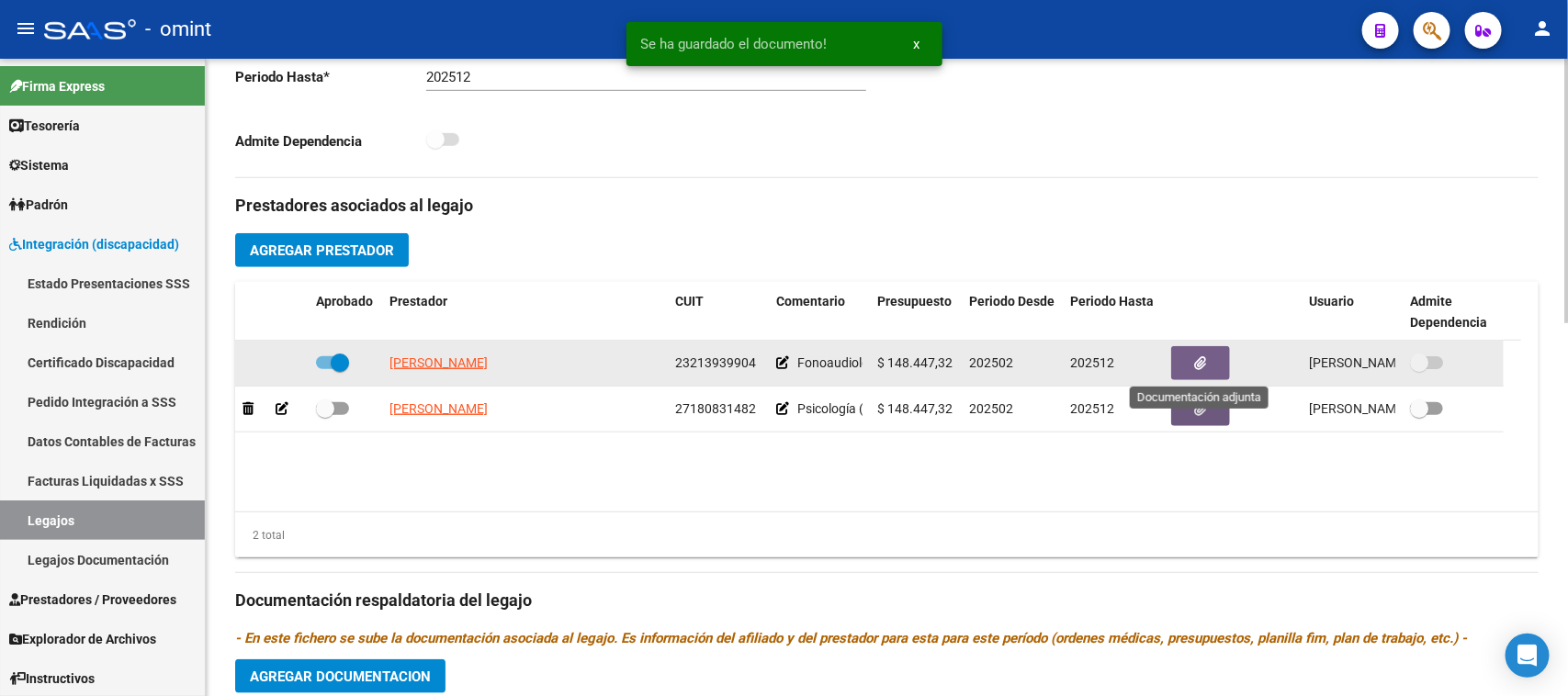
click at [1199, 365] on icon "button" at bounding box center [1200, 363] width 12 height 14
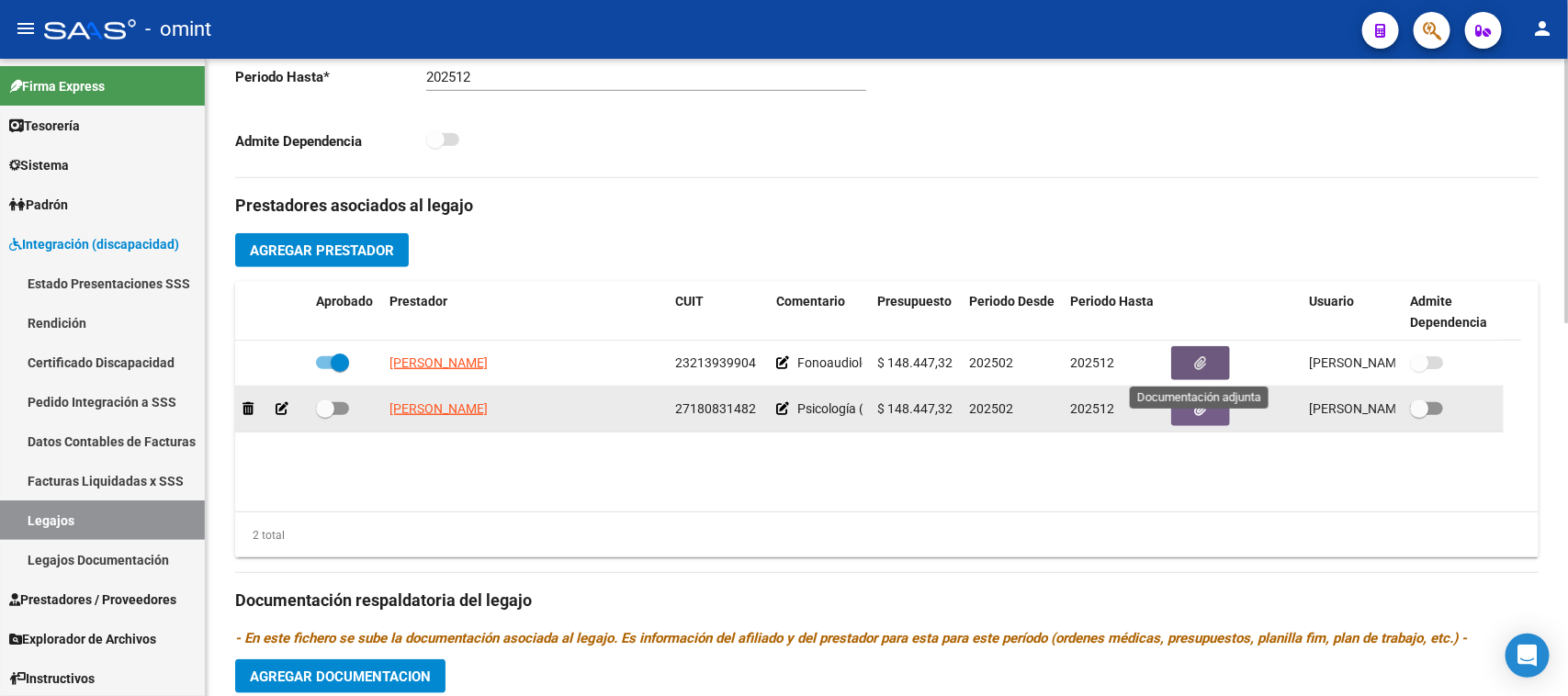
click at [343, 415] on label at bounding box center [333, 409] width 33 height 22
click at [325, 415] on input "checkbox" at bounding box center [324, 415] width 1 height 1
checkbox input "true"
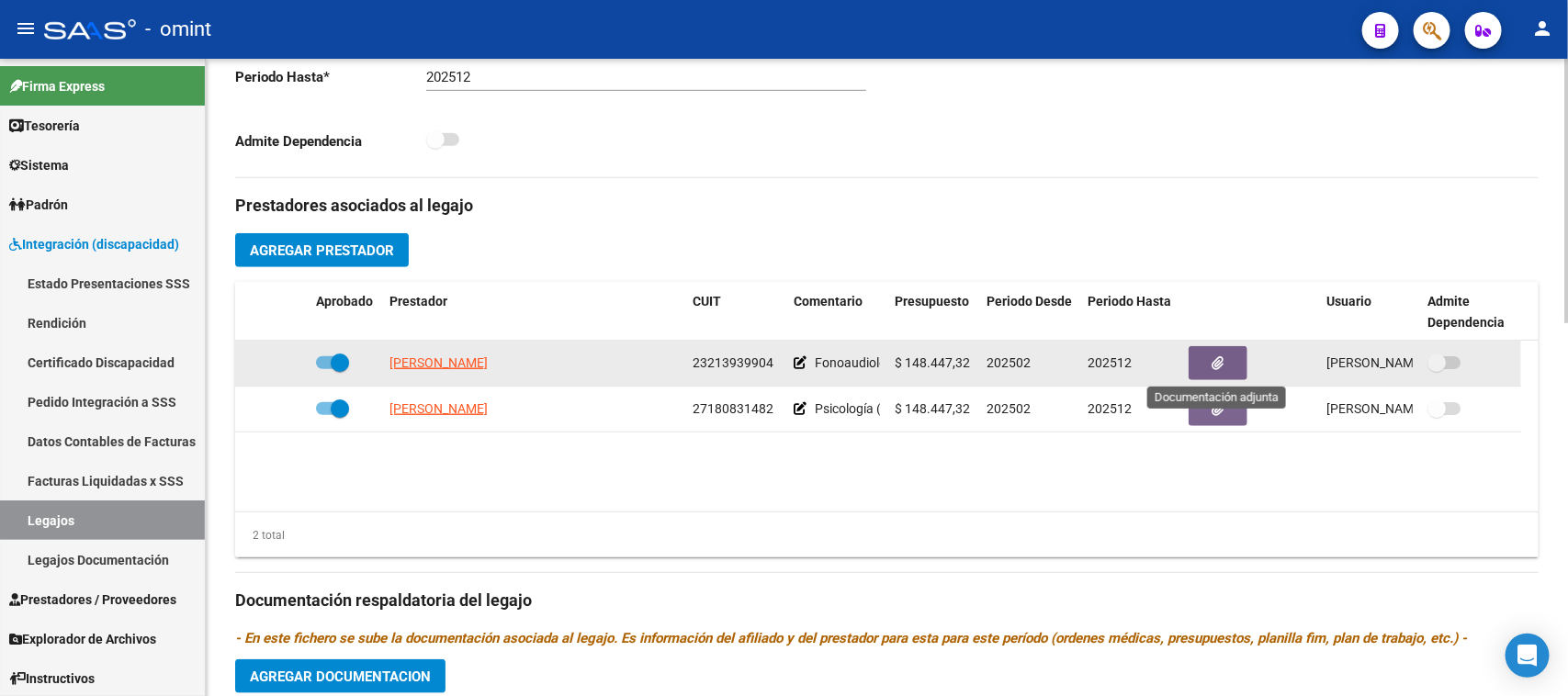
click at [1234, 361] on button "button" at bounding box center [1218, 363] width 59 height 34
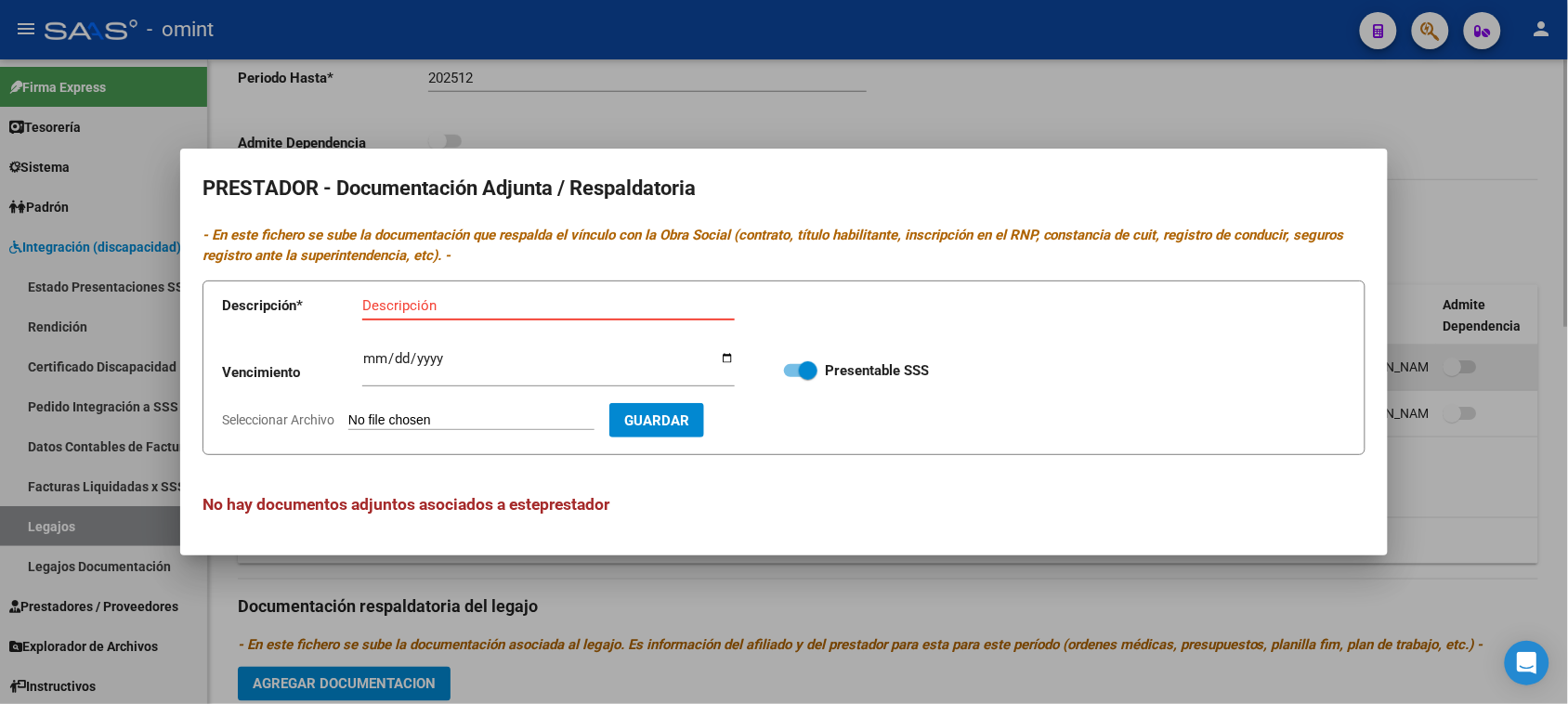
paste input "Título/RNP/CBU/ARCA"
type input "Título/RNP/CBU/ARCA"
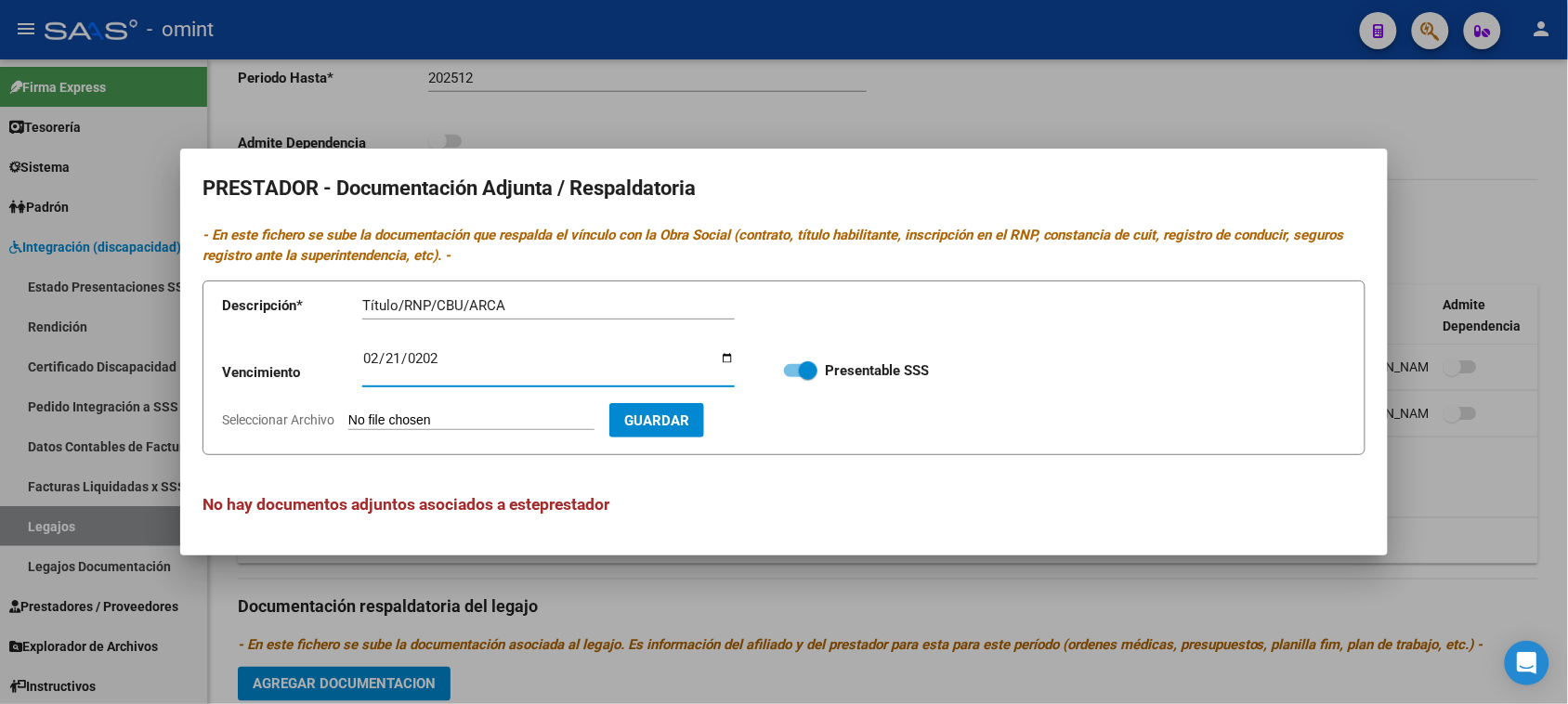
type input "[DATE]"
type input "C:\fakepath\FONOAUDIOLOGIA - PRESTADOR.pdf"
click at [812, 437] on button "Guardar" at bounding box center [763, 420] width 94 height 35
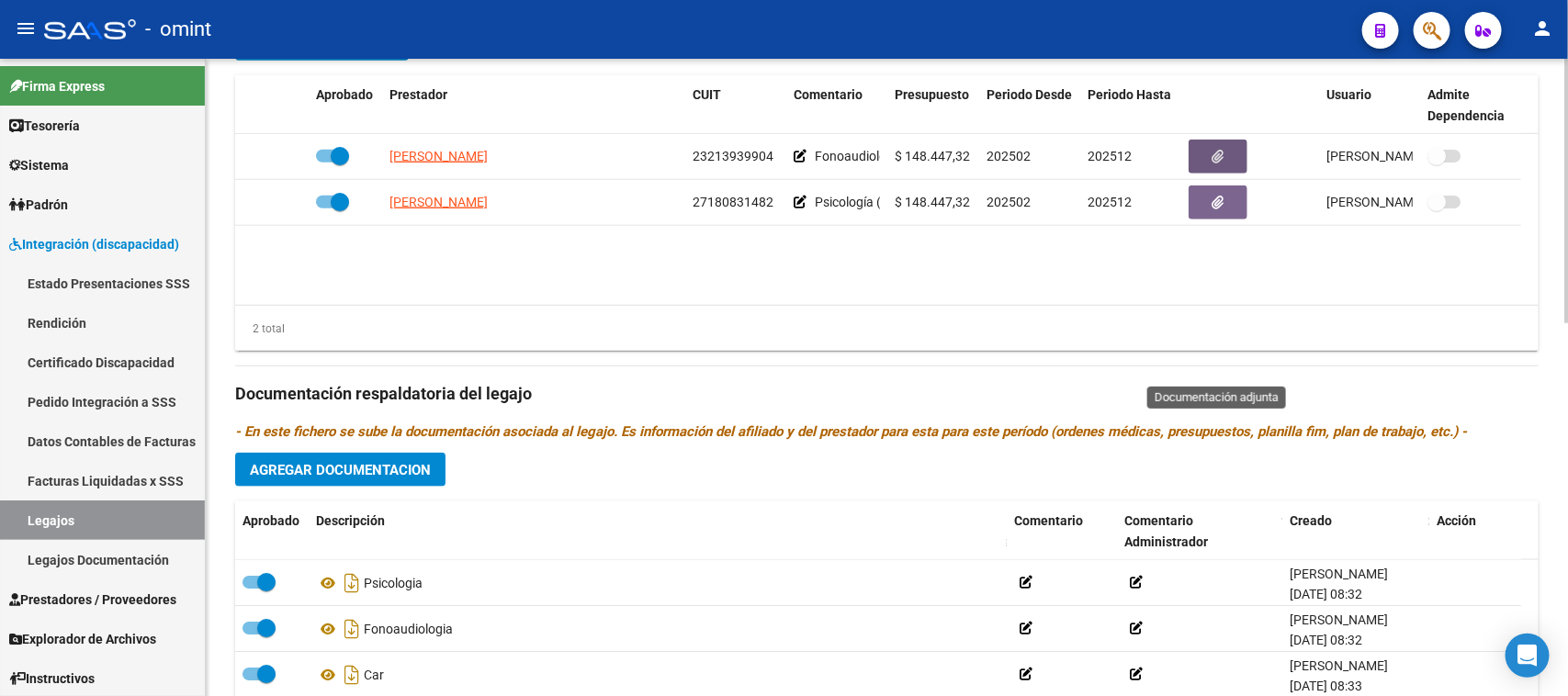
scroll to position [787, 0]
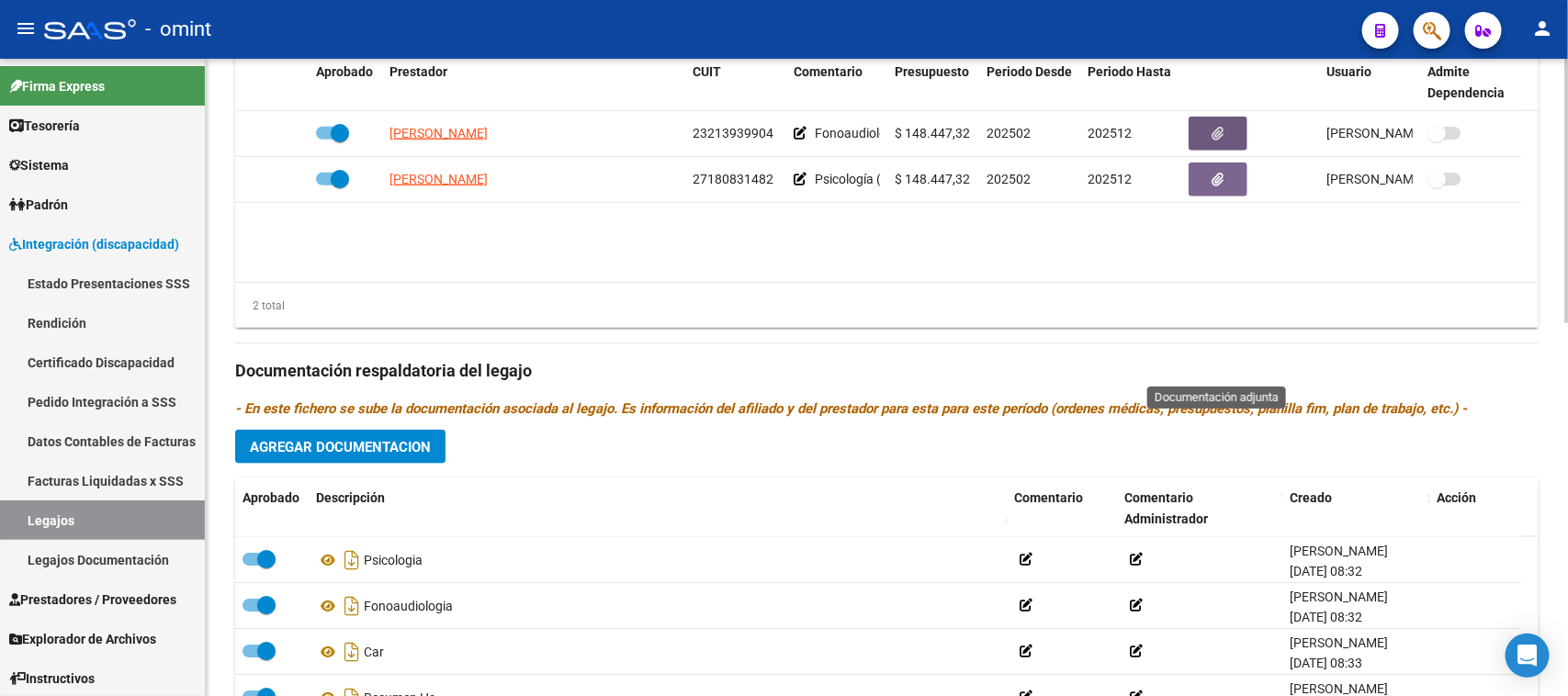
click at [341, 428] on div "Prestadores asociados al legajo Agregar Prestador Aprobado Prestador CUIT Comen…" at bounding box center [886, 359] width 1303 height 821
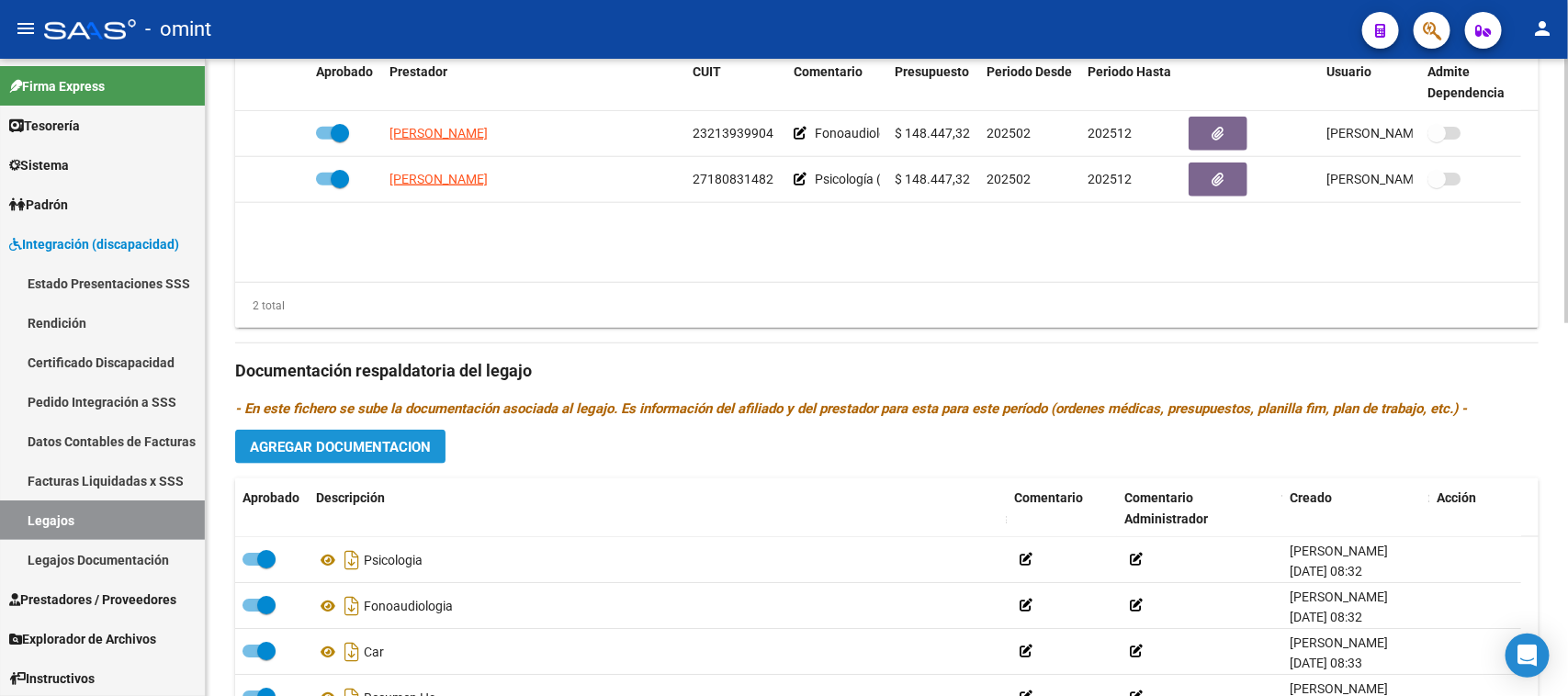
click at [340, 443] on span "Agregar Documentacion" at bounding box center [340, 447] width 181 height 17
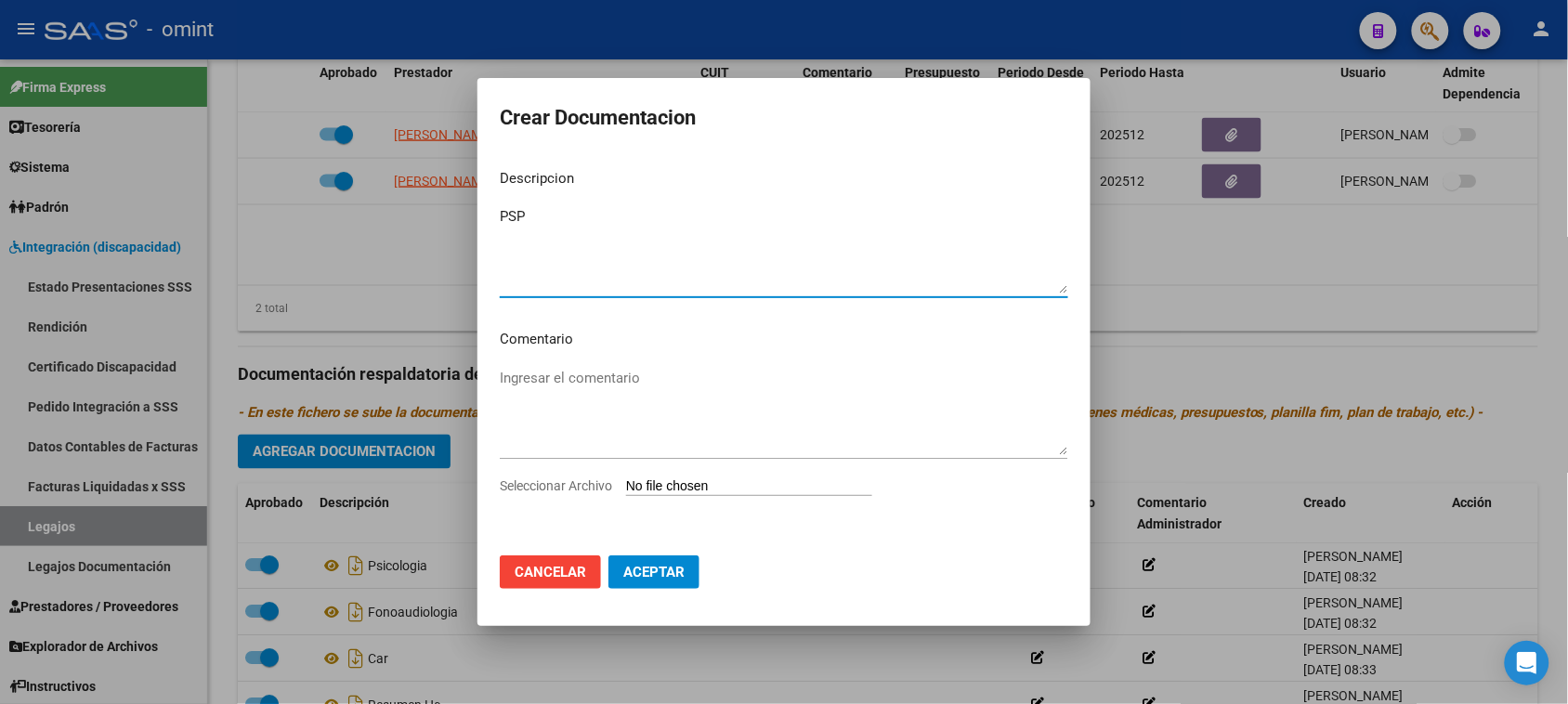
type textarea "PSP"
type input "C:\fakepath\PSP - PRESTACIONAL.pdf"
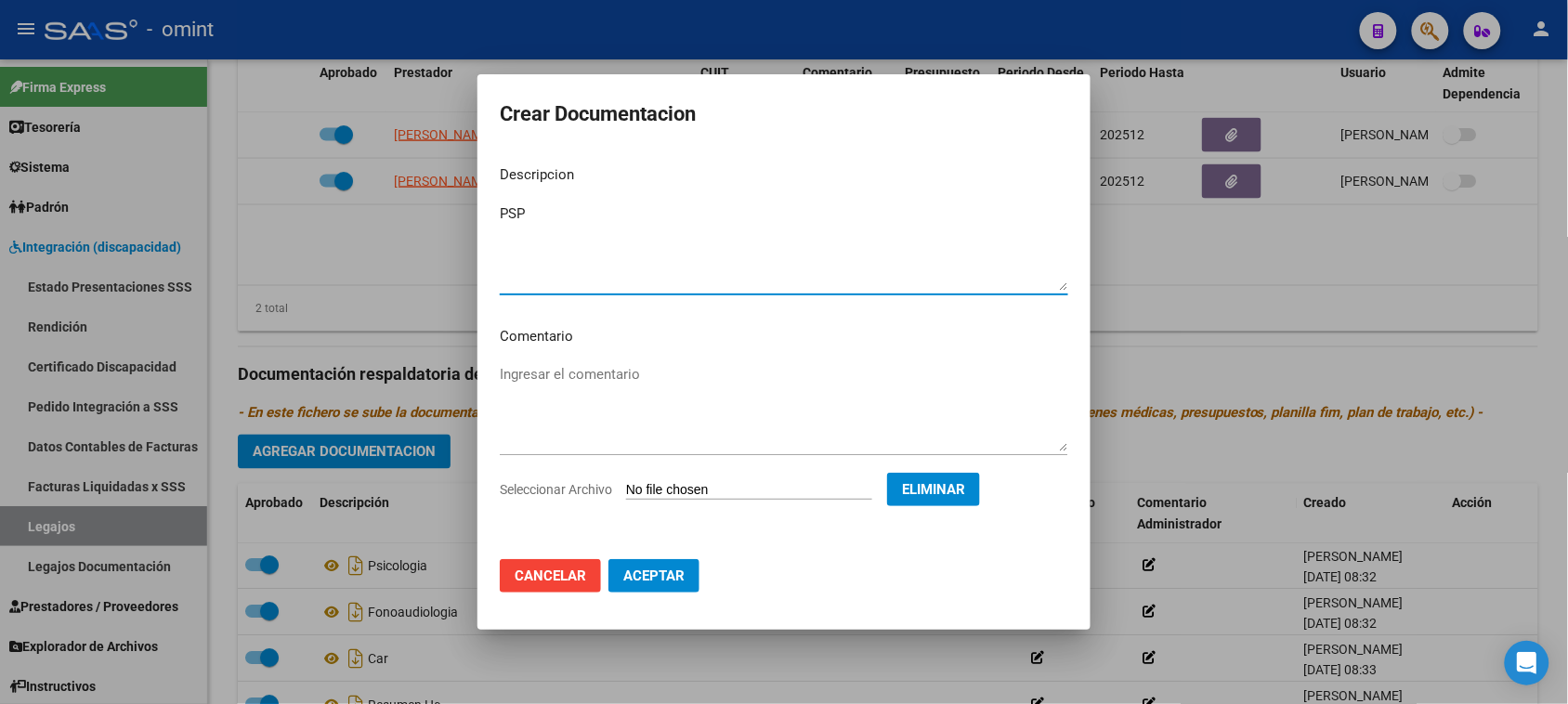
click at [667, 565] on button "Aceptar" at bounding box center [653, 576] width 91 height 34
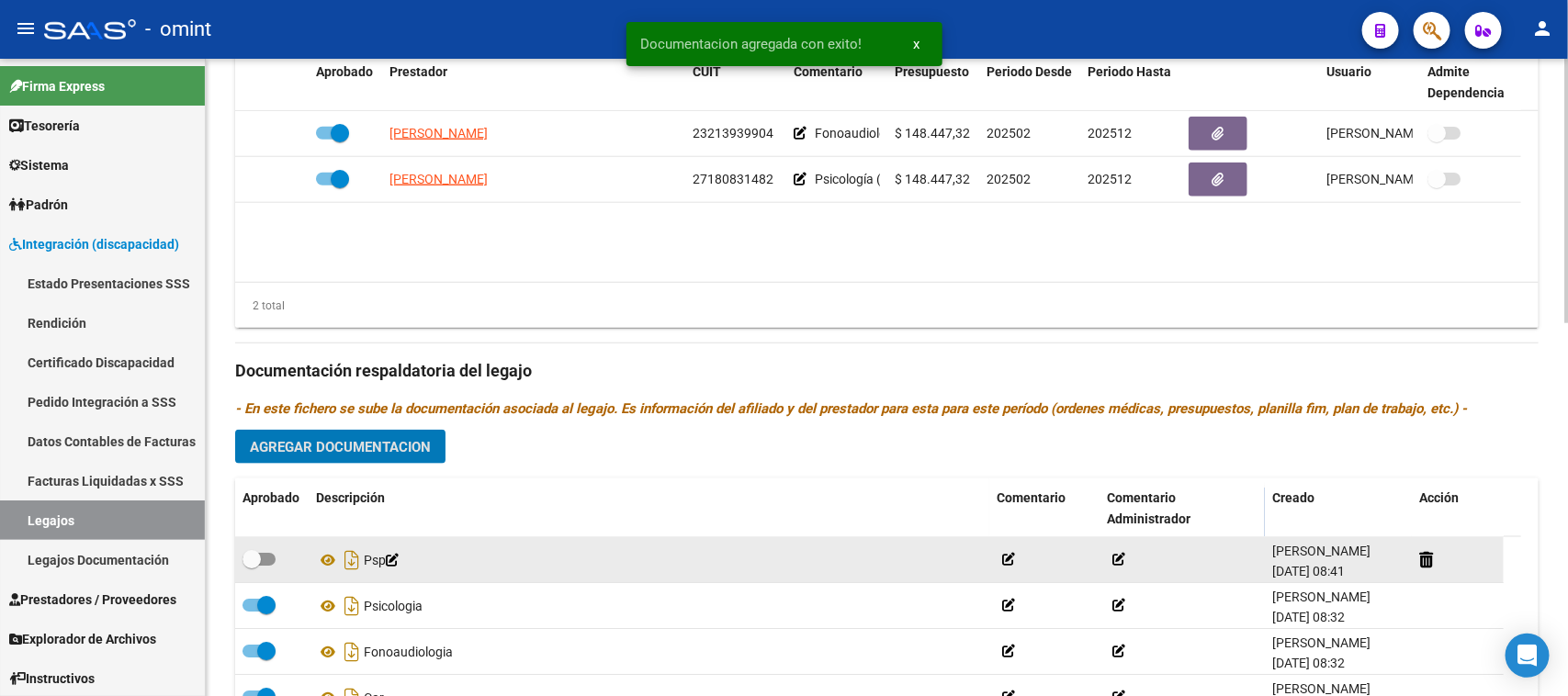
click at [273, 554] on span at bounding box center [259, 559] width 33 height 13
click at [251, 566] on input "checkbox" at bounding box center [250, 566] width 1 height 1
checkbox input "true"
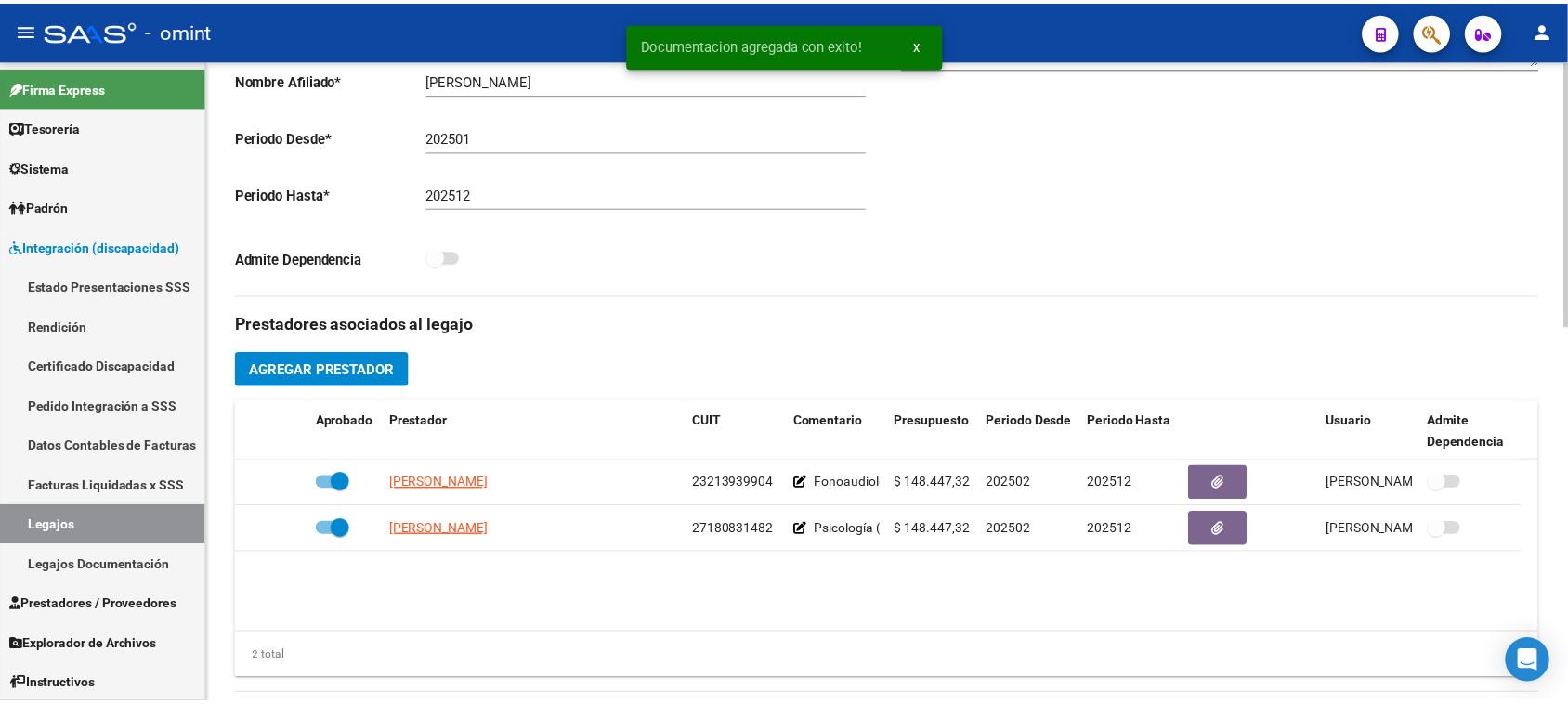
scroll to position [447, 0]
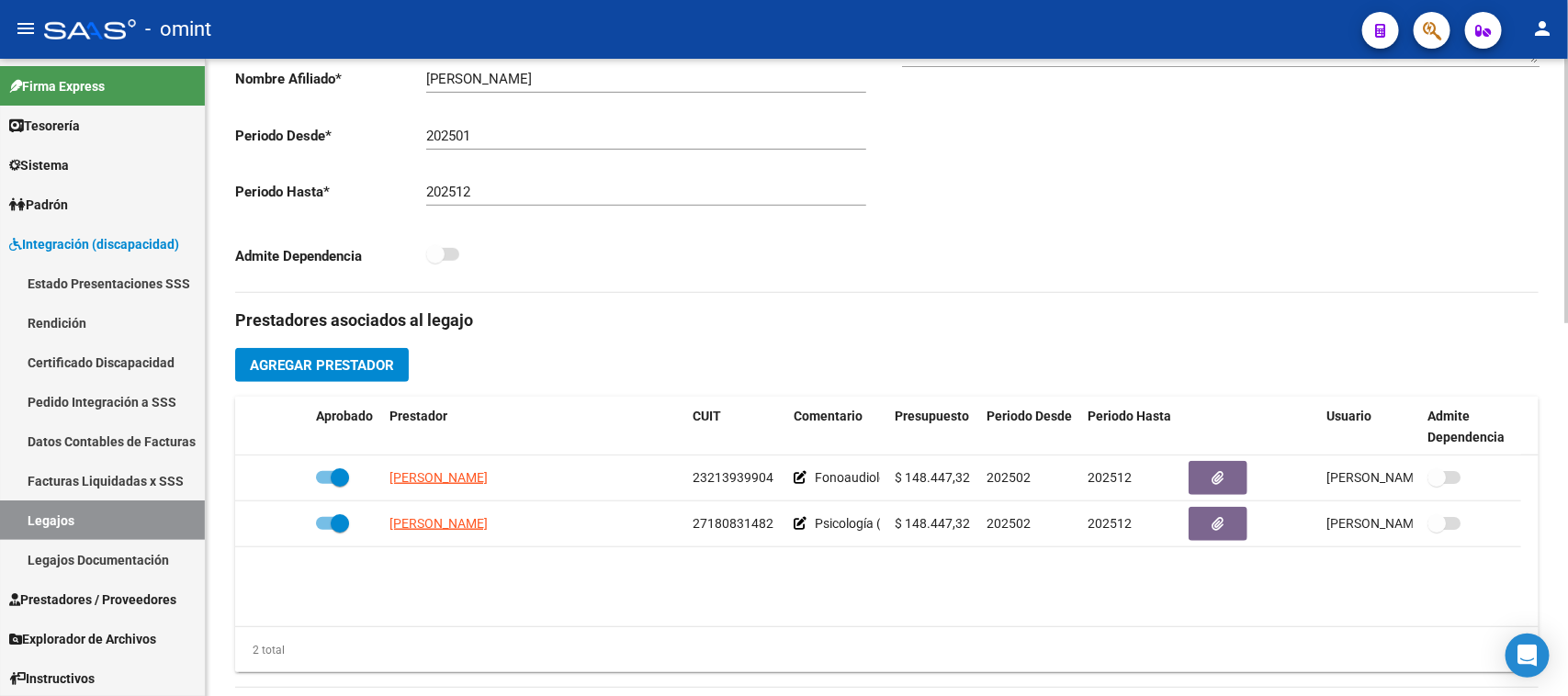
click at [383, 386] on div "Prestadores asociados al legajo Agregar Prestador Aprobado Prestador CUIT Comen…" at bounding box center [886, 703] width 1303 height 821
click at [383, 372] on span "Agregar Prestador" at bounding box center [322, 366] width 144 height 17
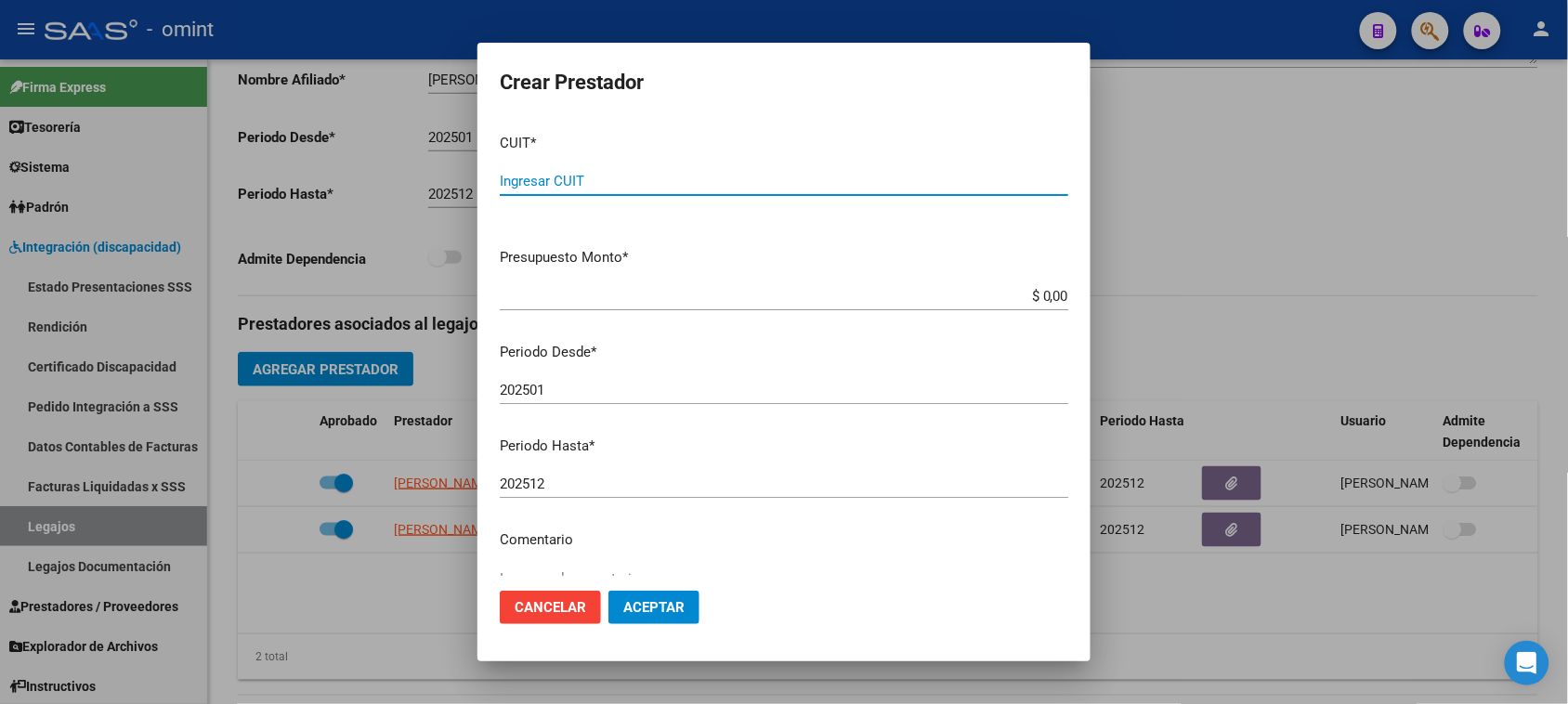
paste input "27-24495526-1"
type input "27-24495526-1"
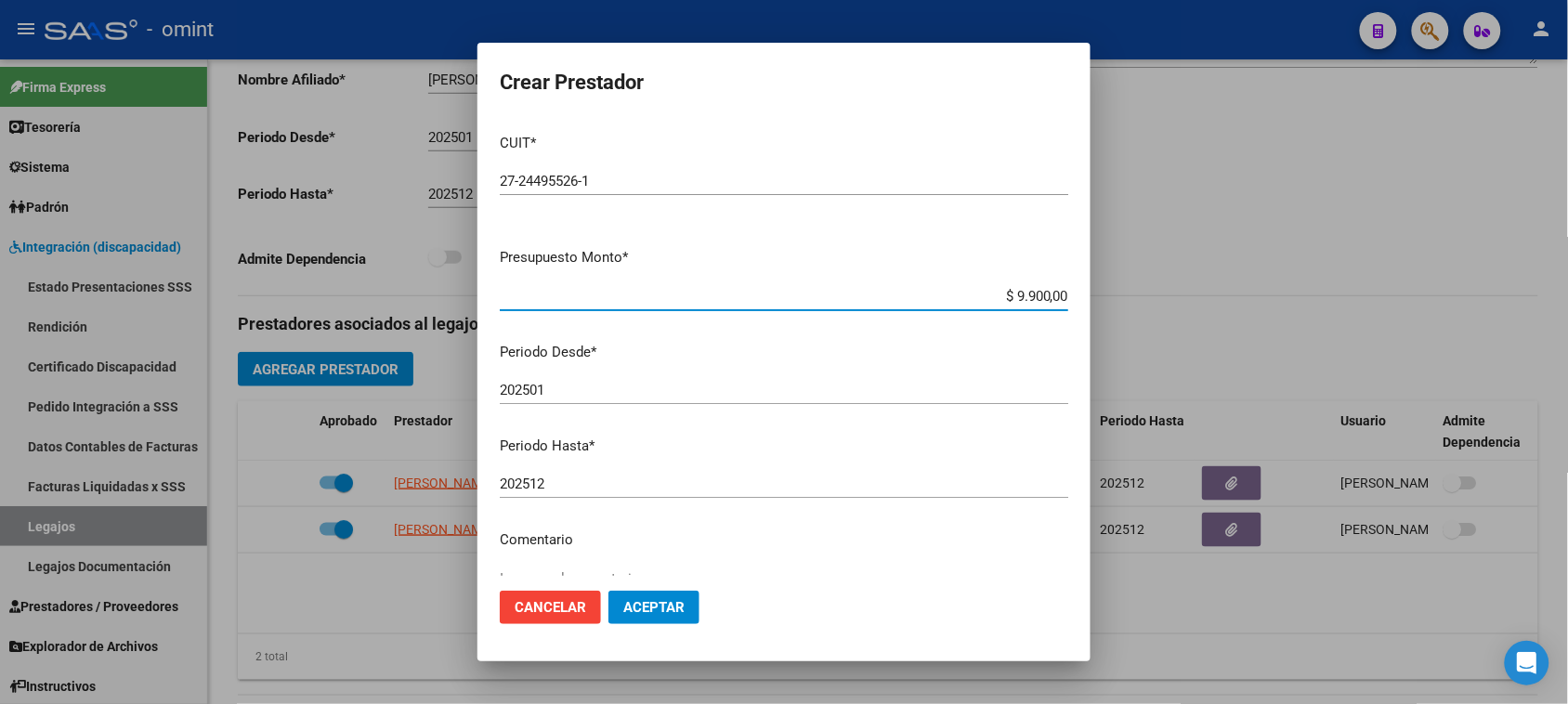
type input "$ 99.000,00"
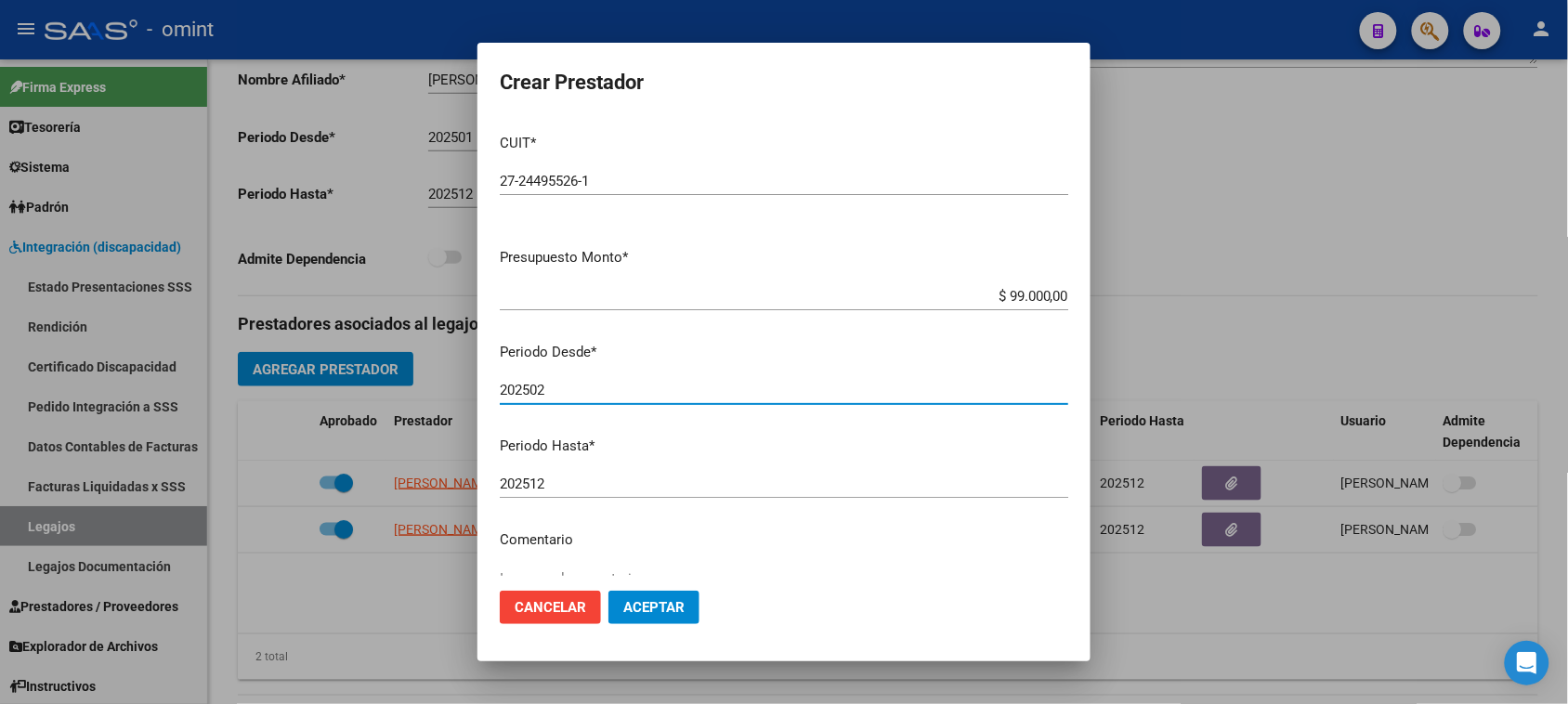
type input "202502"
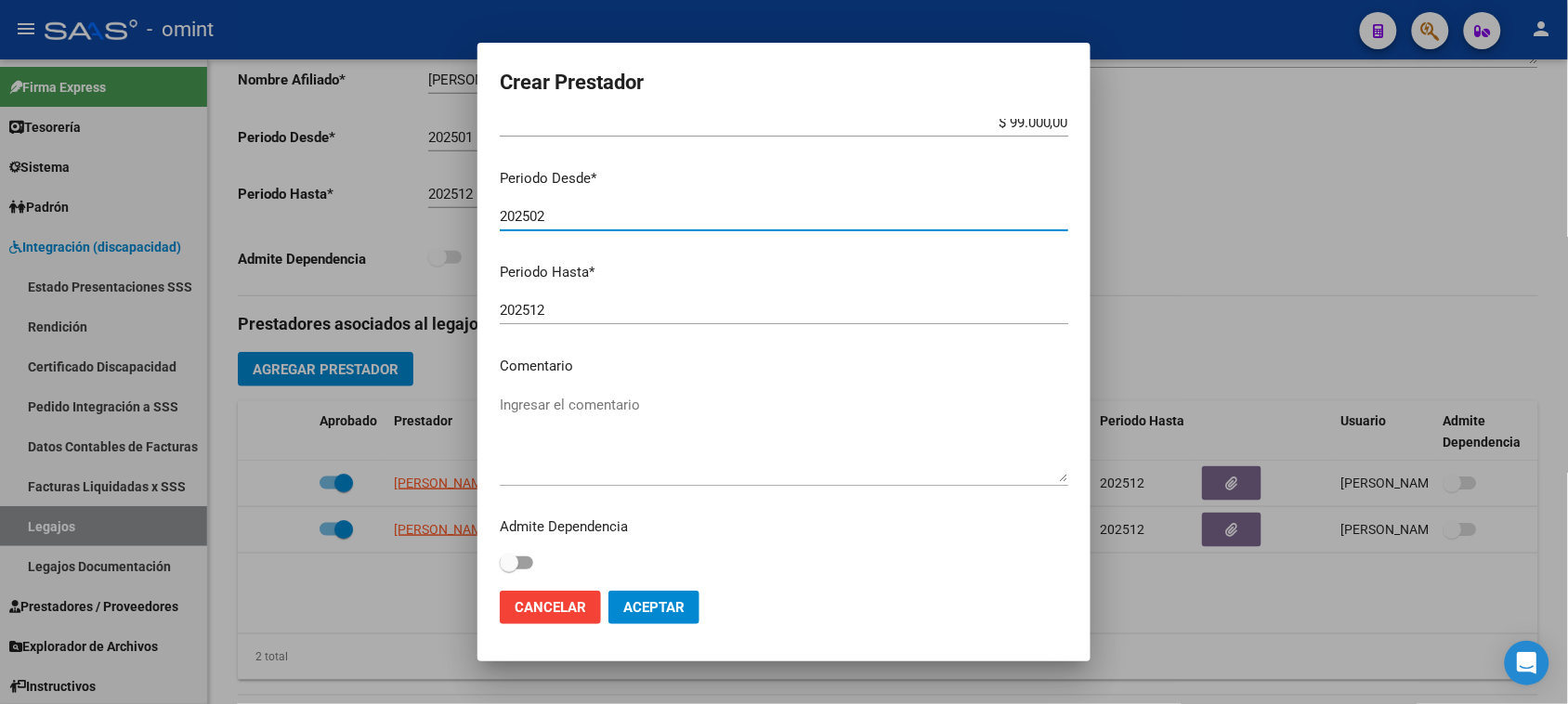
scroll to position [178, 0]
click at [810, 406] on textarea "Ingresar el comentario" at bounding box center [784, 434] width 568 height 87
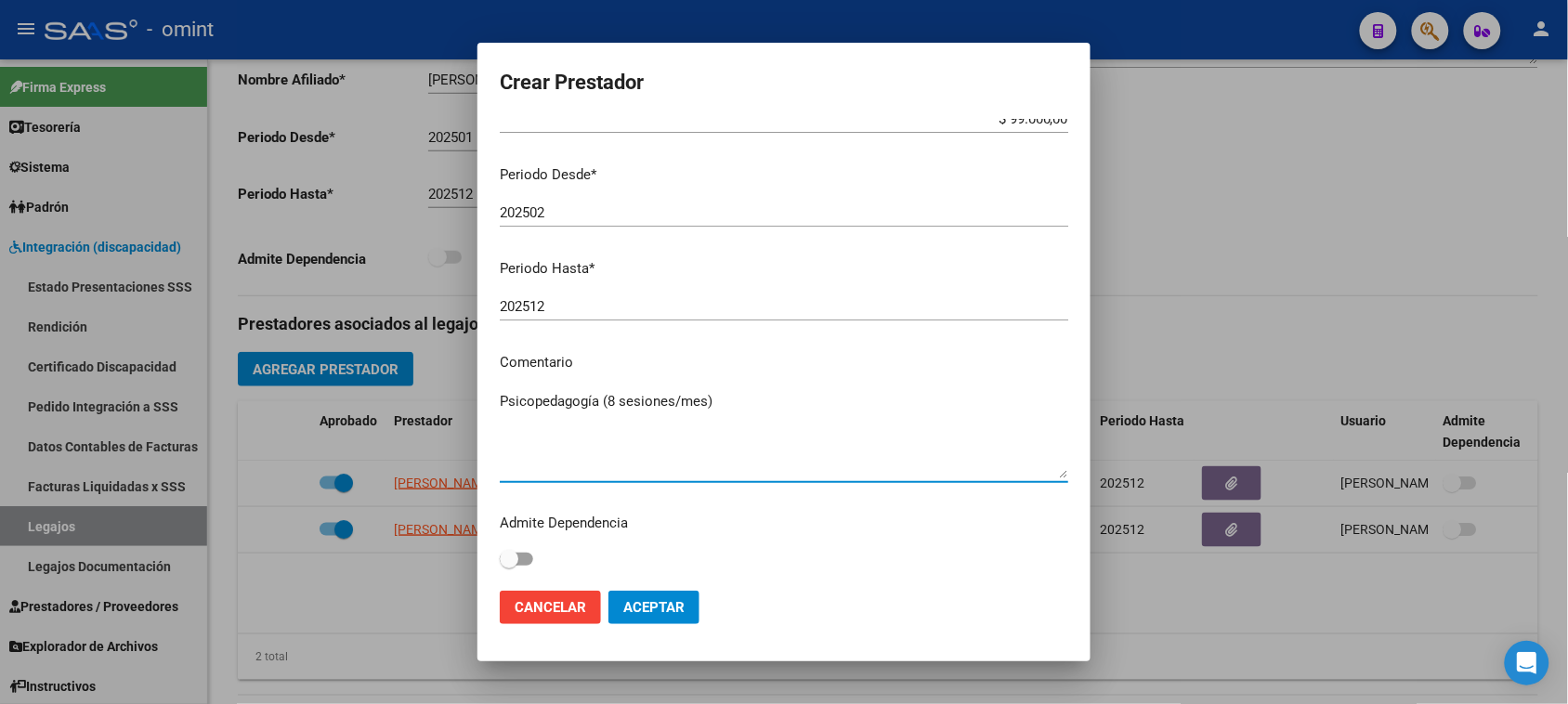
type textarea "Psicopedagogía (8 sesiones/mes)"
click at [683, 602] on span "Aceptar" at bounding box center [654, 608] width 62 height 17
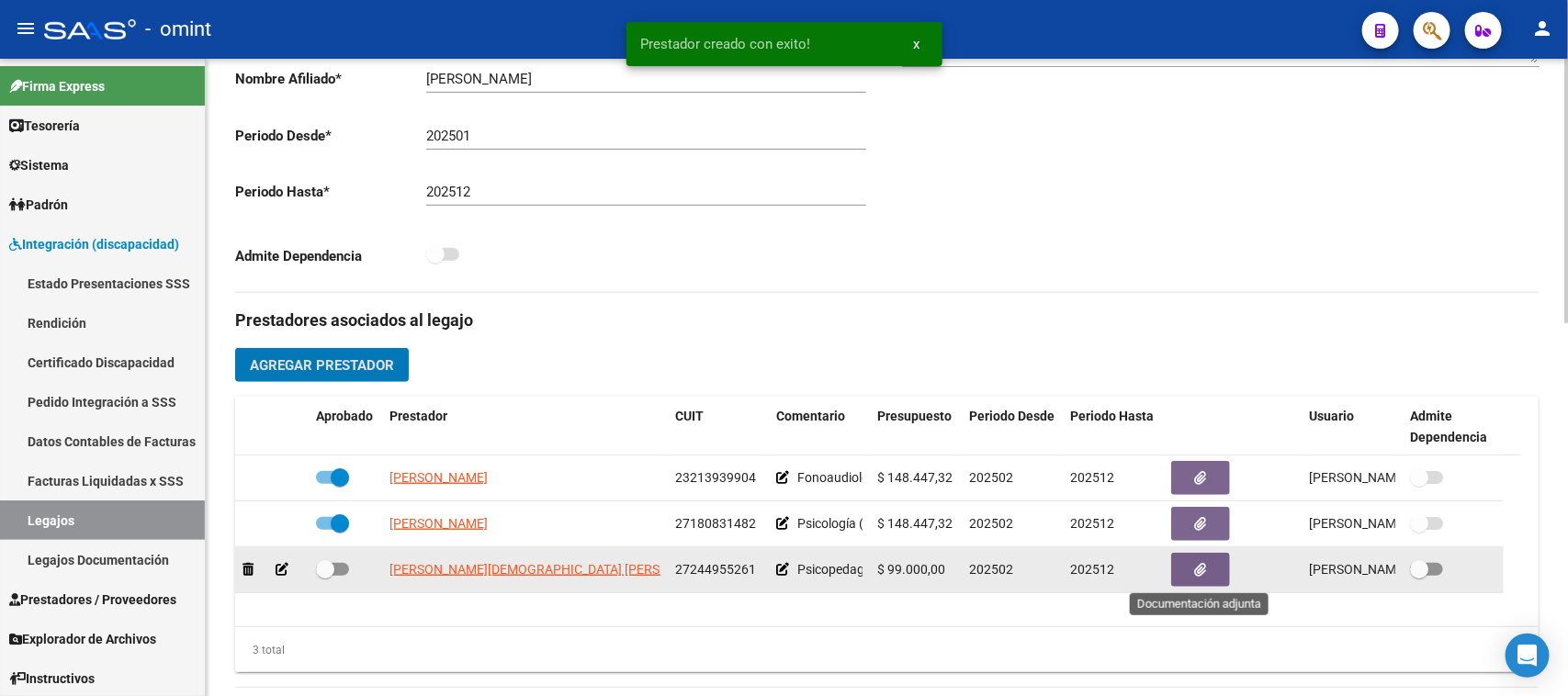
click at [1185, 562] on button "button" at bounding box center [1200, 569] width 59 height 34
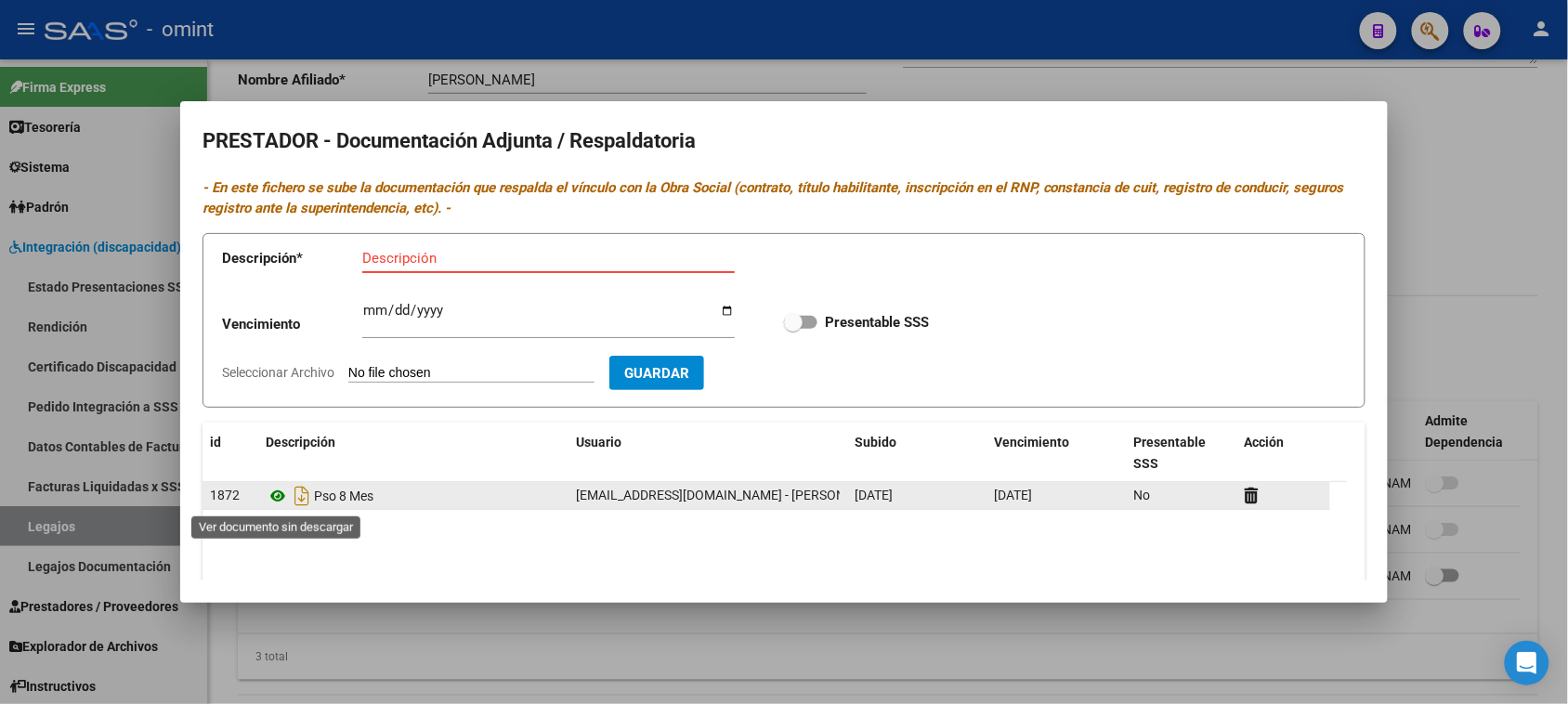
click at [269, 502] on icon at bounding box center [278, 496] width 24 height 22
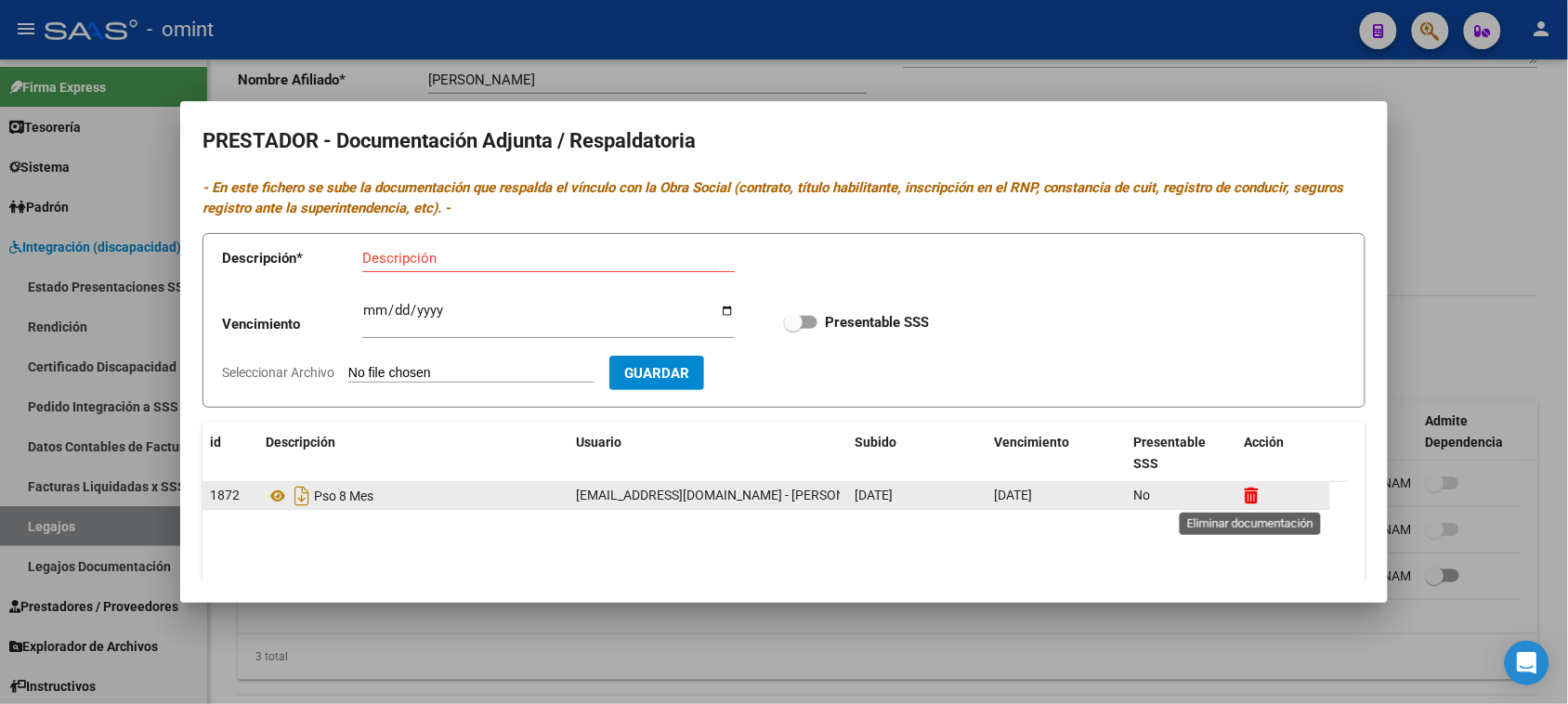
click at [1250, 496] on icon at bounding box center [1251, 496] width 14 height 18
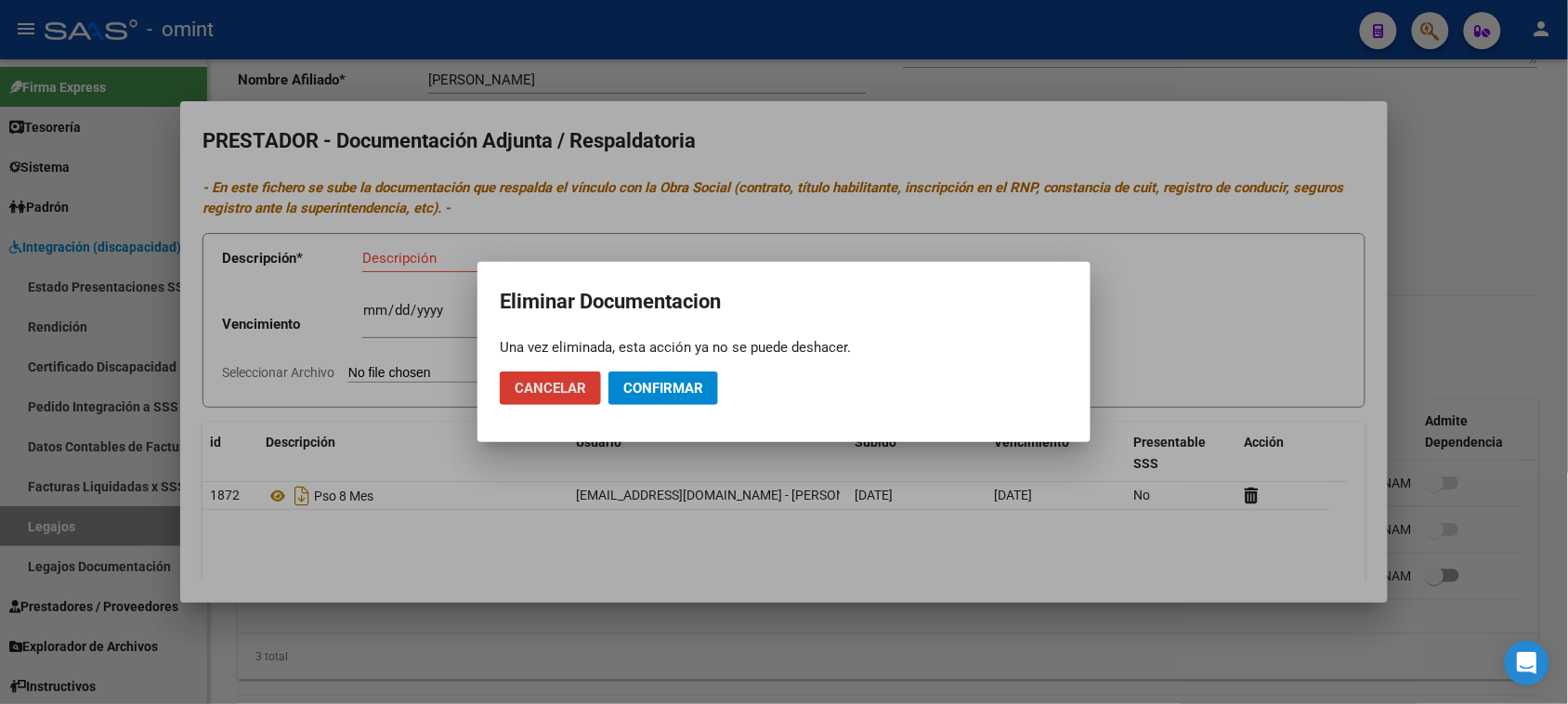
click at [677, 395] on span "Confirmar" at bounding box center [663, 389] width 79 height 17
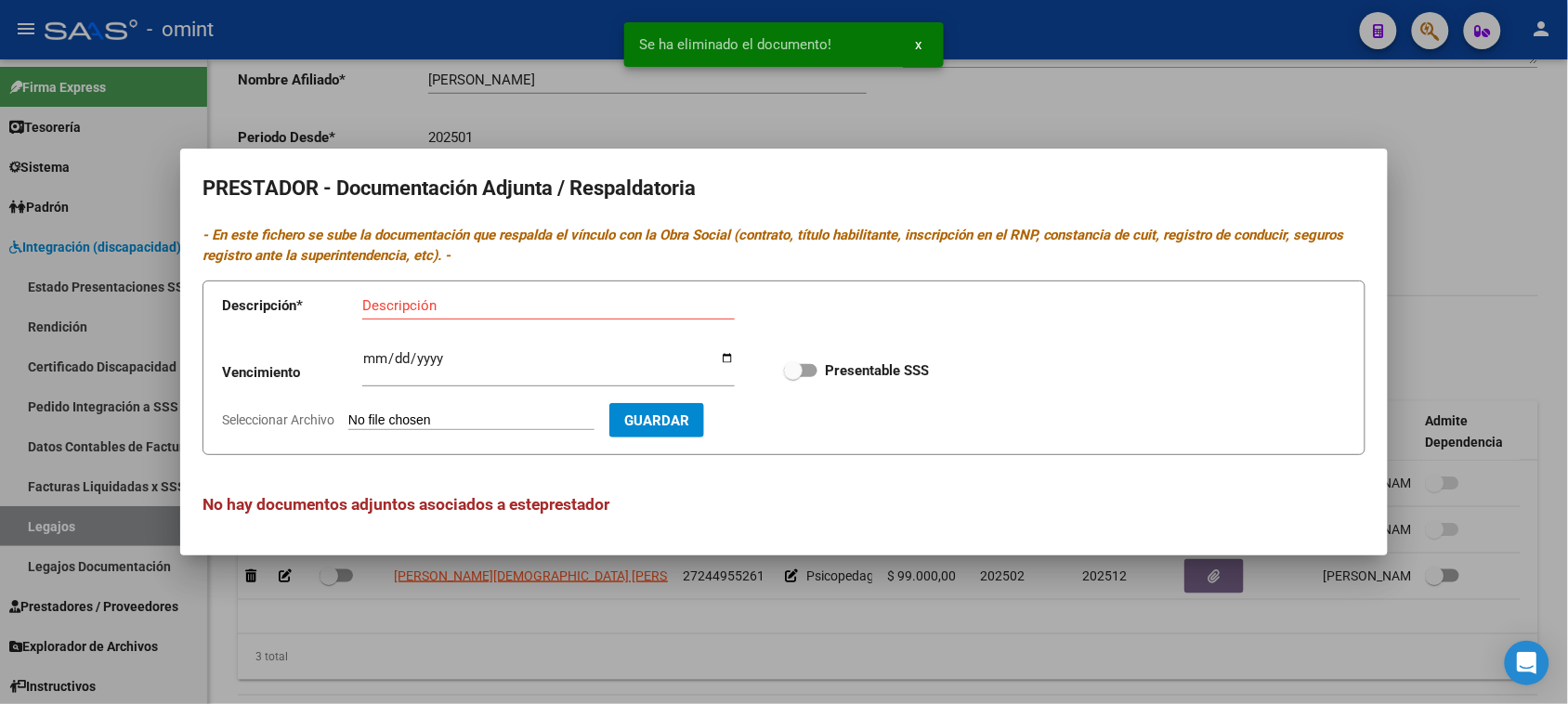
click at [392, 316] on div "Descripción" at bounding box center [549, 306] width 373 height 28
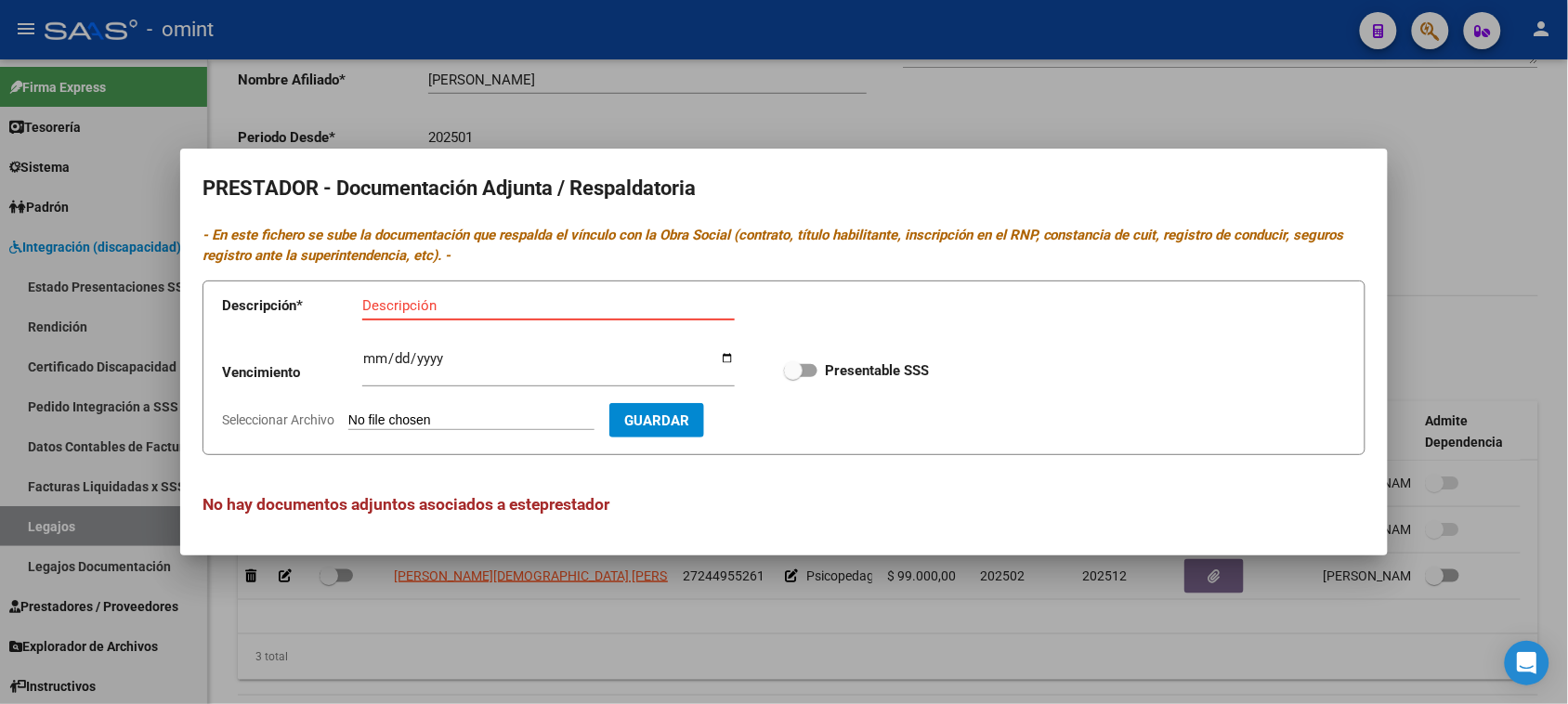
click at [456, 299] on input "Descripción" at bounding box center [549, 306] width 373 height 17
paste input "Título/RNP/CBU/ARCA"
type input "Título/RNP/CBU/ARCA"
type input "[DATE]"
click at [792, 378] on input "Presentable SSS" at bounding box center [792, 378] width 1 height 1
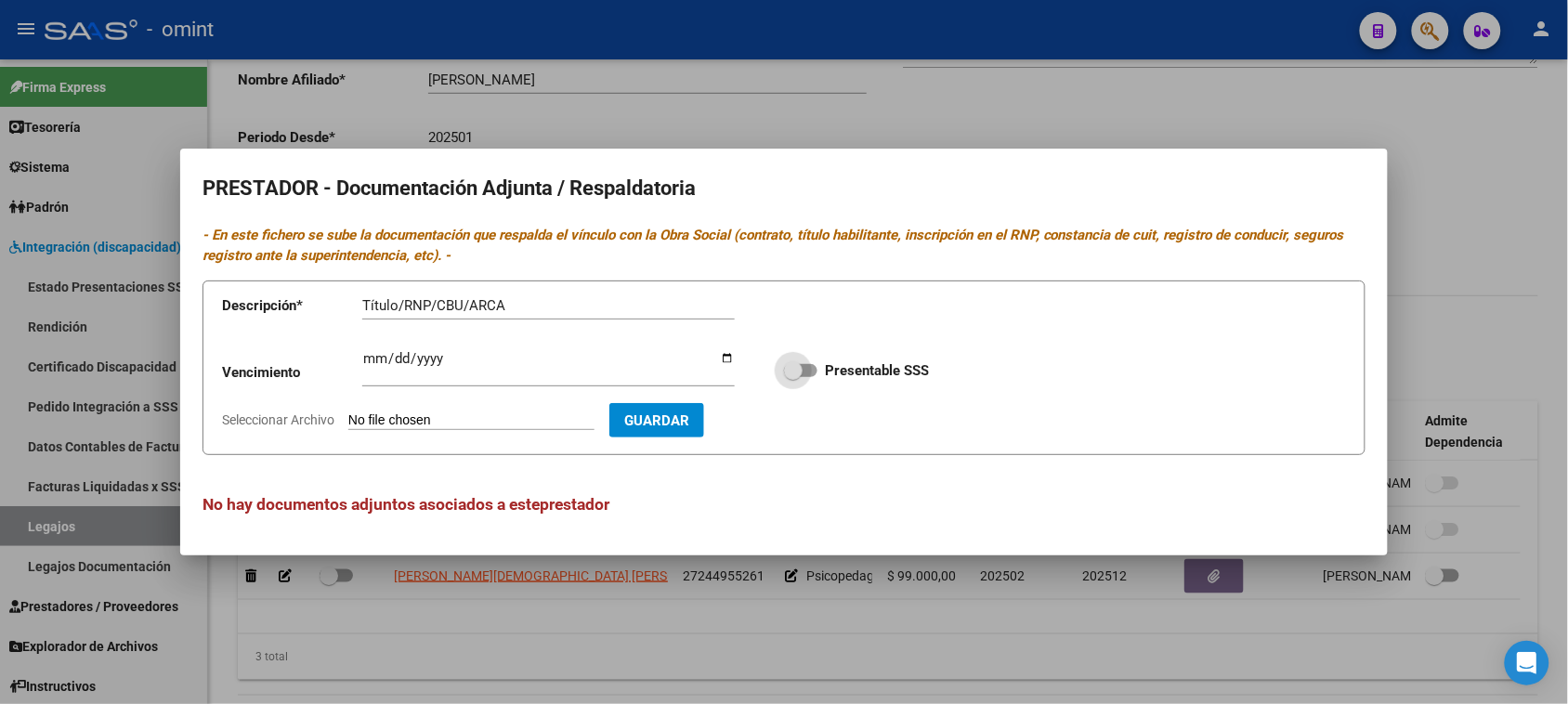
checkbox input "true"
type input "C:\fakepath\PSP - PRESTADOR.pdf"
click at [797, 420] on span "Guardar" at bounding box center [764, 421] width 65 height 17
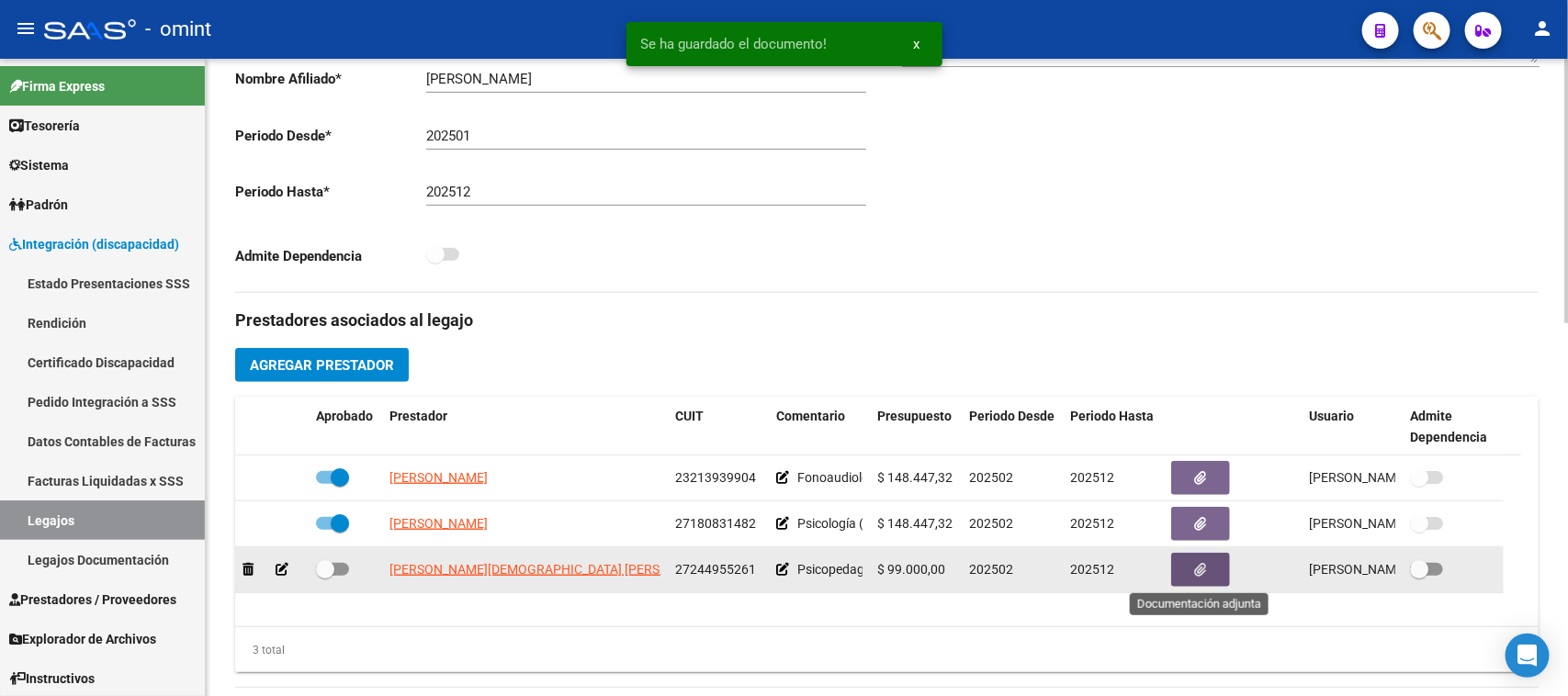
click at [341, 576] on label at bounding box center [333, 569] width 33 height 22
click at [325, 576] on input "checkbox" at bounding box center [324, 576] width 1 height 1
checkbox input "true"
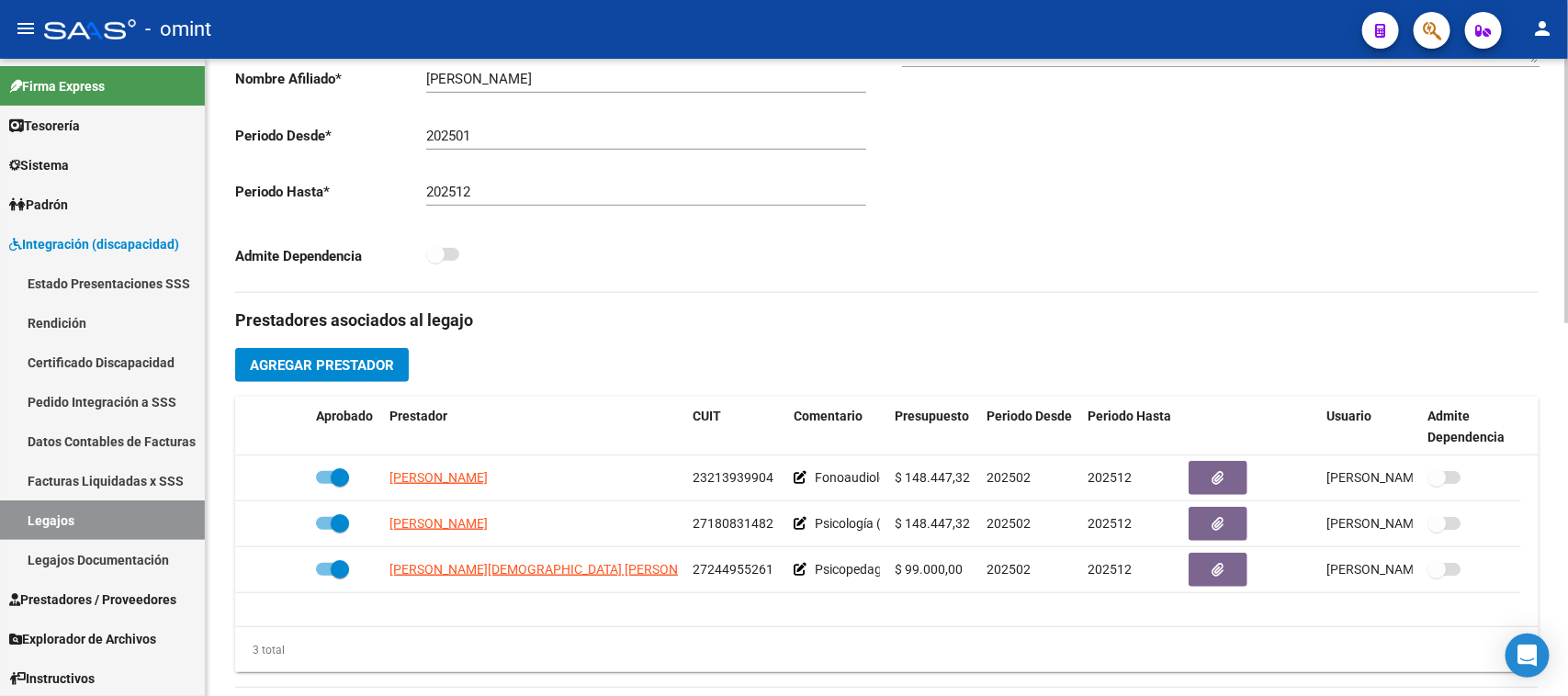
click at [320, 379] on button "Agregar Prestador" at bounding box center [322, 365] width 174 height 34
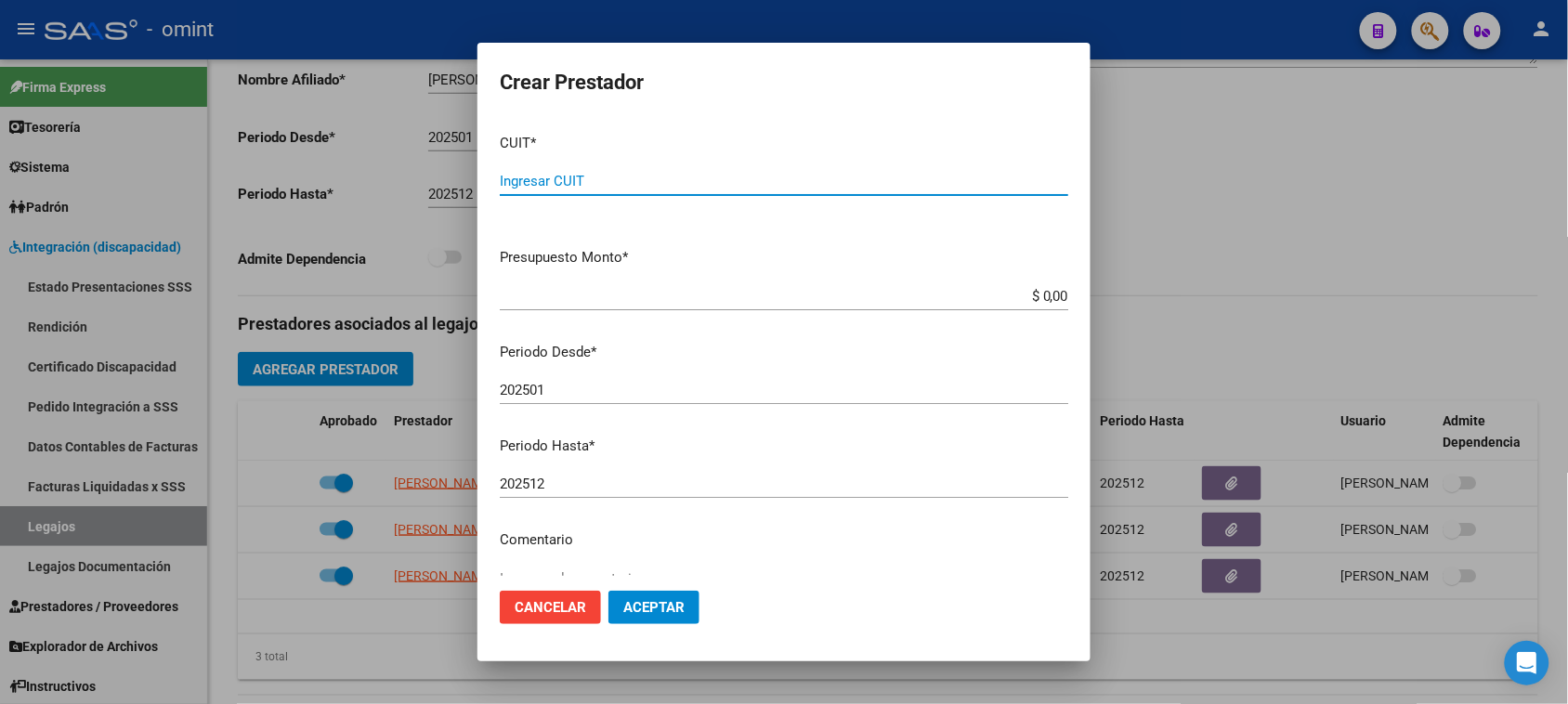
paste input "27-22707627-0"
type input "27-22707627-0"
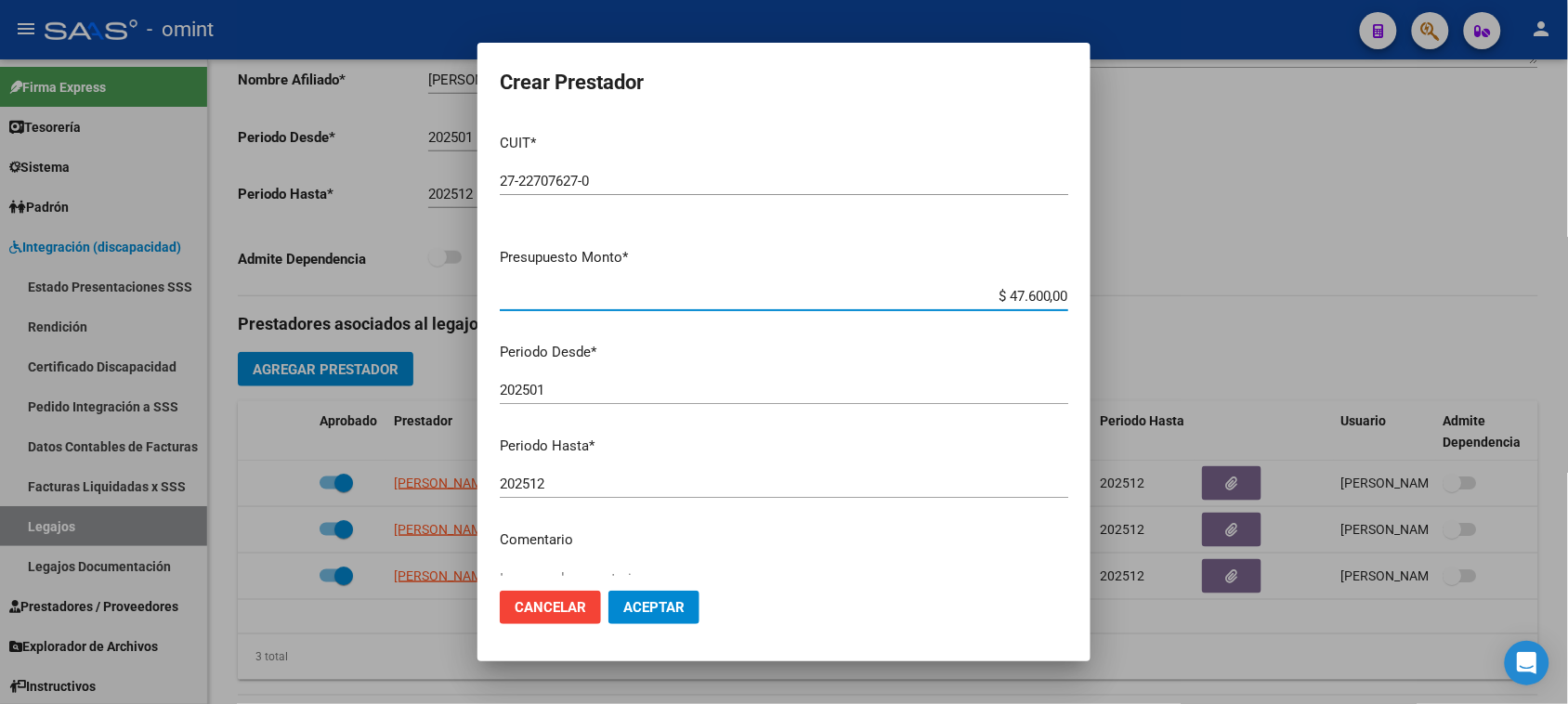
type input "$ 476.000,00"
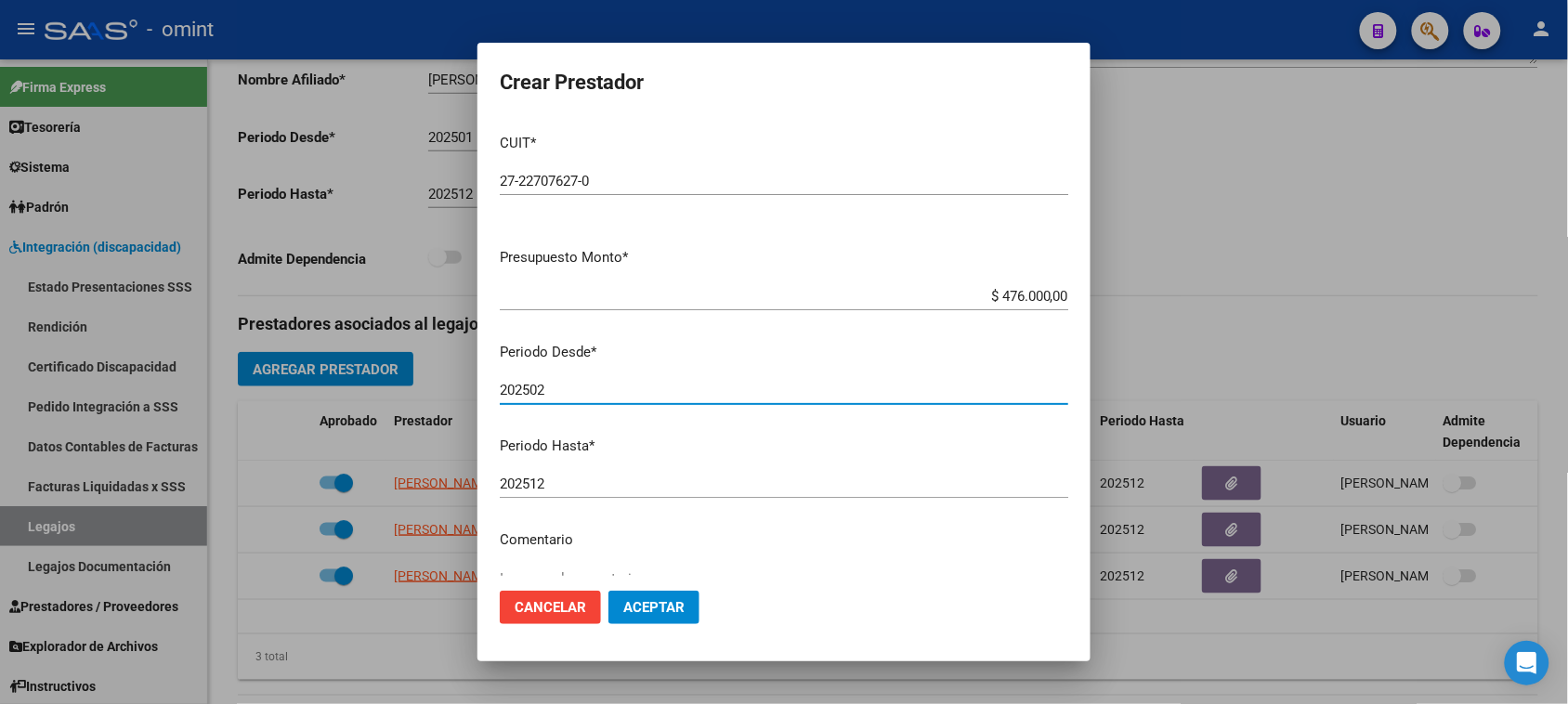
type input "202502"
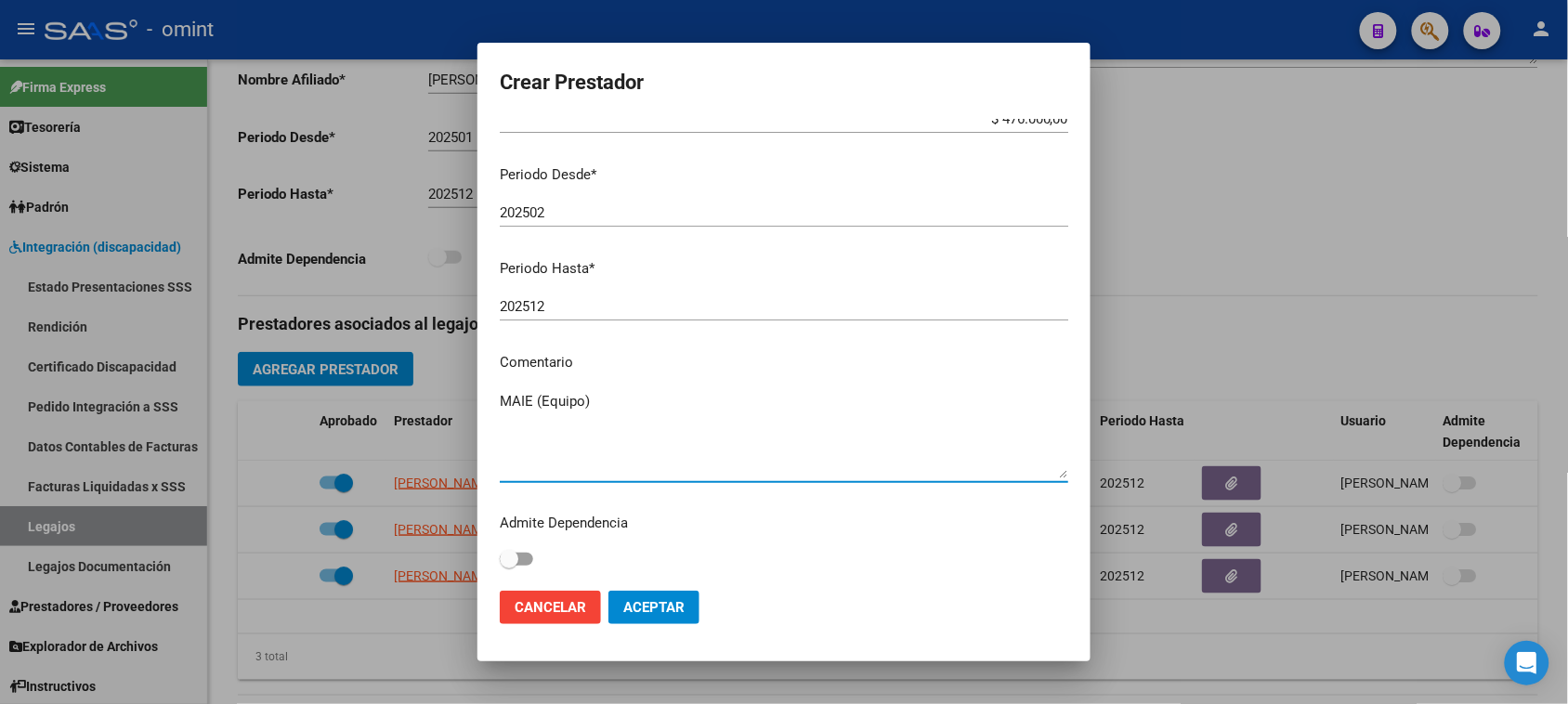
type textarea "MAIE (Equipo)"
click at [689, 600] on button "Aceptar" at bounding box center [653, 608] width 91 height 34
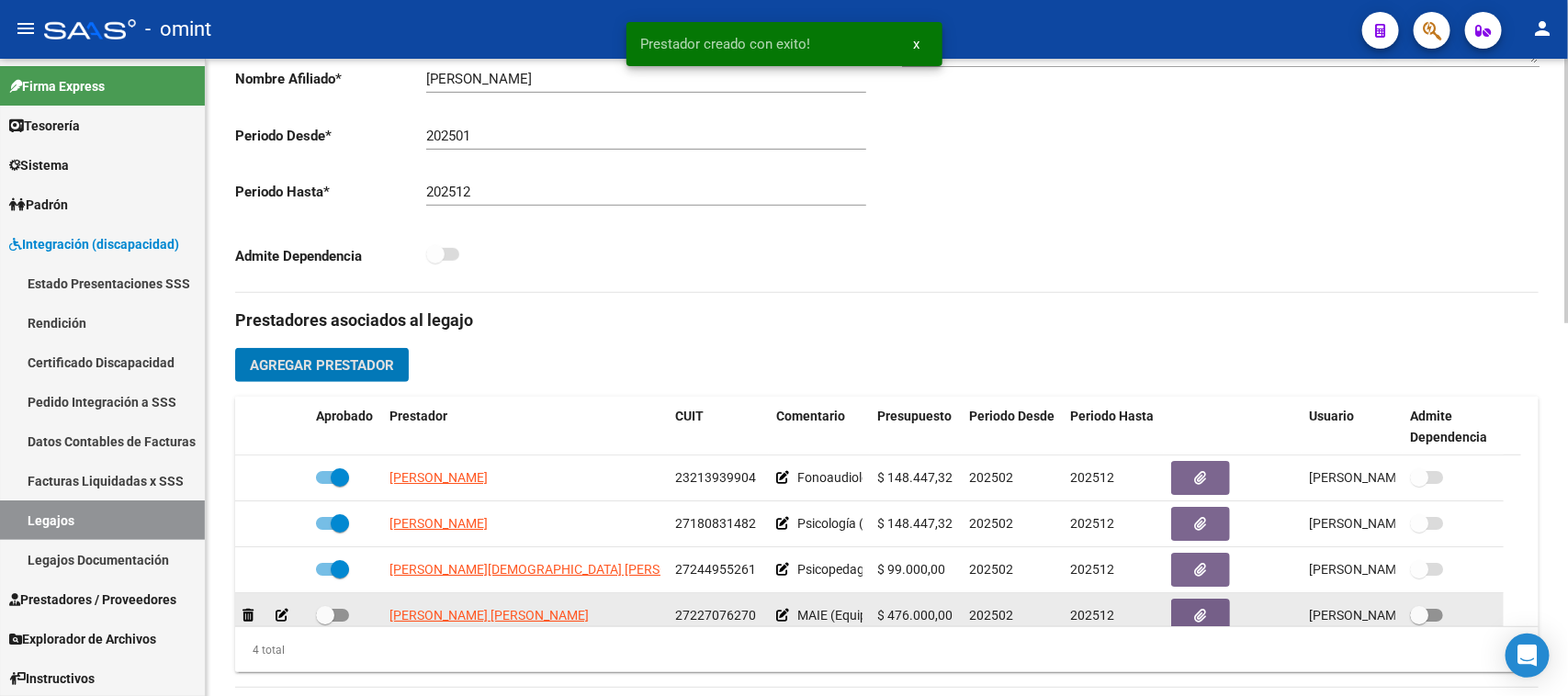
click at [1191, 616] on button "button" at bounding box center [1200, 616] width 59 height 34
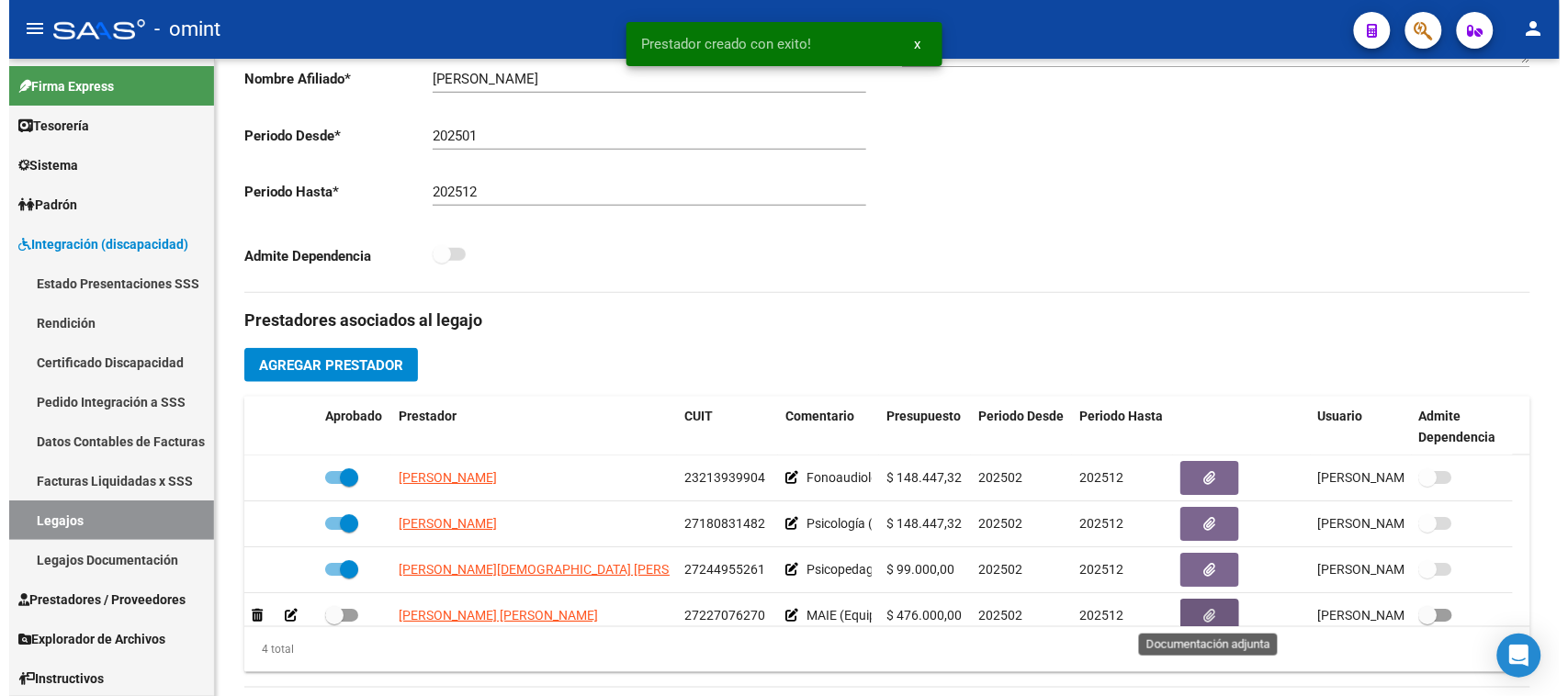
scroll to position [6, 0]
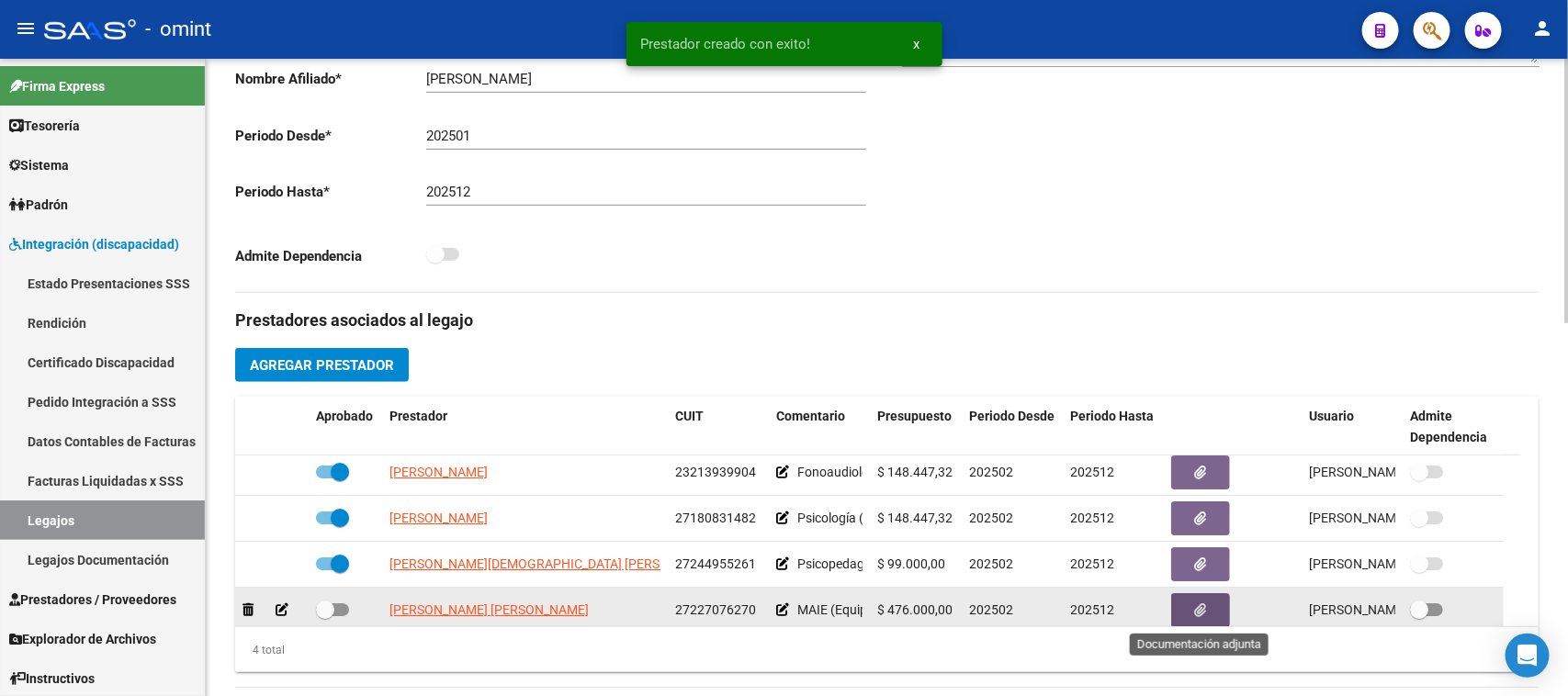
click at [1182, 616] on button "button" at bounding box center [1200, 610] width 59 height 34
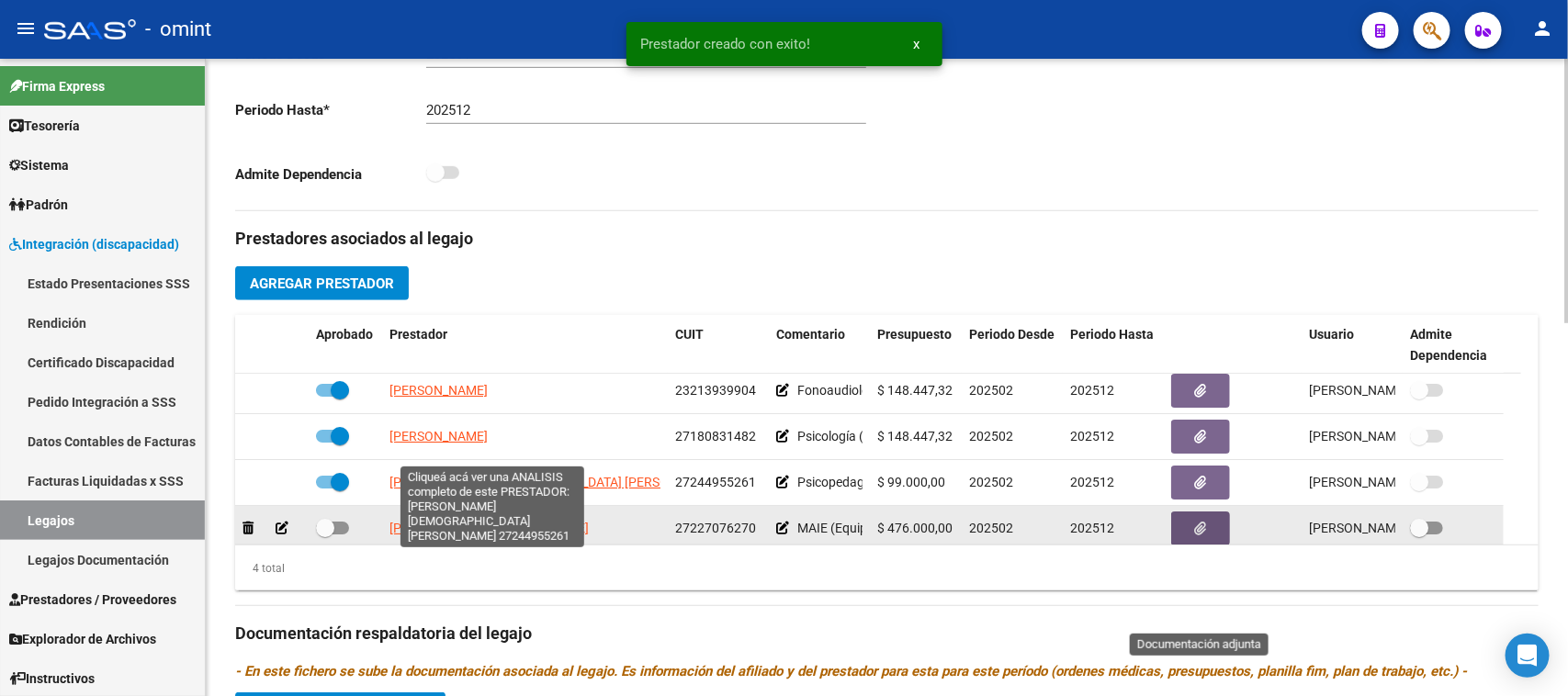
scroll to position [556, 0]
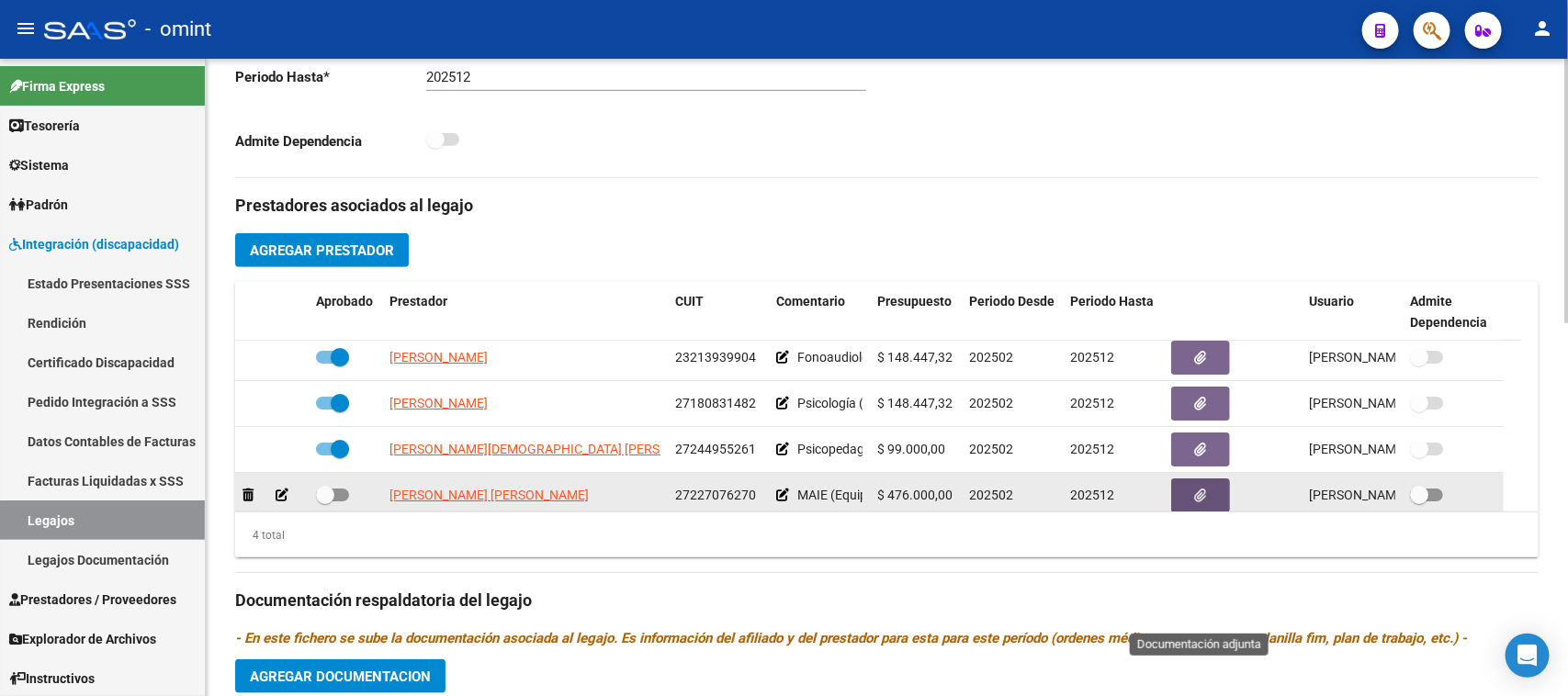
click at [336, 504] on label at bounding box center [333, 495] width 33 height 22
click at [325, 503] on input "checkbox" at bounding box center [324, 502] width 1 height 1
checkbox input "true"
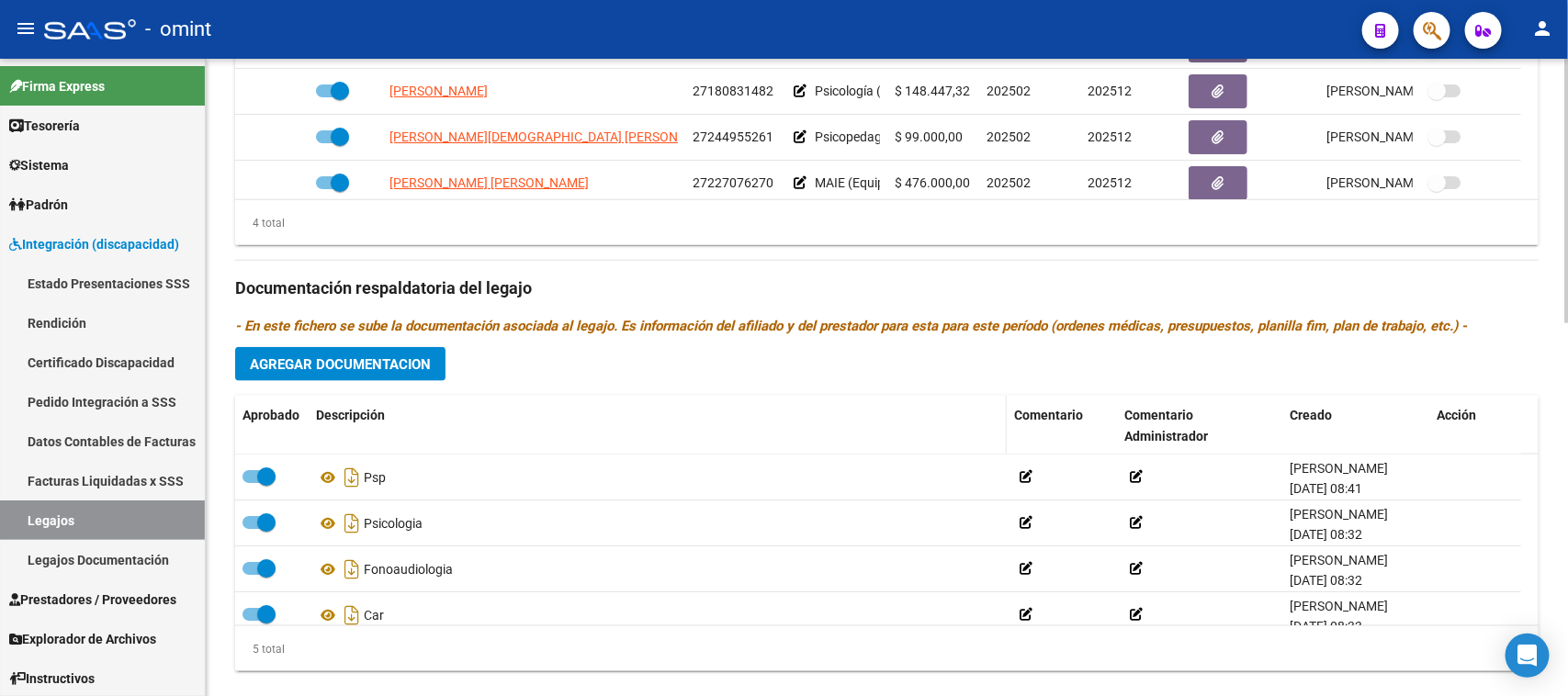
scroll to position [901, 0]
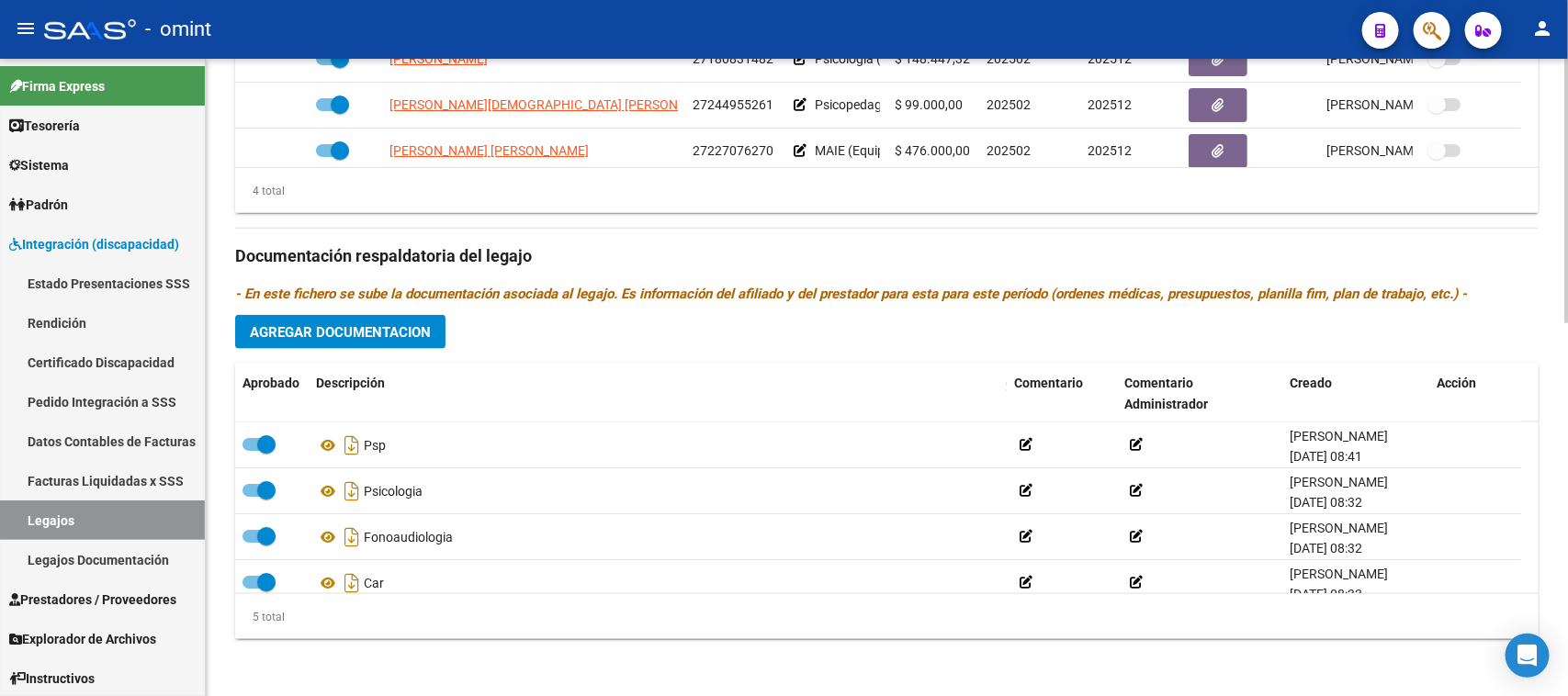
click at [341, 317] on button "Agregar Documentacion" at bounding box center [340, 332] width 211 height 34
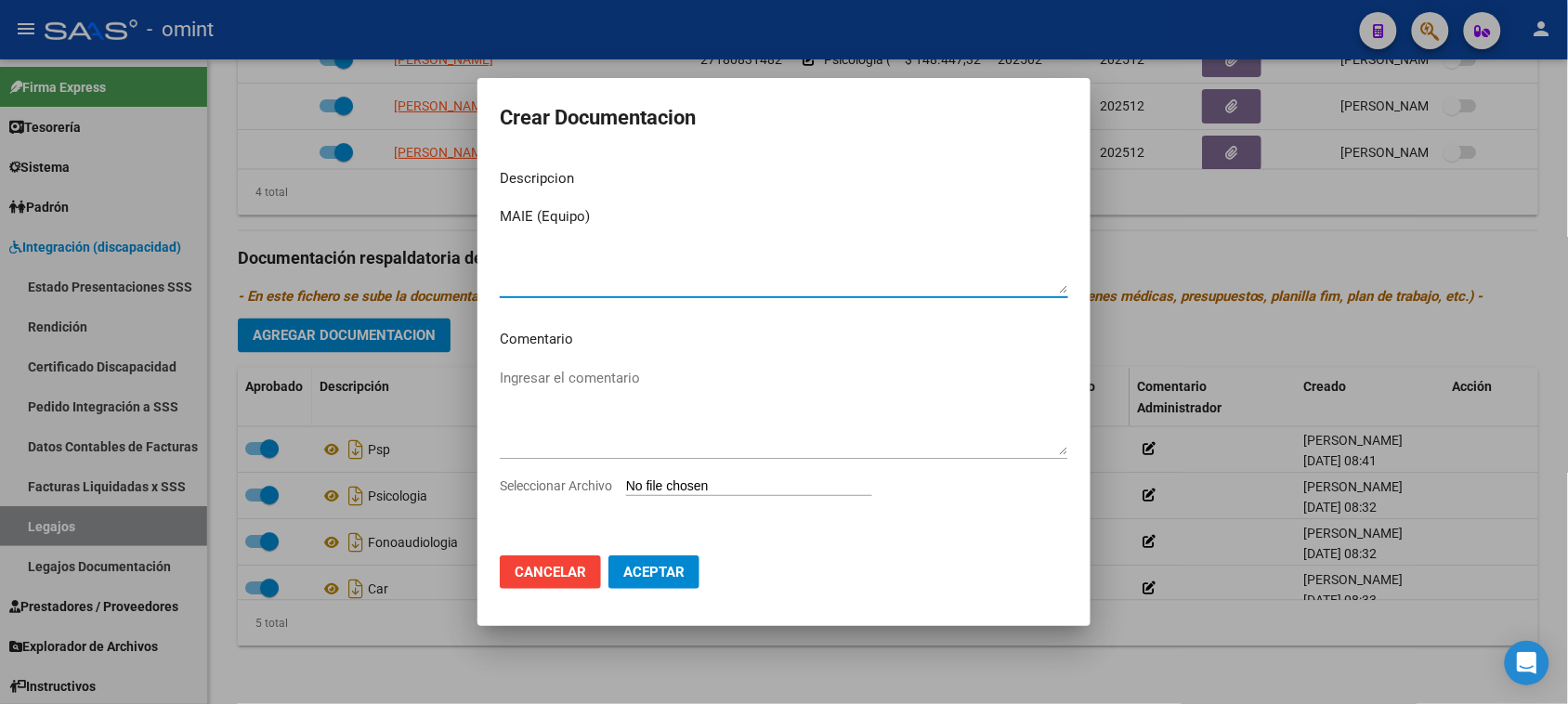
type textarea "MAIE (Equipo)"
type input "C:\fakepath\MAIE - PRESTACIONAL.pdf"
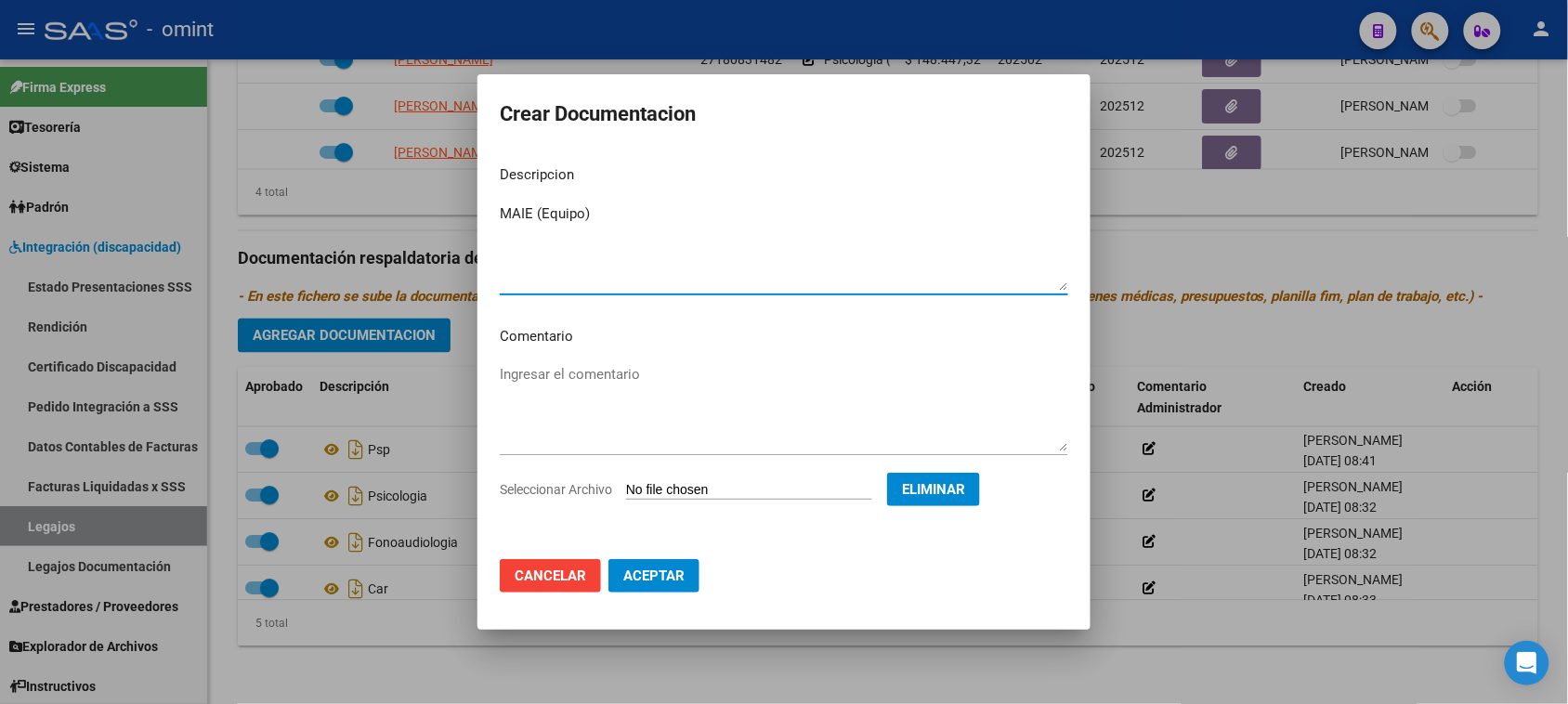
click at [697, 576] on button "Aceptar" at bounding box center [653, 576] width 91 height 34
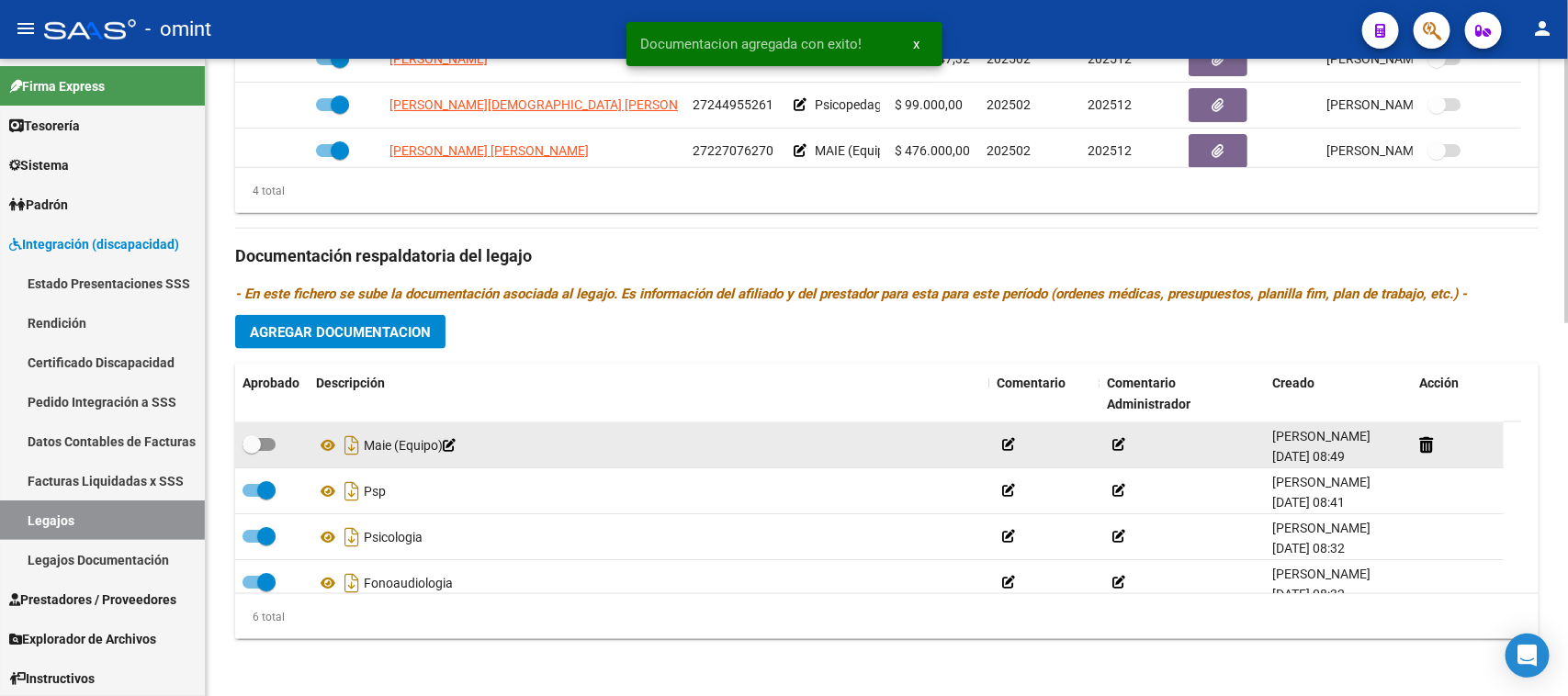
click at [275, 439] on div at bounding box center [272, 446] width 59 height 24
click at [275, 443] on div at bounding box center [272, 446] width 59 height 24
click at [268, 446] on span at bounding box center [259, 445] width 33 height 13
click at [251, 451] on input "checkbox" at bounding box center [250, 451] width 1 height 1
checkbox input "true"
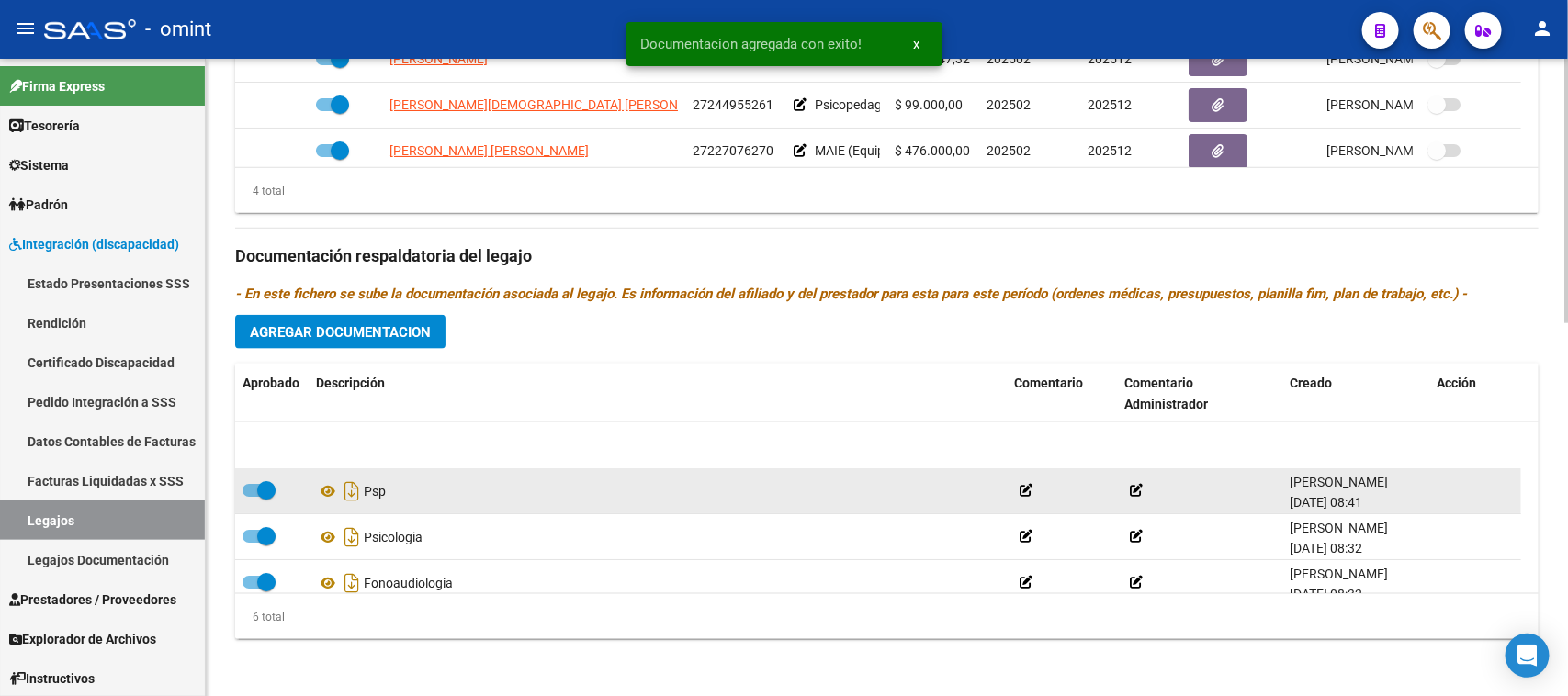
scroll to position [111, 0]
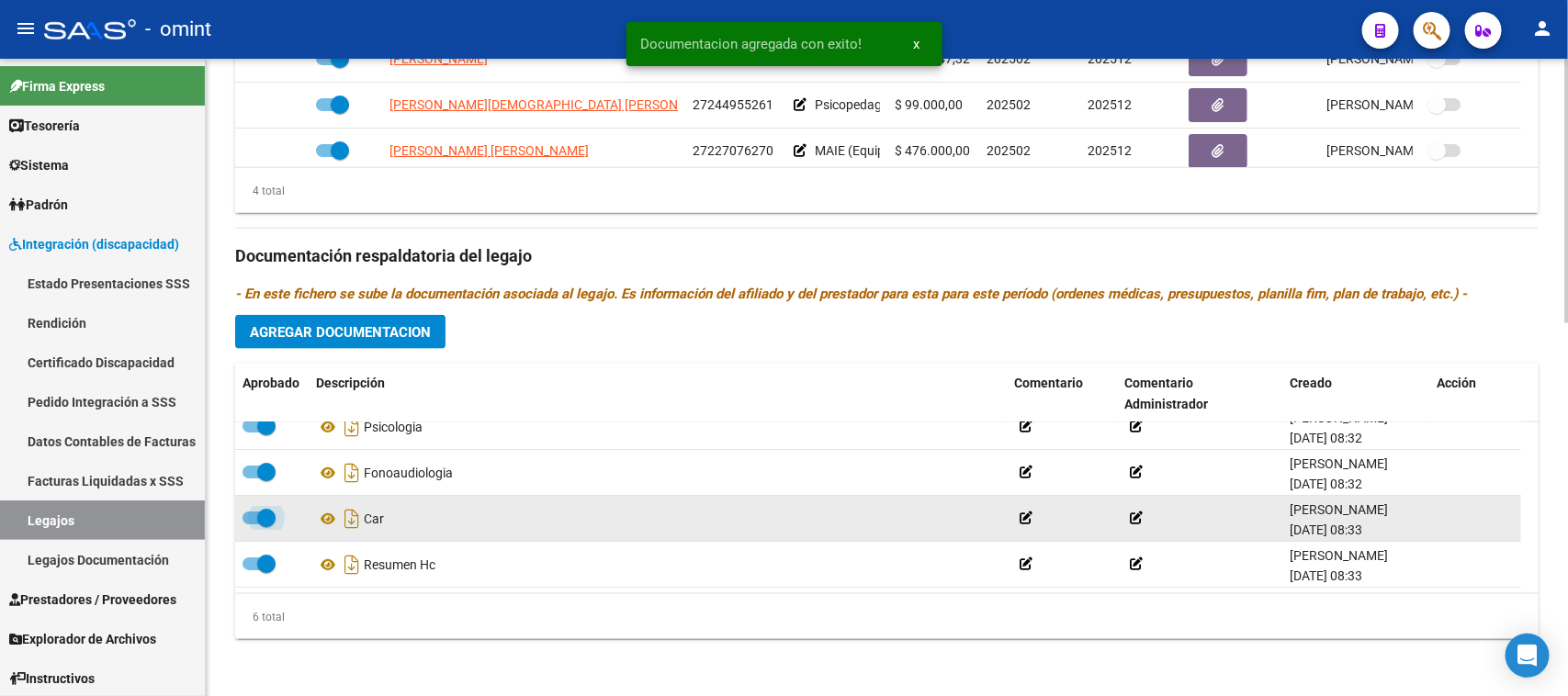
click at [254, 512] on span at bounding box center [259, 519] width 33 height 13
click at [251, 525] on input "checkbox" at bounding box center [250, 525] width 1 height 1
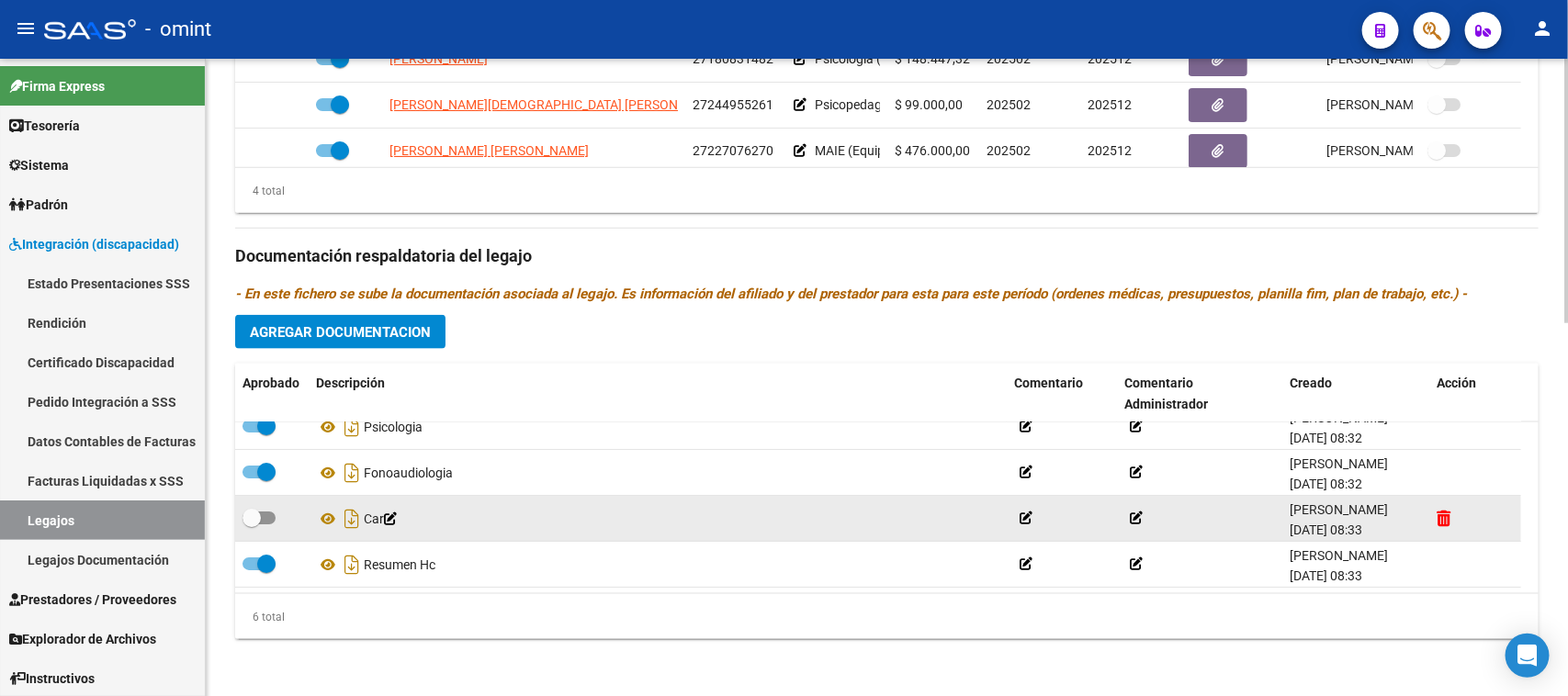
click at [1441, 519] on icon at bounding box center [1443, 519] width 14 height 18
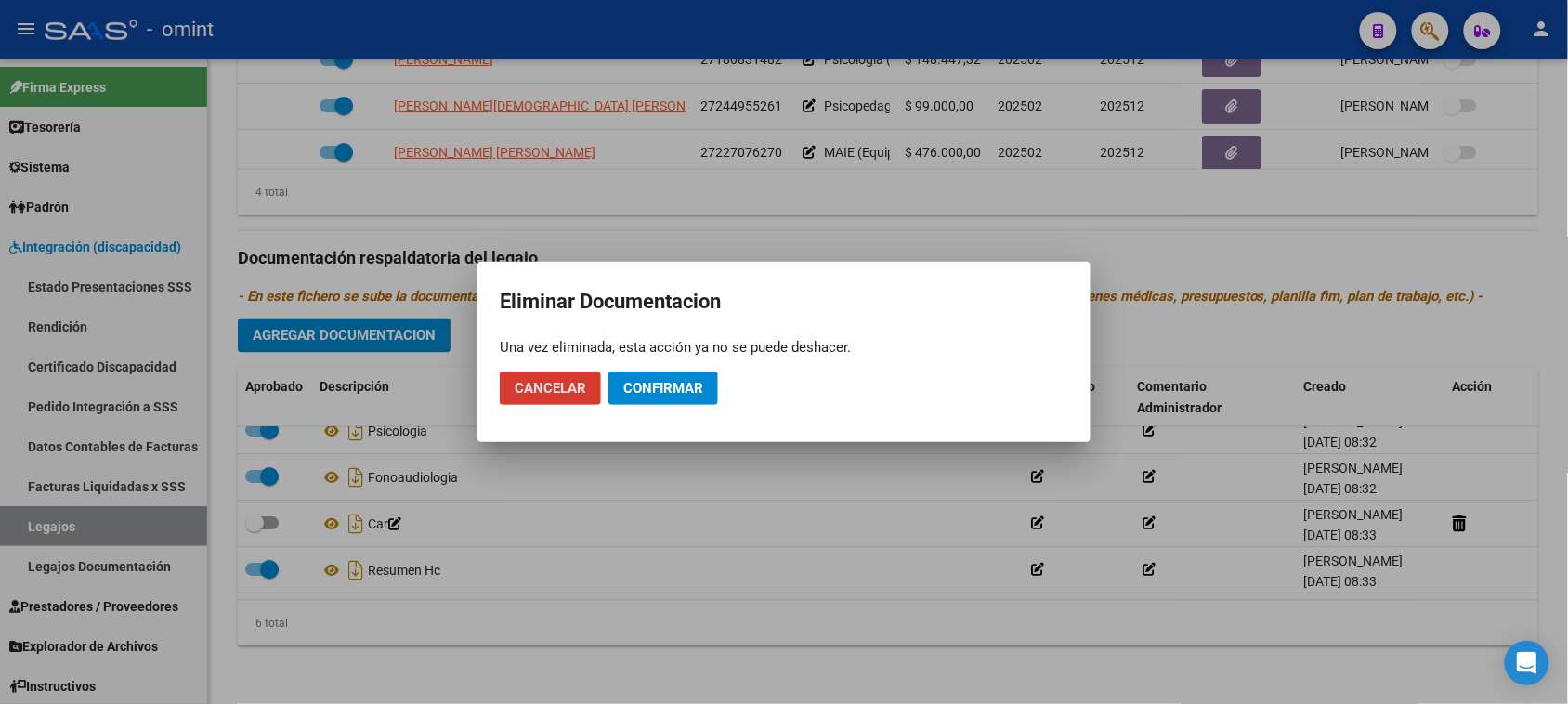
click at [689, 390] on span "Confirmar" at bounding box center [663, 389] width 79 height 17
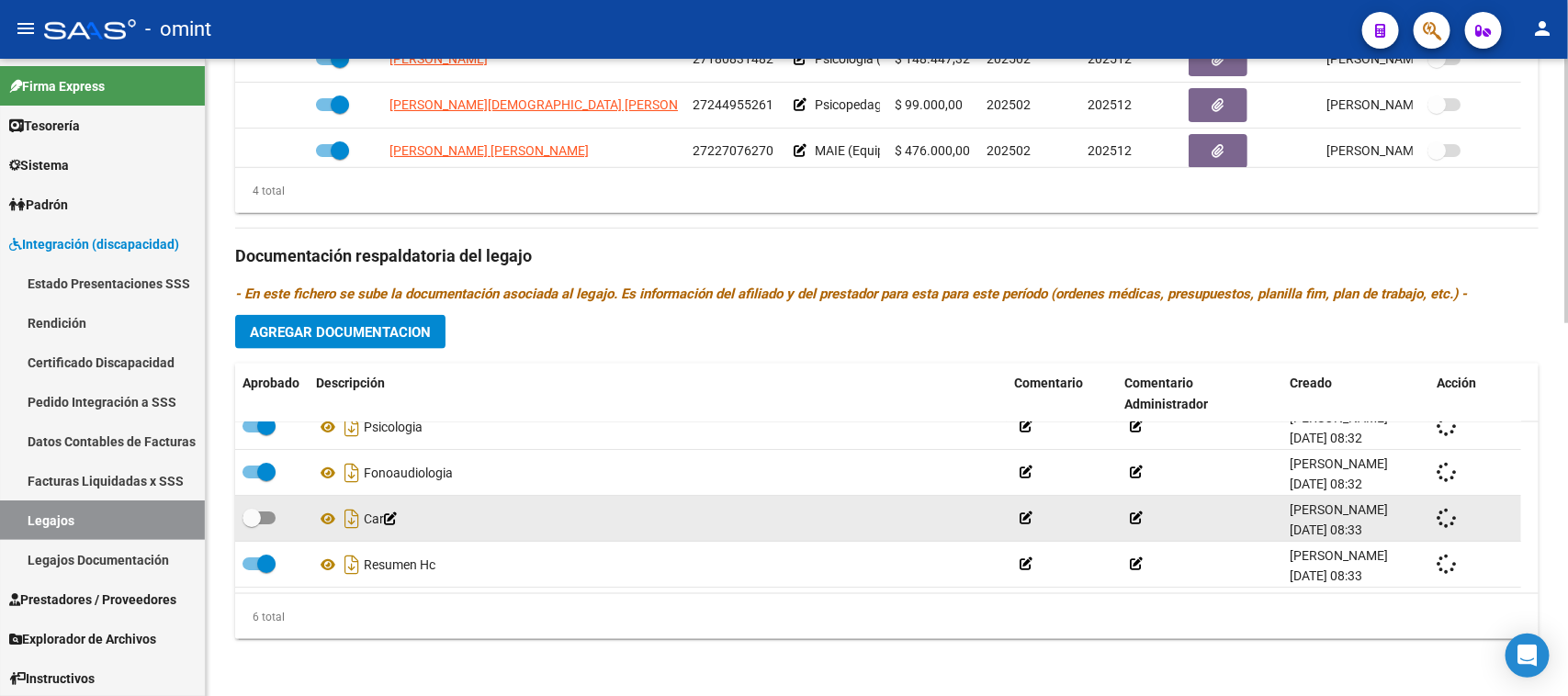
checkbox input "true"
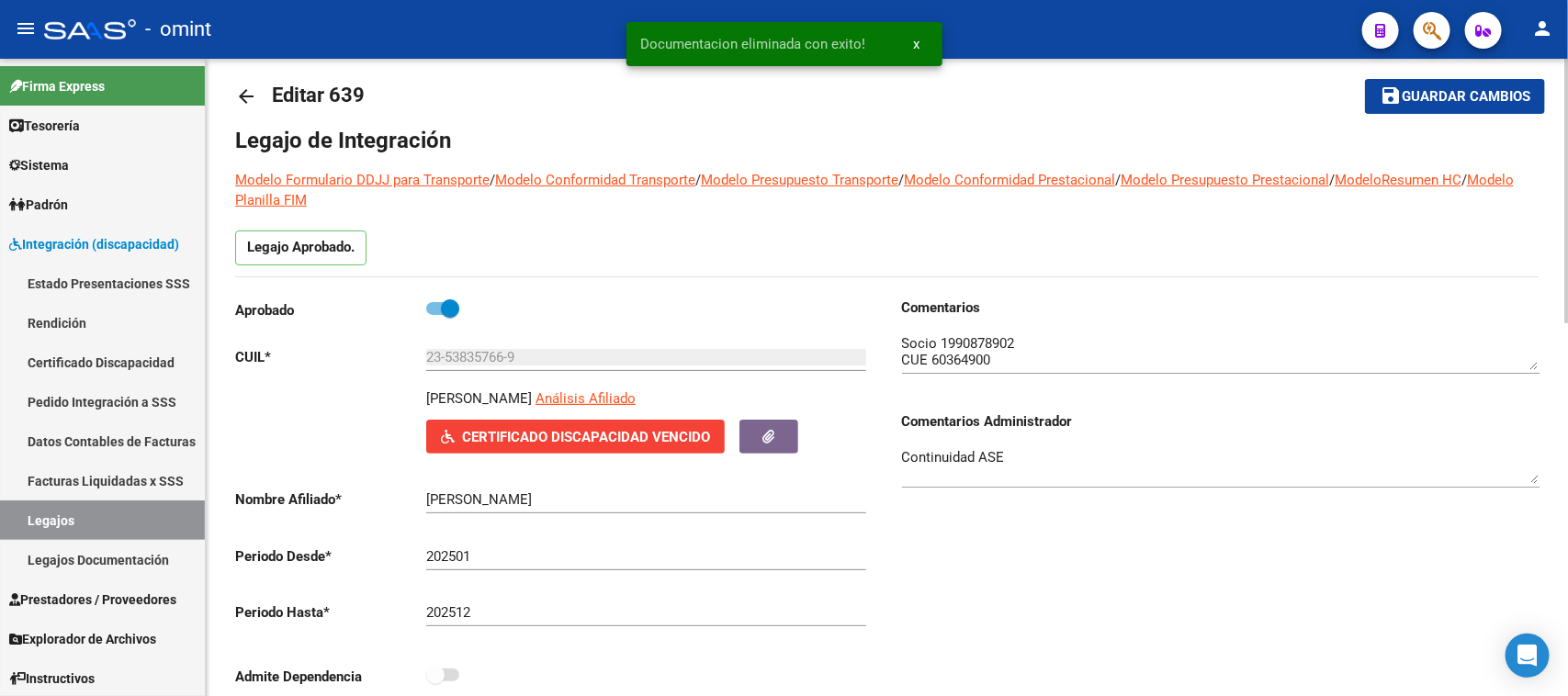
scroll to position [0, 0]
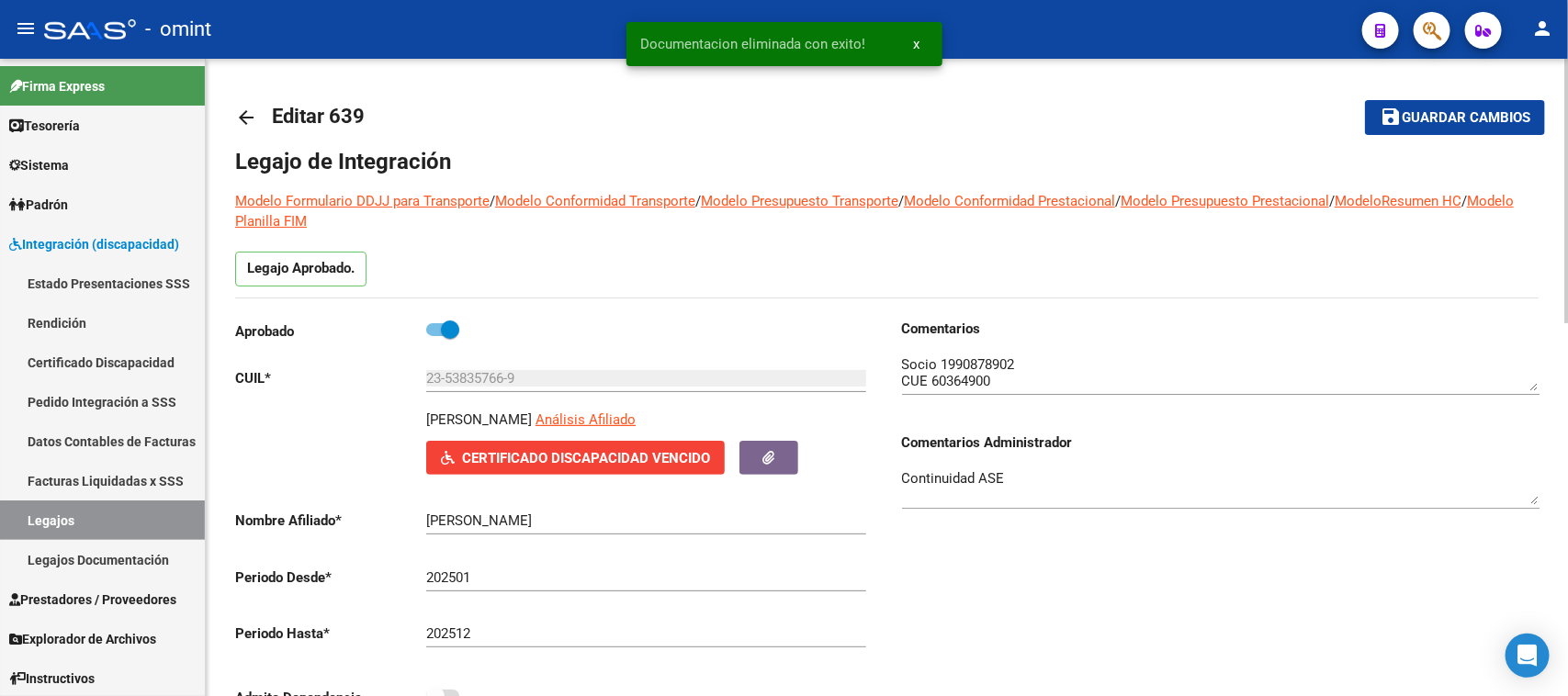
click at [1511, 103] on button "save Guardar cambios" at bounding box center [1454, 116] width 180 height 34
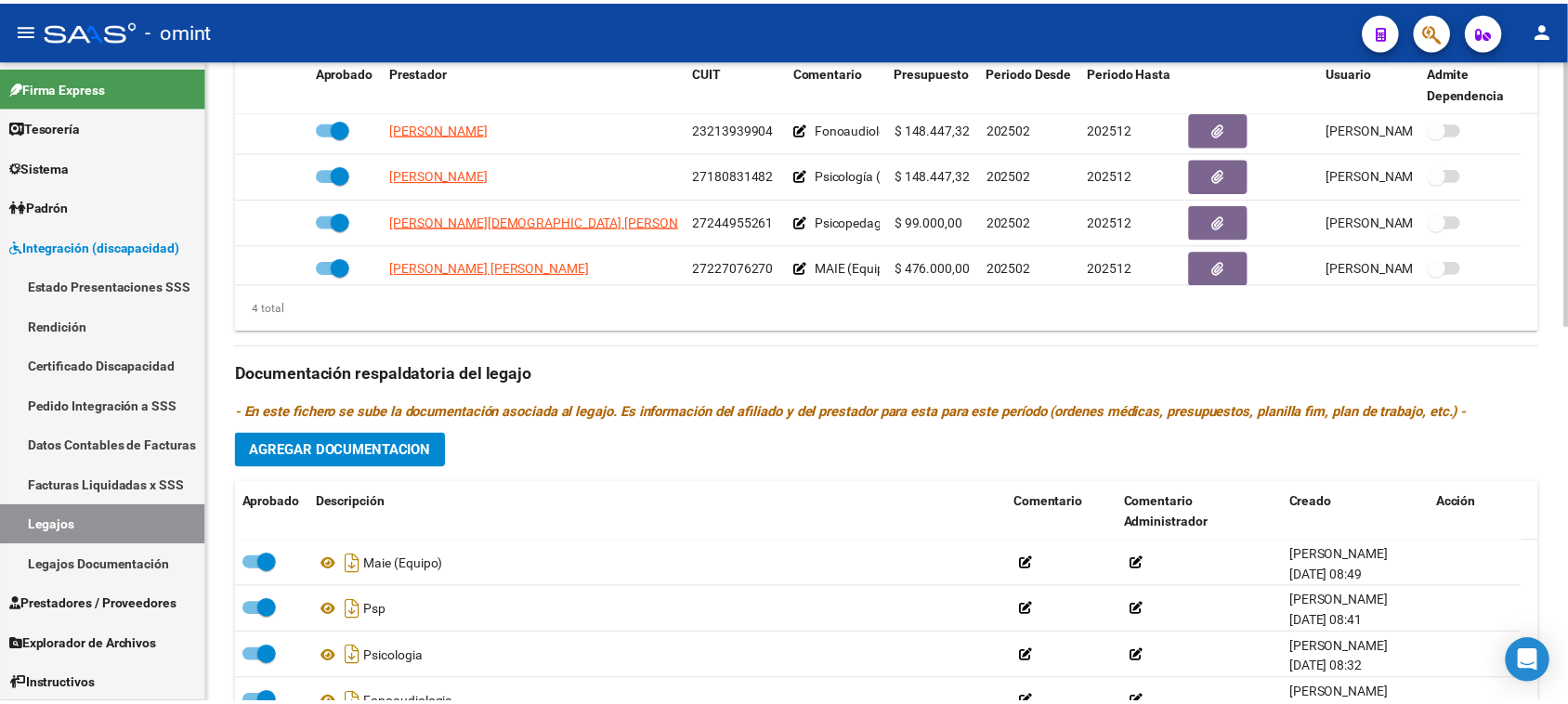
scroll to position [796, 0]
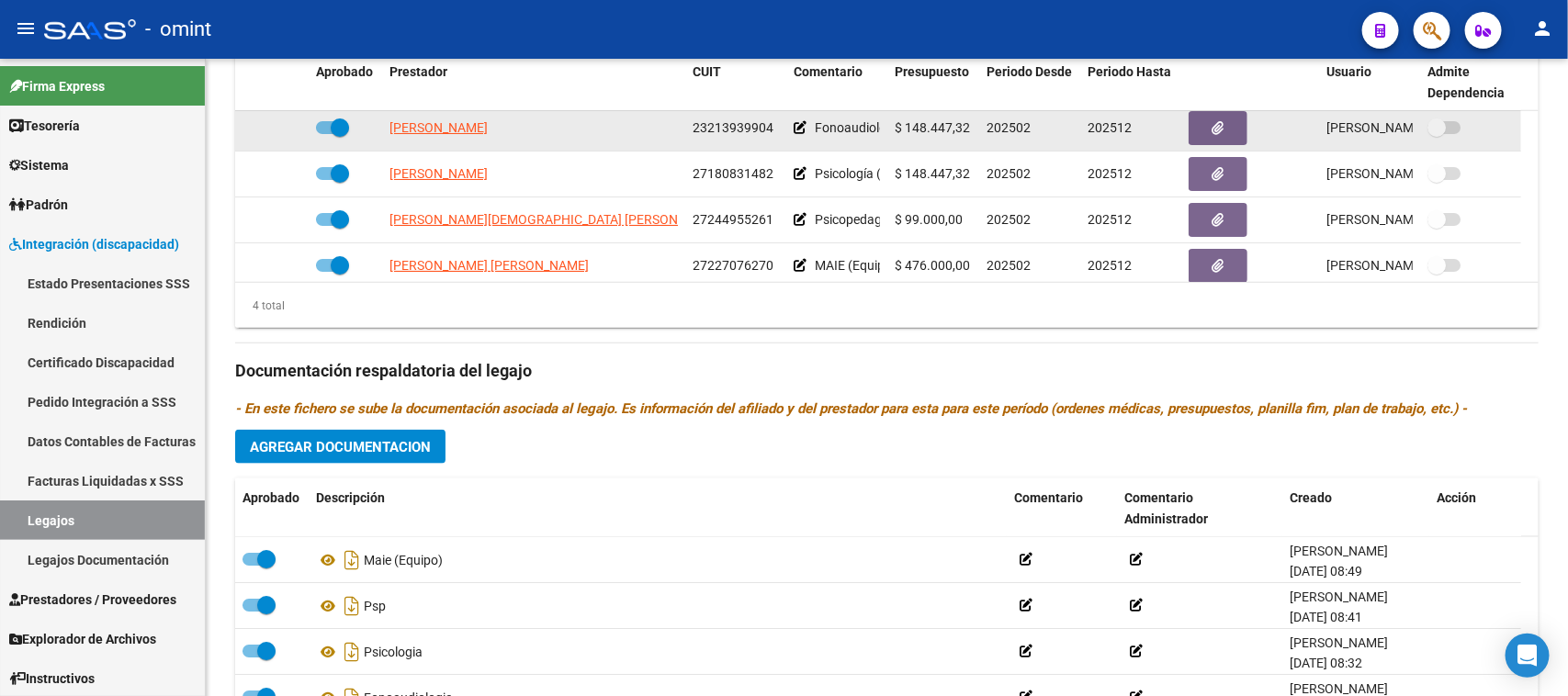
click at [488, 127] on span "[PERSON_NAME]" at bounding box center [438, 128] width 98 height 15
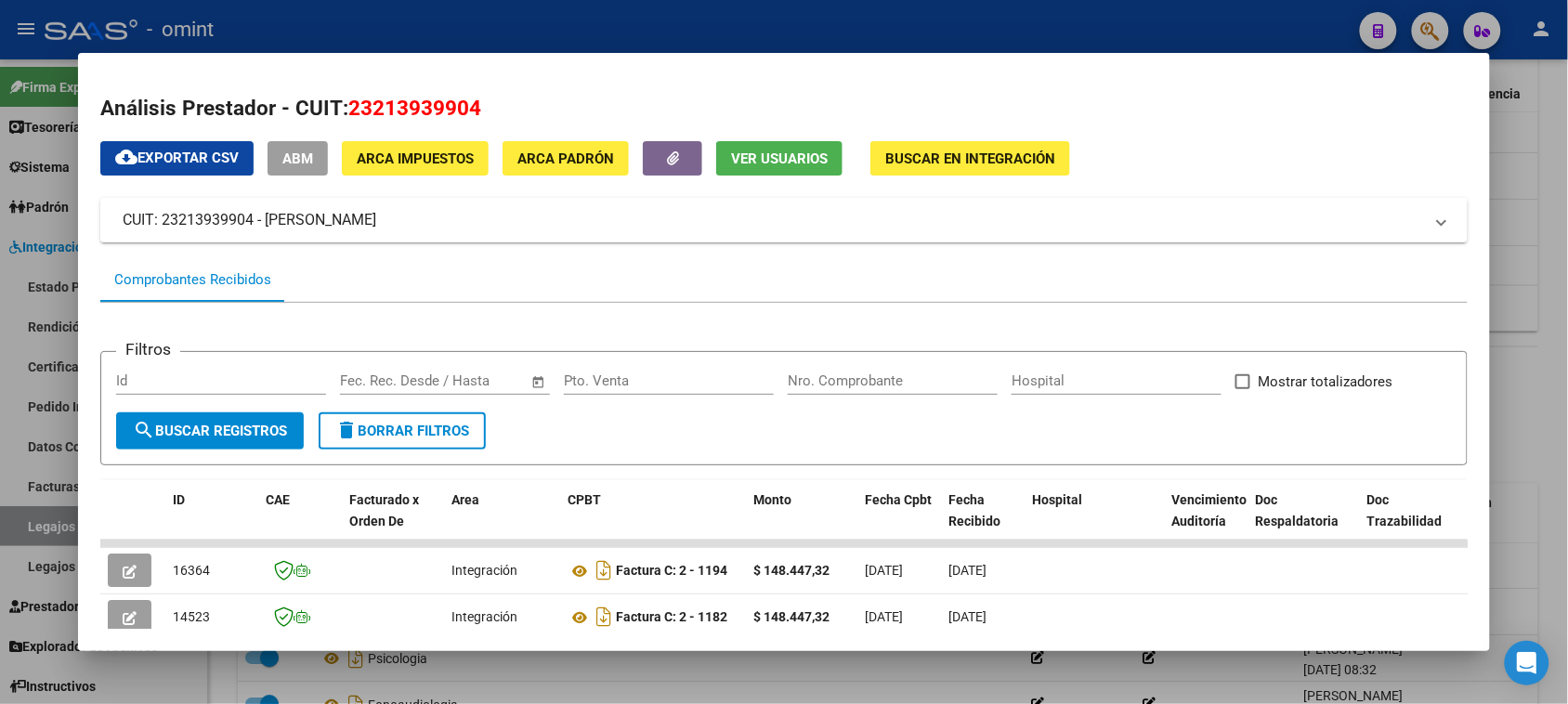
scroll to position [232, 0]
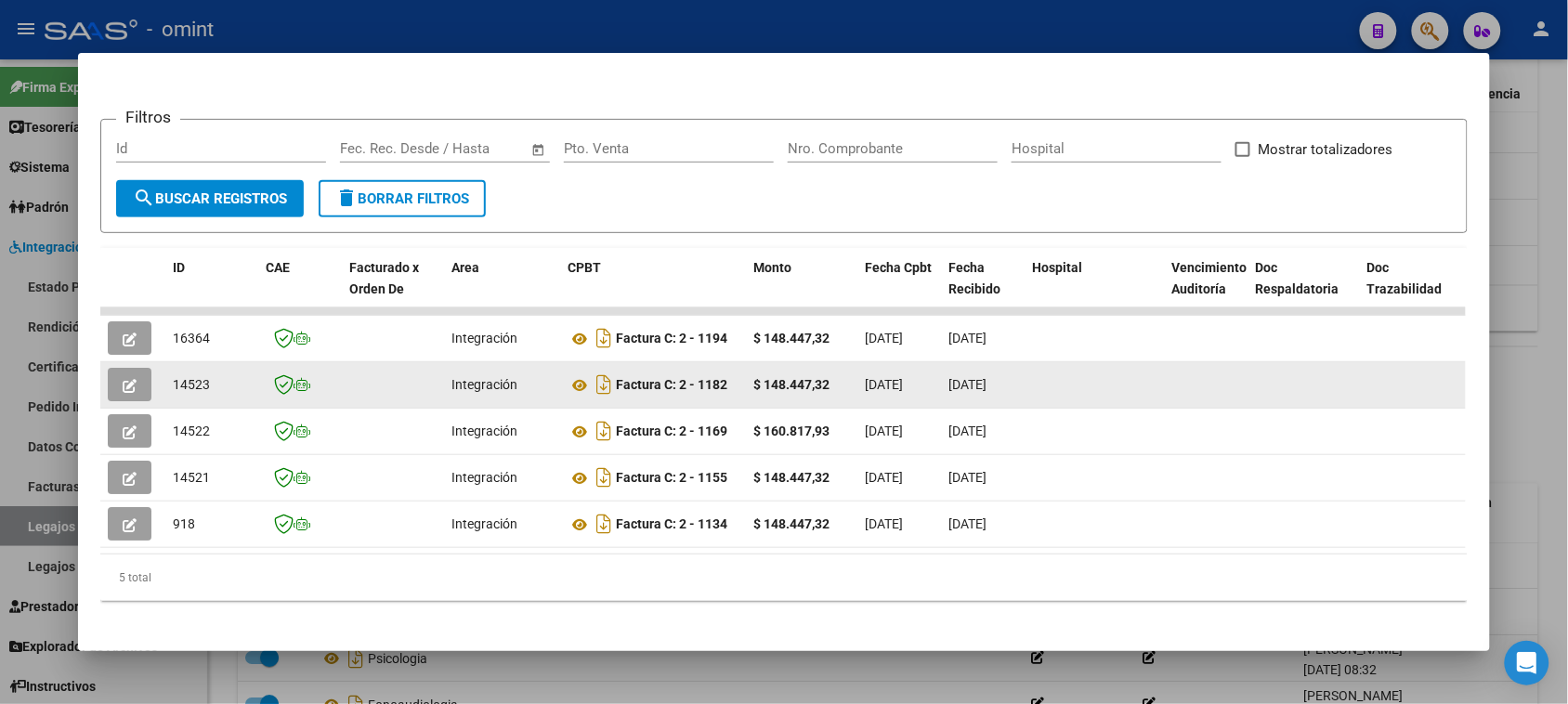
click at [122, 383] on icon "button" at bounding box center [129, 386] width 14 height 14
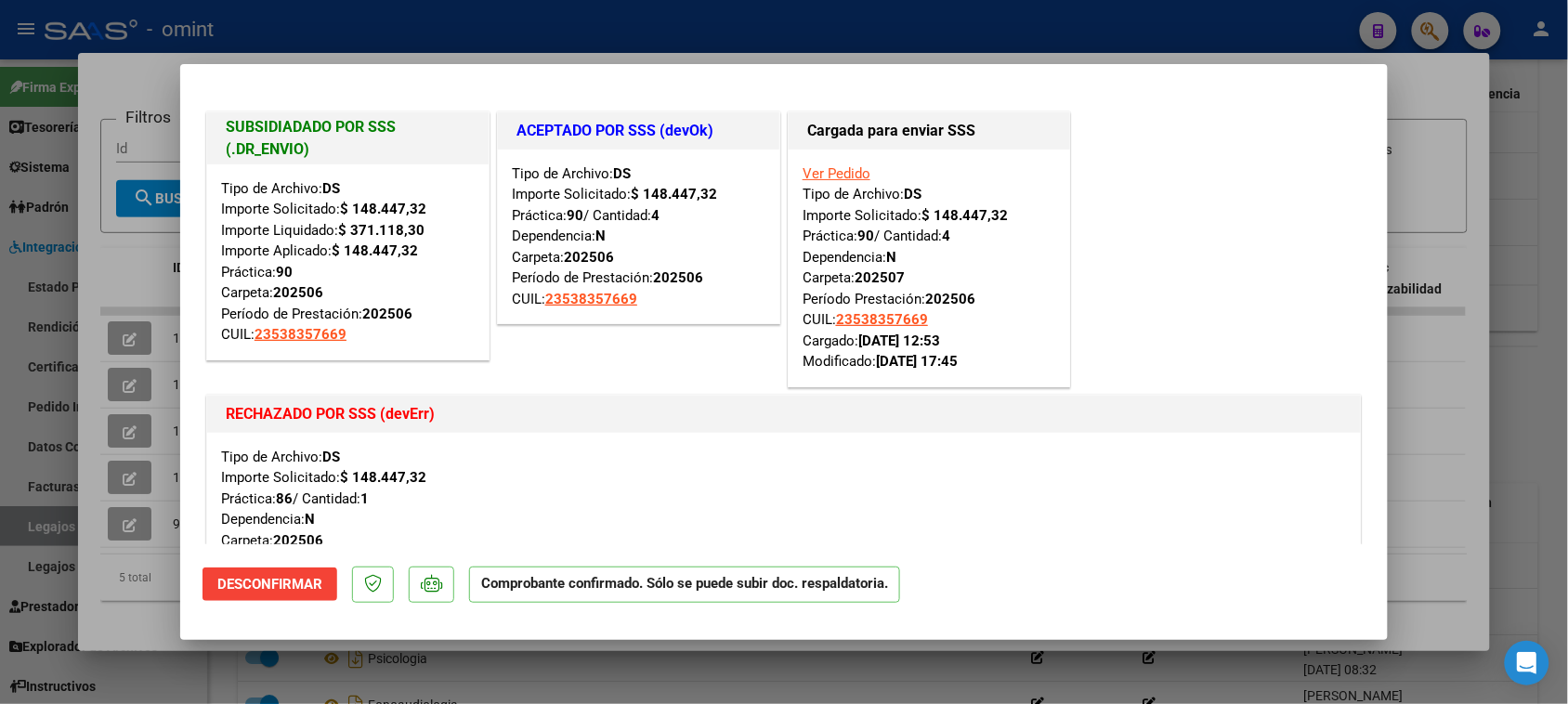
type input "$ 0,00"
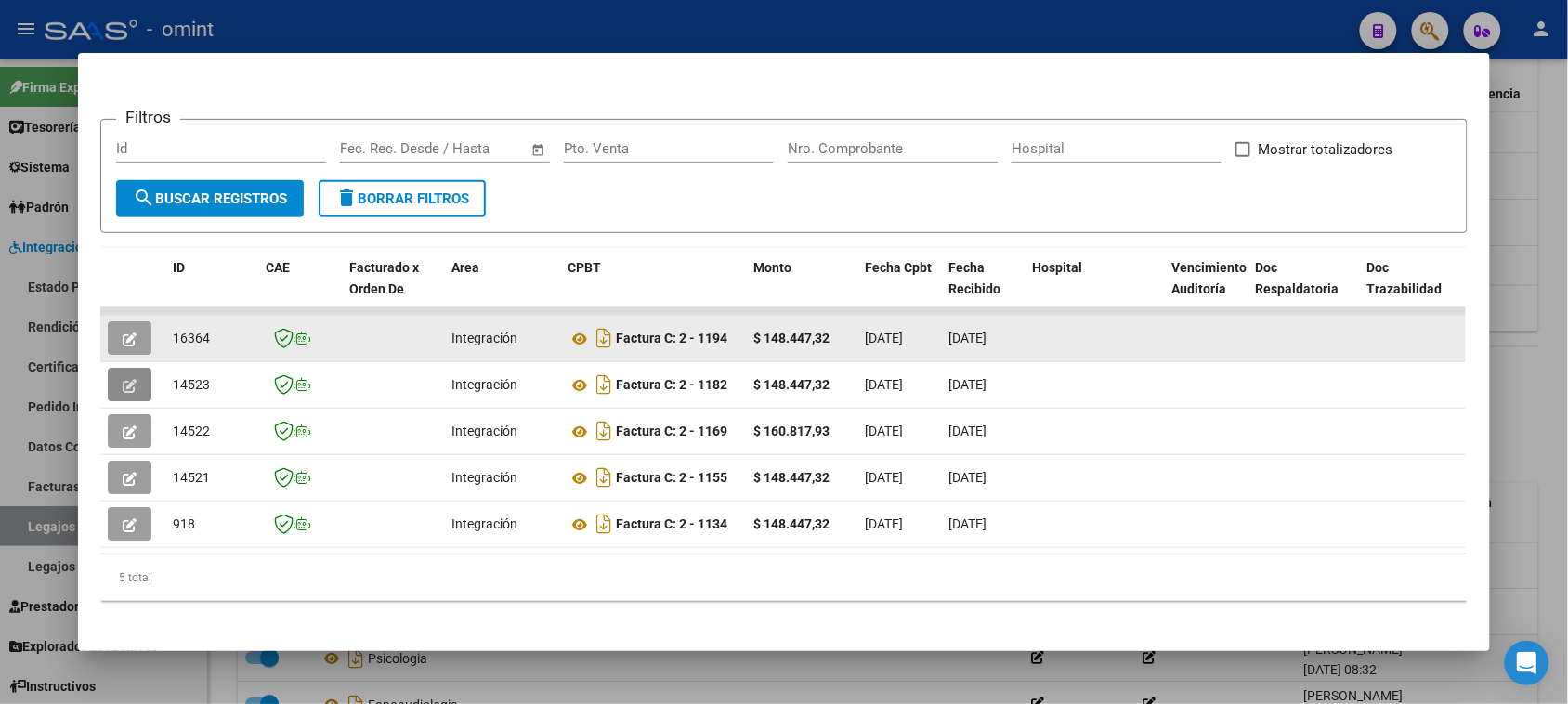
click at [135, 344] on button "button" at bounding box center [129, 338] width 44 height 34
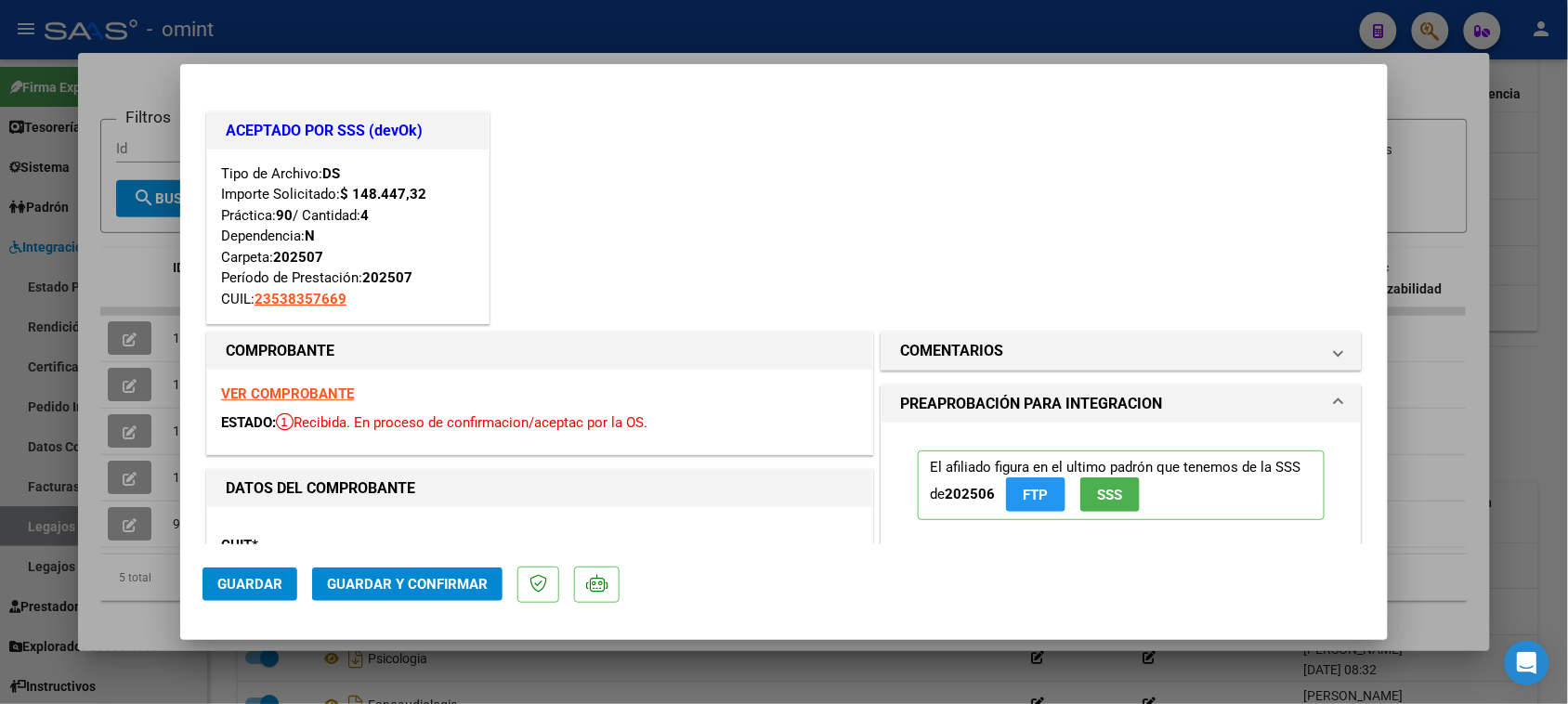
type input "$ 0,00"
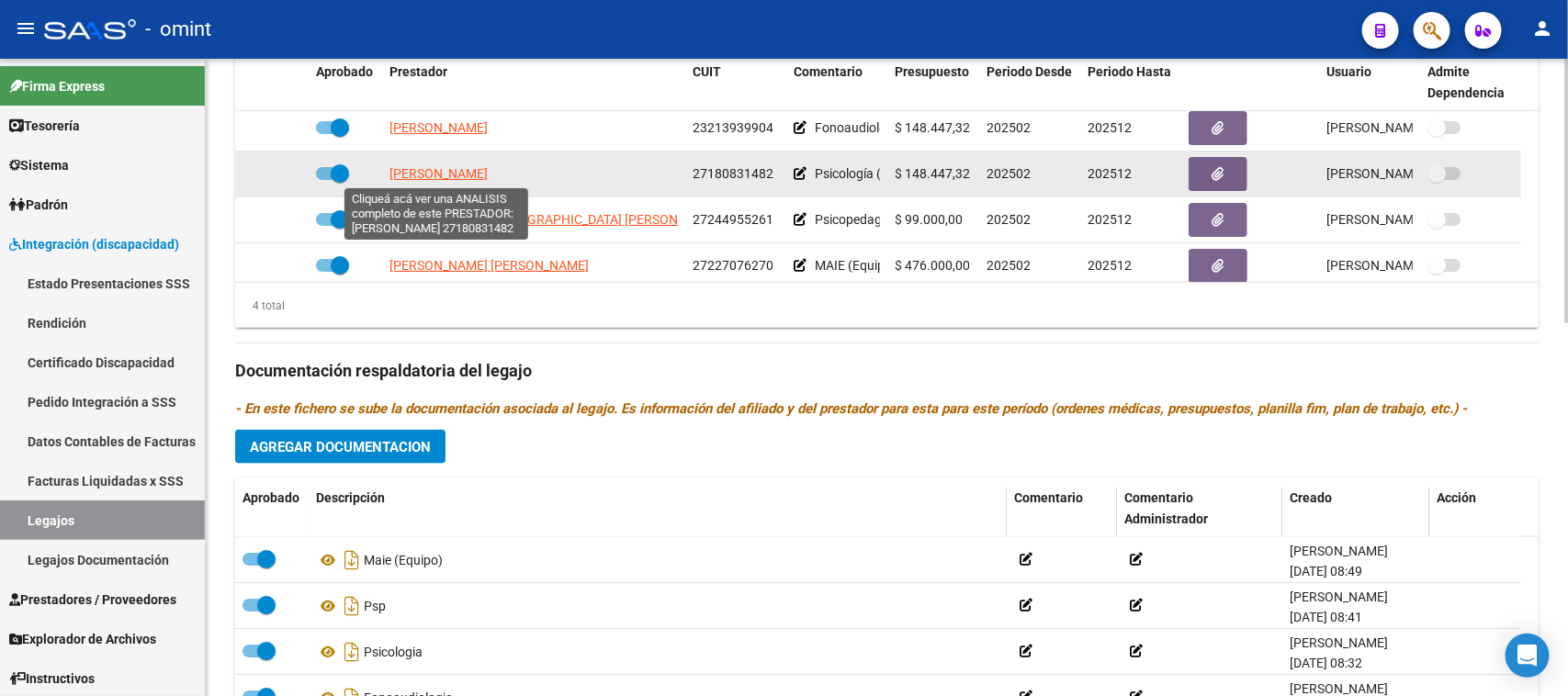
click at [478, 177] on span "[PERSON_NAME]" at bounding box center [438, 174] width 98 height 15
type textarea "27180831482"
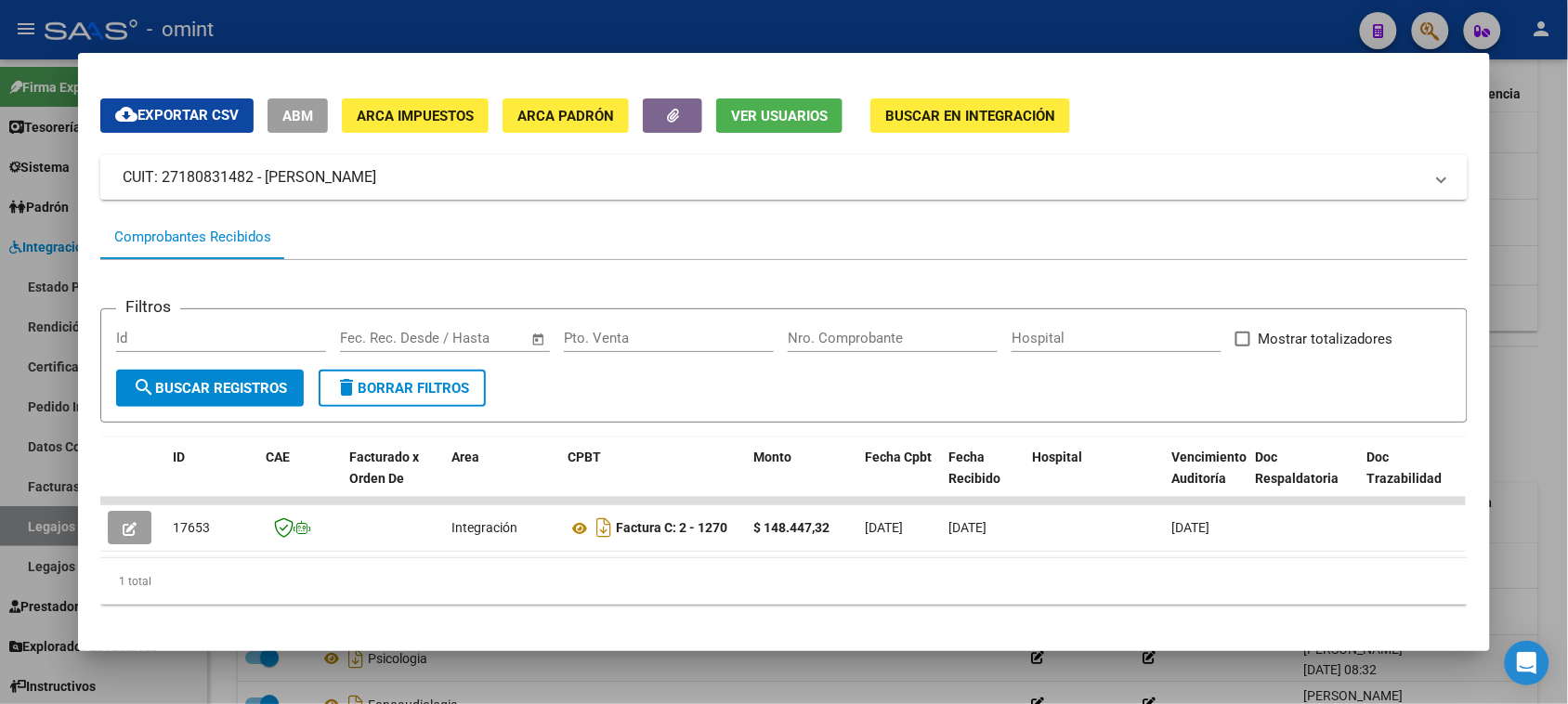
scroll to position [65, 0]
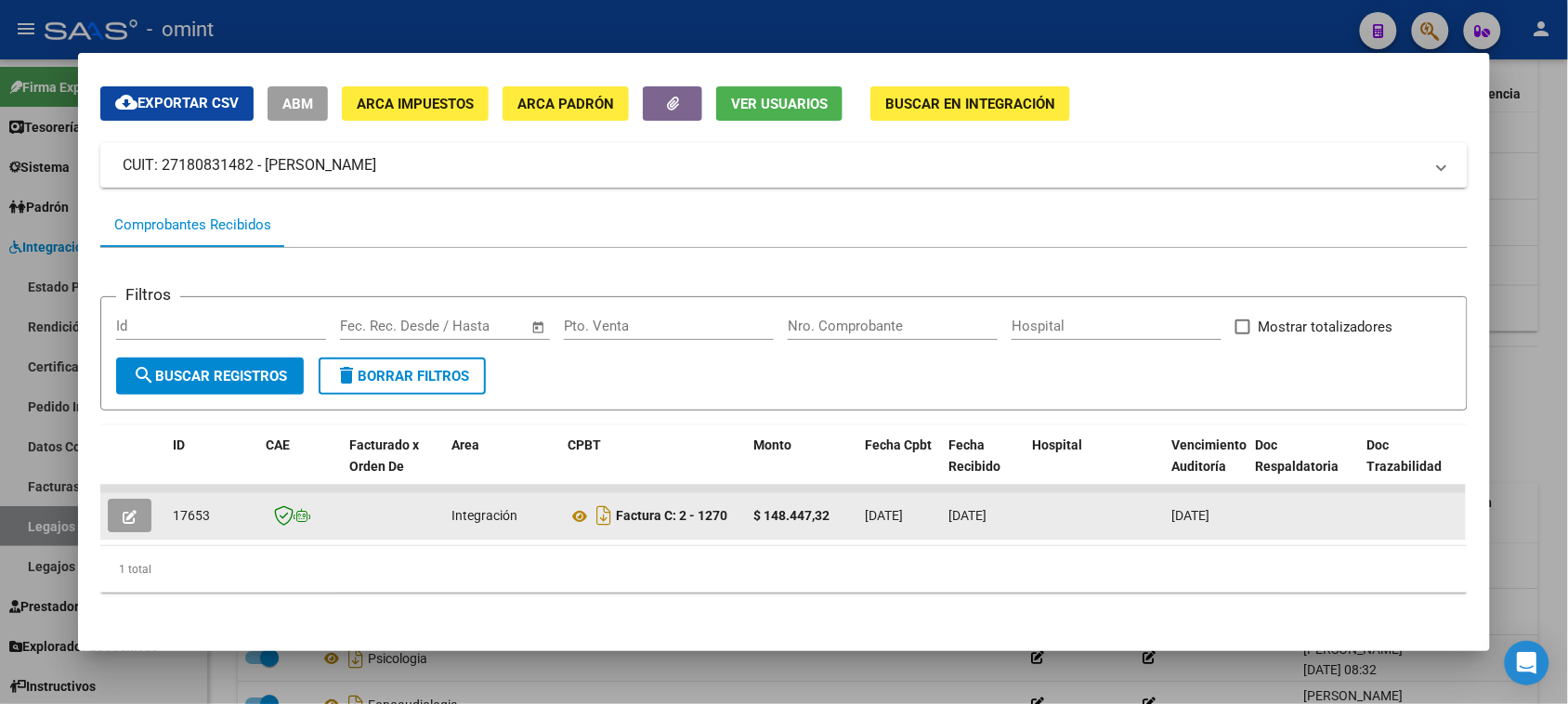
click at [122, 510] on icon "button" at bounding box center [129, 517] width 14 height 14
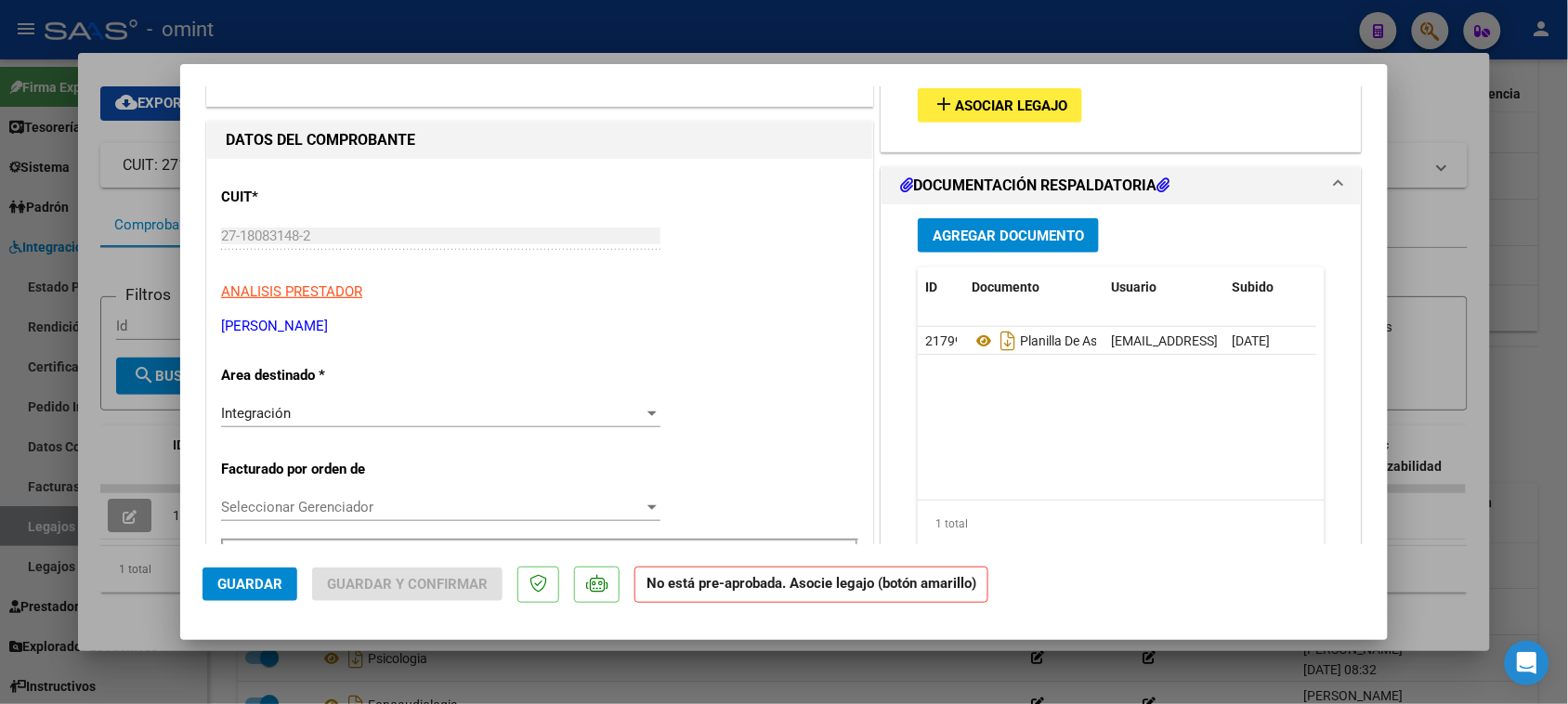
scroll to position [232, 0]
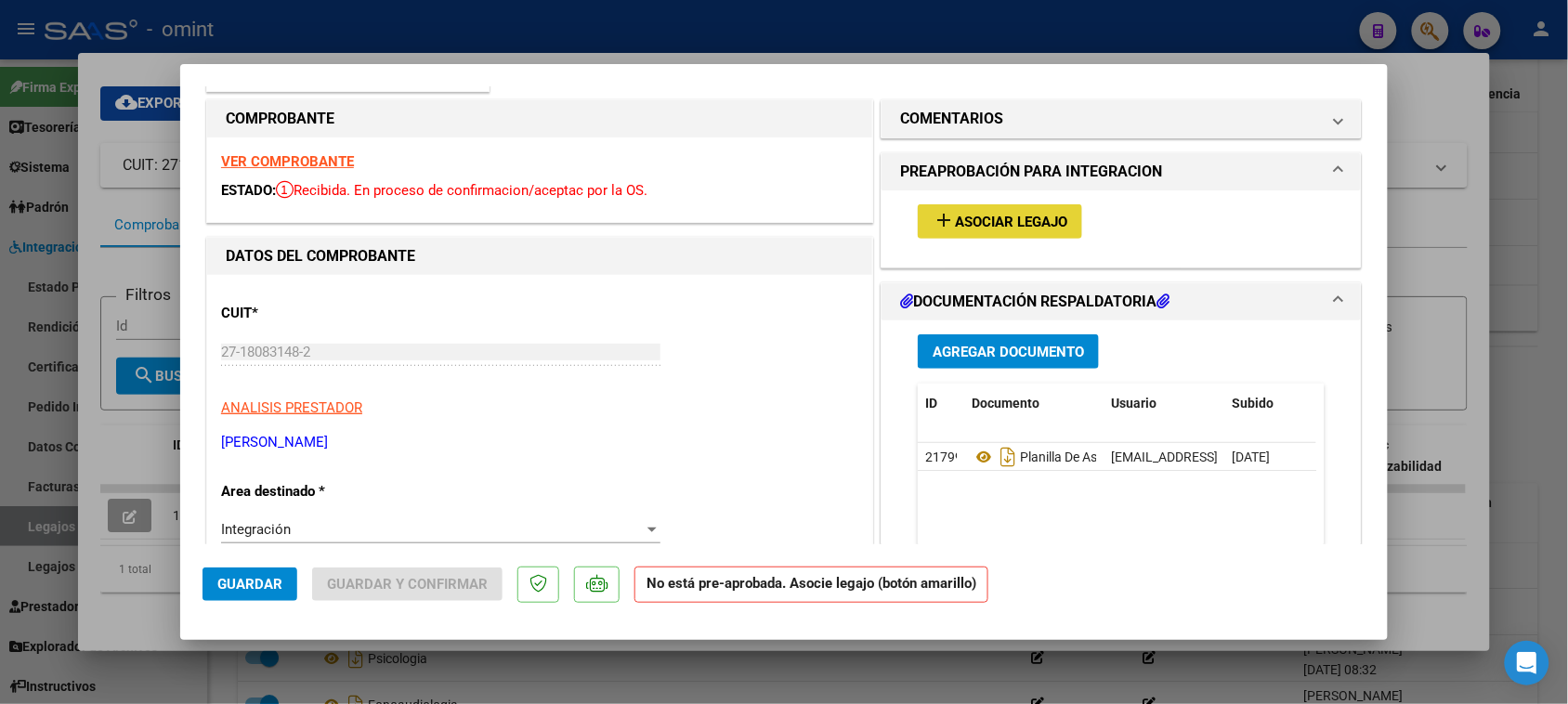
click at [976, 230] on button "add Asociar Legajo" at bounding box center [1000, 222] width 164 height 35
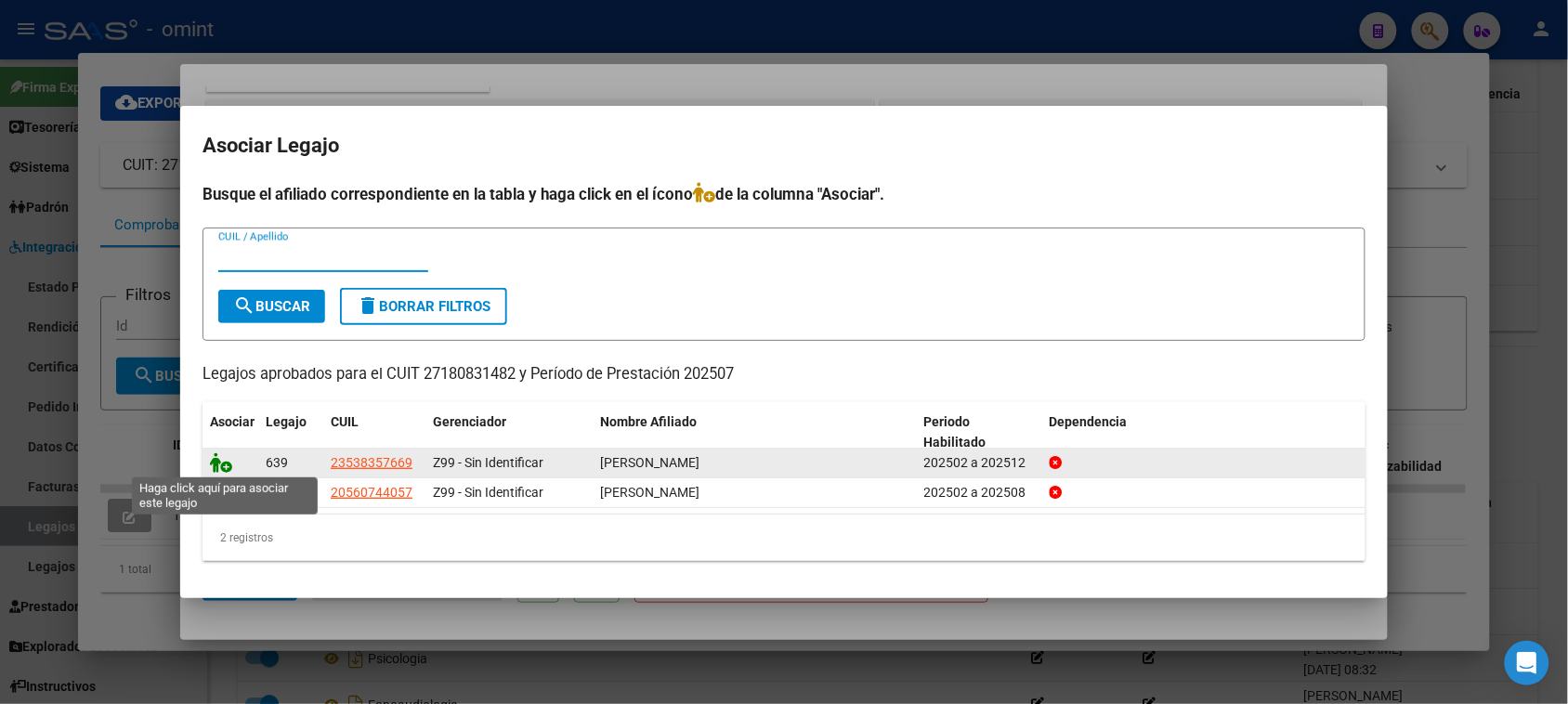
click at [216, 461] on icon at bounding box center [221, 463] width 22 height 21
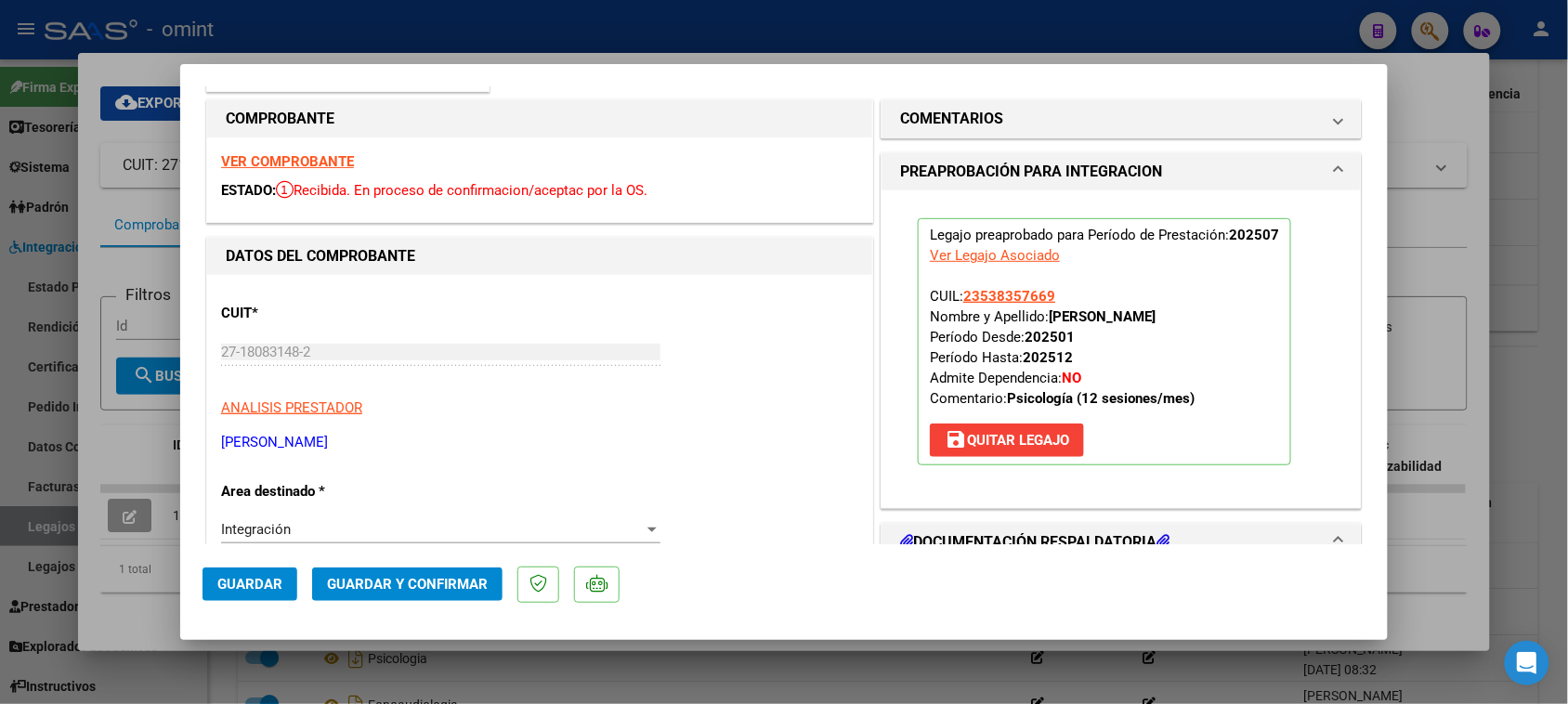
click at [325, 173] on div "VER COMPROBANTE ESTADO: Recibida. En proceso de confirmacion/aceptac por la OS." at bounding box center [540, 180] width 665 height 84
click at [331, 165] on strong "VER COMPROBANTE" at bounding box center [288, 162] width 133 height 17
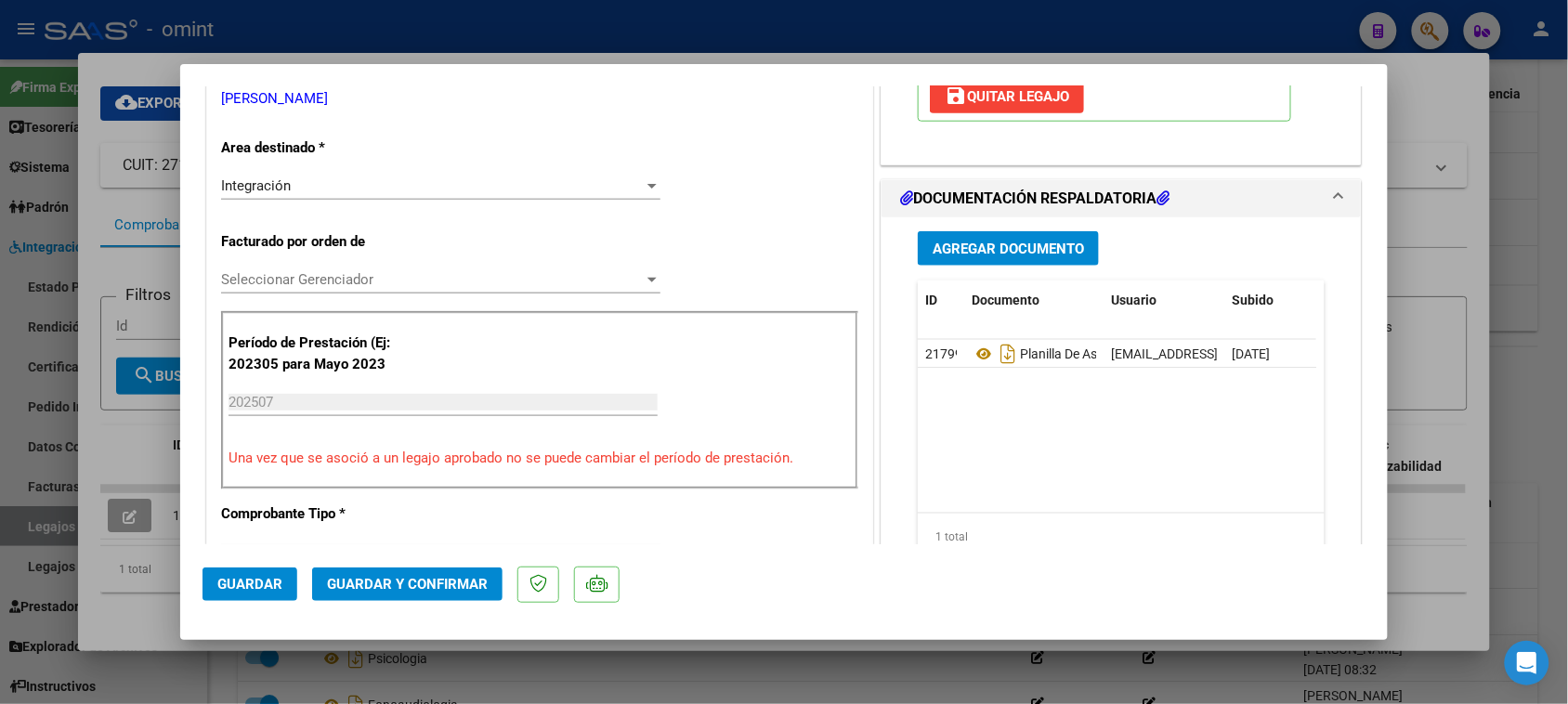
scroll to position [581, 0]
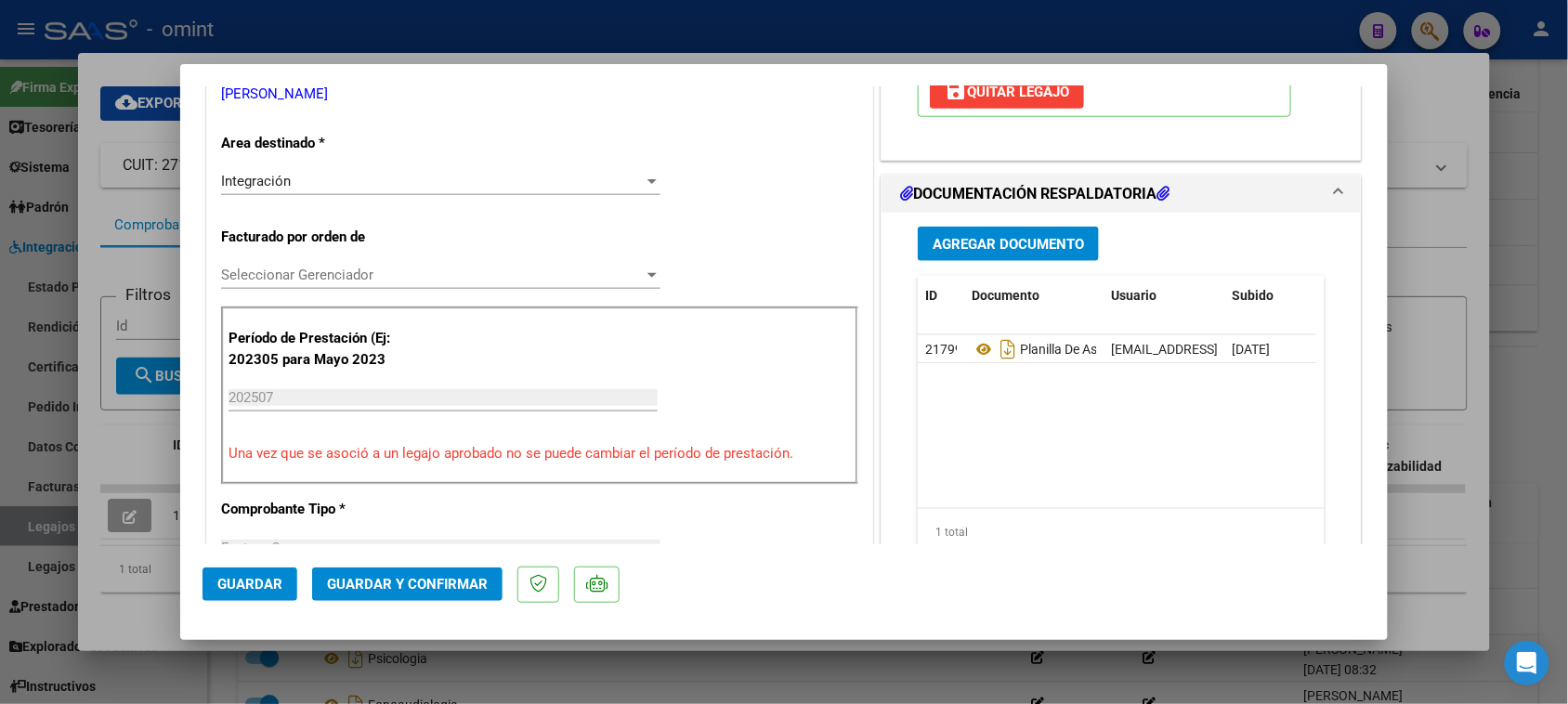
click at [462, 582] on span "Guardar y Confirmar" at bounding box center [407, 584] width 161 height 17
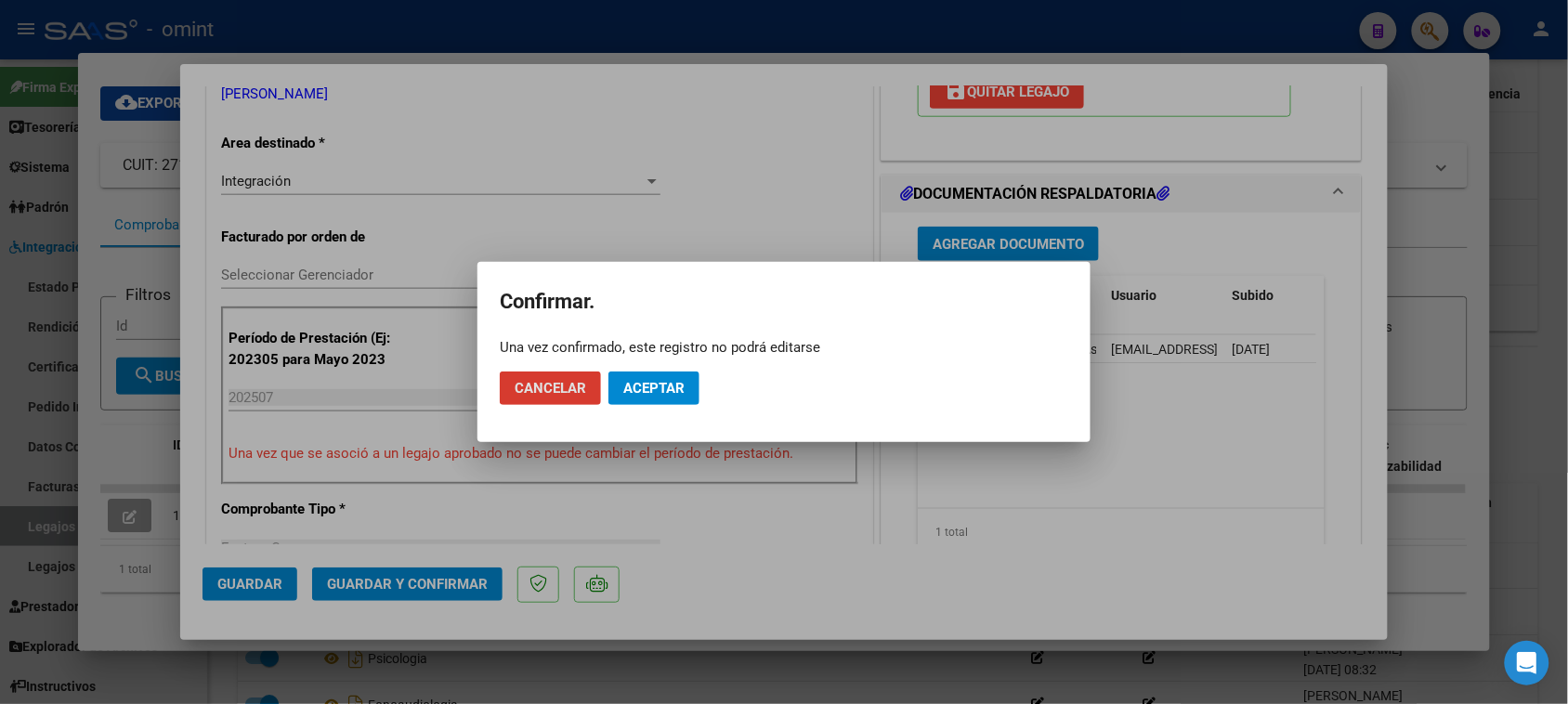
click at [691, 392] on button "Aceptar" at bounding box center [653, 389] width 91 height 34
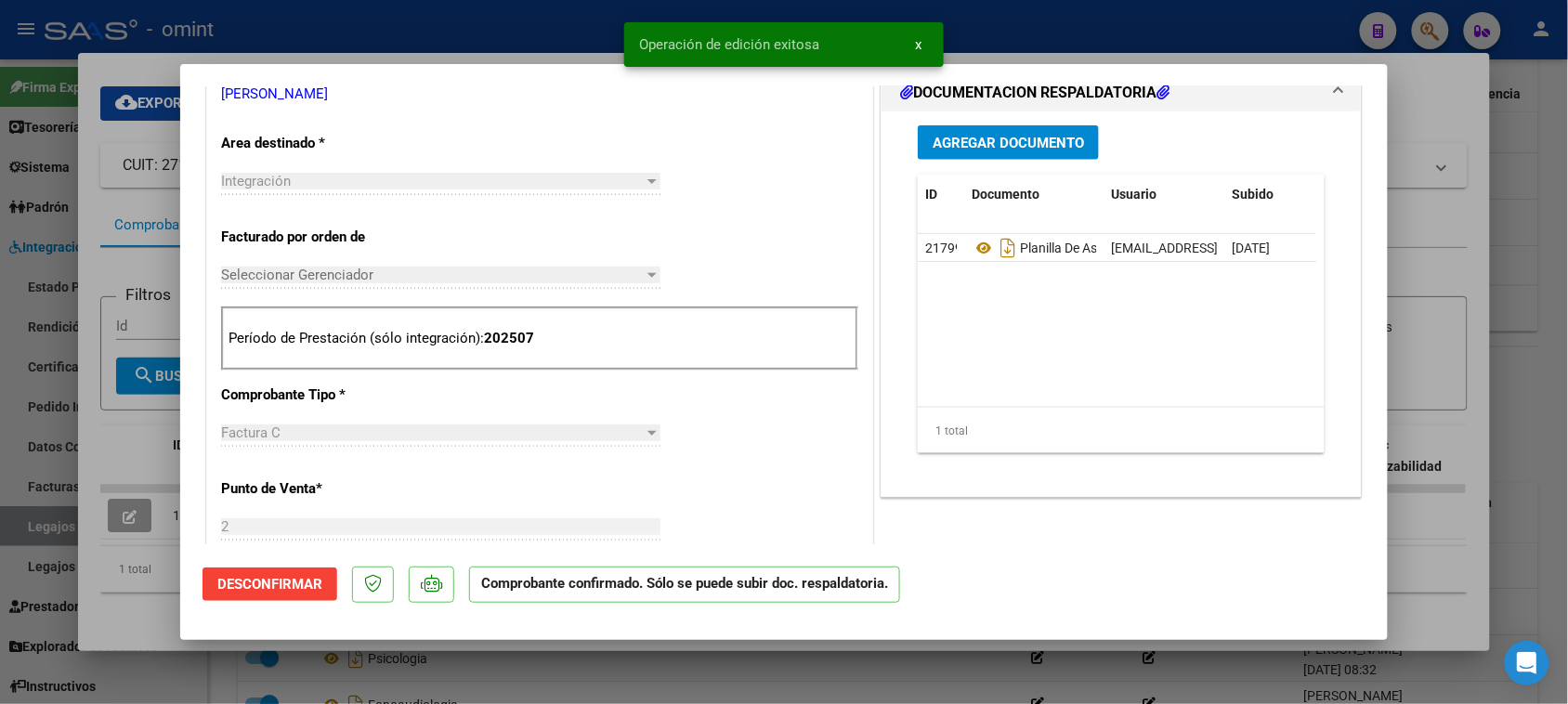
type input "$ 0,00"
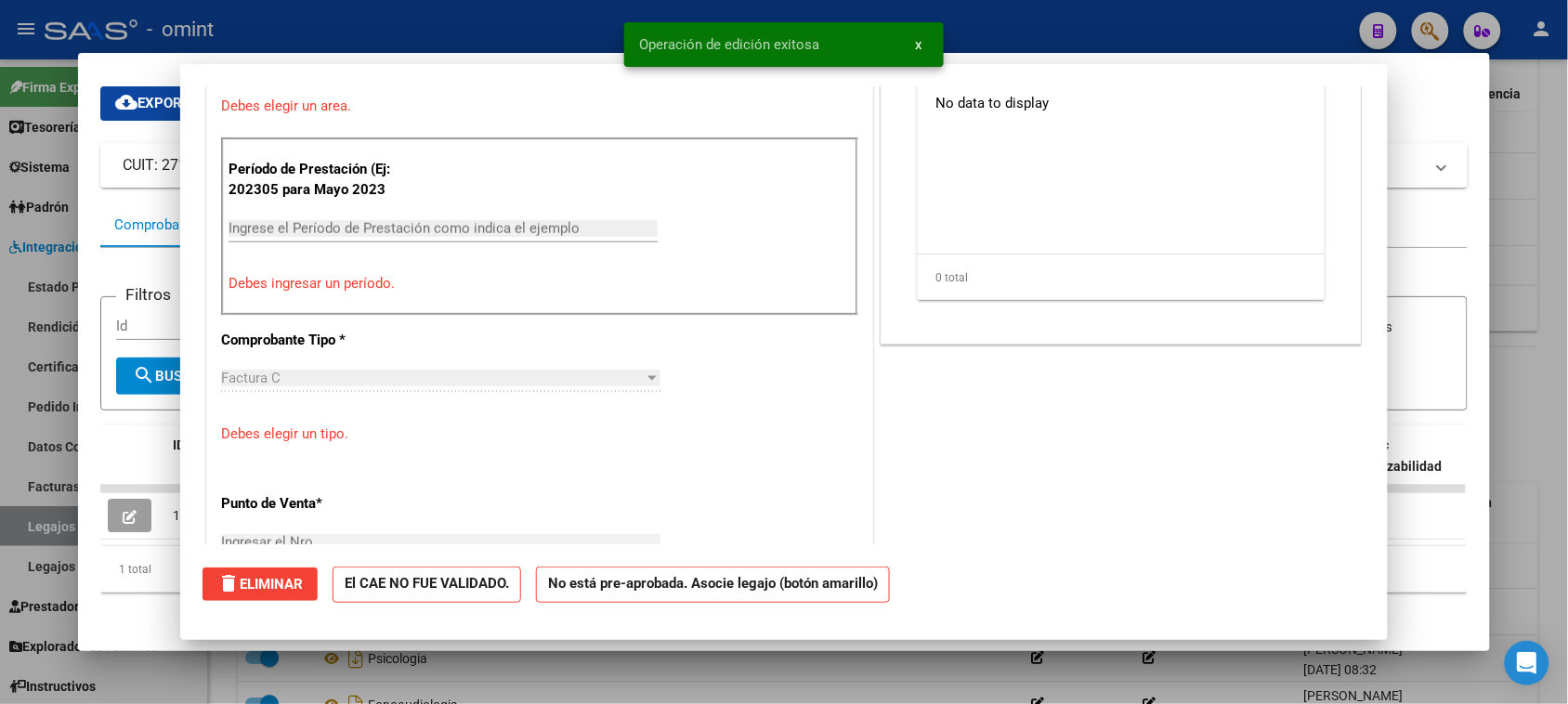
scroll to position [0, 0]
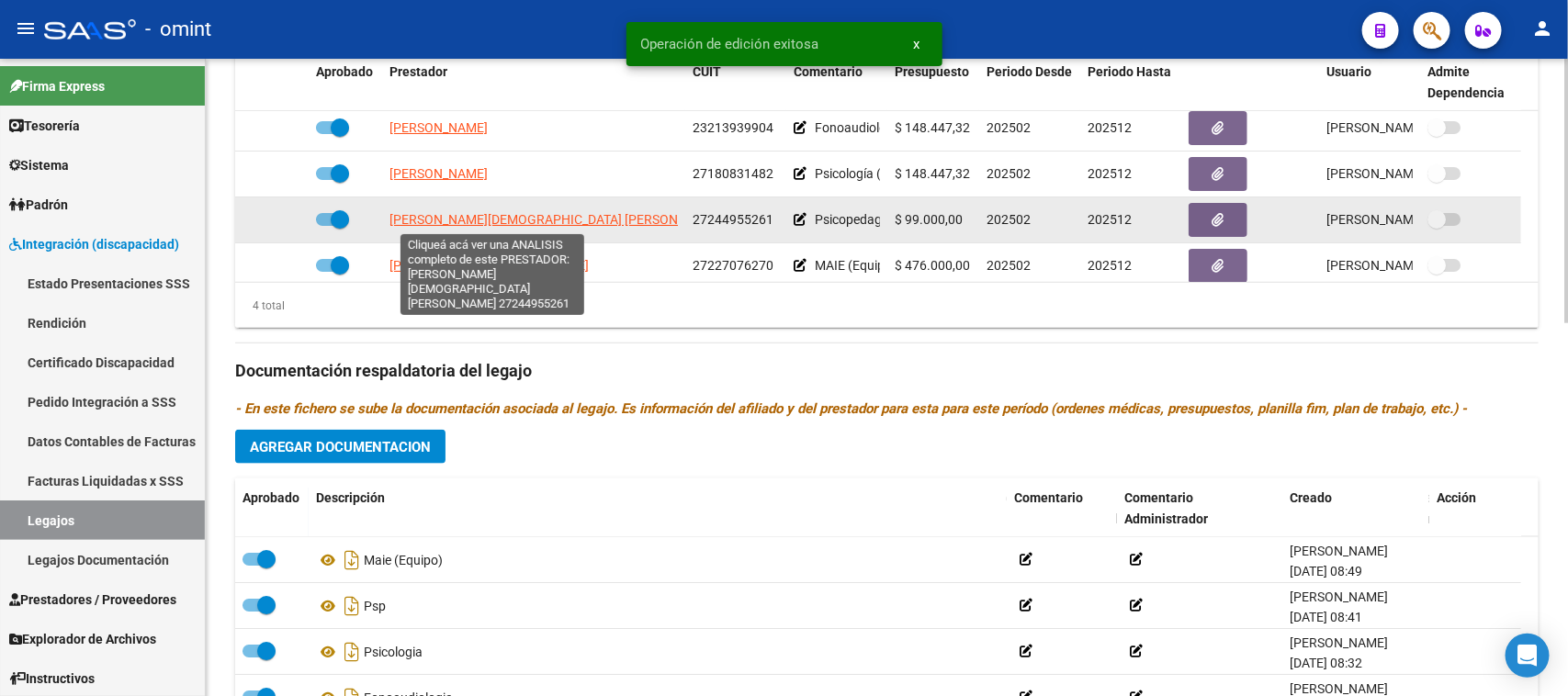
click at [546, 219] on span "[PERSON_NAME][DEMOGRAPHIC_DATA] [PERSON_NAME]" at bounding box center [555, 220] width 334 height 15
type textarea "27244955261"
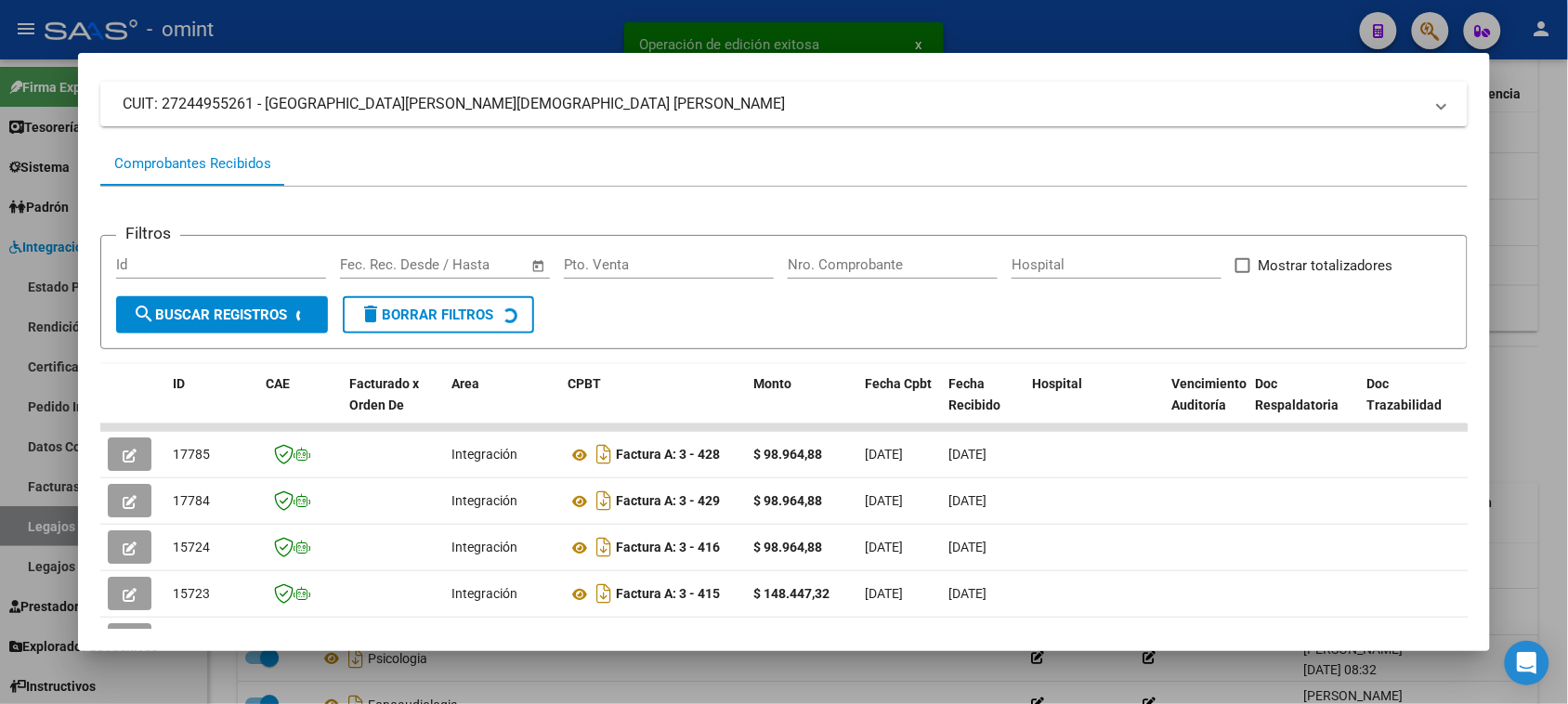
scroll to position [232, 0]
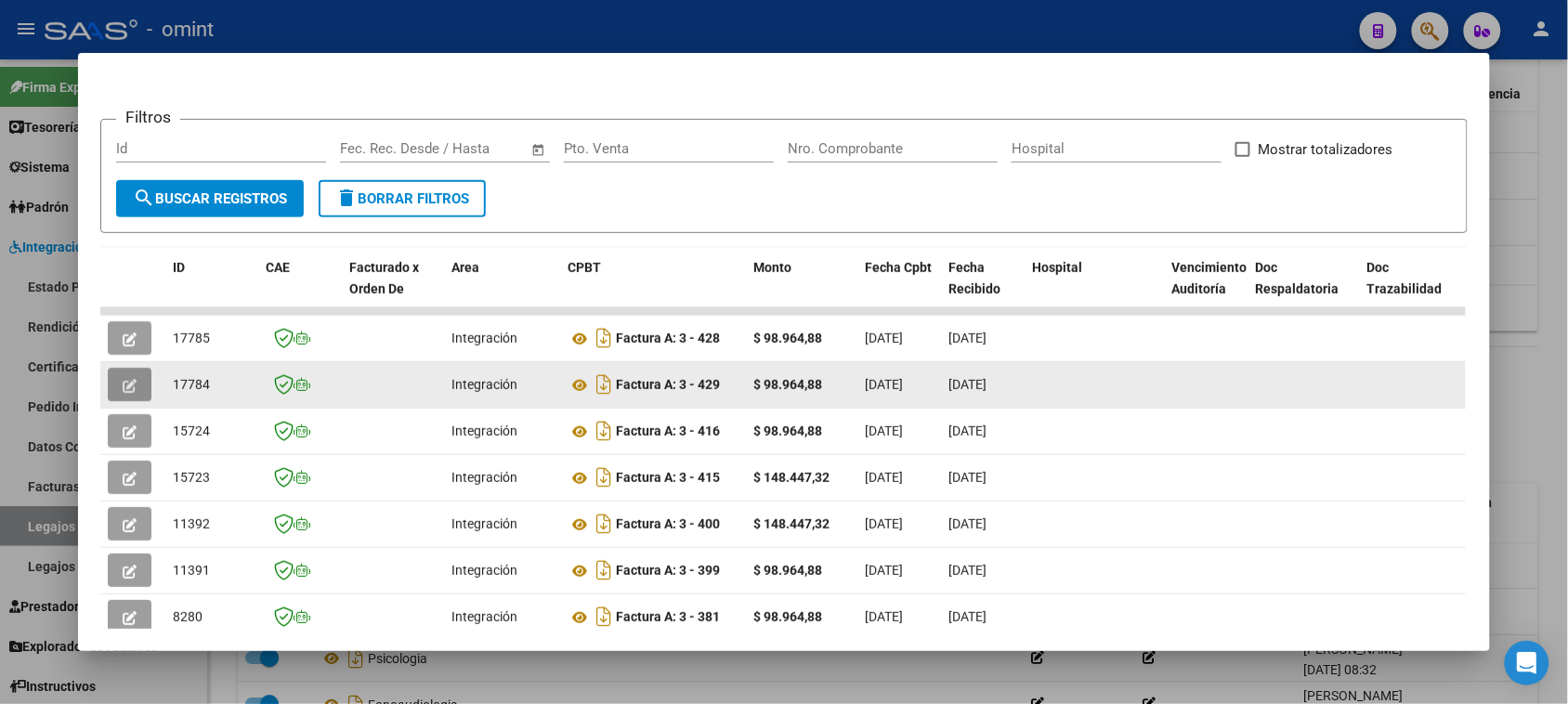
click at [109, 390] on button "button" at bounding box center [129, 385] width 44 height 34
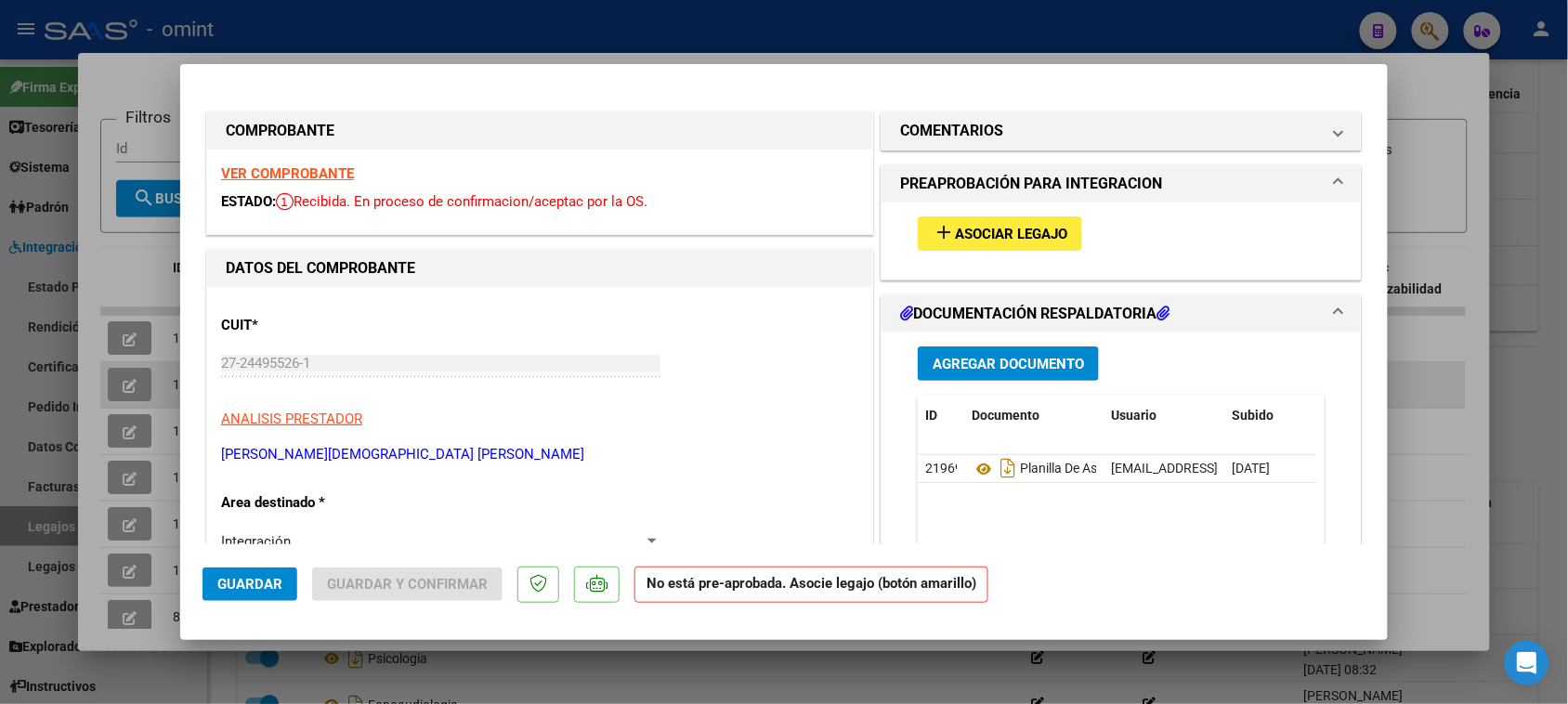
type input "$ 0,00"
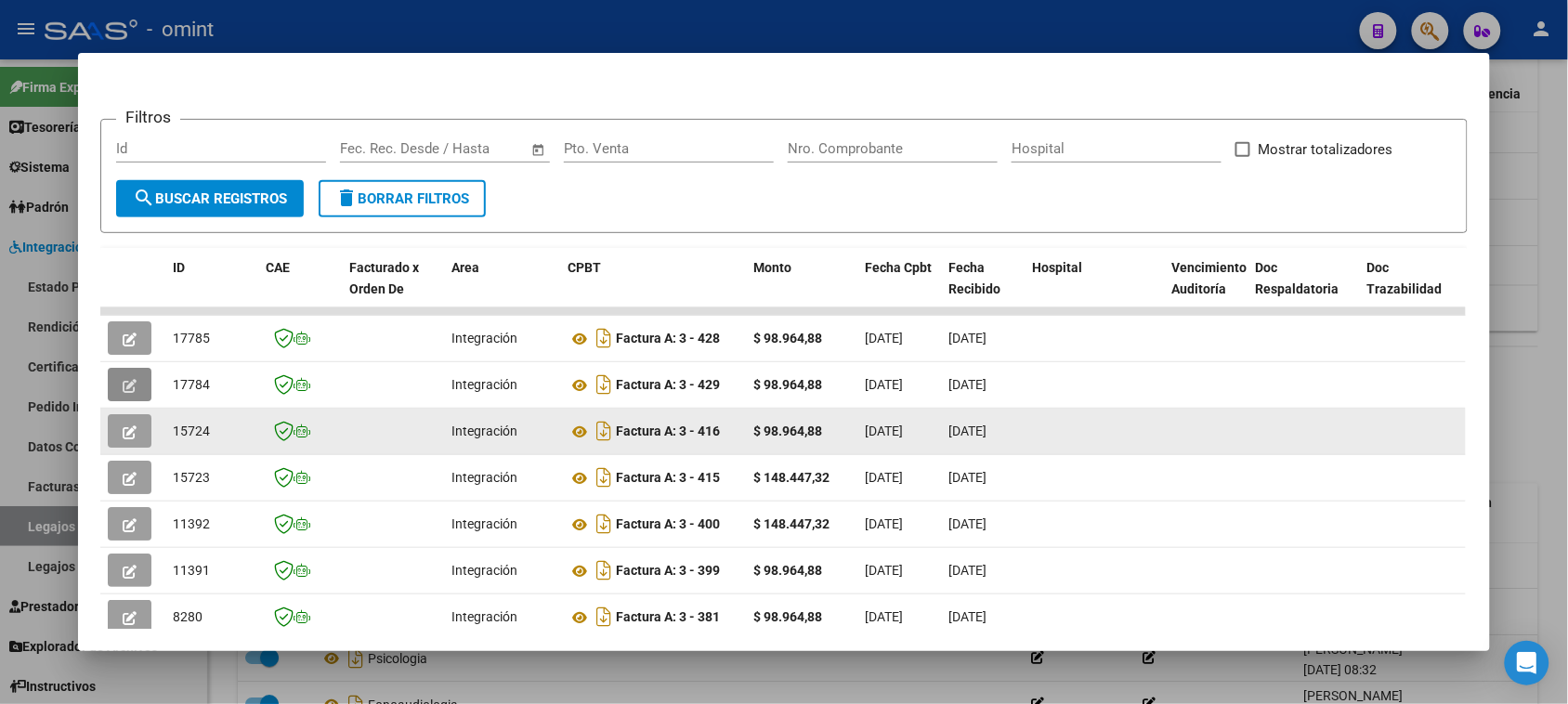
click at [135, 437] on button "button" at bounding box center [129, 431] width 44 height 34
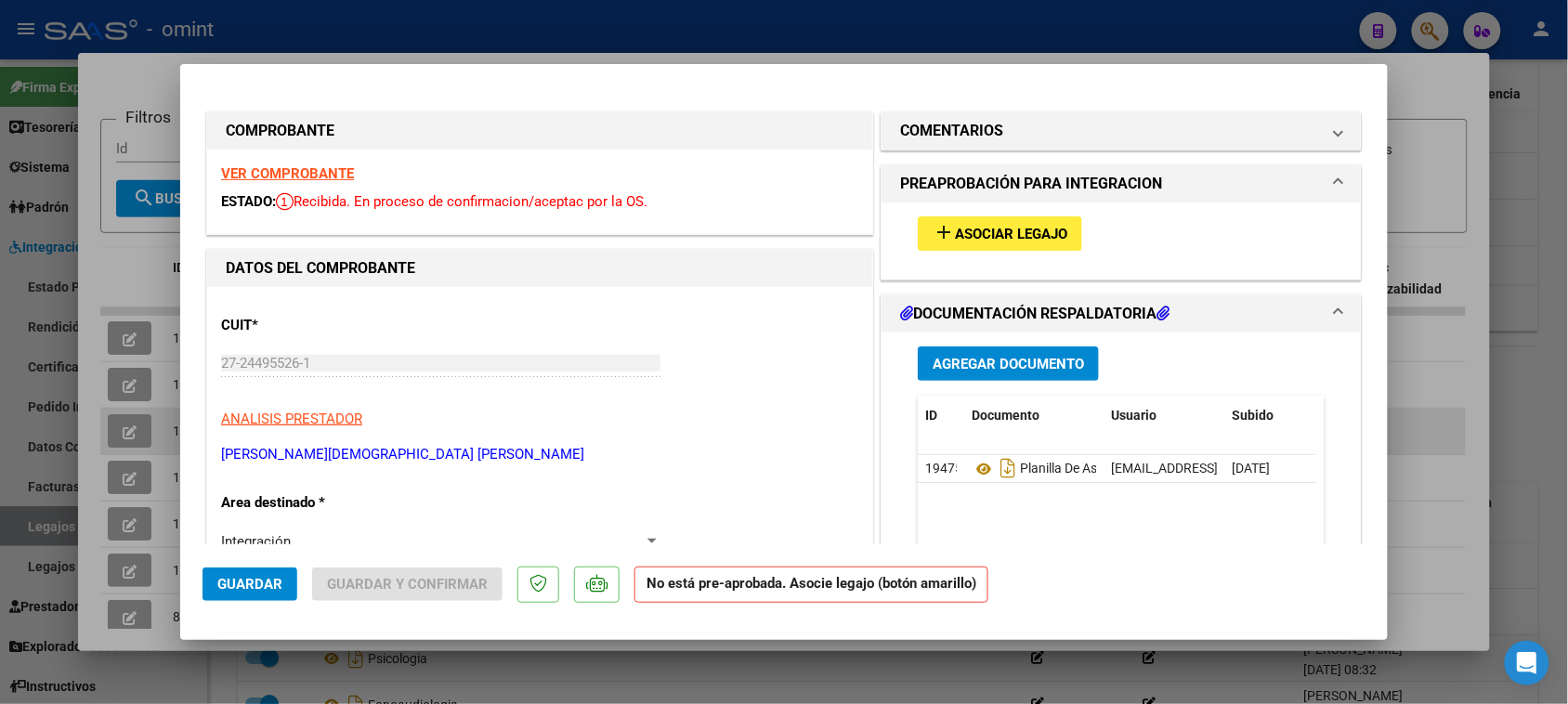
type input "$ 0,00"
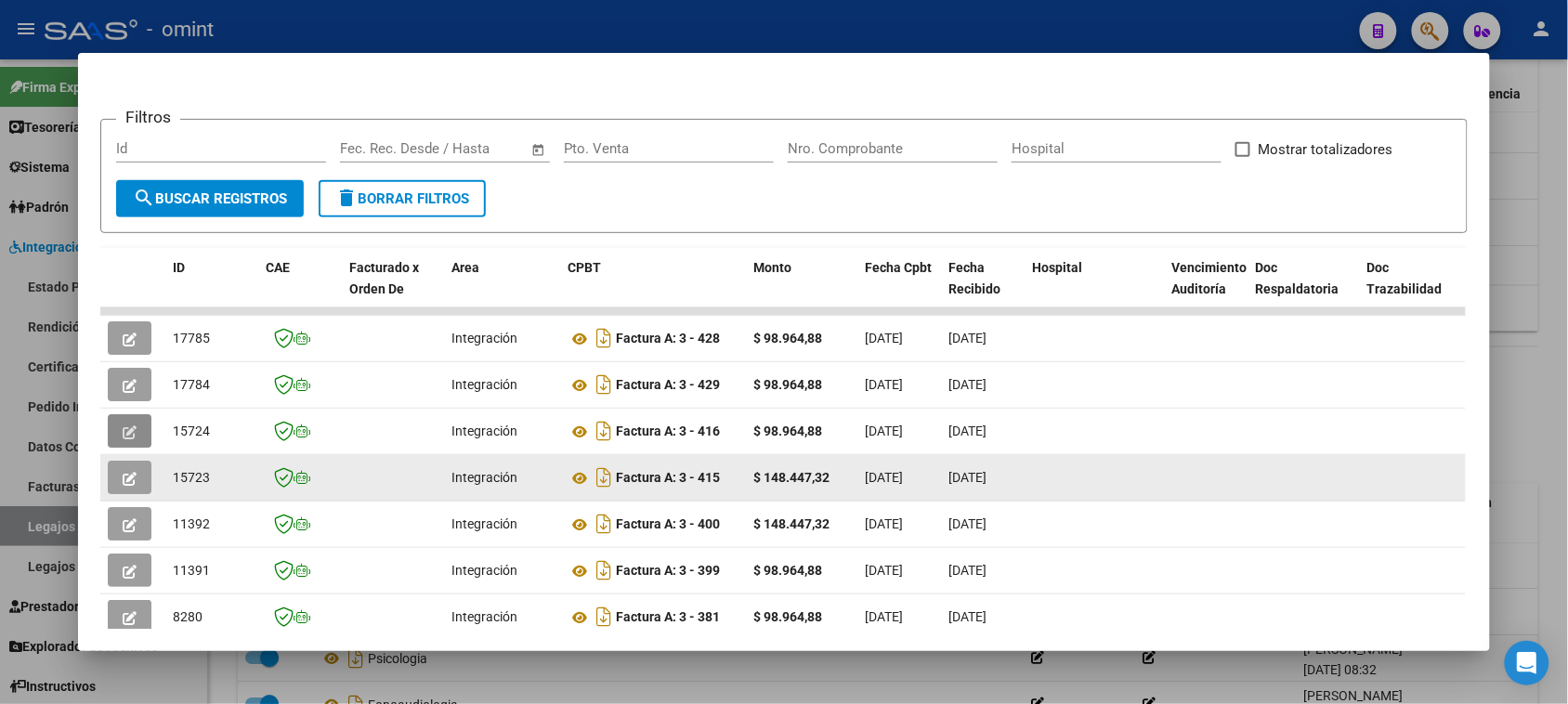
click at [135, 476] on button "button" at bounding box center [129, 478] width 44 height 34
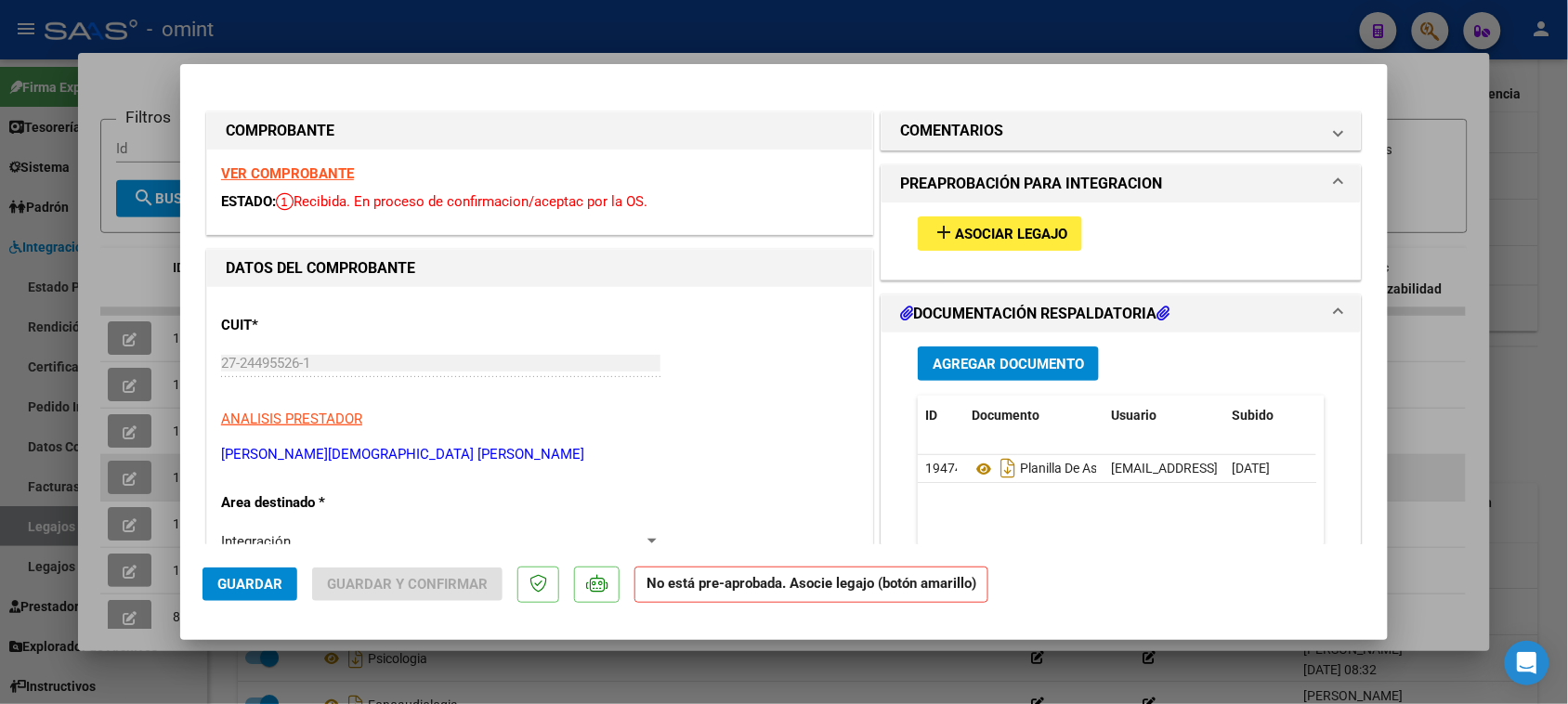
type input "$ 0,00"
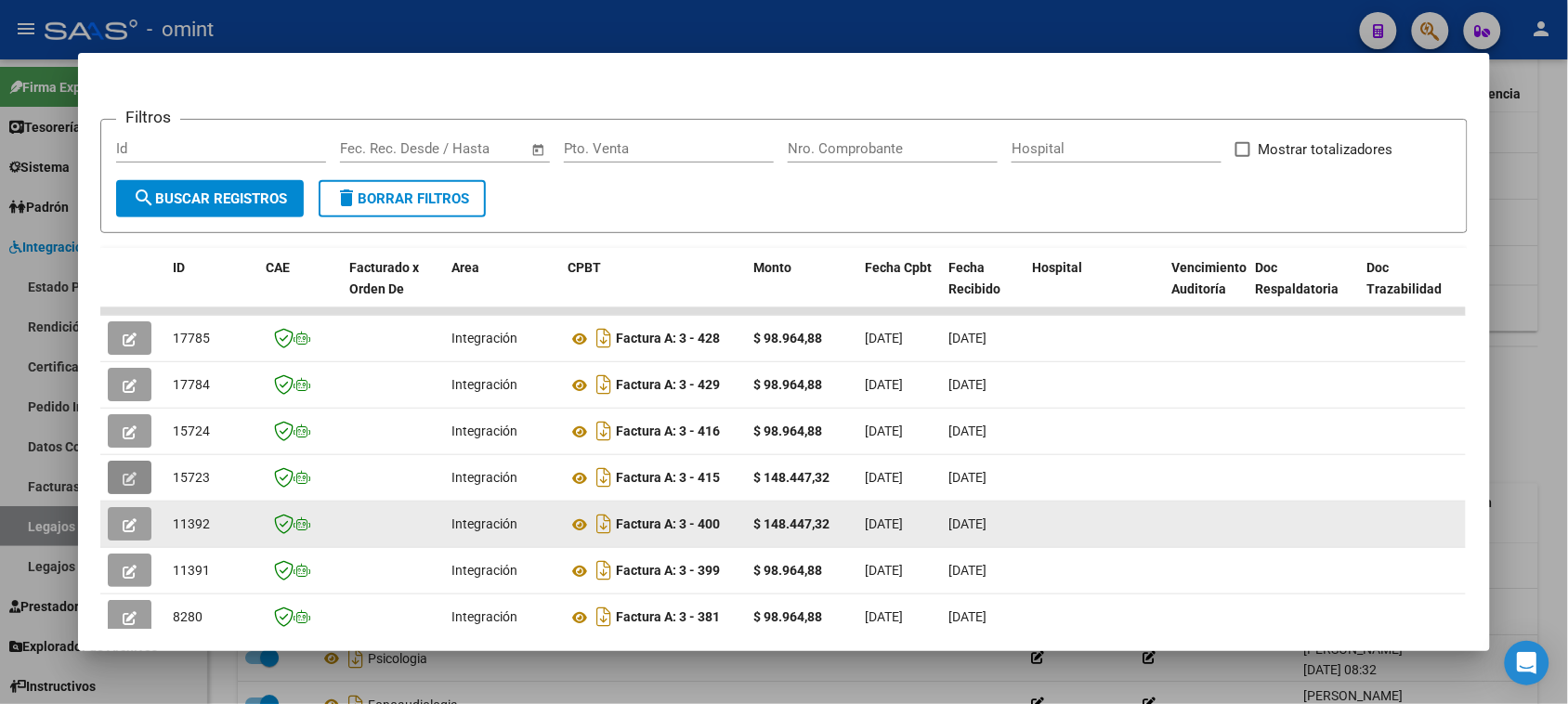
click at [135, 514] on button "button" at bounding box center [129, 524] width 44 height 34
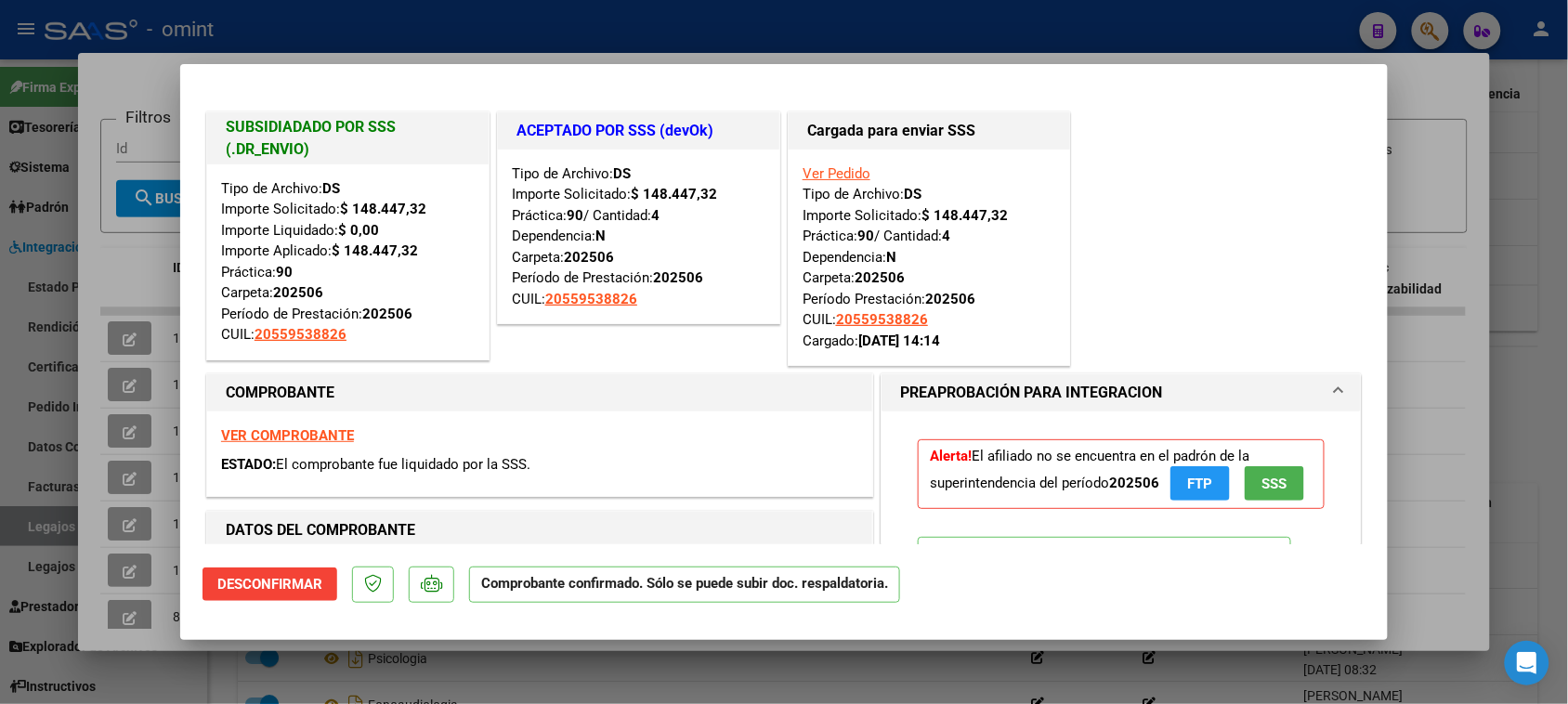
type input "$ 0,00"
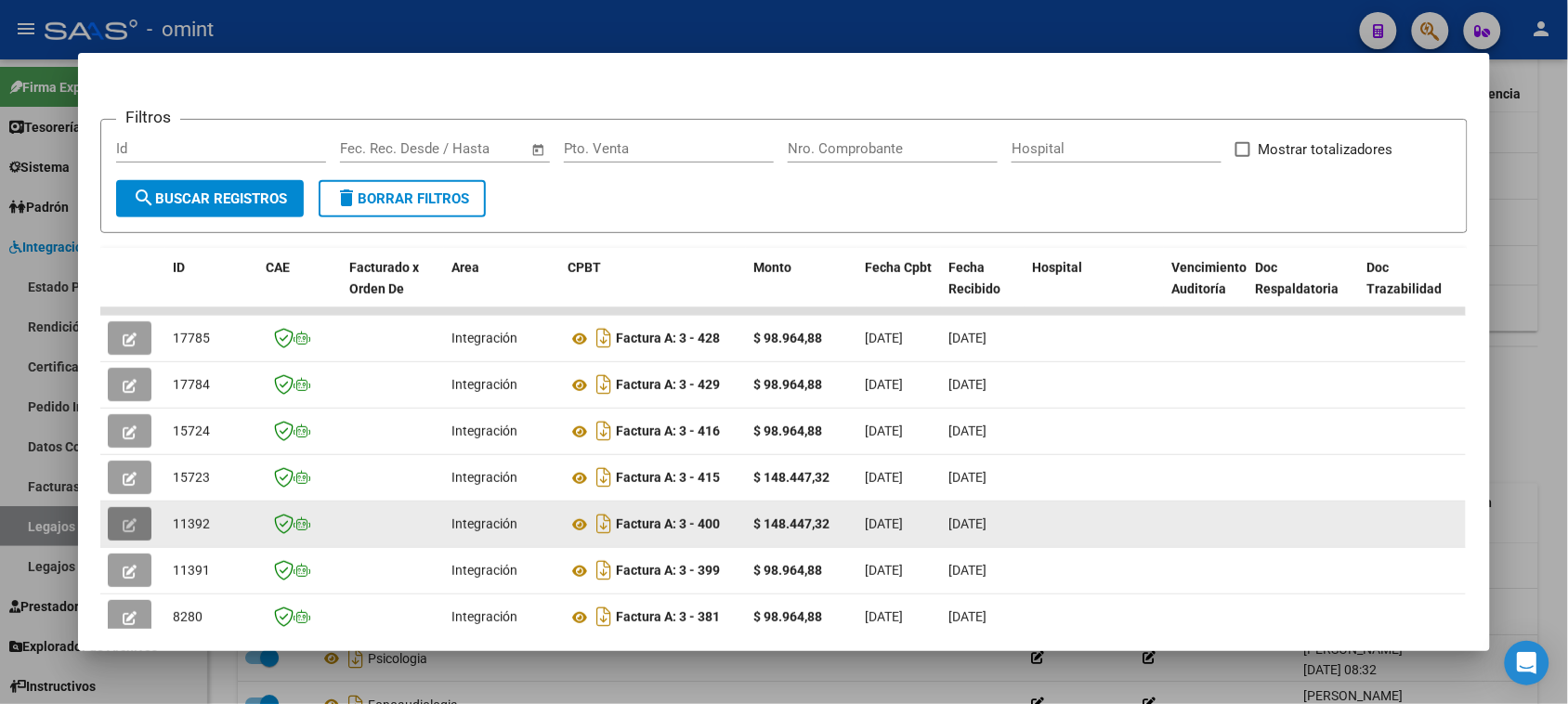
click at [122, 519] on icon "button" at bounding box center [129, 525] width 14 height 14
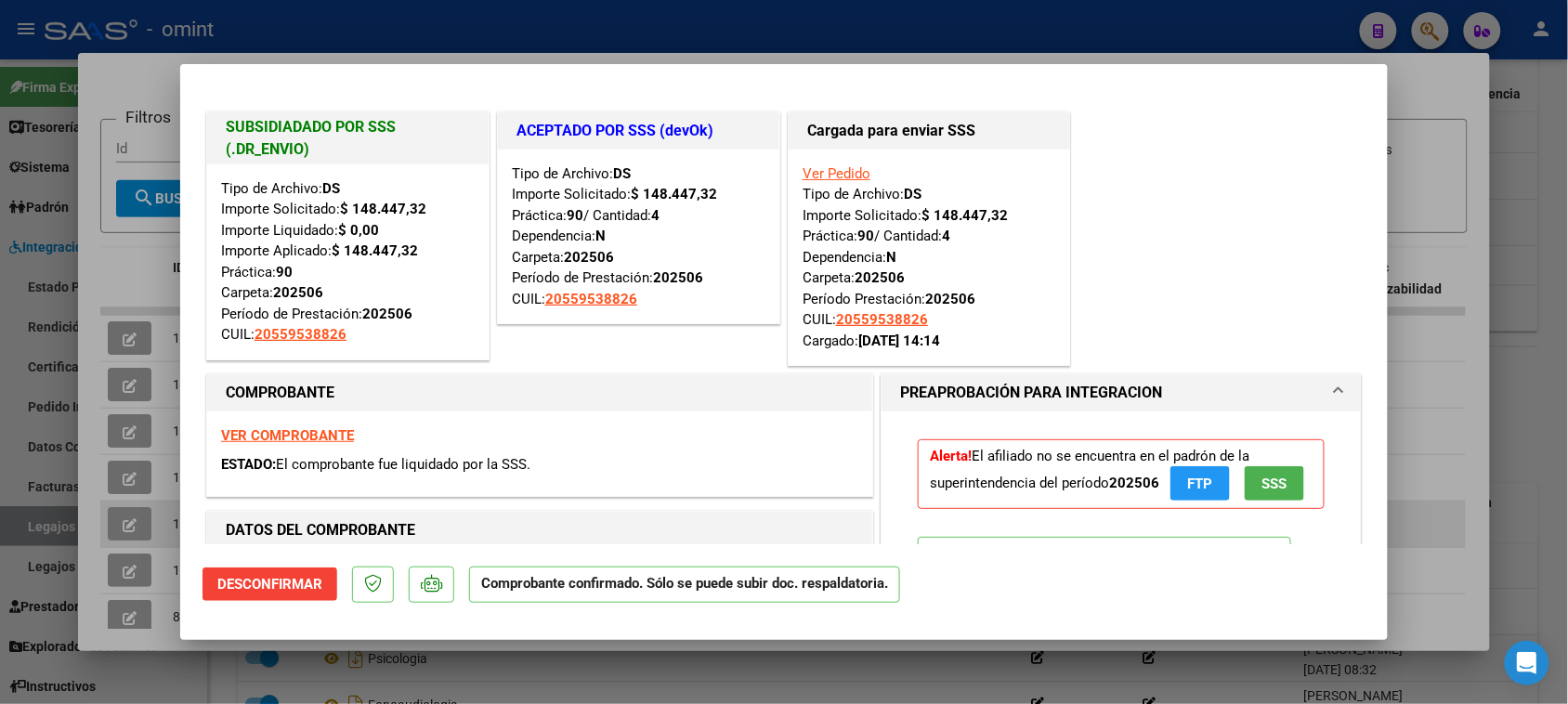
type input "$ 0,00"
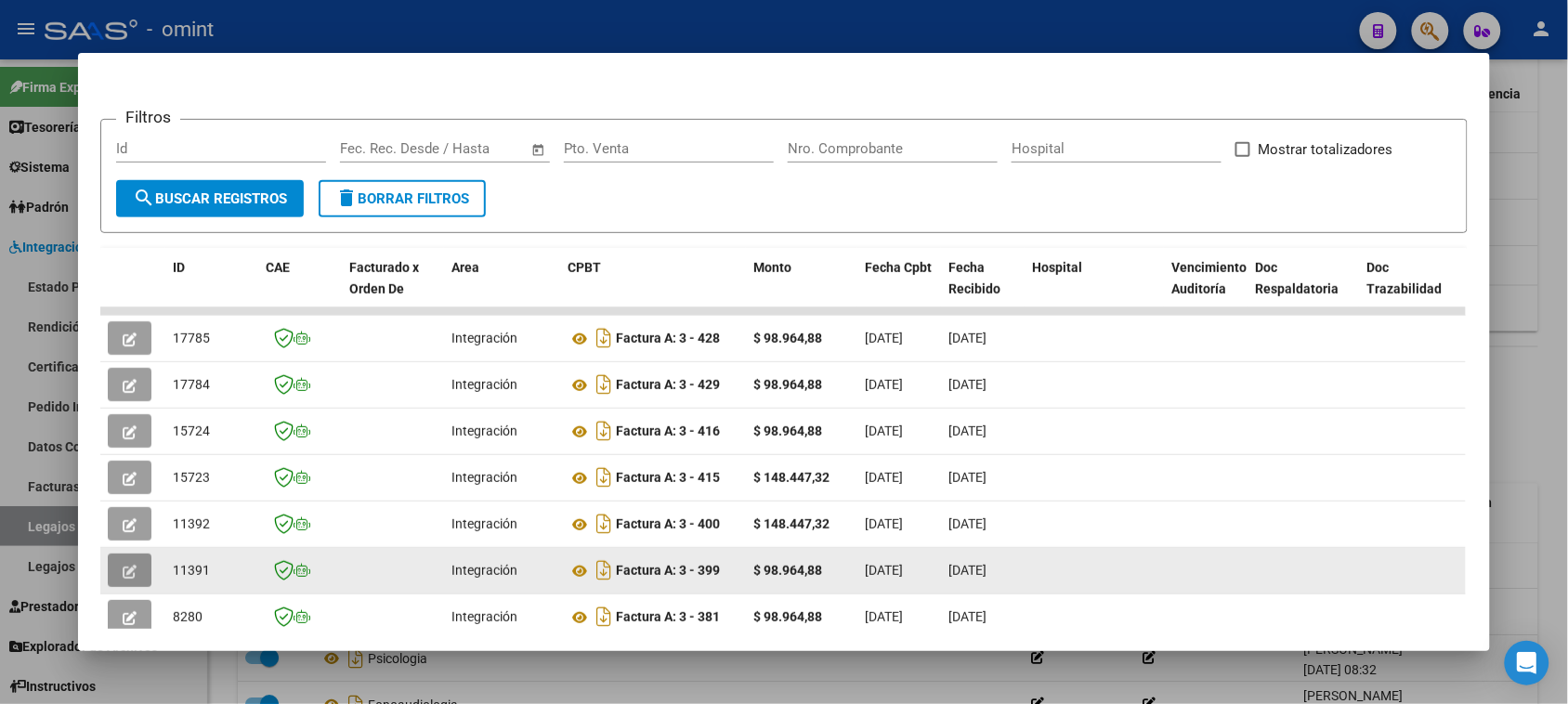
click at [130, 560] on button "button" at bounding box center [129, 570] width 44 height 34
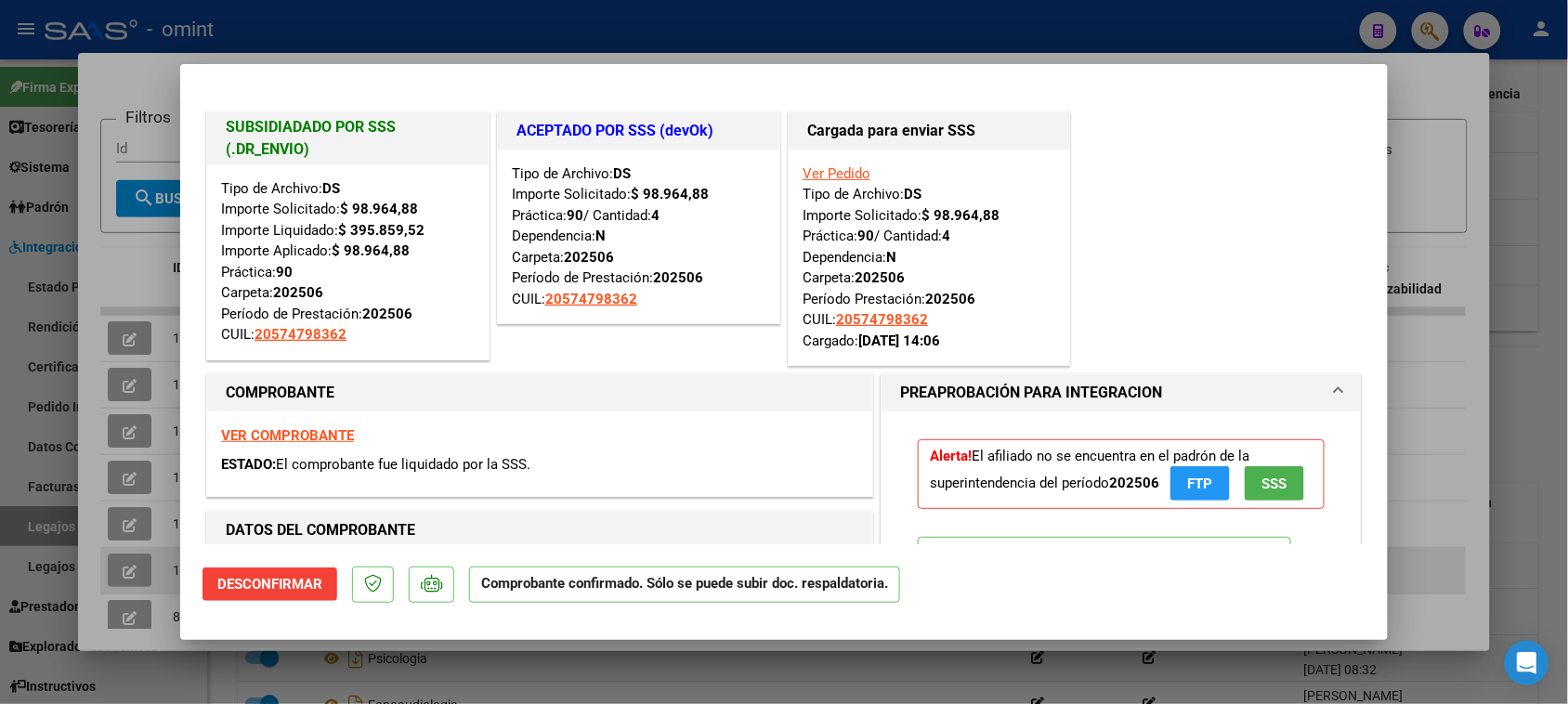
type input "$ 0,00"
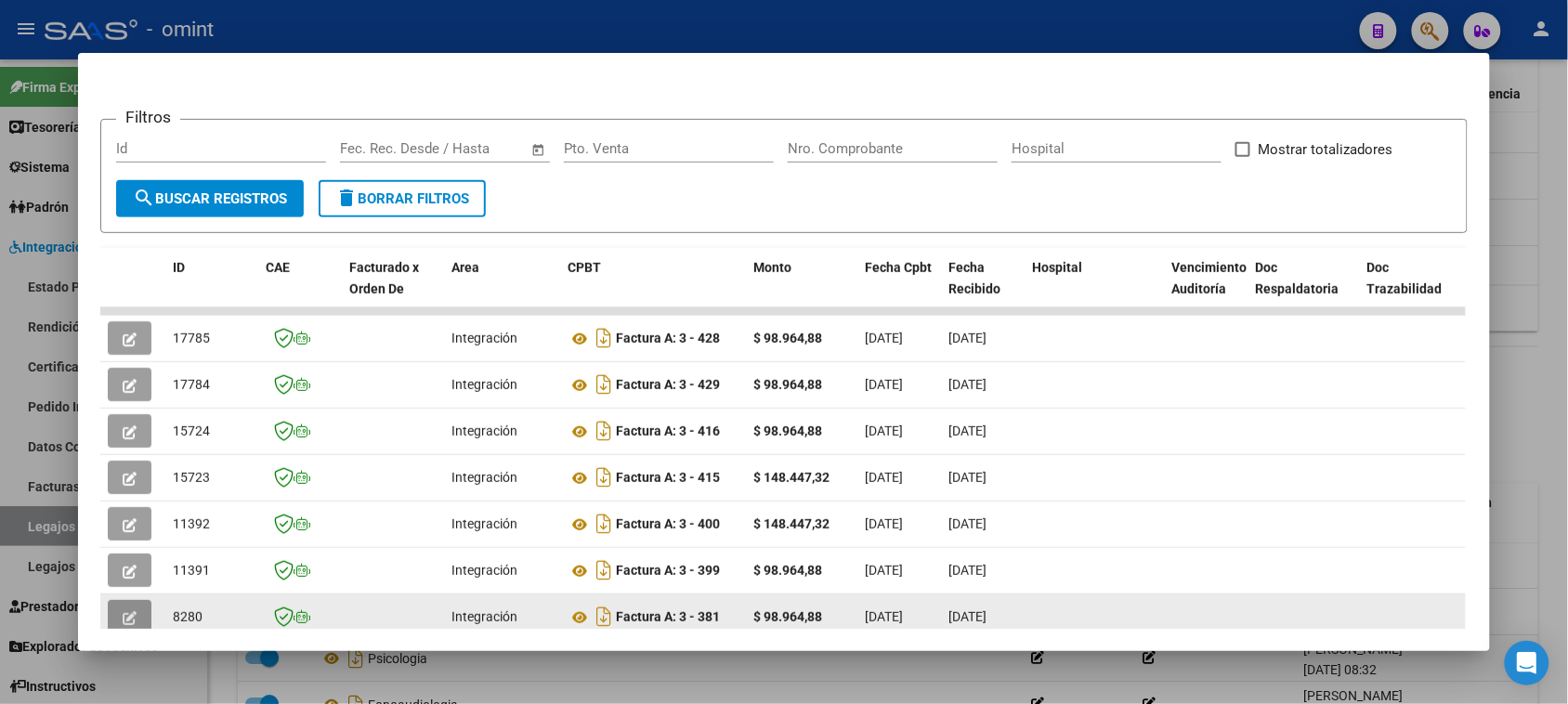
drag, startPoint x: 130, startPoint y: 588, endPoint x: 126, endPoint y: 615, distance: 27.3
click at [126, 615] on icon "button" at bounding box center [129, 618] width 14 height 14
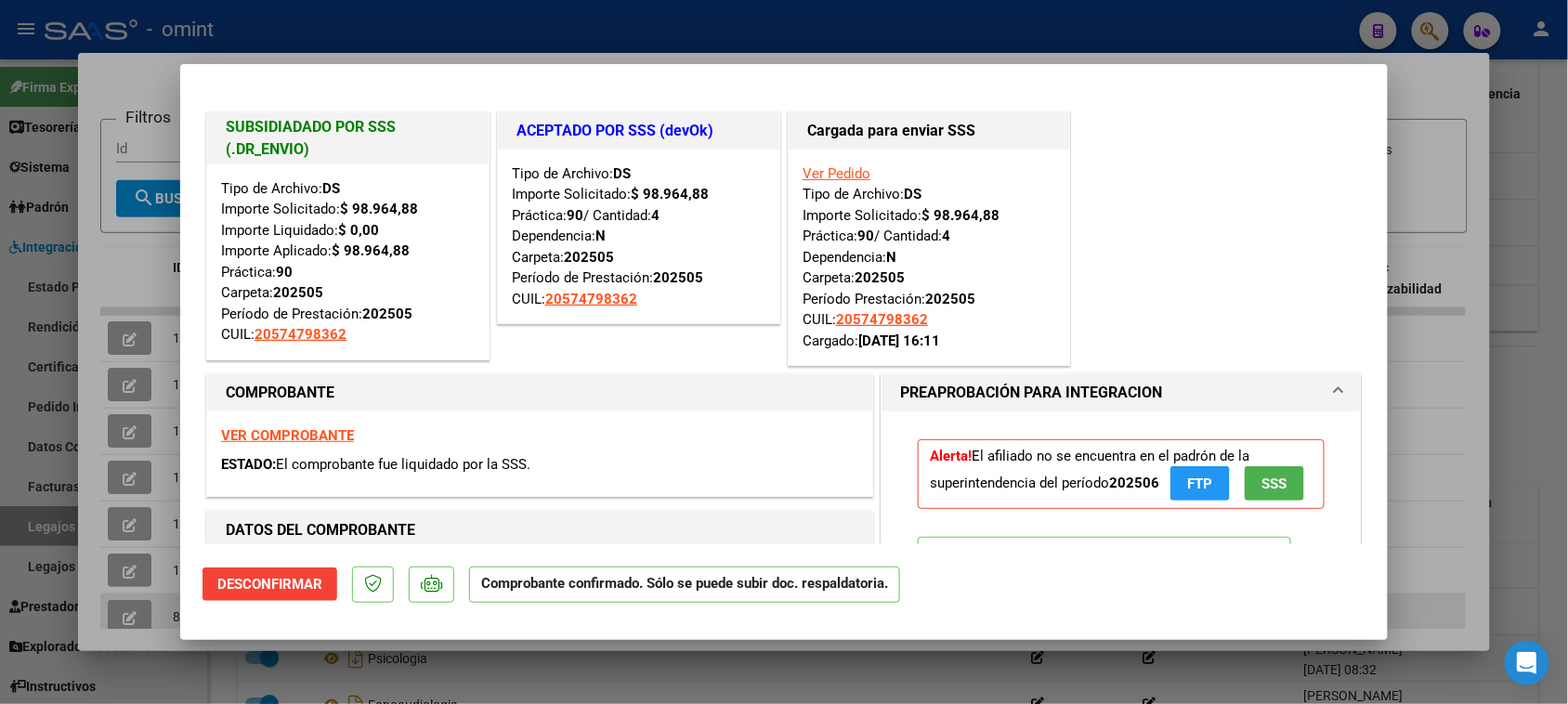
type input "$ 0,00"
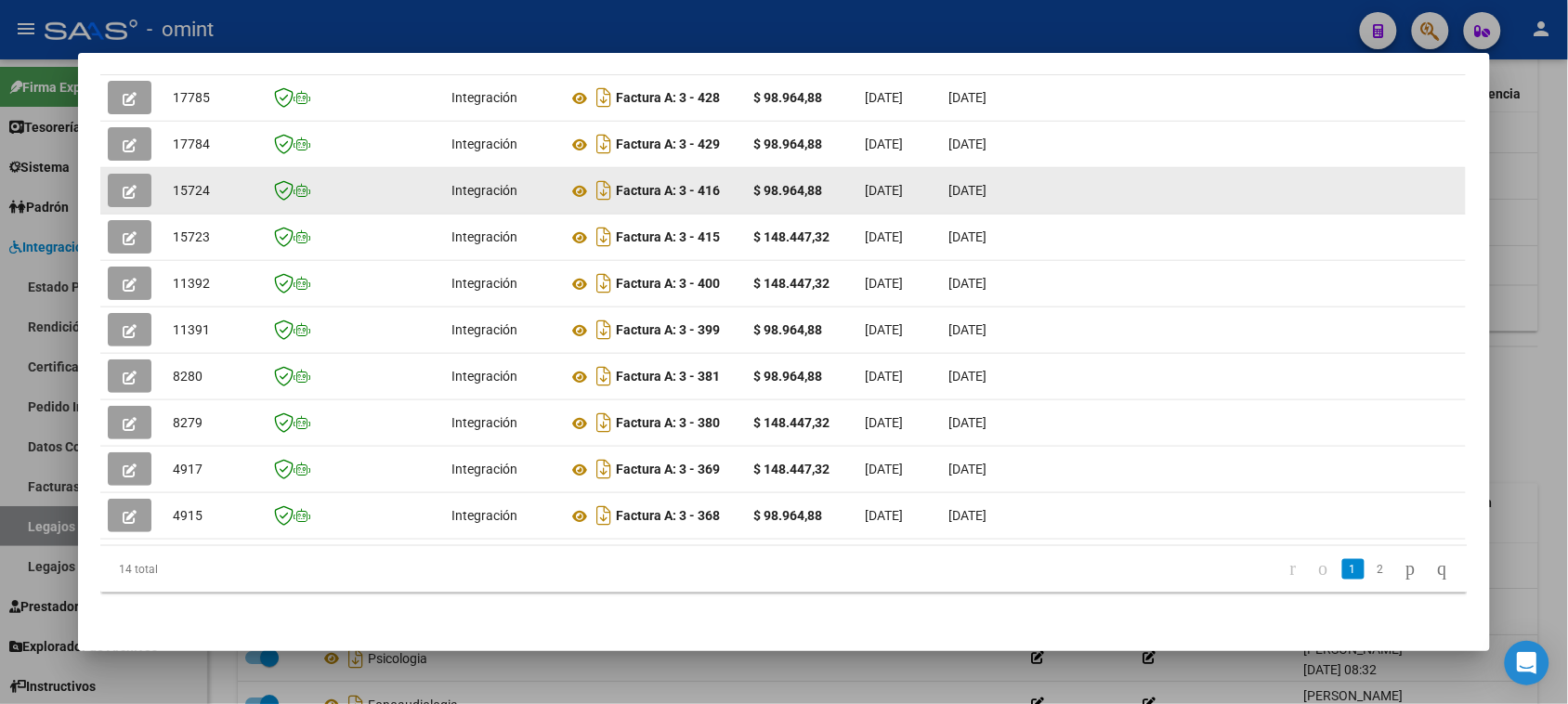
scroll to position [372, 0]
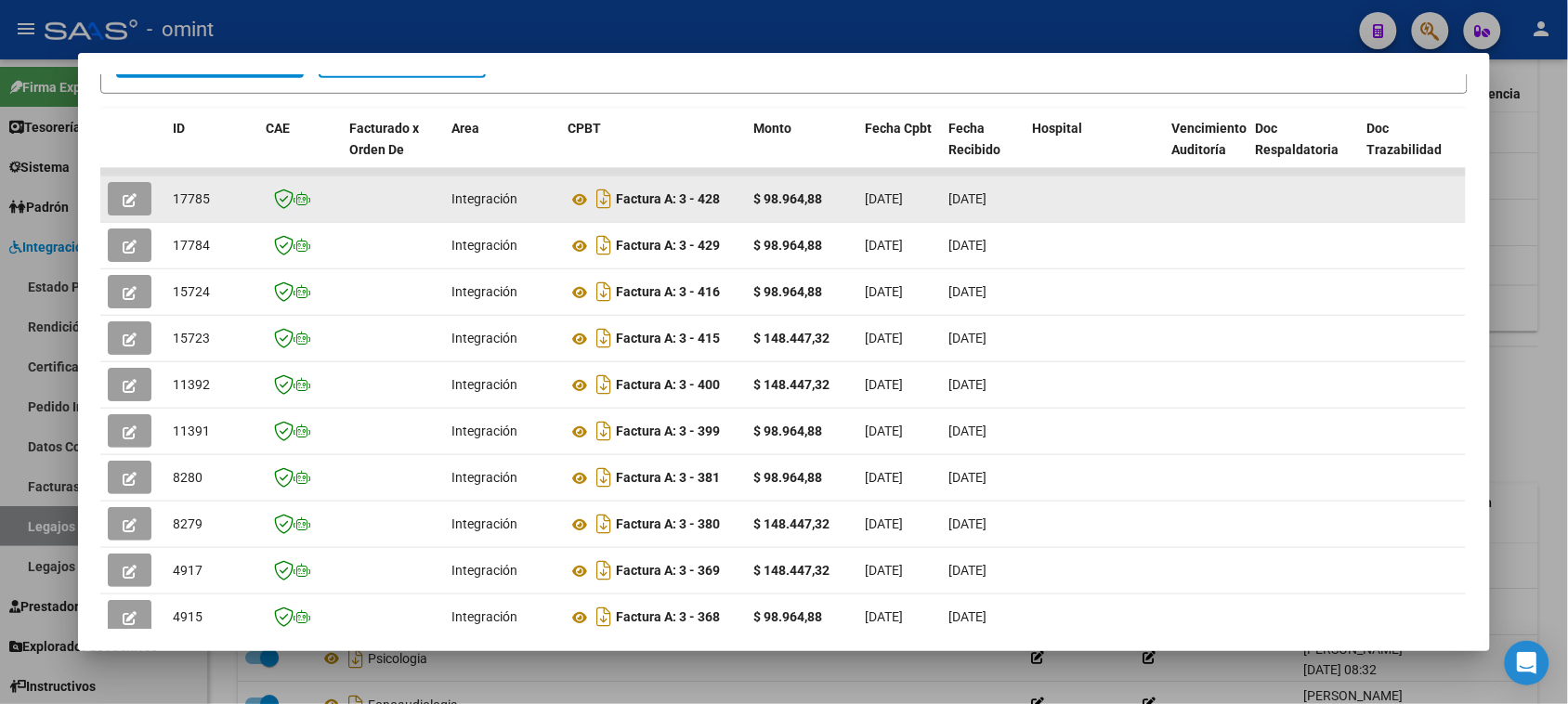
click at [132, 202] on button "button" at bounding box center [129, 199] width 44 height 34
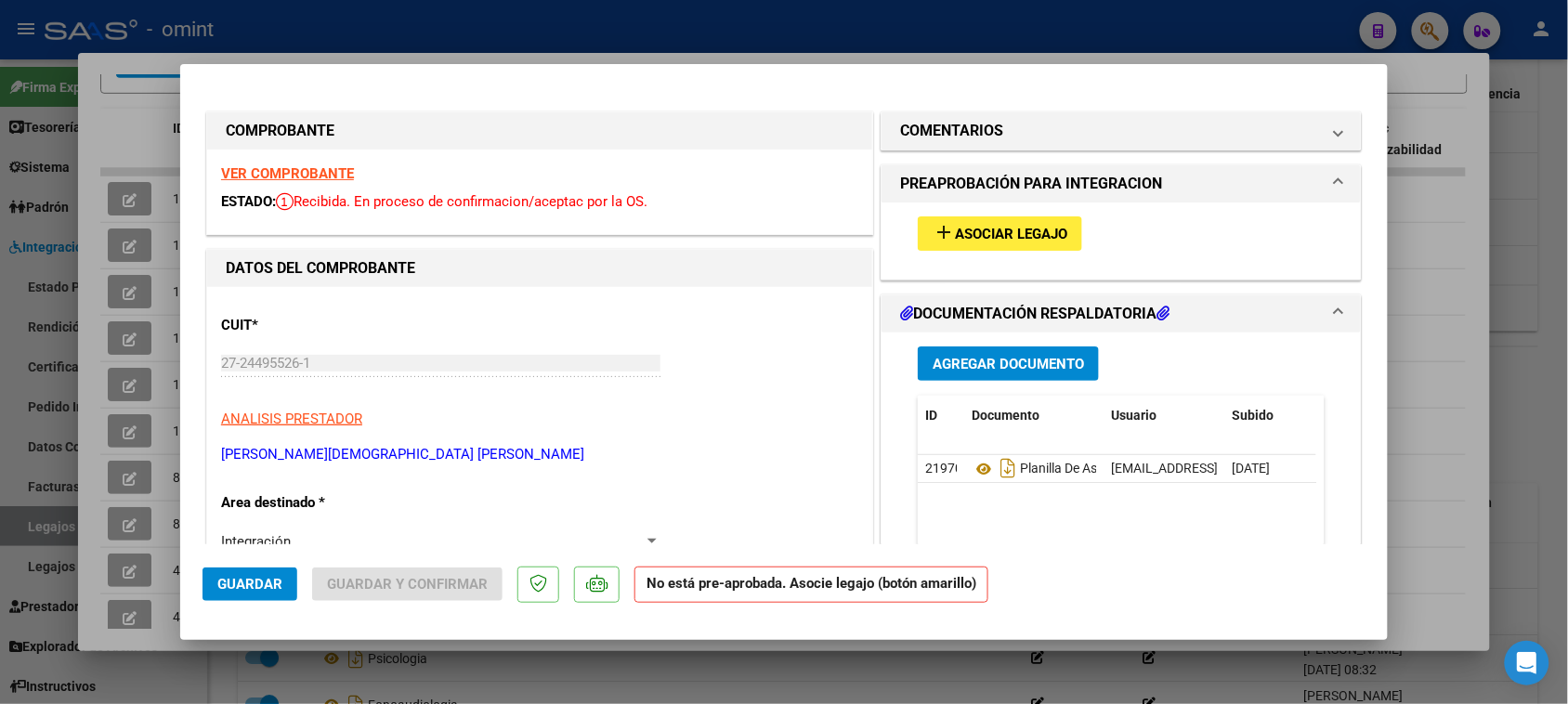
click at [304, 180] on strong "VER COMPROBANTE" at bounding box center [288, 174] width 133 height 17
type input "$ 0,00"
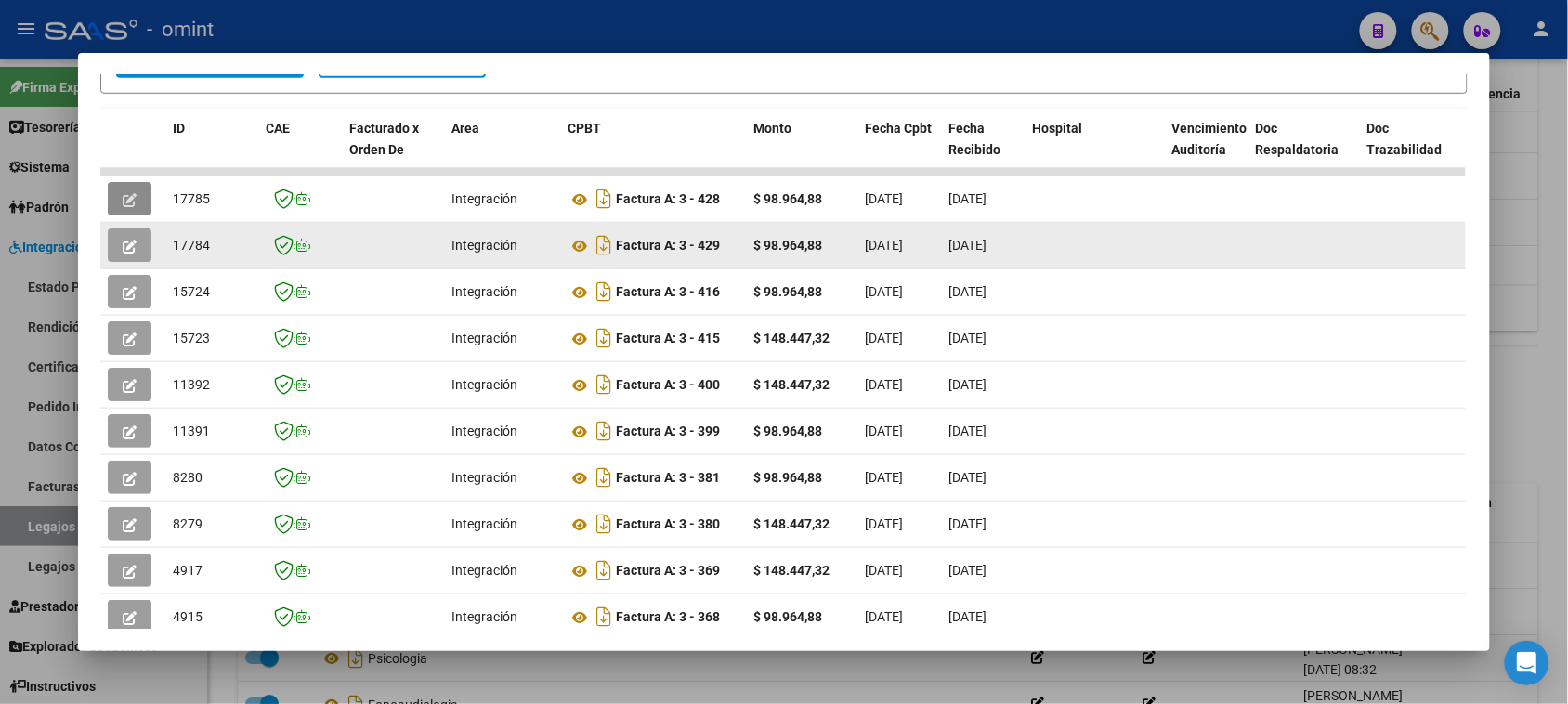
click at [122, 239] on icon "button" at bounding box center [129, 246] width 14 height 14
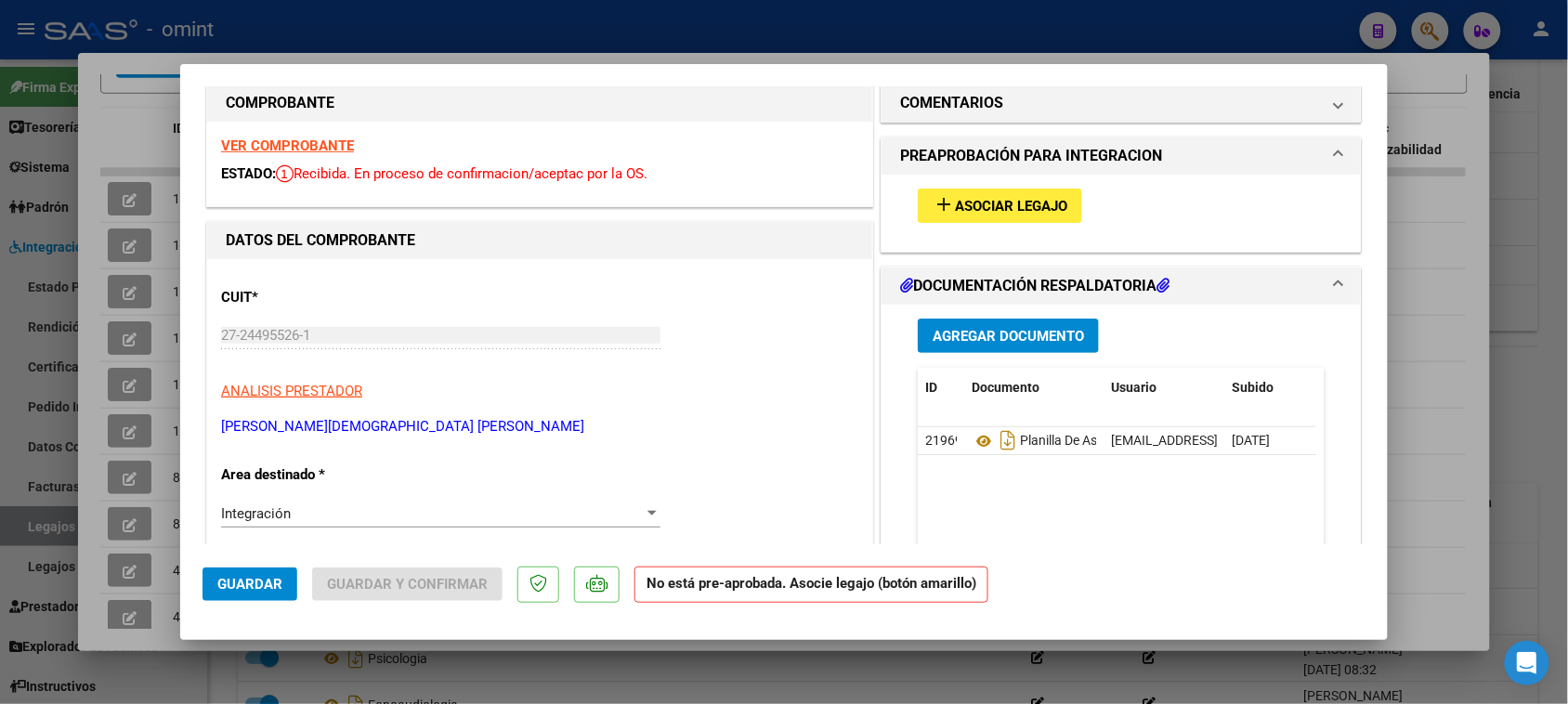
scroll to position [0, 0]
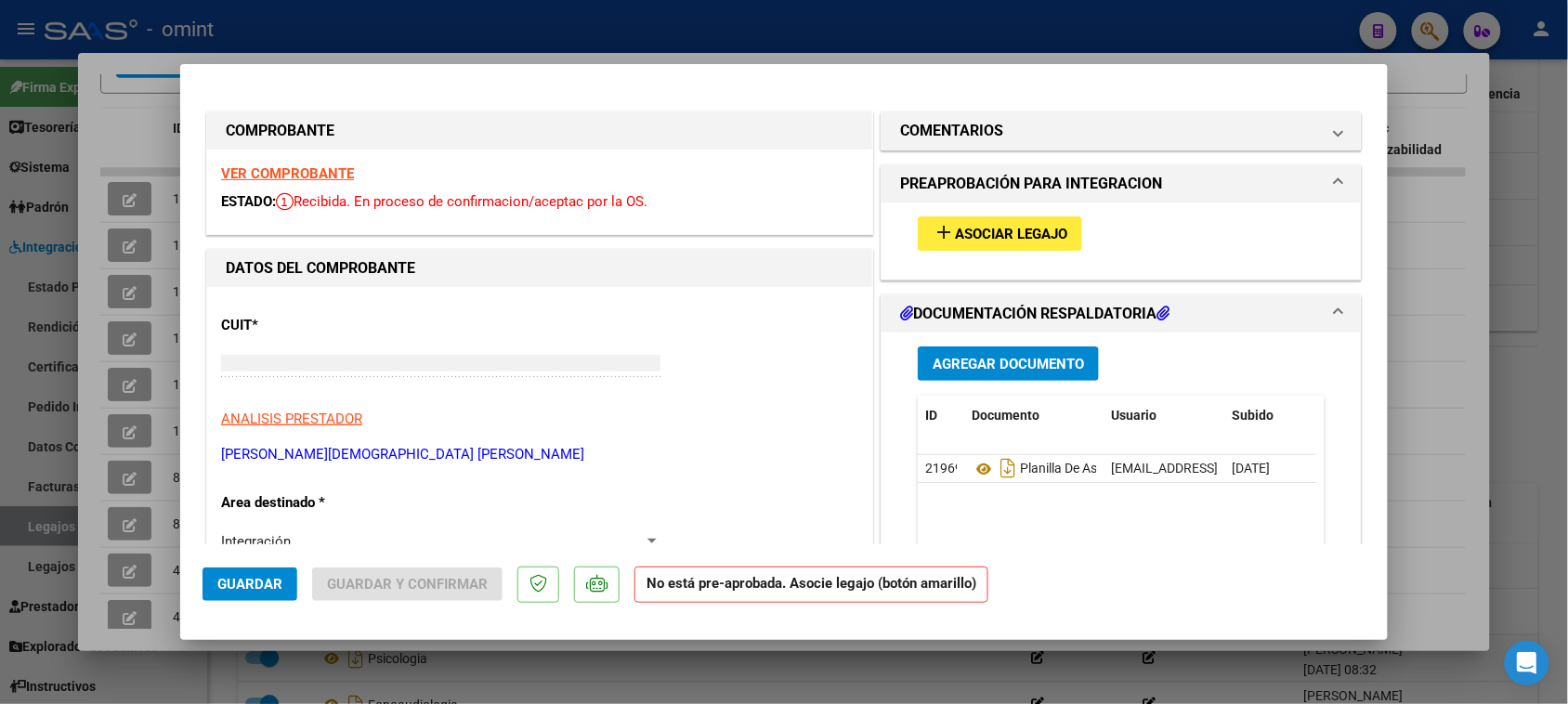
type input "$ 0,00"
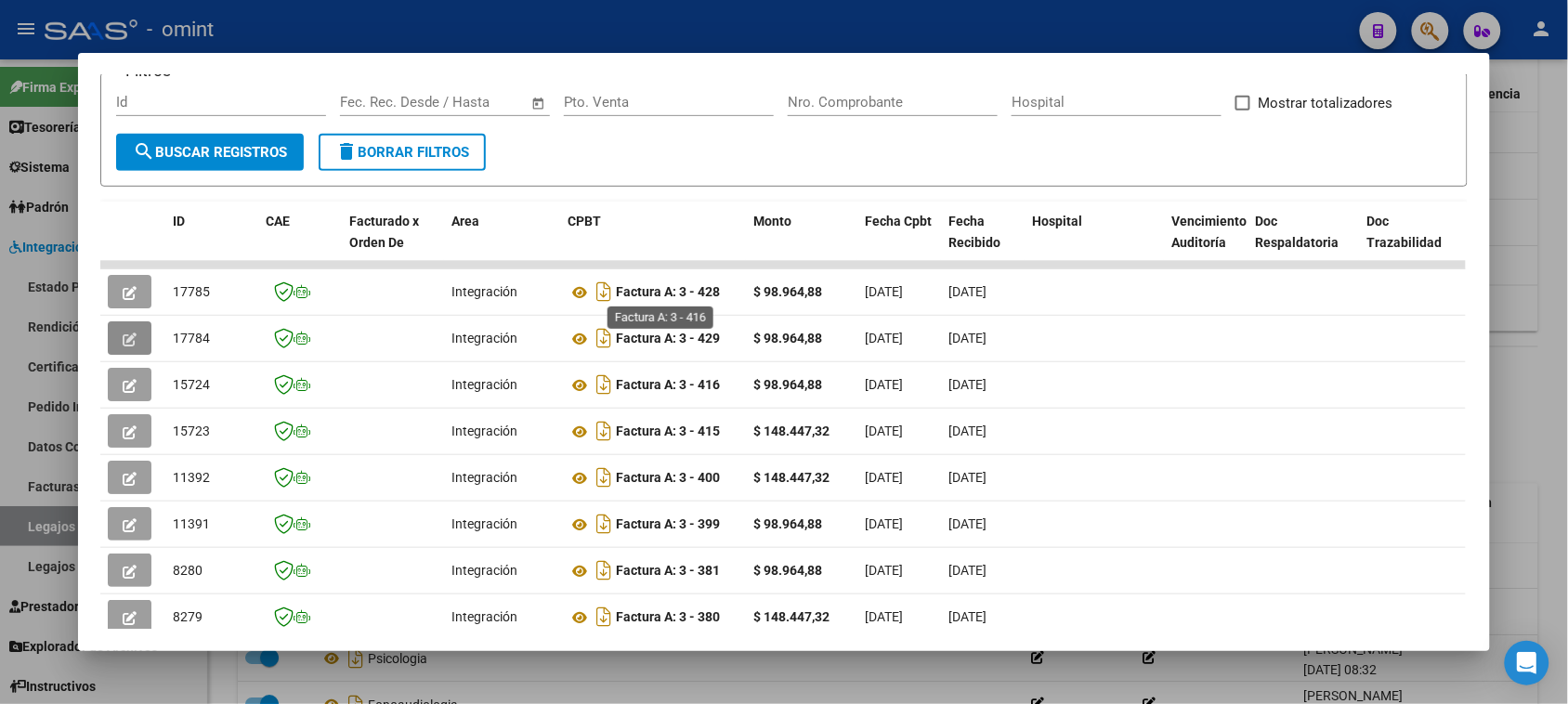
scroll to position [255, 0]
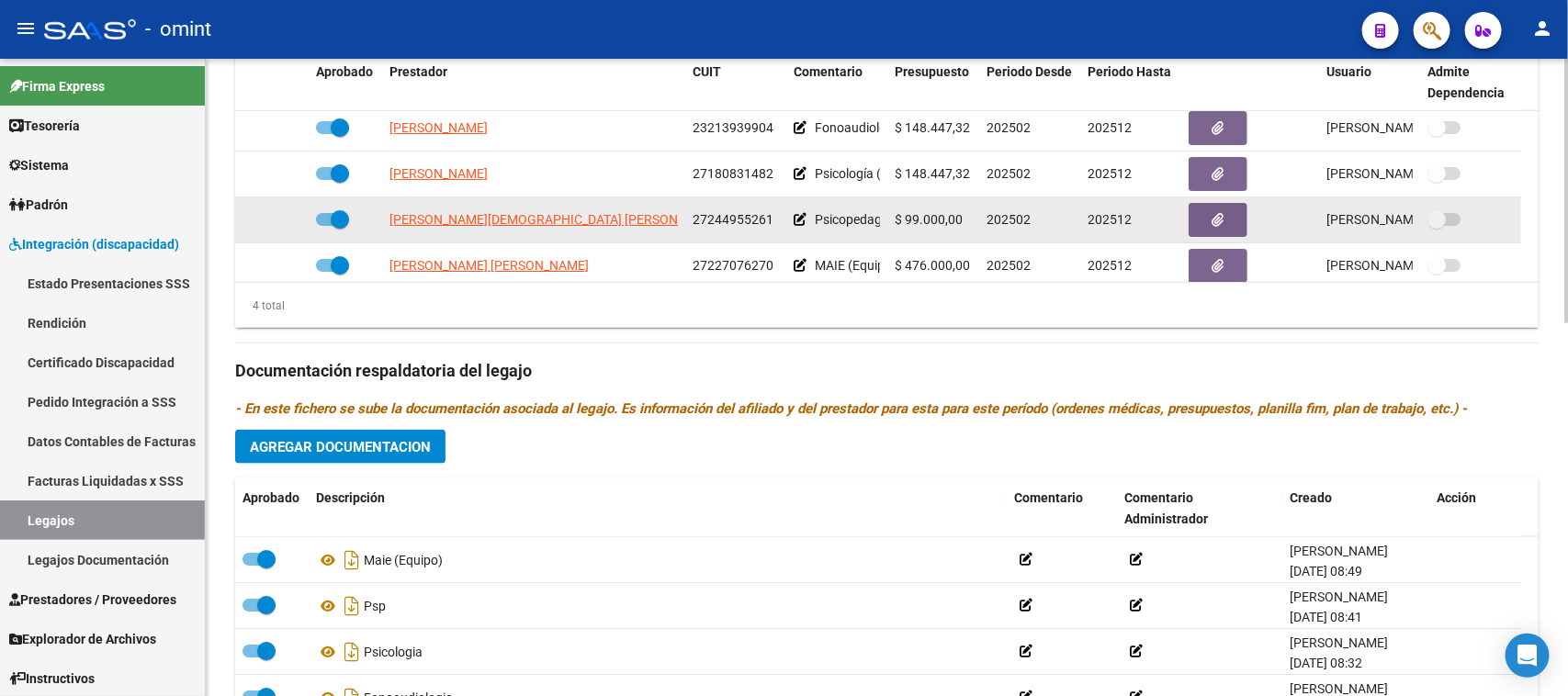
click at [732, 226] on span "27244955261" at bounding box center [732, 220] width 80 height 15
copy span "27244955261"
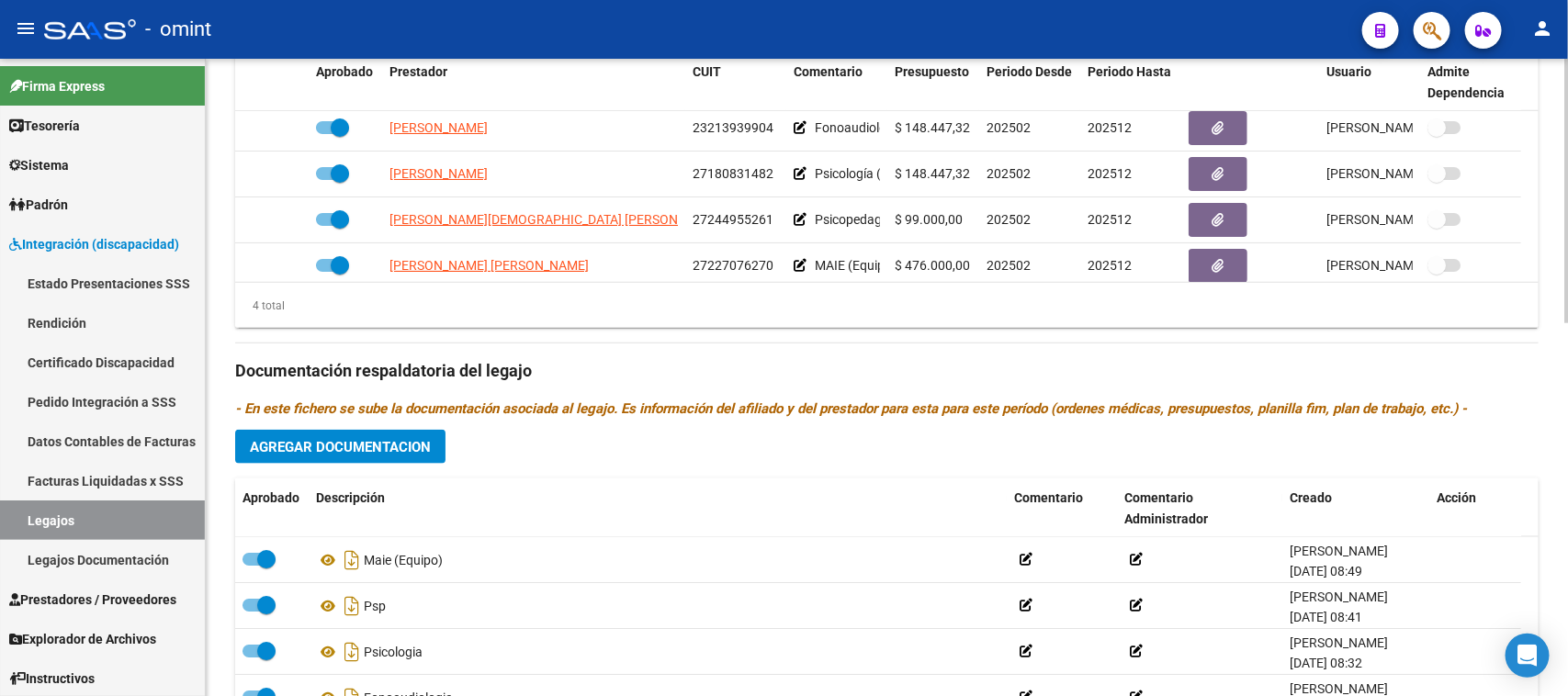
copy span "27244955261"
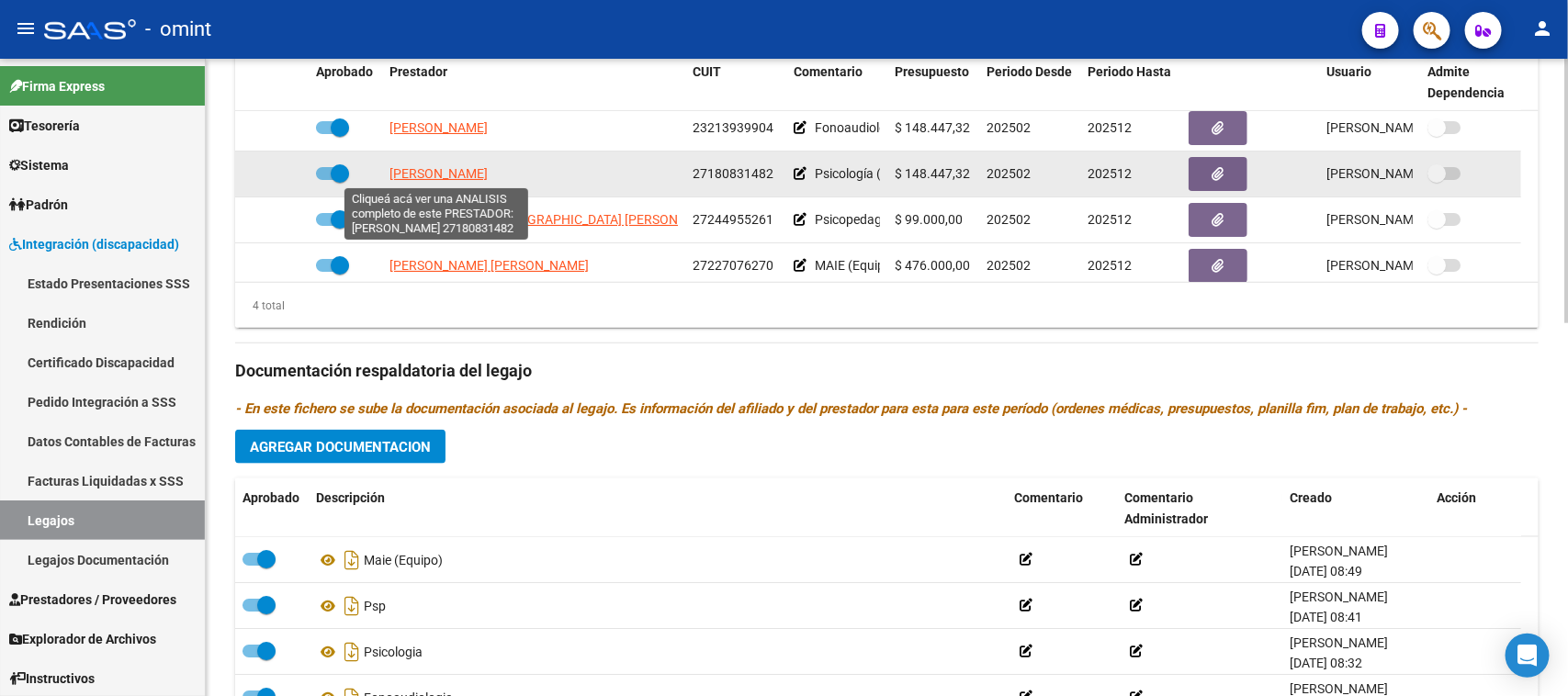
click at [451, 176] on span "[PERSON_NAME]" at bounding box center [438, 174] width 98 height 15
type textarea "27180831482"
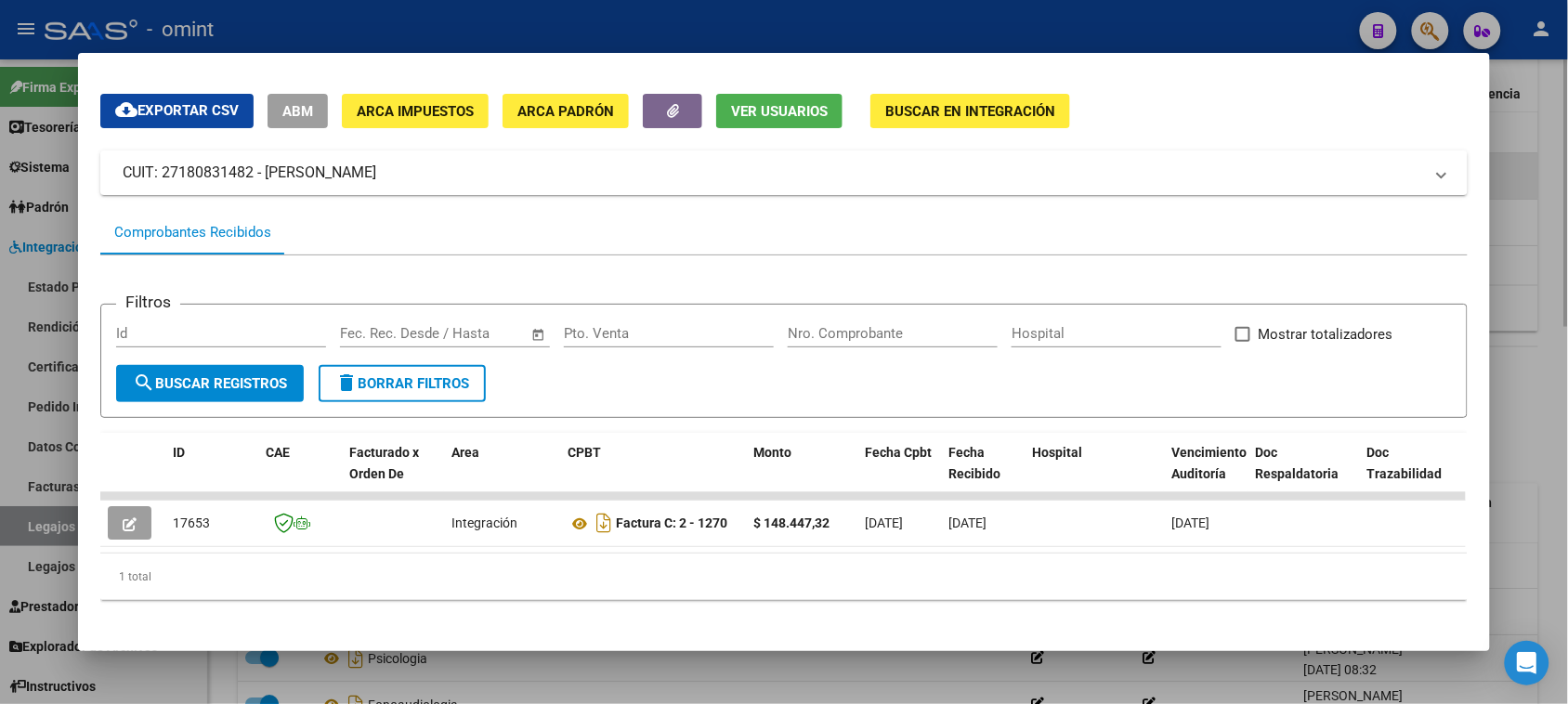
scroll to position [70, 0]
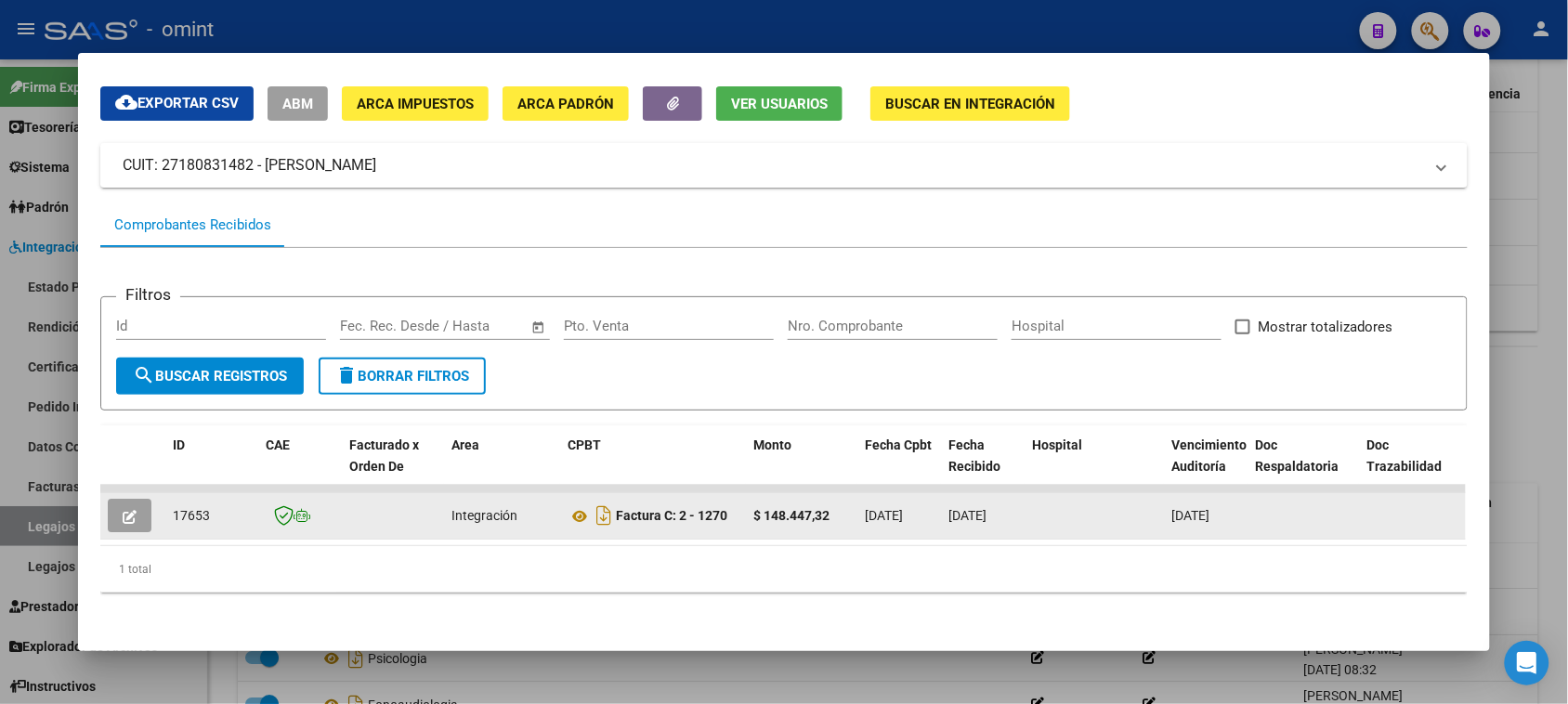
click at [123, 509] on button "button" at bounding box center [129, 516] width 44 height 34
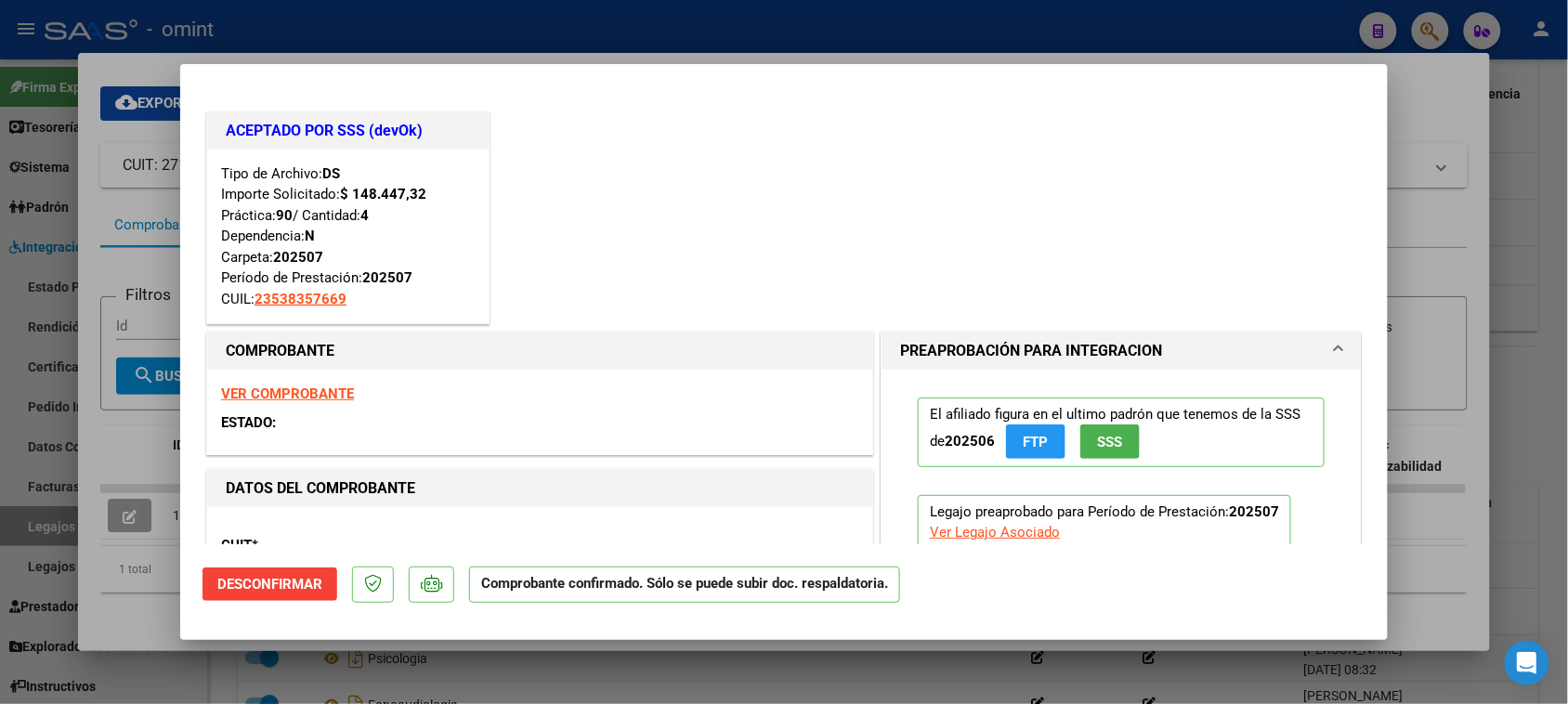
type input "$ 0,00"
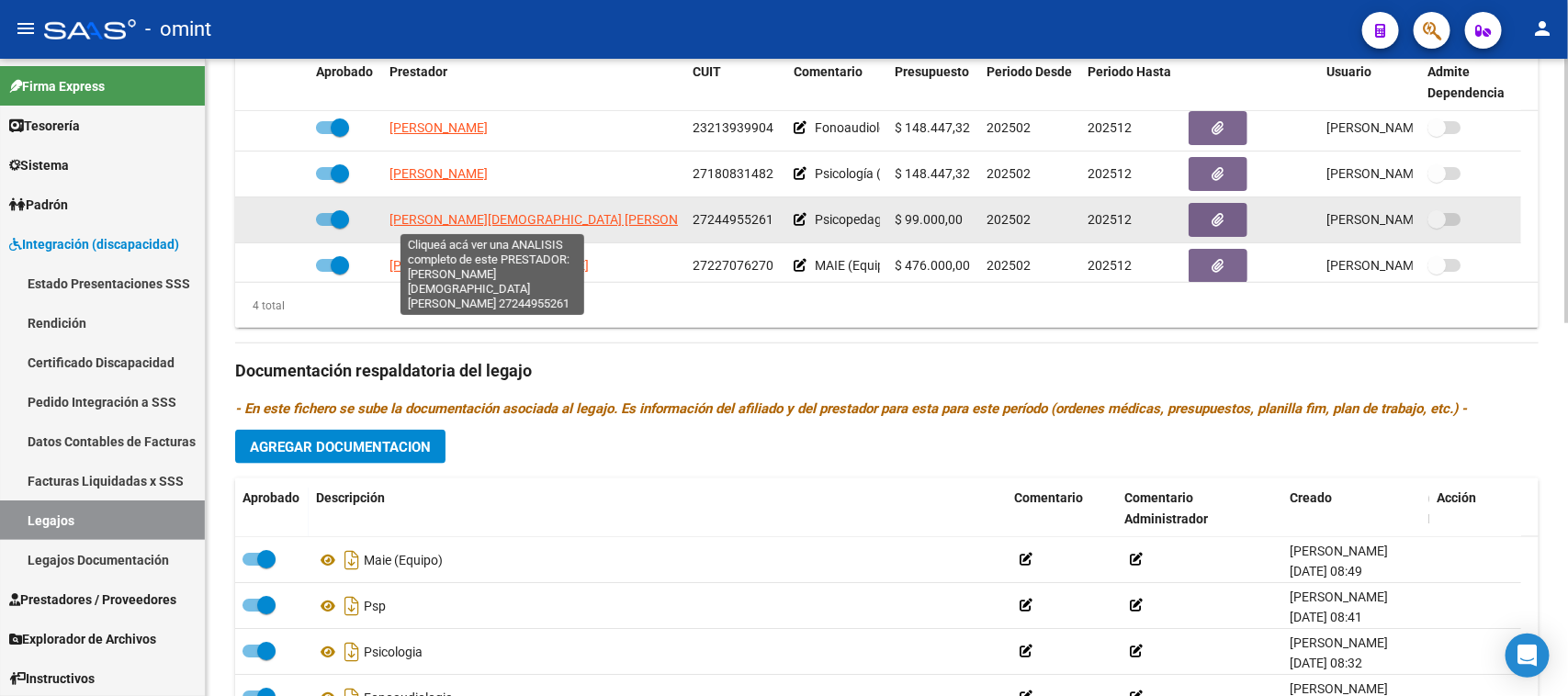
click at [497, 221] on span "[PERSON_NAME][DEMOGRAPHIC_DATA] [PERSON_NAME]" at bounding box center [555, 220] width 334 height 15
type textarea "27244955261"
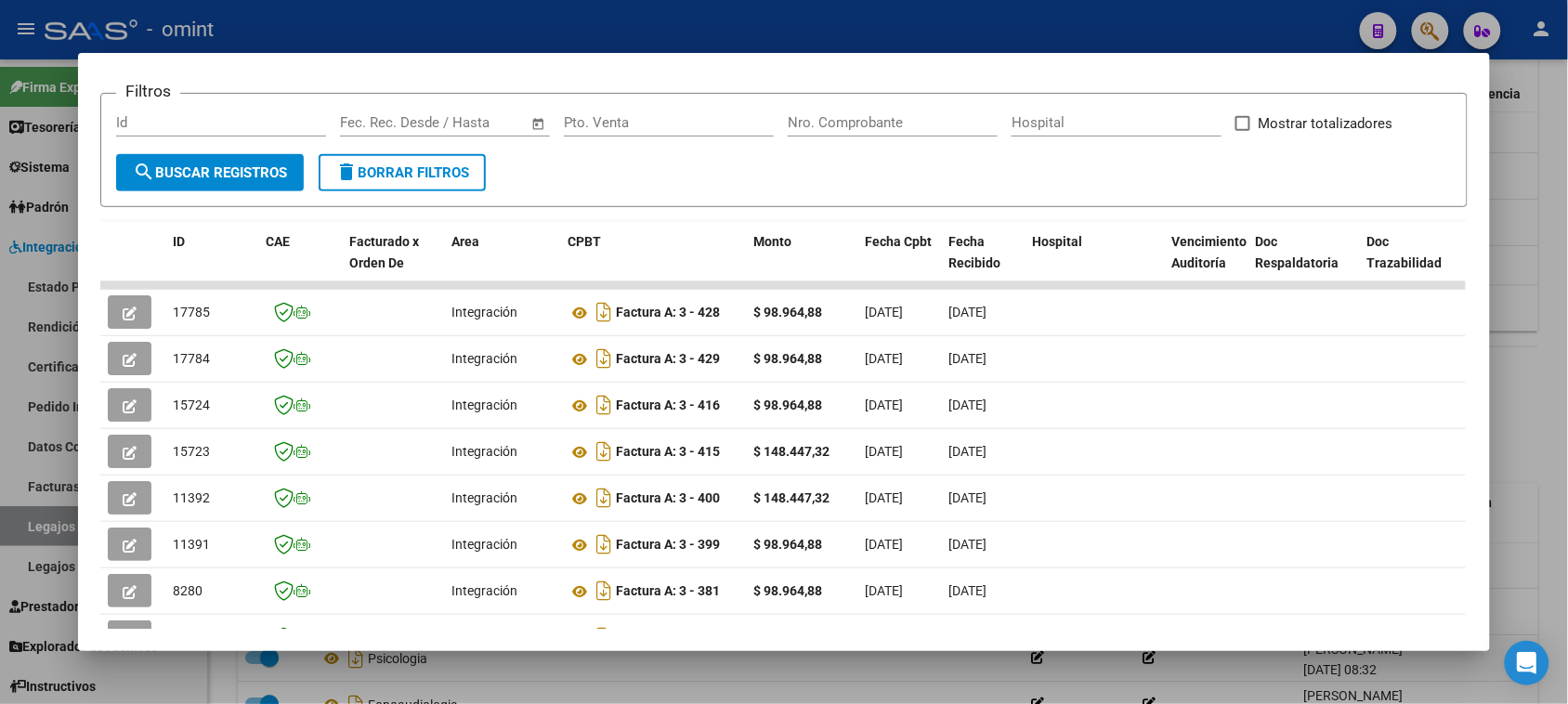
scroll to position [386, 0]
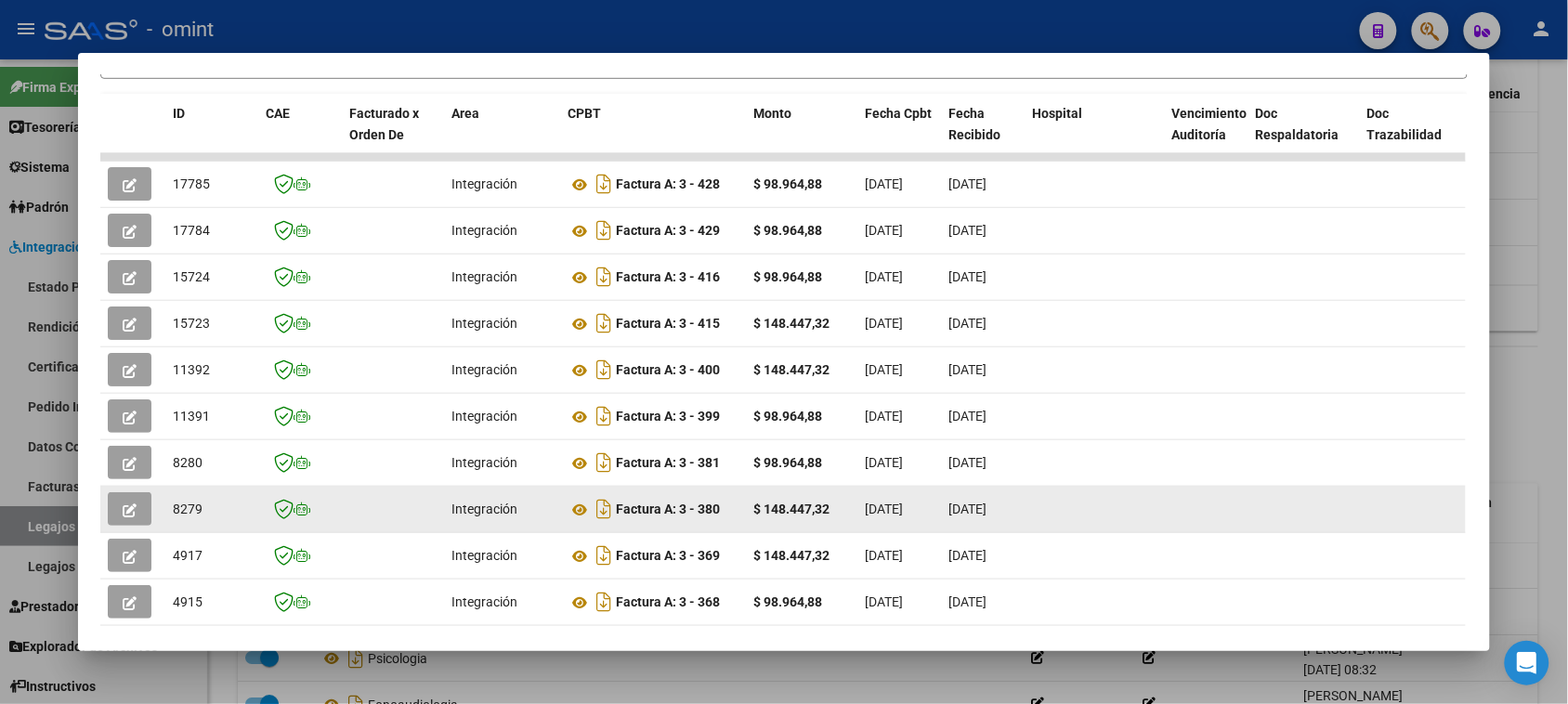
click at [119, 497] on button "button" at bounding box center [129, 510] width 44 height 34
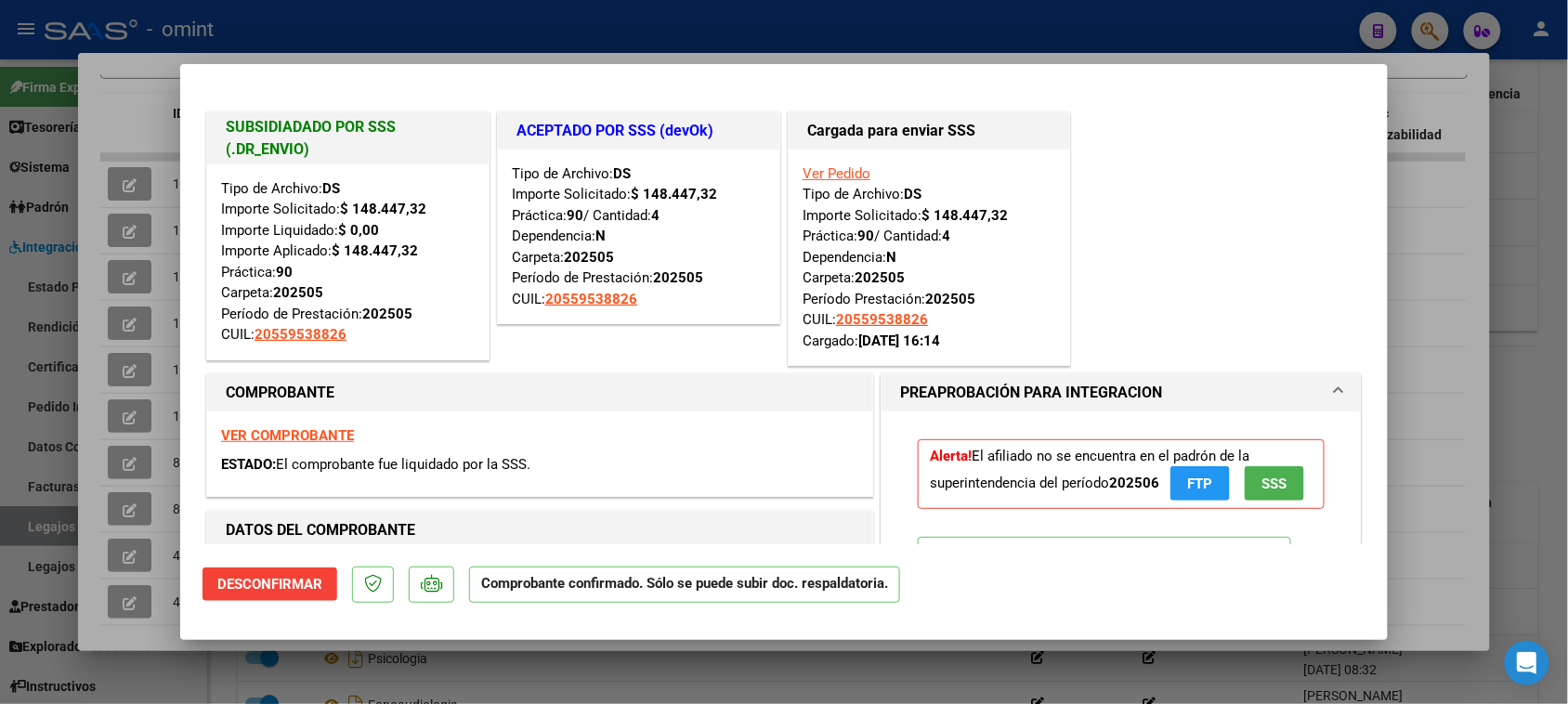
type input "$ 0,00"
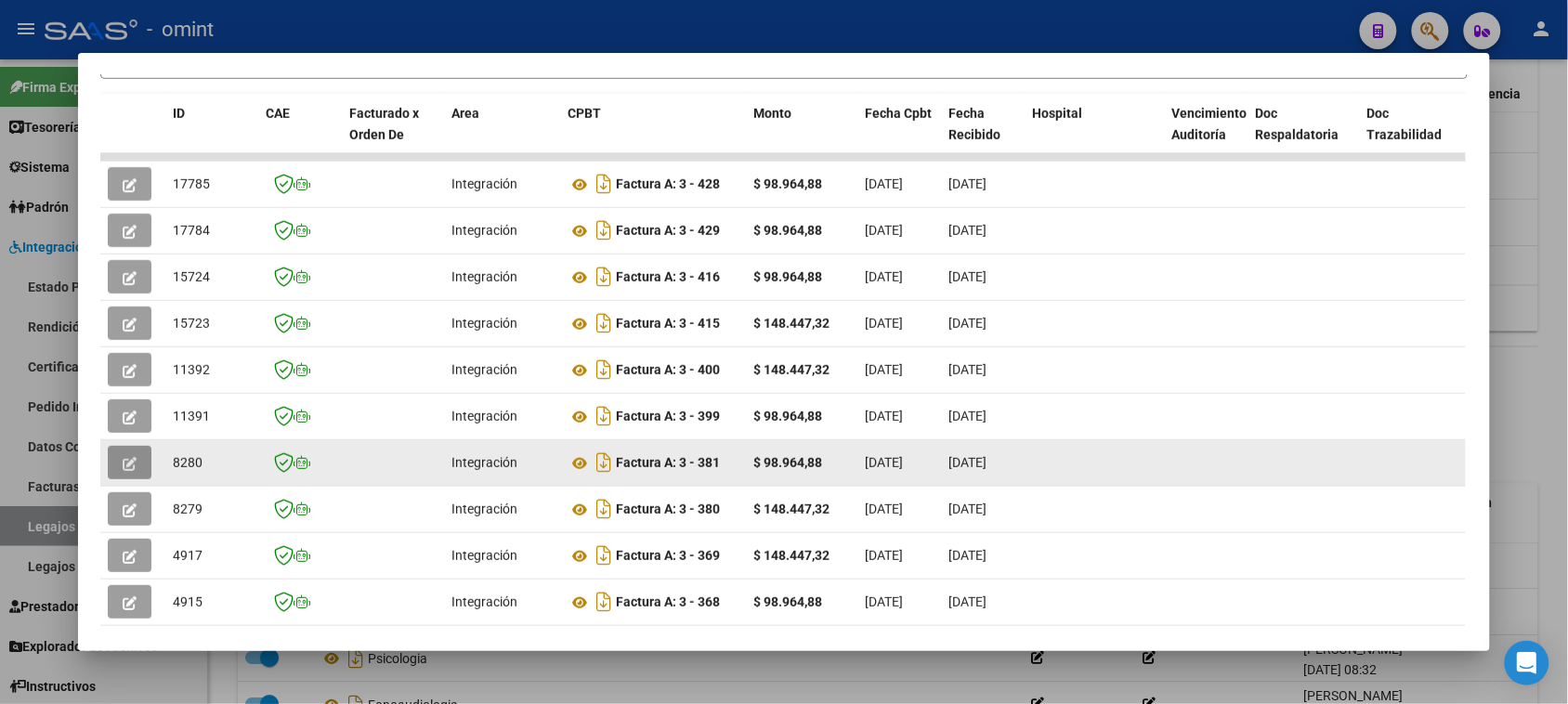
click at [126, 466] on icon "button" at bounding box center [129, 464] width 14 height 14
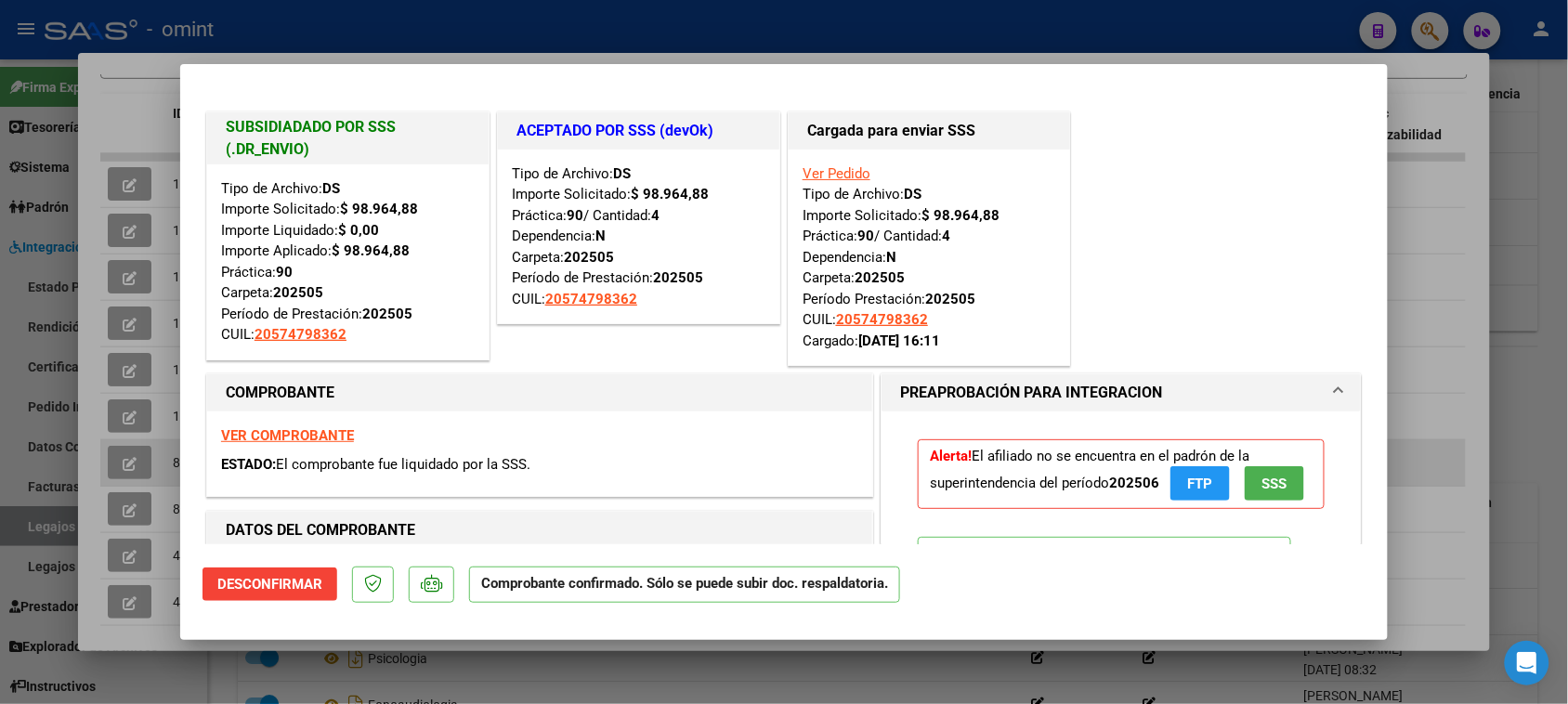
type input "$ 0,00"
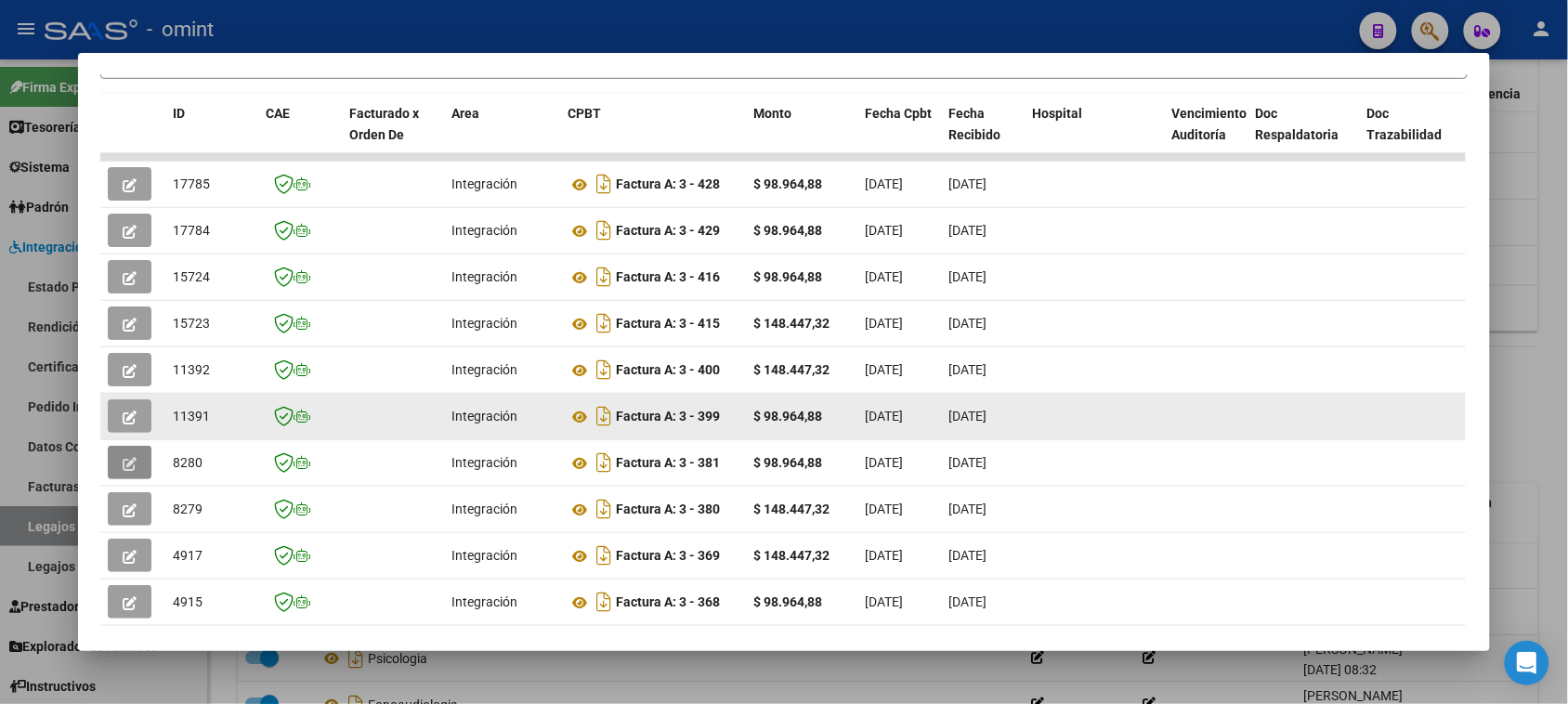
click at [123, 416] on icon "button" at bounding box center [129, 417] width 14 height 14
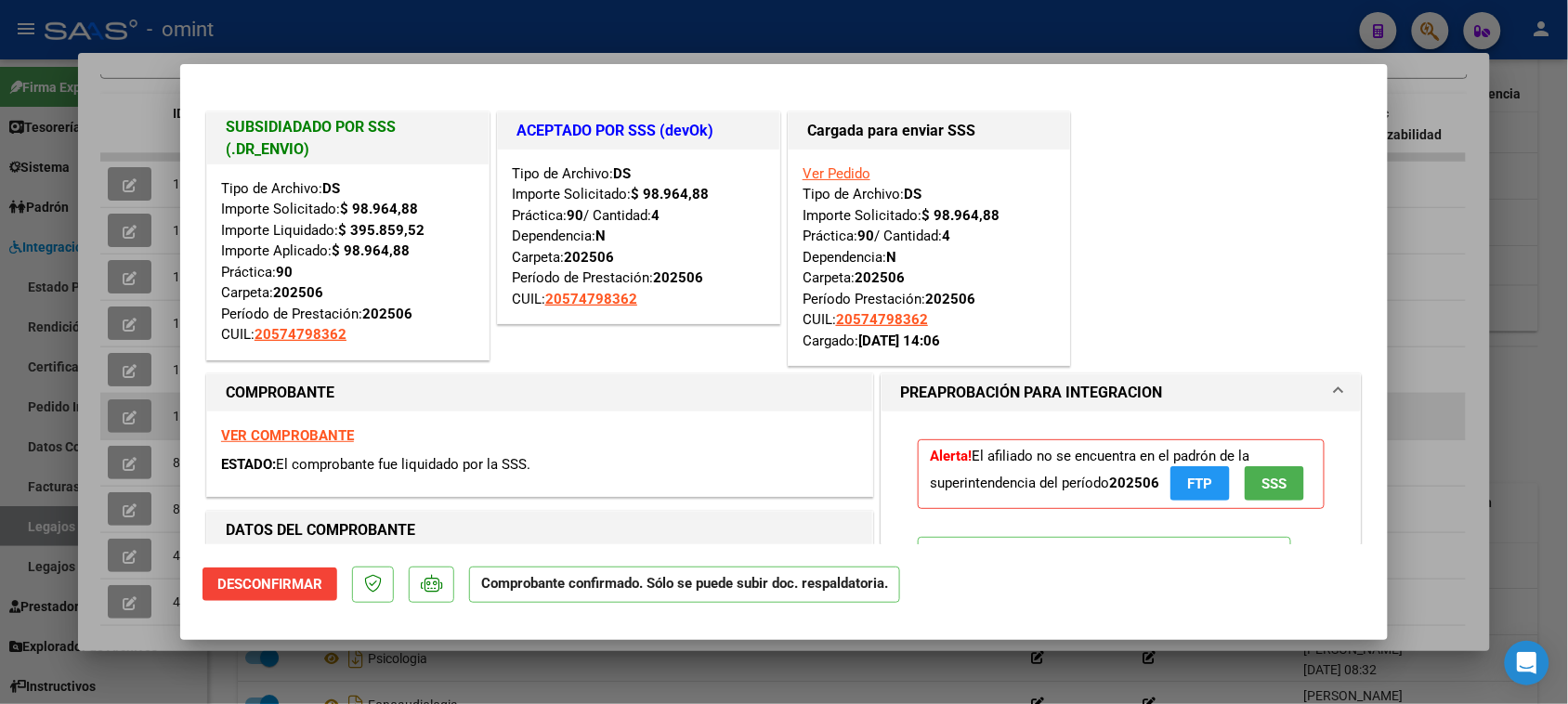
type input "$ 0,00"
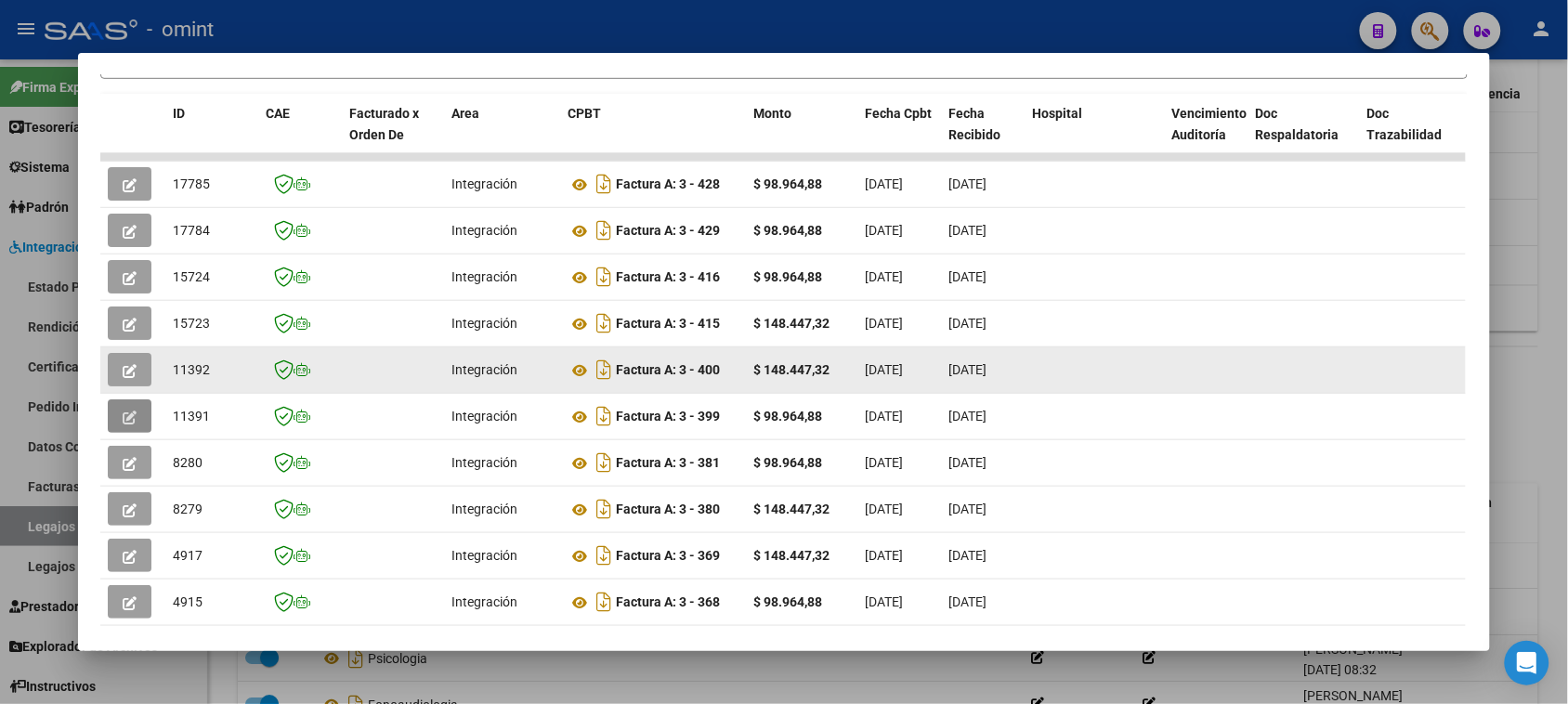
click at [136, 373] on button "button" at bounding box center [129, 370] width 44 height 34
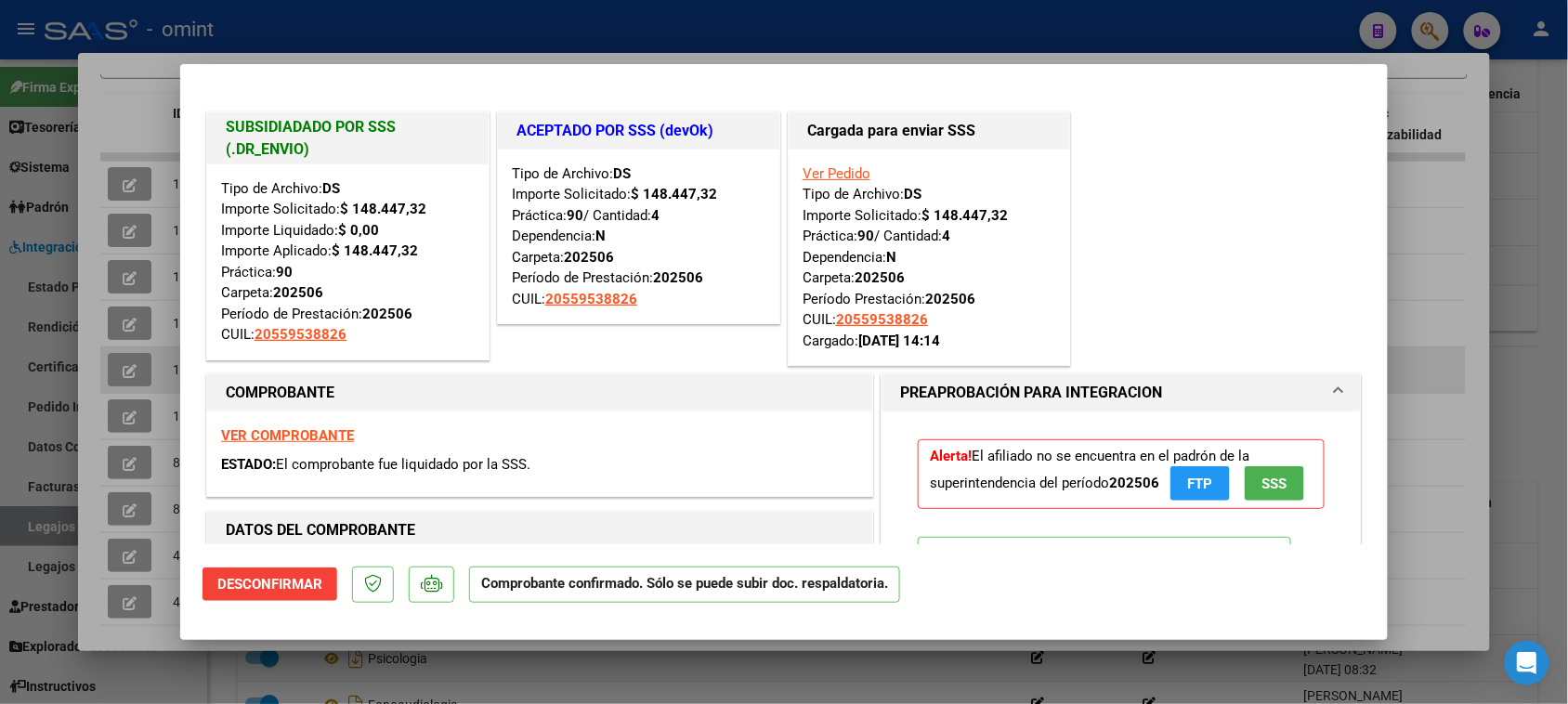
type input "$ 0,00"
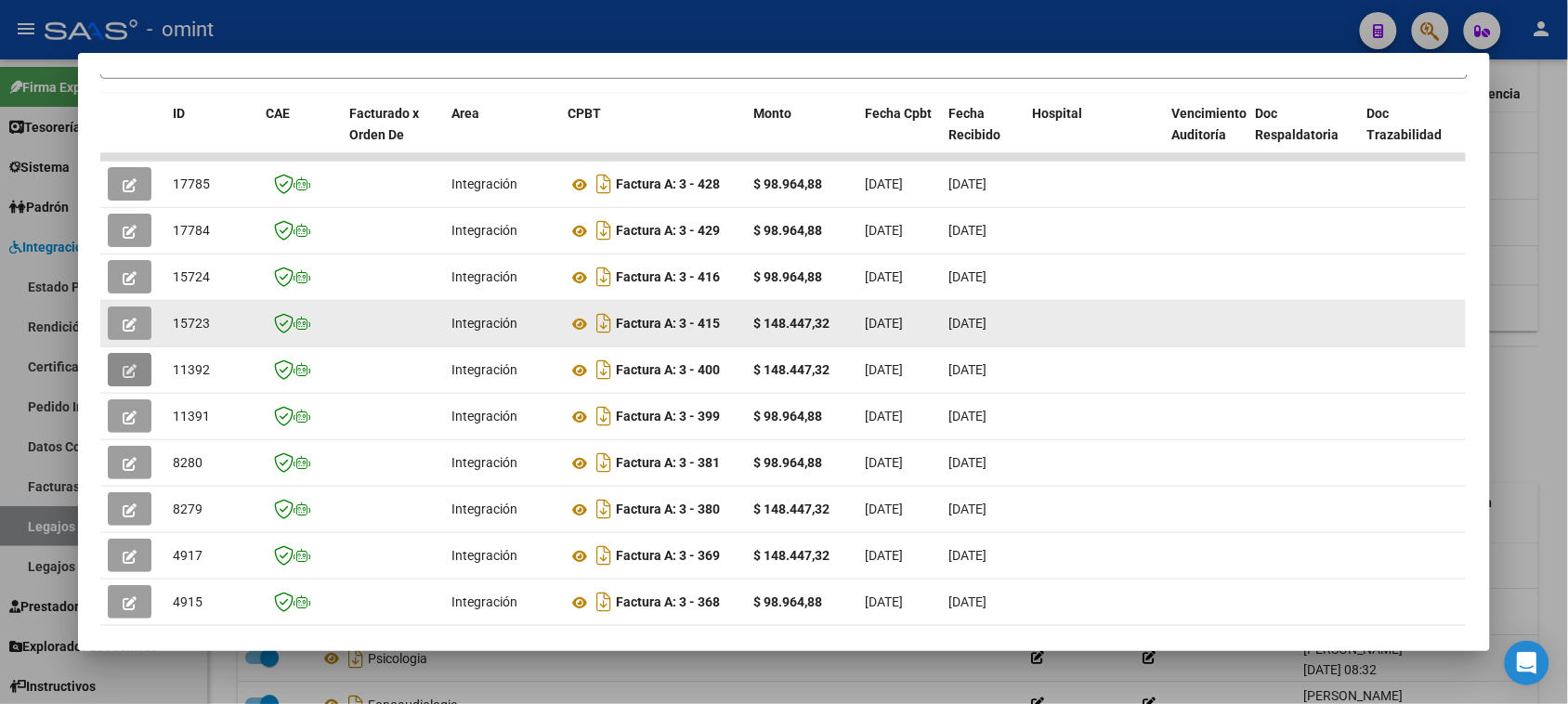
click at [116, 333] on button "button" at bounding box center [129, 323] width 44 height 34
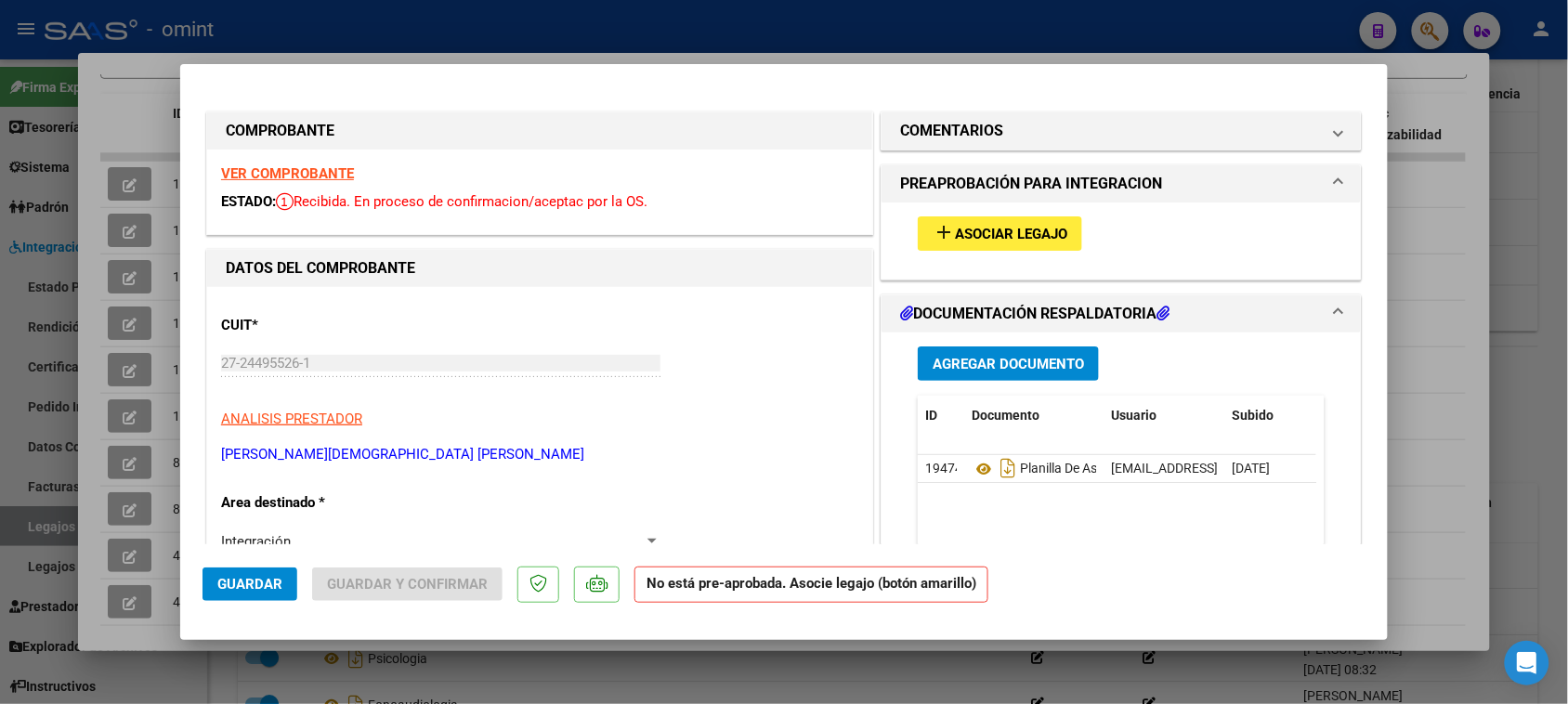
click at [337, 169] on strong "VER COMPROBANTE" at bounding box center [288, 174] width 133 height 17
click at [1048, 226] on span "Asociar Legajo" at bounding box center [1011, 235] width 112 height 17
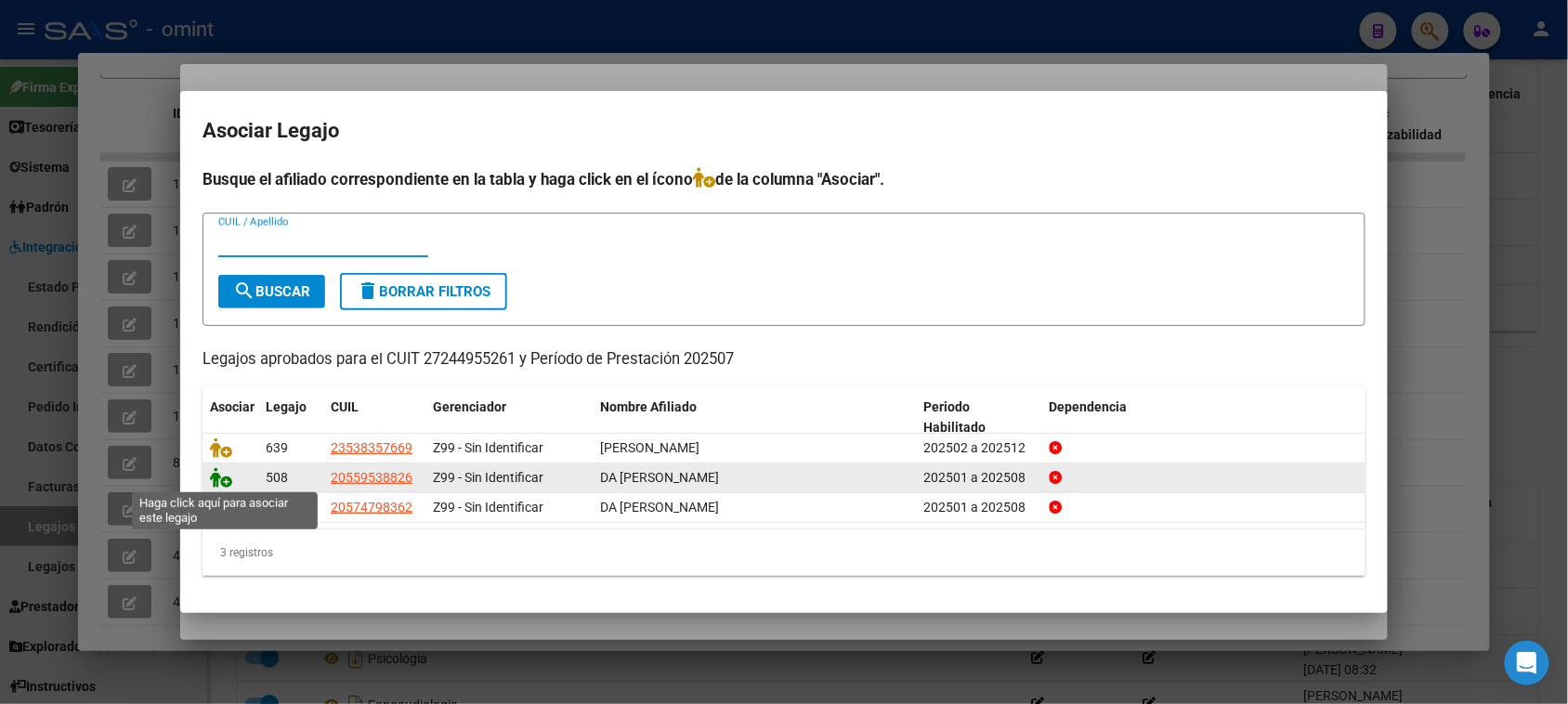
click at [211, 481] on icon at bounding box center [221, 478] width 22 height 21
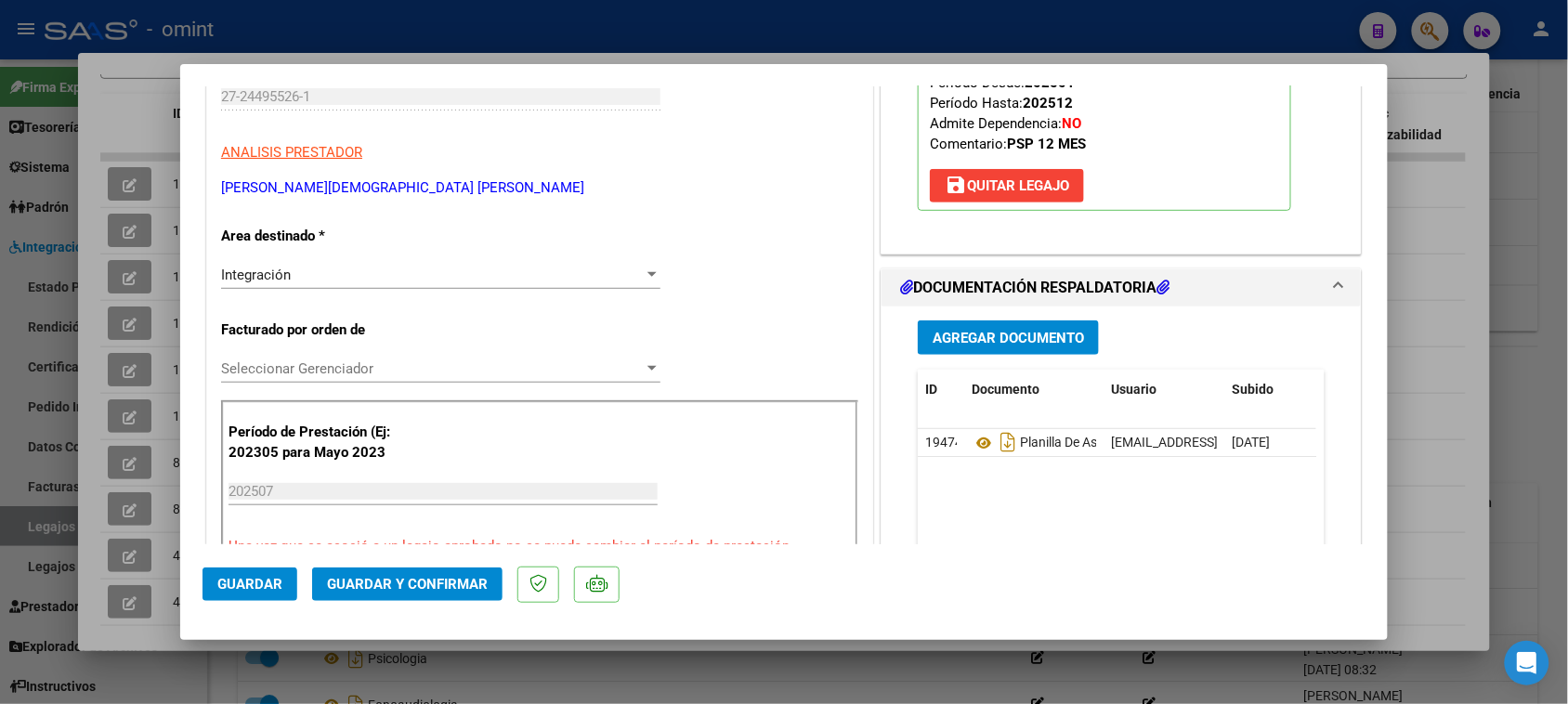
scroll to position [232, 0]
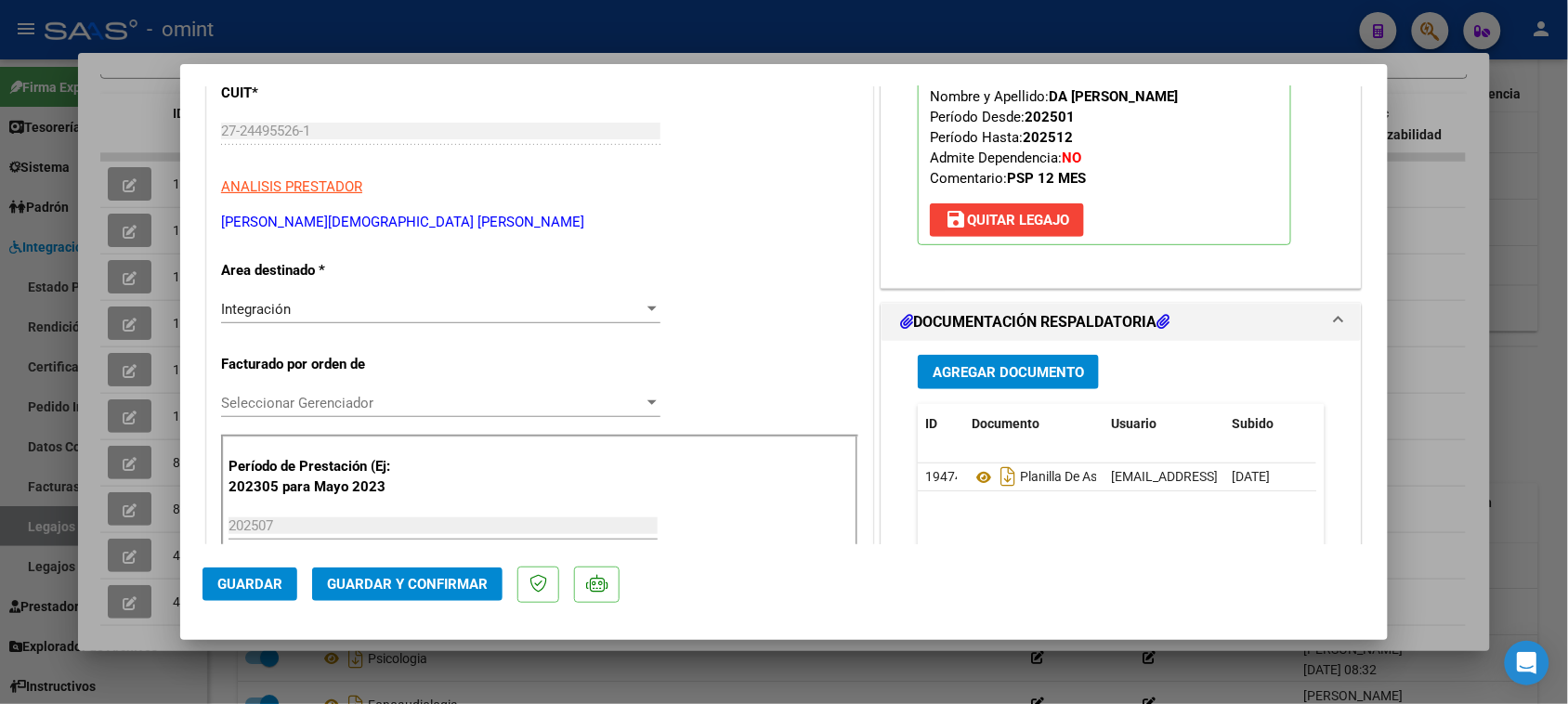
click at [394, 569] on button "Guardar y Confirmar" at bounding box center [407, 584] width 191 height 34
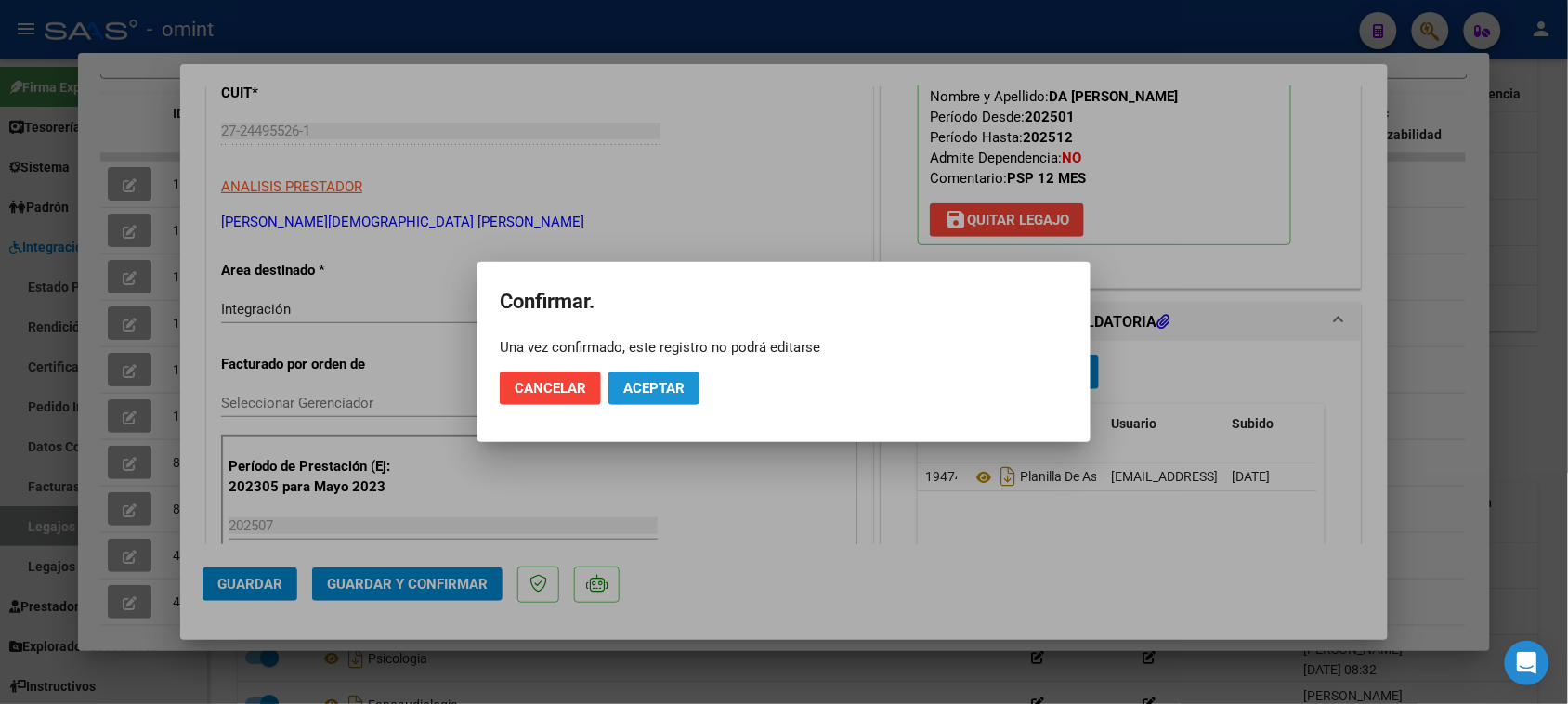
click at [642, 399] on button "Aceptar" at bounding box center [653, 389] width 91 height 34
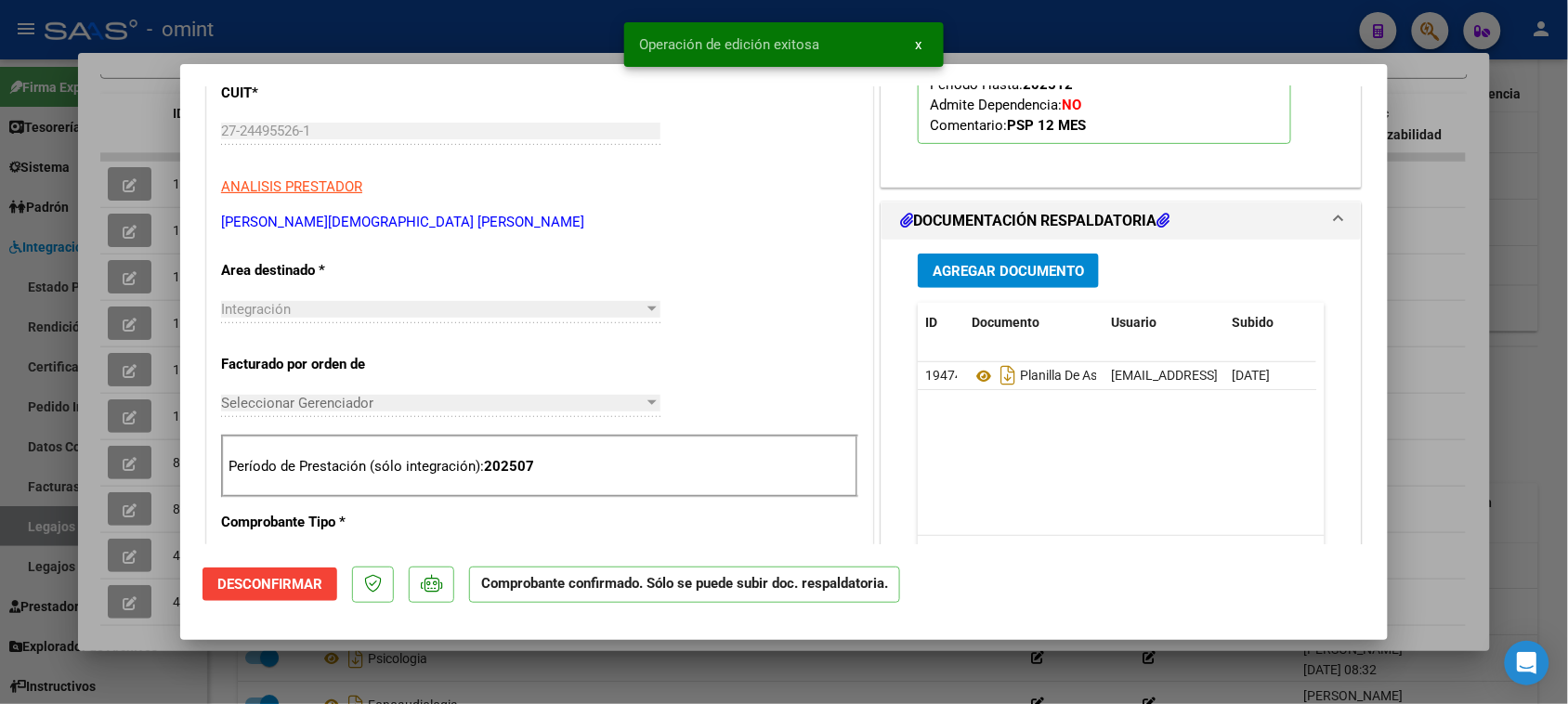
type input "$ 0,00"
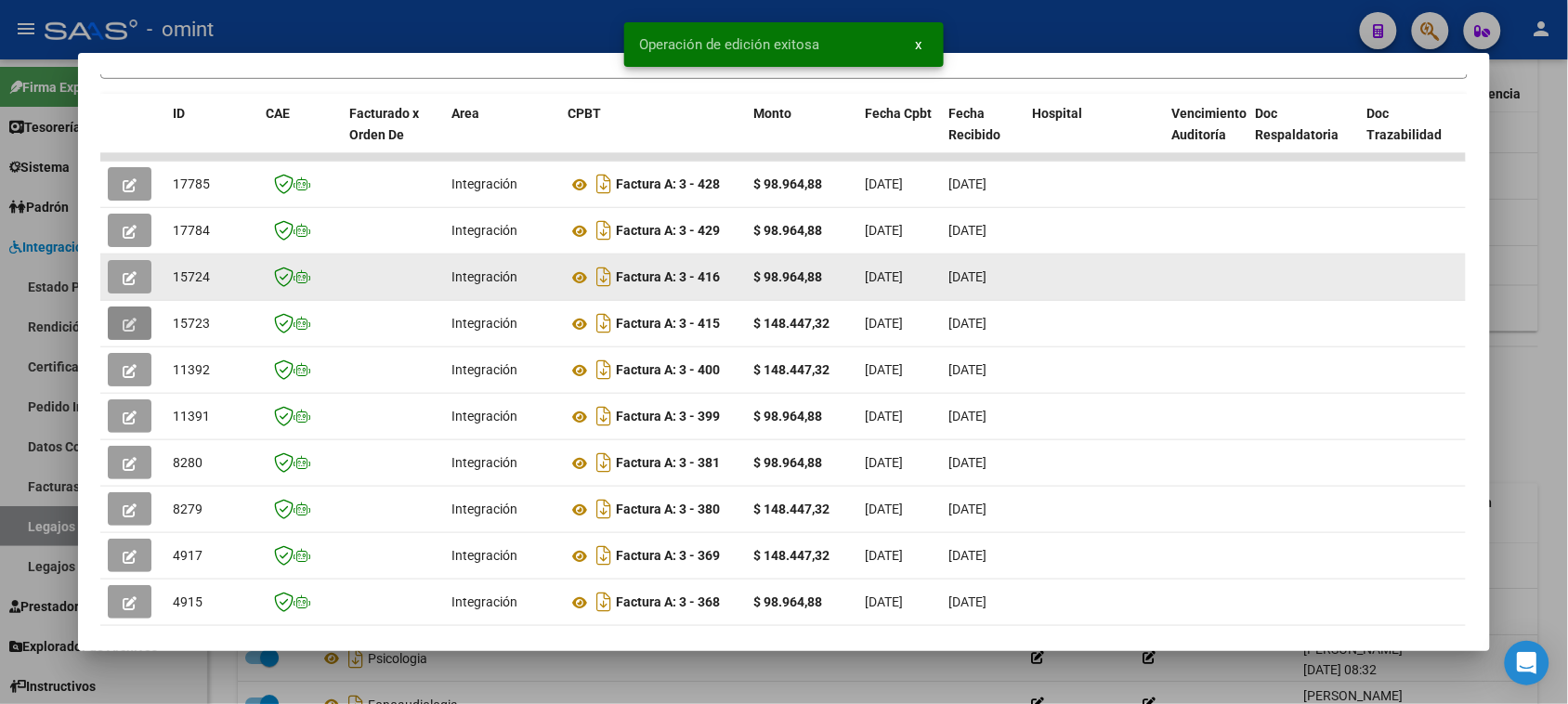
click at [122, 272] on icon "button" at bounding box center [129, 278] width 14 height 14
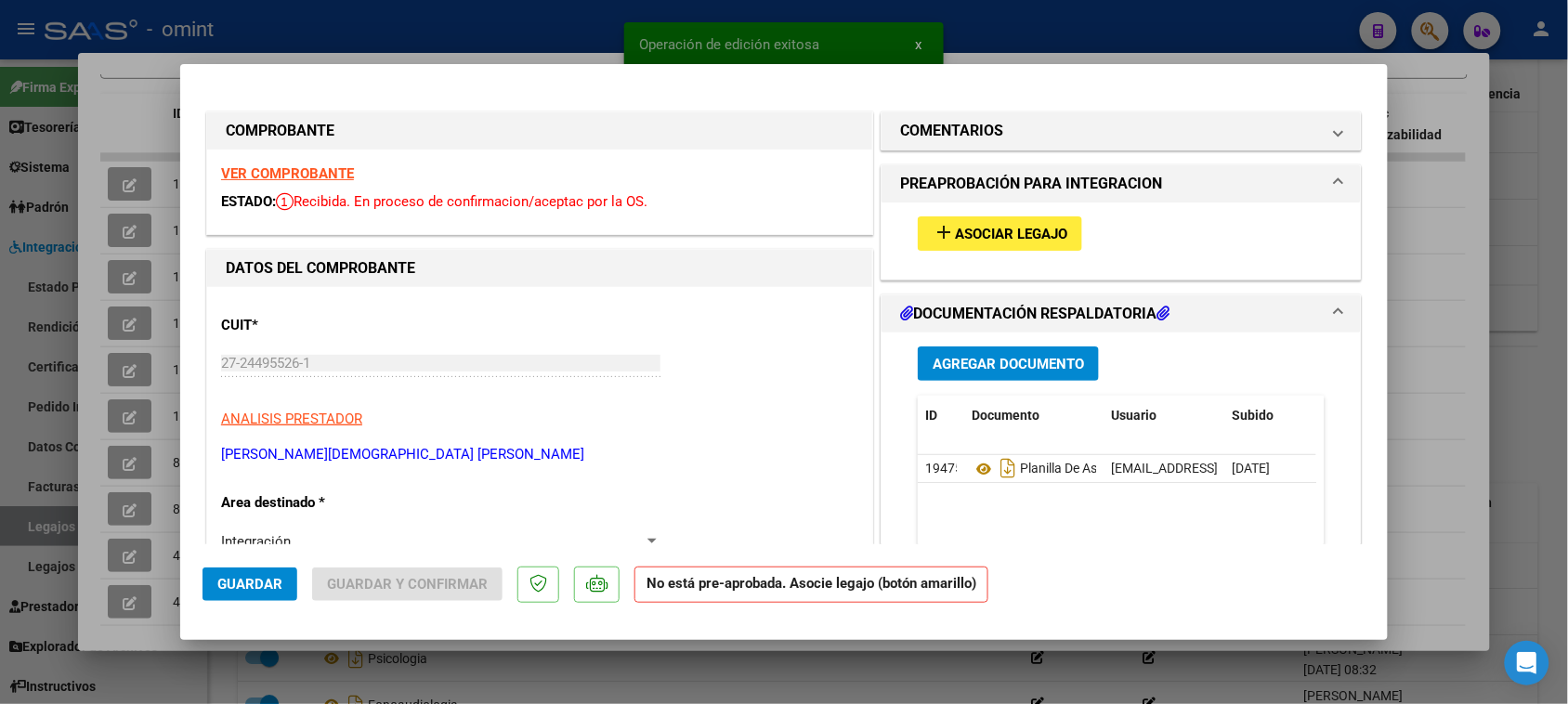
click at [278, 175] on strong "VER COMPROBANTE" at bounding box center [288, 174] width 133 height 17
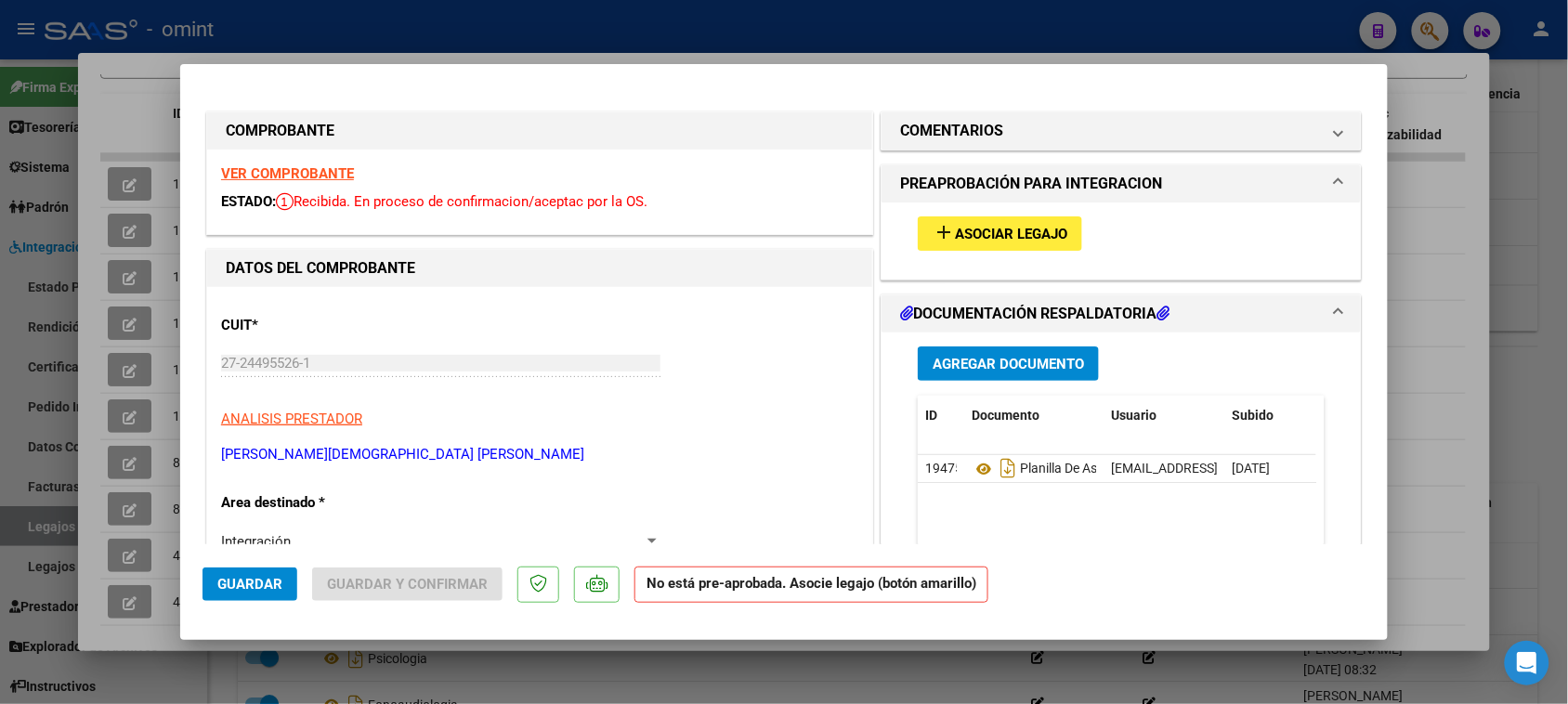
click at [955, 234] on span "Asociar Legajo" at bounding box center [1011, 235] width 112 height 17
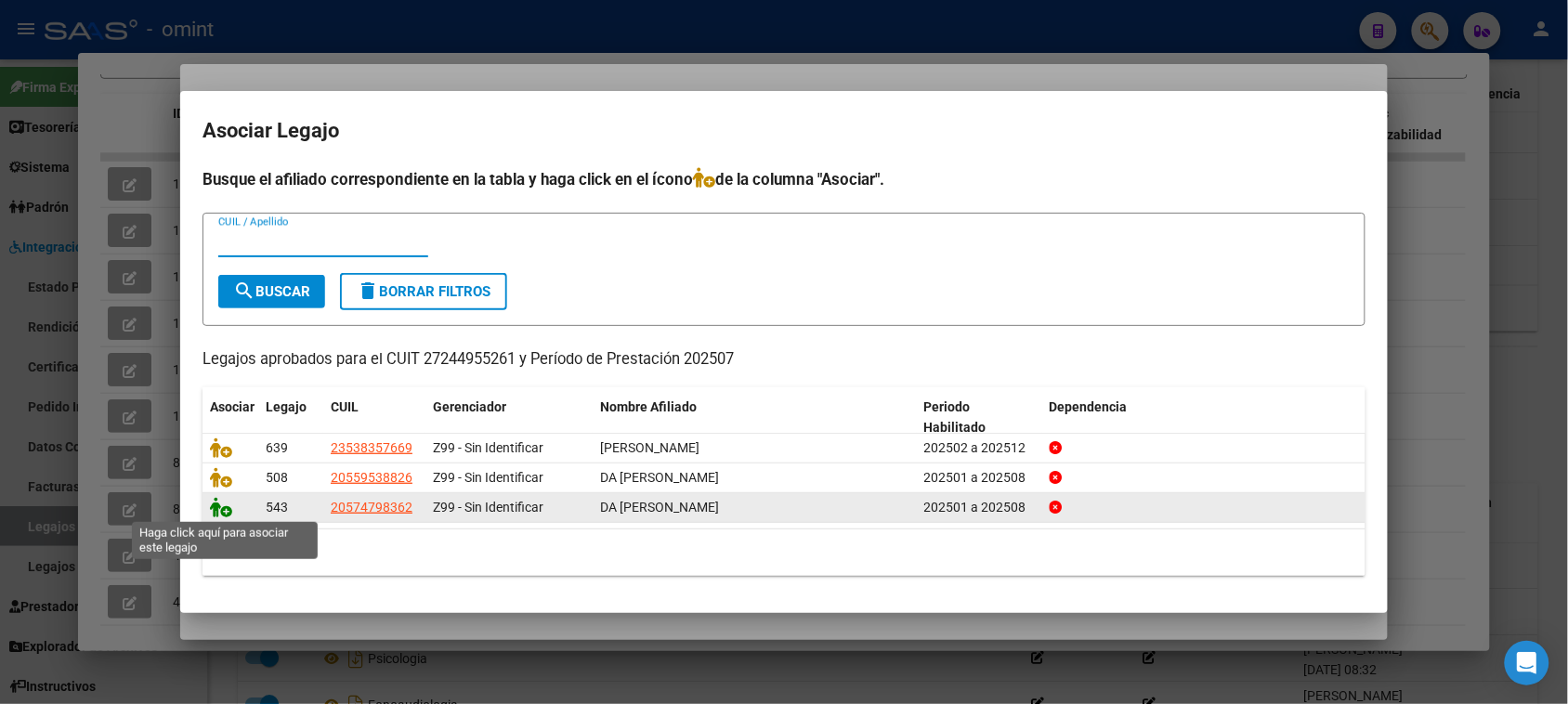
click at [220, 508] on icon at bounding box center [221, 508] width 22 height 21
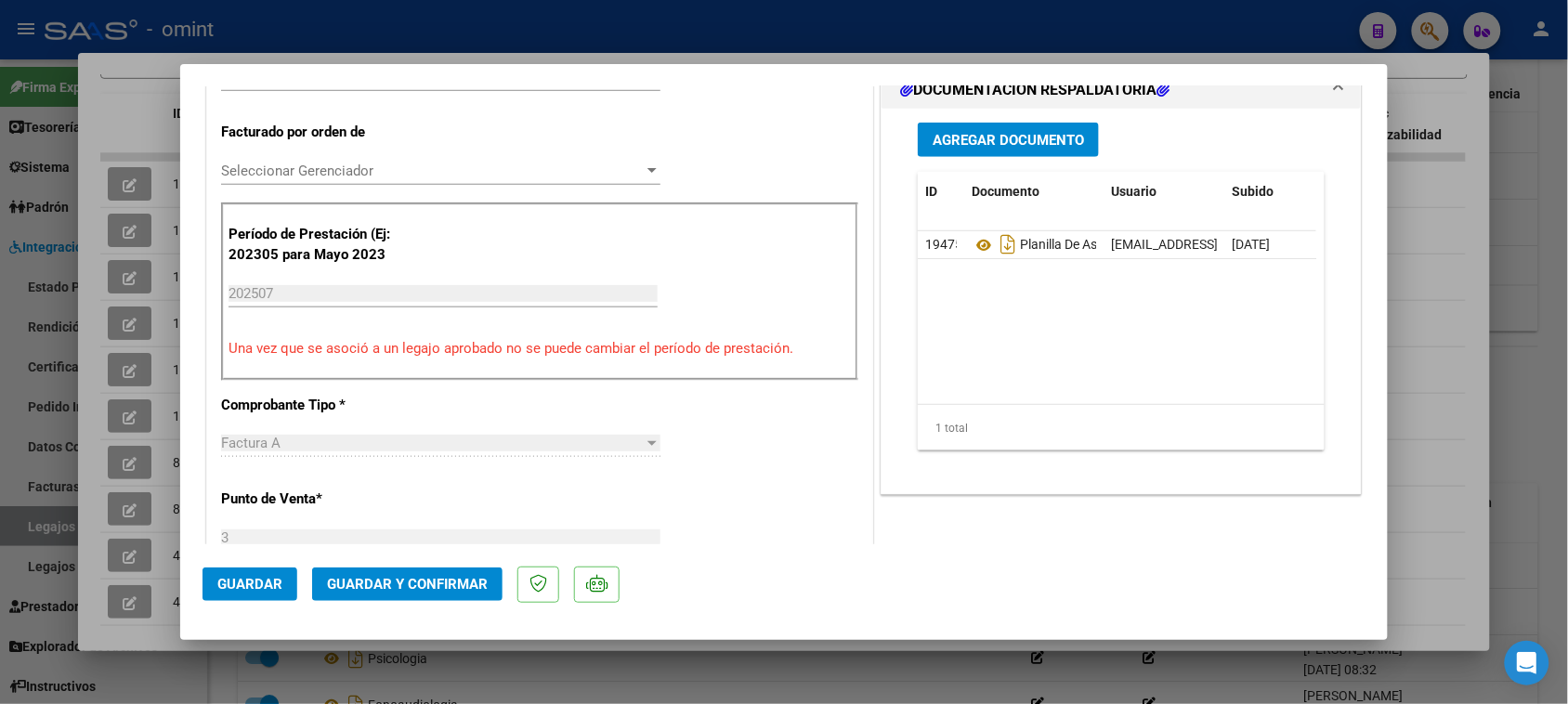
scroll to position [581, 0]
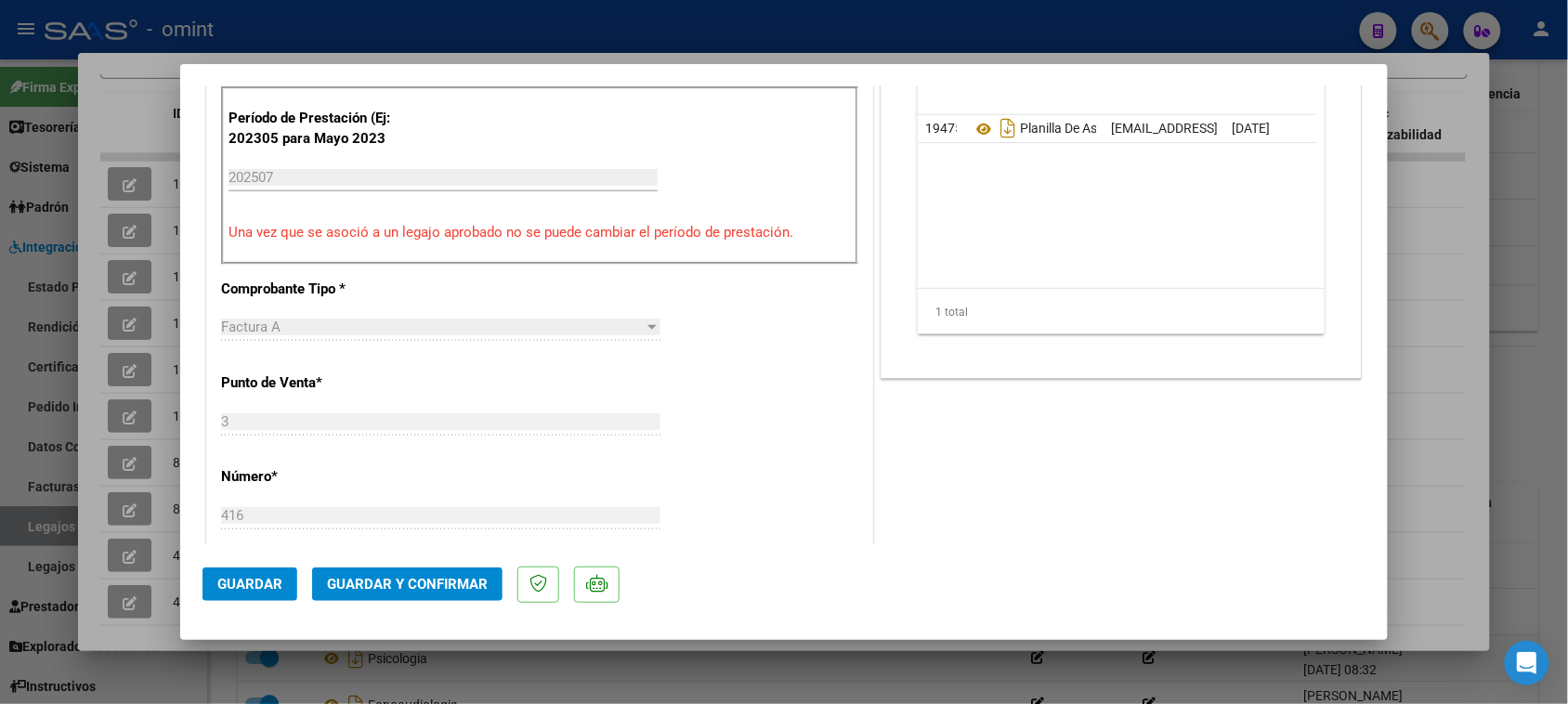
click at [406, 583] on span "Guardar y Confirmar" at bounding box center [407, 584] width 161 height 17
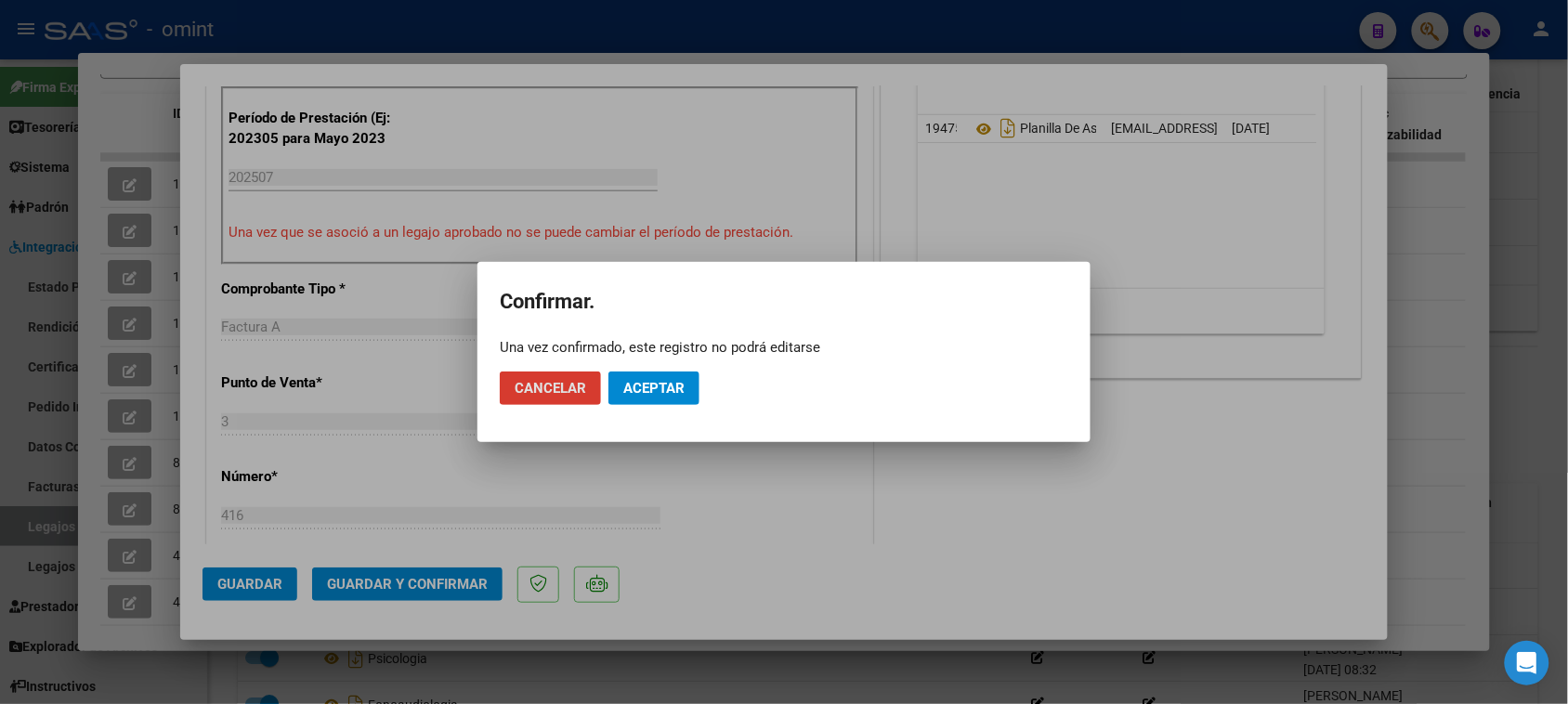
click at [686, 388] on button "Aceptar" at bounding box center [653, 389] width 91 height 34
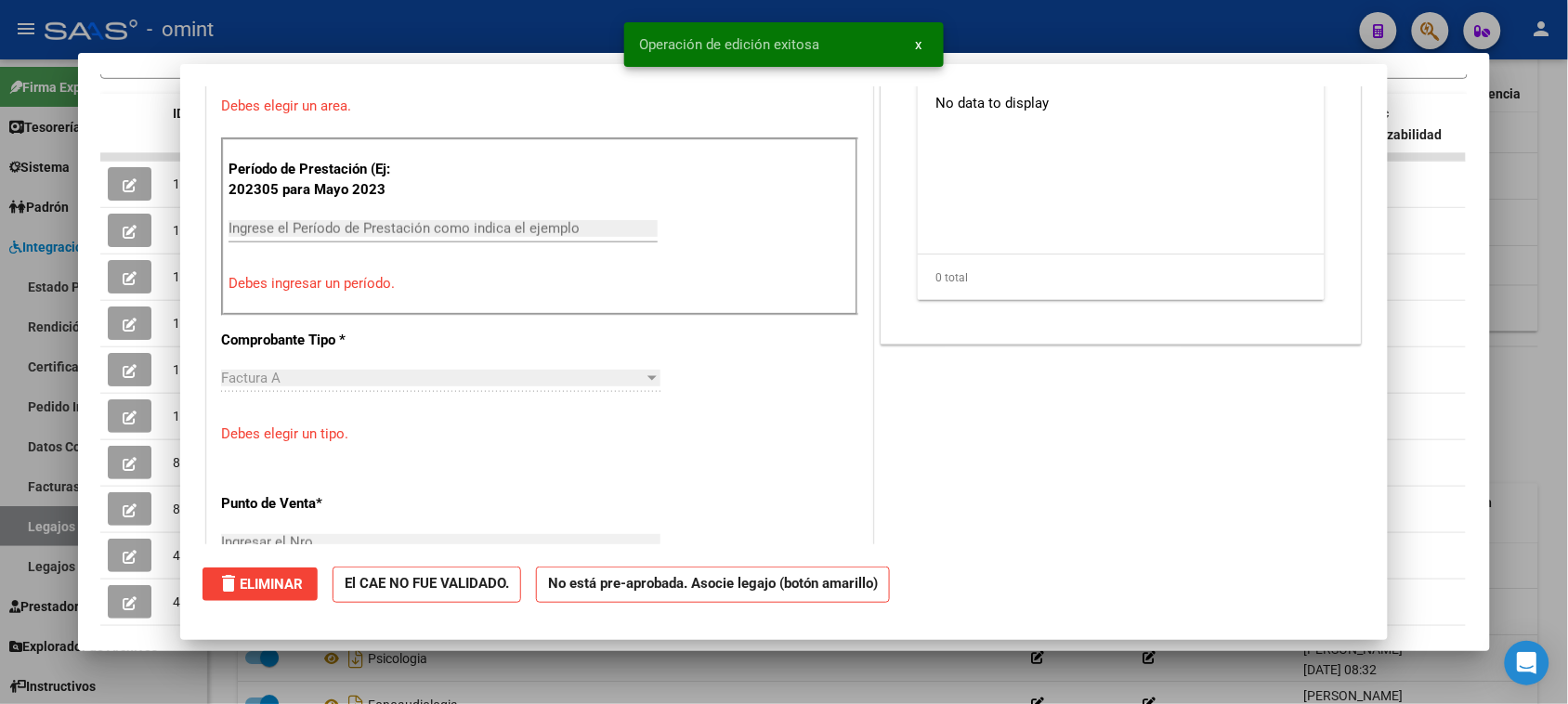
scroll to position [613, 0]
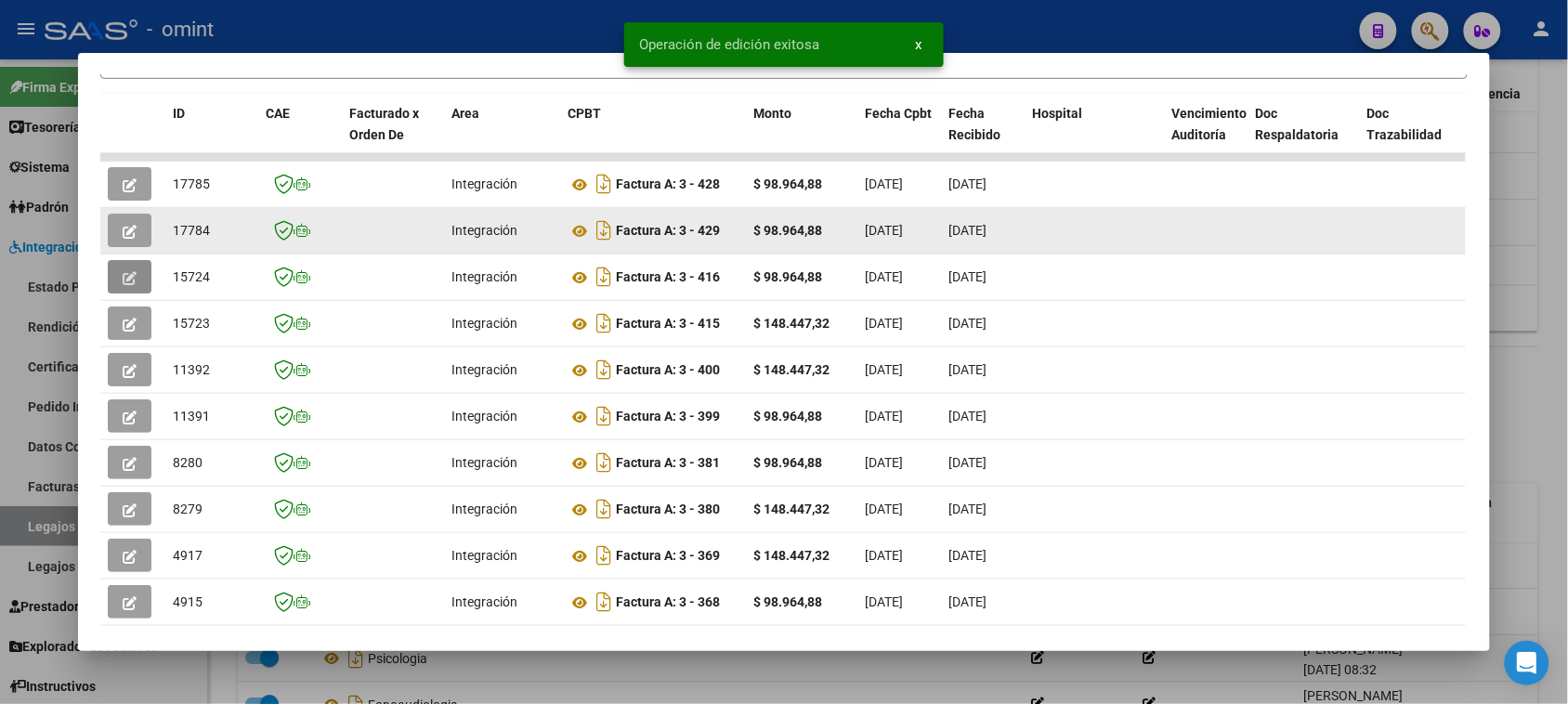
click at [111, 235] on button "button" at bounding box center [129, 231] width 44 height 34
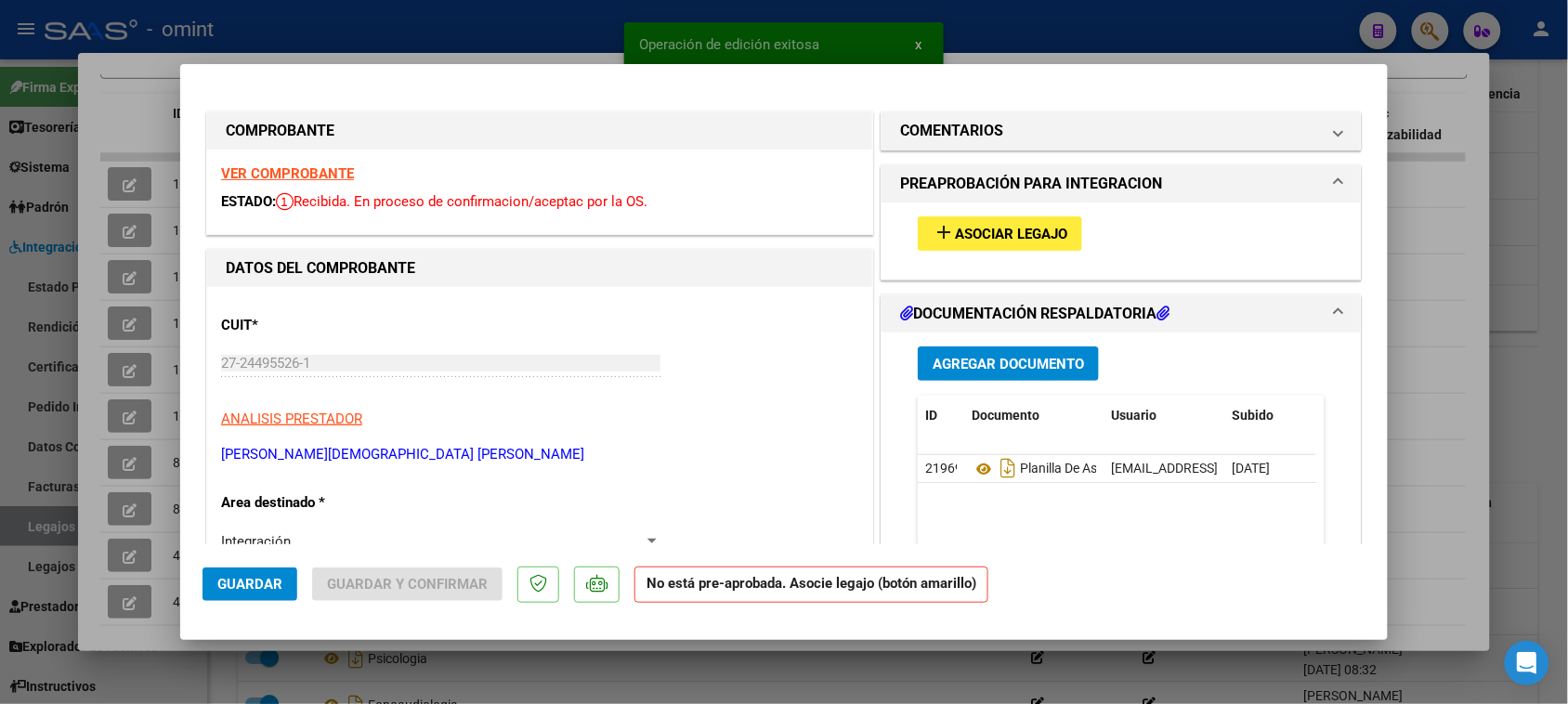
click at [314, 169] on strong "VER COMPROBANTE" at bounding box center [288, 174] width 133 height 17
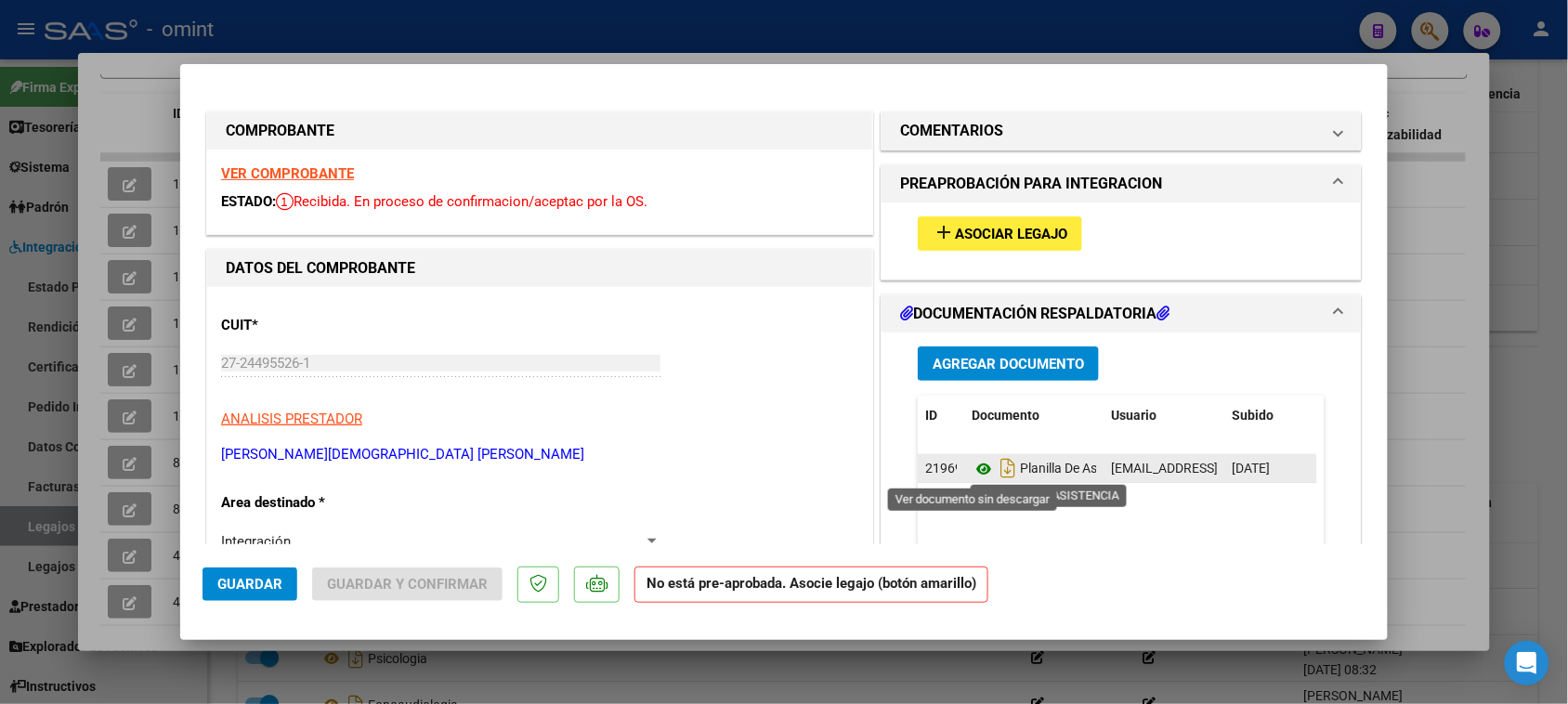
click at [972, 467] on icon at bounding box center [984, 469] width 24 height 22
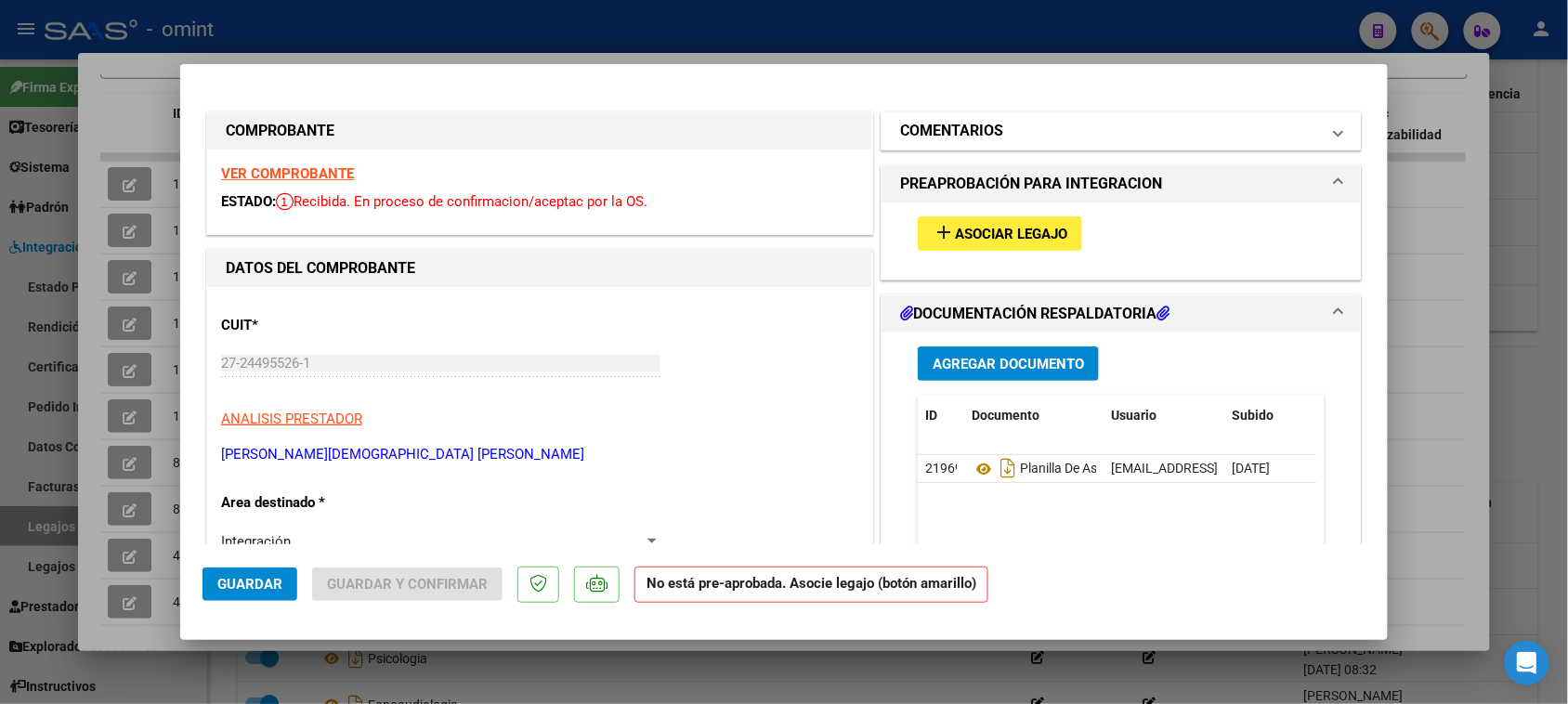
click at [944, 127] on h1 "COMENTARIOS" at bounding box center [951, 131] width 103 height 22
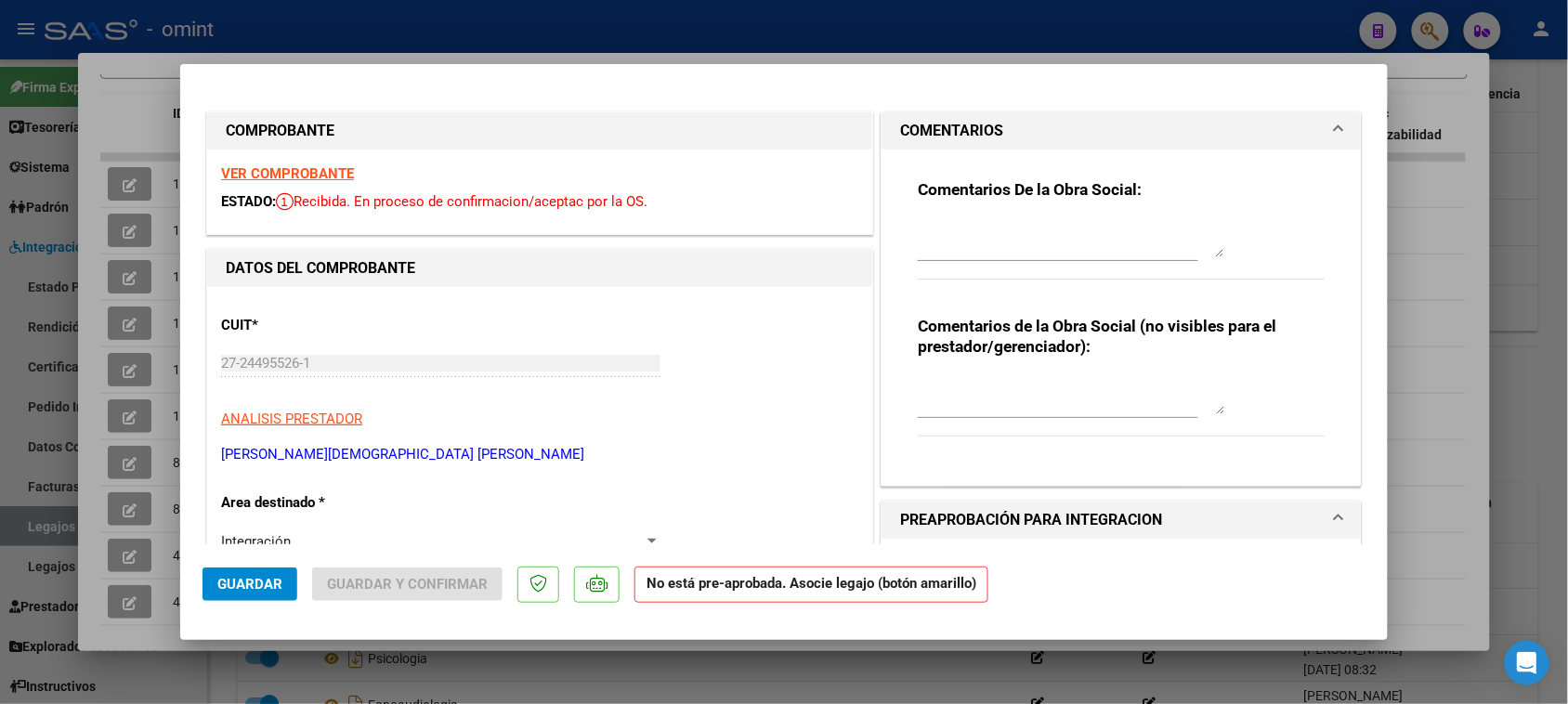
click at [971, 223] on textarea at bounding box center [1071, 239] width 306 height 37
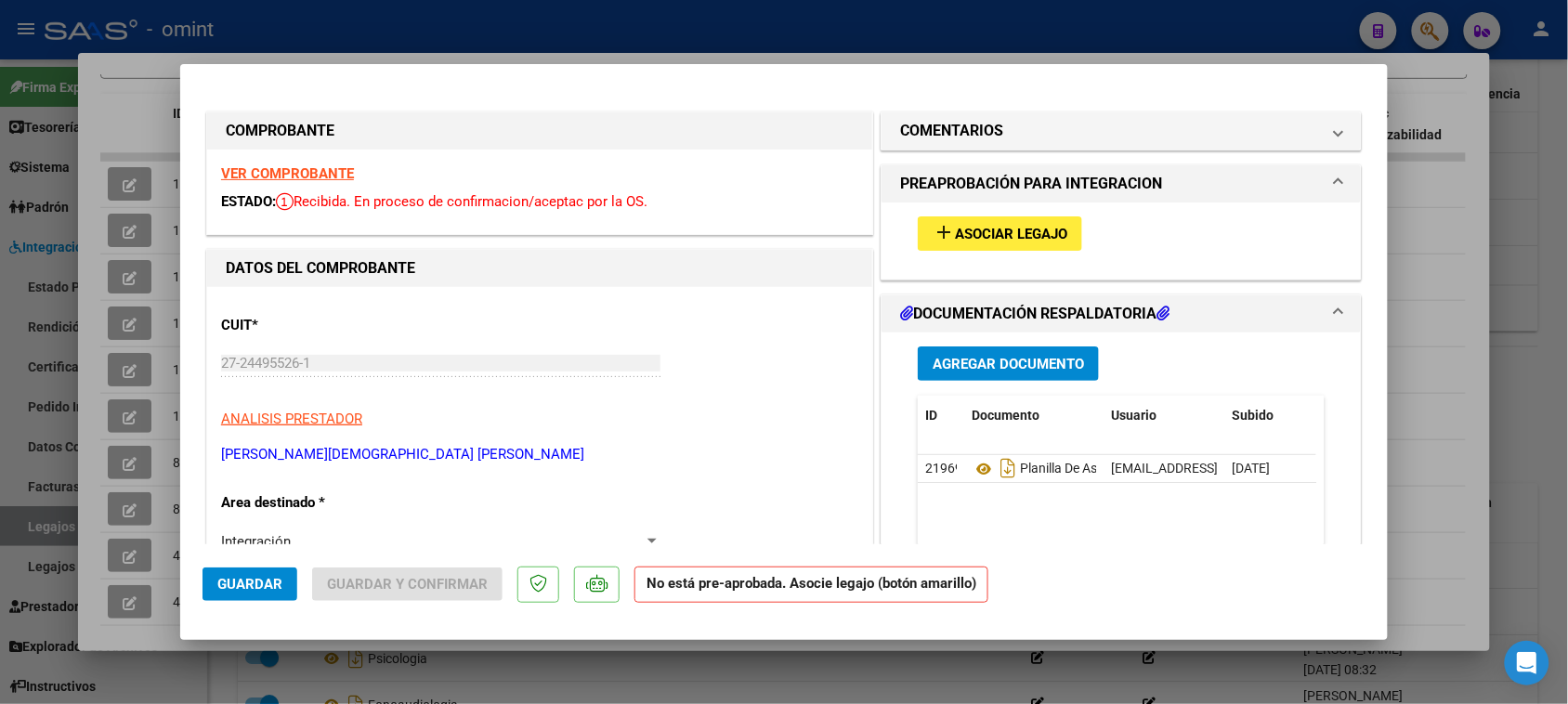
click at [309, 175] on strong "VER COMPROBANTE" at bounding box center [288, 174] width 133 height 17
click at [1001, 127] on mat-panel-title "COMENTARIOS" at bounding box center [1109, 131] width 420 height 22
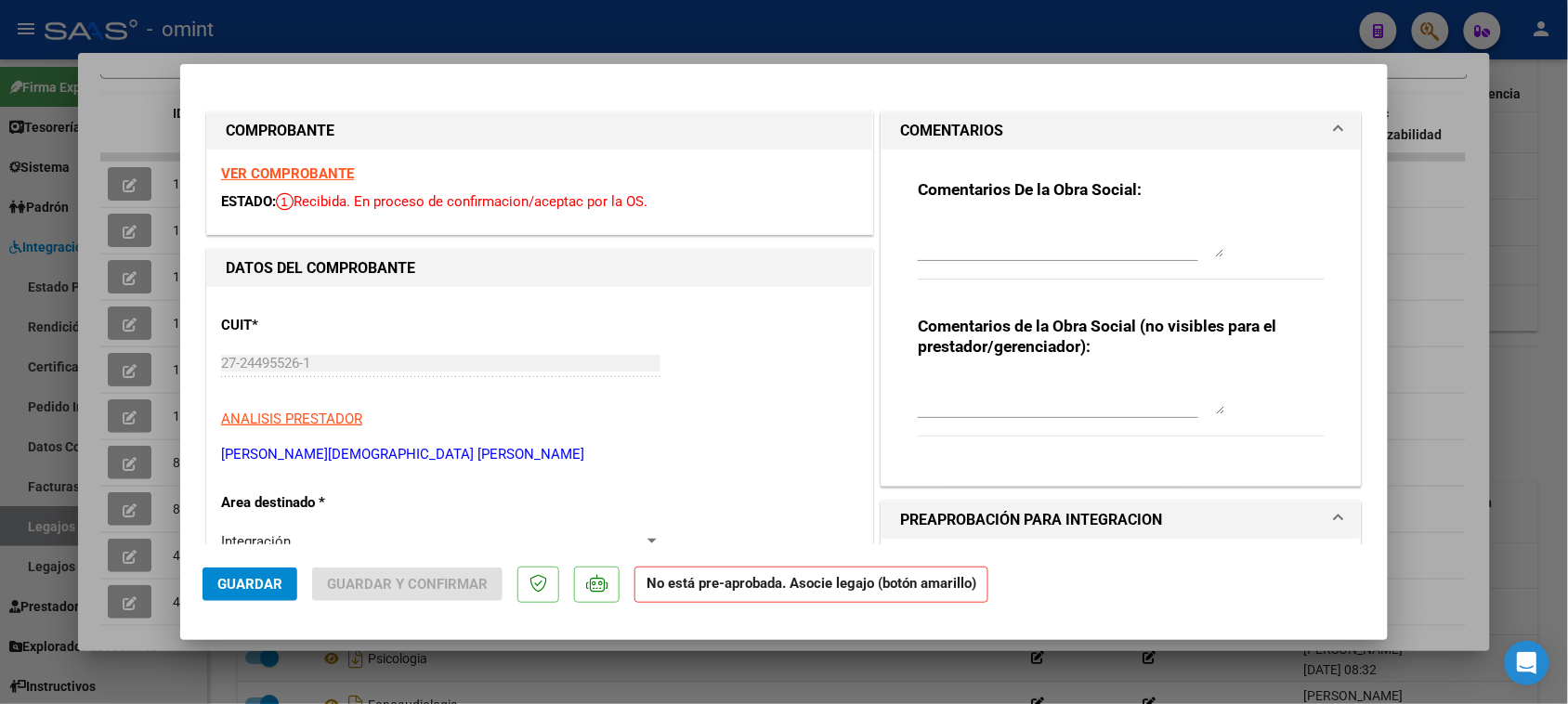
click at [987, 242] on textarea at bounding box center [1071, 239] width 306 height 37
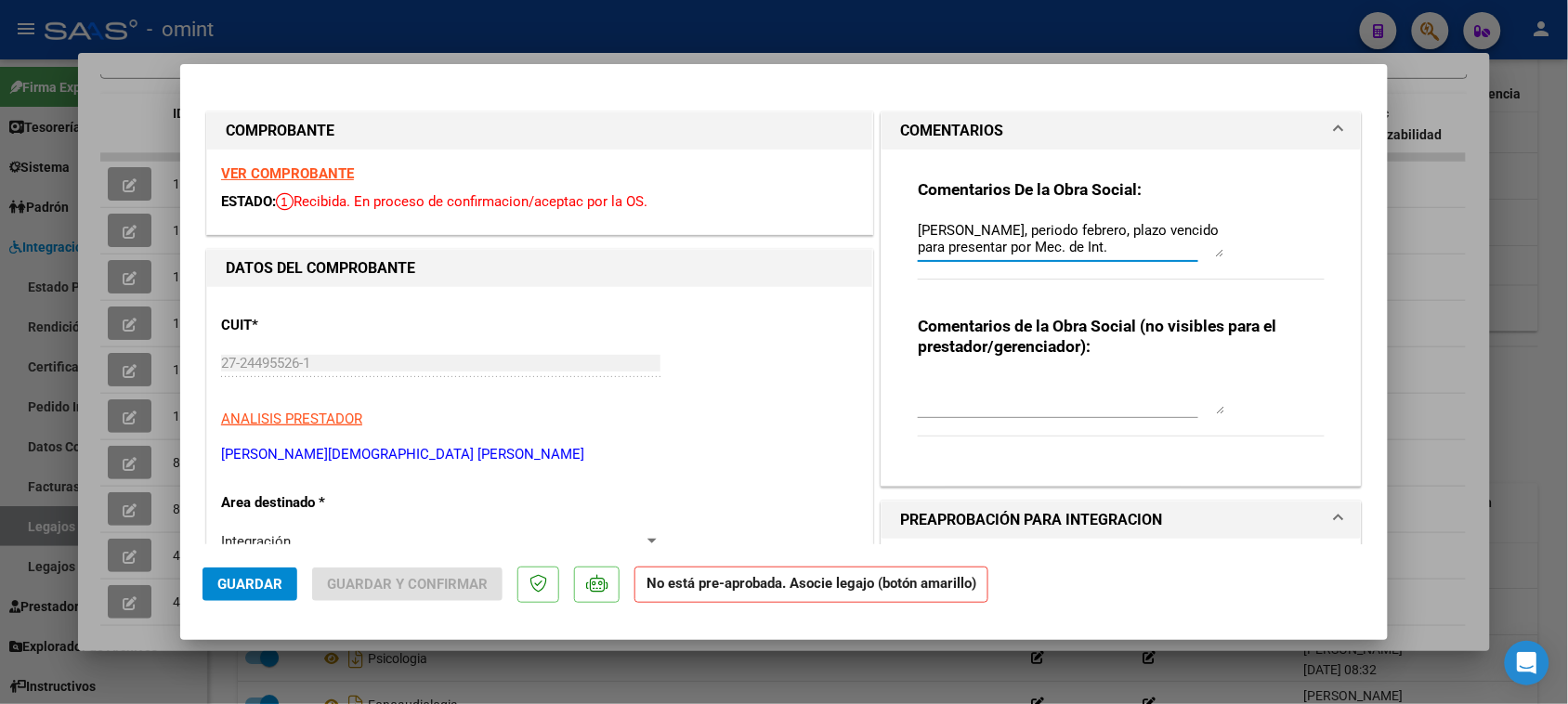
click at [300, 175] on strong "VER COMPROBANTE" at bounding box center [288, 174] width 133 height 17
click at [1165, 251] on textarea "[PERSON_NAME], periodo febrero, plazo vencido para presentar por Mec. de Int." at bounding box center [1071, 239] width 306 height 37
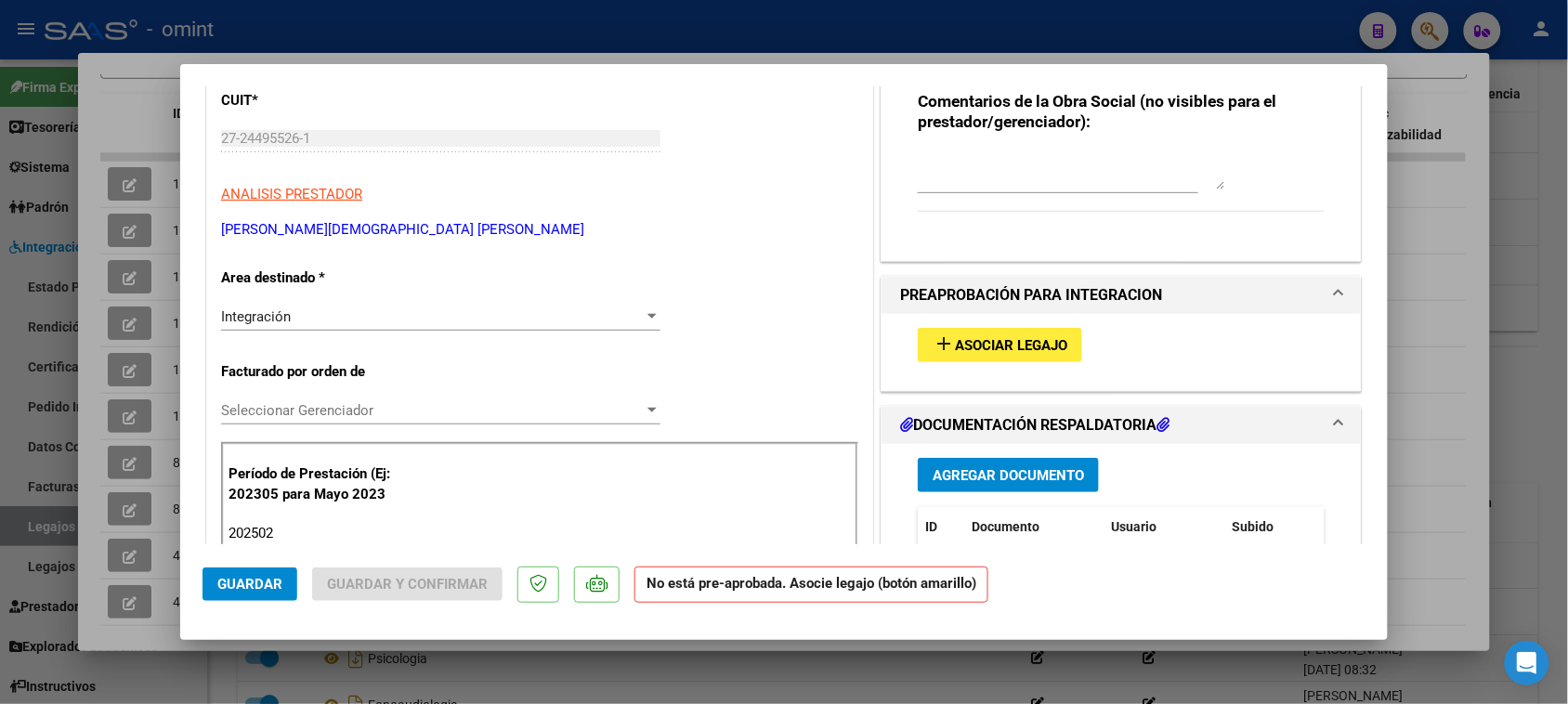
scroll to position [232, 0]
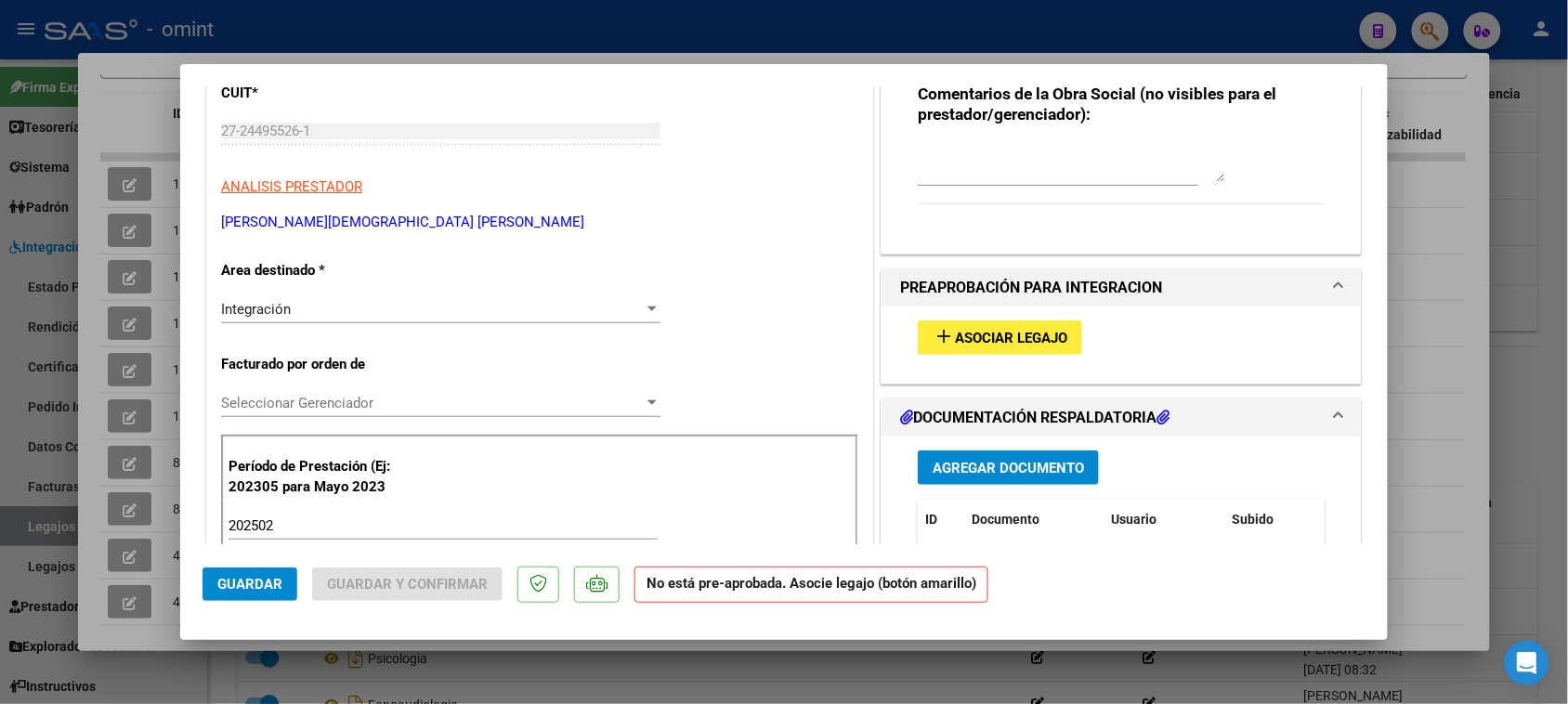
click at [421, 316] on div "Integración" at bounding box center [433, 309] width 422 height 17
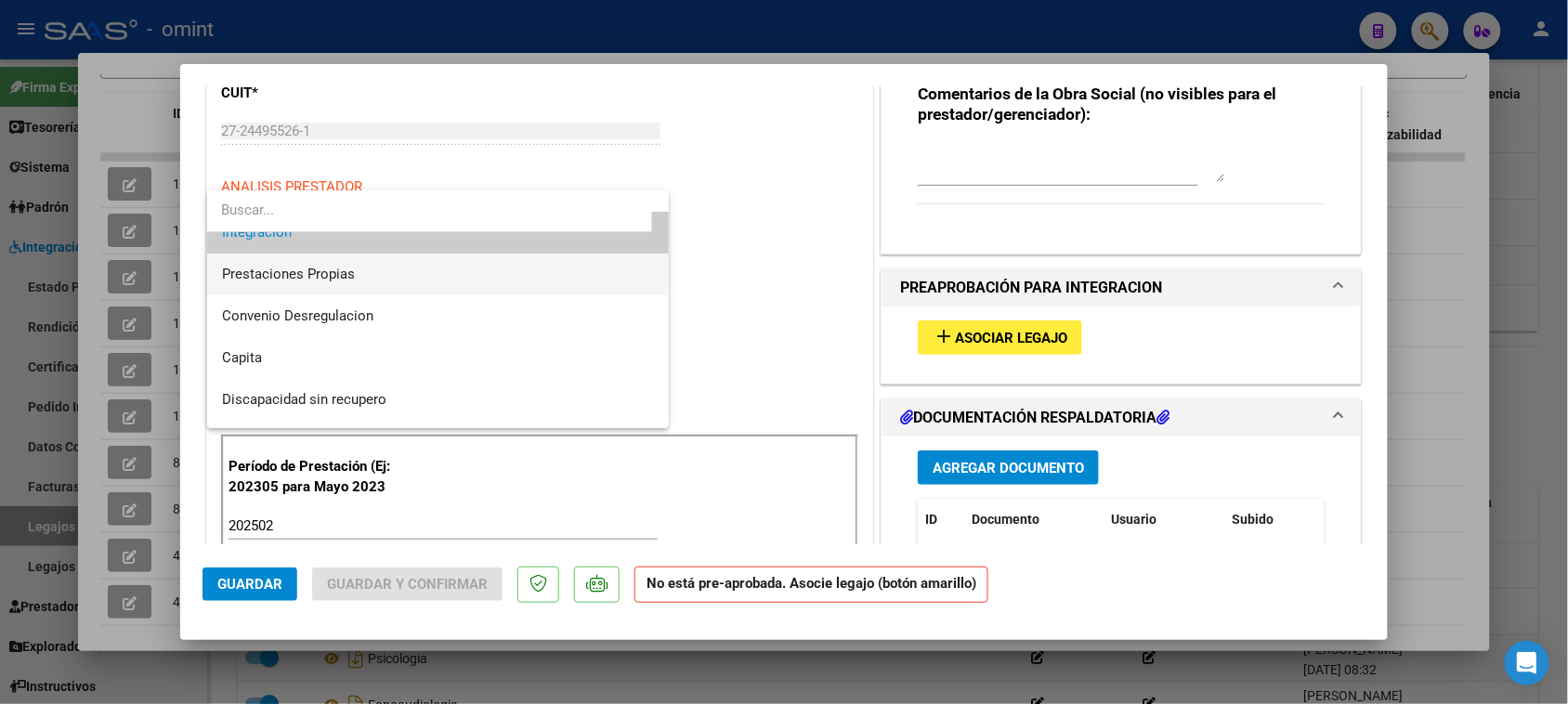
scroll to position [180, 0]
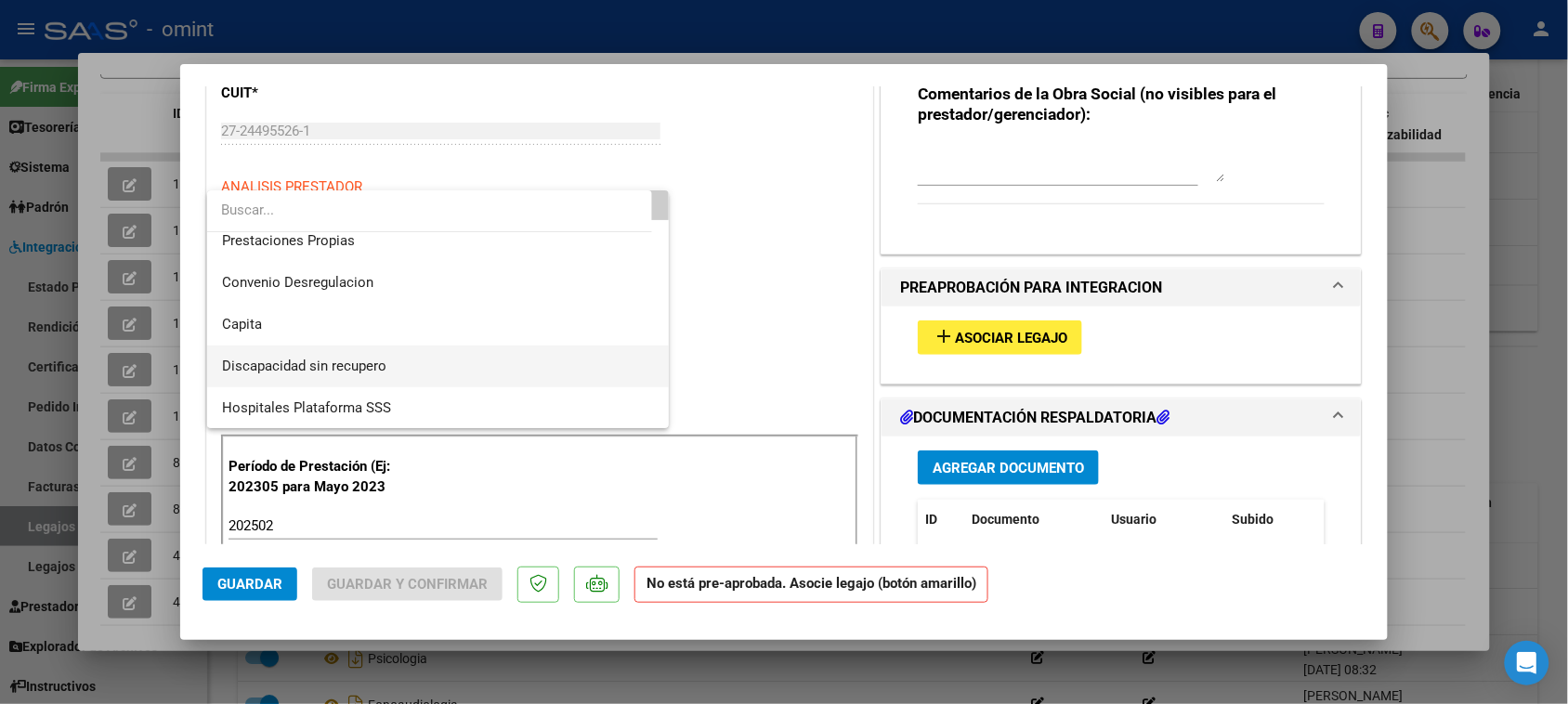
click at [410, 359] on span "Discapacidad sin recupero" at bounding box center [438, 366] width 433 height 42
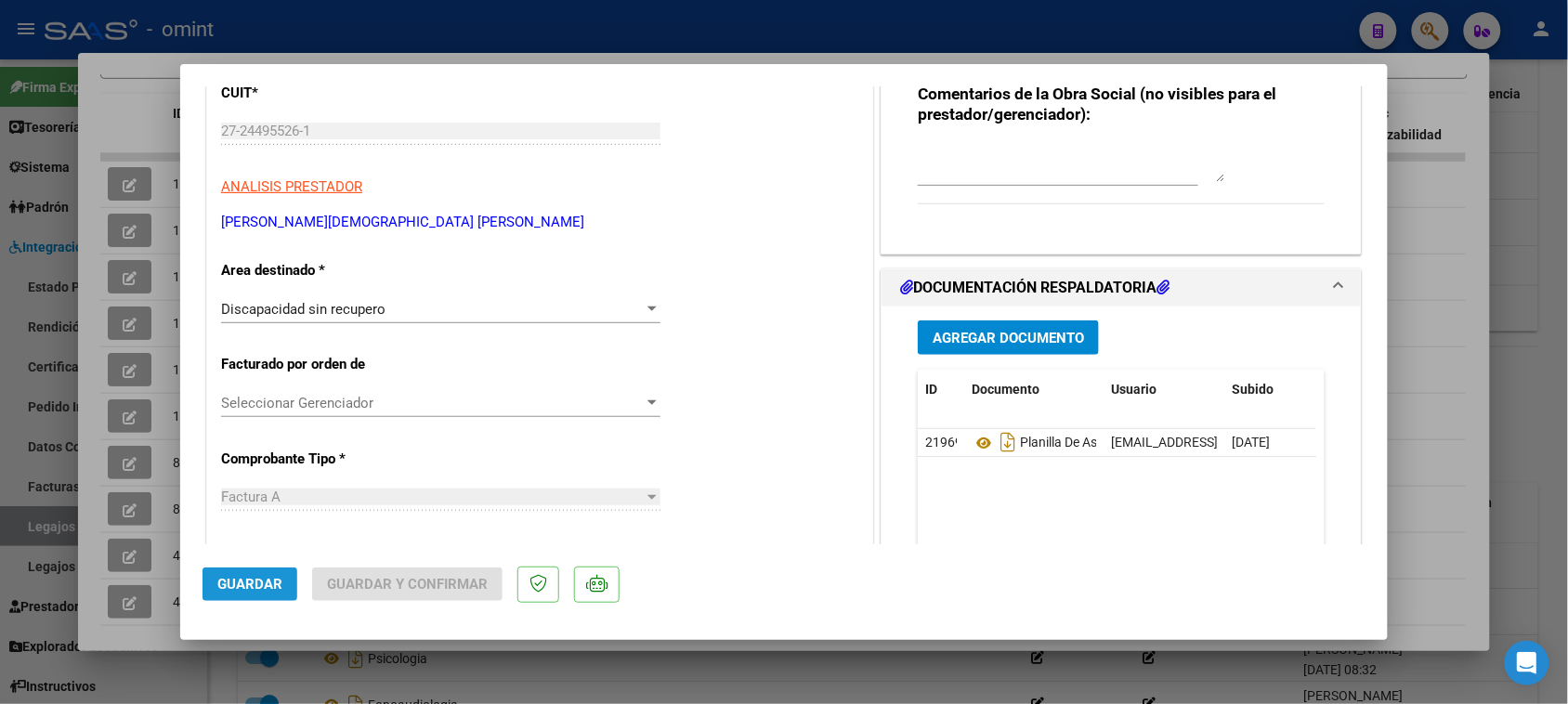
click at [293, 576] on button "Guardar" at bounding box center [249, 584] width 94 height 34
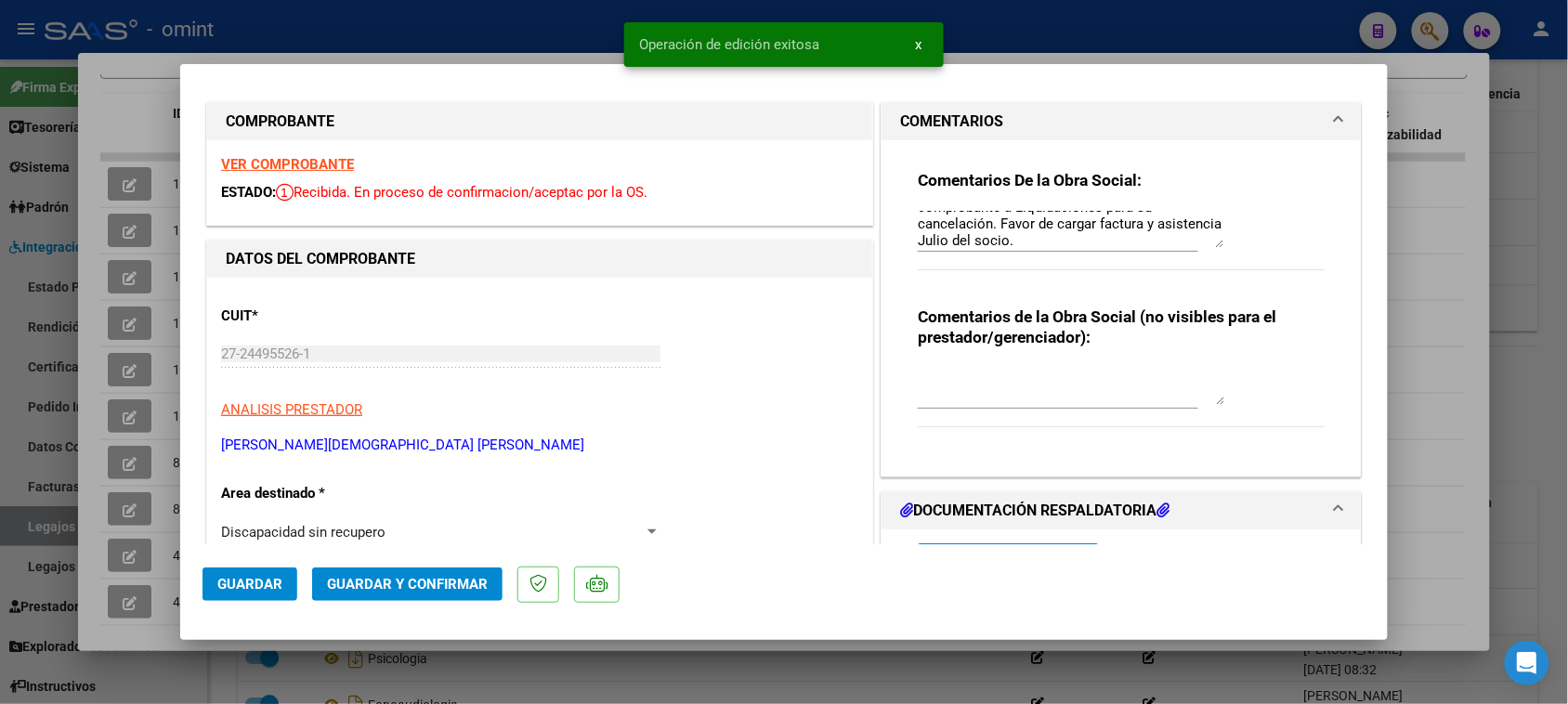
scroll to position [0, 0]
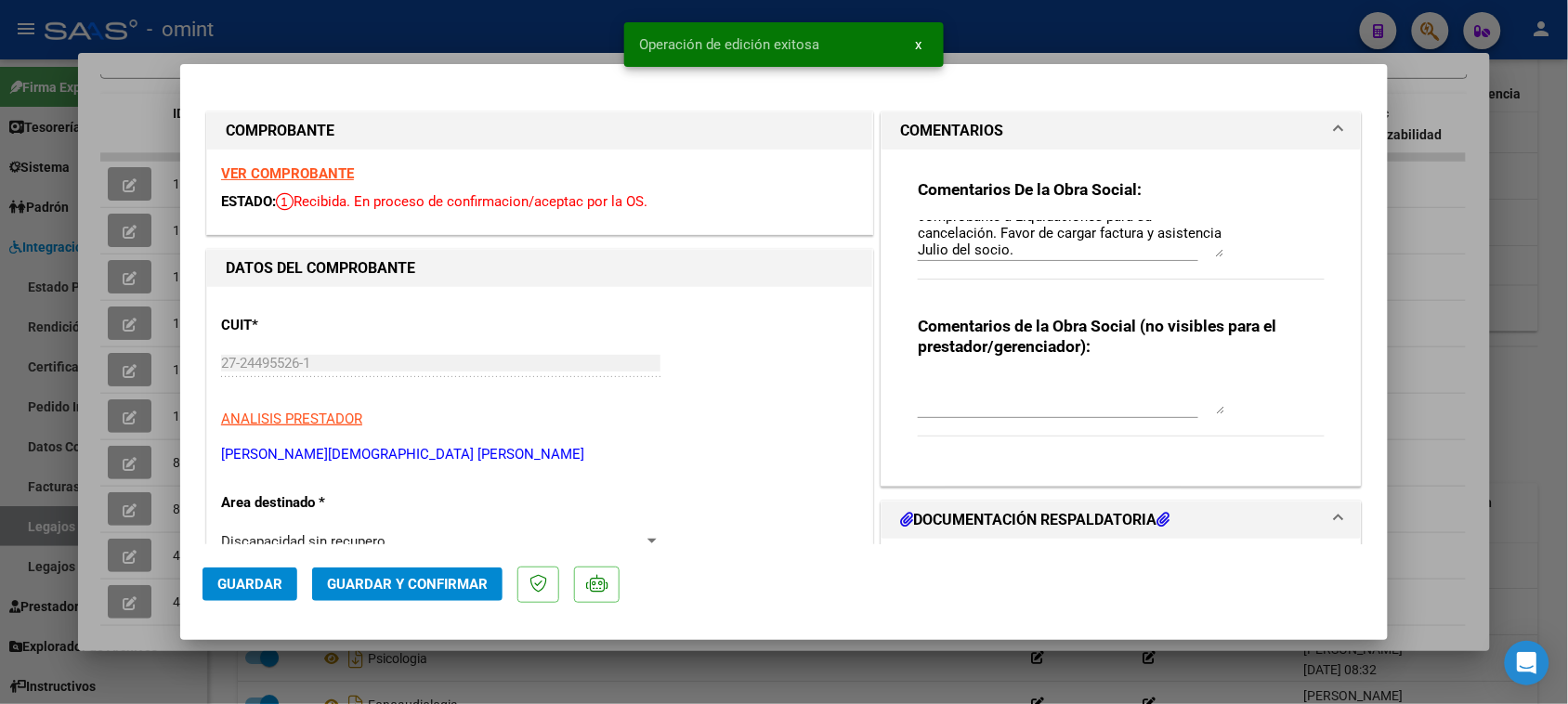
click at [415, 582] on span "Guardar y Confirmar" at bounding box center [407, 584] width 161 height 17
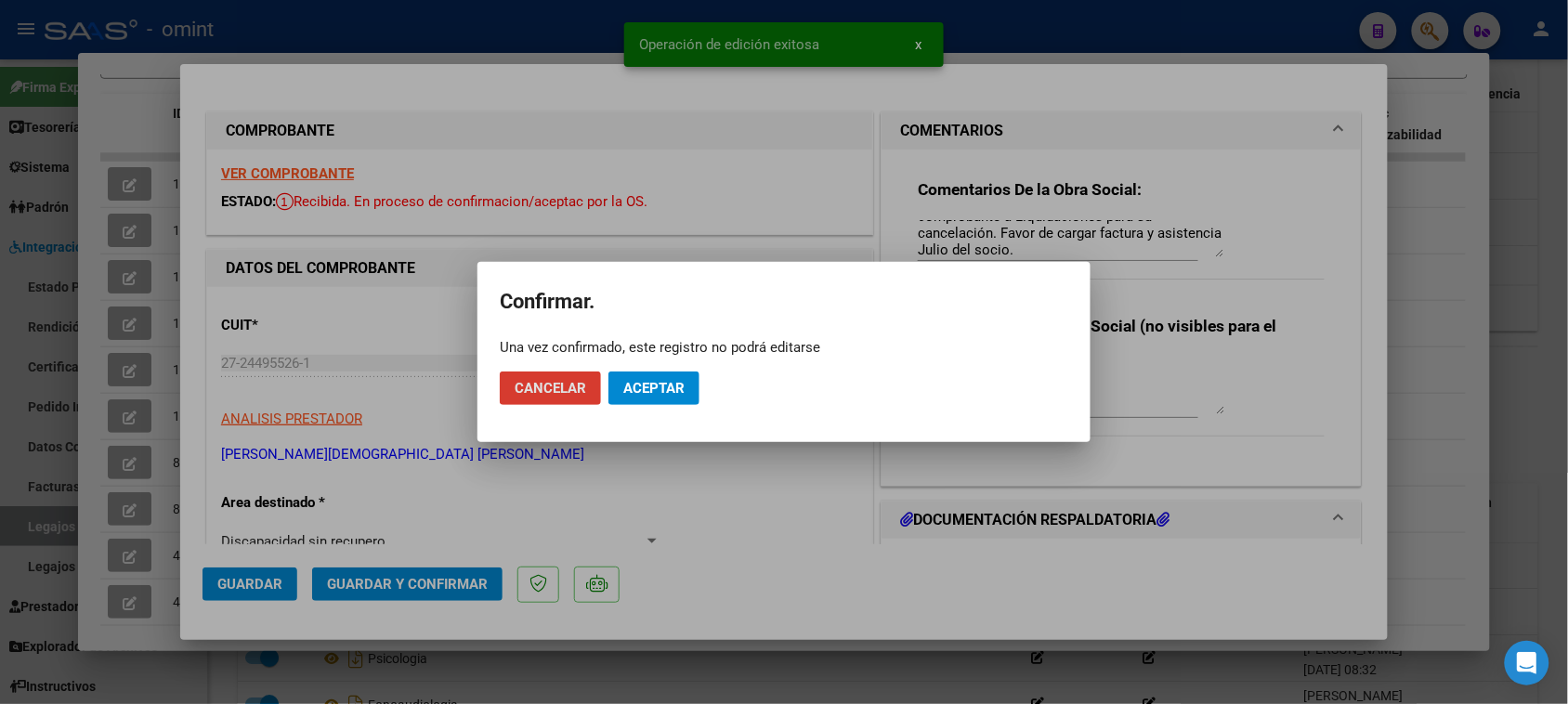
click at [643, 381] on span "Aceptar" at bounding box center [654, 389] width 62 height 17
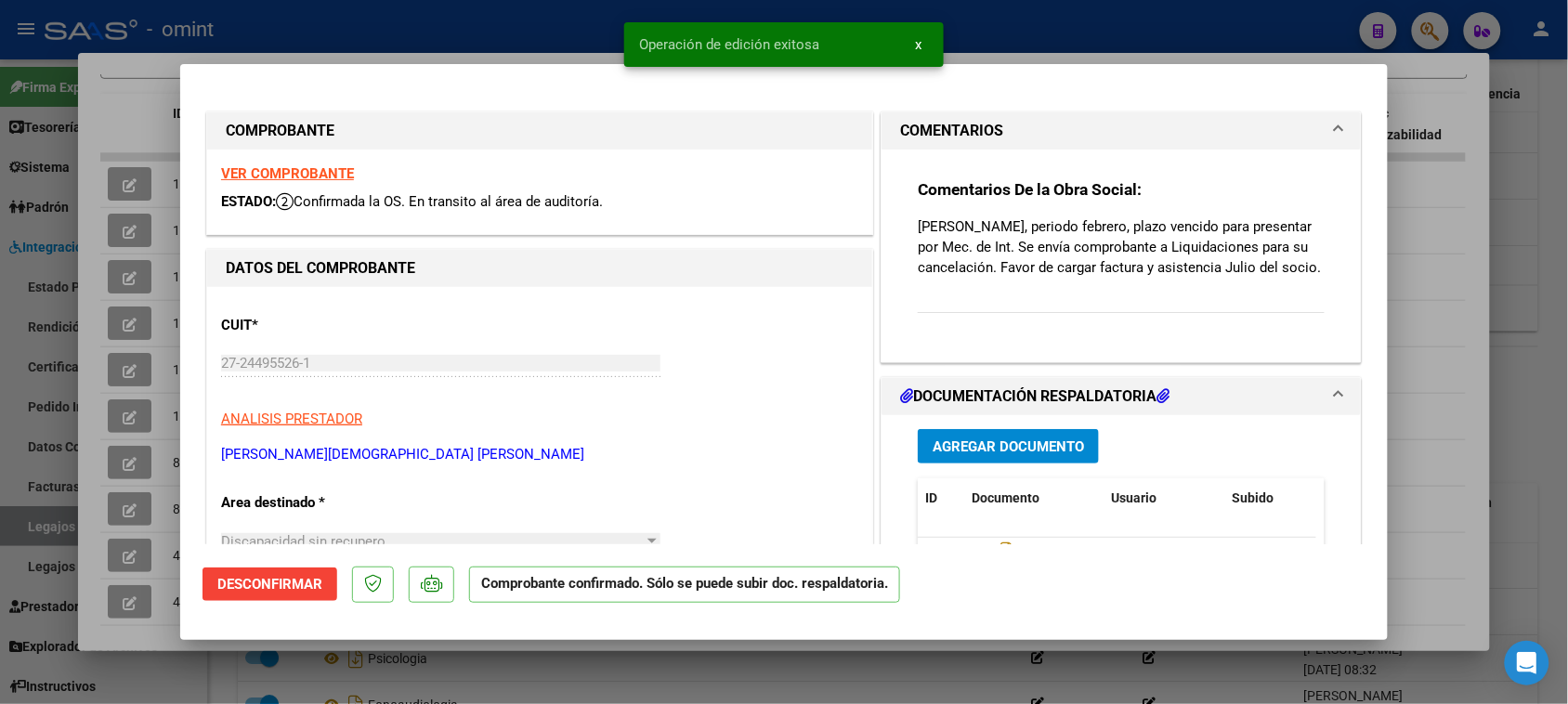
drag, startPoint x: 1130, startPoint y: 284, endPoint x: 903, endPoint y: 224, distance: 234.8
click at [904, 224] on div "Comentarios De la Obra Social: [PERSON_NAME], periodo febrero, plazo vencido pa…" at bounding box center [1120, 249] width 435 height 198
copy p "[PERSON_NAME], periodo febrero, plazo vencido para presentar por Mec. de Int. S…"
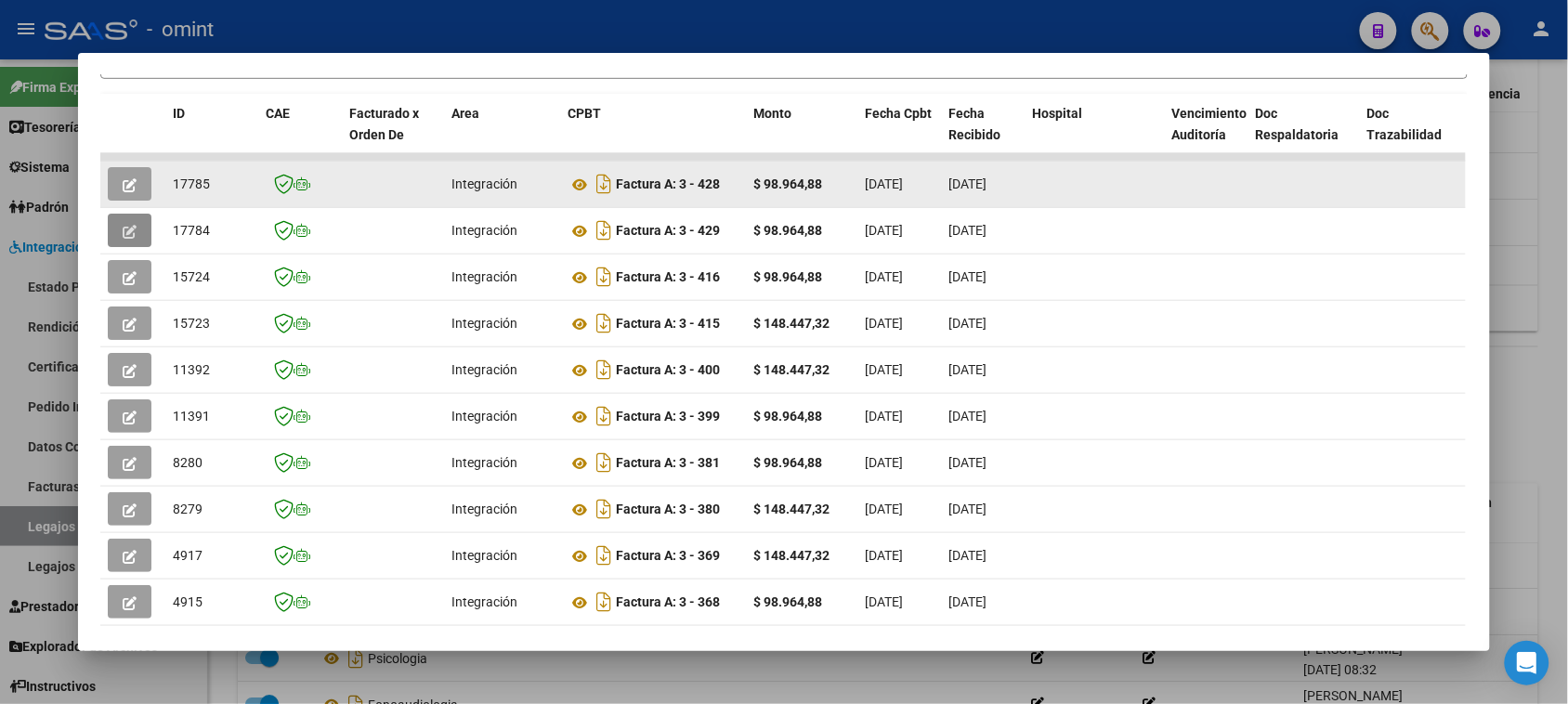
click at [142, 182] on button "button" at bounding box center [129, 184] width 44 height 34
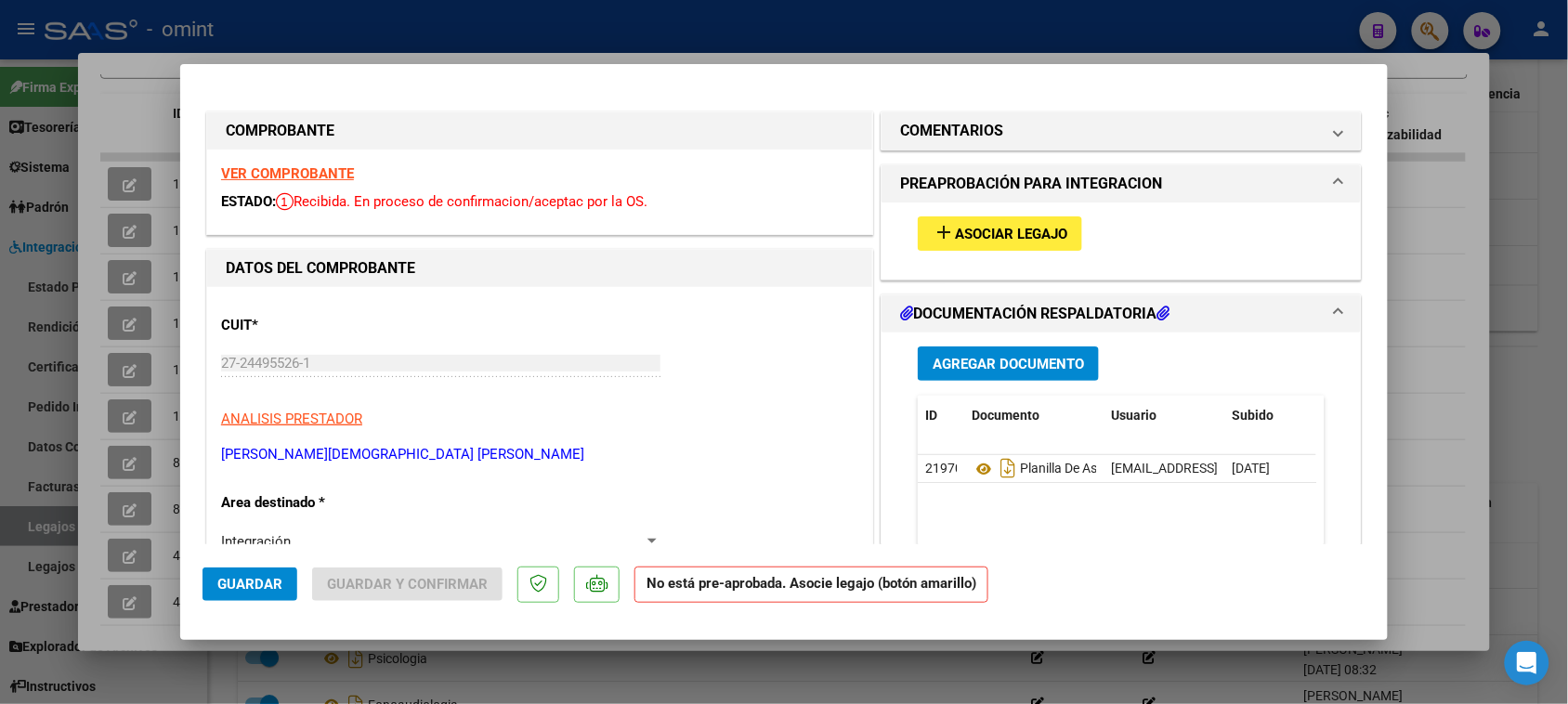
click at [347, 180] on strong "VER COMPROBANTE" at bounding box center [288, 174] width 133 height 17
click at [949, 125] on h1 "COMENTARIOS" at bounding box center [951, 131] width 103 height 22
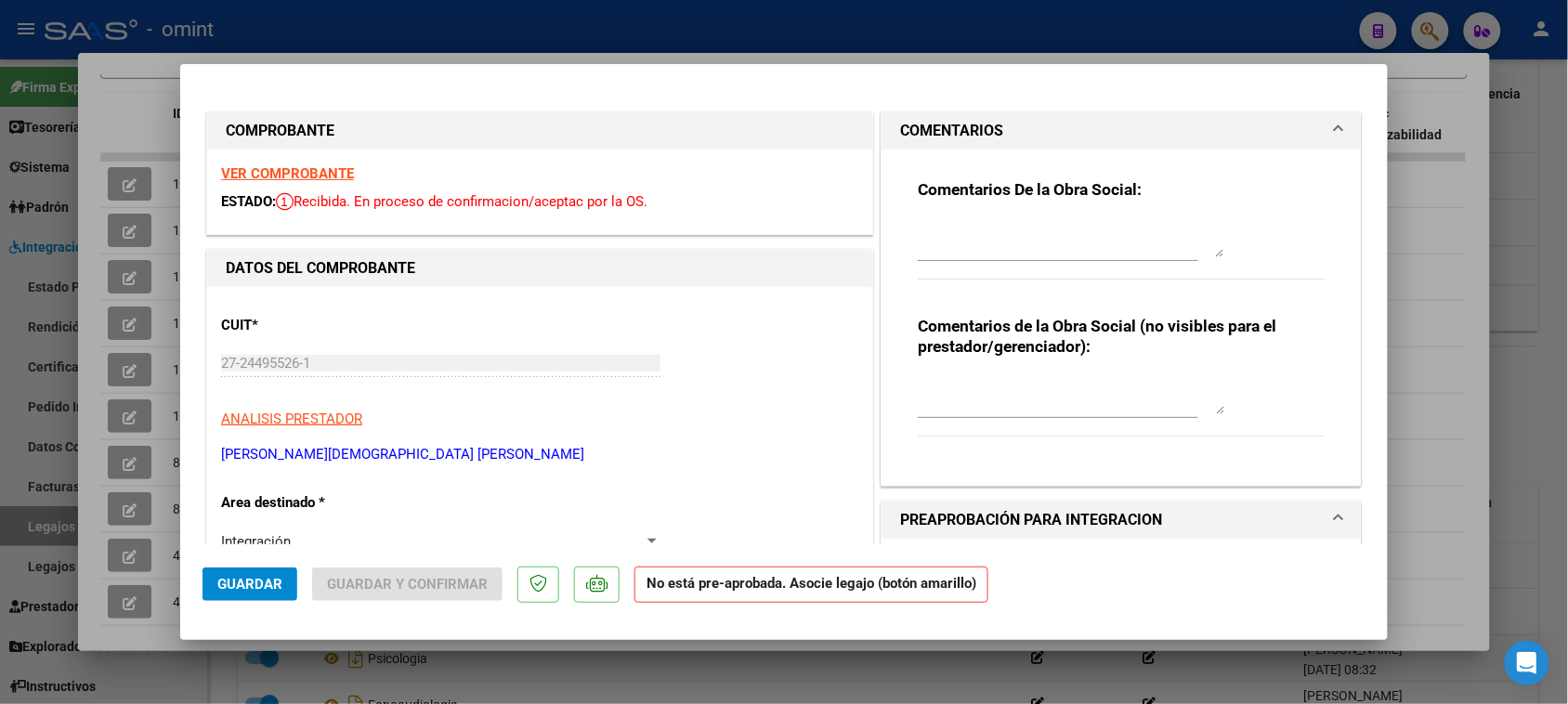
click at [987, 225] on textarea at bounding box center [1071, 239] width 306 height 37
paste textarea "[PERSON_NAME], periodo febrero, plazo vencido para presentar por Mec. de Int. S…"
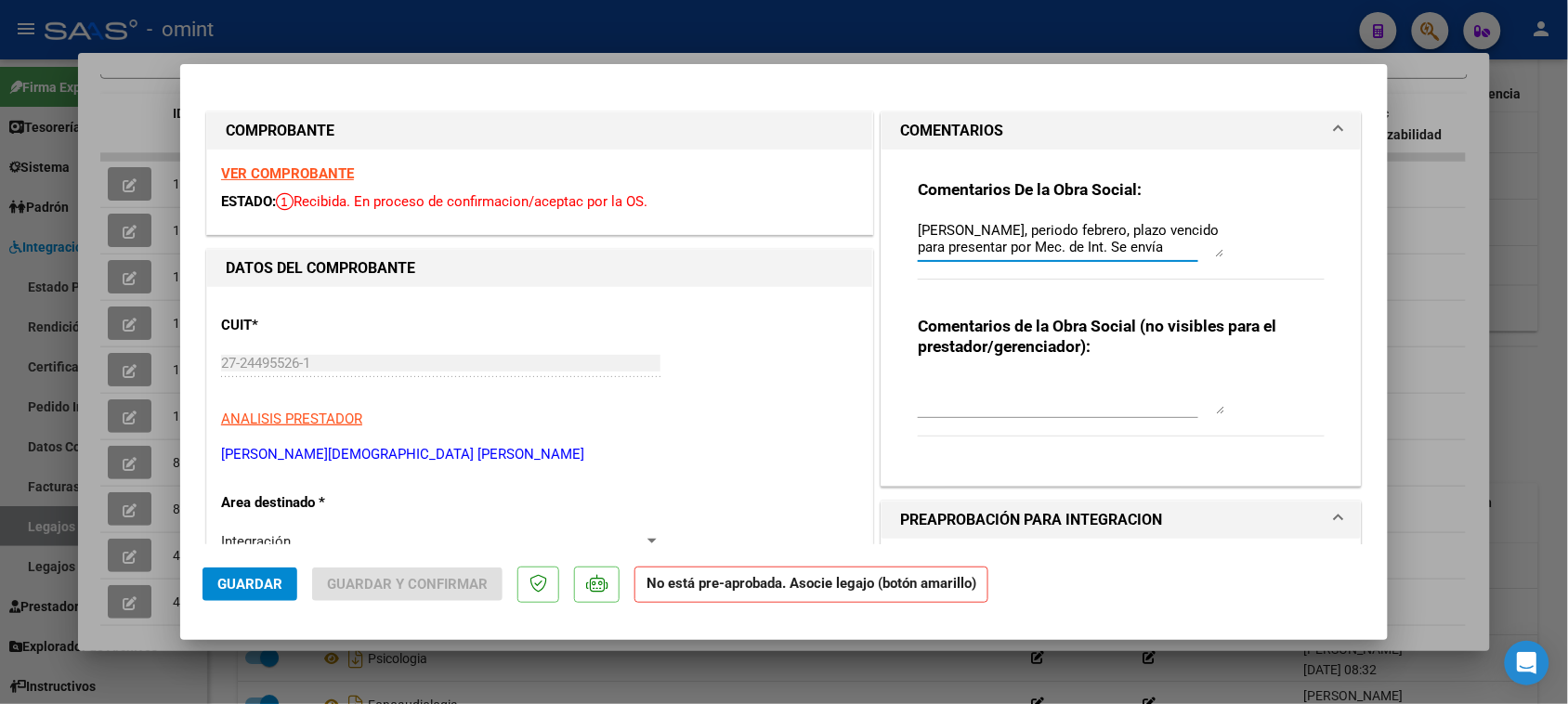
click at [1118, 228] on textarea "[PERSON_NAME], periodo febrero, plazo vencido para presentar por Mec. de Int. S…" at bounding box center [1071, 239] width 306 height 37
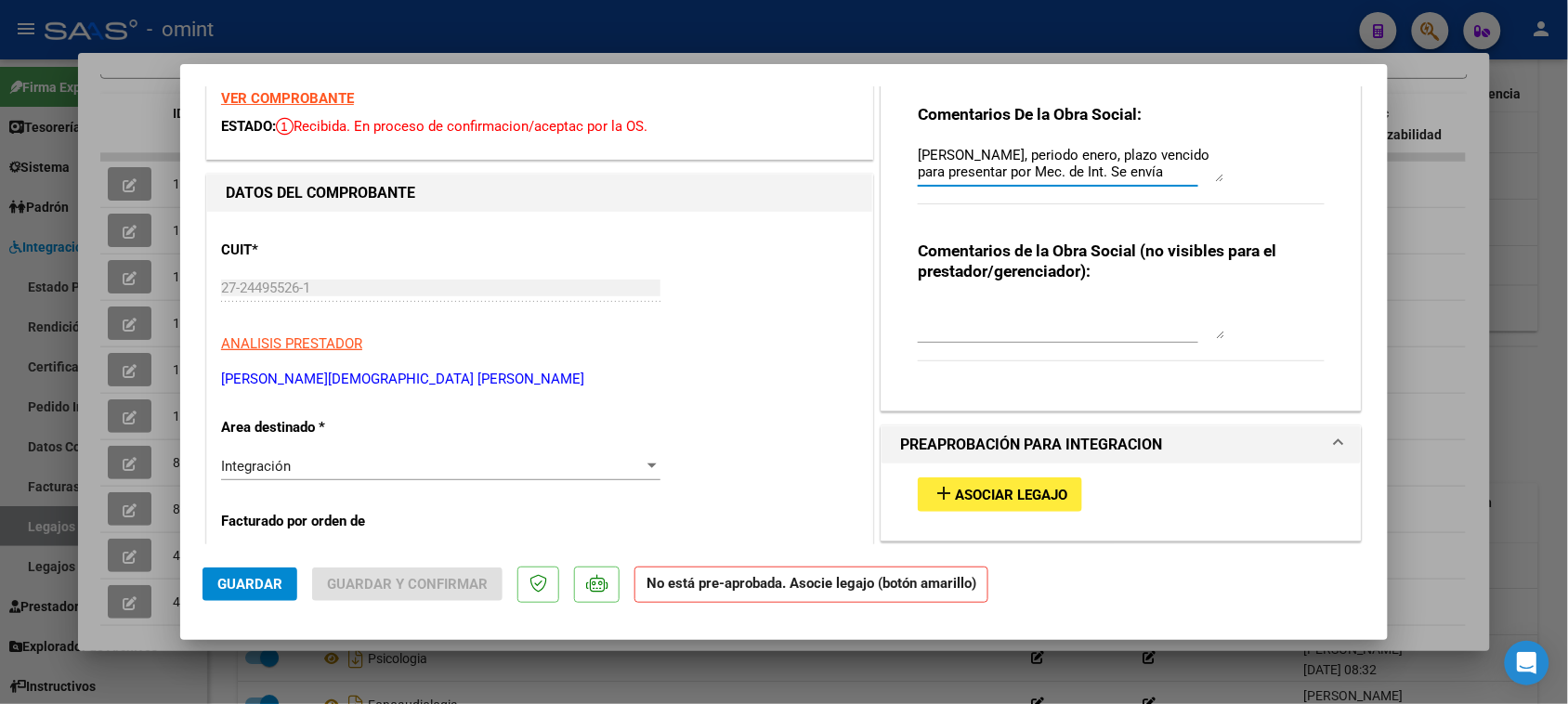
scroll to position [116, 0]
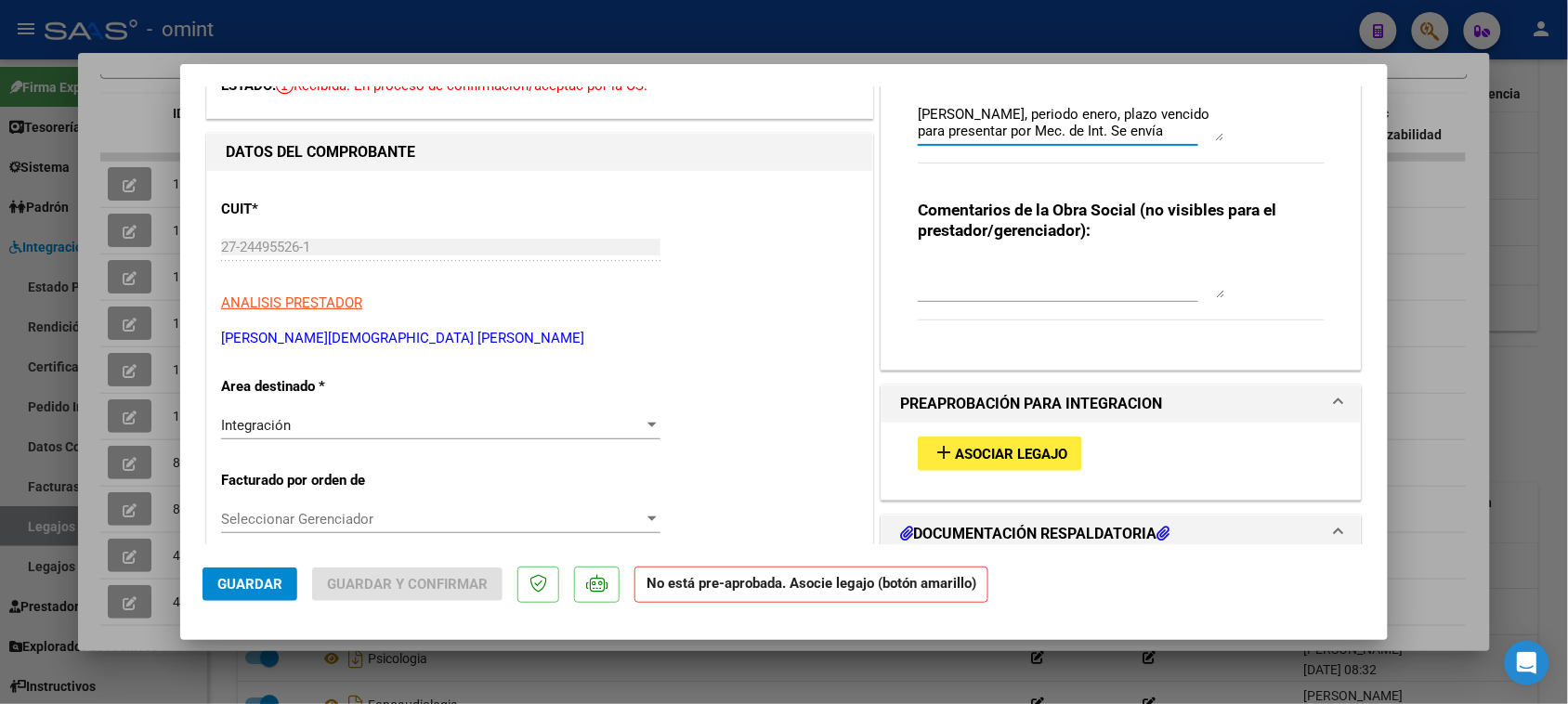
click at [527, 411] on div "Integración Seleccionar Area" at bounding box center [441, 425] width 439 height 28
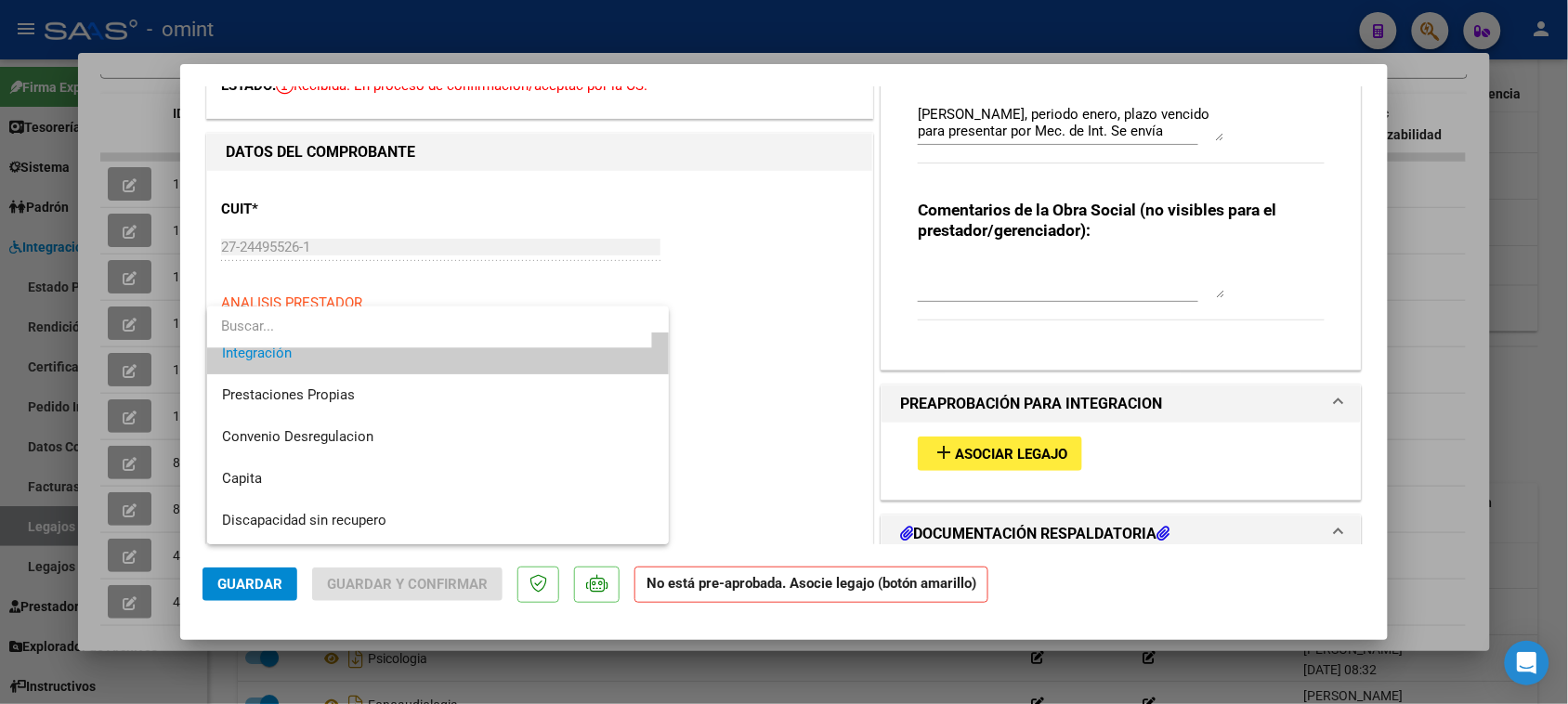
scroll to position [180, 0]
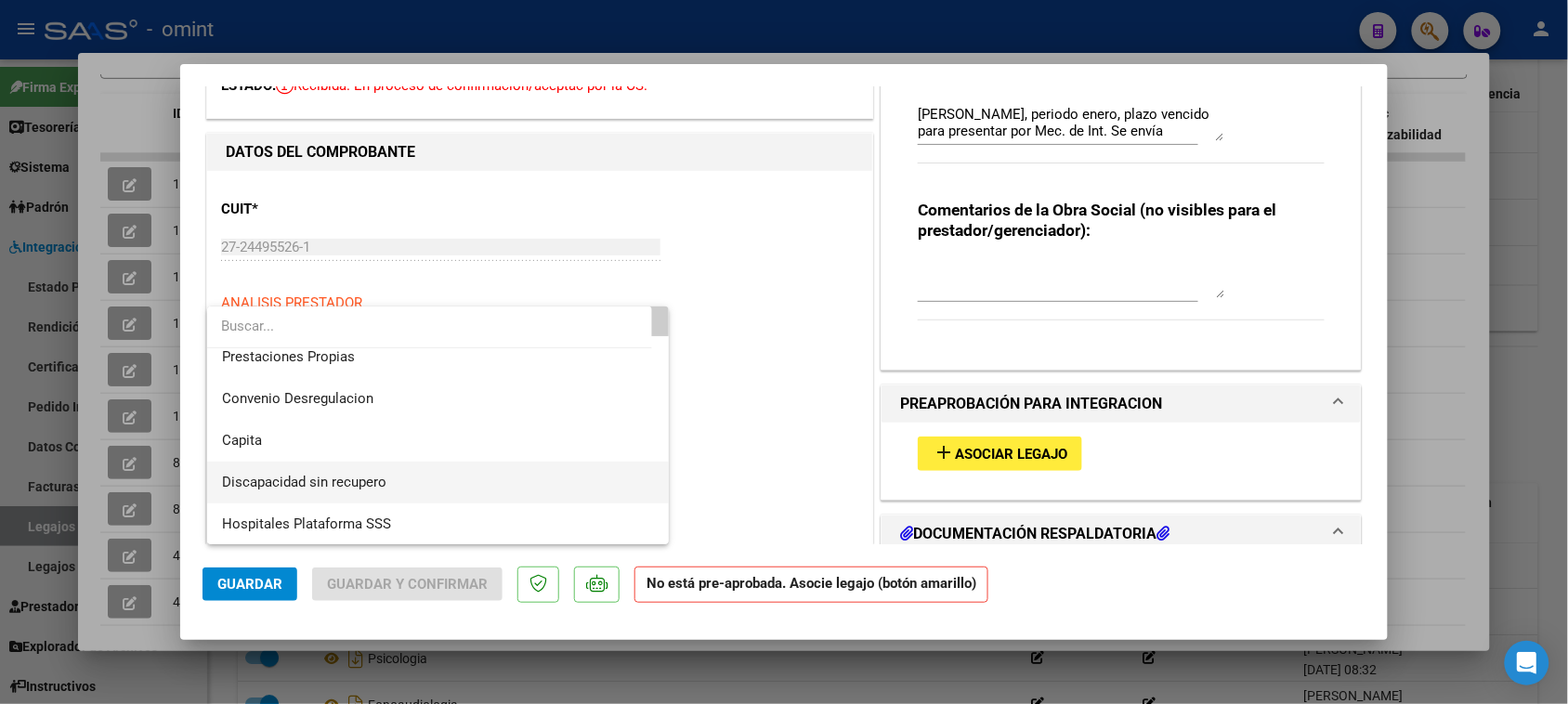
click at [517, 469] on span "Discapacidad sin recupero" at bounding box center [438, 482] width 433 height 42
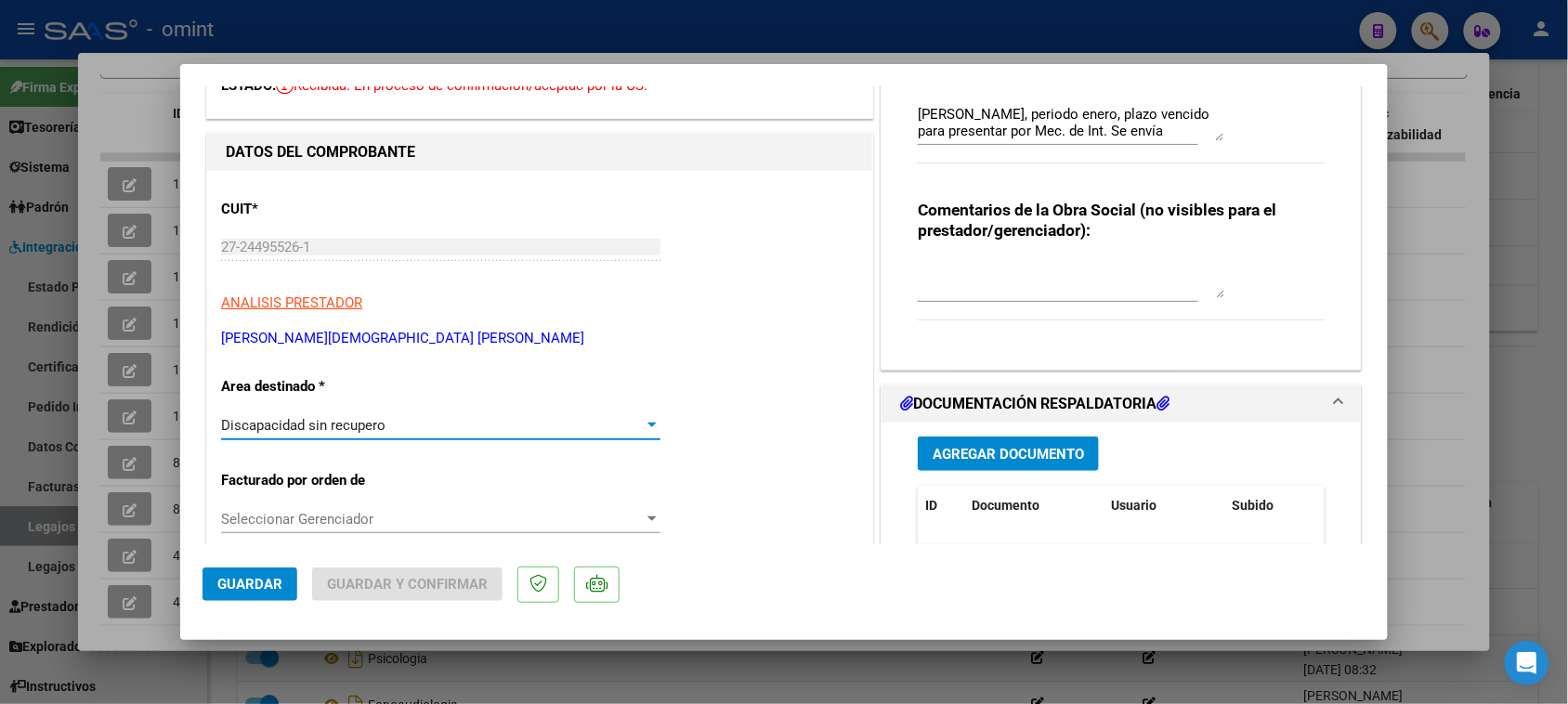
click at [221, 593] on button "Guardar" at bounding box center [249, 584] width 94 height 34
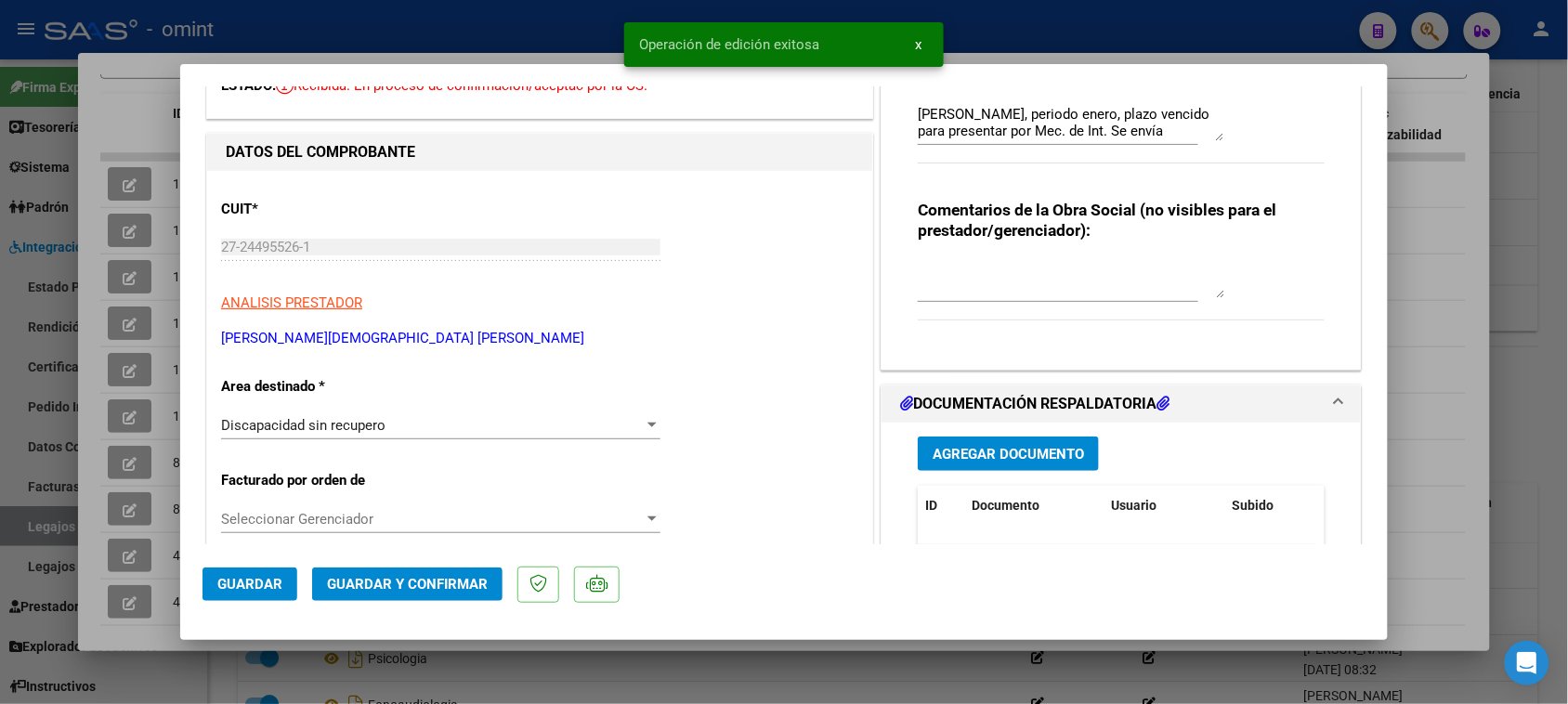
click at [360, 582] on span "Guardar y Confirmar" at bounding box center [407, 584] width 161 height 17
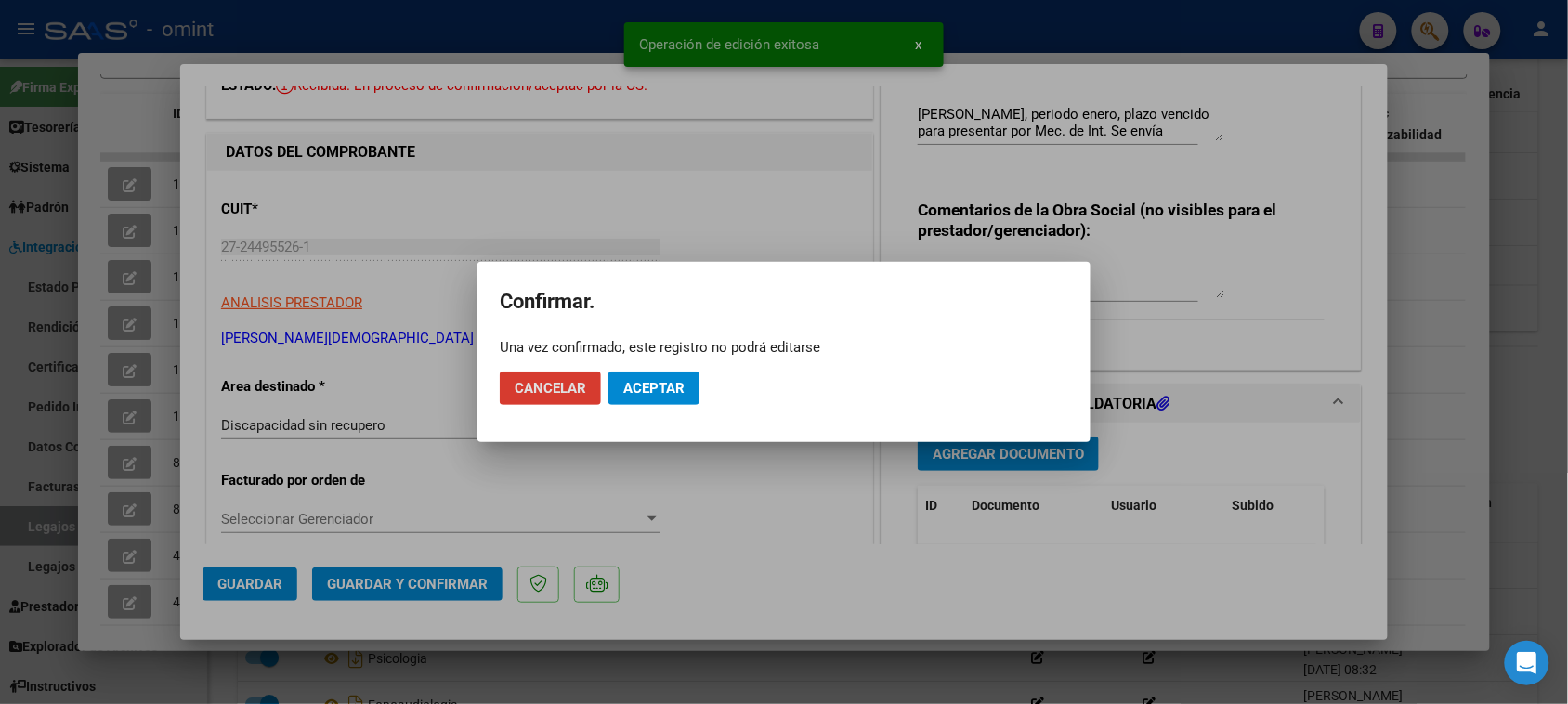
click at [661, 381] on span "Aceptar" at bounding box center [654, 389] width 62 height 17
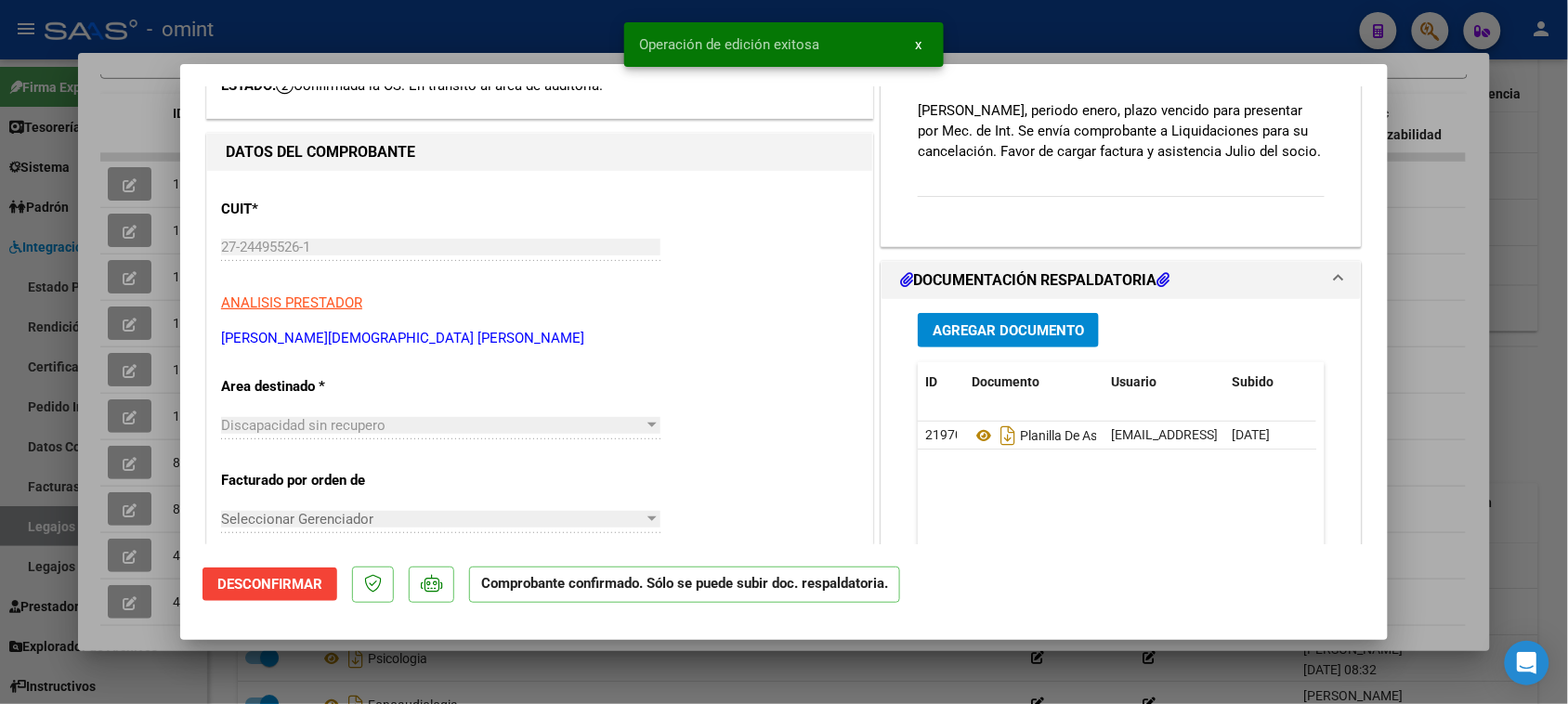
scroll to position [0, 0]
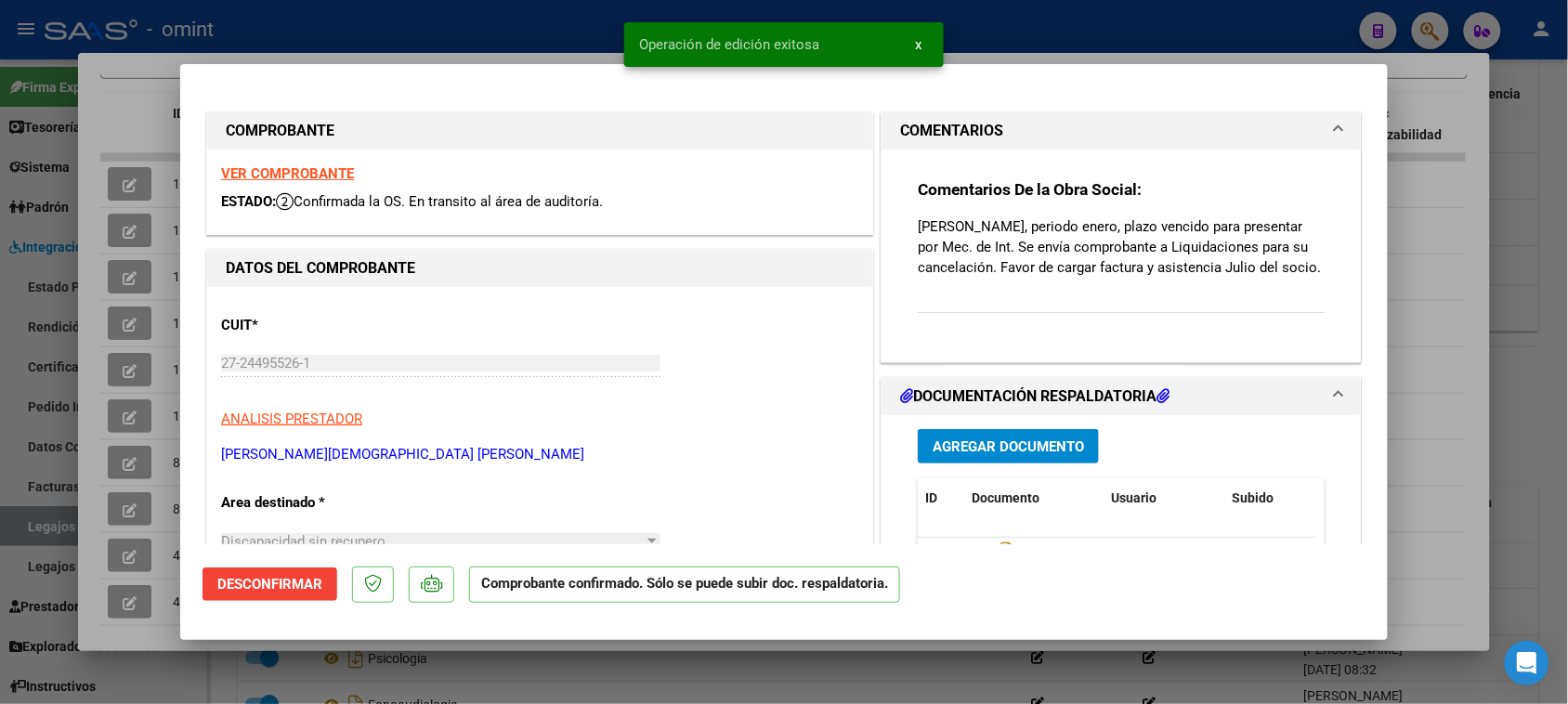
click at [321, 175] on strong "VER COMPROBANTE" at bounding box center [288, 174] width 133 height 17
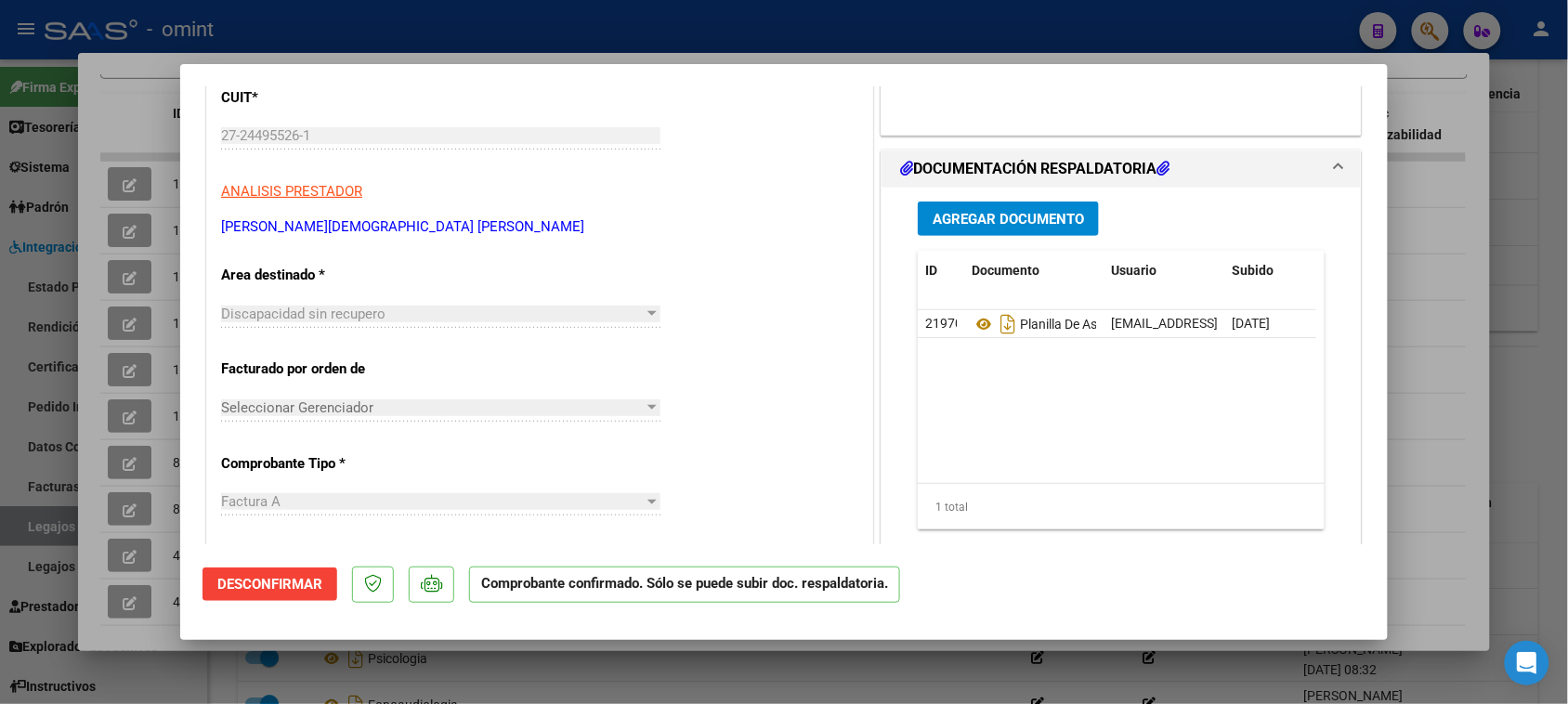
scroll to position [232, 0]
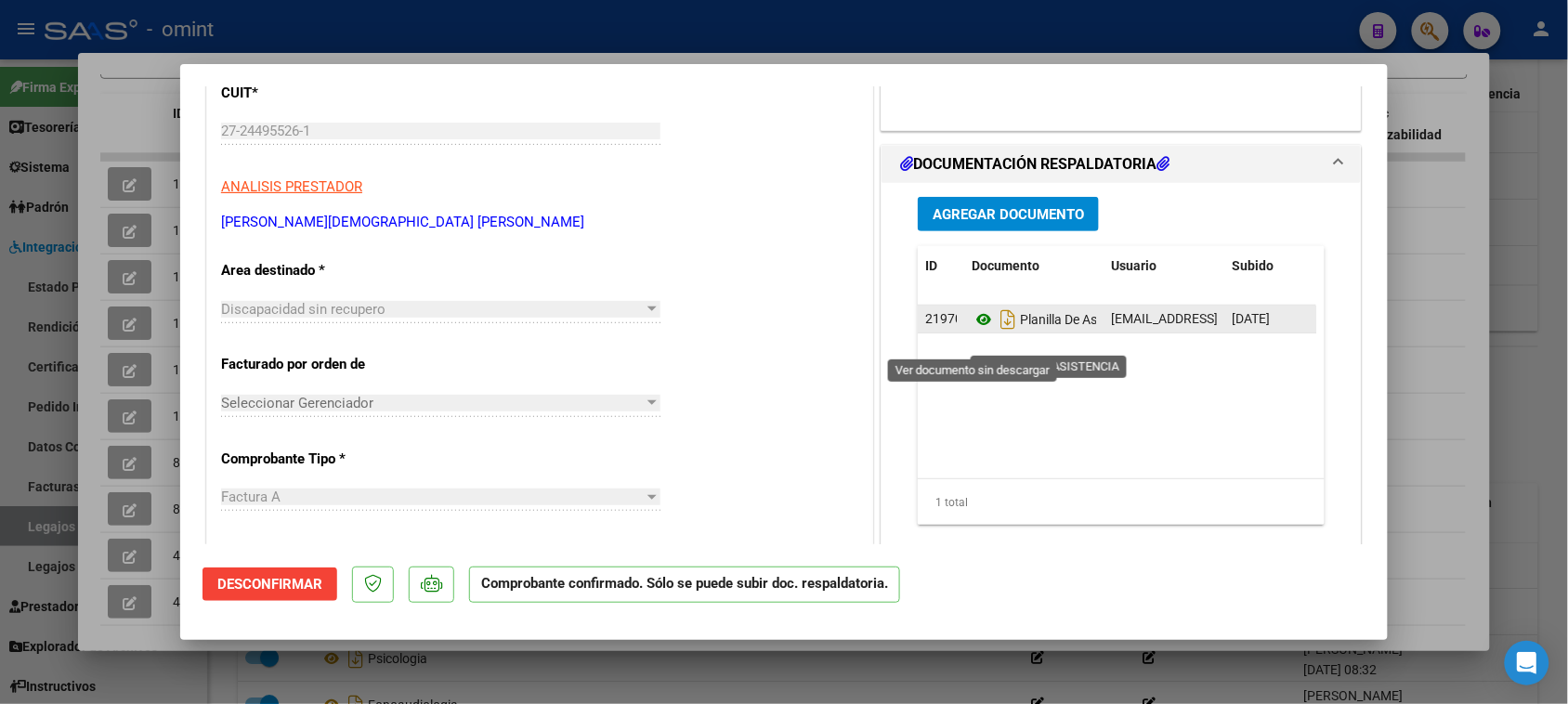
click at [972, 331] on icon at bounding box center [984, 320] width 24 height 22
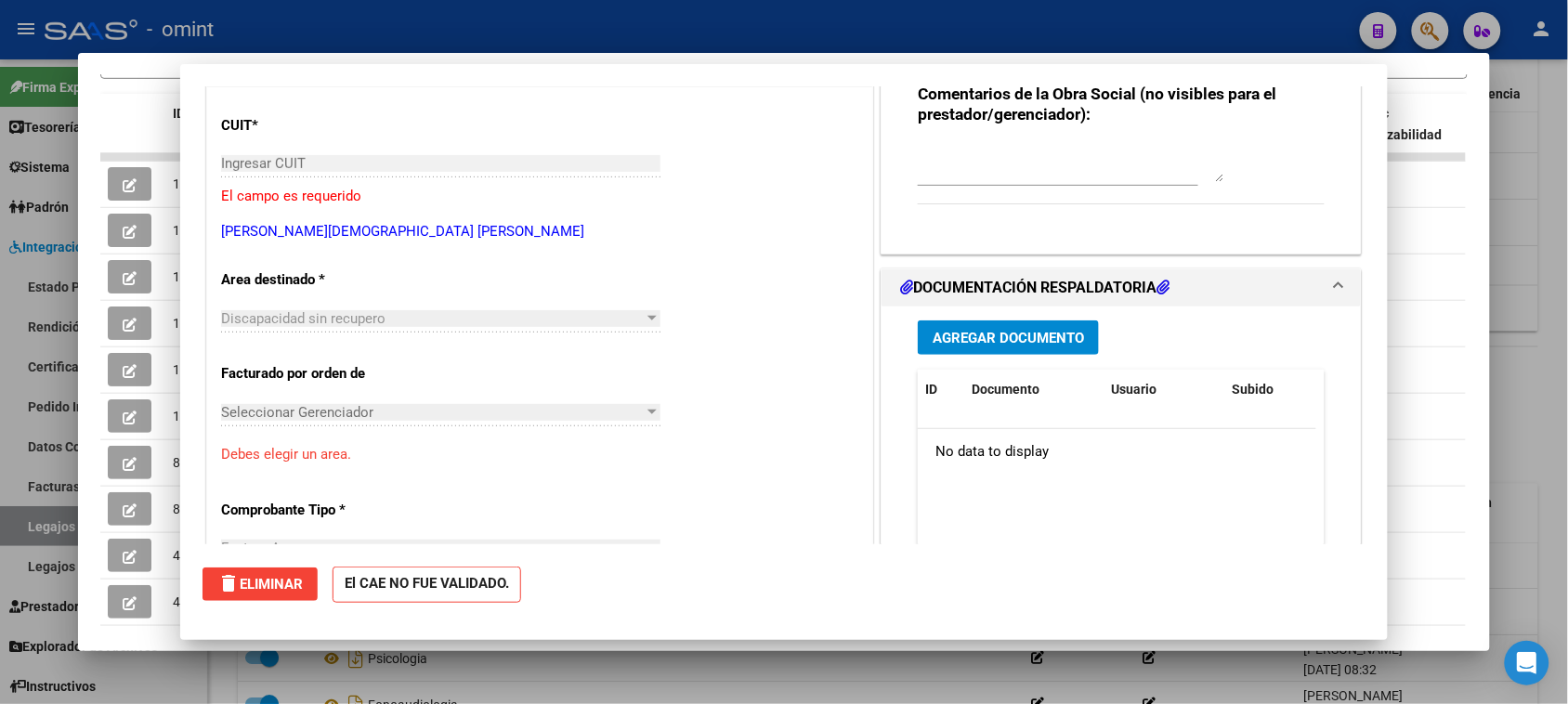
scroll to position [265, 0]
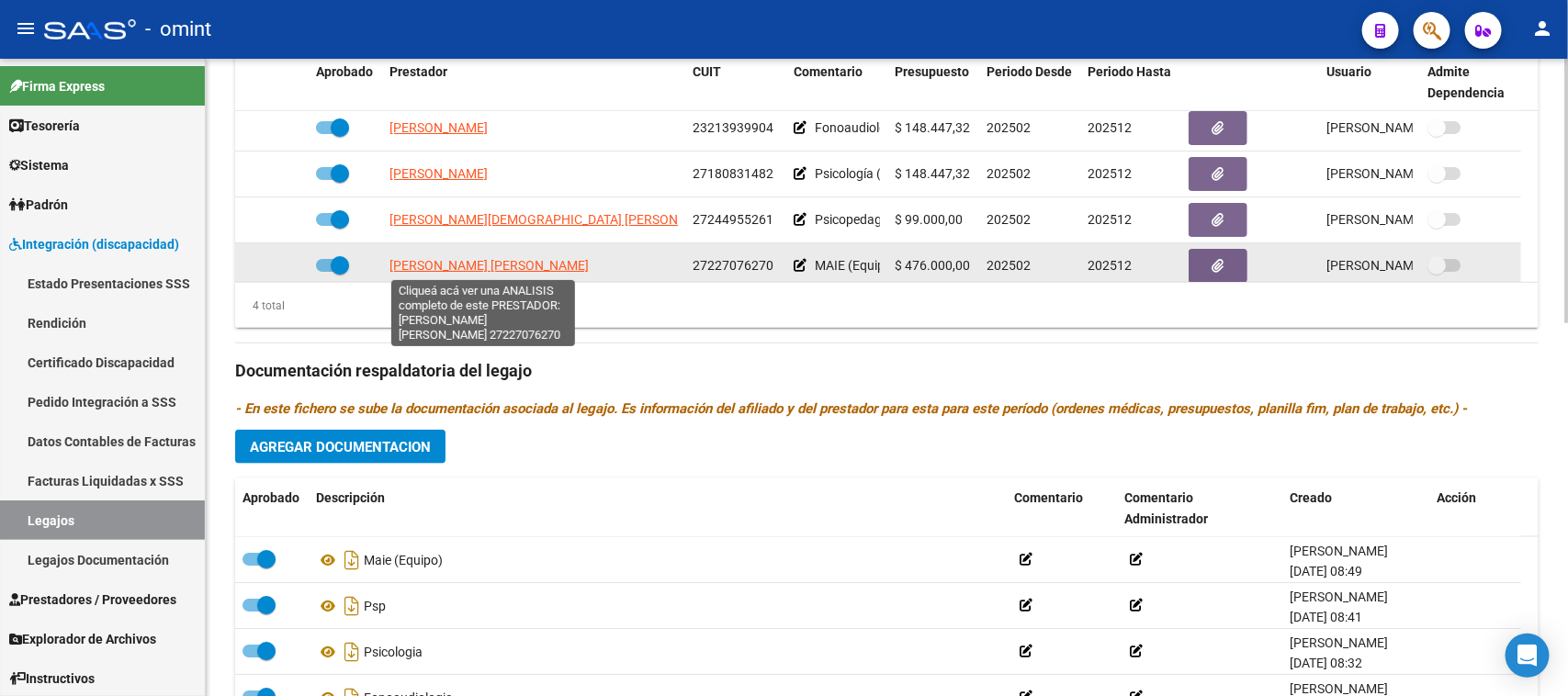
click at [519, 266] on span "[PERSON_NAME] [PERSON_NAME]" at bounding box center [489, 265] width 200 height 15
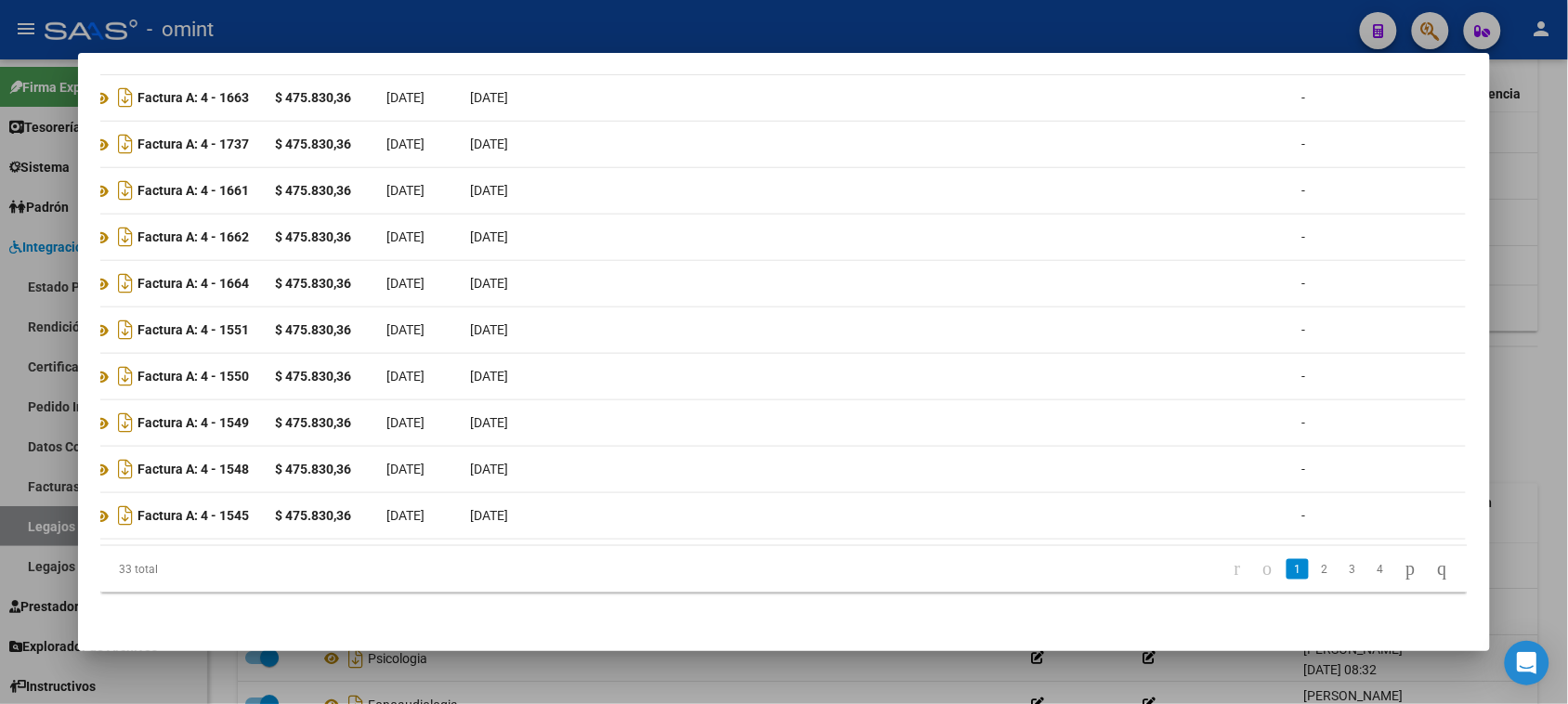
scroll to position [0, 0]
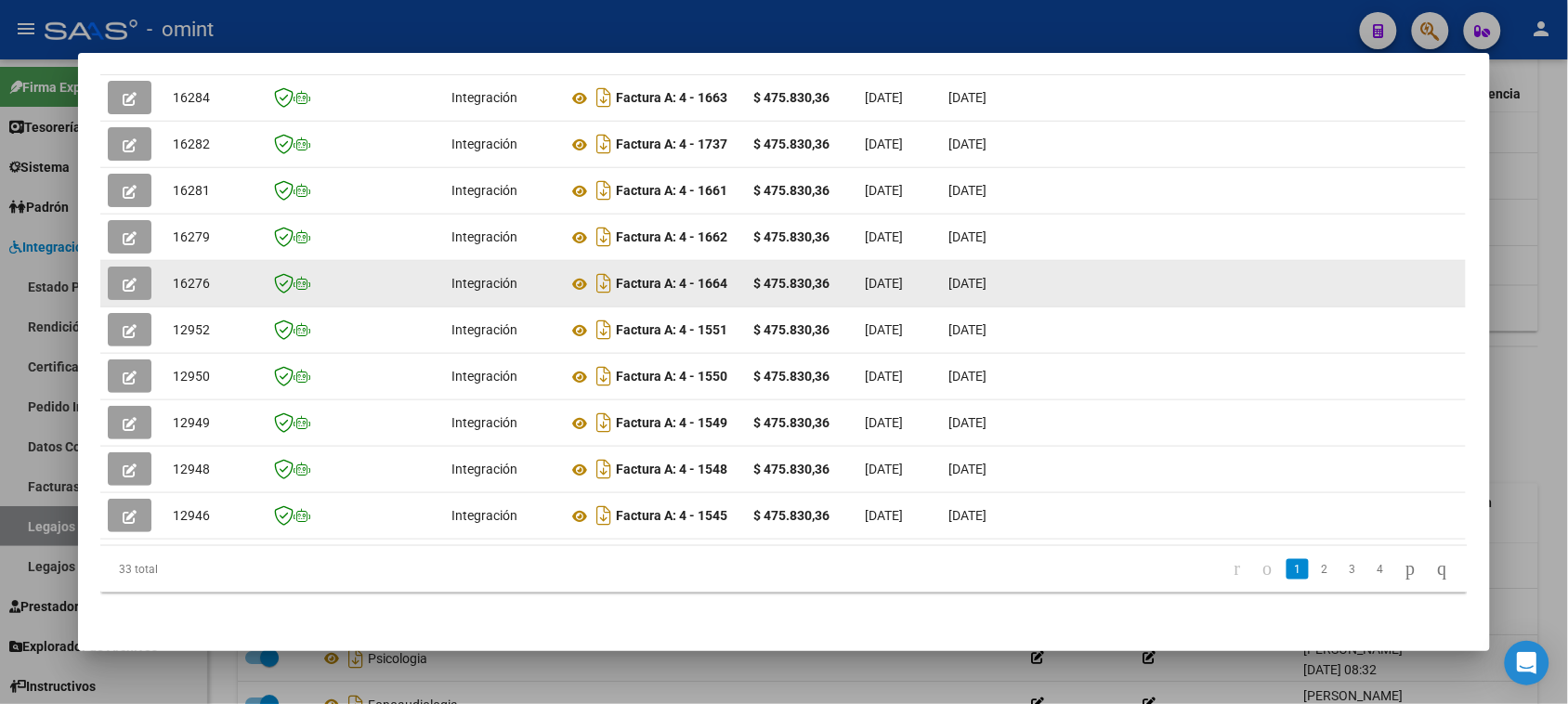
click at [141, 270] on button "button" at bounding box center [129, 283] width 44 height 34
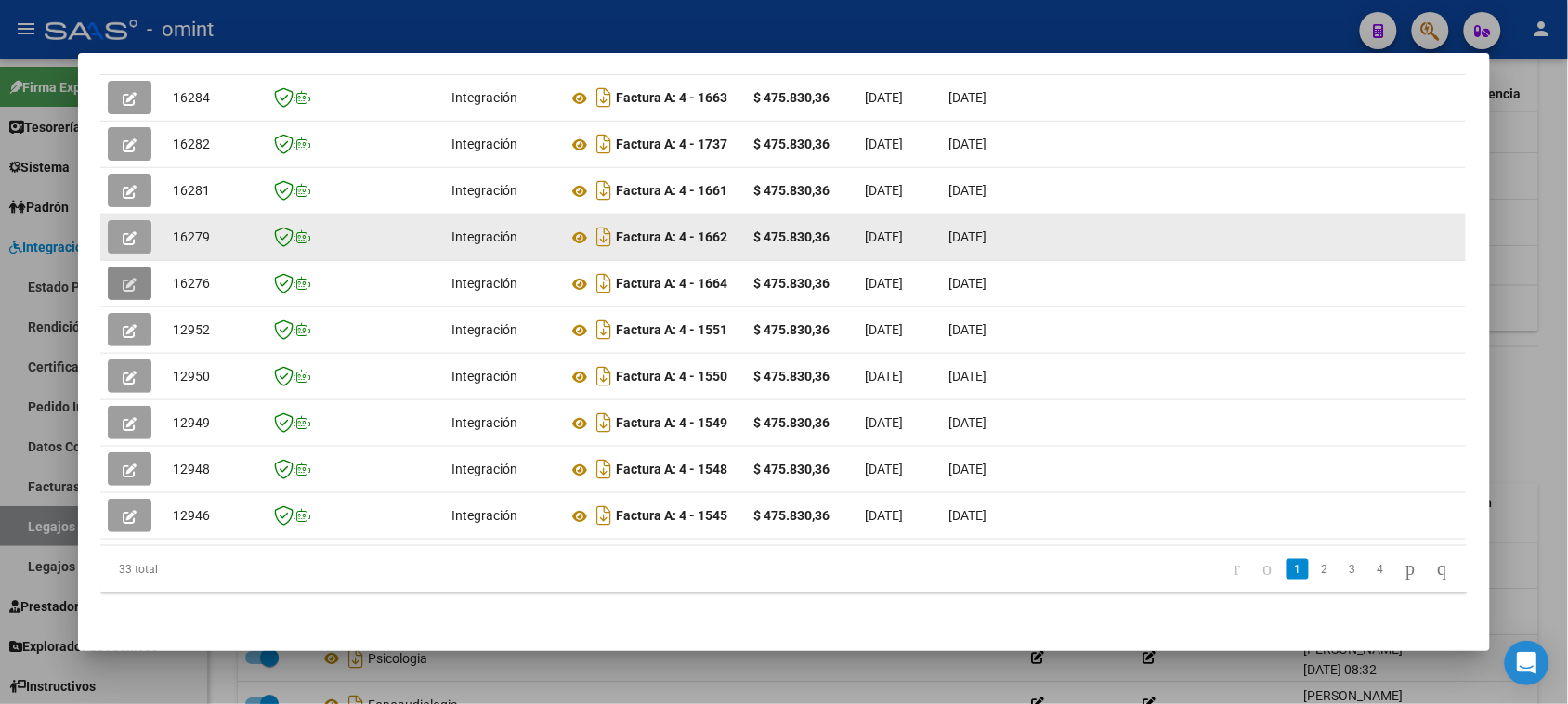
click at [100, 215] on datatable-body-cell at bounding box center [133, 237] width 65 height 46
click at [127, 231] on icon "button" at bounding box center [129, 237] width 14 height 14
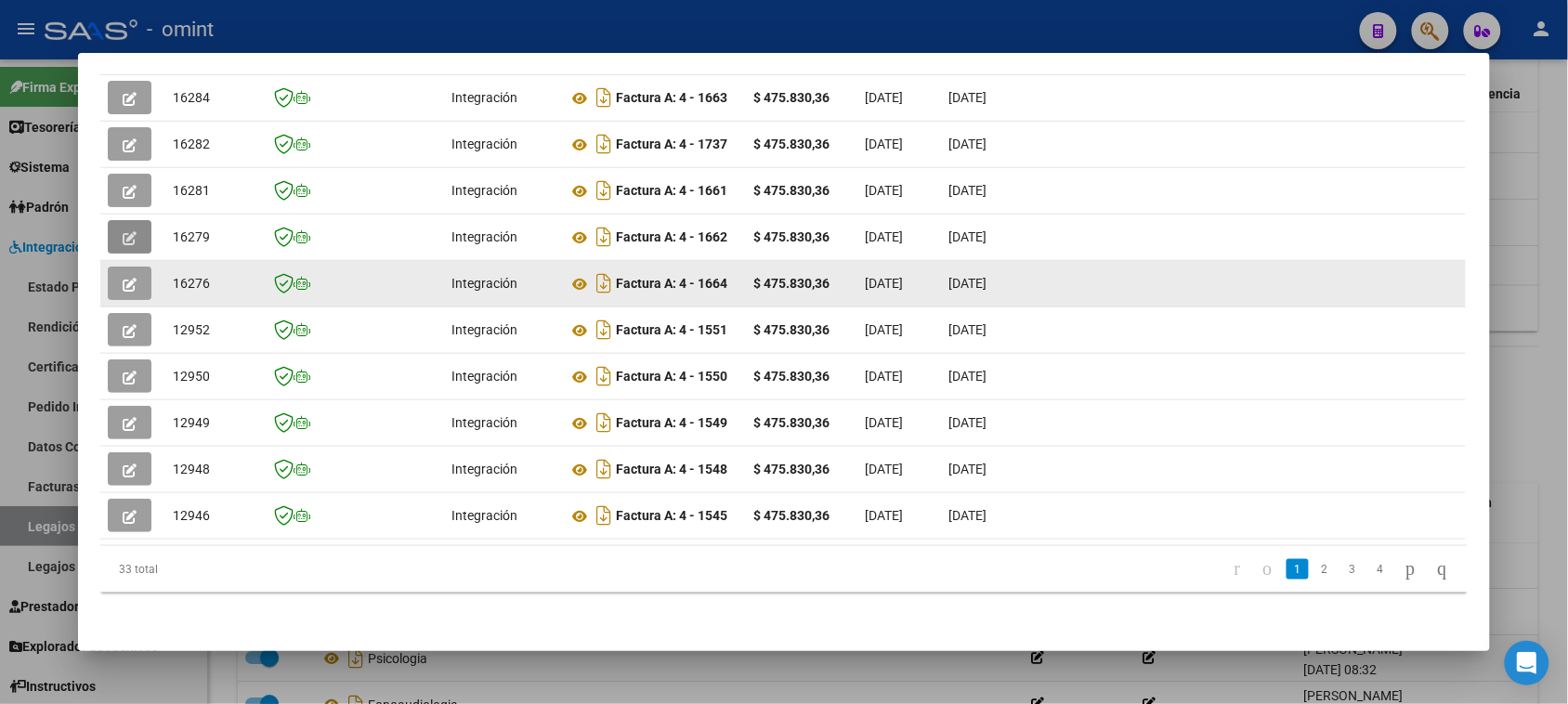
click at [135, 271] on button "button" at bounding box center [129, 283] width 44 height 34
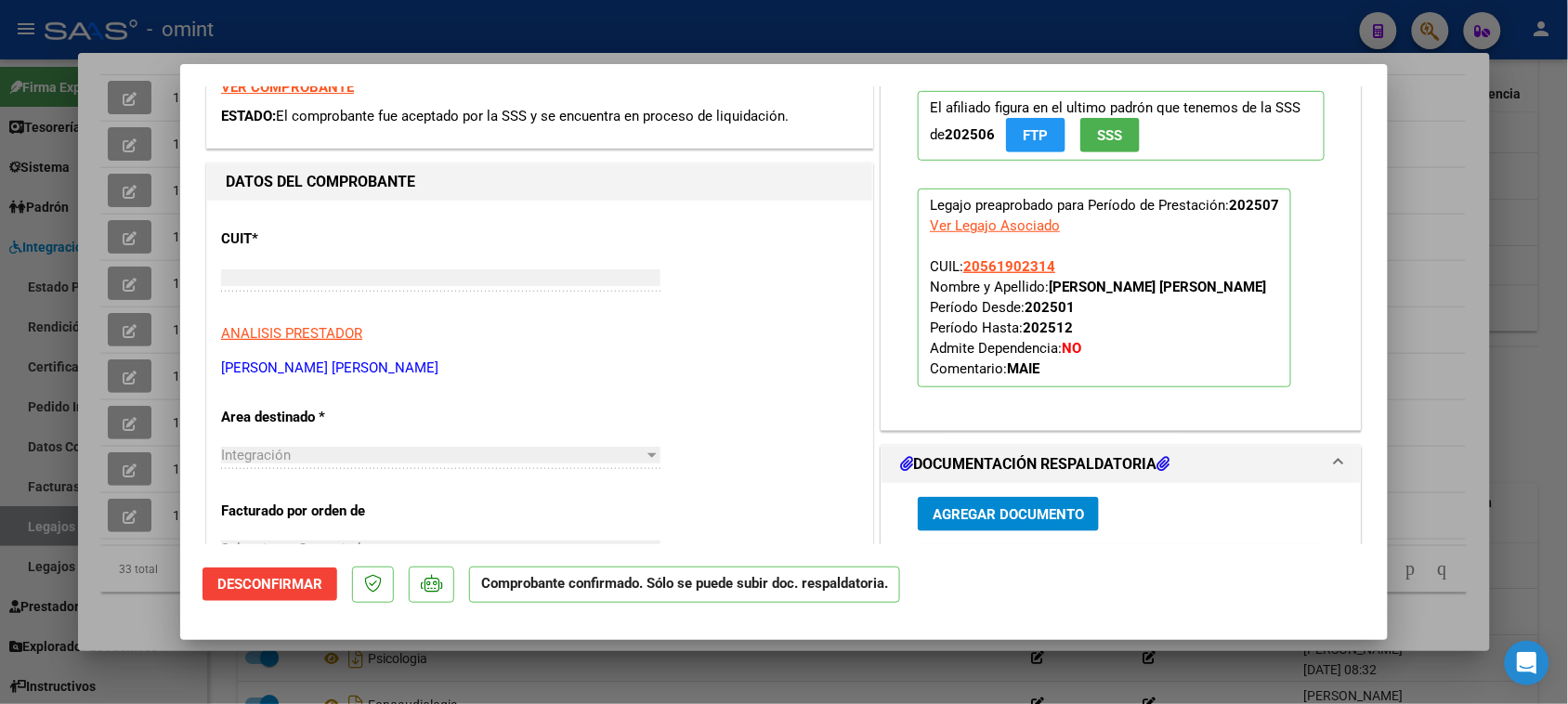
scroll to position [84, 0]
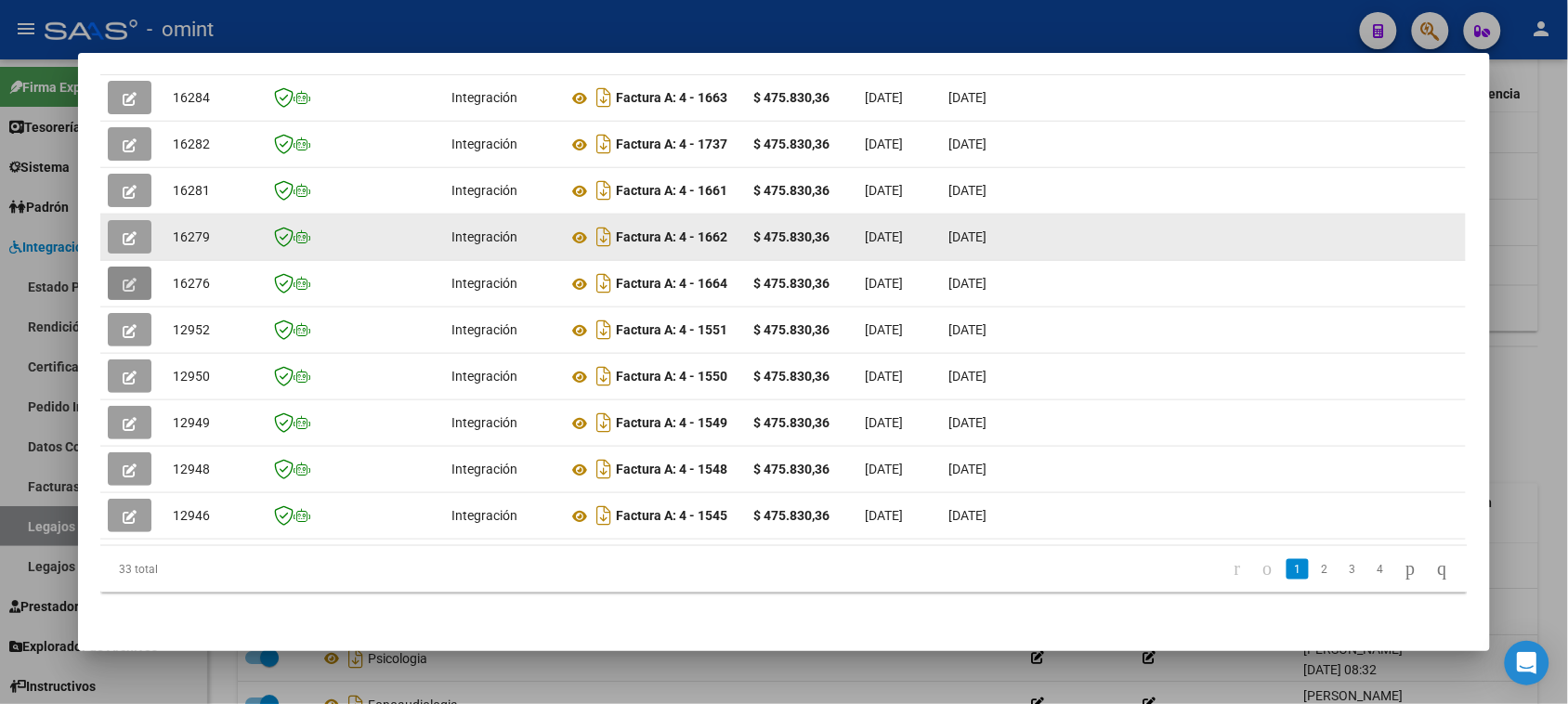
click at [139, 232] on button "button" at bounding box center [129, 237] width 44 height 34
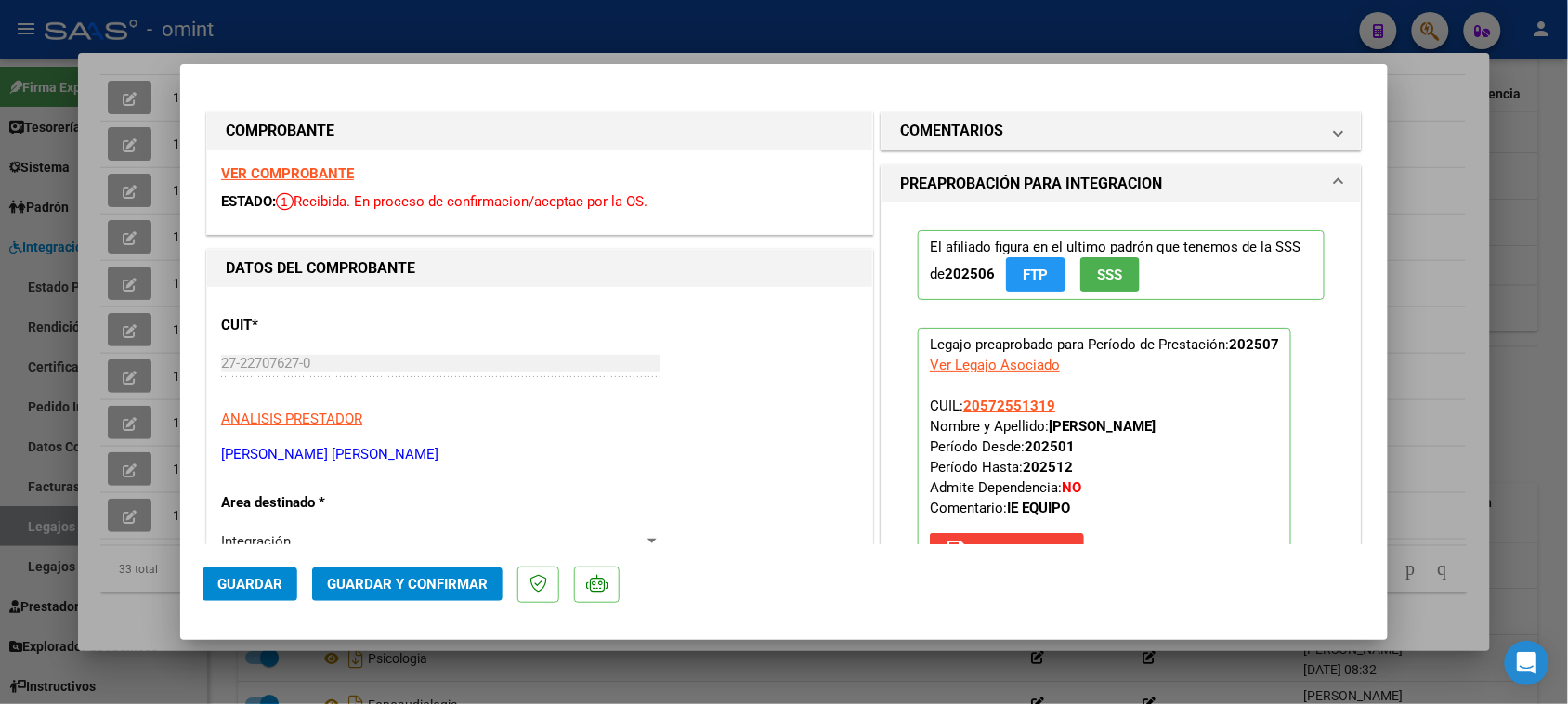
click at [300, 165] on strong "VER COMPROBANTE" at bounding box center [288, 174] width 133 height 17
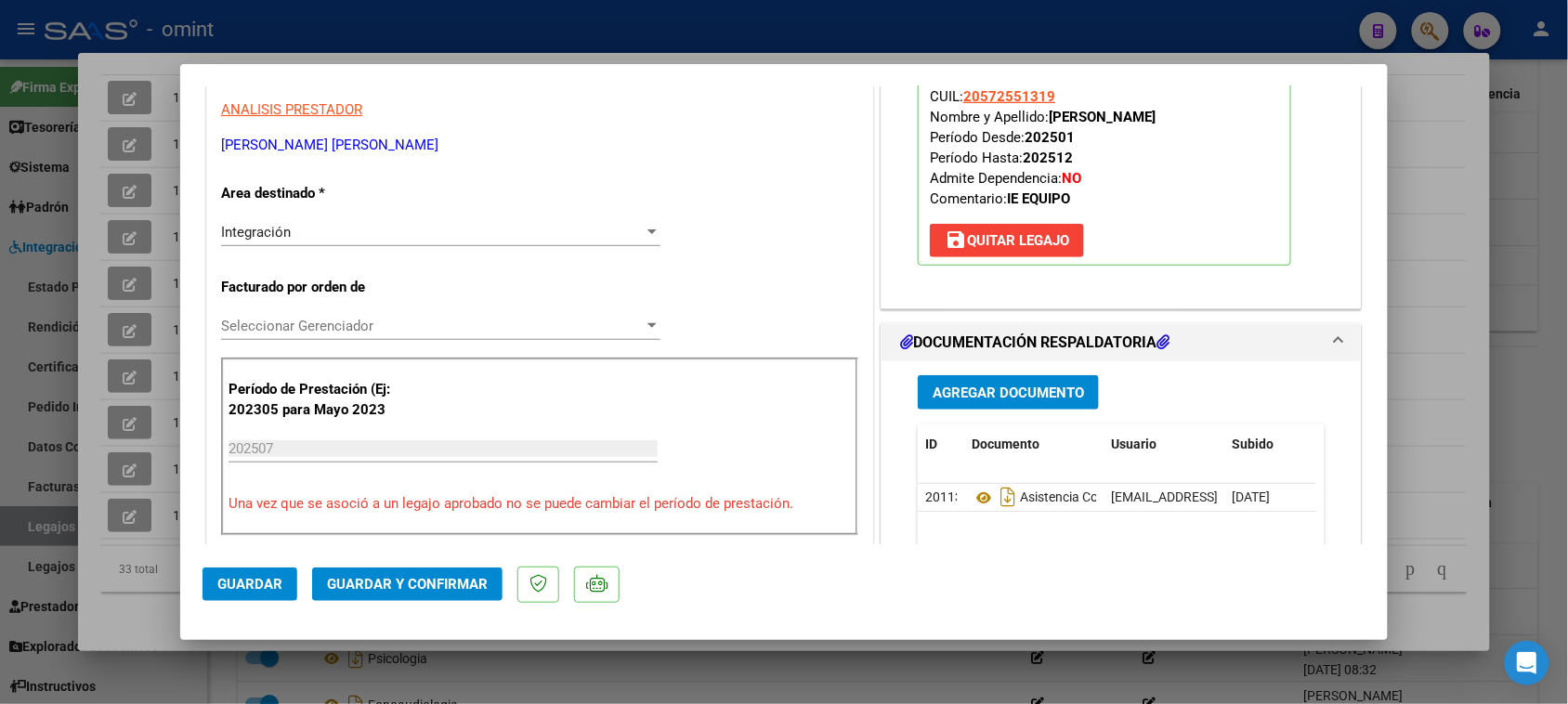
scroll to position [349, 0]
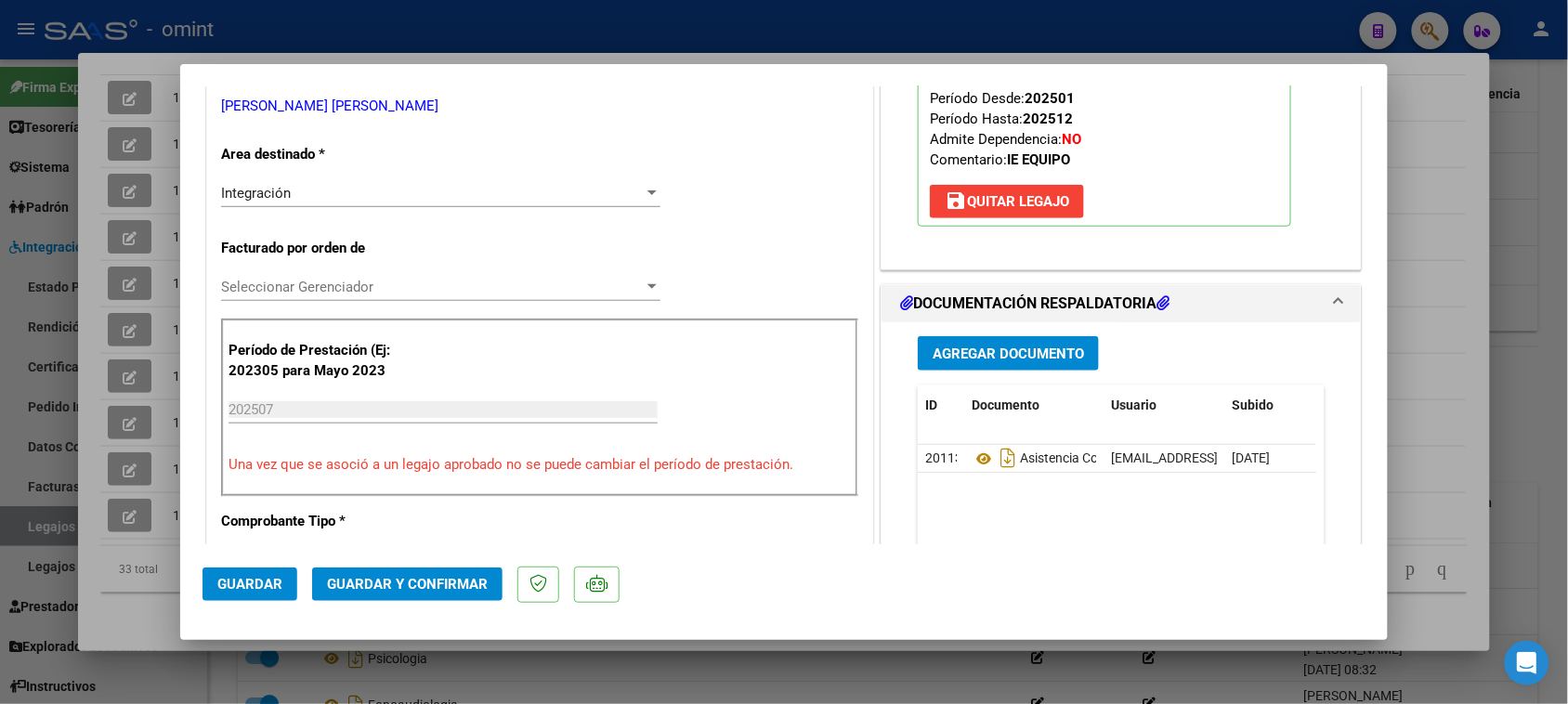
click at [452, 585] on span "Guardar y Confirmar" at bounding box center [407, 584] width 161 height 17
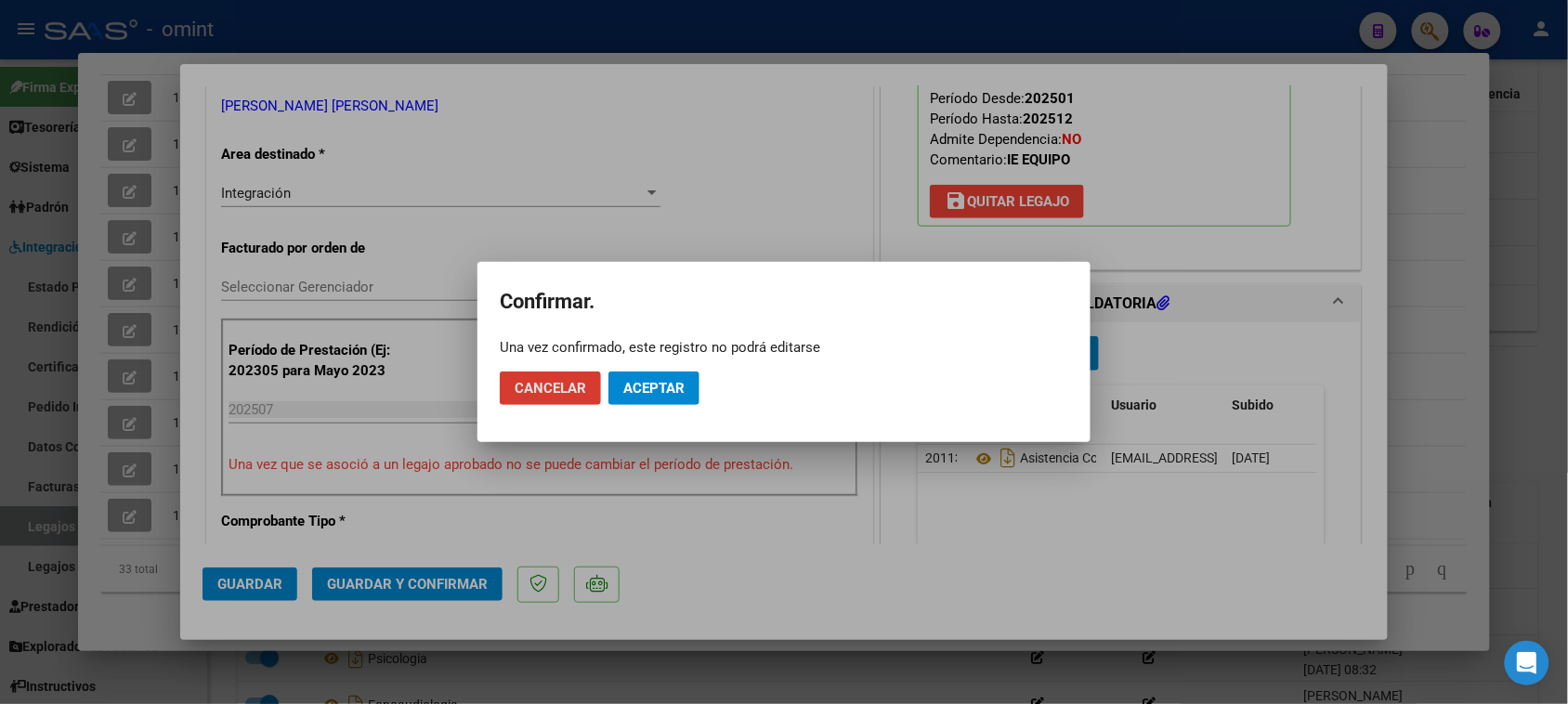
click at [692, 396] on button "Aceptar" at bounding box center [653, 389] width 91 height 34
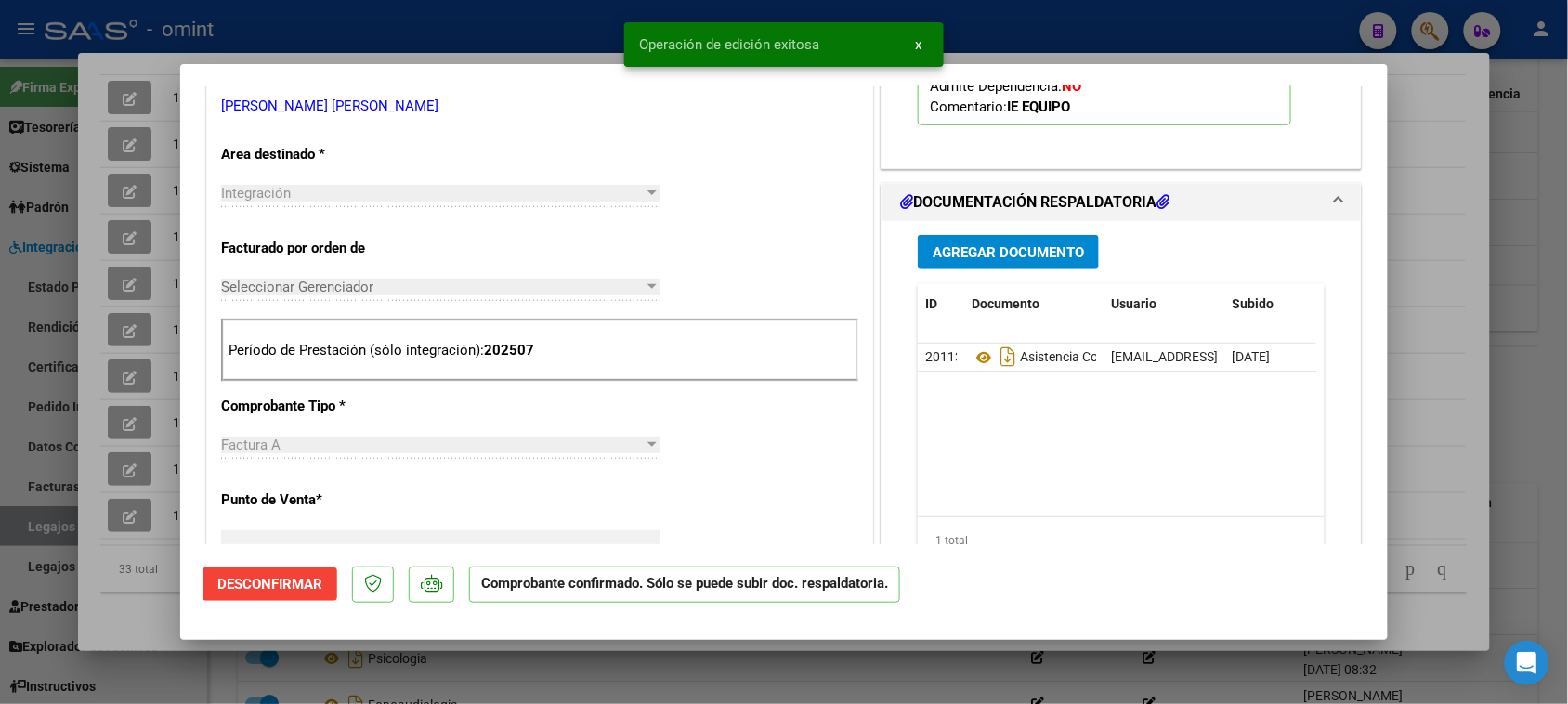
scroll to position [358, 0]
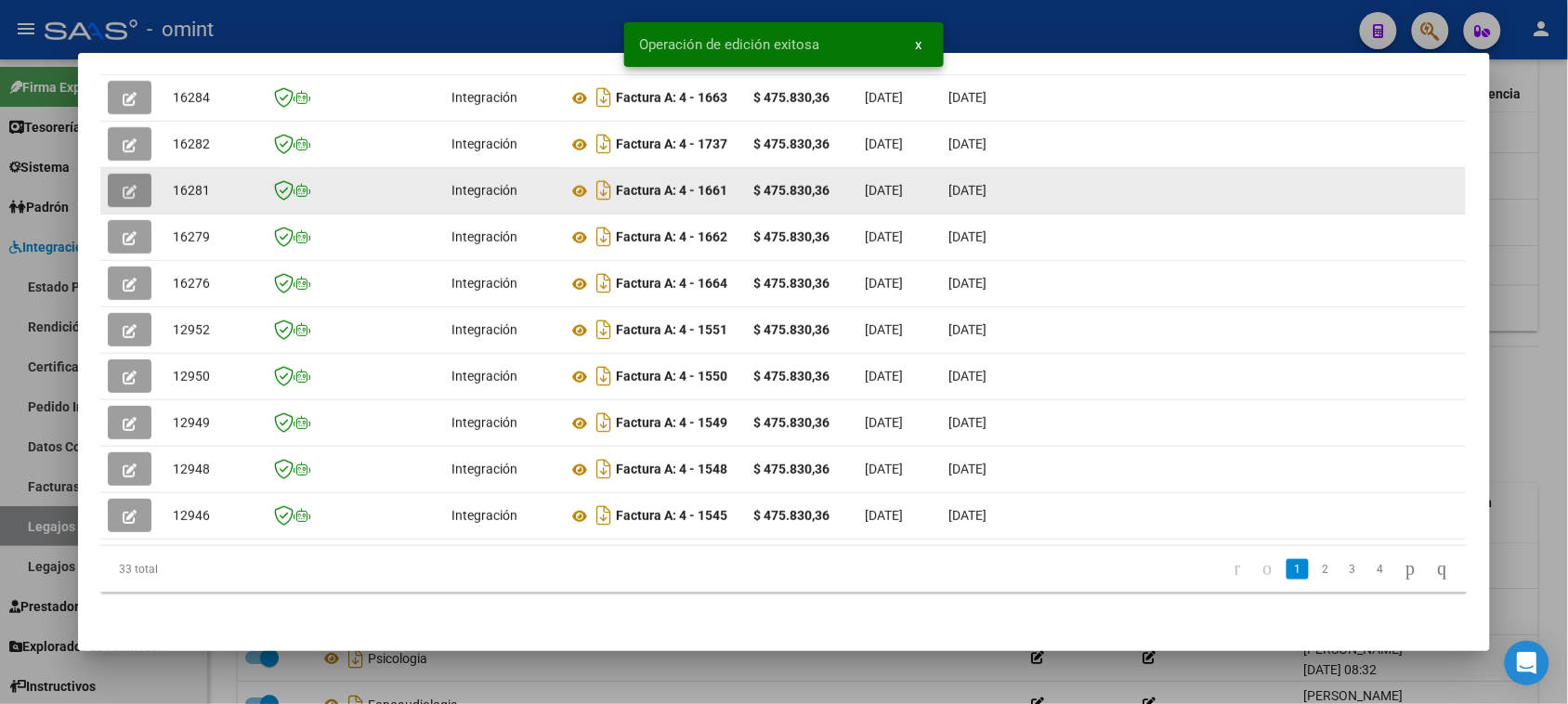
click at [118, 174] on button "button" at bounding box center [129, 191] width 44 height 34
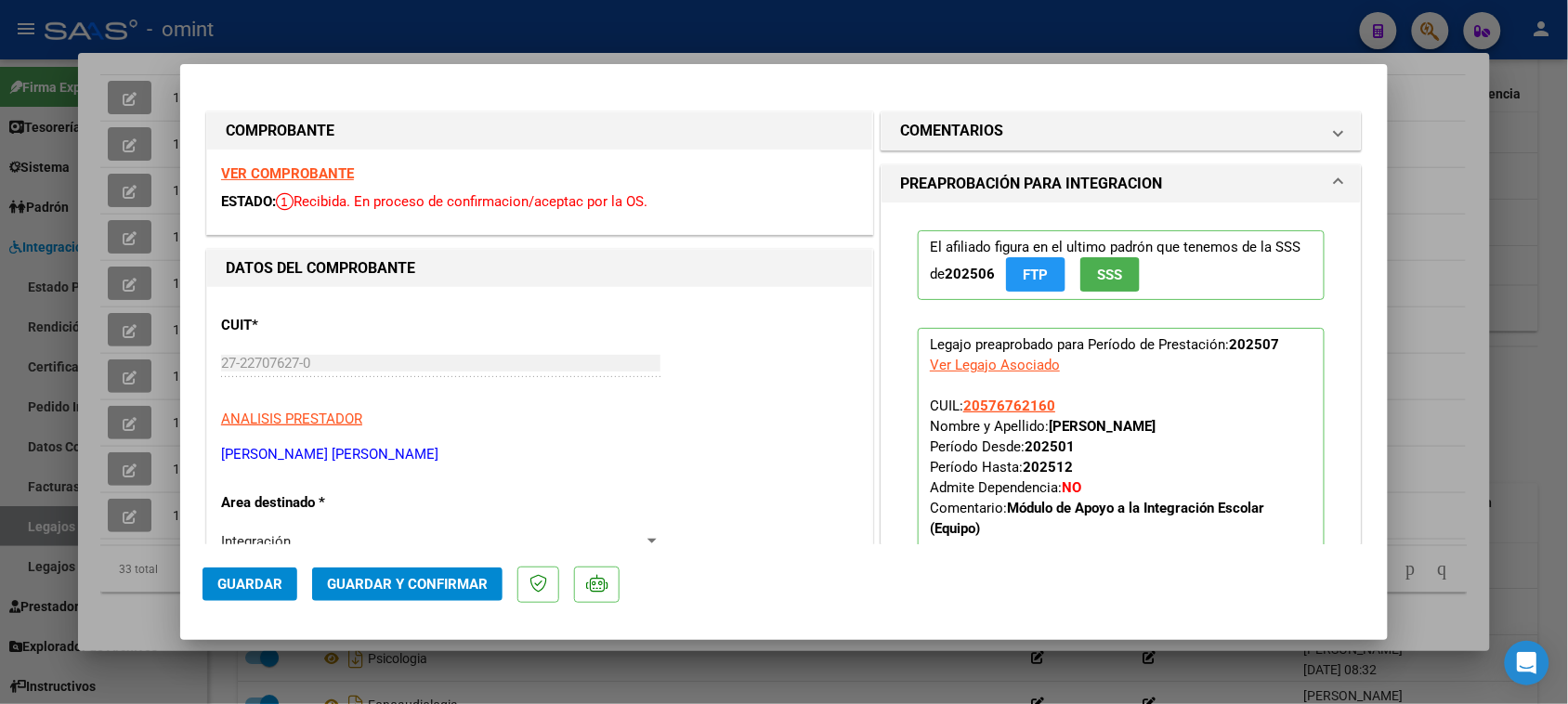
click at [323, 172] on strong "VER COMPROBANTE" at bounding box center [288, 174] width 133 height 17
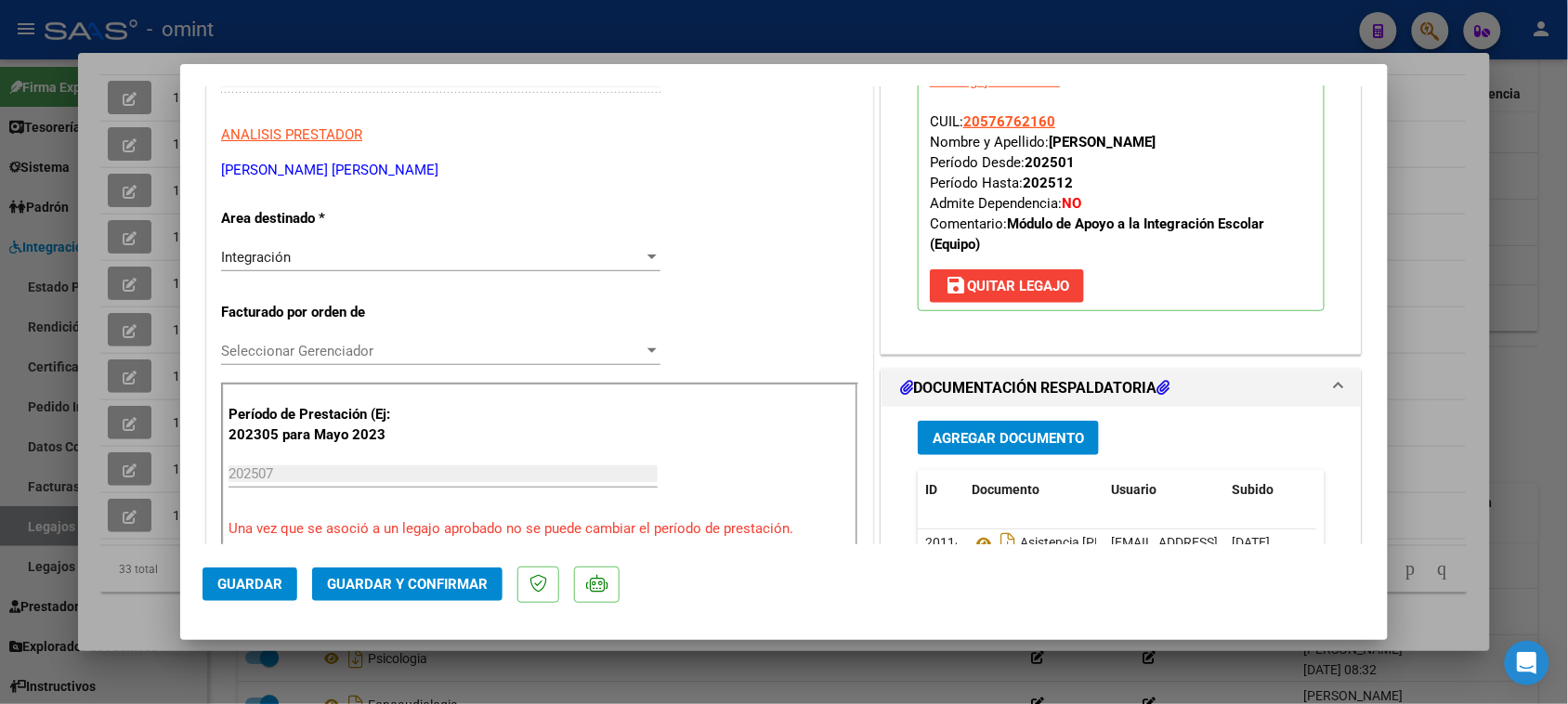
scroll to position [349, 0]
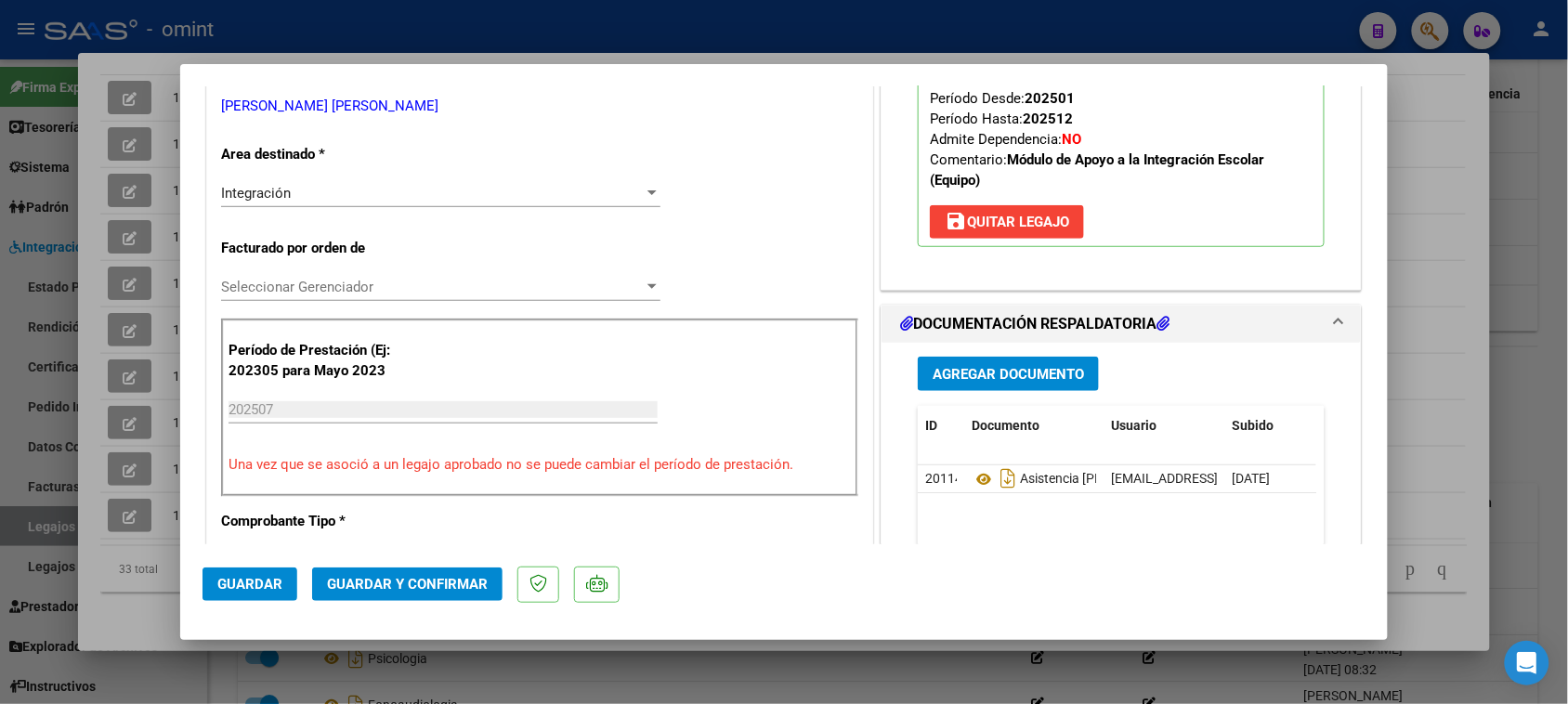
click at [443, 577] on span "Guardar y Confirmar" at bounding box center [407, 584] width 161 height 17
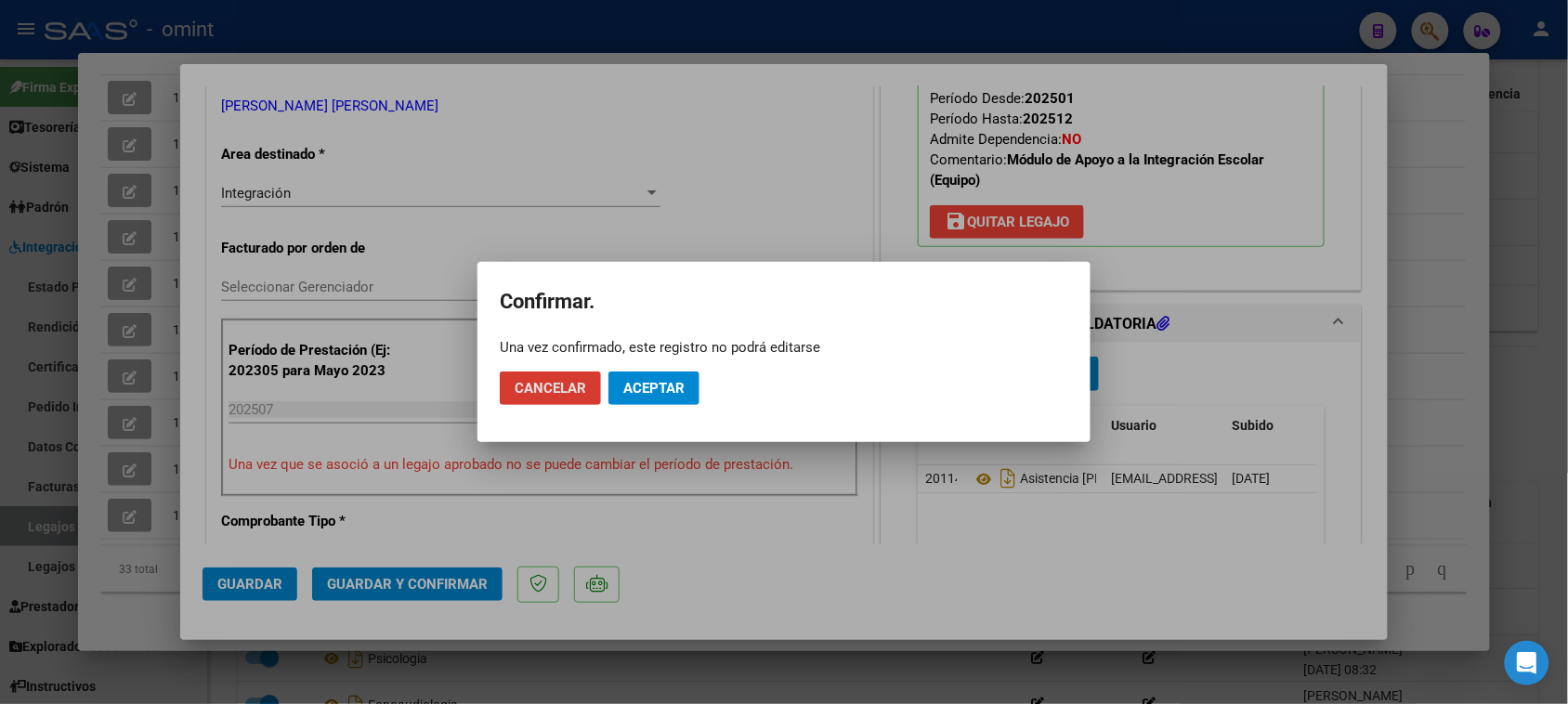
click at [678, 385] on span "Aceptar" at bounding box center [654, 389] width 62 height 17
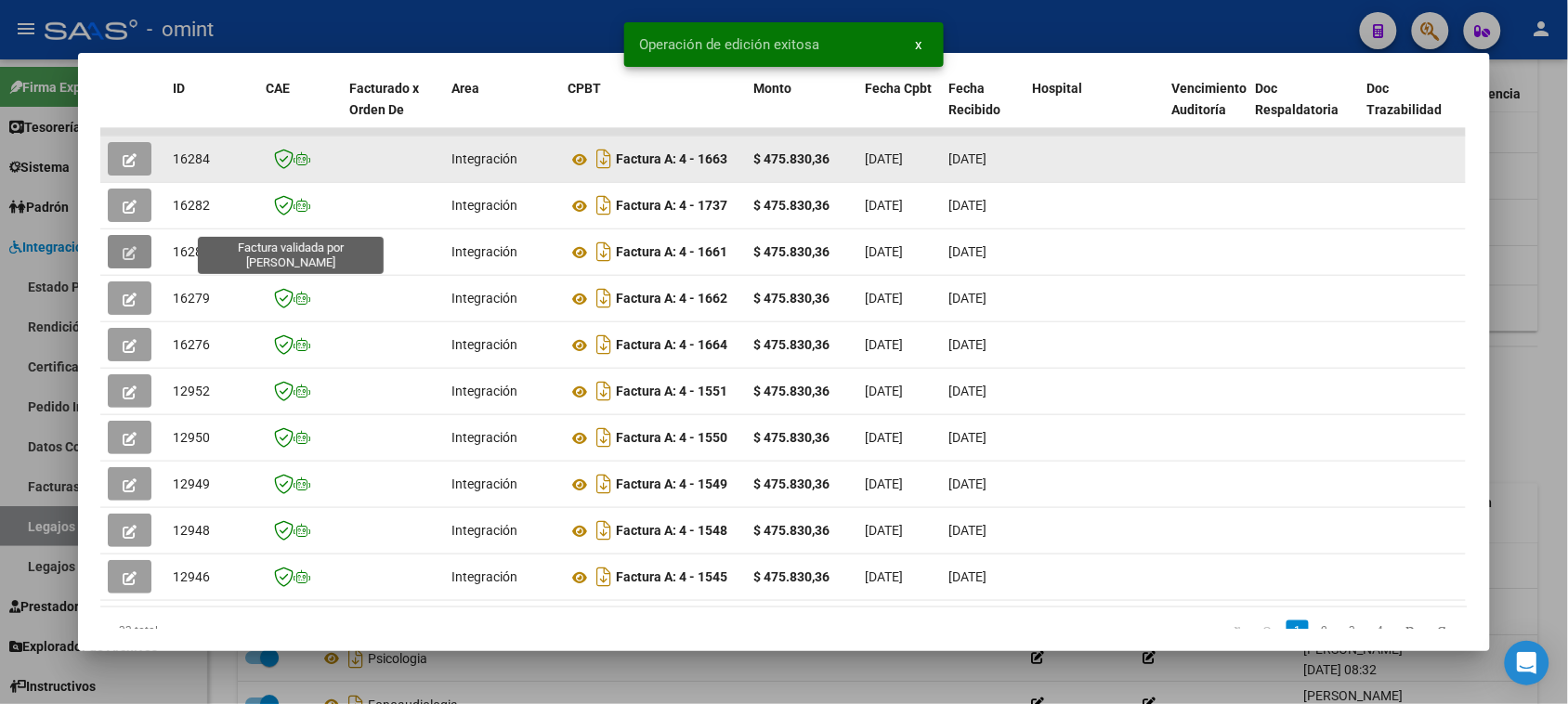
scroll to position [372, 0]
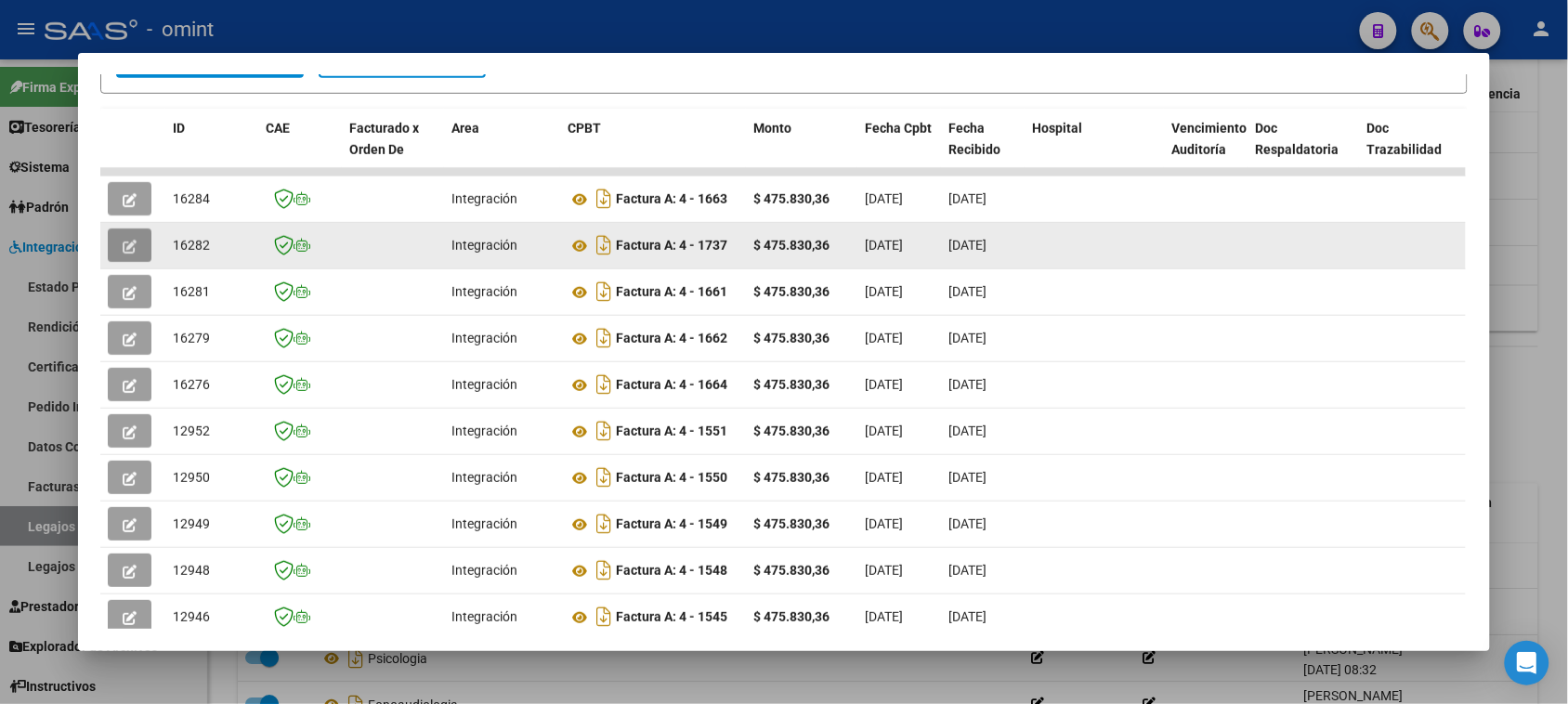
click at [125, 258] on button "button" at bounding box center [129, 246] width 44 height 34
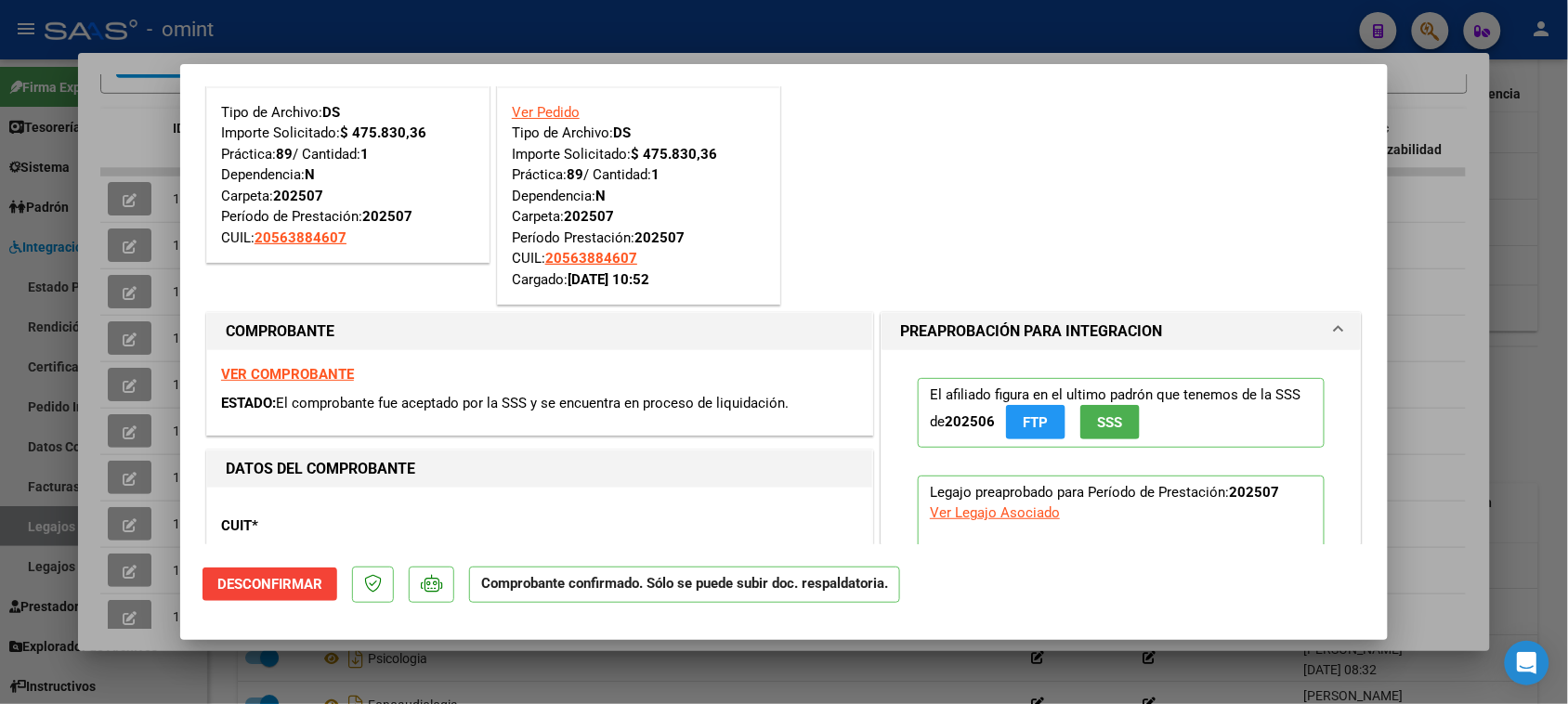
scroll to position [116, 0]
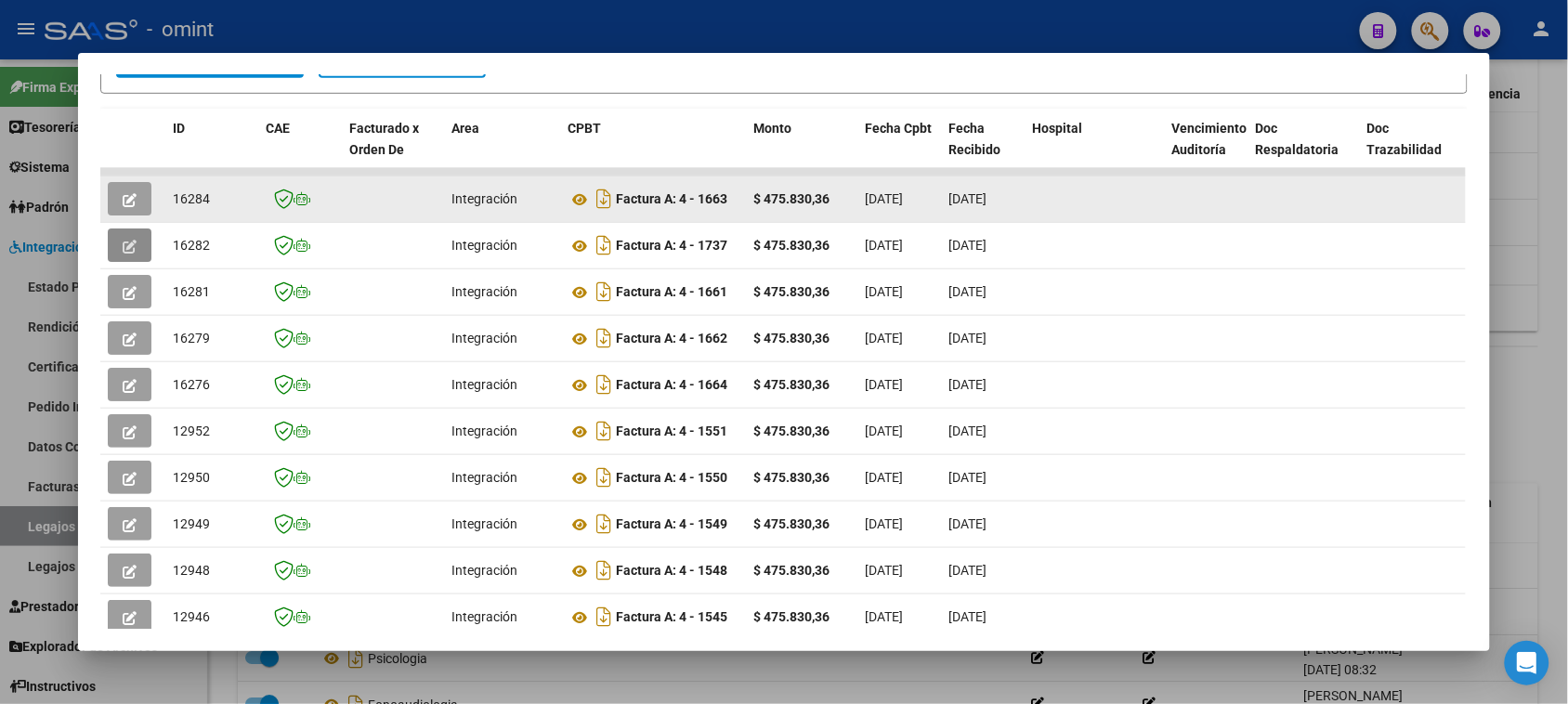
click at [137, 194] on button "button" at bounding box center [129, 199] width 44 height 34
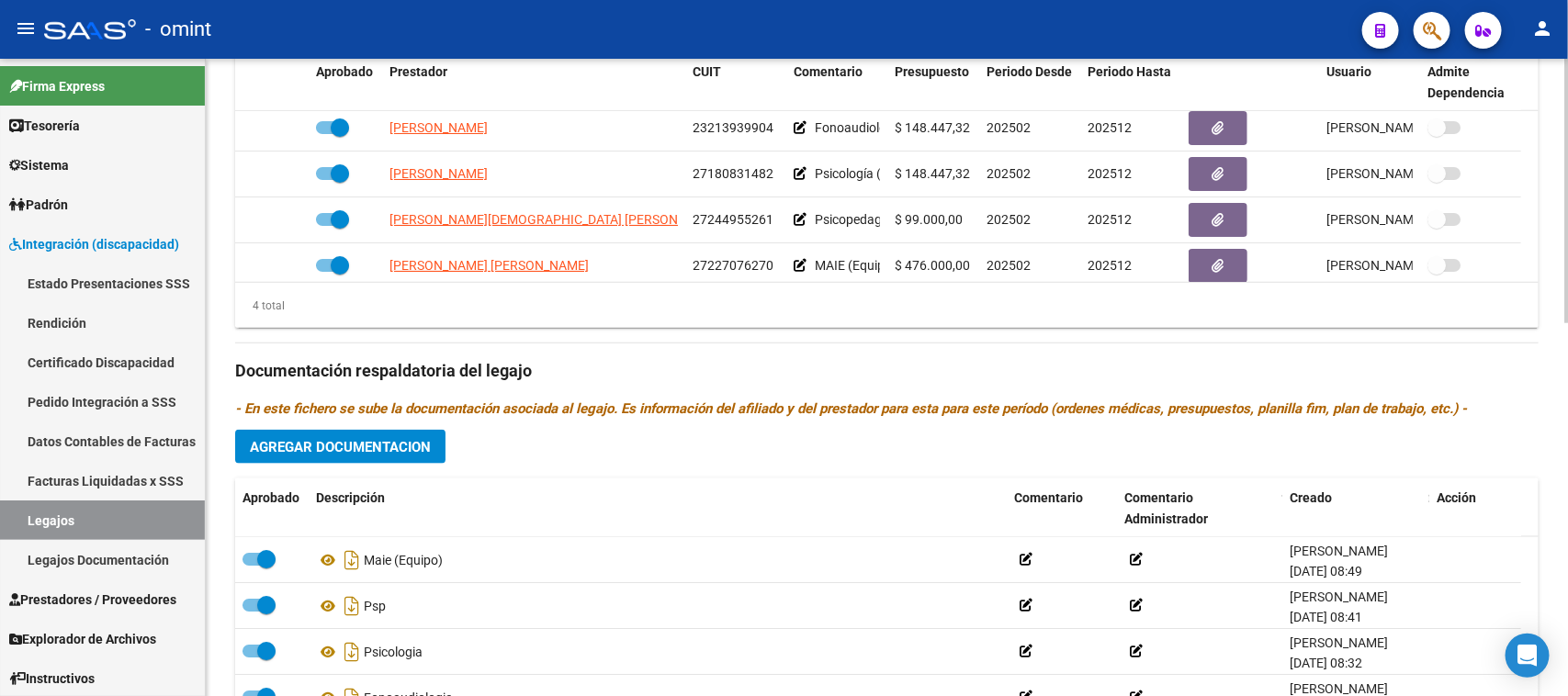
scroll to position [19, 0]
